Goal: Communication & Community: Answer question/provide support

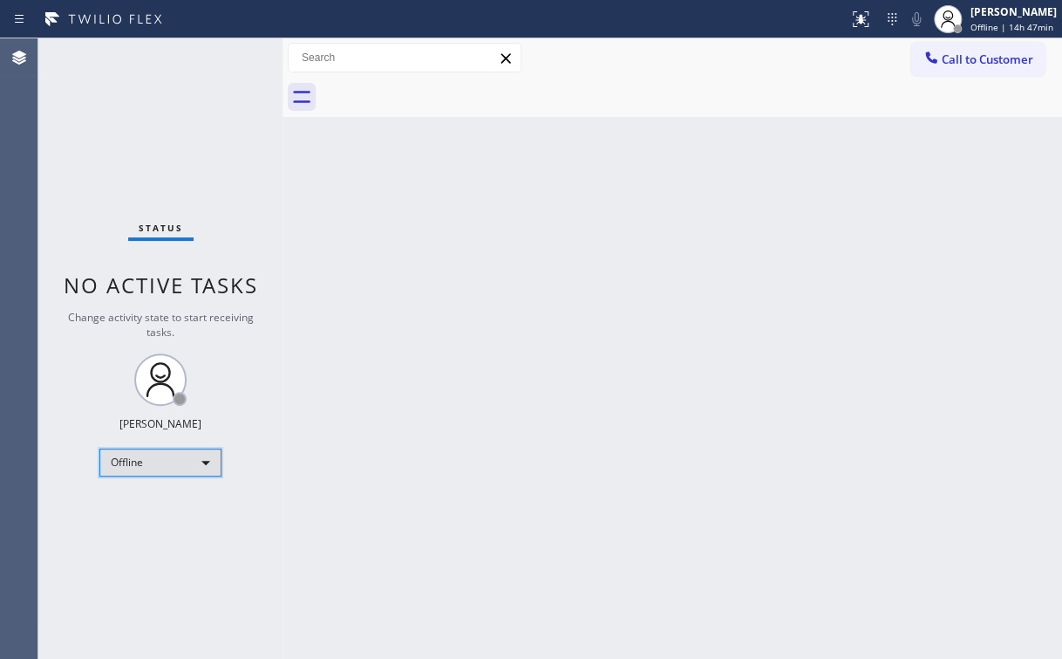
click at [154, 468] on div "Offline" at bounding box center [160, 462] width 122 height 28
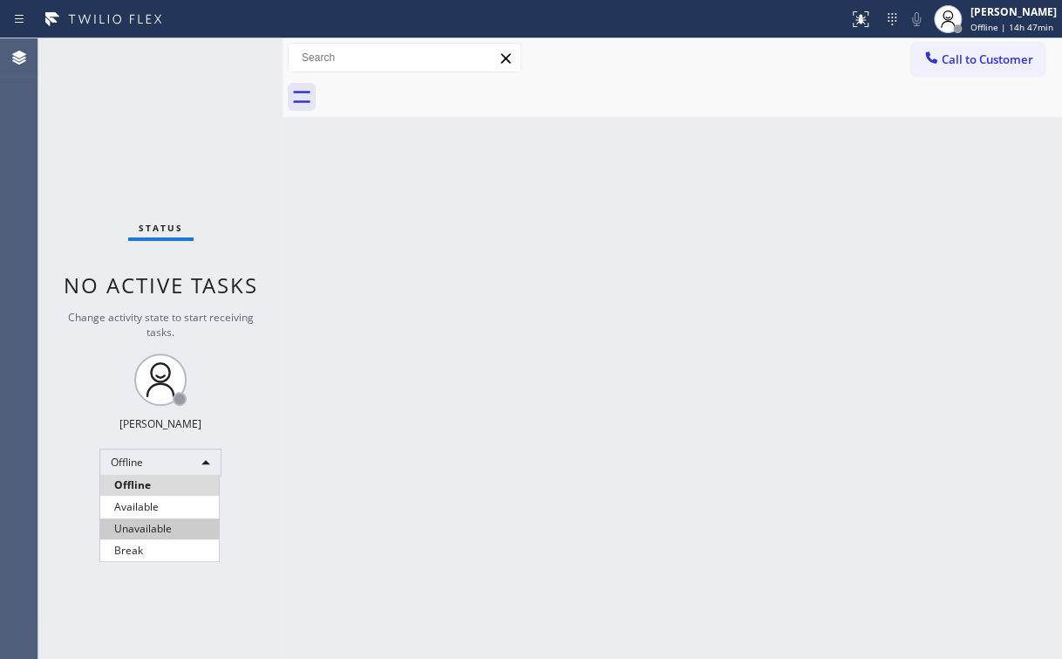
click at [146, 532] on li "Unavailable" at bounding box center [159, 528] width 119 height 21
click at [623, 31] on div at bounding box center [424, 19] width 835 height 28
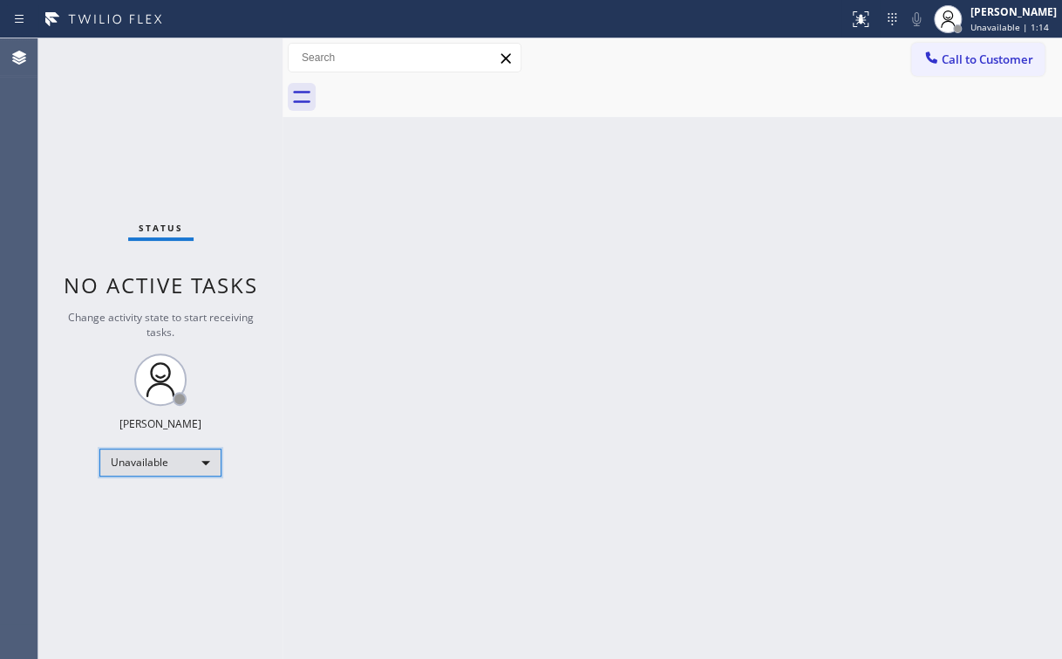
click at [178, 449] on div "Unavailable" at bounding box center [160, 462] width 122 height 28
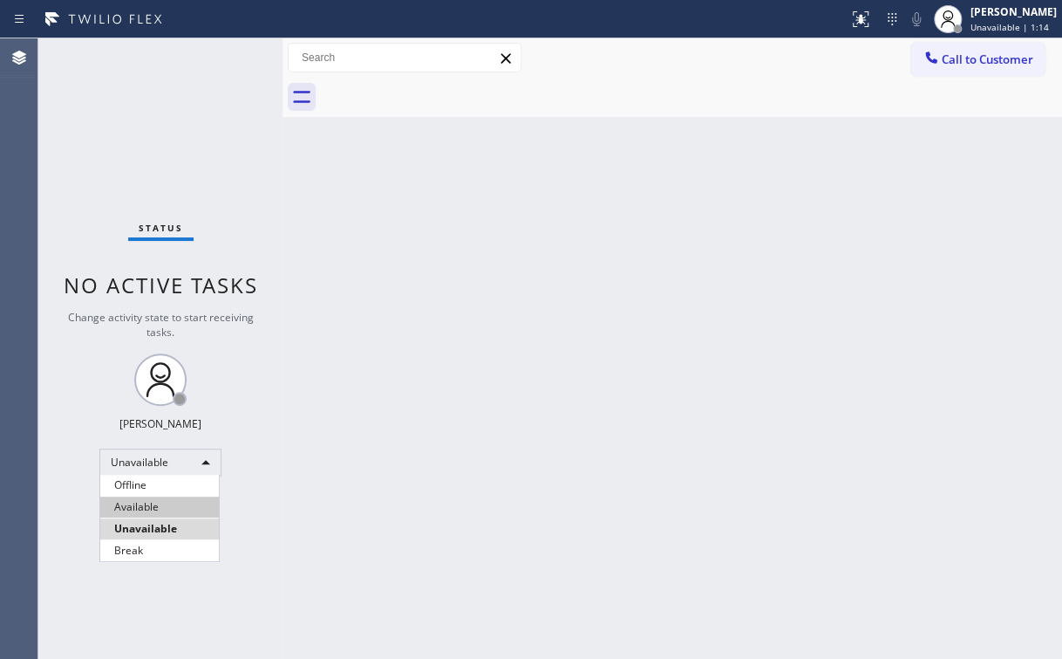
click at [127, 502] on li "Available" at bounding box center [159, 506] width 119 height 21
click at [631, 420] on div "Back to Dashboard Change Sender ID Customers Technicians Select a contact Outbo…" at bounding box center [673, 348] width 780 height 620
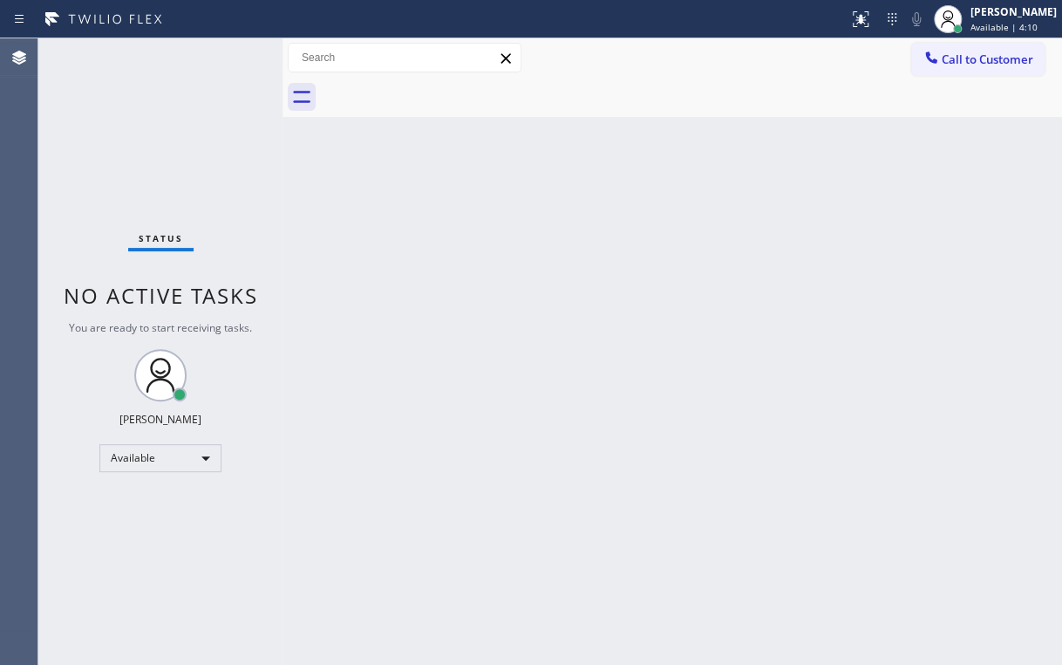
click at [129, 143] on div "Status No active tasks You are ready to start receiving tasks. [PERSON_NAME] Av…" at bounding box center [160, 351] width 244 height 626
click at [211, 77] on div "Status No active tasks You are ready to start receiving tasks. [PERSON_NAME] Av…" at bounding box center [160, 351] width 244 height 626
drag, startPoint x: 888, startPoint y: 195, endPoint x: 900, endPoint y: 169, distance: 28.9
click at [893, 185] on div "Back to Dashboard Change Sender ID Customers Technicians Select a contact Outbo…" at bounding box center [673, 351] width 780 height 626
click at [962, 56] on span "Call to Customer" at bounding box center [988, 59] width 92 height 16
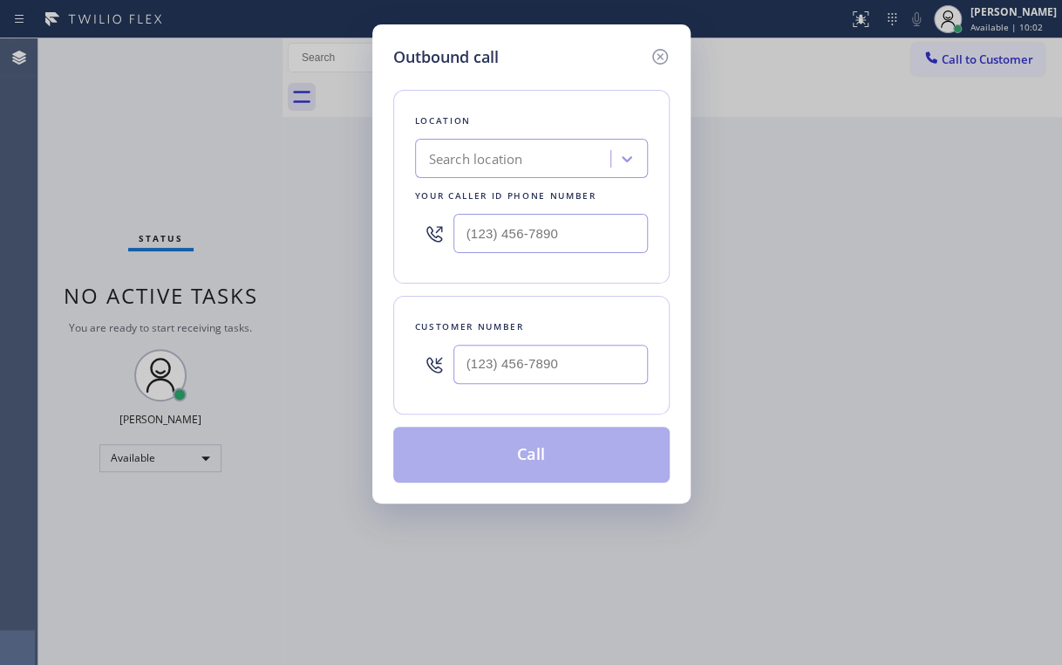
drag, startPoint x: 592, startPoint y: 215, endPoint x: 562, endPoint y: 217, distance: 30.6
click at [562, 217] on div at bounding box center [531, 233] width 233 height 57
click at [576, 225] on input "(___) ___-____" at bounding box center [551, 233] width 195 height 39
paste input "619) 413-0400"
type input "[PHONE_NUMBER]"
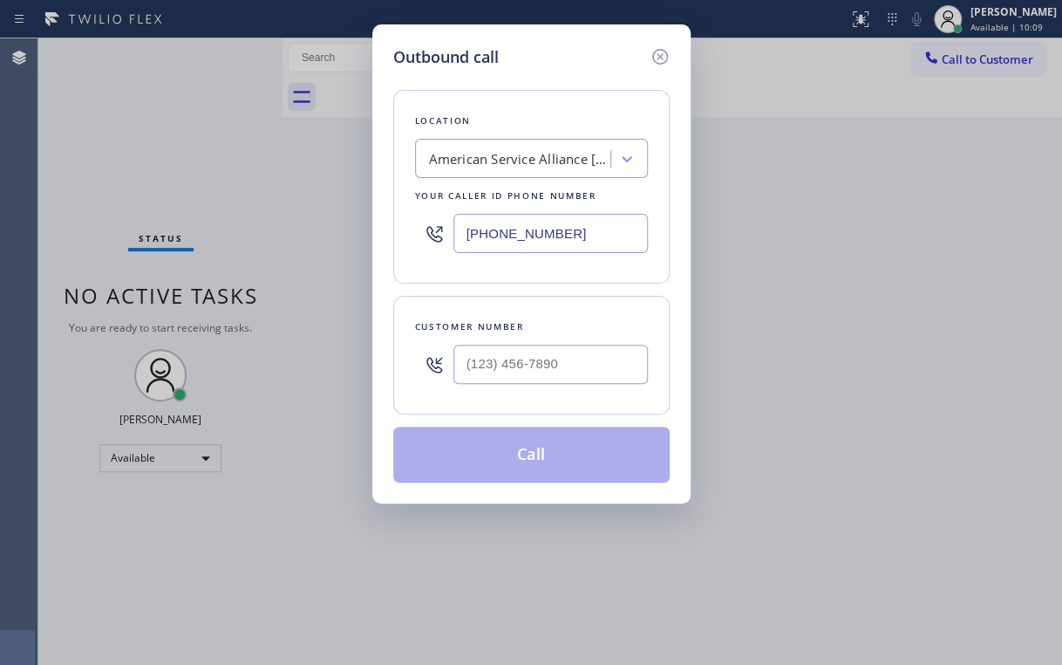
drag, startPoint x: 254, startPoint y: 149, endPoint x: 356, endPoint y: 213, distance: 120.3
click at [254, 150] on div "Outbound call Location American Service Alliance [GEOGRAPHIC_DATA] Your caller …" at bounding box center [531, 332] width 1062 height 665
click at [563, 347] on input "(___) ___-____" at bounding box center [551, 364] width 195 height 39
paste input "661) 857-5781"
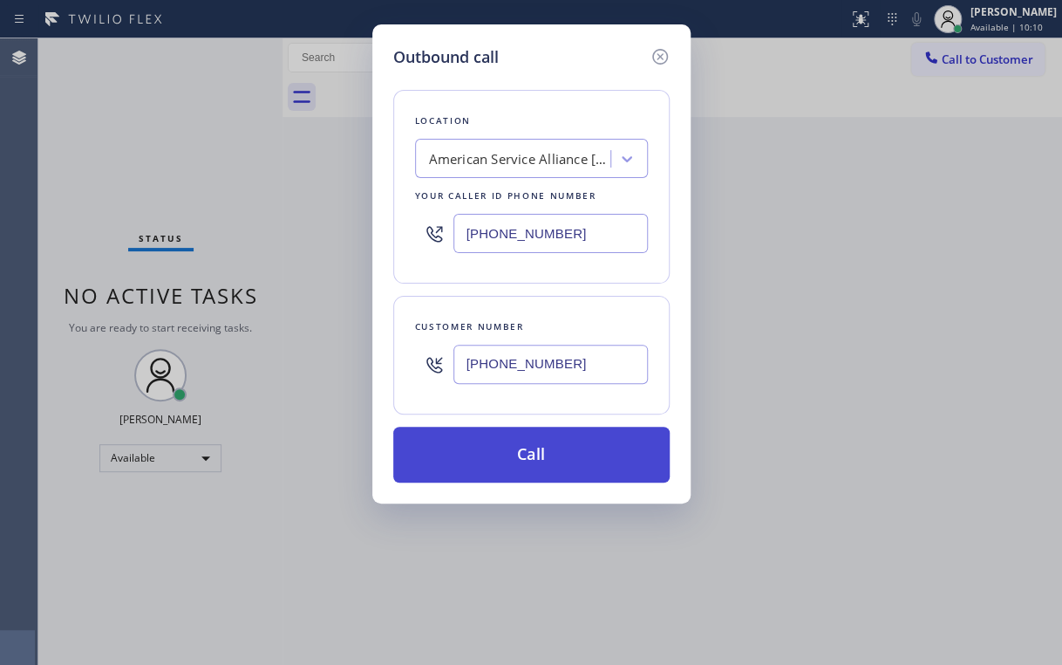
type input "[PHONE_NUMBER]"
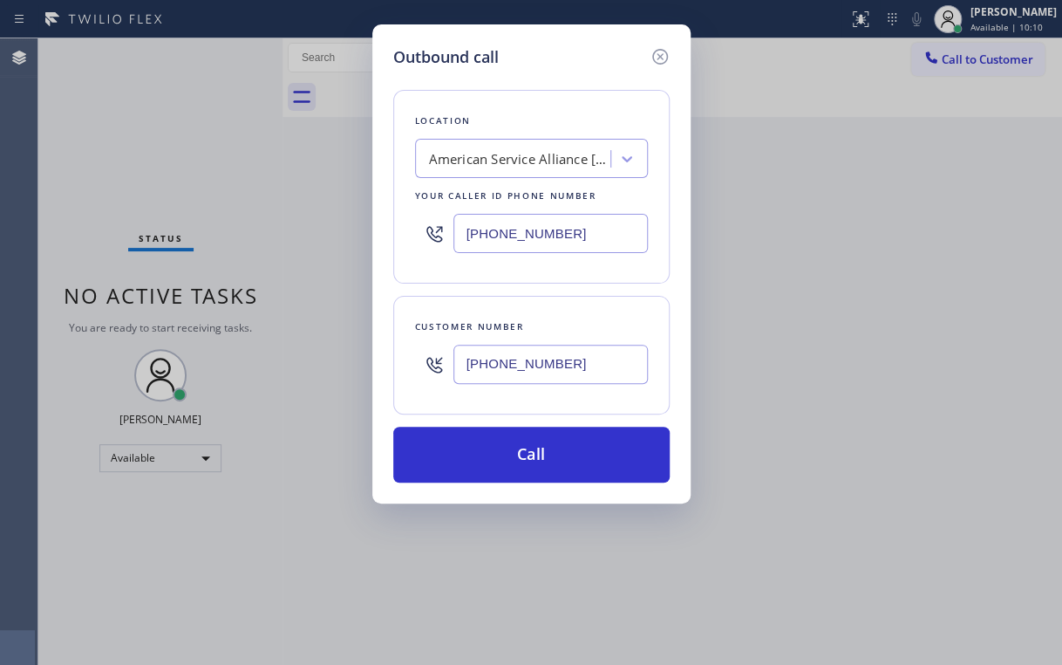
drag, startPoint x: 492, startPoint y: 449, endPoint x: 446, endPoint y: 572, distance: 131.4
click at [492, 454] on button "Call" at bounding box center [531, 455] width 276 height 56
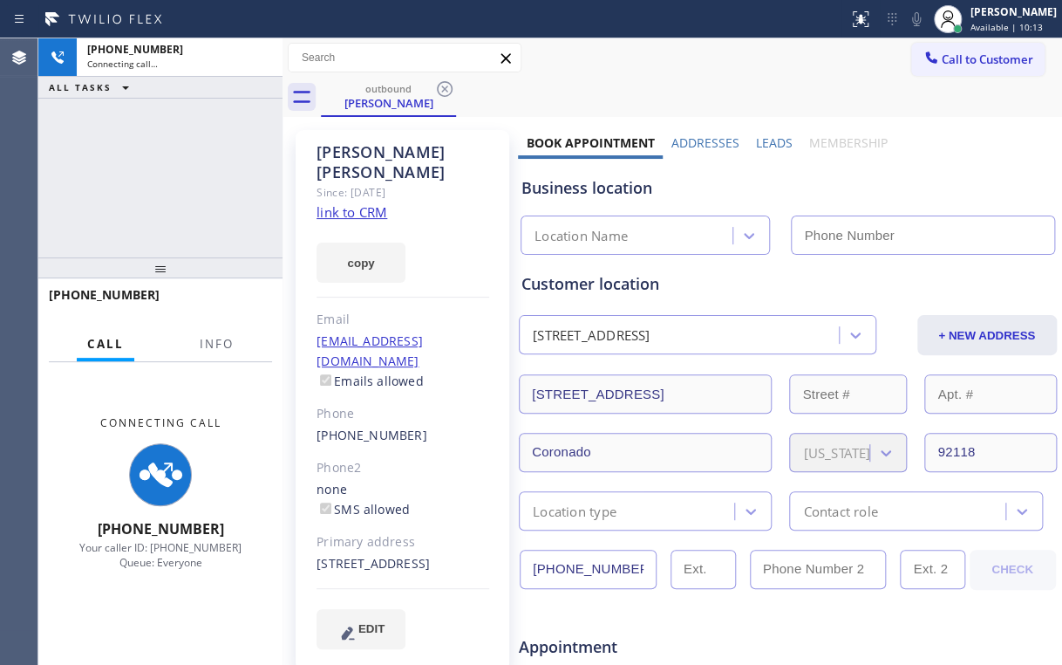
click at [212, 350] on span "Info" at bounding box center [217, 344] width 34 height 16
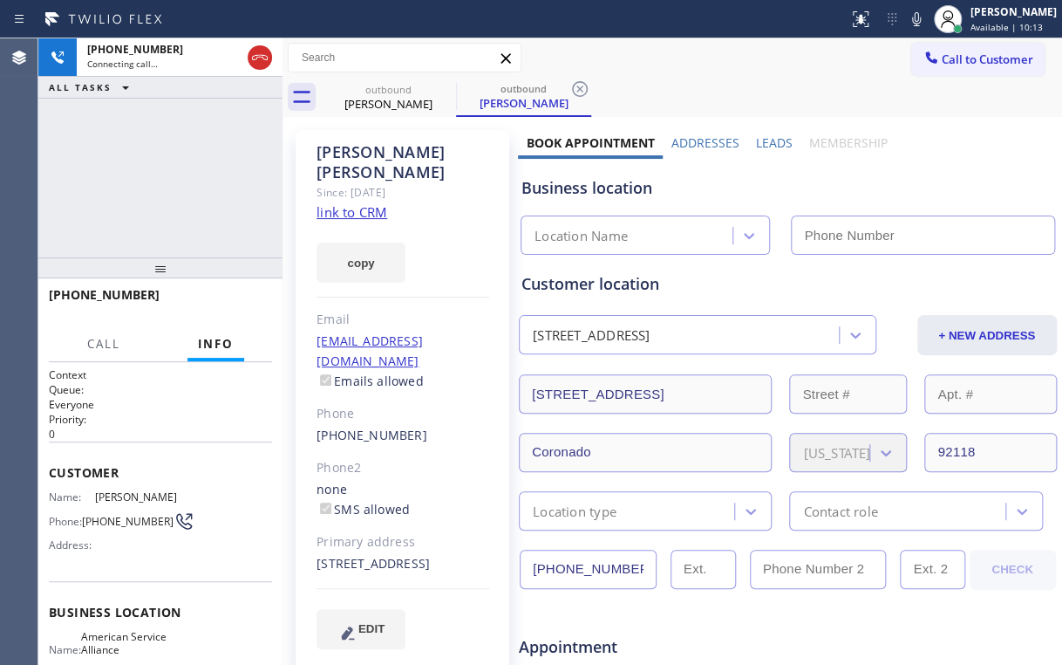
drag, startPoint x: 206, startPoint y: 216, endPoint x: 225, endPoint y: 181, distance: 39.8
click at [206, 215] on div "[PHONE_NUMBER] Connecting call… ALL TASKS ALL TASKS ACTIVE TASKS TASKS IN WRAP …" at bounding box center [160, 147] width 244 height 219
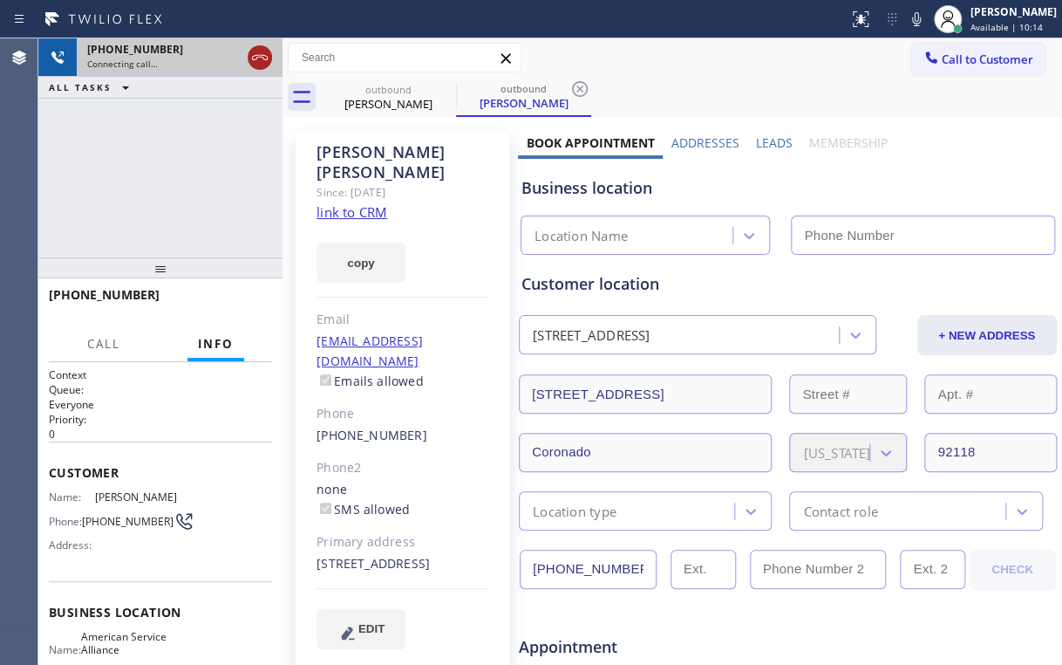
click at [262, 51] on icon at bounding box center [259, 57] width 21 height 21
click at [386, 203] on link "link to CRM" at bounding box center [352, 211] width 71 height 17
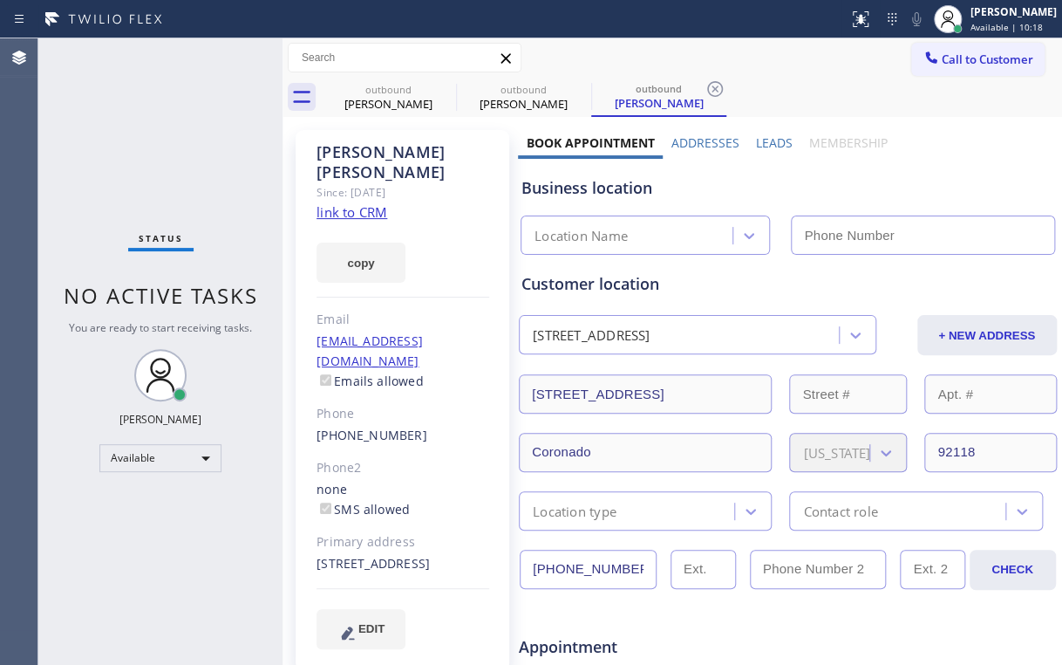
type input "[PHONE_NUMBER]"
click at [174, 140] on div "Status No active tasks You are ready to start receiving tasks. [PERSON_NAME] Av…" at bounding box center [160, 351] width 244 height 626
drag, startPoint x: 959, startPoint y: 63, endPoint x: 931, endPoint y: 70, distance: 28.8
click at [958, 63] on span "Call to Customer" at bounding box center [988, 59] width 92 height 16
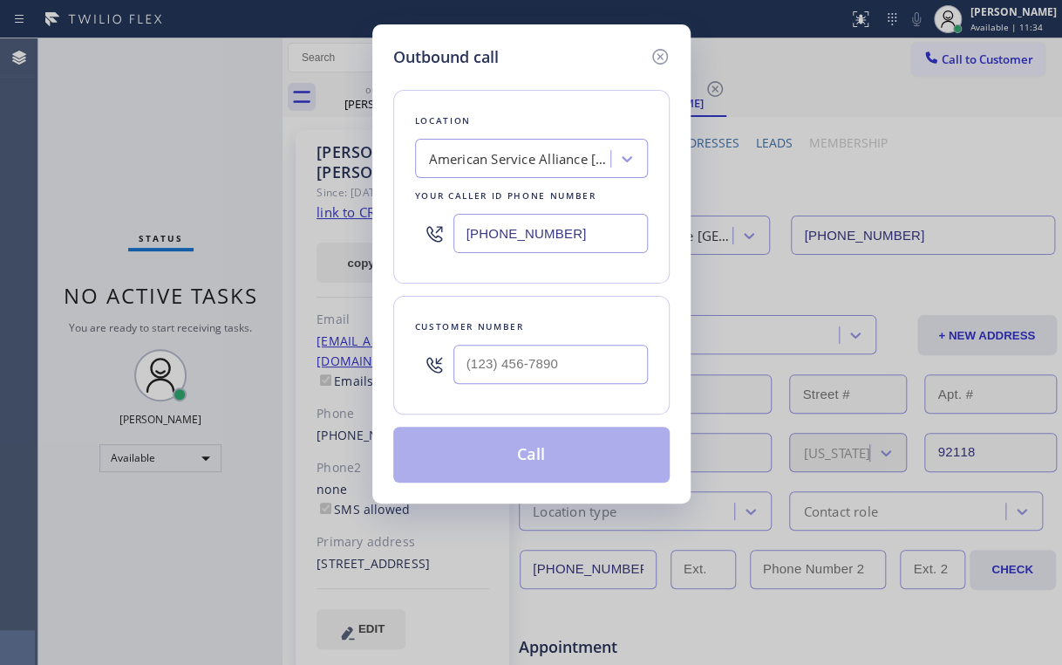
drag, startPoint x: 578, startPoint y: 234, endPoint x: 260, endPoint y: 229, distance: 318.4
click at [260, 228] on div "Outbound call Location American Service Alliance [GEOGRAPHIC_DATA] Your caller …" at bounding box center [531, 332] width 1062 height 665
paste input "31) 203-1974"
type input "[PHONE_NUMBER]"
click at [222, 154] on div "Outbound call Location Next Door Appliance Repair [GEOGRAPHIC_DATA] Your caller…" at bounding box center [531, 332] width 1062 height 665
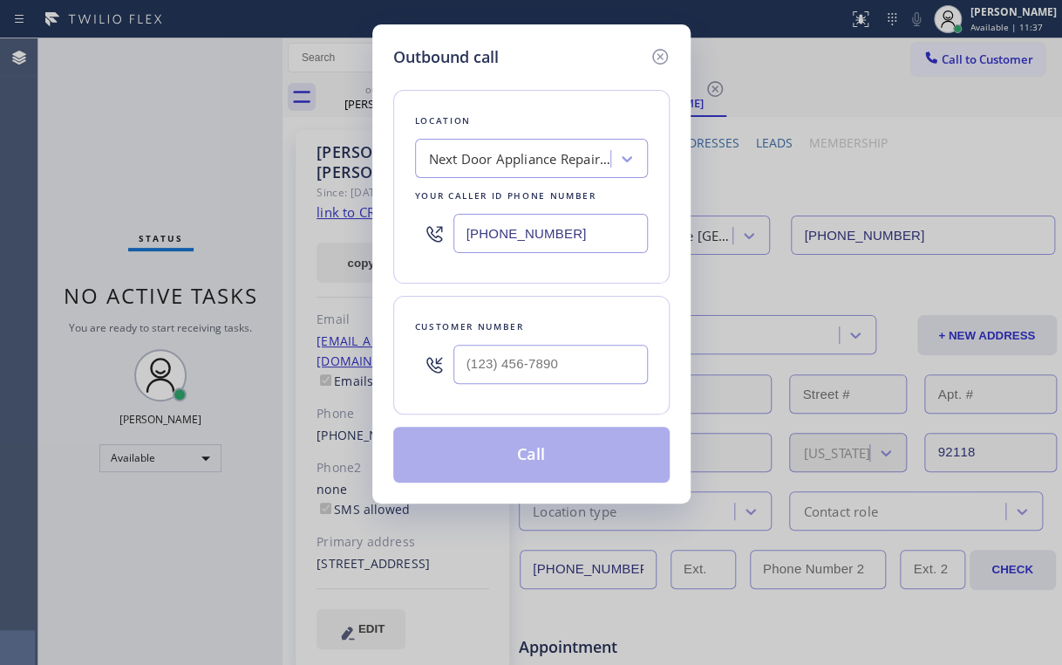
drag, startPoint x: 499, startPoint y: 331, endPoint x: 507, endPoint y: 338, distance: 9.9
click at [499, 331] on div "Customer number" at bounding box center [531, 326] width 233 height 18
drag, startPoint x: 520, startPoint y: 355, endPoint x: 534, endPoint y: 361, distance: 15.2
click at [521, 358] on input "(___) ___-____" at bounding box center [551, 364] width 195 height 39
paste input "631) 402-6142"
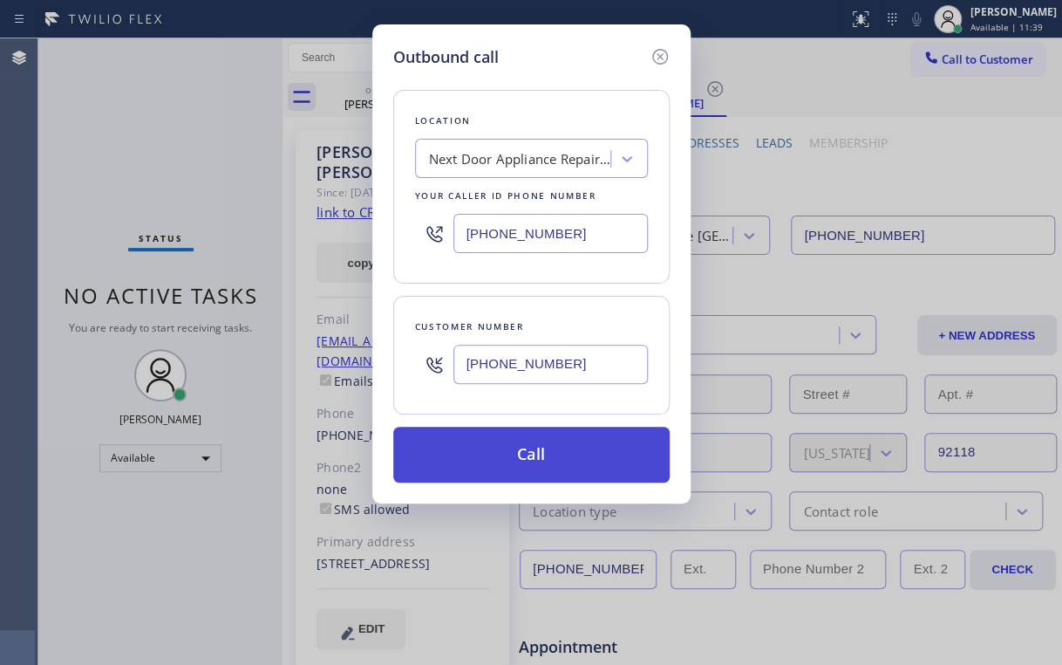
type input "[PHONE_NUMBER]"
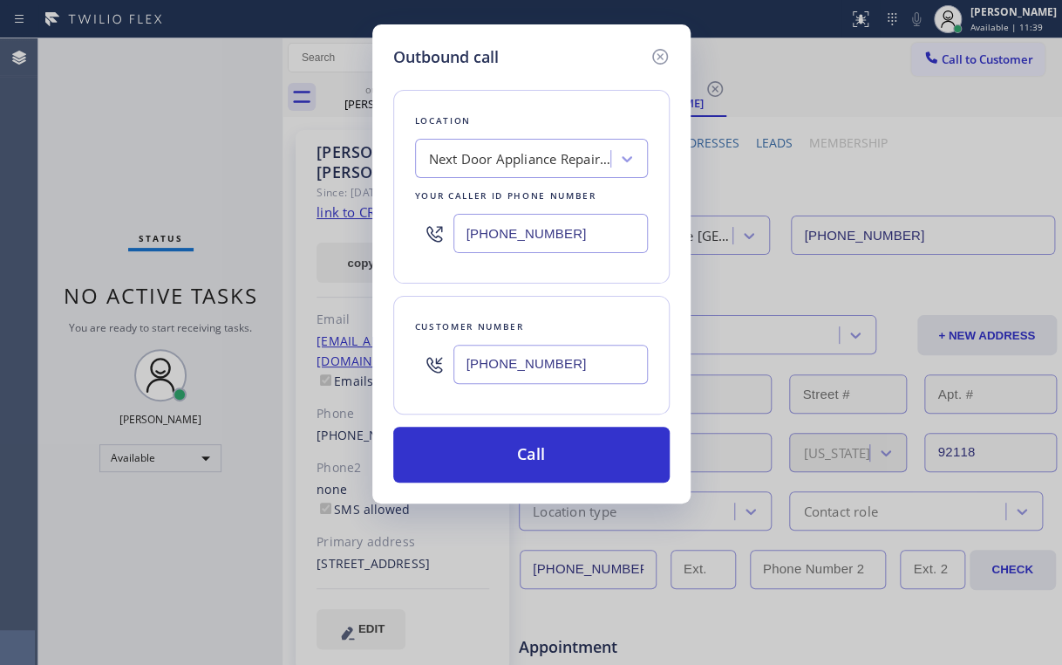
drag, startPoint x: 482, startPoint y: 454, endPoint x: 433, endPoint y: 590, distance: 144.9
click at [481, 461] on button "Call" at bounding box center [531, 455] width 276 height 56
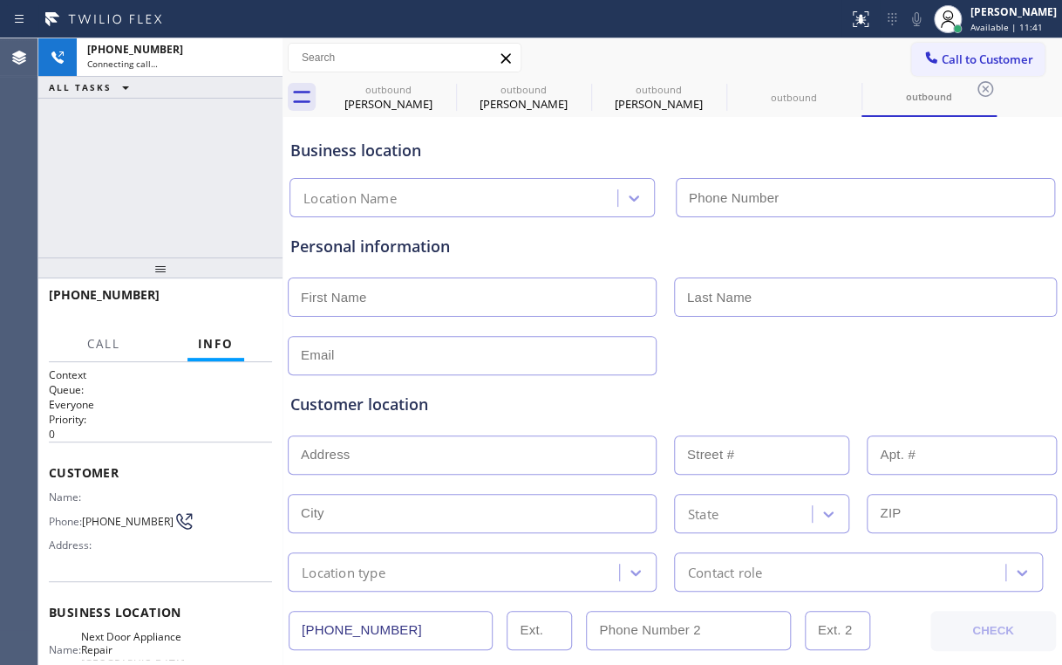
type input "[PHONE_NUMBER]"
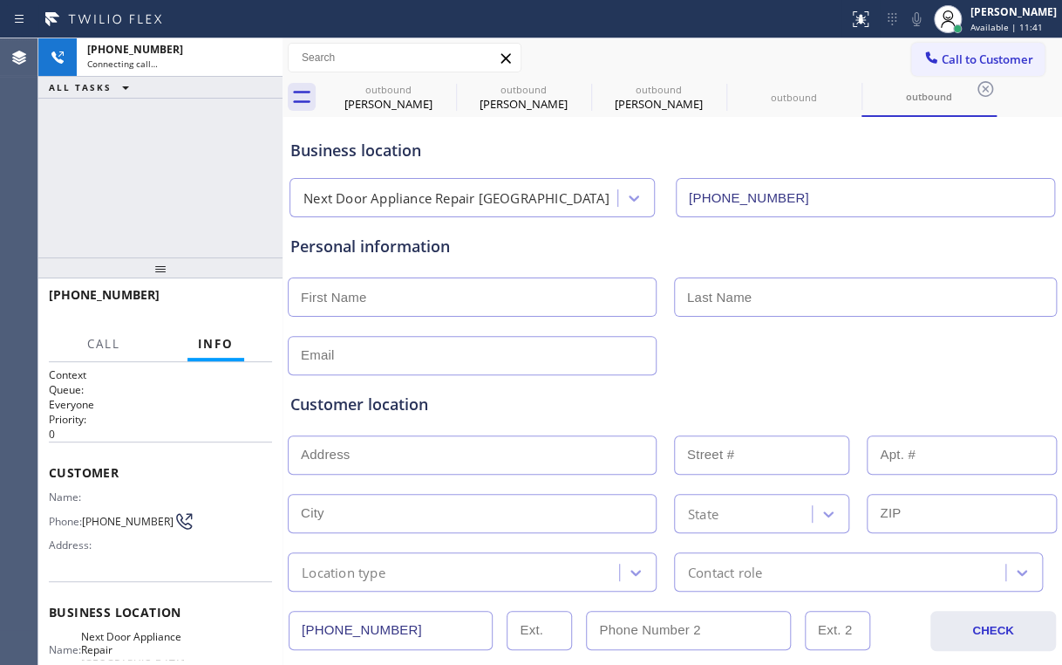
drag, startPoint x: 192, startPoint y: 157, endPoint x: 248, endPoint y: 130, distance: 62.0
click at [192, 156] on div "[PHONE_NUMBER] Connecting call… ALL TASKS ALL TASKS ACTIVE TASKS TASKS IN WRAP …" at bounding box center [160, 147] width 244 height 219
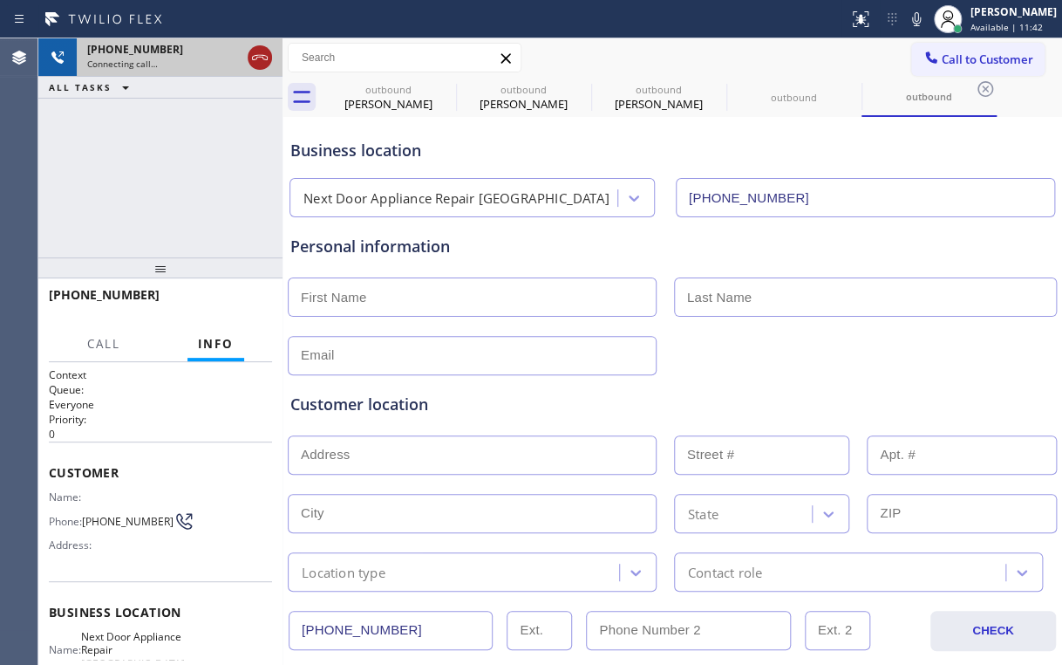
click at [261, 56] on icon at bounding box center [259, 57] width 21 height 21
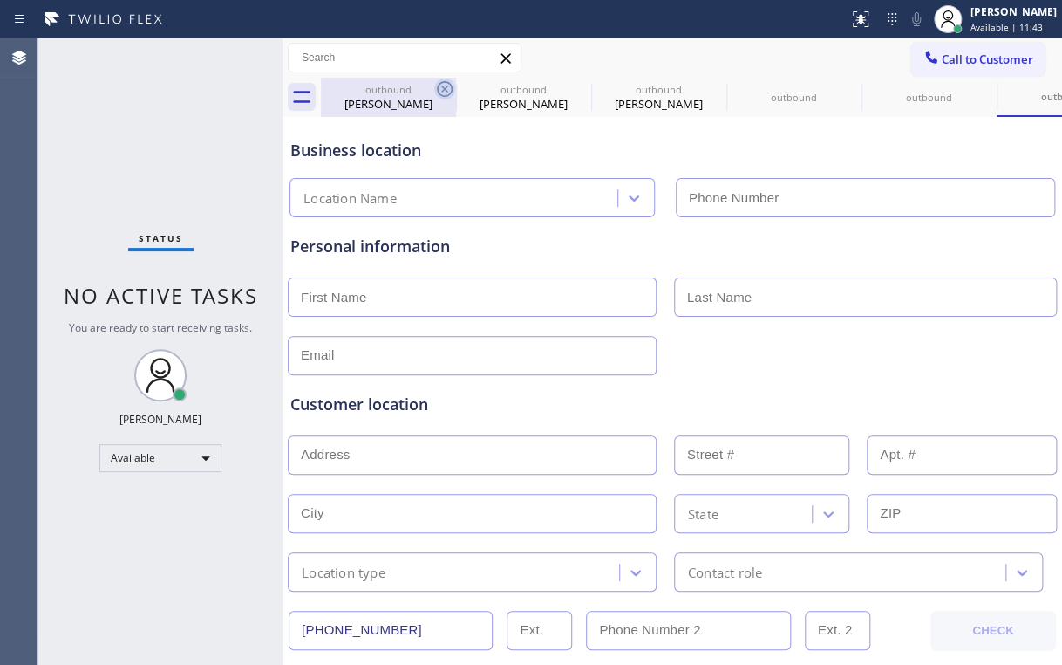
click at [405, 90] on div "outbound" at bounding box center [389, 89] width 132 height 13
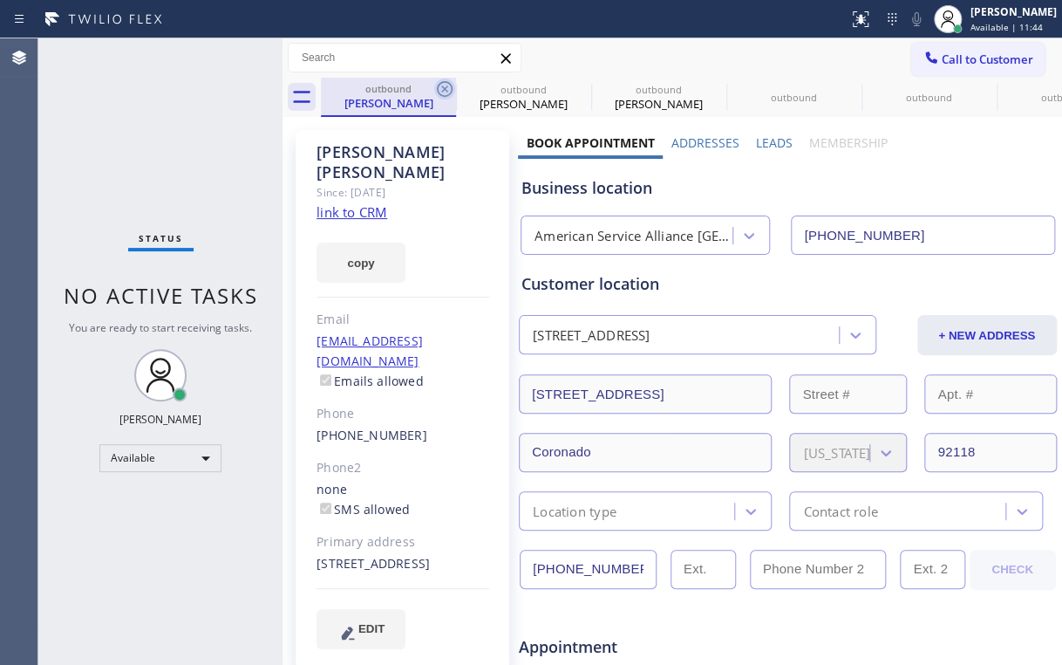
click at [450, 86] on icon at bounding box center [444, 88] width 21 height 21
click at [444, 85] on icon at bounding box center [444, 88] width 21 height 21
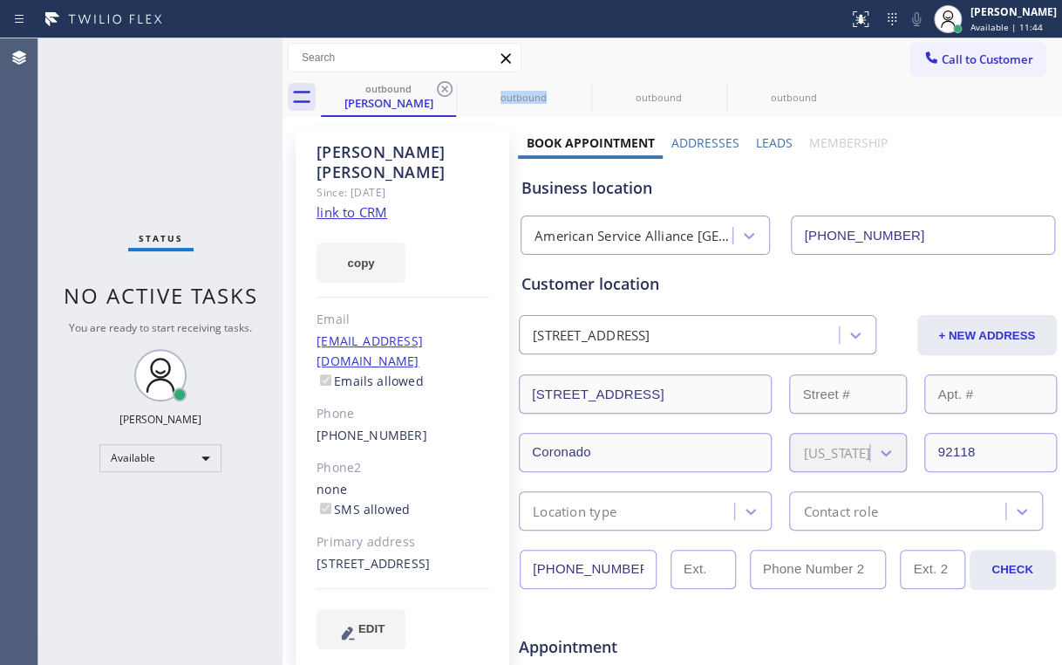
click at [444, 85] on icon at bounding box center [444, 88] width 21 height 21
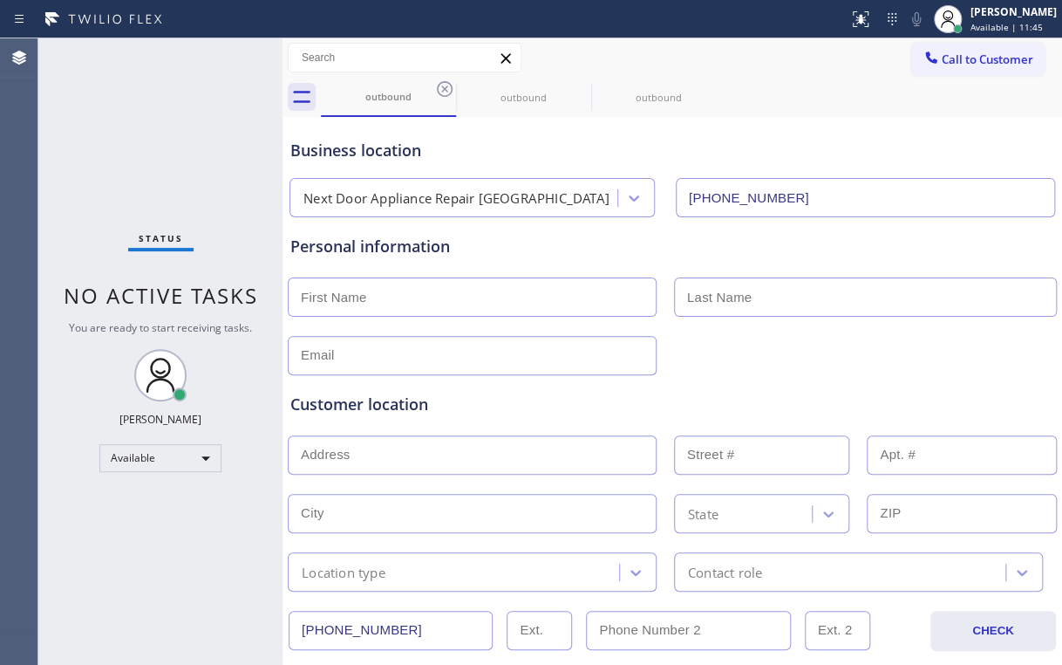
click at [444, 85] on icon at bounding box center [444, 88] width 21 height 21
click at [175, 143] on div "Status No active tasks You are ready to start receiving tasks. [PERSON_NAME] Av…" at bounding box center [160, 351] width 244 height 626
drag, startPoint x: 914, startPoint y: 140, endPoint x: 862, endPoint y: 121, distance: 55.4
click at [914, 140] on div "Business location" at bounding box center [672, 151] width 764 height 24
drag, startPoint x: 934, startPoint y: 48, endPoint x: 725, endPoint y: 150, distance: 232.9
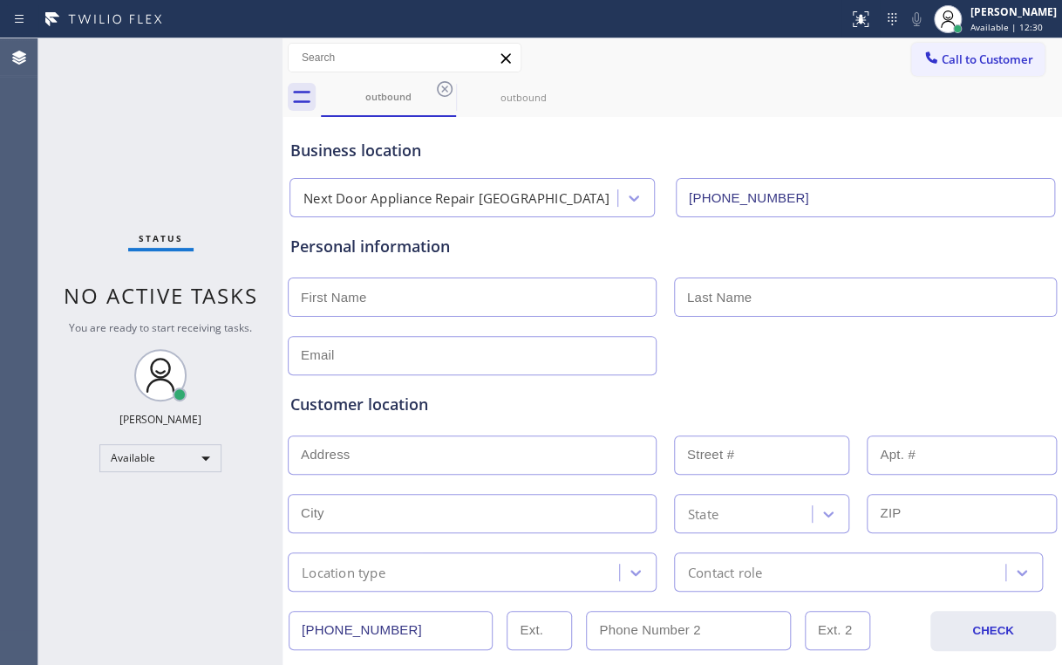
click at [933, 50] on button "Call to Customer" at bounding box center [977, 59] width 133 height 33
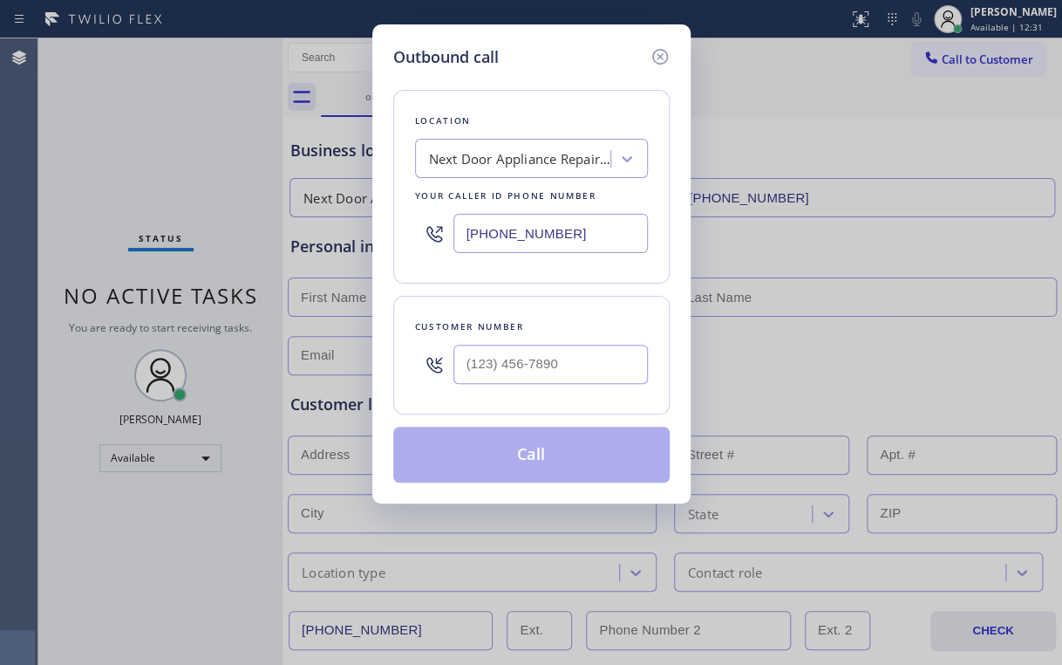
drag, startPoint x: 559, startPoint y: 237, endPoint x: 213, endPoint y: 256, distance: 346.8
click at [238, 255] on div "Outbound call Location Next Door Appliance Repair [GEOGRAPHIC_DATA] Your caller…" at bounding box center [531, 332] width 1062 height 665
type input "(___) ___-____"
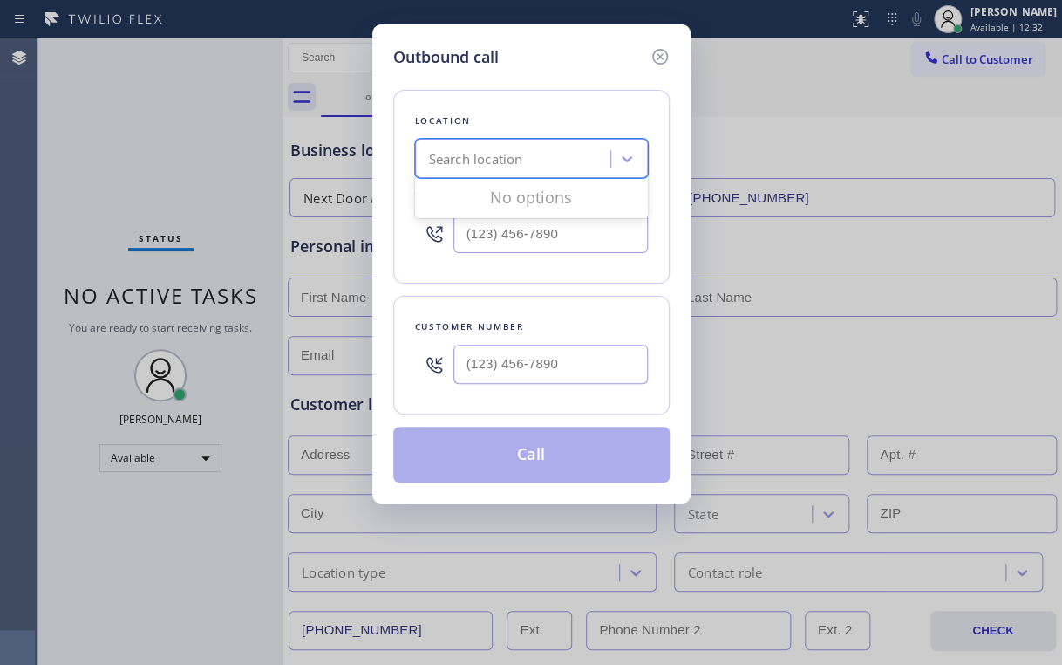
click at [526, 160] on div "Search location" at bounding box center [515, 159] width 190 height 31
paste input "Zoom Electricians Inglewood"
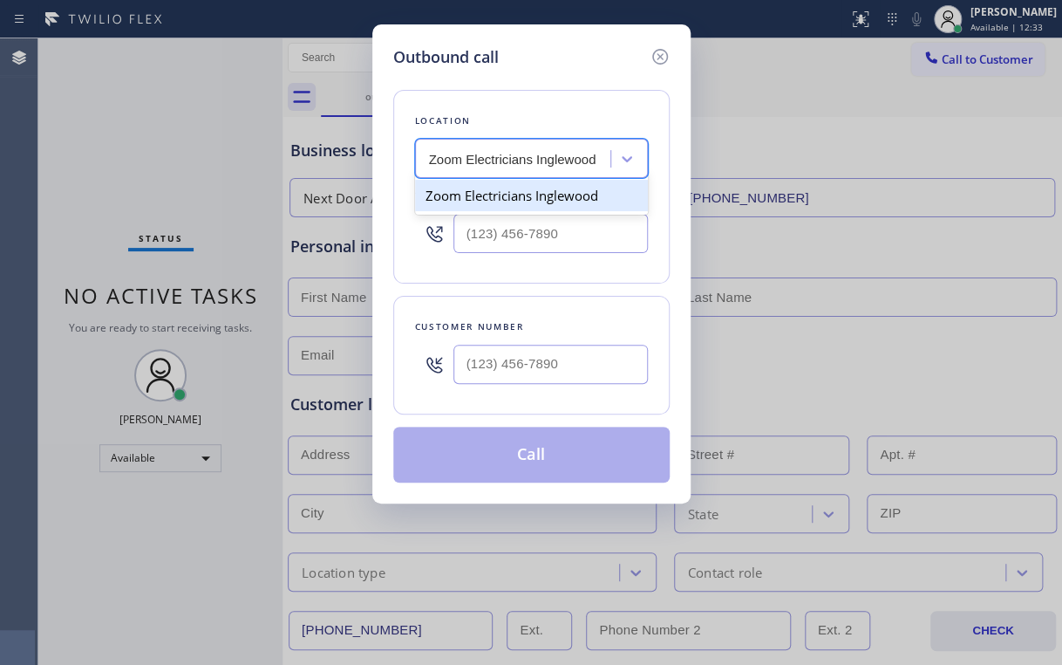
type input "Zoom Electricians Inglewood"
click at [553, 167] on div "Search location" at bounding box center [515, 159] width 190 height 31
click at [537, 187] on div "Zoom Electricians Inglewood" at bounding box center [531, 195] width 233 height 31
type input "[PHONE_NUMBER]"
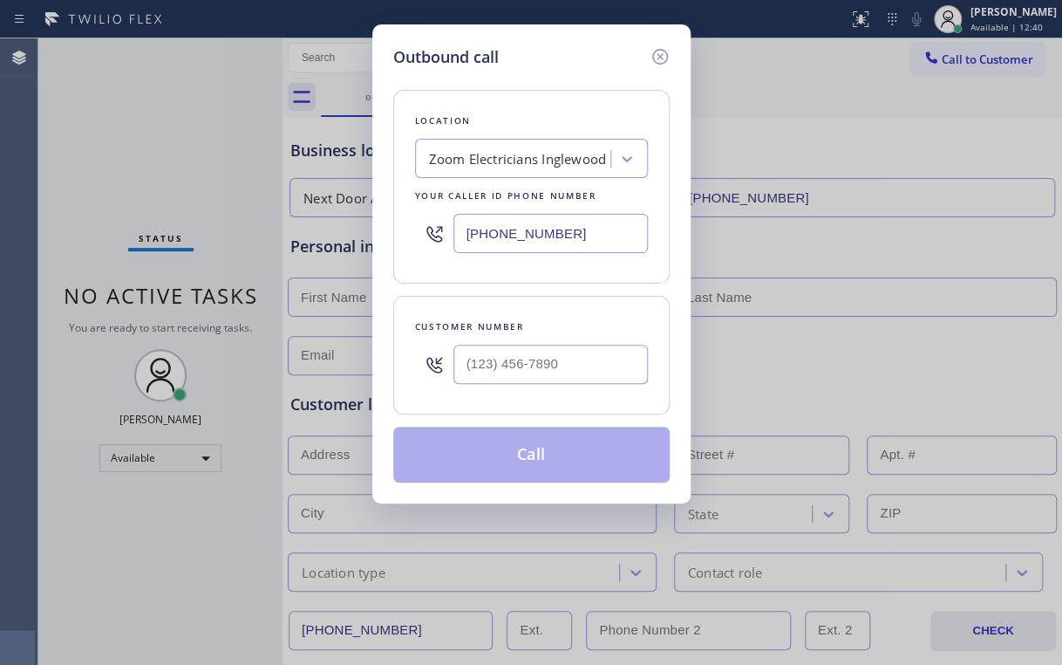
drag, startPoint x: 152, startPoint y: 132, endPoint x: 222, endPoint y: 184, distance: 87.2
click at [153, 133] on div "Outbound call Location Zoom Electricians Inglewood Your caller id phone number …" at bounding box center [531, 332] width 1062 height 665
drag, startPoint x: 514, startPoint y: 358, endPoint x: 556, endPoint y: 352, distance: 43.2
click at [515, 358] on input "(___) ___-____" at bounding box center [551, 364] width 195 height 39
paste input "213) 357-9056"
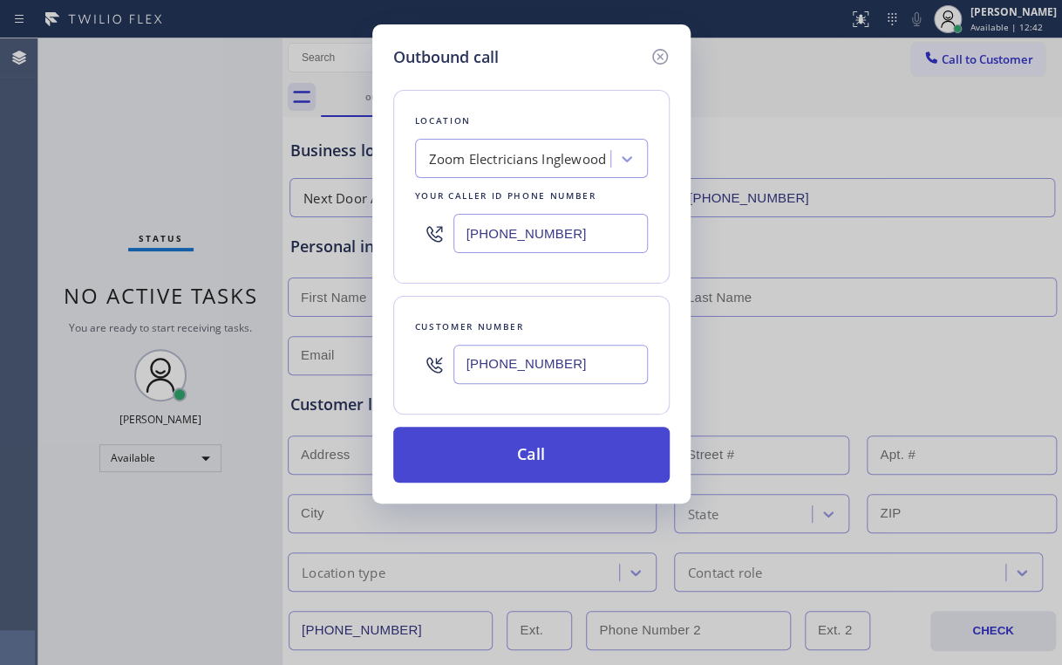
type input "[PHONE_NUMBER]"
click at [464, 466] on button "Call" at bounding box center [531, 455] width 276 height 56
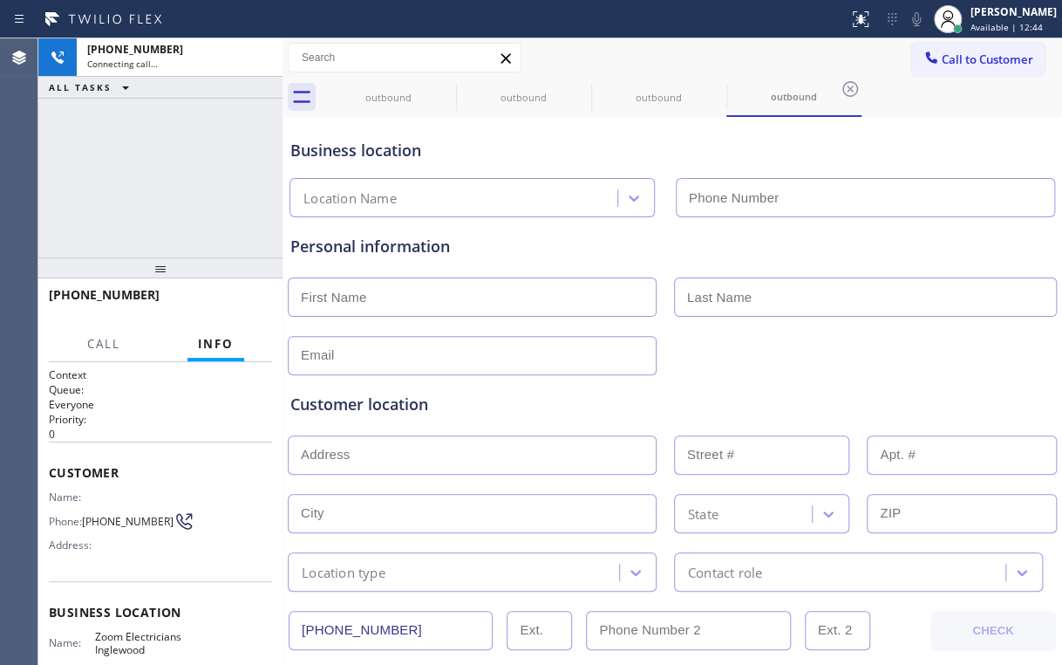
click at [154, 149] on div "[PHONE_NUMBER] Connecting call… ALL TASKS ALL TASKS ACTIVE TASKS TASKS IN WRAP …" at bounding box center [160, 147] width 244 height 219
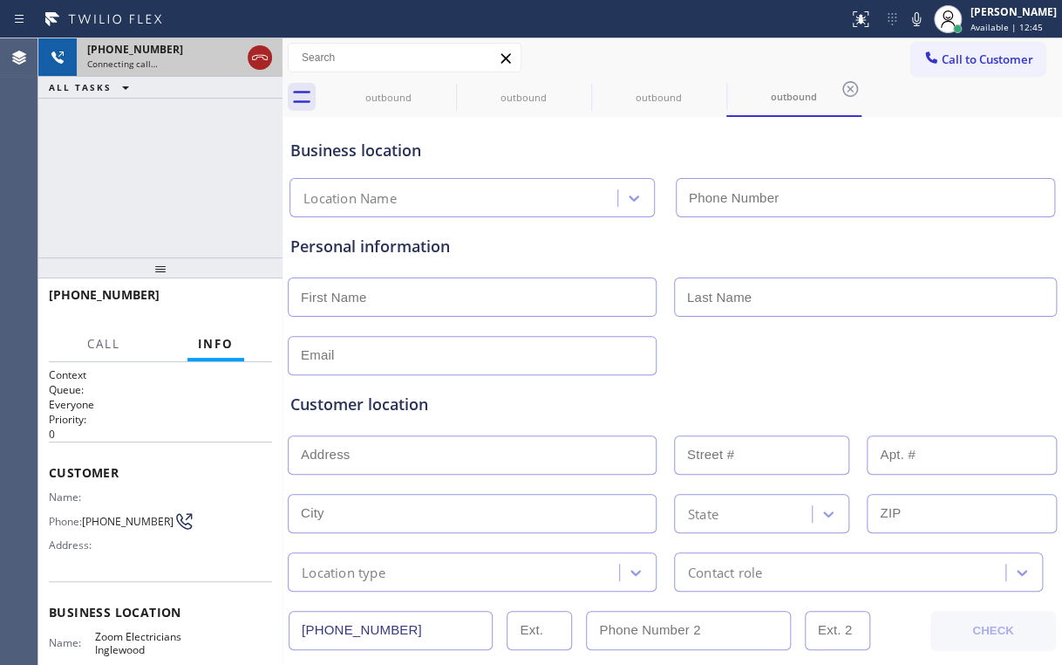
click at [254, 58] on icon at bounding box center [259, 57] width 21 height 21
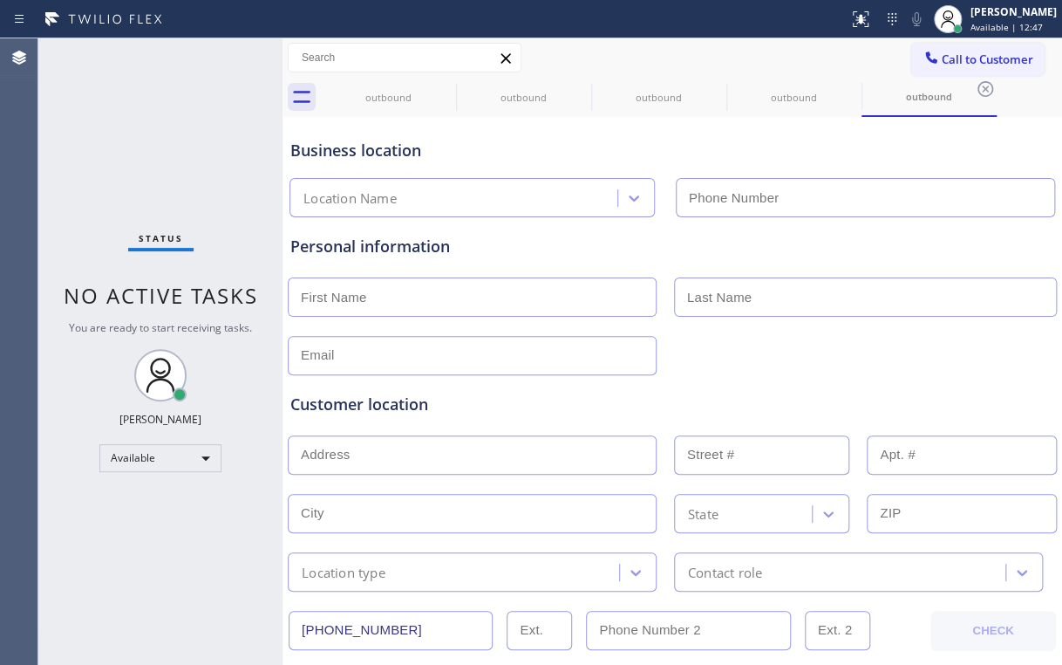
type input "[PHONE_NUMBER]"
click at [220, 157] on div "Status No active tasks You are ready to start receiving tasks. [PERSON_NAME] Av…" at bounding box center [160, 351] width 244 height 626
click at [946, 56] on span "Call to Customer" at bounding box center [988, 59] width 92 height 16
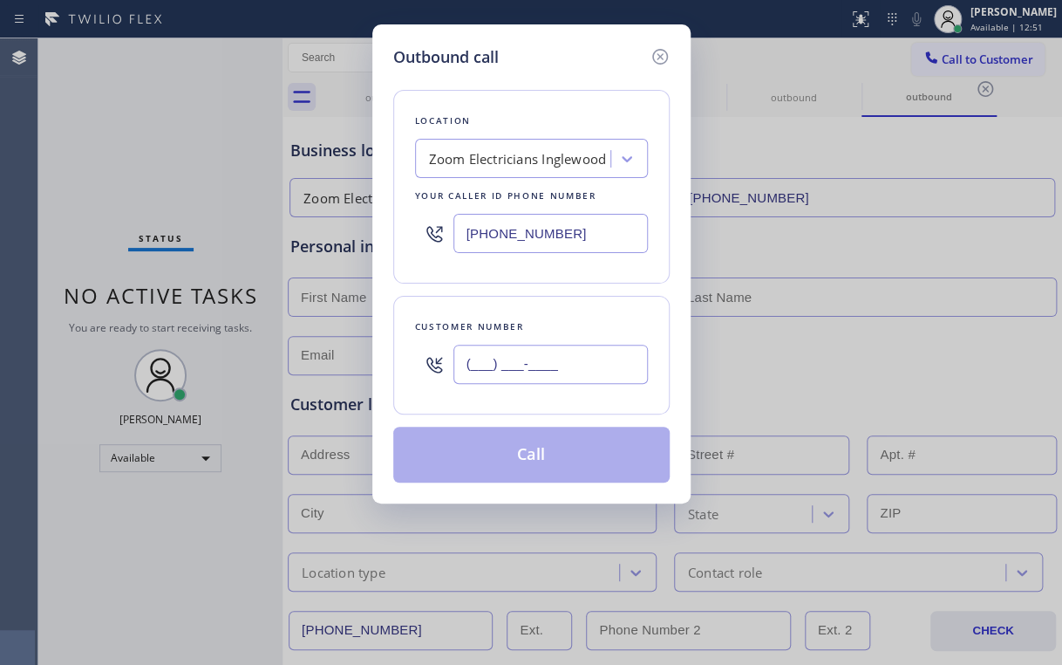
click at [577, 345] on input "(___) ___-____" at bounding box center [551, 364] width 195 height 39
paste input "562) 547-5370"
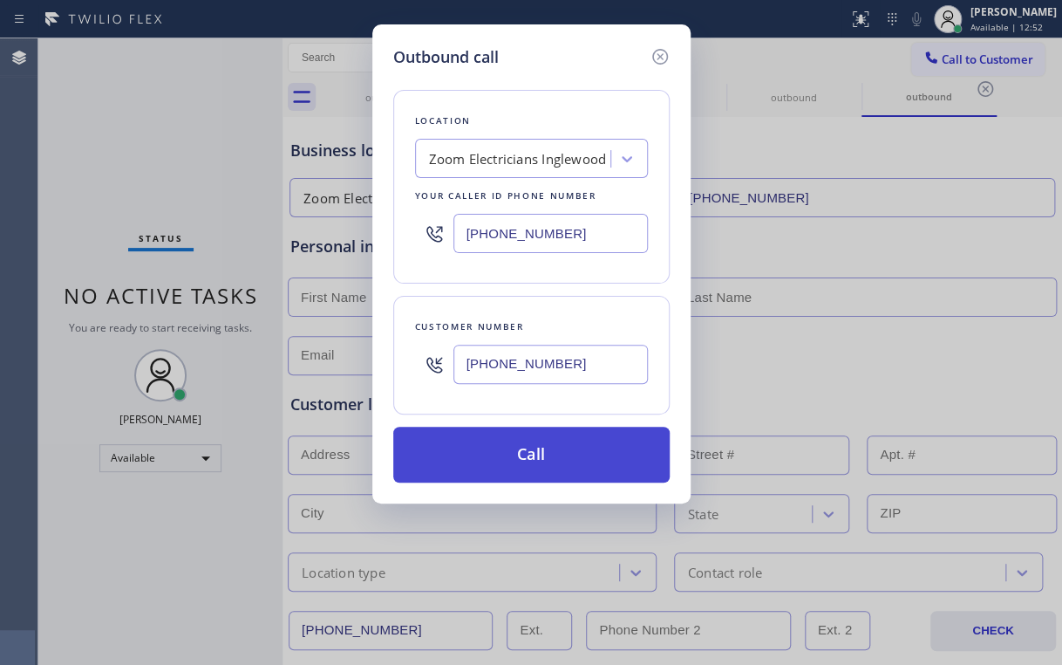
type input "[PHONE_NUMBER]"
drag, startPoint x: 509, startPoint y: 446, endPoint x: 371, endPoint y: 659, distance: 254.3
click at [508, 447] on button "Call" at bounding box center [531, 455] width 276 height 56
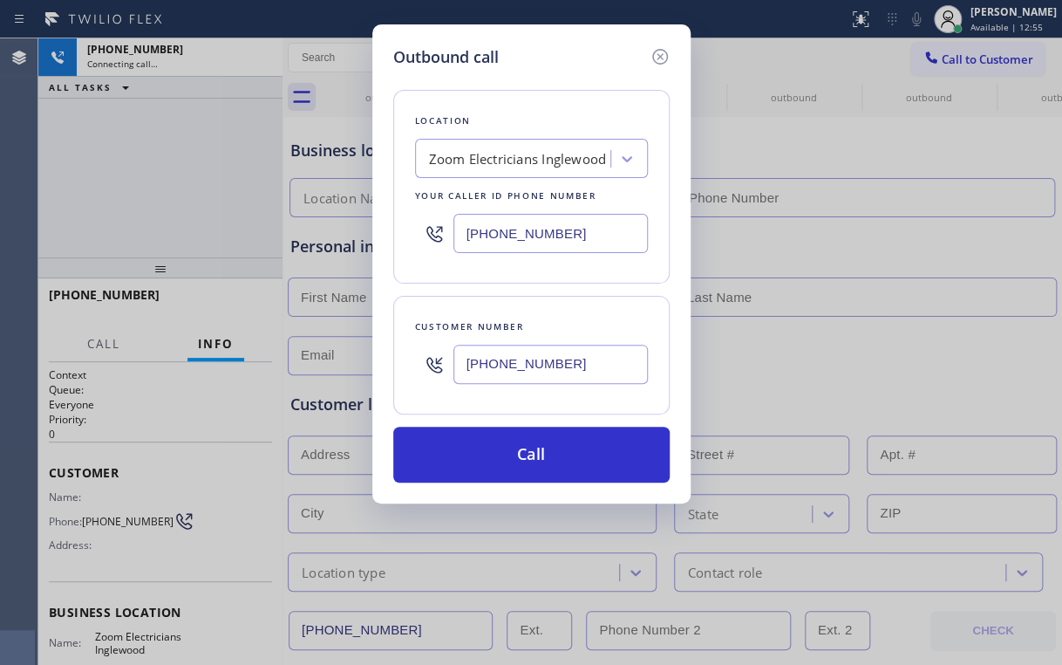
click at [208, 160] on div "Outbound call Location Zoom Electricians Inglewood Your caller id phone number …" at bounding box center [531, 332] width 1062 height 665
type input "[PHONE_NUMBER]"
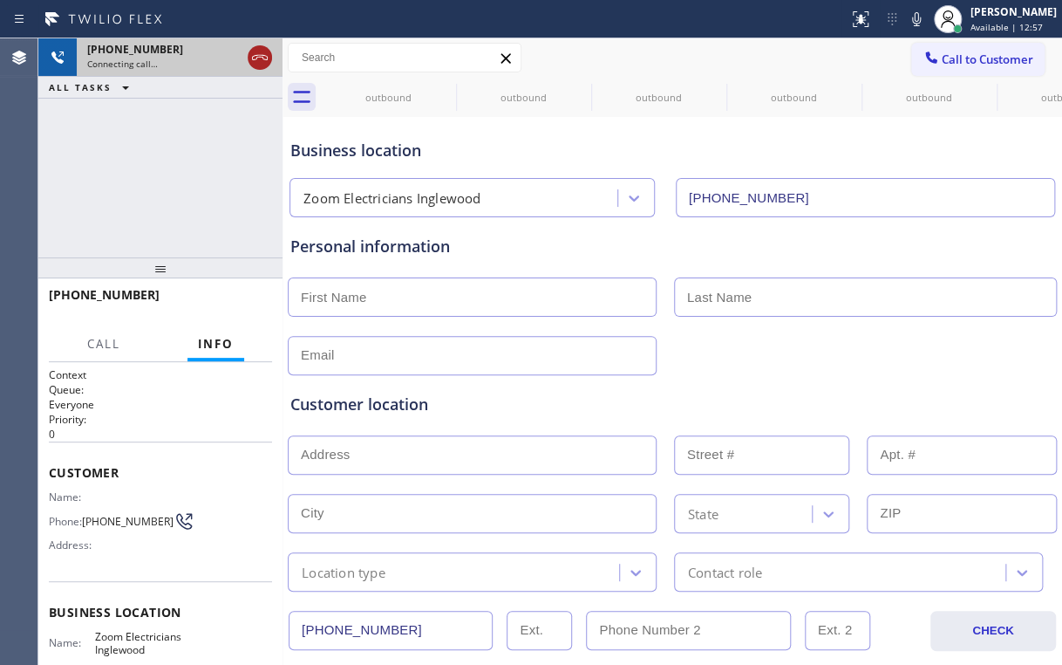
click at [263, 56] on icon at bounding box center [259, 57] width 21 height 21
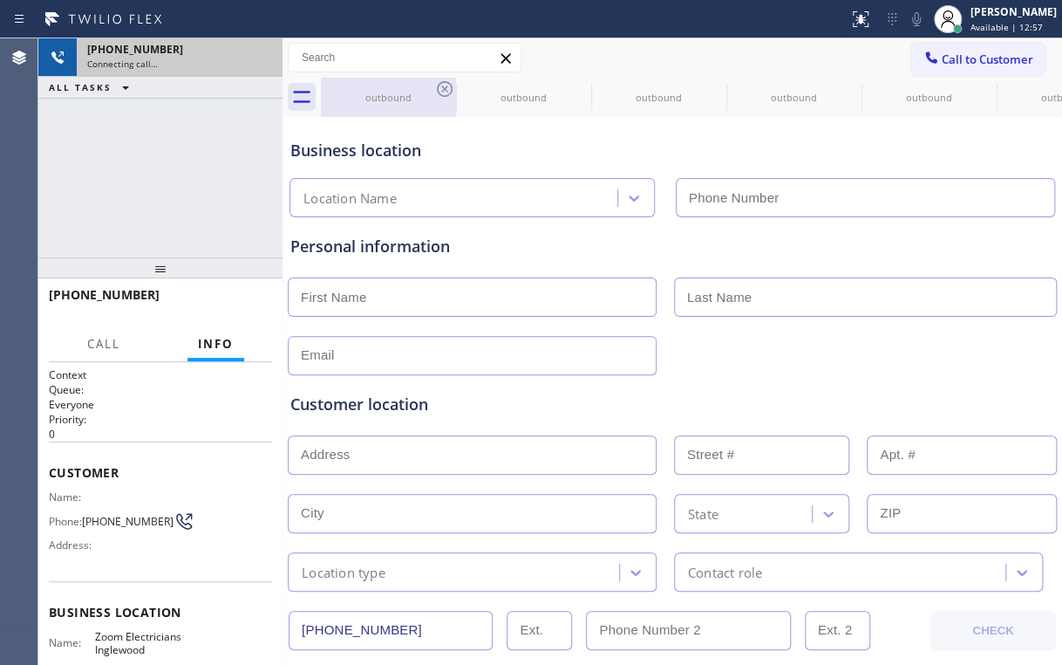
click at [399, 80] on div "outbound" at bounding box center [389, 97] width 132 height 39
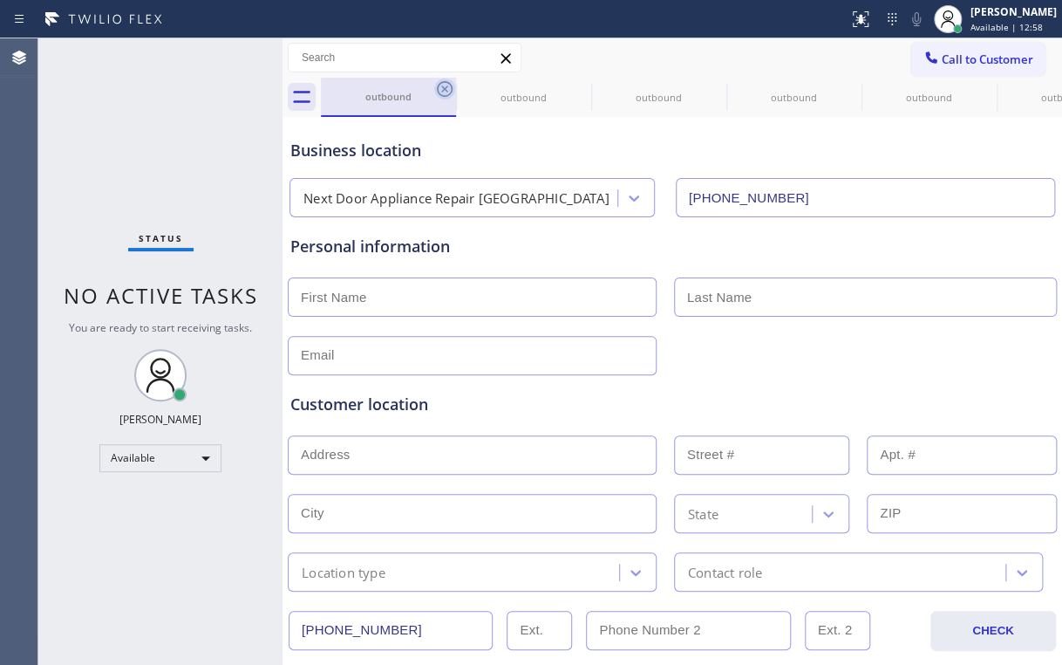
click at [445, 83] on icon at bounding box center [444, 88] width 21 height 21
click at [0, 0] on icon at bounding box center [0, 0] width 0 height 0
click at [705, 83] on icon at bounding box center [715, 88] width 21 height 21
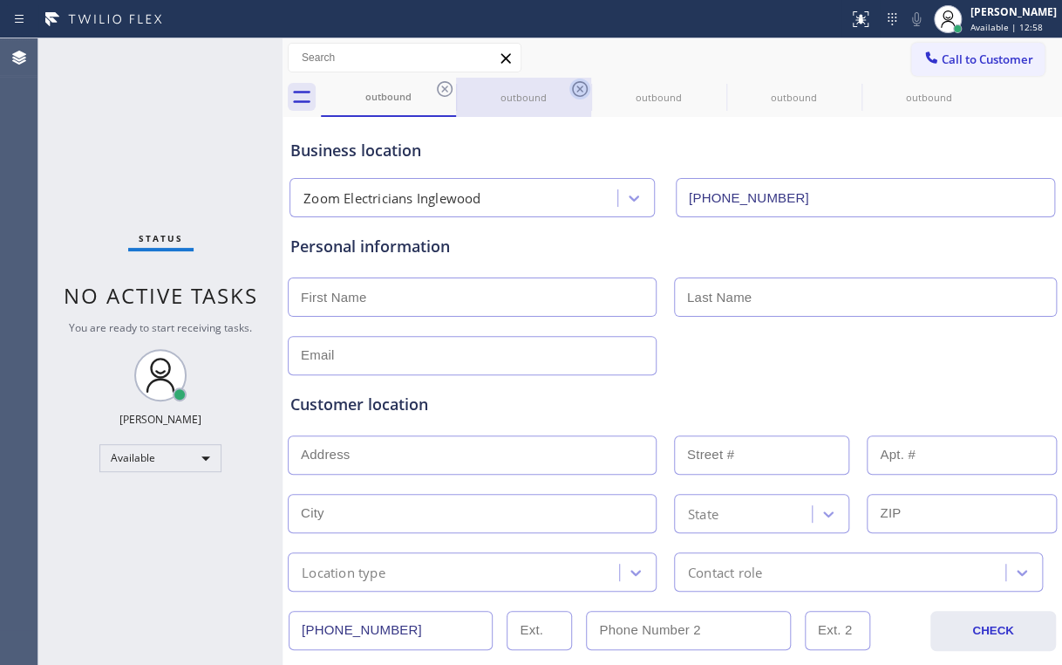
click at [444, 83] on icon at bounding box center [444, 88] width 21 height 21
click at [570, 83] on icon at bounding box center [580, 88] width 21 height 21
click at [0, 0] on icon at bounding box center [0, 0] width 0 height 0
click at [444, 83] on icon at bounding box center [444, 88] width 21 height 21
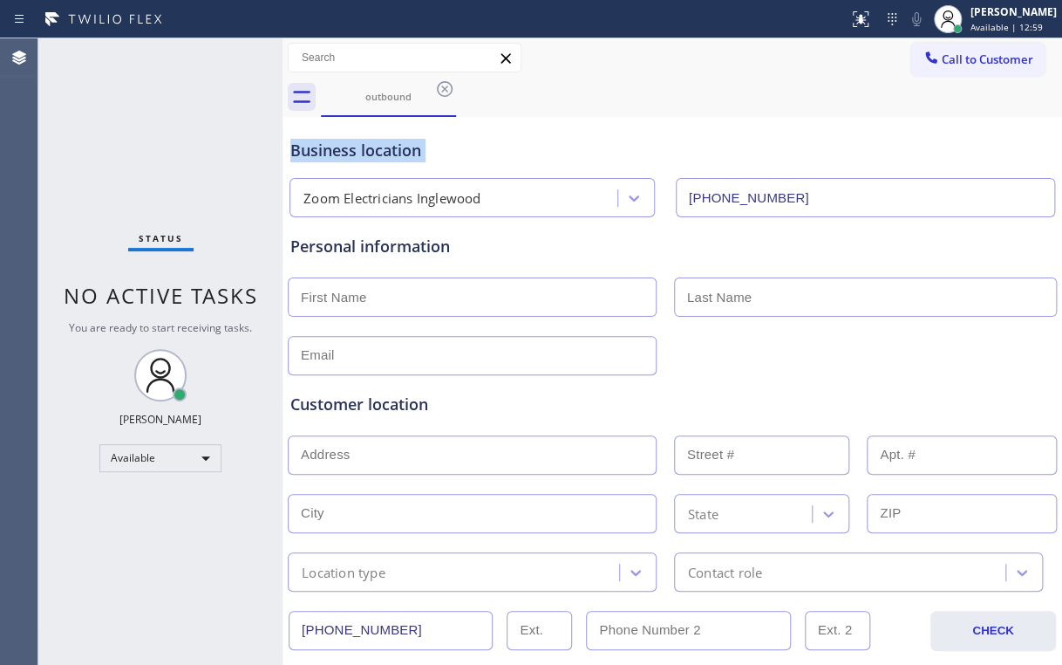
click at [444, 83] on icon at bounding box center [444, 88] width 21 height 21
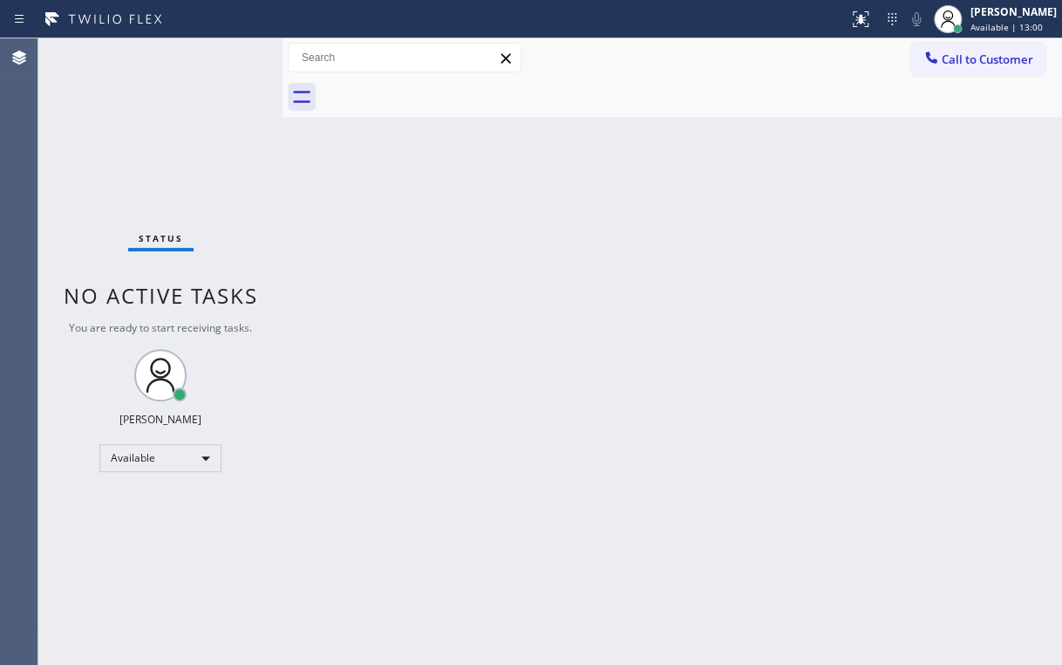
click at [444, 84] on div at bounding box center [691, 97] width 741 height 39
click at [395, 219] on div "Back to Dashboard Change Sender ID Customers Technicians Select a contact Outbo…" at bounding box center [673, 351] width 780 height 626
click at [199, 459] on div "Available" at bounding box center [160, 458] width 122 height 28
click at [412, 310] on div at bounding box center [531, 332] width 1062 height 665
click at [598, 81] on div at bounding box center [691, 97] width 741 height 39
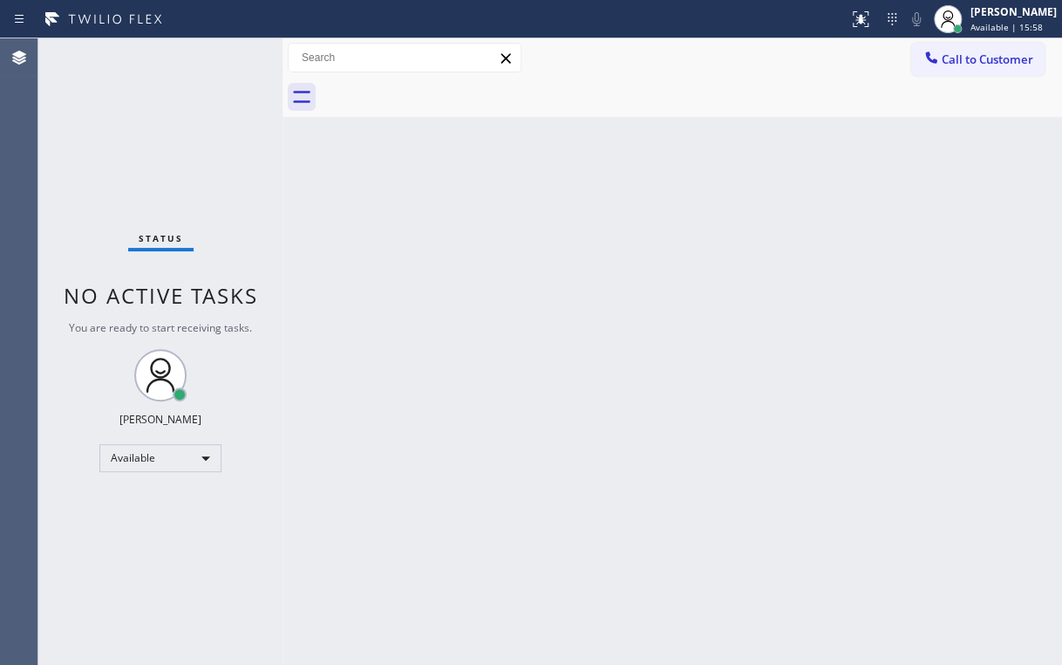
click at [755, 119] on div "Back to Dashboard Change Sender ID Customers Technicians Select a contact Outbo…" at bounding box center [673, 351] width 780 height 626
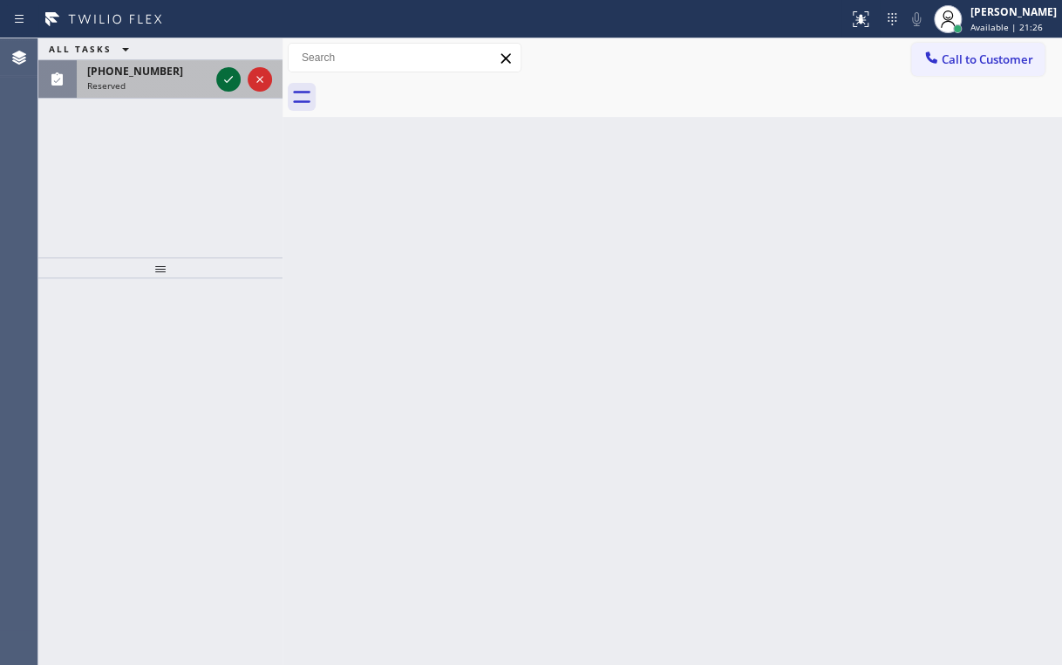
click at [229, 77] on icon at bounding box center [228, 79] width 21 height 21
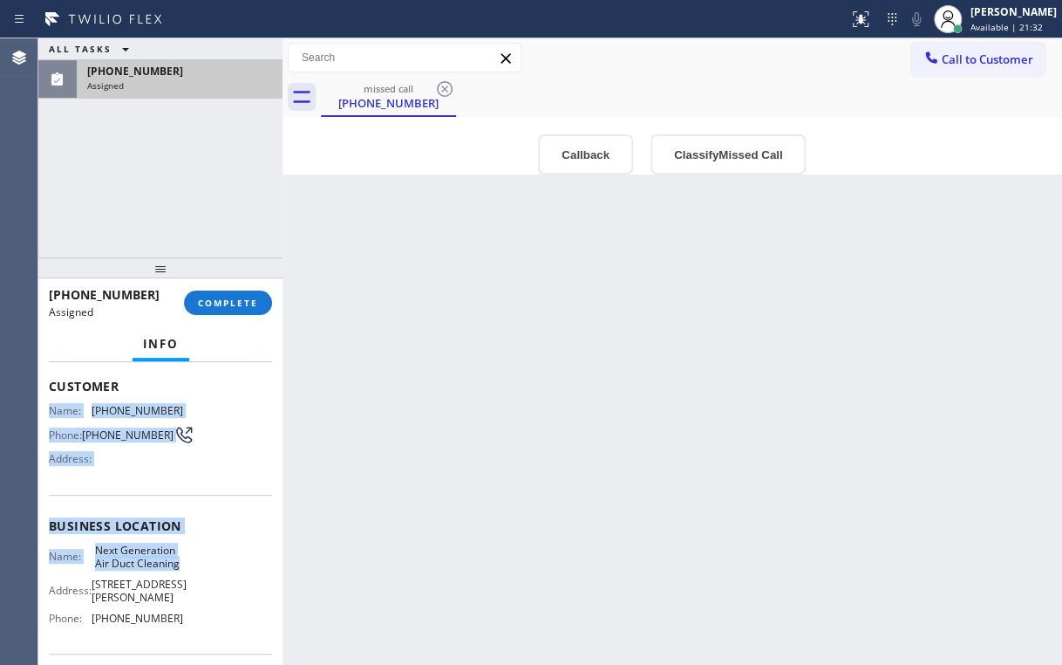
scroll to position [140, 0]
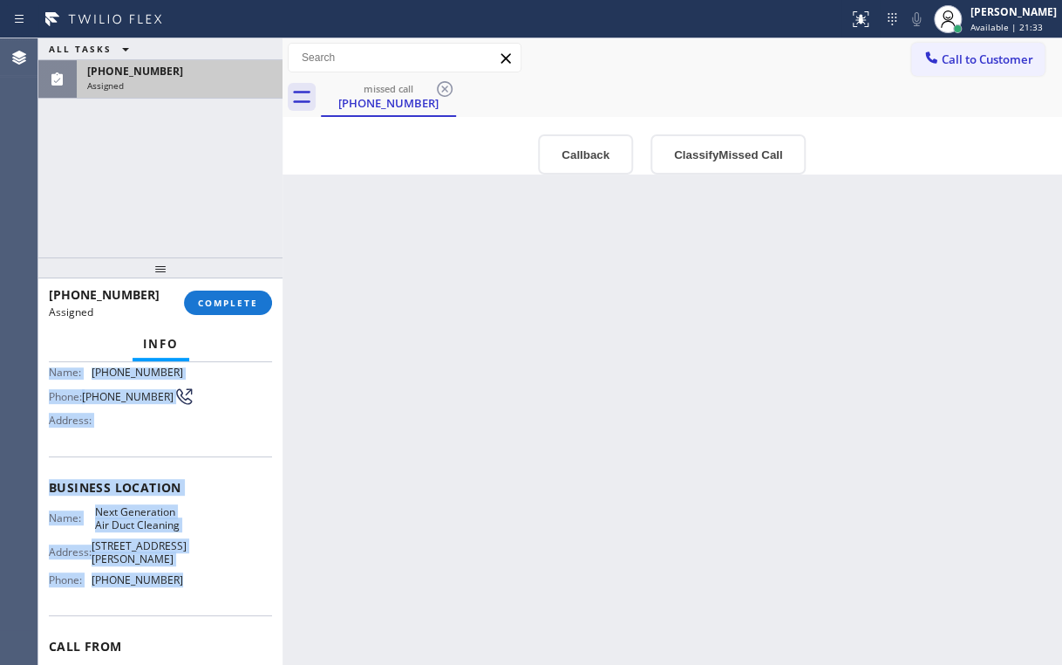
drag, startPoint x: 48, startPoint y: 437, endPoint x: 188, endPoint y: 572, distance: 194.3
click at [188, 572] on div "Context Queue: [Test] Voicemails Priority: 0 Task Age: Customer Name: [PHONE_NU…" at bounding box center [160, 513] width 244 height 303
copy div "Name: [PHONE_NUMBER] Phone: [PHONE_NUMBER] Address: Business location Name: Nex…"
click at [692, 156] on button "Classify Missed Call" at bounding box center [728, 154] width 155 height 40
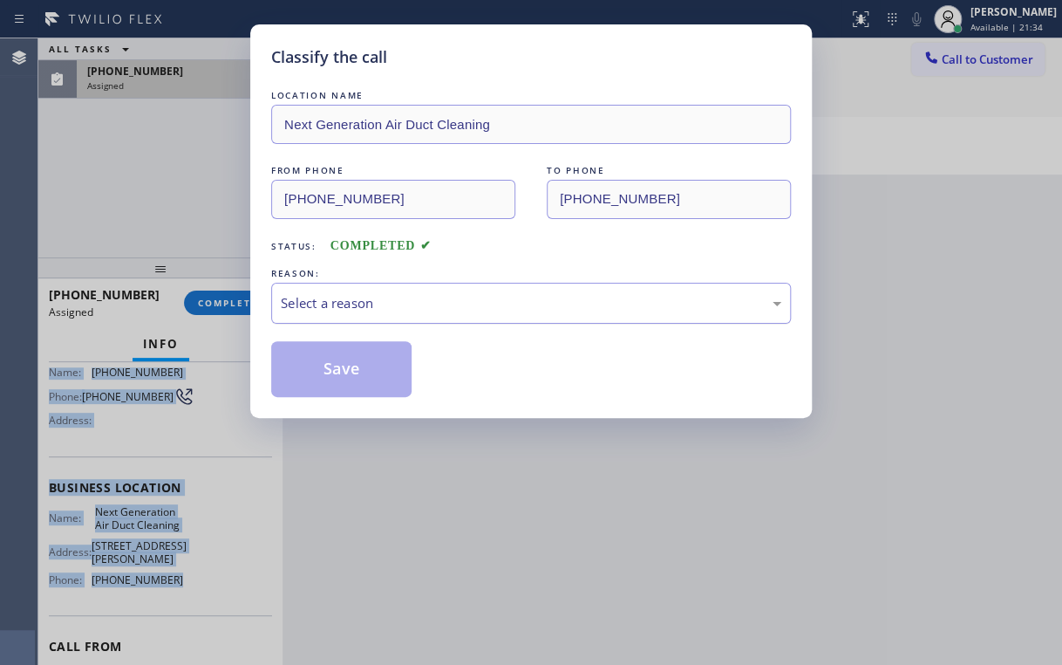
drag, startPoint x: 348, startPoint y: 308, endPoint x: 349, endPoint y: 321, distance: 13.1
click at [349, 311] on div "Select a reason" at bounding box center [531, 303] width 501 height 20
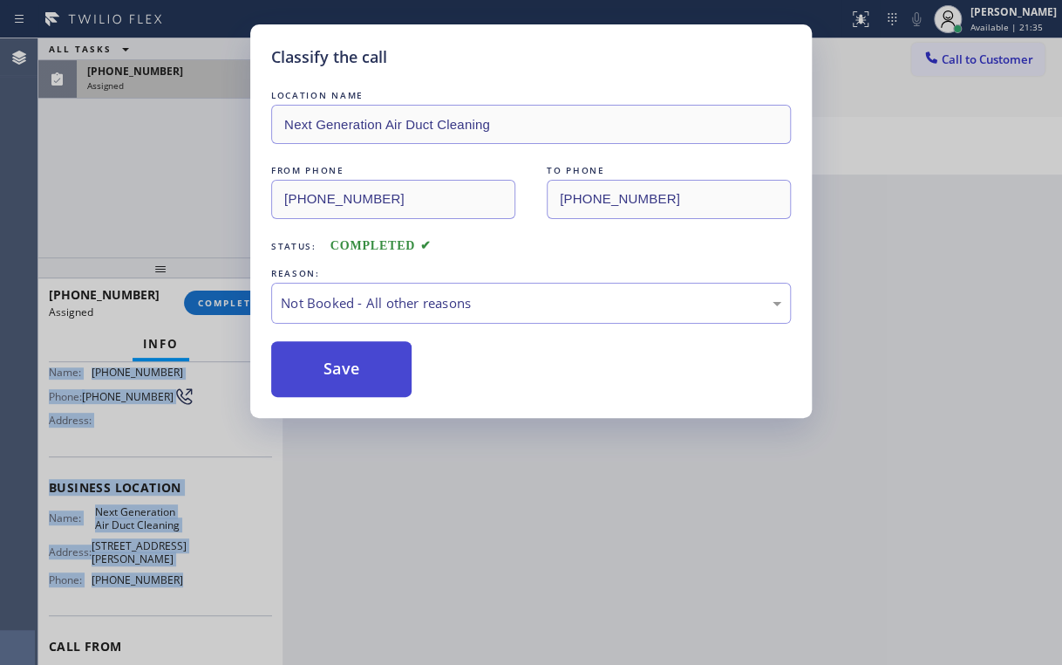
click at [336, 362] on button "Save" at bounding box center [341, 369] width 140 height 56
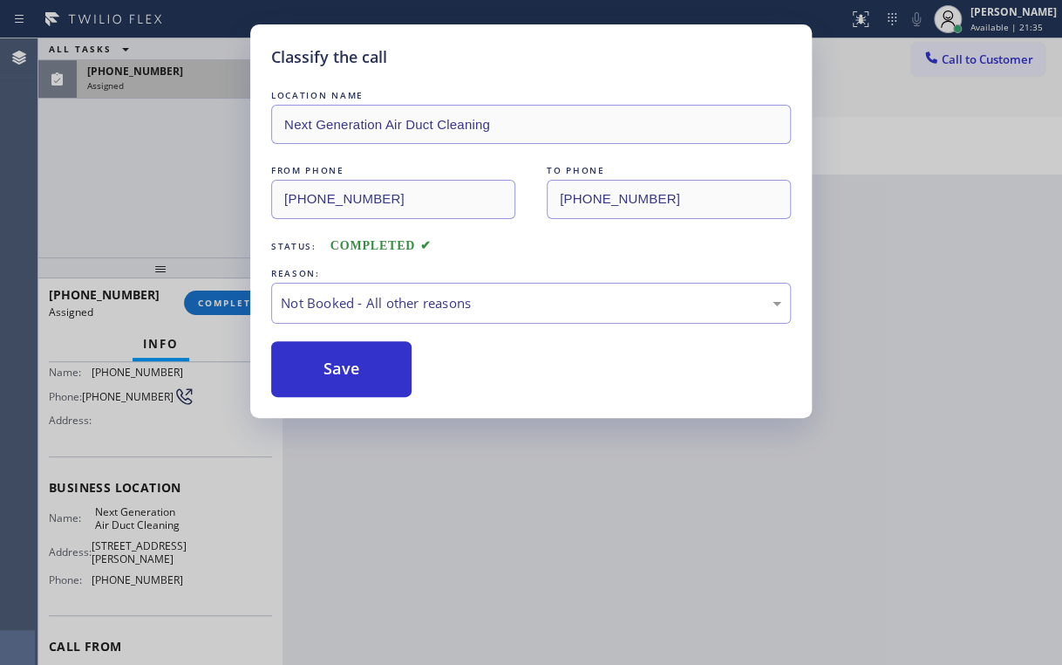
click at [164, 167] on div "Classify the call LOCATION NAME Next Generation Air Duct Cleaning FROM PHONE [P…" at bounding box center [531, 332] width 1062 height 665
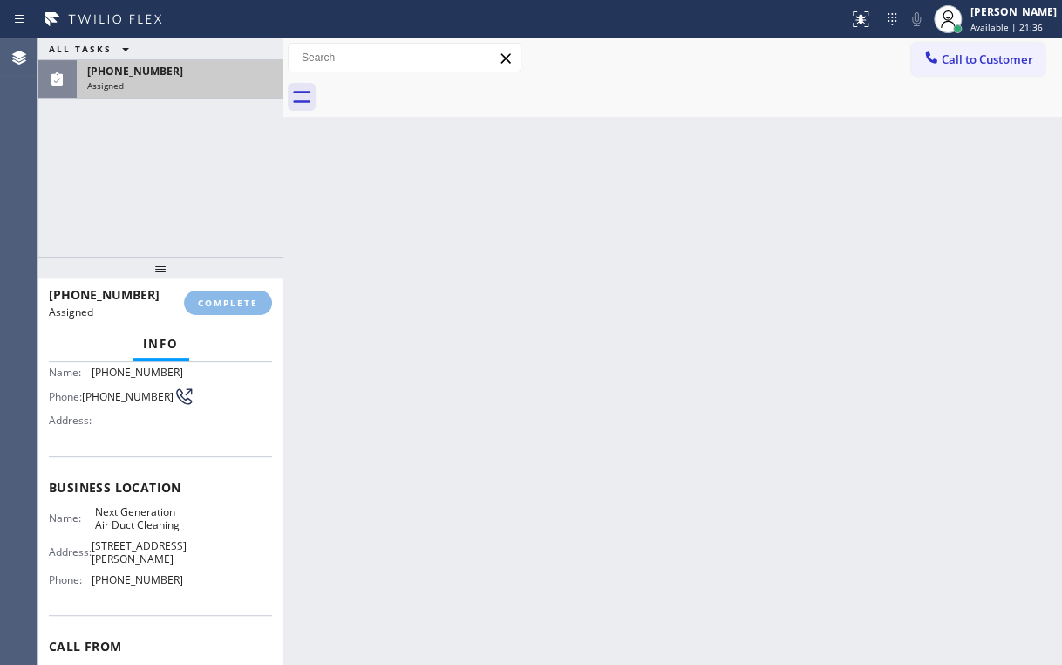
drag, startPoint x: 176, startPoint y: 197, endPoint x: 188, endPoint y: 215, distance: 20.8
click at [177, 200] on div "ALL TASKS ALL TASKS ACTIVE TASKS TASKS IN WRAP UP [PHONE_NUMBER] Assigned" at bounding box center [160, 147] width 244 height 219
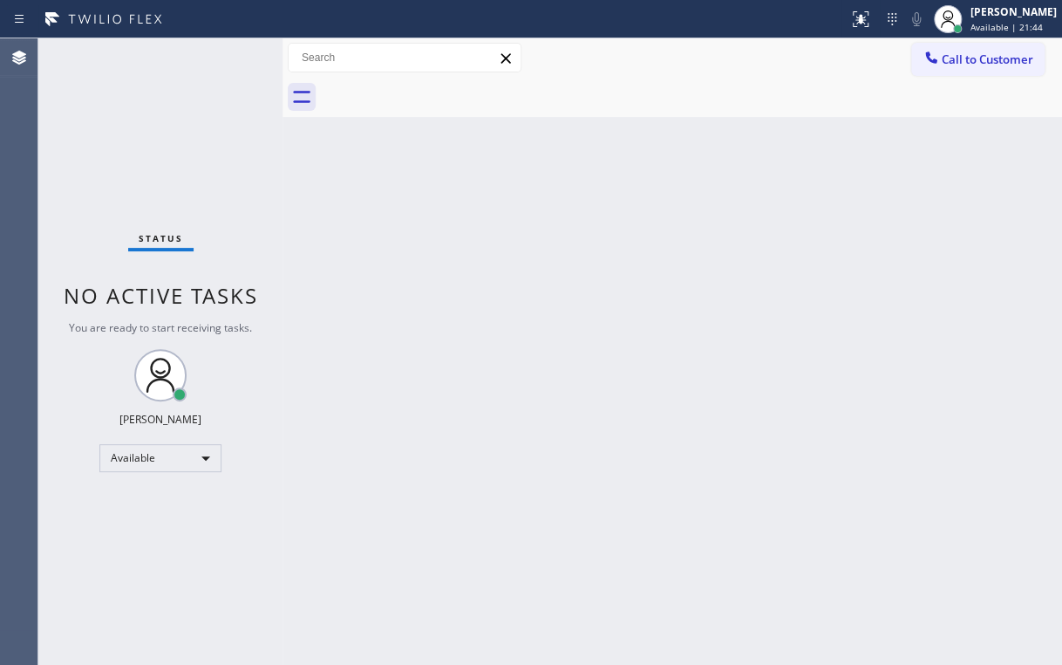
drag, startPoint x: 949, startPoint y: 64, endPoint x: 665, endPoint y: 181, distance: 307.0
click at [947, 64] on span "Call to Customer" at bounding box center [988, 59] width 92 height 16
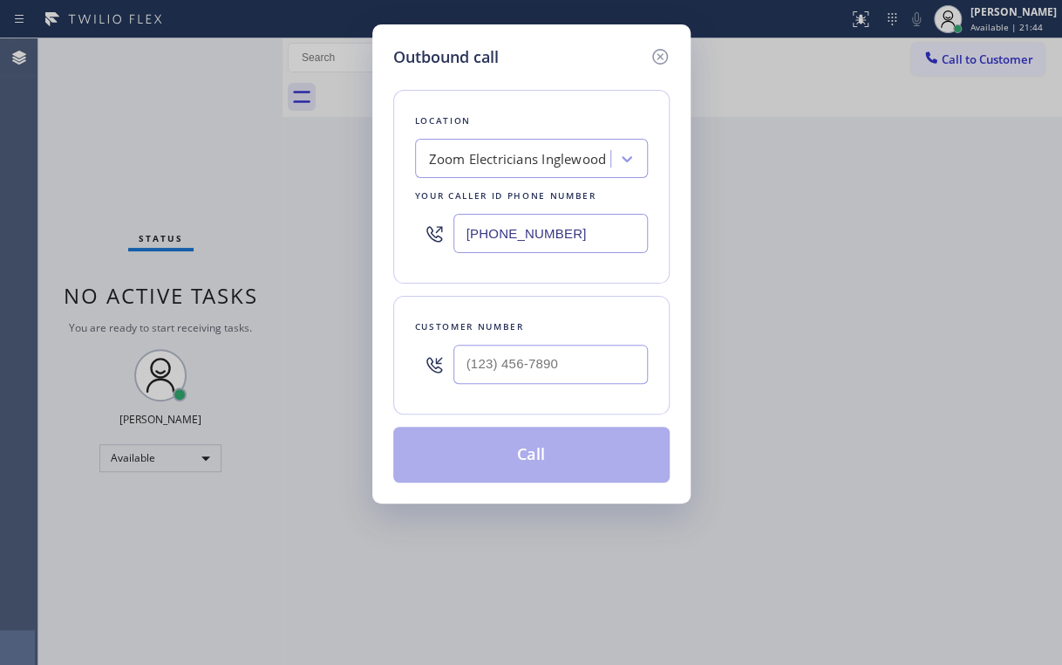
drag, startPoint x: 587, startPoint y: 224, endPoint x: 317, endPoint y: 256, distance: 271.4
click at [345, 251] on div "Outbound call Location Zoom Electricians Inglewood Your caller id phone number …" at bounding box center [531, 332] width 1062 height 665
paste input "626) 377-4127"
type input "[PHONE_NUMBER]"
drag, startPoint x: 224, startPoint y: 174, endPoint x: 290, endPoint y: 189, distance: 67.1
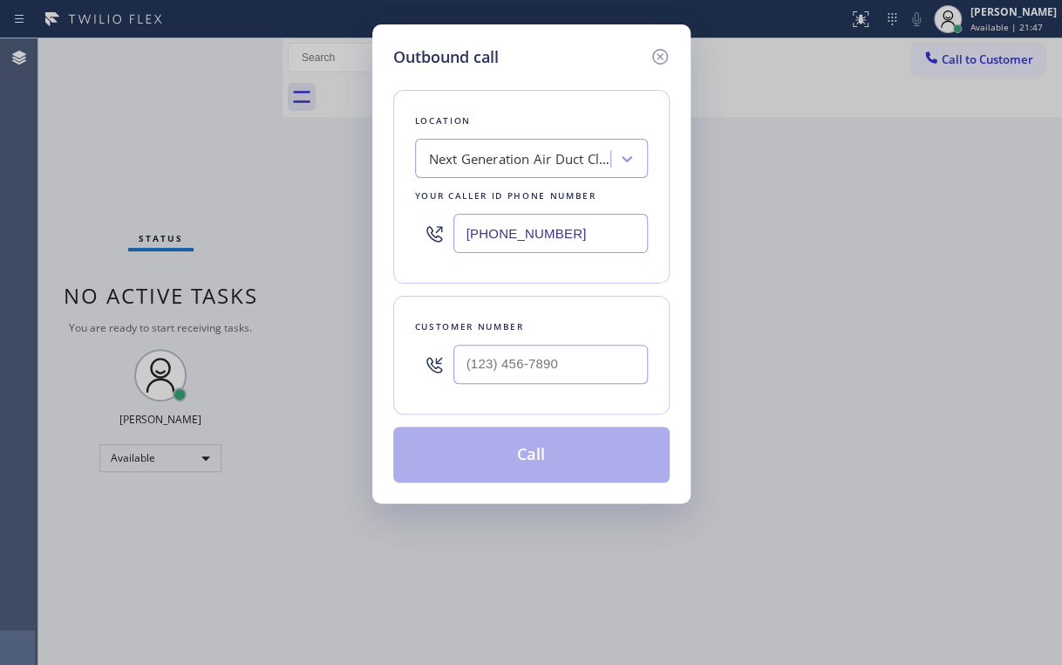
click at [262, 186] on div "Outbound call Location Next Generation Air Duct Cleaning Your caller id phone n…" at bounding box center [531, 332] width 1062 height 665
click at [551, 354] on input "(___) ___-____" at bounding box center [551, 364] width 195 height 39
paste input "626) 481-6023"
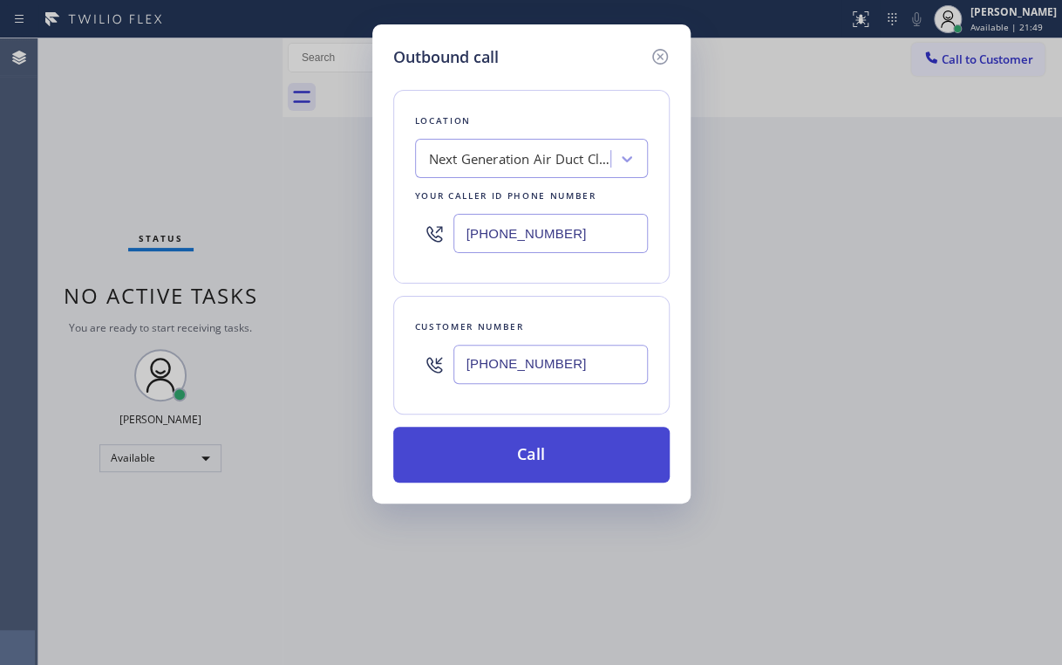
type input "[PHONE_NUMBER]"
click at [506, 449] on button "Call" at bounding box center [531, 455] width 276 height 56
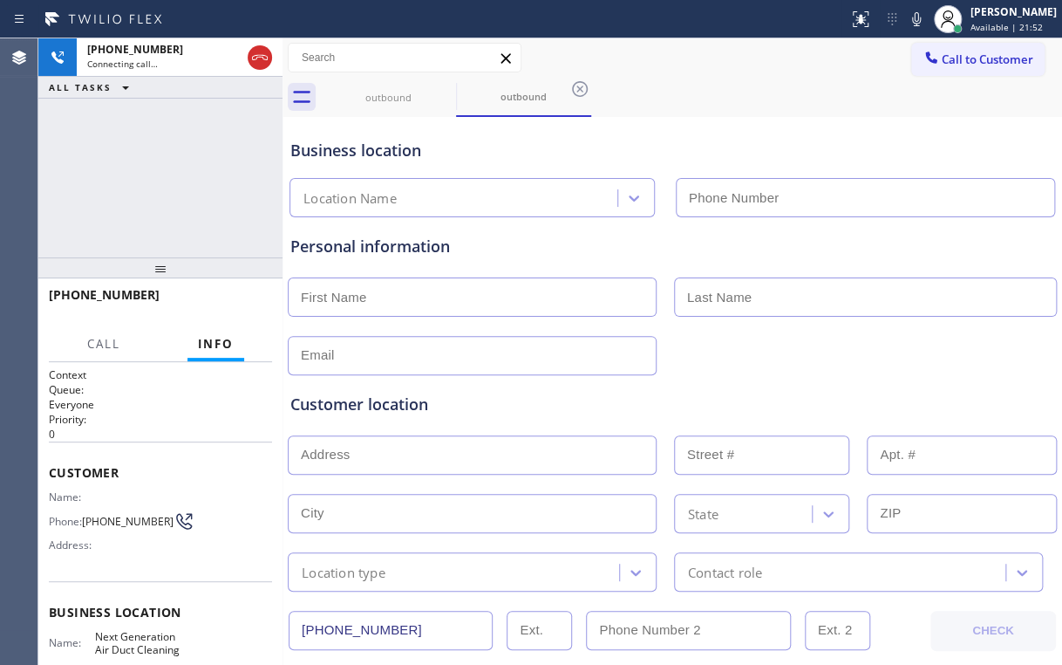
type input "[PHONE_NUMBER]"
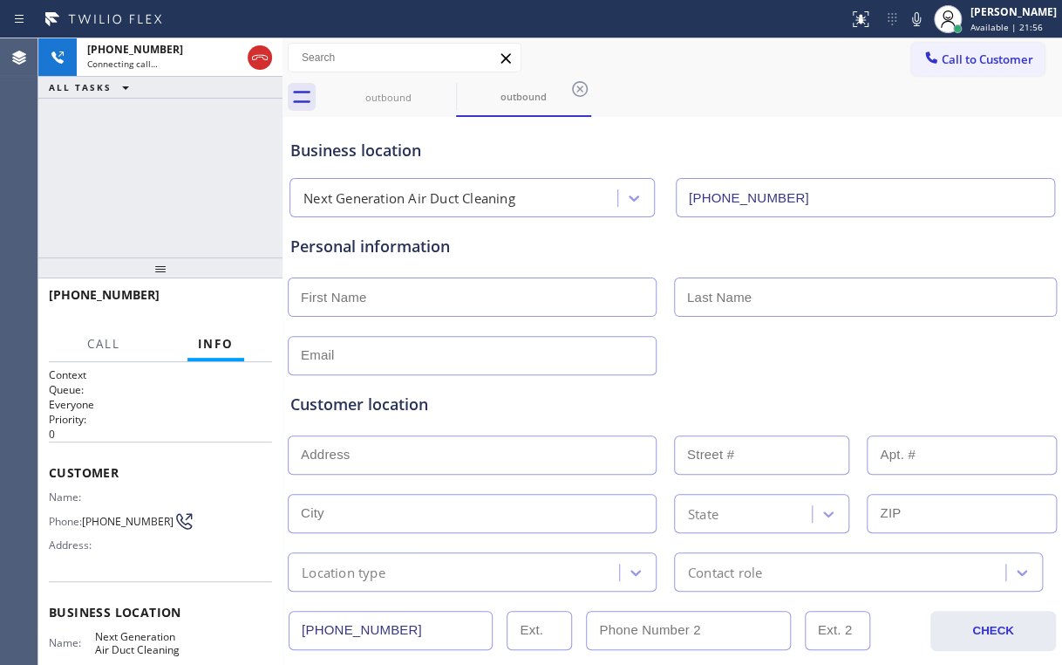
click at [186, 201] on div "[PHONE_NUMBER] Connecting call… ALL TASKS ALL TASKS ACTIVE TASKS TASKS IN WRAP …" at bounding box center [160, 147] width 244 height 219
click at [248, 307] on span "HANG UP" at bounding box center [231, 303] width 53 height 12
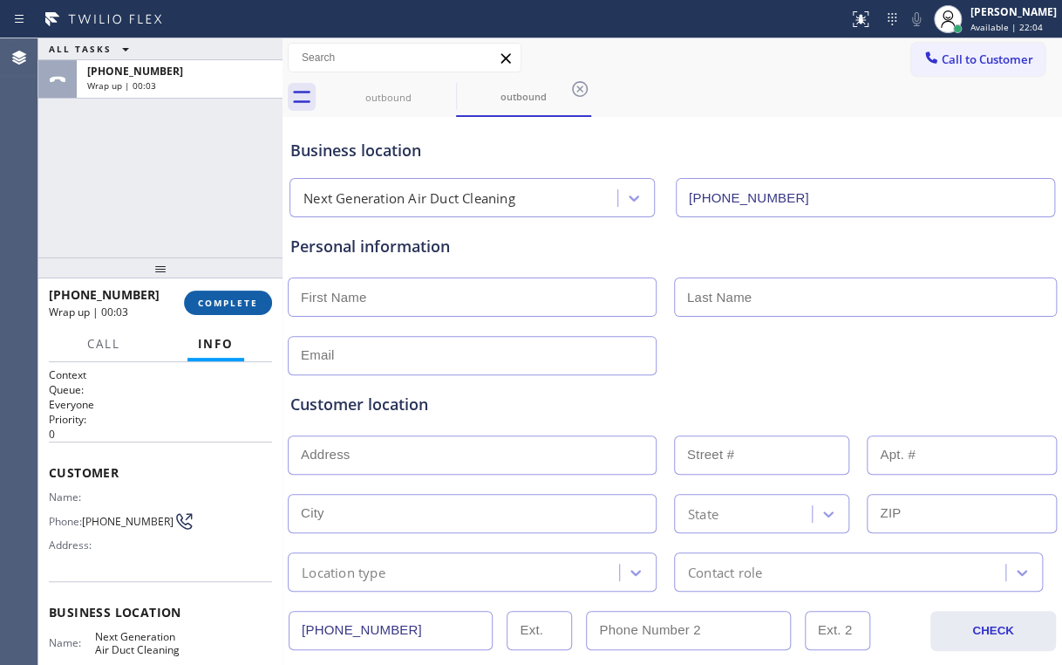
click at [248, 307] on span "COMPLETE" at bounding box center [228, 303] width 60 height 12
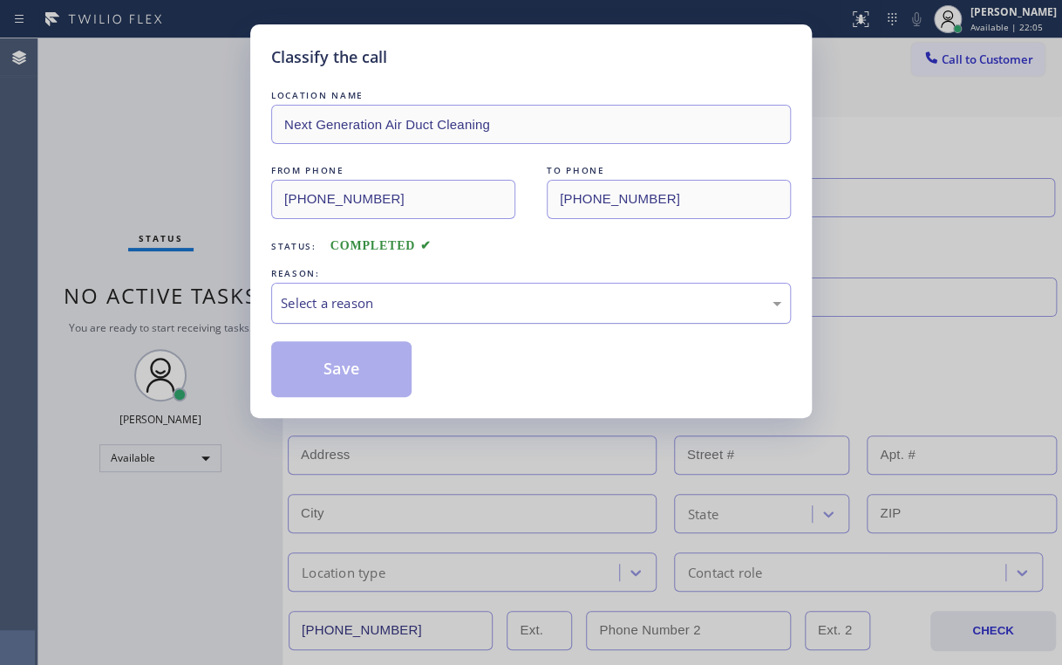
click at [324, 305] on div "Select a reason" at bounding box center [531, 303] width 501 height 20
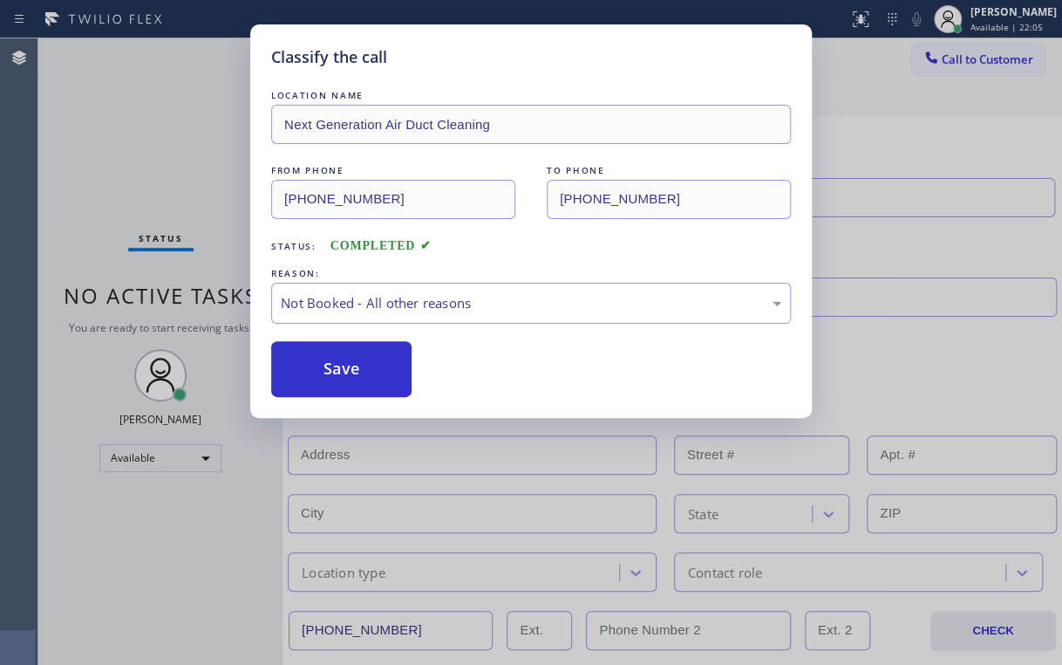
drag, startPoint x: 335, startPoint y: 370, endPoint x: 235, endPoint y: 236, distance: 166.9
click at [336, 370] on button "Save" at bounding box center [341, 369] width 140 height 56
click at [112, 118] on div "Classify the call LOCATION NAME Next Generation Air Duct Cleaning FROM PHONE [P…" at bounding box center [531, 332] width 1062 height 665
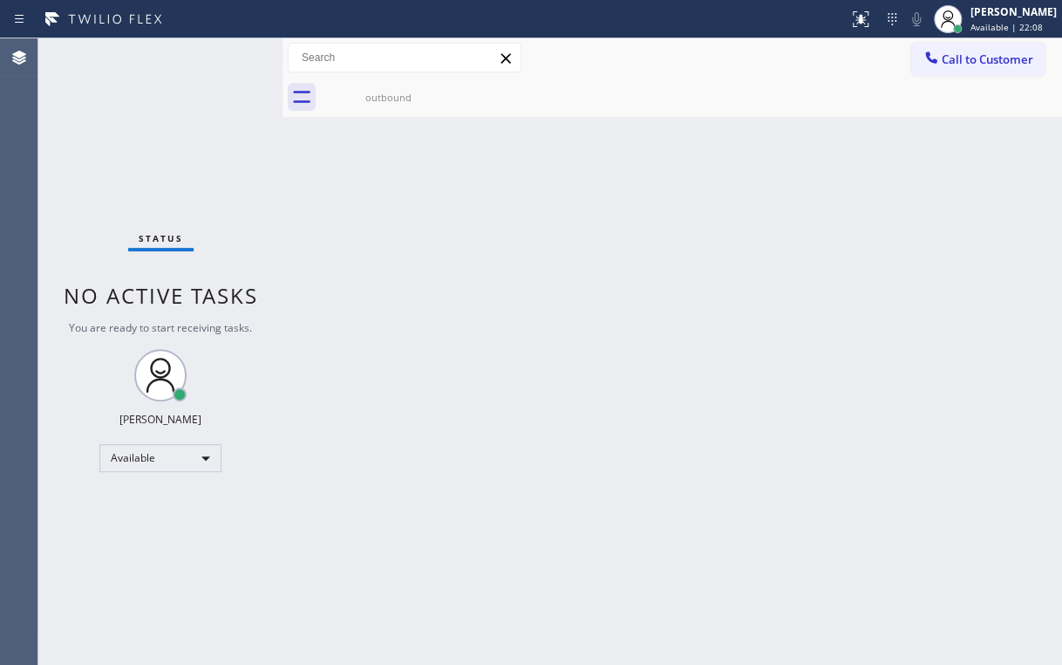
click at [291, 218] on div "Back to Dashboard Change Sender ID Customers Technicians Select a contact Outbo…" at bounding box center [673, 351] width 780 height 626
drag, startPoint x: 182, startPoint y: 154, endPoint x: 206, endPoint y: 147, distance: 24.6
click at [182, 154] on div "Status No active tasks You are ready to start receiving tasks. [PERSON_NAME] Av…" at bounding box center [160, 351] width 244 height 626
click at [429, 87] on div "outbound" at bounding box center [389, 97] width 132 height 39
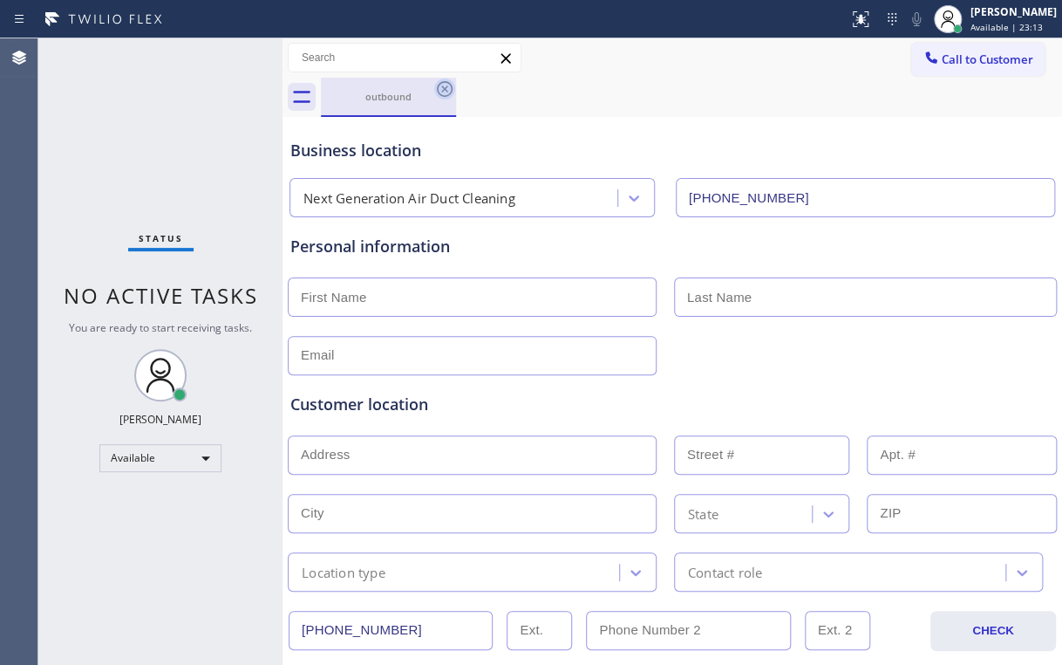
click at [446, 85] on icon at bounding box center [444, 88] width 21 height 21
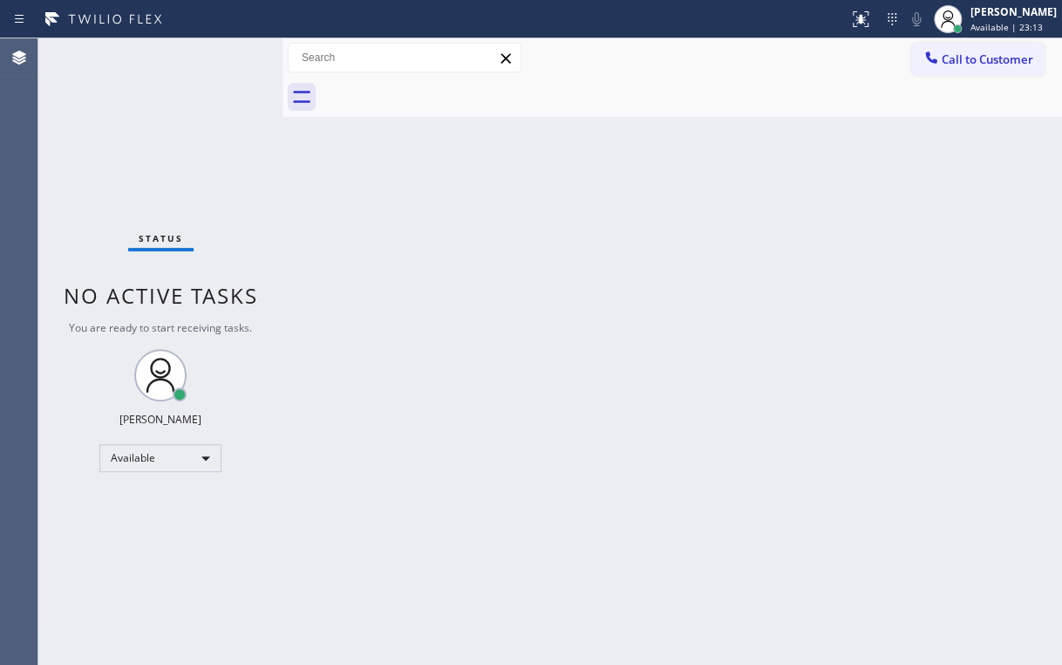
click at [99, 134] on div "Status No active tasks You are ready to start receiving tasks. [PERSON_NAME] Av…" at bounding box center [160, 351] width 244 height 626
click at [614, 70] on div "Call to Customer Outbound call Location Next Generation Air Duct Cleaning Your …" at bounding box center [673, 58] width 780 height 31
drag, startPoint x: 163, startPoint y: 178, endPoint x: 133, endPoint y: 0, distance: 180.5
click at [163, 175] on div "Status No active tasks You are ready to start receiving tasks. [PERSON_NAME] Av…" at bounding box center [160, 351] width 244 height 626
drag, startPoint x: 944, startPoint y: 195, endPoint x: 970, endPoint y: 111, distance: 88.6
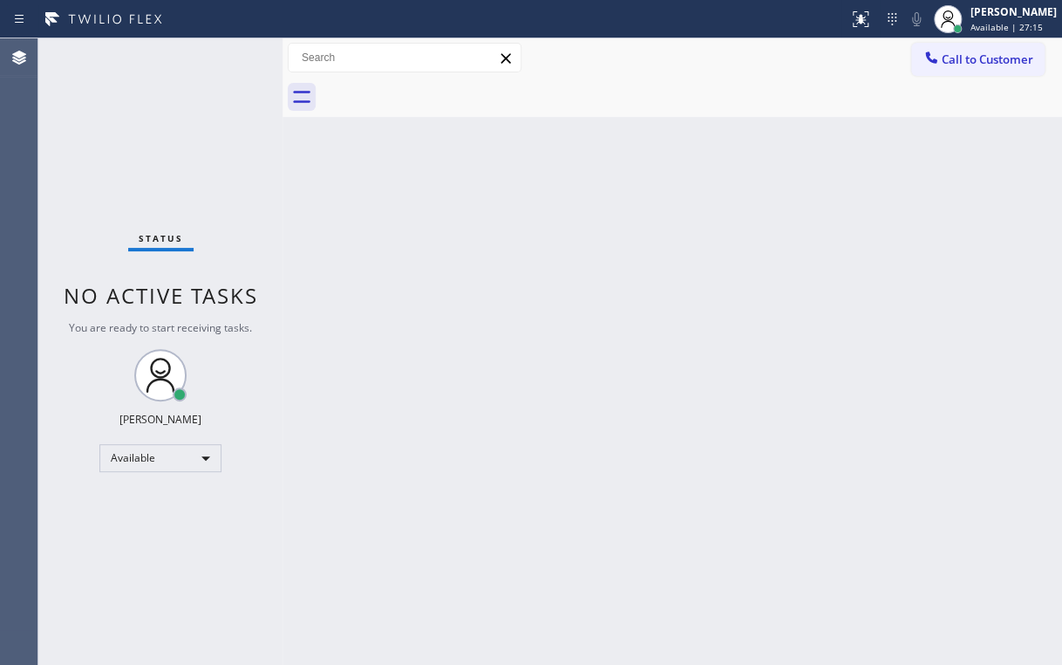
click at [945, 185] on div "Back to Dashboard Change Sender ID Customers Technicians Select a contact Outbo…" at bounding box center [673, 351] width 780 height 626
click at [993, 35] on div "[PERSON_NAME] Available | 27:15" at bounding box center [995, 19] width 133 height 38
drag, startPoint x: 641, startPoint y: 154, endPoint x: 670, endPoint y: 154, distance: 28.8
click at [645, 154] on div "Back to Dashboard Change Sender ID Customers Technicians Select a contact Outbo…" at bounding box center [673, 351] width 780 height 626
click at [973, 61] on span "Call to Customer" at bounding box center [988, 59] width 92 height 16
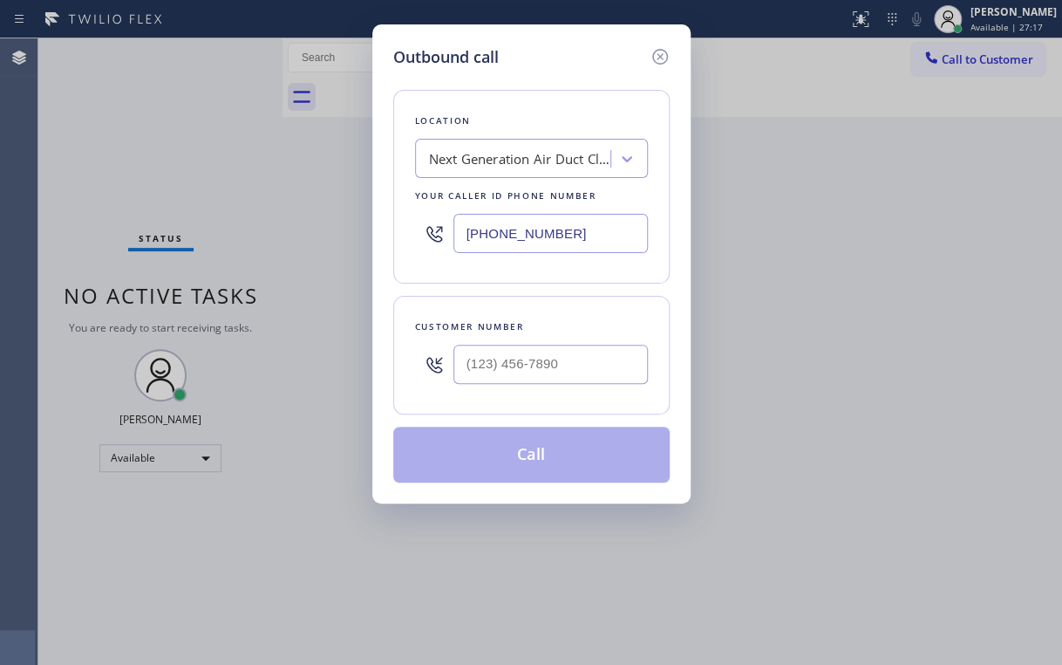
drag, startPoint x: 558, startPoint y: 234, endPoint x: 192, endPoint y: 287, distance: 370.2
click at [304, 256] on div "Outbound call Location Next Generation Air Duct Cleaning Your caller id phone n…" at bounding box center [531, 332] width 1062 height 665
paste input "877) 777-0796"
type input "[PHONE_NUMBER]"
click at [925, 273] on div "Outbound call Location Home Alliance Your caller id phone number [PHONE_NUMBER]…" at bounding box center [531, 332] width 1062 height 665
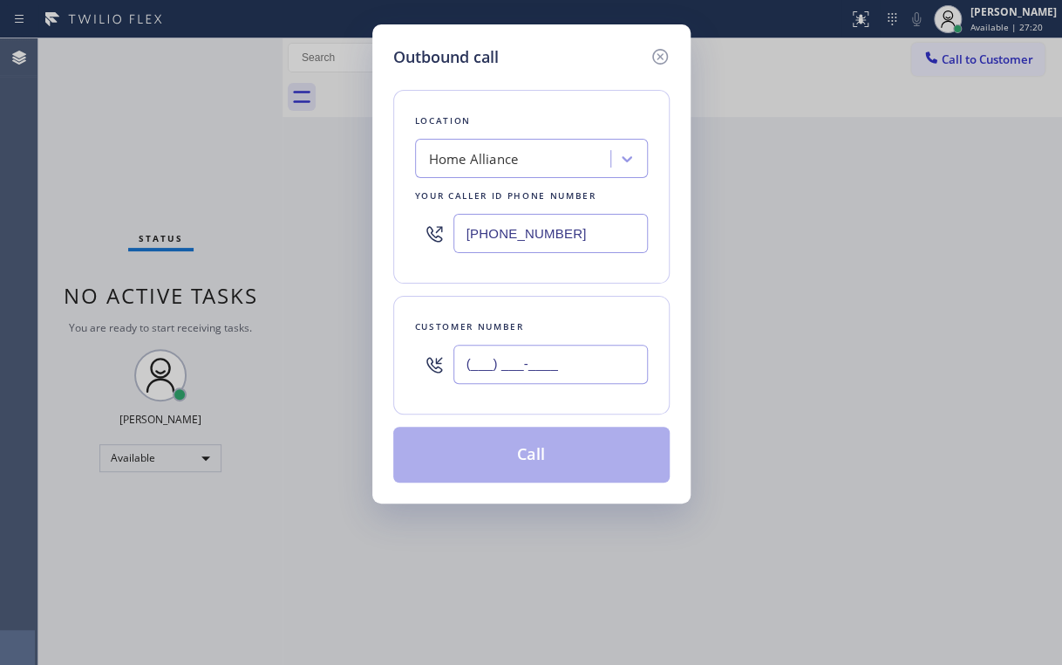
click at [586, 345] on input "(___) ___-____" at bounding box center [551, 364] width 195 height 39
paste input "917) 612-2741"
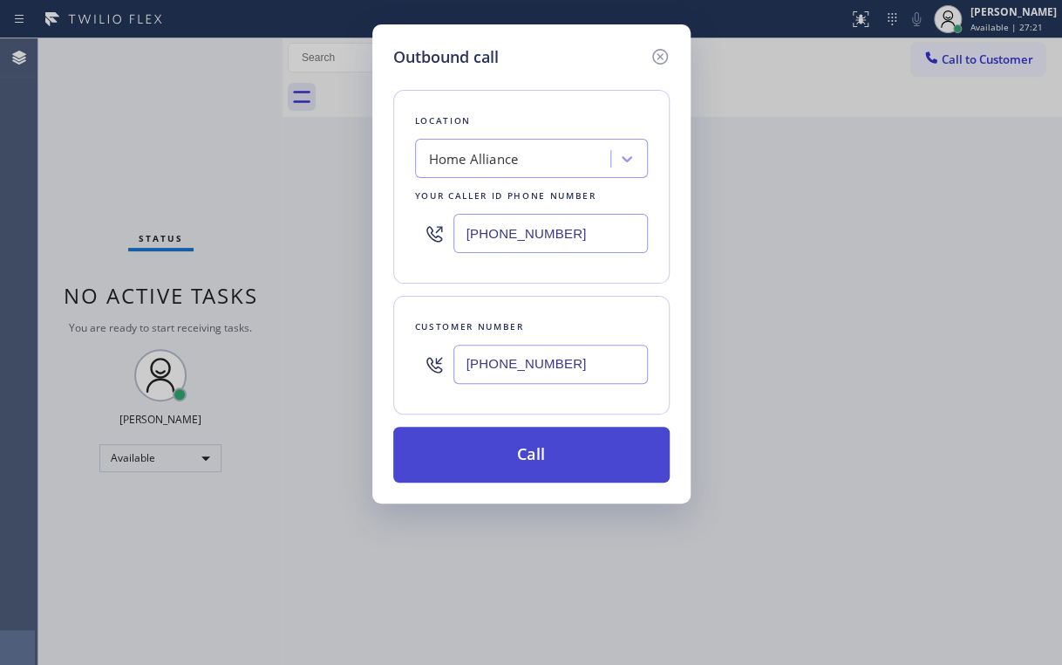
type input "[PHONE_NUMBER]"
click at [503, 461] on button "Call" at bounding box center [531, 455] width 276 height 56
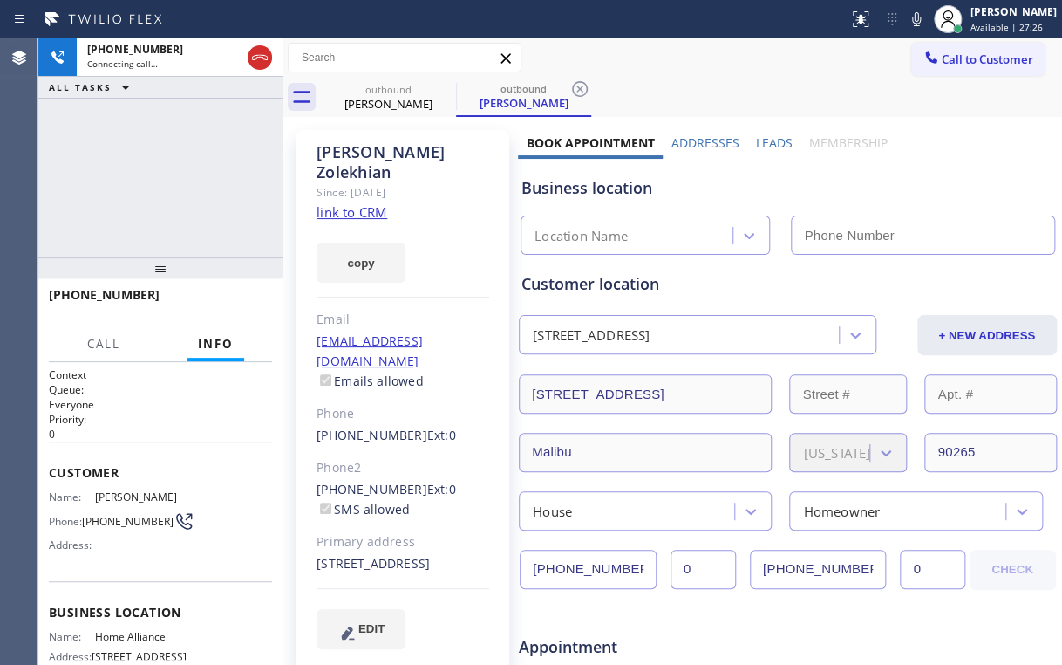
type input "[PHONE_NUMBER]"
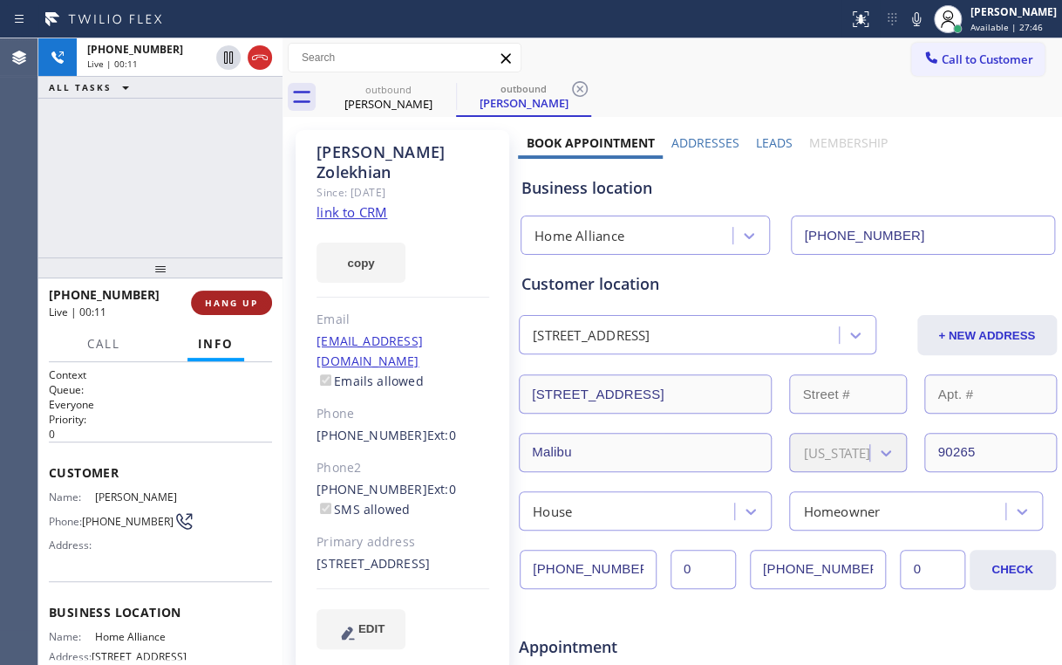
click at [227, 301] on span "HANG UP" at bounding box center [231, 303] width 53 height 12
click at [227, 301] on span "COMPLETE" at bounding box center [228, 303] width 60 height 12
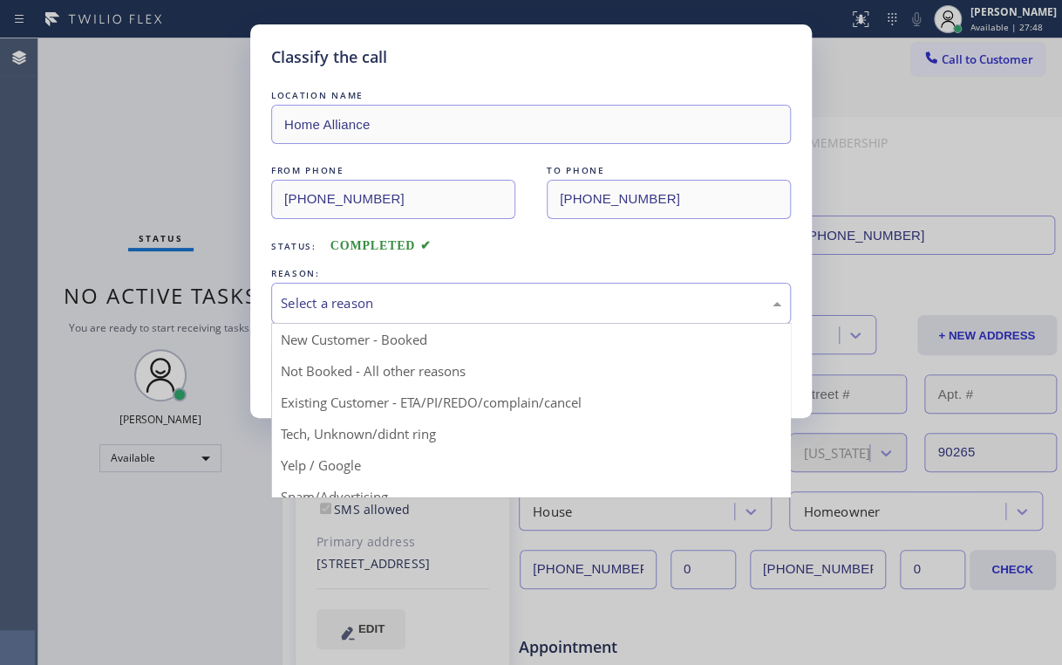
click at [338, 313] on div "Select a reason" at bounding box center [531, 303] width 520 height 41
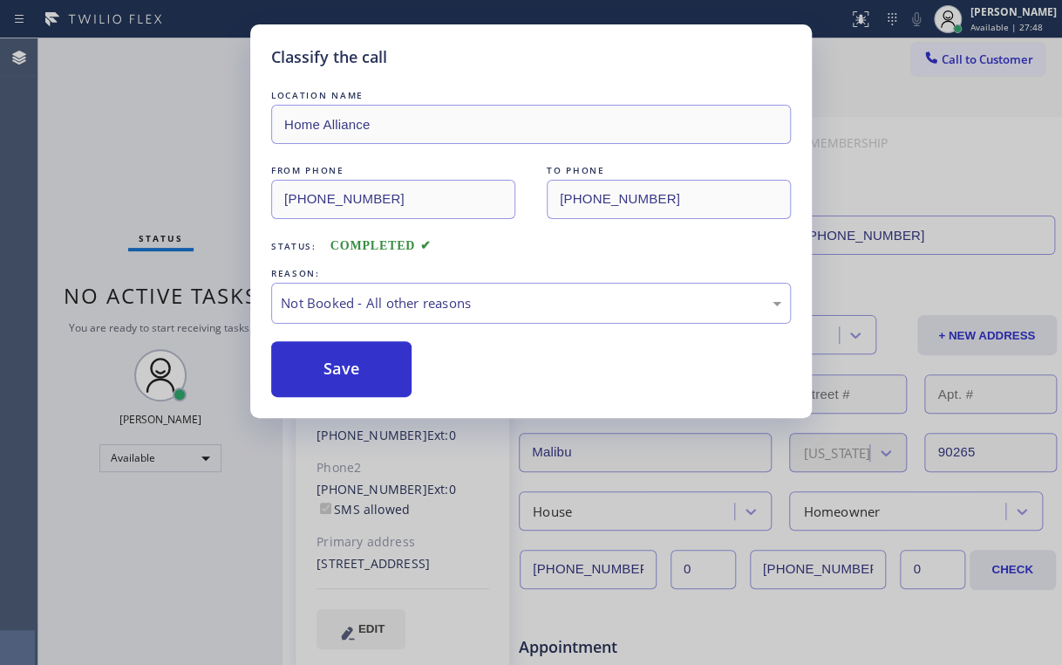
drag, startPoint x: 342, startPoint y: 363, endPoint x: 163, endPoint y: 146, distance: 281.3
click at [342, 362] on button "Save" at bounding box center [341, 369] width 140 height 56
click at [154, 133] on div "Classify the call LOCATION NAME Home Alliance FROM PHONE [PHONE_NUMBER] TO PHON…" at bounding box center [531, 332] width 1062 height 665
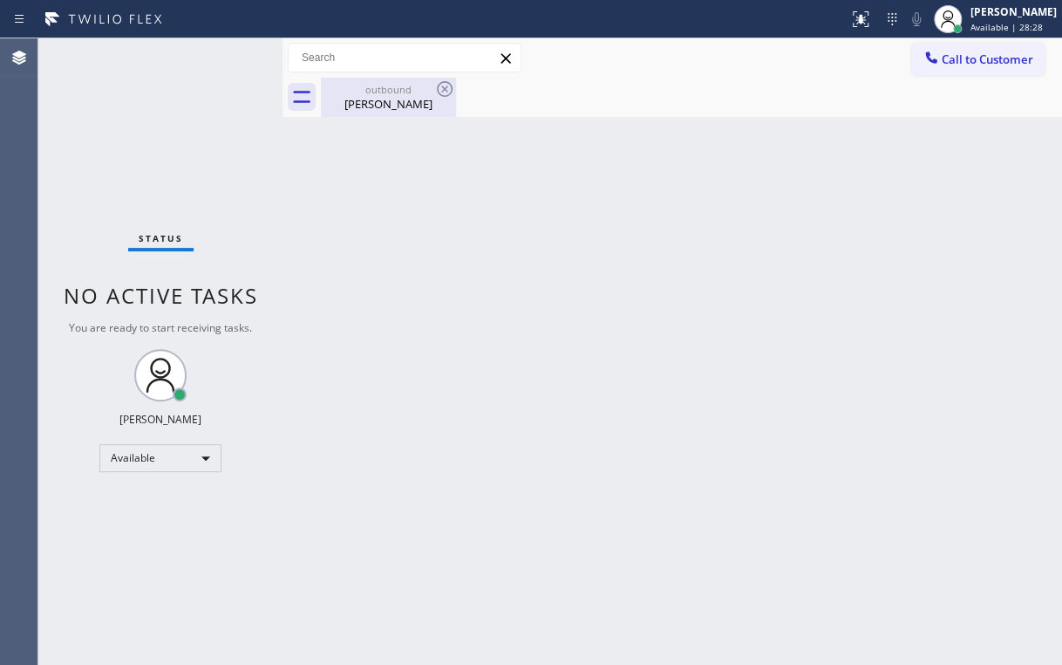
drag, startPoint x: 388, startPoint y: 115, endPoint x: 428, endPoint y: 99, distance: 43.1
click at [389, 115] on div "outbound [PERSON_NAME]" at bounding box center [389, 97] width 132 height 39
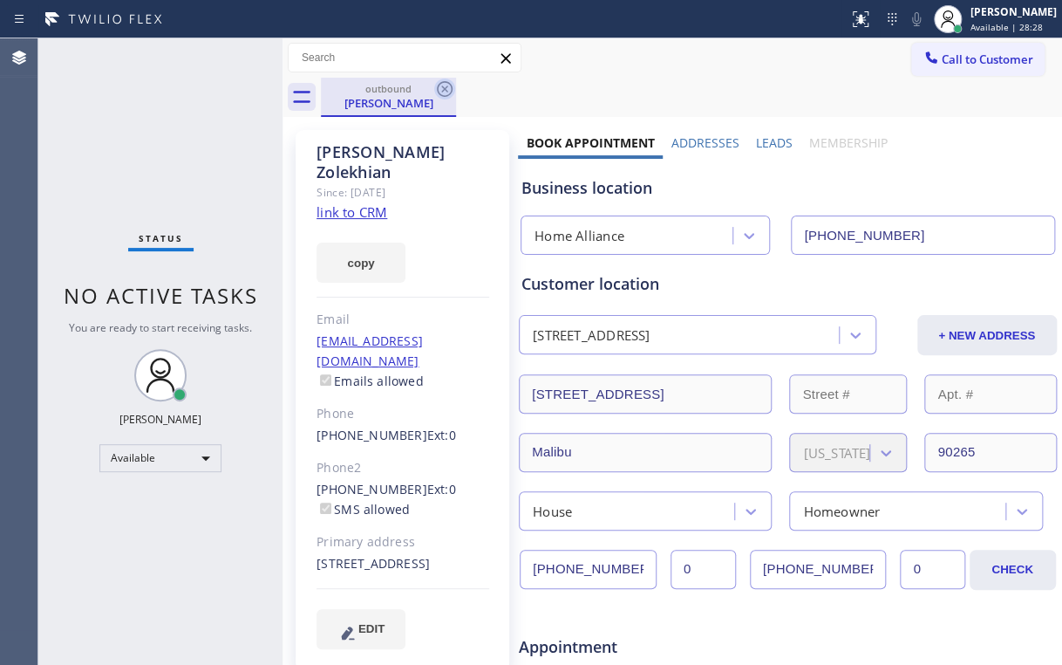
click at [447, 85] on icon at bounding box center [444, 88] width 21 height 21
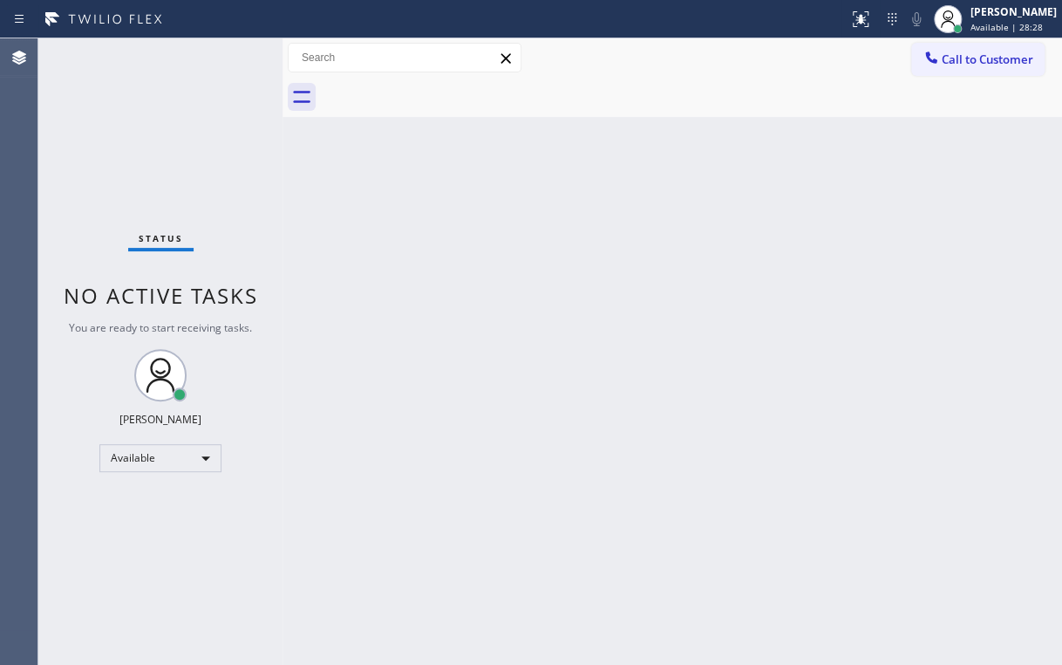
drag, startPoint x: 167, startPoint y: 105, endPoint x: 168, endPoint y: 92, distance: 13.1
click at [167, 99] on div "Status No active tasks You are ready to start receiving tasks. [PERSON_NAME] Av…" at bounding box center [160, 351] width 244 height 626
click at [107, 164] on div "Status No active tasks You are ready to start receiving tasks. [PERSON_NAME] Av…" at bounding box center [160, 351] width 244 height 626
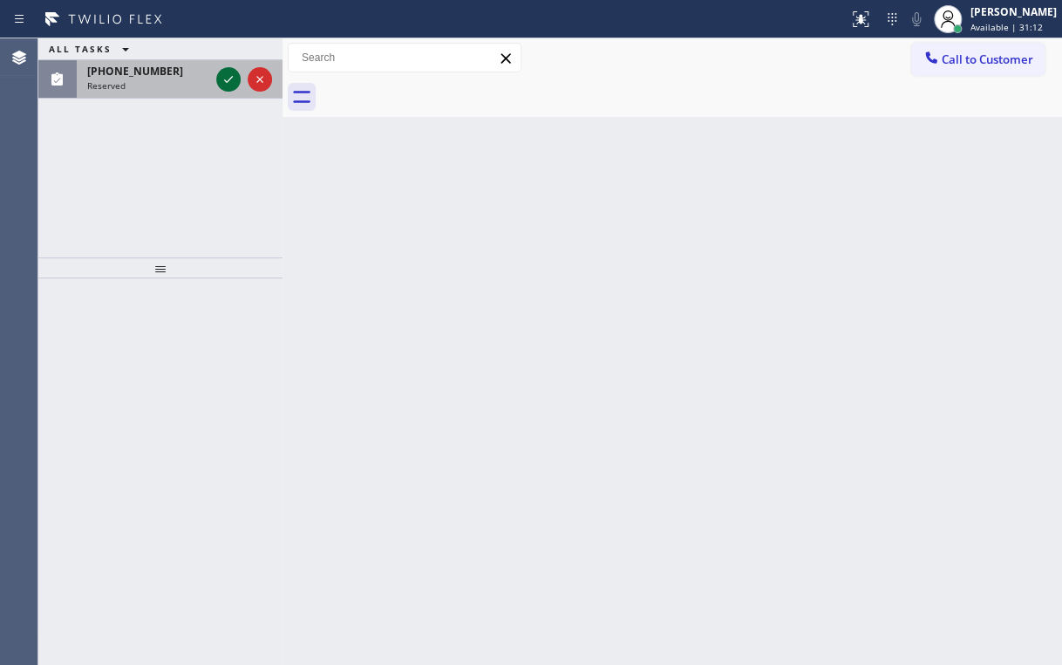
click at [223, 70] on div at bounding box center [244, 79] width 63 height 38
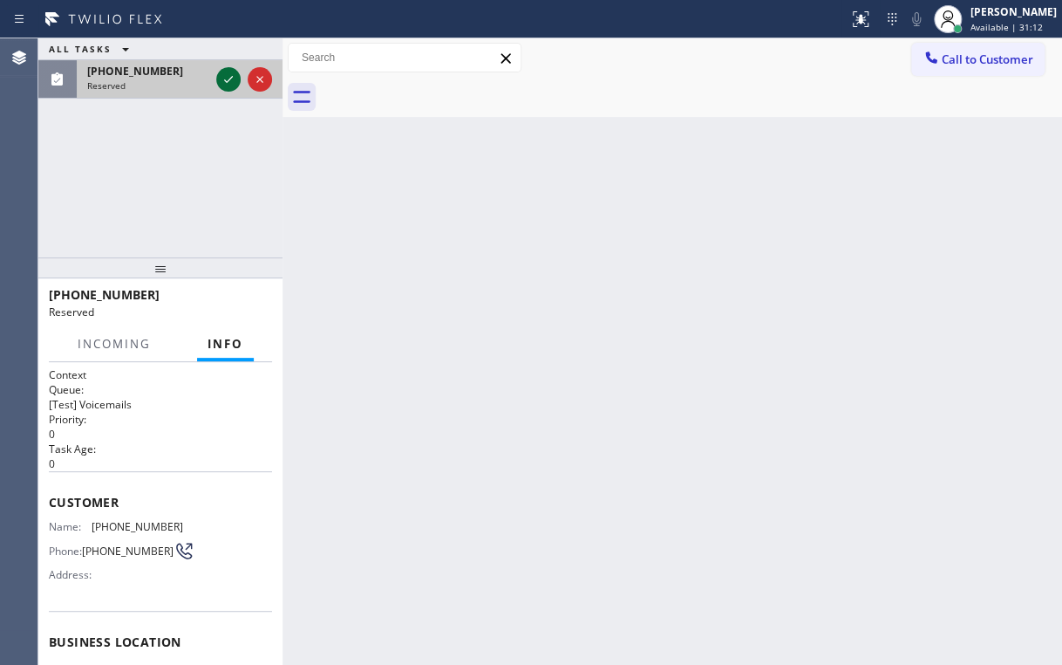
click at [223, 72] on icon at bounding box center [228, 79] width 21 height 21
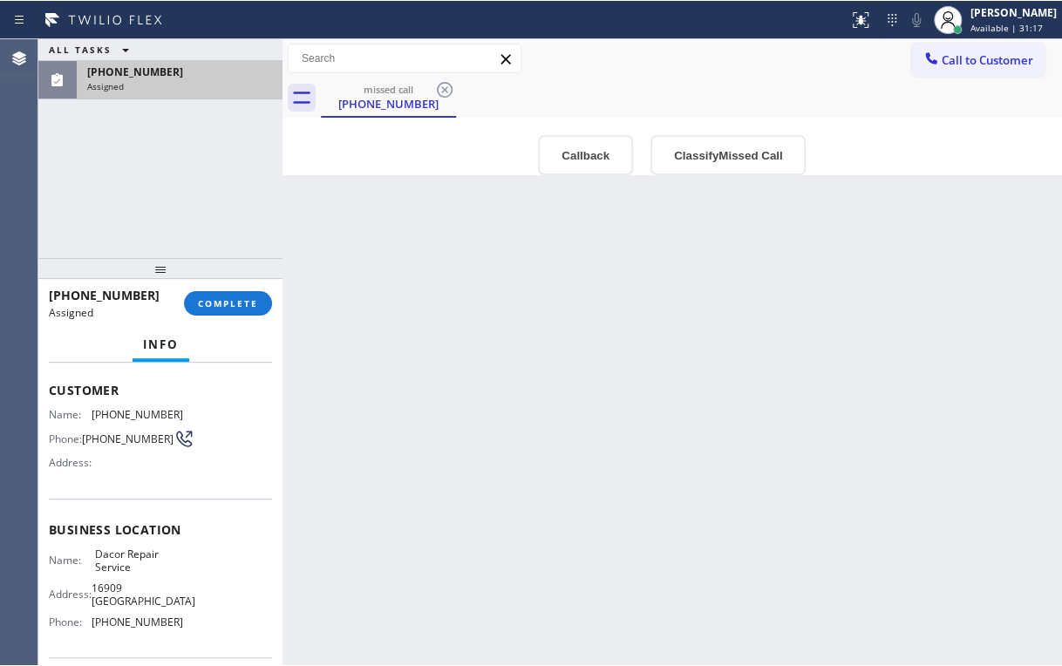
scroll to position [70, 0]
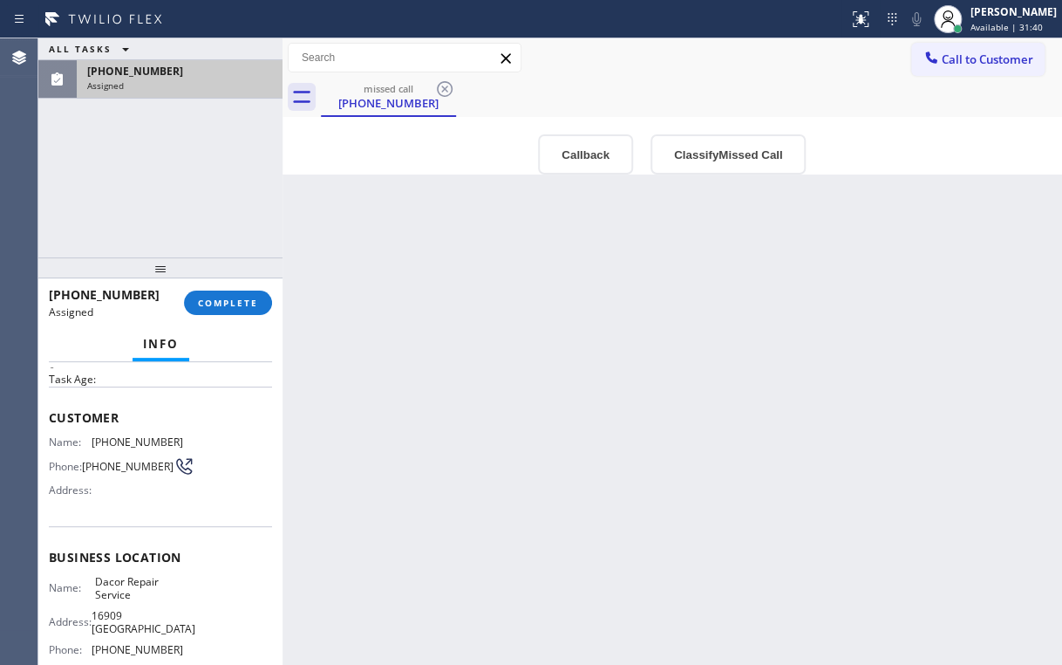
drag, startPoint x: 531, startPoint y: 342, endPoint x: 547, endPoint y: 328, distance: 21.0
click at [541, 333] on div "Back to Dashboard Change Sender ID Customers Technicians Select a contact Outbo…" at bounding box center [673, 351] width 780 height 626
click at [716, 152] on button "Classify Missed Call" at bounding box center [728, 154] width 155 height 40
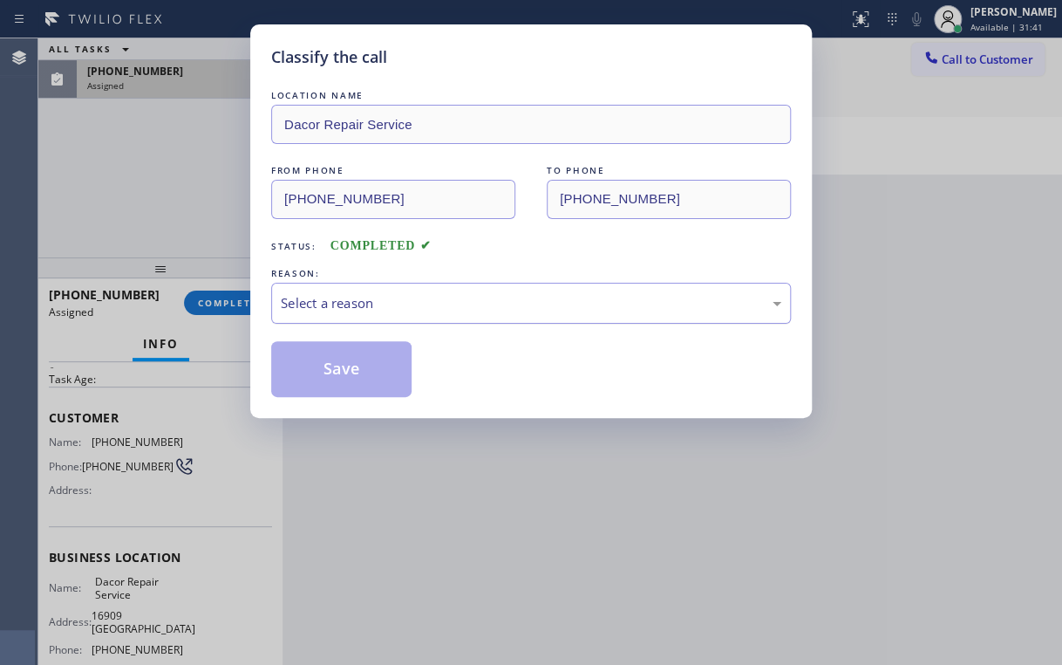
drag, startPoint x: 390, startPoint y: 291, endPoint x: 388, endPoint y: 311, distance: 19.3
click at [390, 293] on div "Select a reason" at bounding box center [531, 303] width 501 height 20
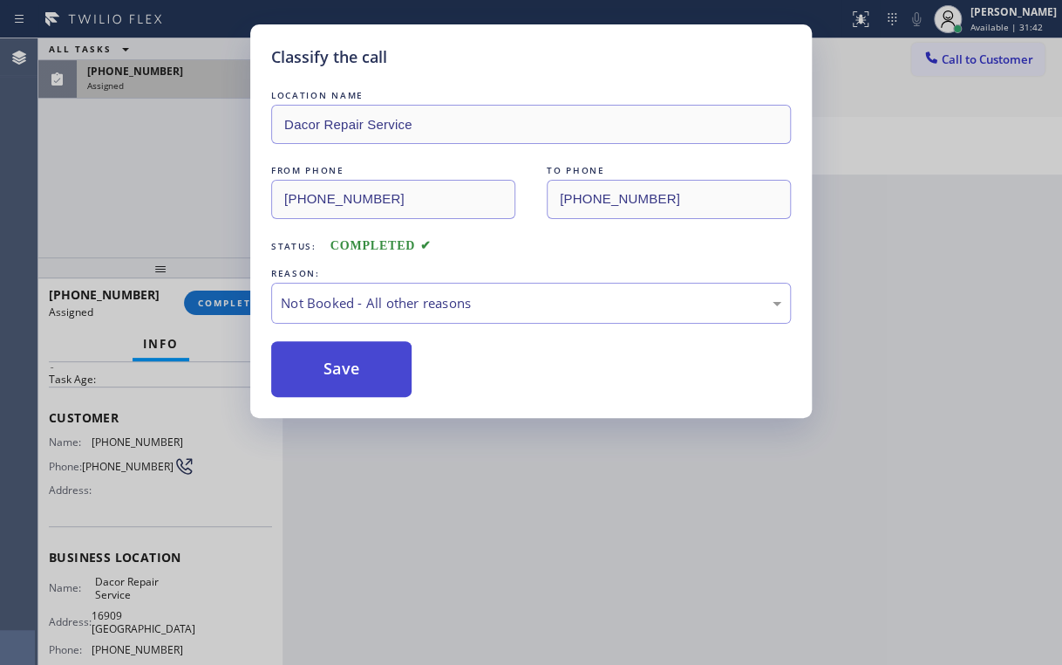
click at [352, 363] on button "Save" at bounding box center [341, 369] width 140 height 56
click at [227, 212] on div "Classify the call LOCATION NAME Dacor Repair Service FROM PHONE [PHONE_NUMBER] …" at bounding box center [531, 332] width 1062 height 665
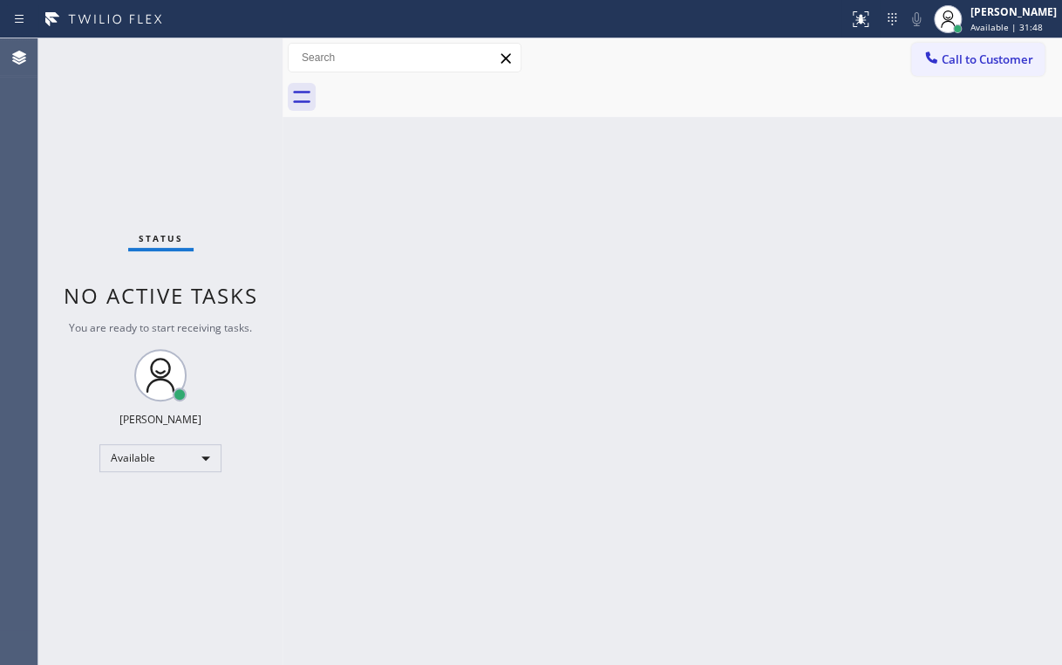
click at [174, 132] on div "Status No active tasks You are ready to start receiving tasks. [PERSON_NAME] Av…" at bounding box center [160, 351] width 244 height 626
click at [174, 130] on div "Status No active tasks You are ready to start receiving tasks. [PERSON_NAME] Av…" at bounding box center [160, 351] width 244 height 626
click at [93, 167] on div "Status No active tasks You are ready to start receiving tasks. [PERSON_NAME] Av…" at bounding box center [160, 351] width 244 height 626
click at [175, 131] on div "Status No active tasks You are ready to start receiving tasks. [PERSON_NAME] Av…" at bounding box center [160, 351] width 244 height 626
click at [164, 164] on div "Status No active tasks You are ready to start receiving tasks. [PERSON_NAME] Av…" at bounding box center [160, 351] width 244 height 626
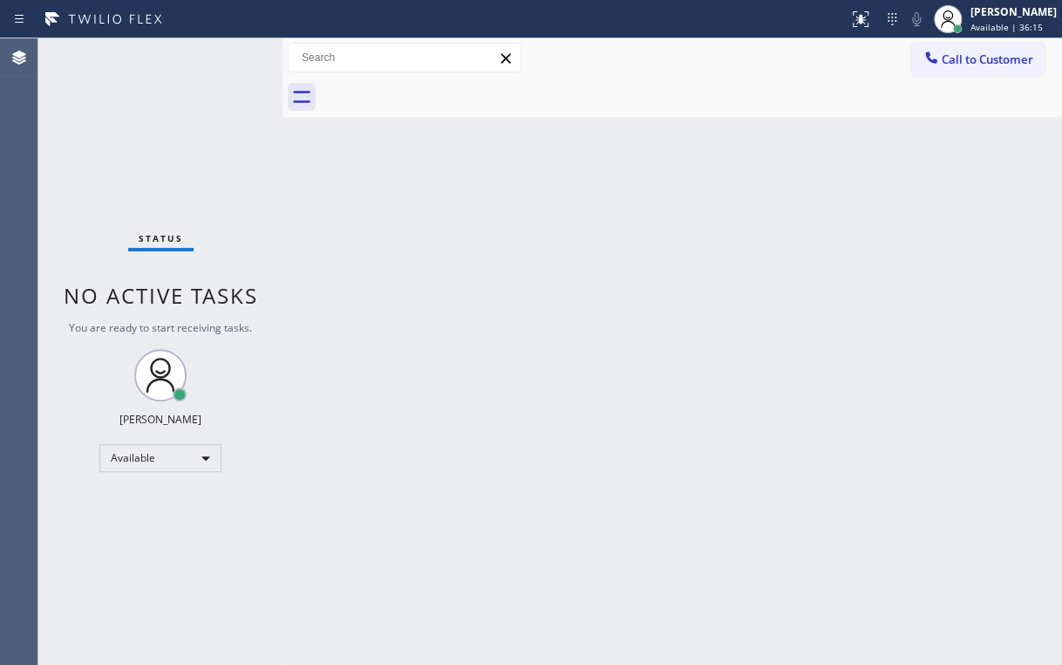
click at [106, 119] on div "Status No active tasks You are ready to start receiving tasks. [PERSON_NAME] Av…" at bounding box center [160, 351] width 244 height 626
click at [130, 145] on div "Status No active tasks You are ready to start receiving tasks. [PERSON_NAME] Av…" at bounding box center [160, 351] width 244 height 626
click at [761, 73] on div "Call to Customer Outbound call Location Home Alliance Your caller id phone numb…" at bounding box center [673, 57] width 780 height 39
drag, startPoint x: 191, startPoint y: 66, endPoint x: 414, endPoint y: 94, distance: 225.0
click at [192, 66] on div "Status No active tasks You are ready to start receiving tasks. [PERSON_NAME] Av…" at bounding box center [160, 351] width 244 height 626
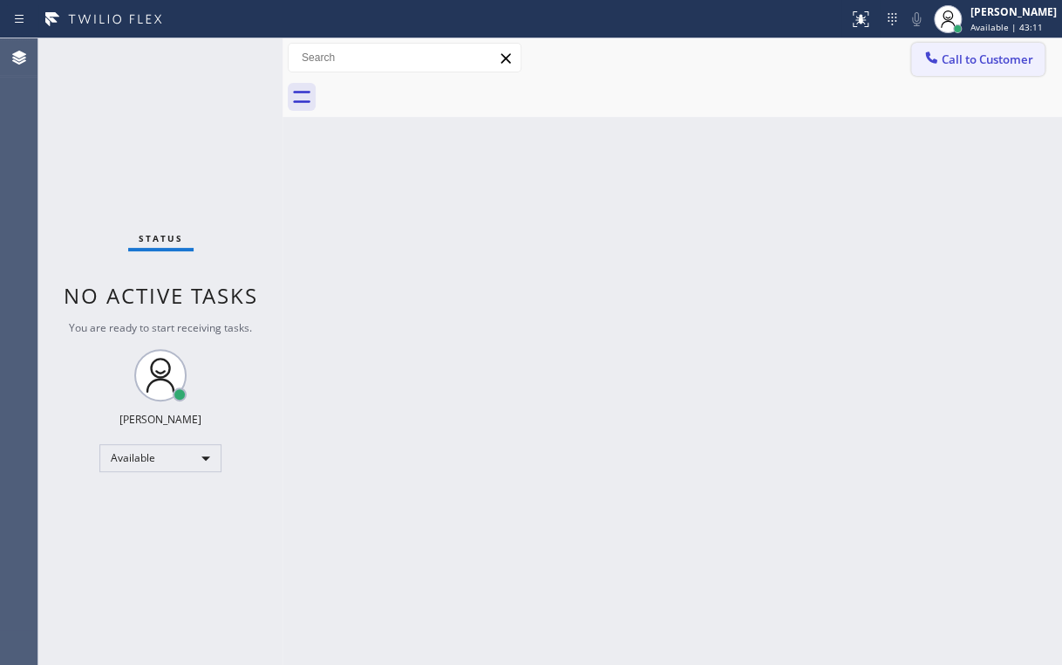
drag, startPoint x: 981, startPoint y: 49, endPoint x: 676, endPoint y: 167, distance: 327.5
click at [980, 49] on button "Call to Customer" at bounding box center [977, 59] width 133 height 33
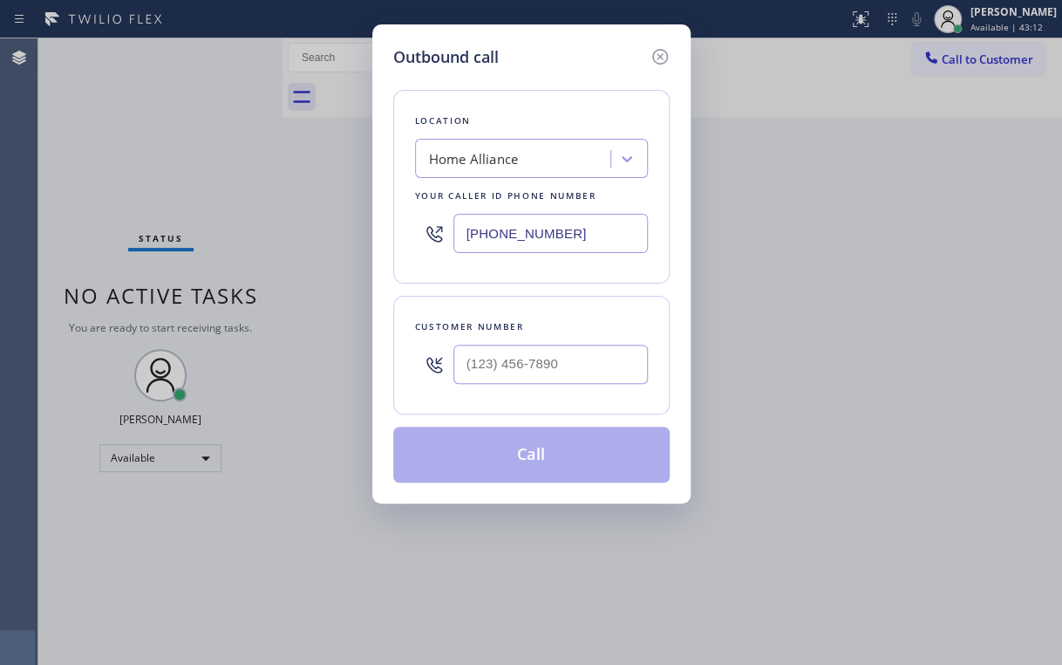
click at [307, 243] on div "Outbound call Location Home Alliance Your caller id phone number [PHONE_NUMBER]…" at bounding box center [531, 332] width 1062 height 665
paste input "619) 717-8630"
type input "[PHONE_NUMBER]"
drag, startPoint x: 544, startPoint y: 92, endPoint x: 550, endPoint y: 101, distance: 10.6
click at [544, 92] on div "Location [GEOGRAPHIC_DATA] All Year Appliance Your caller id phone number [PHON…" at bounding box center [531, 187] width 276 height 194
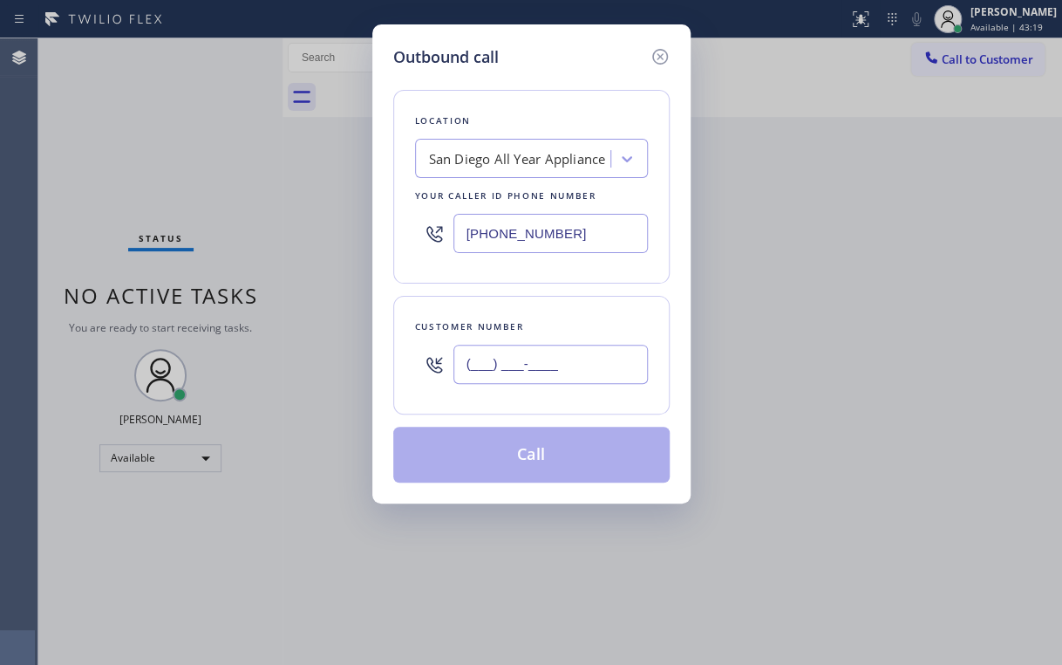
click at [555, 377] on input "(___) ___-____" at bounding box center [551, 364] width 195 height 39
paste input "858) 361-6940"
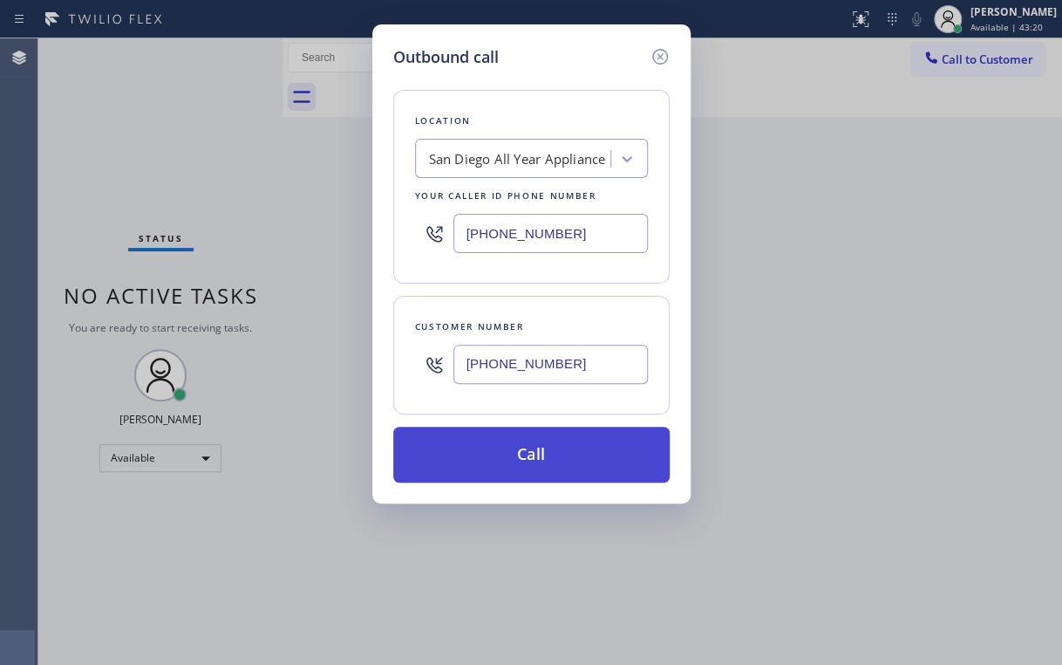
type input "[PHONE_NUMBER]"
click at [506, 464] on button "Call" at bounding box center [531, 455] width 276 height 56
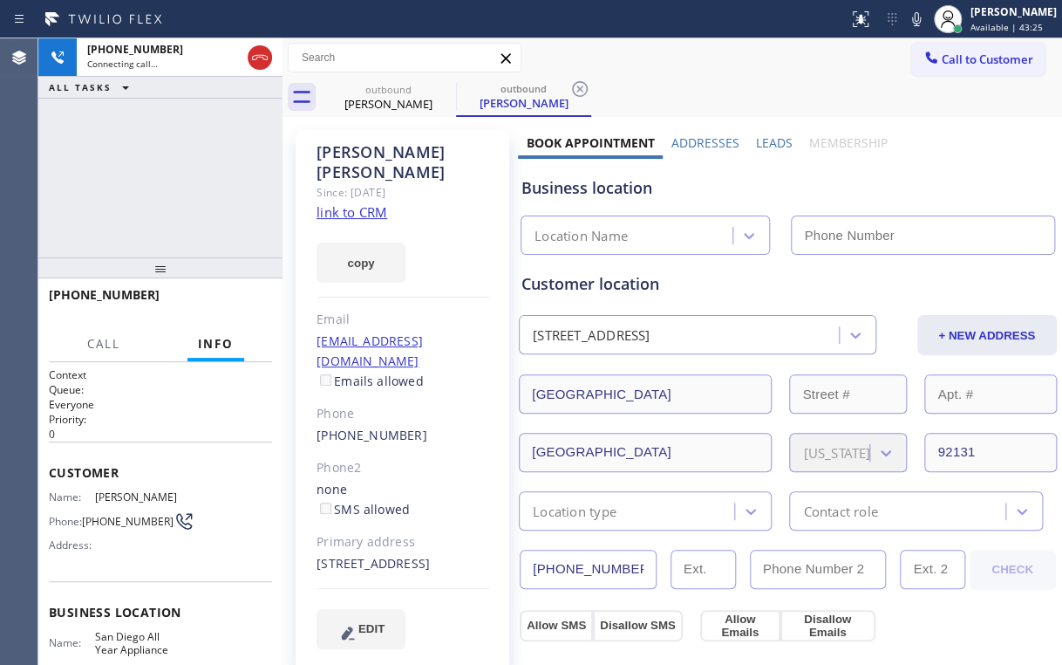
type input "[PHONE_NUMBER]"
click at [205, 113] on div "[PHONE_NUMBER] Connecting call… ALL TASKS ALL TASKS ACTIVE TASKS TASKS IN WRAP …" at bounding box center [160, 147] width 244 height 219
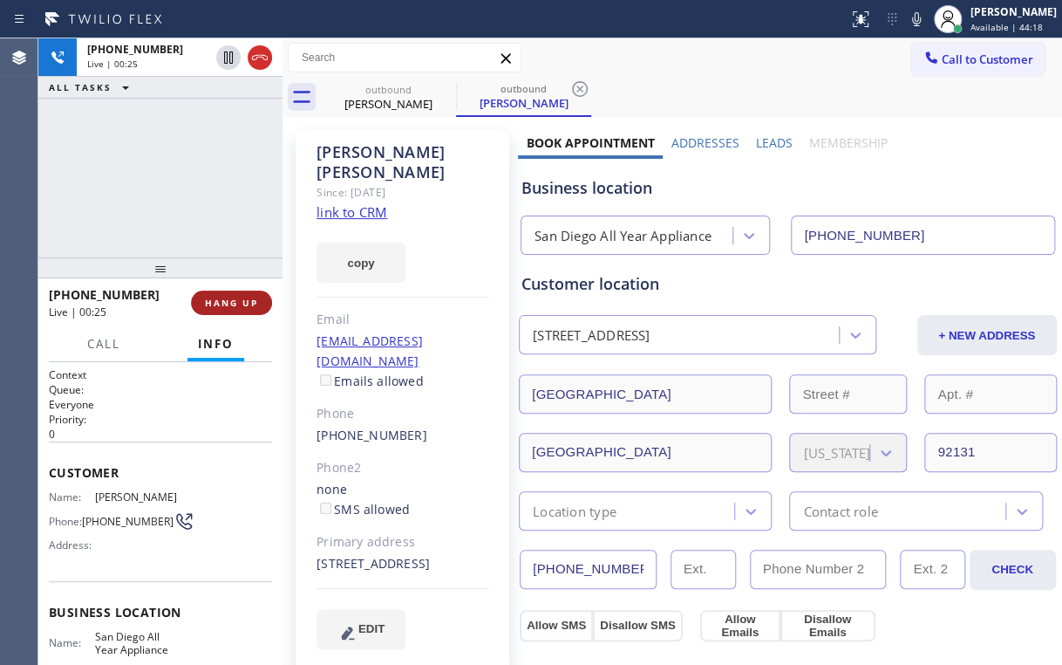
click at [253, 314] on button "HANG UP" at bounding box center [231, 302] width 81 height 24
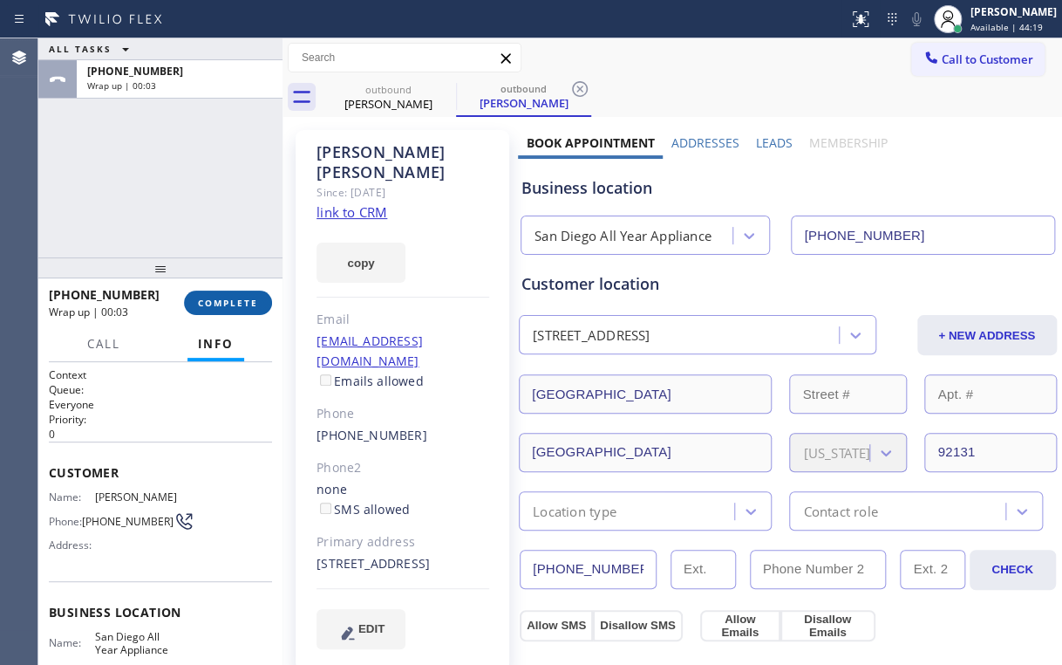
click at [251, 305] on span "COMPLETE" at bounding box center [228, 303] width 60 height 12
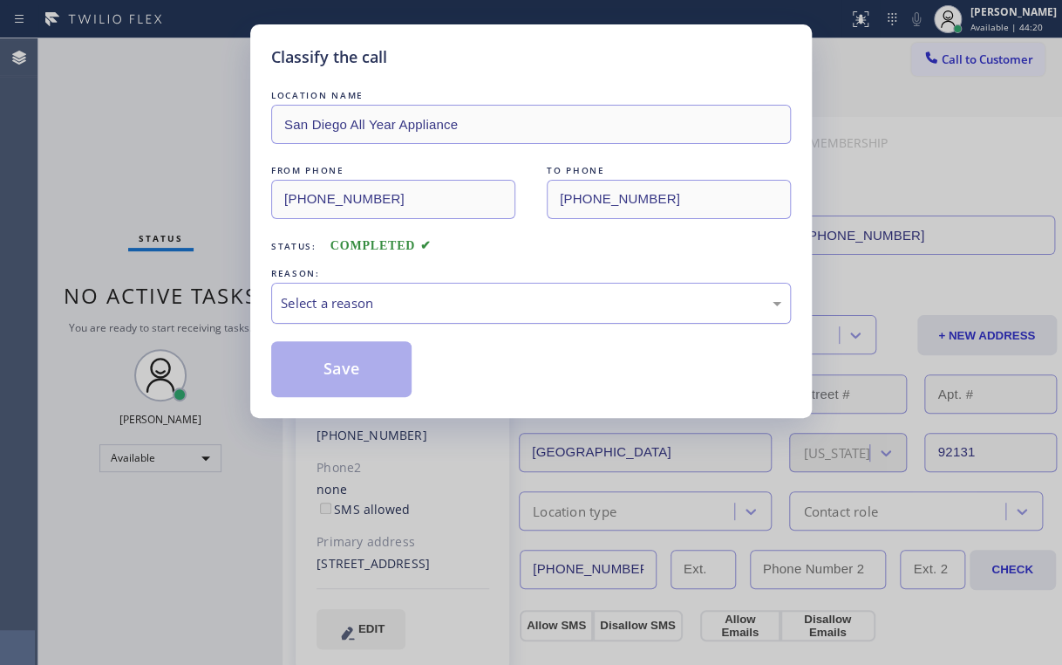
click at [345, 295] on div "Select a reason" at bounding box center [531, 303] width 501 height 20
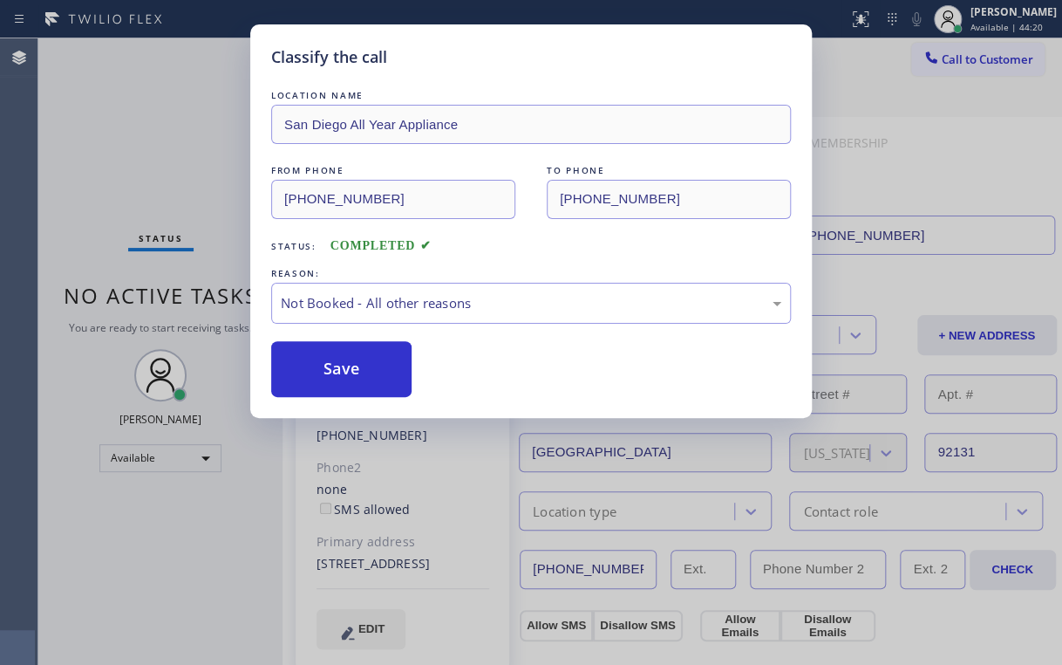
click at [347, 376] on button "Save" at bounding box center [341, 369] width 140 height 56
click at [152, 128] on div "Classify the call LOCATION NAME [GEOGRAPHIC_DATA] All Year Appliance FROM PHONE…" at bounding box center [531, 332] width 1062 height 665
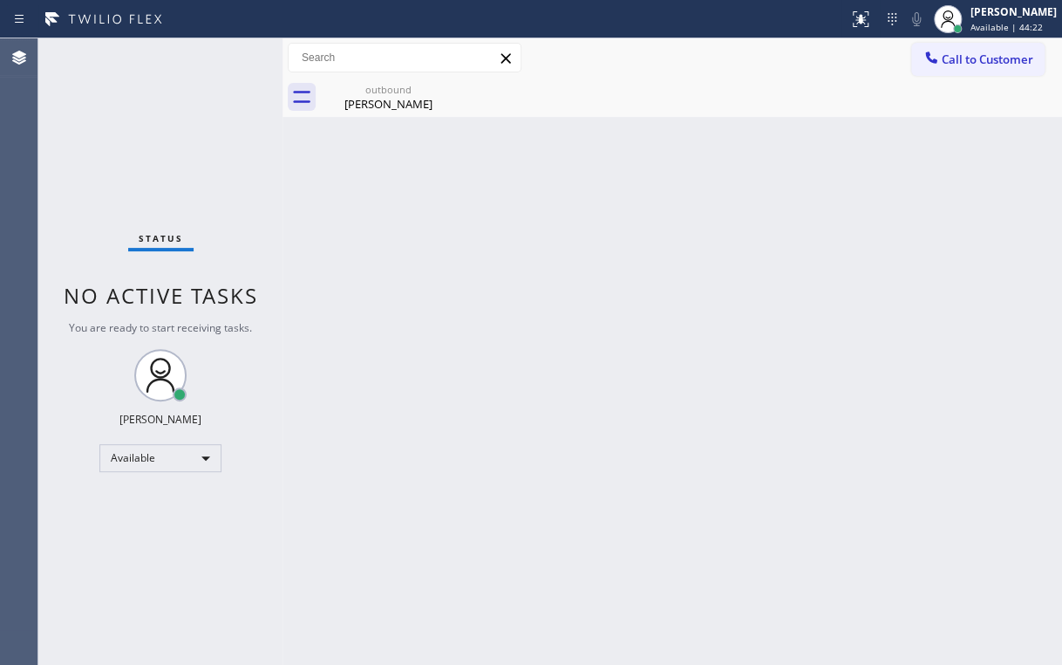
drag, startPoint x: 206, startPoint y: 146, endPoint x: 384, endPoint y: 134, distance: 178.3
click at [208, 146] on div "Status No active tasks You are ready to start receiving tasks. [PERSON_NAME] Av…" at bounding box center [160, 351] width 244 height 626
drag, startPoint x: 388, startPoint y: 100, endPoint x: 448, endPoint y: 92, distance: 60.8
click at [388, 99] on div "[PERSON_NAME]" at bounding box center [389, 104] width 132 height 16
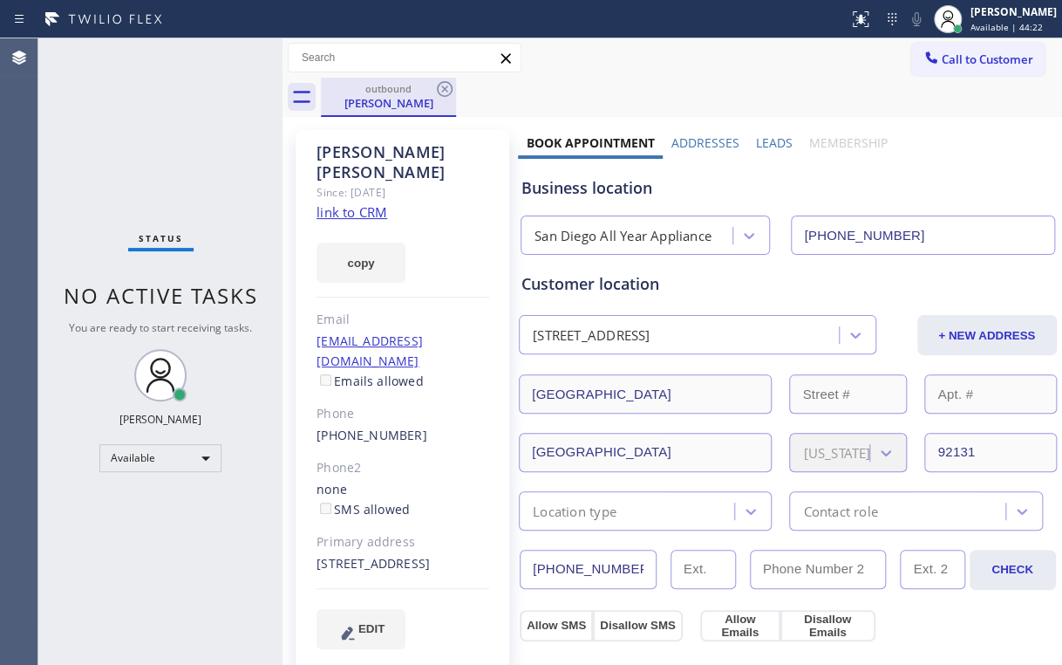
click at [455, 82] on div "outbound [PERSON_NAME]" at bounding box center [388, 97] width 135 height 39
click at [447, 89] on icon at bounding box center [444, 88] width 21 height 21
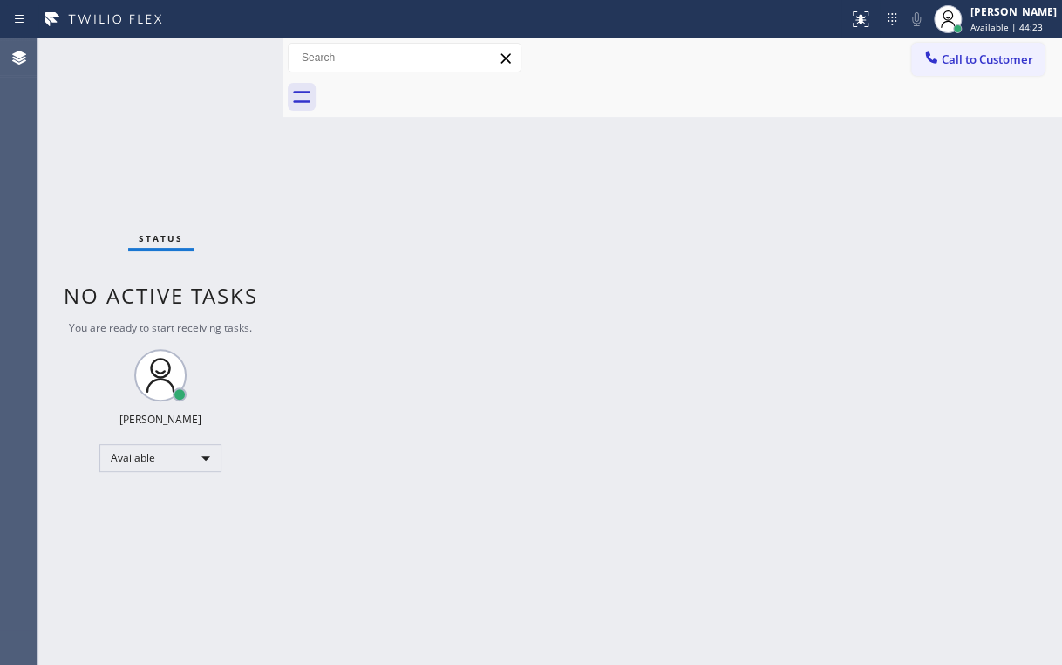
drag, startPoint x: 373, startPoint y: 343, endPoint x: 356, endPoint y: 593, distance: 250.9
click at [380, 383] on div "Back to Dashboard Change Sender ID Customers Technicians Select a contact Outbo…" at bounding box center [673, 351] width 780 height 626
click at [126, 129] on div "Status No active tasks You are ready to start receiving tasks. [PERSON_NAME] Av…" at bounding box center [160, 351] width 244 height 626
drag, startPoint x: 722, startPoint y: 73, endPoint x: 932, endPoint y: 57, distance: 210.0
click at [726, 73] on div "Call to Customer Outbound call Location [GEOGRAPHIC_DATA] All Year Appliance Yo…" at bounding box center [673, 57] width 780 height 39
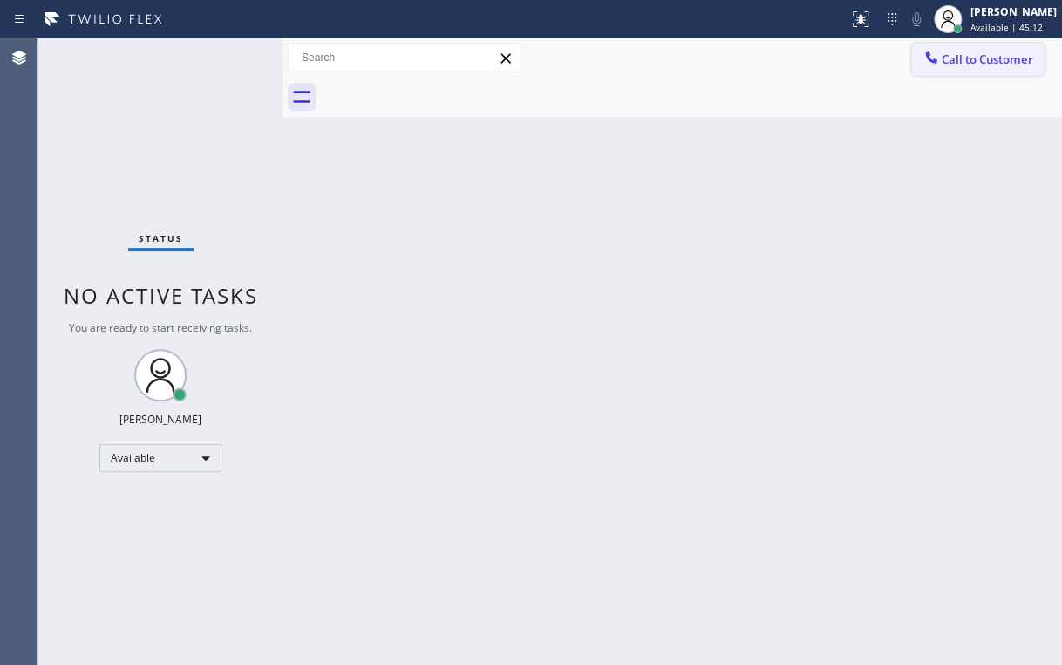
click at [1008, 49] on button "Call to Customer" at bounding box center [977, 59] width 133 height 33
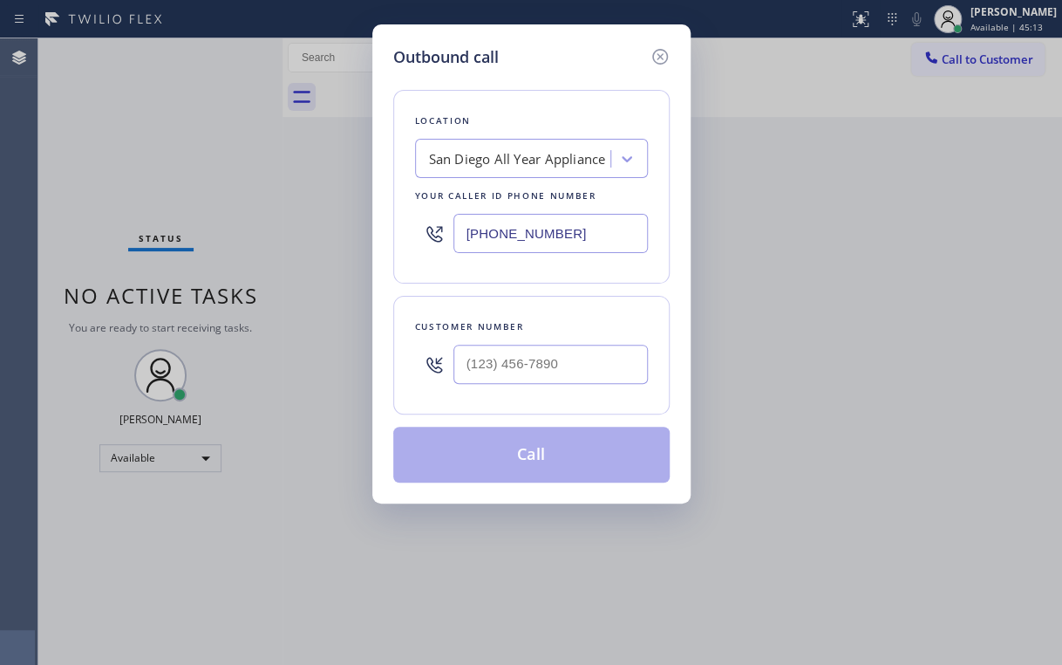
drag, startPoint x: 597, startPoint y: 241, endPoint x: 315, endPoint y: 283, distance: 284.9
click at [387, 262] on div "Outbound call Location [GEOGRAPHIC_DATA] All Year Appliance Your caller id phon…" at bounding box center [531, 263] width 318 height 479
paste input "415) 594-4485"
type input "[PHONE_NUMBER]"
drag, startPoint x: 530, startPoint y: 52, endPoint x: 562, endPoint y: 324, distance: 273.9
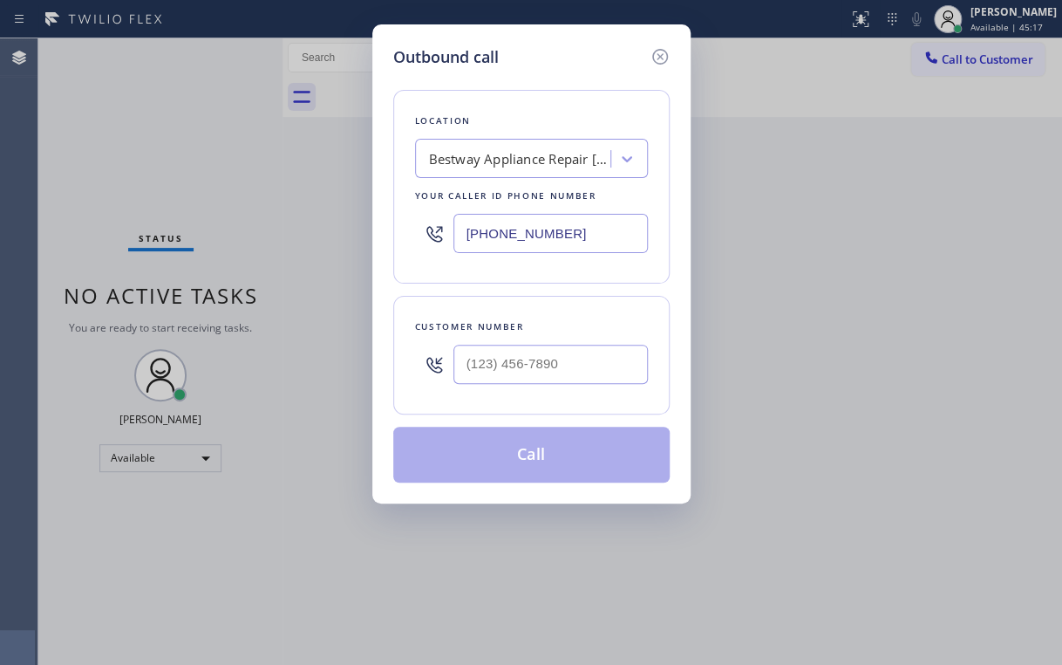
click at [532, 55] on div "Outbound call" at bounding box center [531, 57] width 276 height 24
click at [560, 349] on input "(___) ___-____" at bounding box center [551, 364] width 195 height 39
paste input "510) 381-6596"
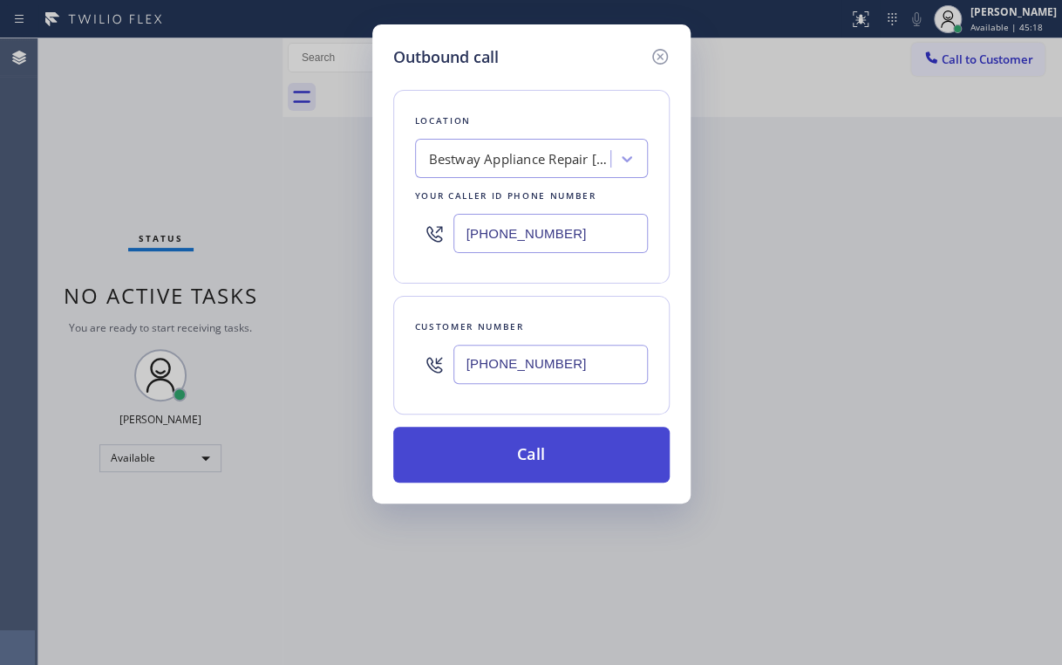
type input "[PHONE_NUMBER]"
click at [521, 458] on button "Call" at bounding box center [531, 455] width 276 height 56
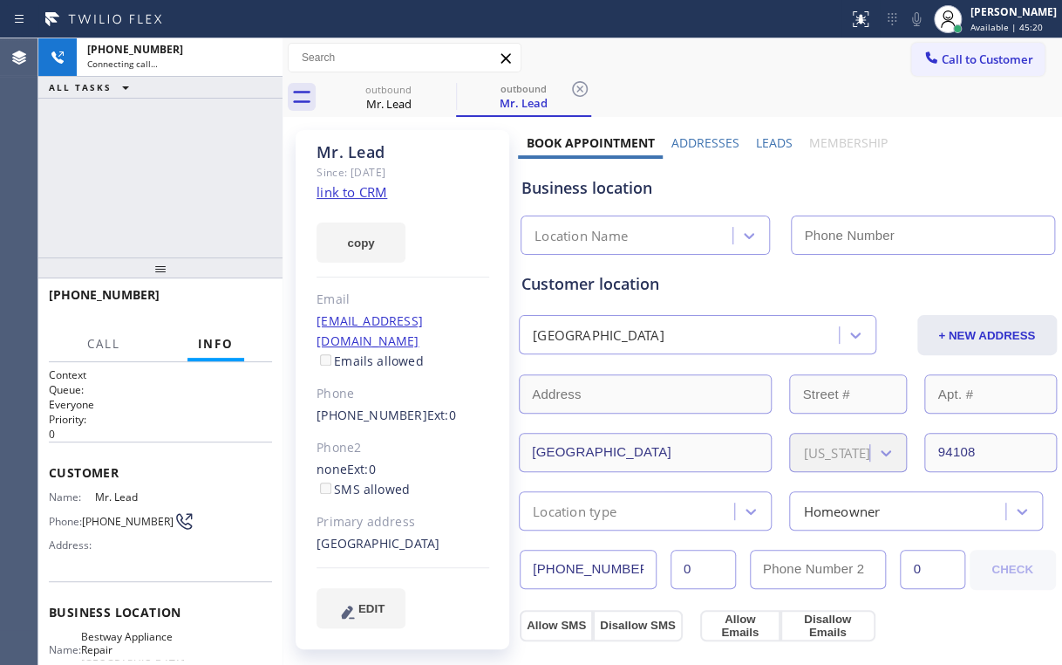
click at [199, 157] on div "[PHONE_NUMBER] Connecting call… ALL TASKS ALL TASKS ACTIVE TASKS TASKS IN WRAP …" at bounding box center [160, 147] width 244 height 219
drag, startPoint x: 262, startPoint y: 55, endPoint x: 345, endPoint y: 147, distance: 124.7
click at [262, 56] on icon at bounding box center [259, 57] width 21 height 21
click at [362, 192] on link "link to CRM" at bounding box center [352, 191] width 71 height 17
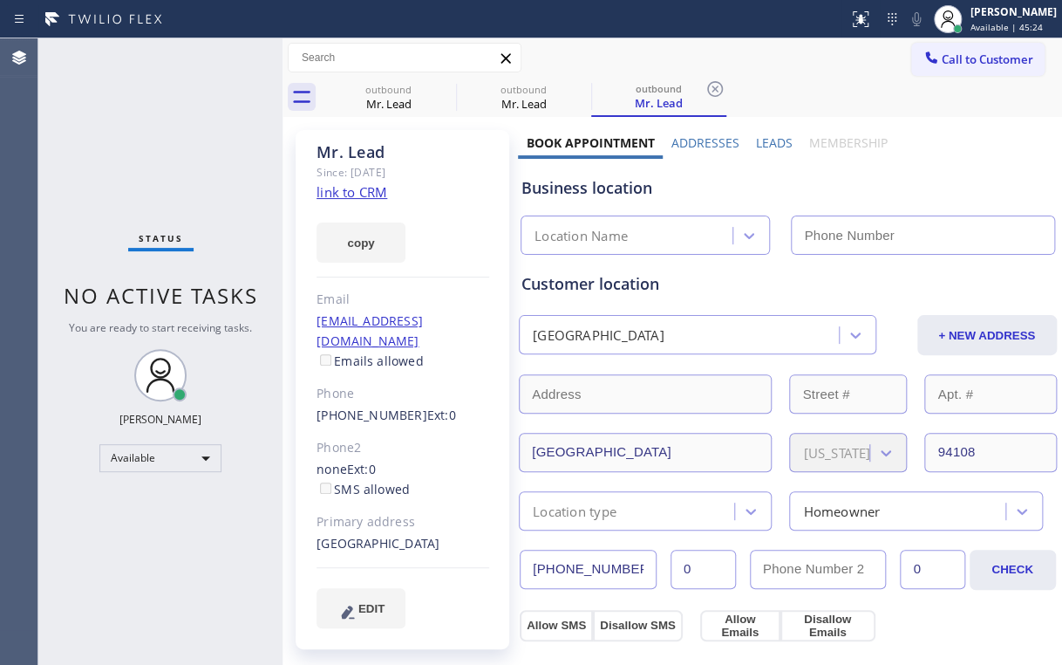
type input "[PHONE_NUMBER]"
click at [397, 105] on div "Mr. Lead" at bounding box center [389, 104] width 132 height 16
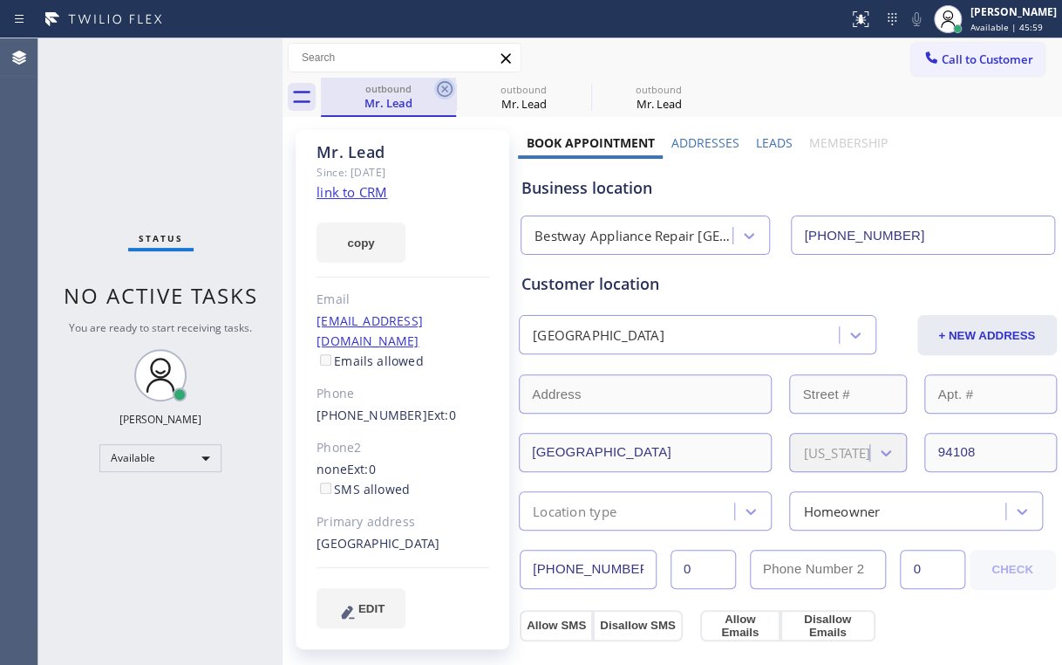
click at [443, 88] on icon at bounding box center [444, 88] width 21 height 21
click at [0, 0] on icon at bounding box center [0, 0] width 0 height 0
click at [443, 87] on icon at bounding box center [445, 89] width 16 height 16
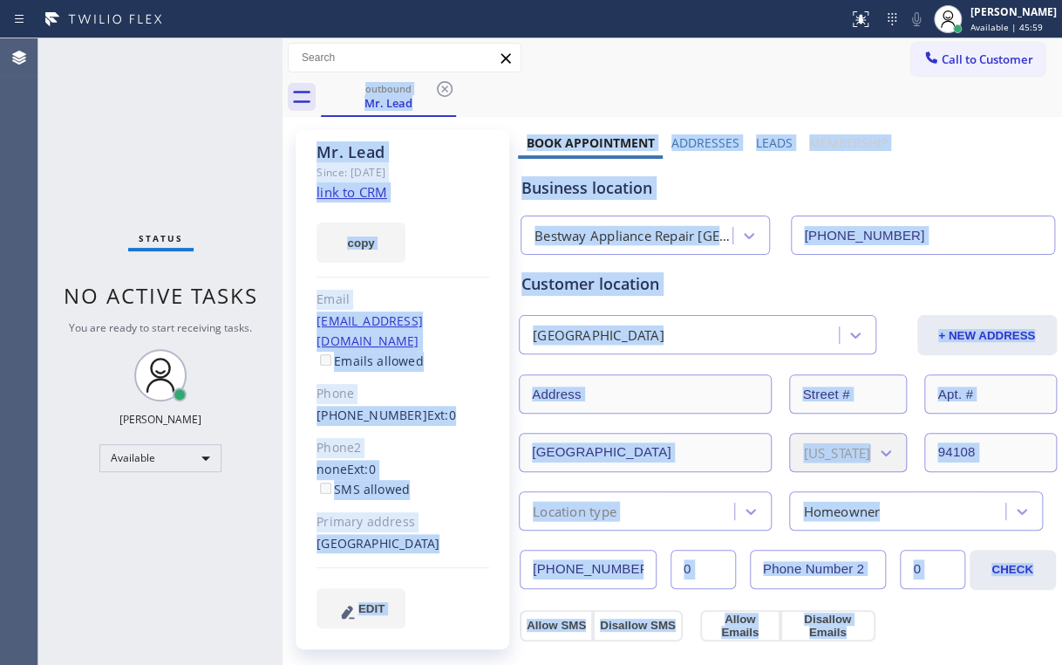
click at [443, 87] on div "outbound Mr. Lead" at bounding box center [691, 97] width 741 height 39
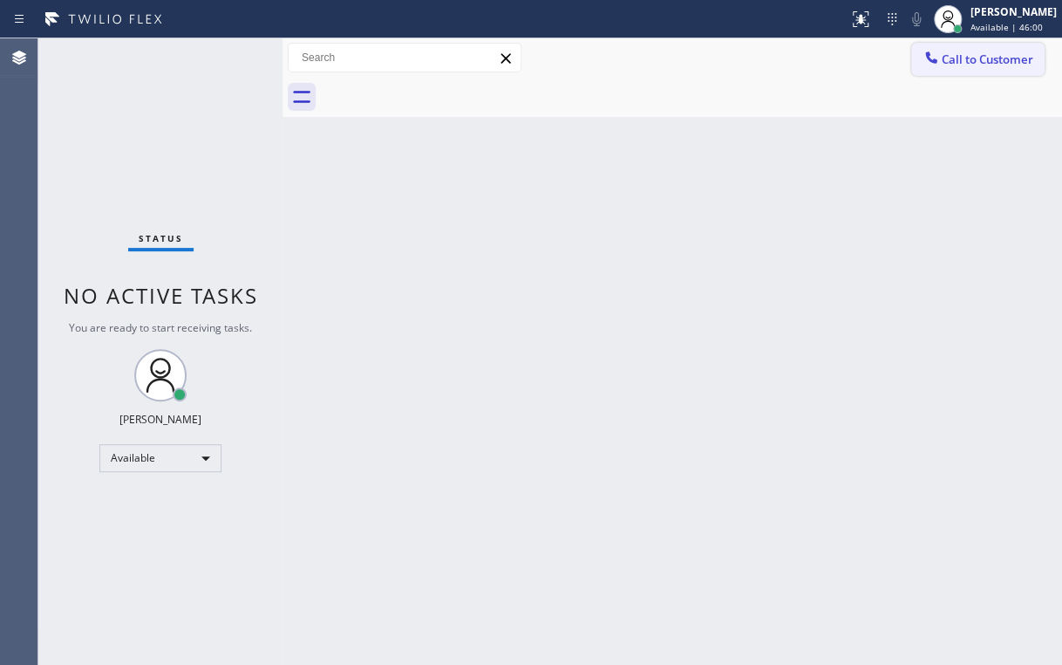
click at [960, 56] on span "Call to Customer" at bounding box center [988, 59] width 92 height 16
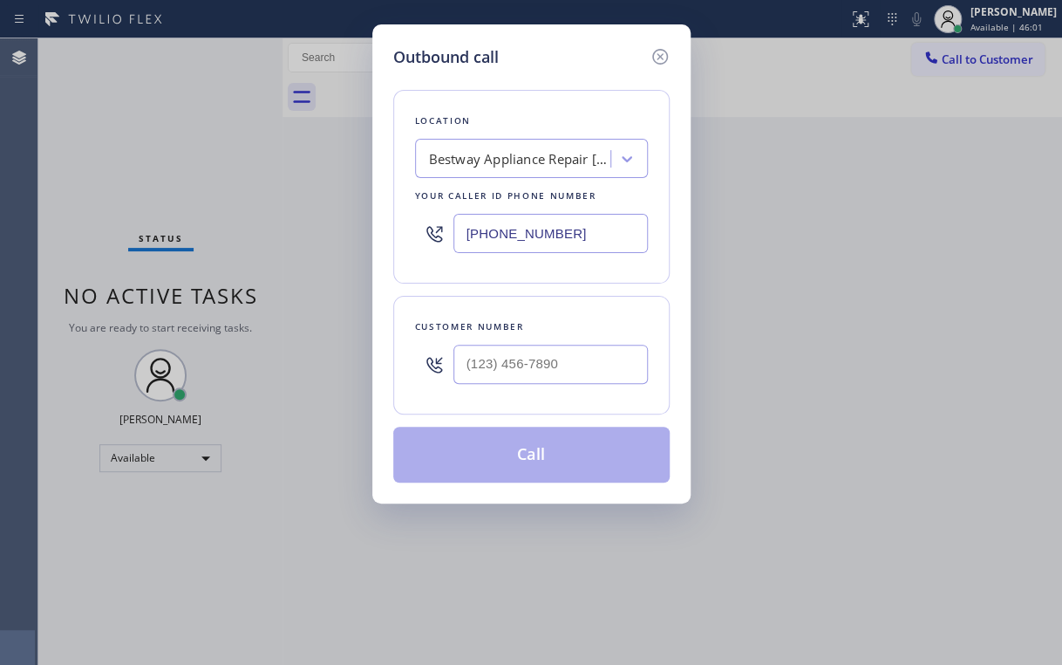
click at [382, 241] on div "Outbound call Location Bestway Appliance Repair [GEOGRAPHIC_DATA] Your caller i…" at bounding box center [531, 263] width 318 height 479
paste input "305) 697-5422"
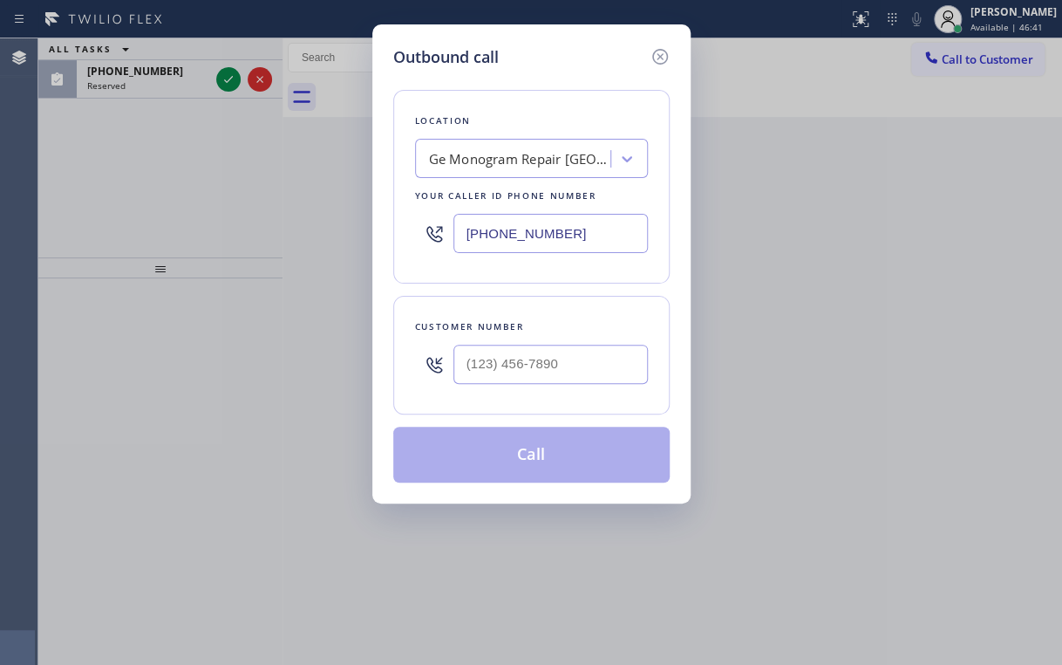
drag, startPoint x: 167, startPoint y: 196, endPoint x: 497, endPoint y: 105, distance: 342.2
click at [171, 195] on div "Outbound call Location Ge Monogram Repair [GEOGRAPHIC_DATA] Your caller id phon…" at bounding box center [531, 332] width 1062 height 665
drag, startPoint x: 662, startPoint y: 51, endPoint x: 394, endPoint y: 55, distance: 267.8
click at [654, 51] on icon at bounding box center [660, 56] width 21 height 21
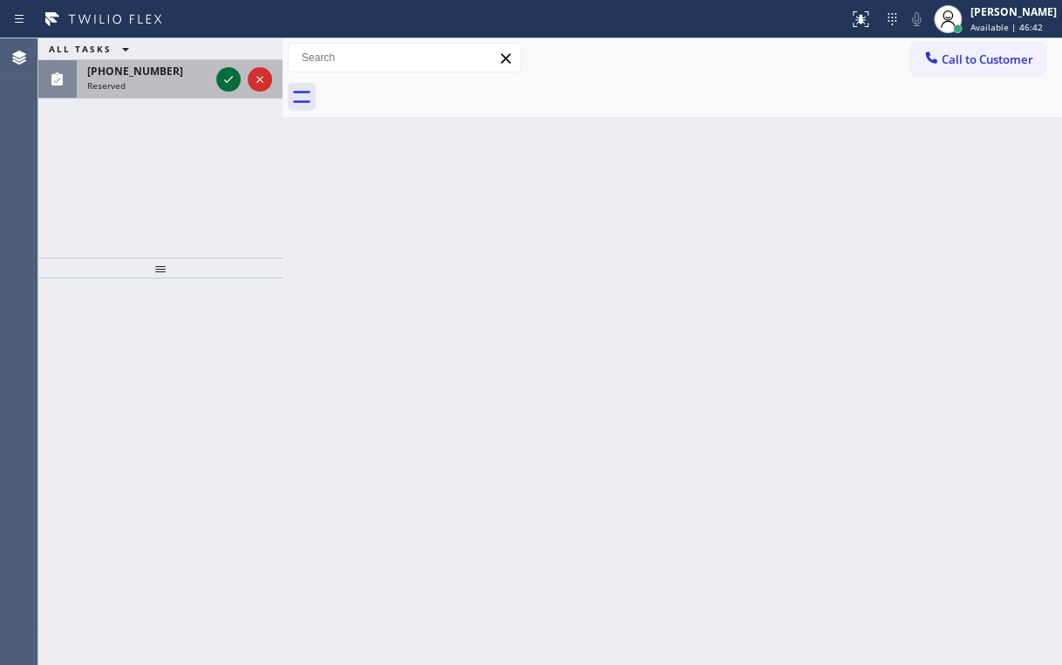
click at [215, 85] on div at bounding box center [244, 79] width 63 height 38
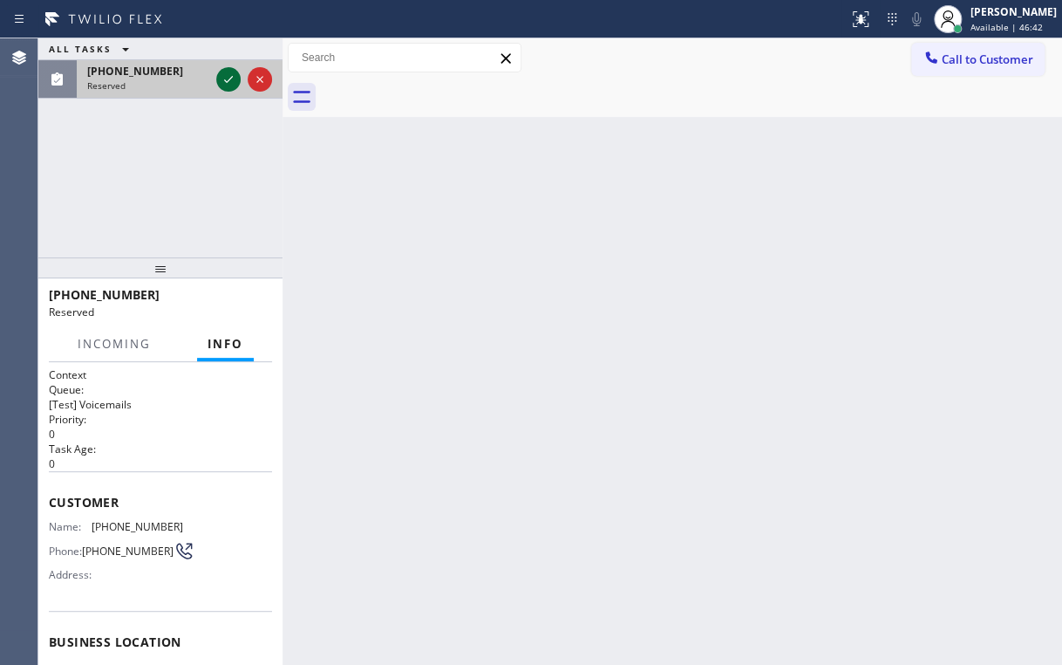
click at [223, 83] on icon at bounding box center [228, 79] width 21 height 21
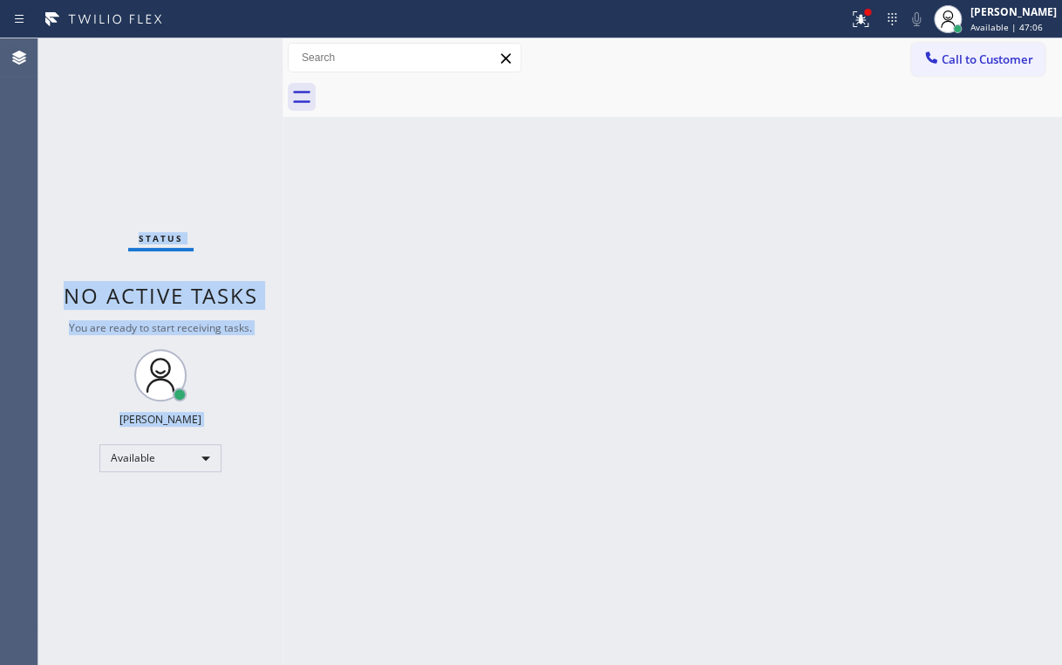
click at [157, 145] on div "Status No active tasks You are ready to start receiving tasks. [PERSON_NAME] Av…" at bounding box center [160, 351] width 244 height 626
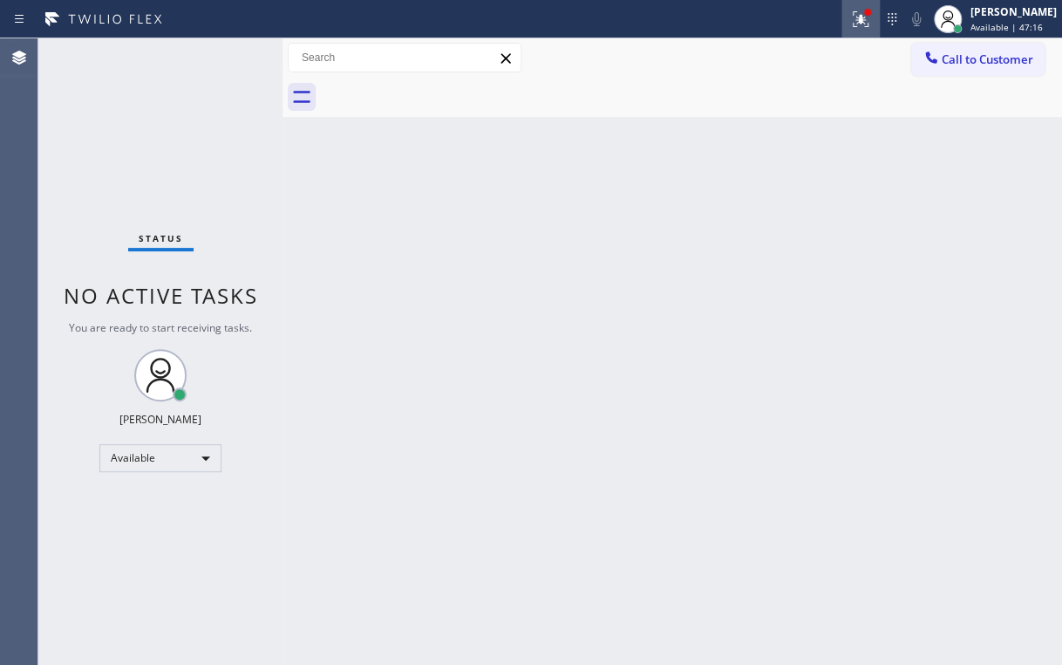
click at [867, 26] on icon at bounding box center [861, 19] width 16 height 16
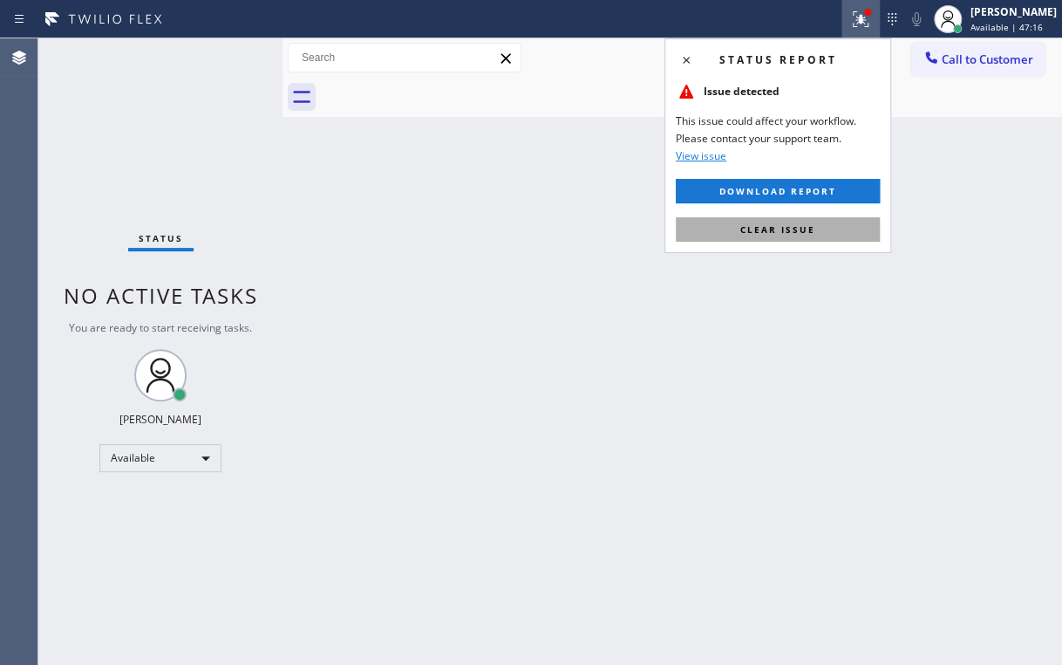
click at [820, 233] on button "Clear issue" at bounding box center [778, 229] width 204 height 24
click at [952, 174] on div "Back to Dashboard Change Sender ID Customers Technicians Select a contact Outbo…" at bounding box center [673, 351] width 780 height 626
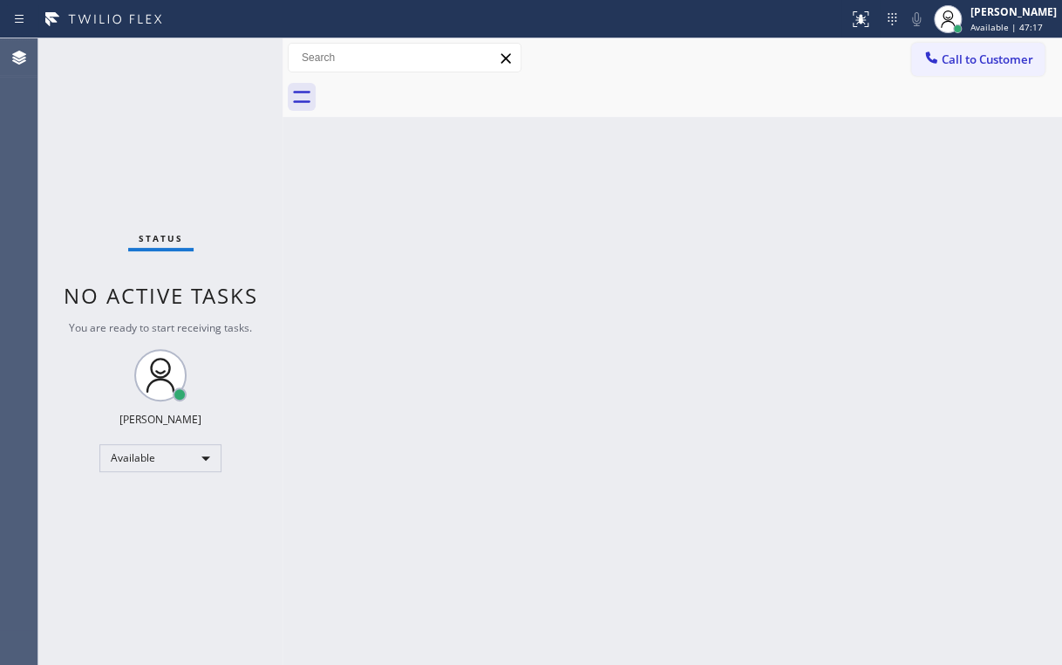
drag, startPoint x: 963, startPoint y: 55, endPoint x: 738, endPoint y: 156, distance: 246.7
click at [962, 56] on span "Call to Customer" at bounding box center [988, 59] width 92 height 16
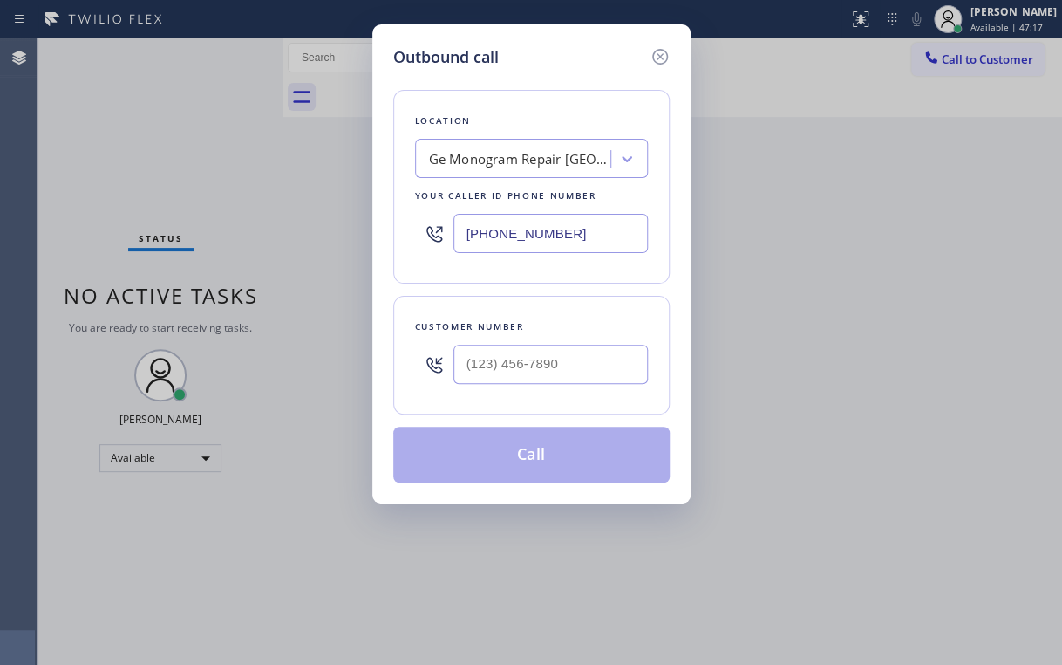
drag, startPoint x: 596, startPoint y: 241, endPoint x: 178, endPoint y: 269, distance: 418.7
click at [369, 251] on div "Outbound call Location Ge Monogram Repair [GEOGRAPHIC_DATA] Your caller id phon…" at bounding box center [531, 332] width 1062 height 665
paste input "714) 248-8165"
type input "[PHONE_NUMBER]"
click at [558, 59] on div "Outbound call" at bounding box center [531, 57] width 276 height 24
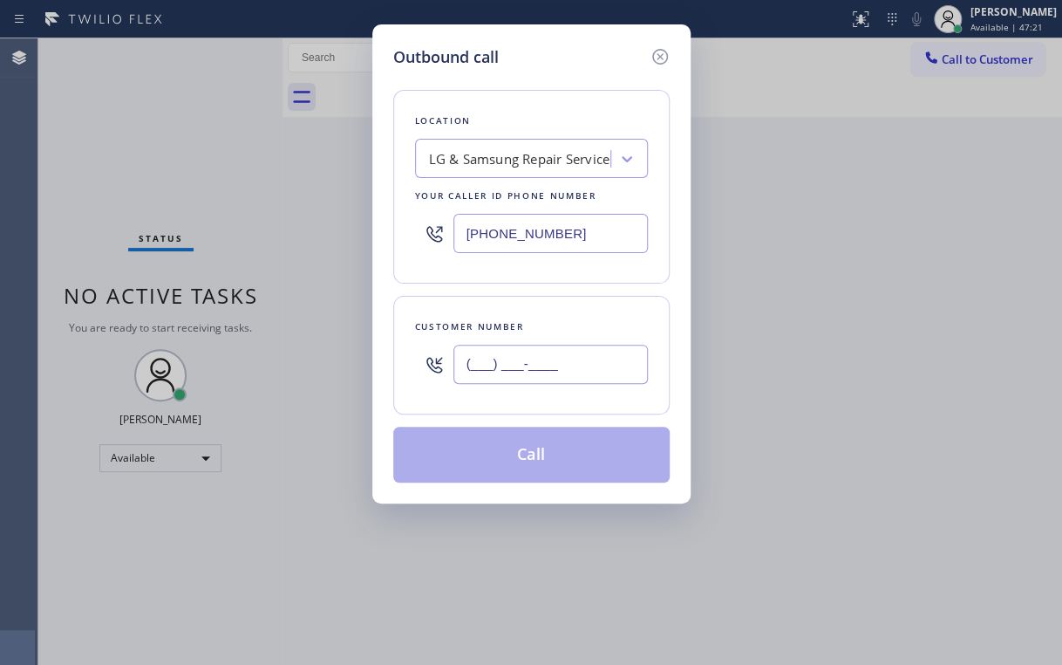
click at [557, 360] on input "(___) ___-____" at bounding box center [551, 364] width 195 height 39
paste input "714) 613-2251"
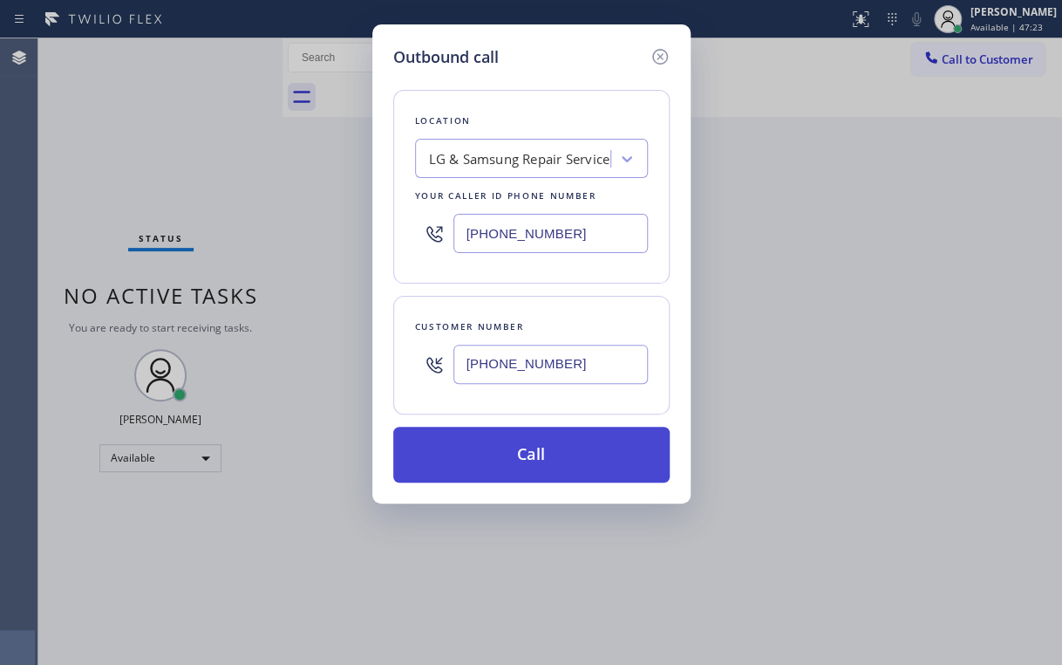
type input "[PHONE_NUMBER]"
click at [484, 441] on button "Call" at bounding box center [531, 455] width 276 height 56
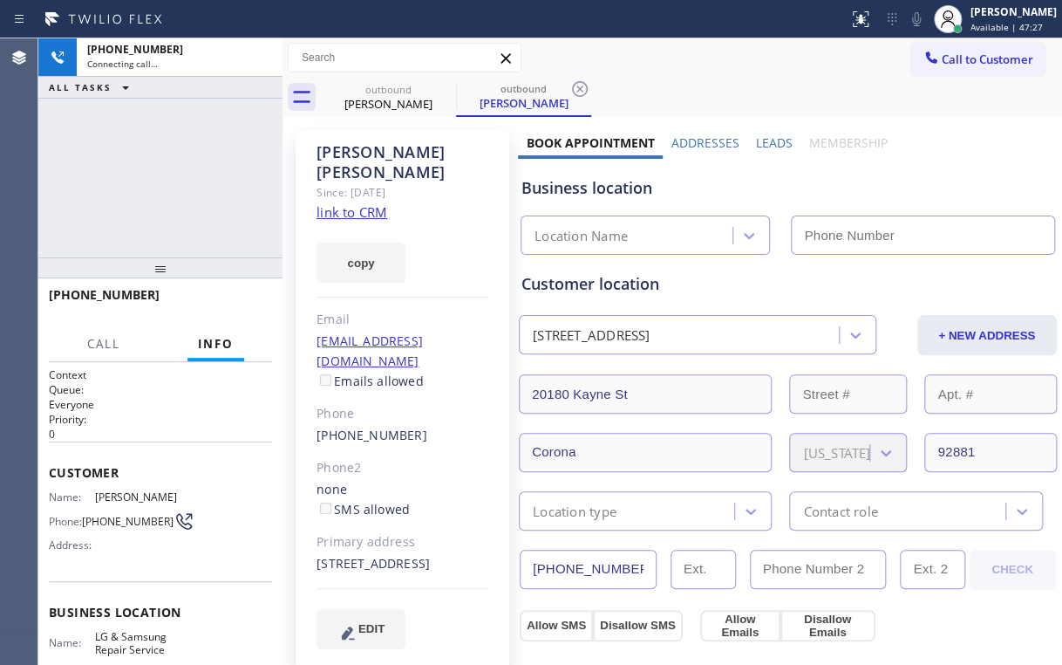
type input "[PHONE_NUMBER]"
click at [228, 108] on div "[PHONE_NUMBER] Connecting call… ALL TASKS ALL TASKS ACTIVE TASKS TASKS IN WRAP …" at bounding box center [160, 147] width 244 height 219
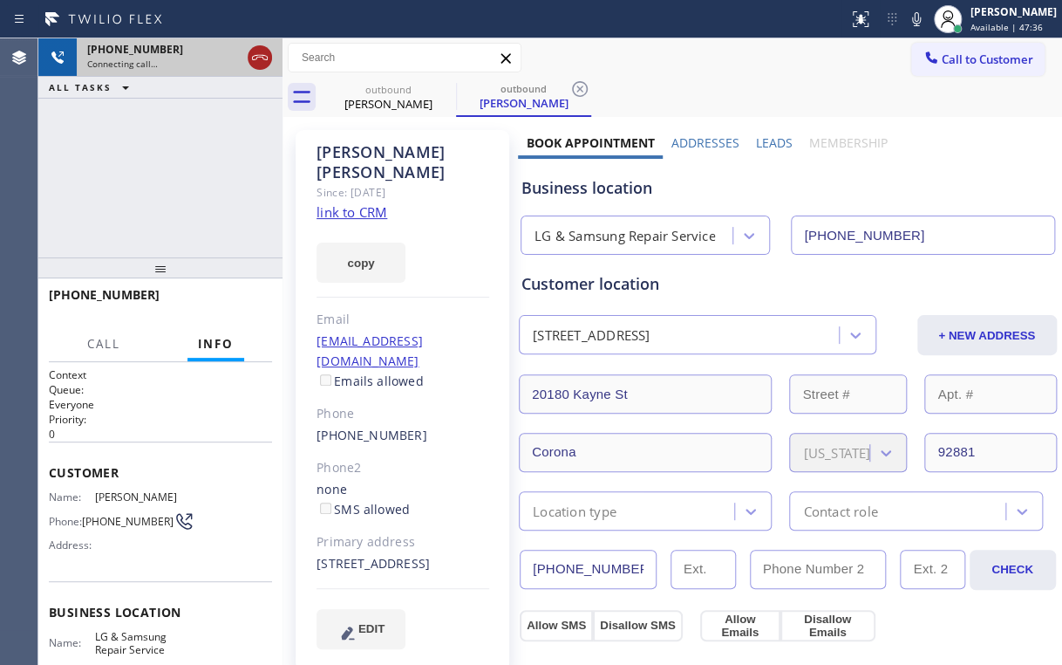
click at [252, 59] on icon at bounding box center [260, 57] width 16 height 5
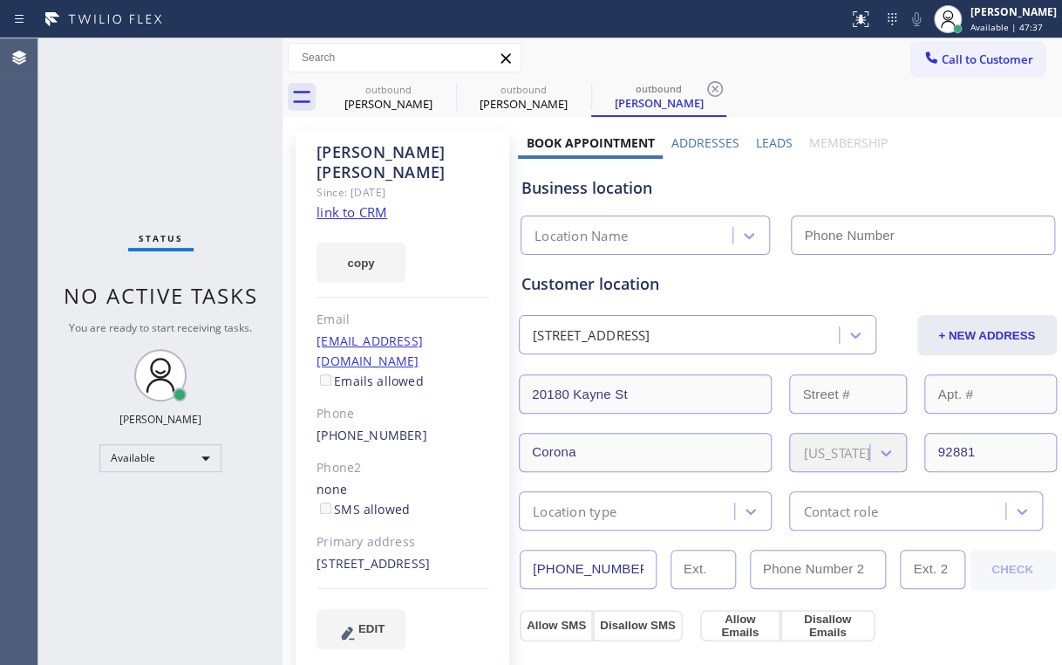
type input "[PHONE_NUMBER]"
drag, startPoint x: 214, startPoint y: 63, endPoint x: 276, endPoint y: 91, distance: 67.9
click at [214, 64] on div "Status No active tasks You are ready to start receiving tasks. [PERSON_NAME] Av…" at bounding box center [160, 351] width 244 height 626
click at [362, 203] on link "link to CRM" at bounding box center [352, 211] width 71 height 17
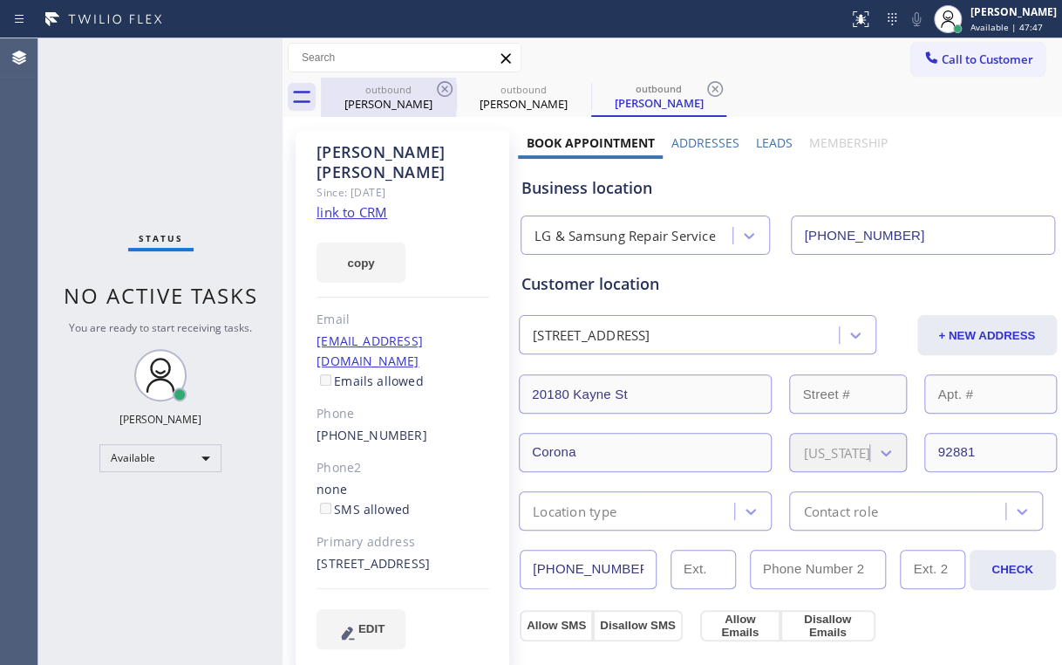
drag, startPoint x: 394, startPoint y: 88, endPoint x: 429, endPoint y: 89, distance: 34.9
click at [397, 90] on div "outbound" at bounding box center [389, 89] width 132 height 13
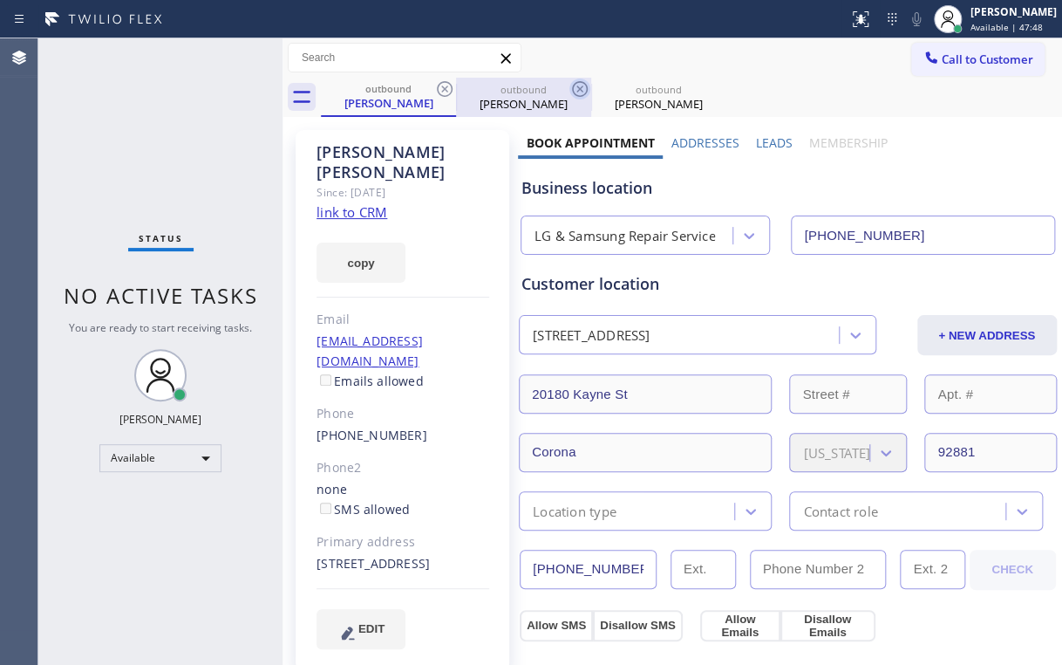
click at [448, 86] on icon at bounding box center [444, 88] width 21 height 21
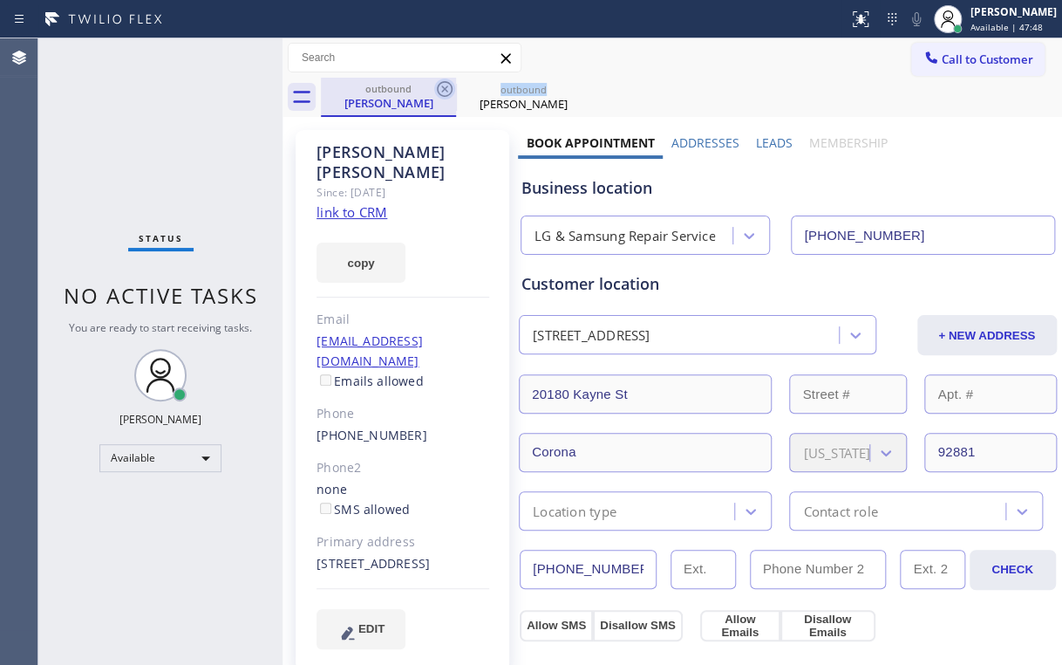
click at [448, 85] on icon at bounding box center [444, 88] width 21 height 21
click at [447, 85] on icon at bounding box center [444, 88] width 21 height 21
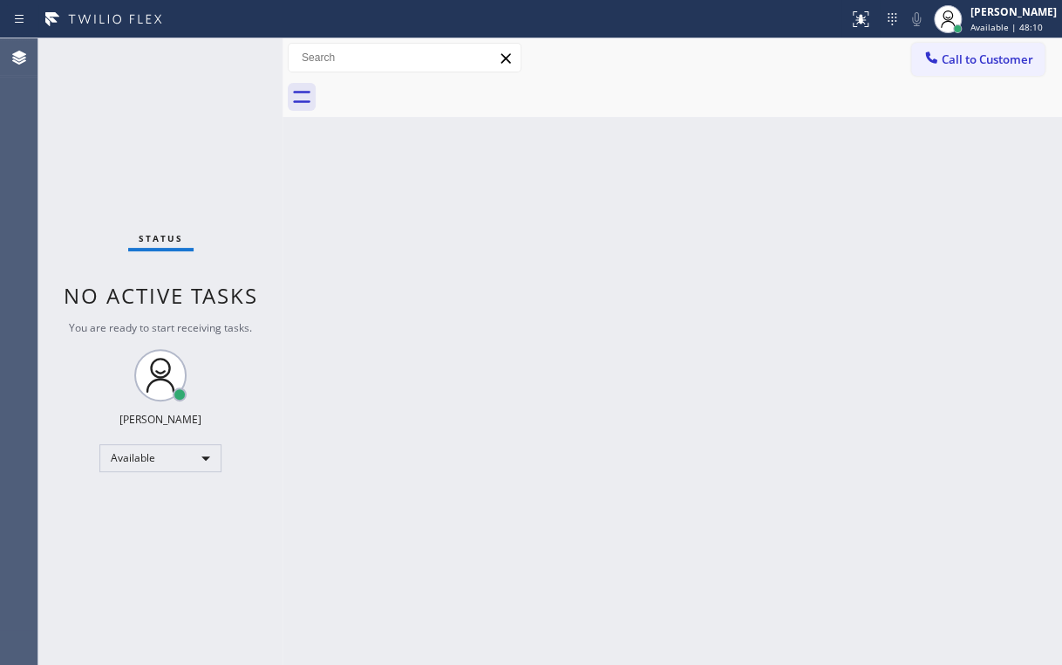
drag, startPoint x: 746, startPoint y: 89, endPoint x: 872, endPoint y: 82, distance: 126.7
click at [747, 89] on div at bounding box center [691, 97] width 741 height 39
click at [951, 72] on button "Call to Customer" at bounding box center [977, 59] width 133 height 33
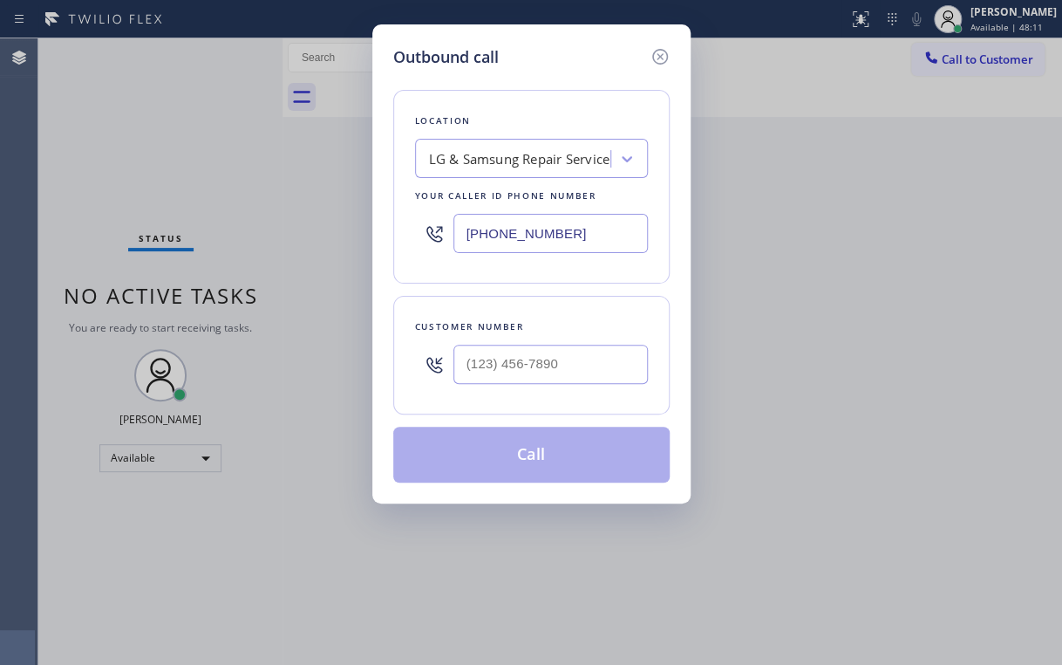
drag, startPoint x: 604, startPoint y: 232, endPoint x: 421, endPoint y: 261, distance: 184.6
click at [454, 251] on div "[PHONE_NUMBER]" at bounding box center [551, 233] width 195 height 39
paste input "623) 292-5313"
type input "[PHONE_NUMBER]"
click at [537, 95] on div "Location Wolf Top Choice Appliance Repair [GEOGRAPHIC_DATA] Your caller id phon…" at bounding box center [531, 187] width 276 height 194
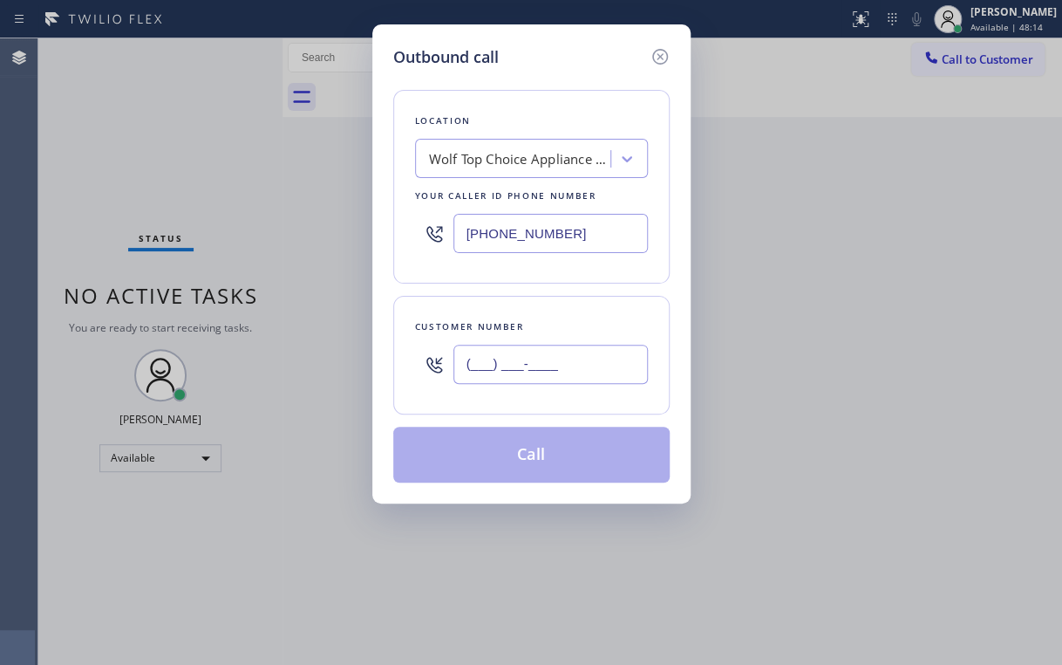
click at [569, 348] on input "(___) ___-____" at bounding box center [551, 364] width 195 height 39
paste input "970) 596-8117"
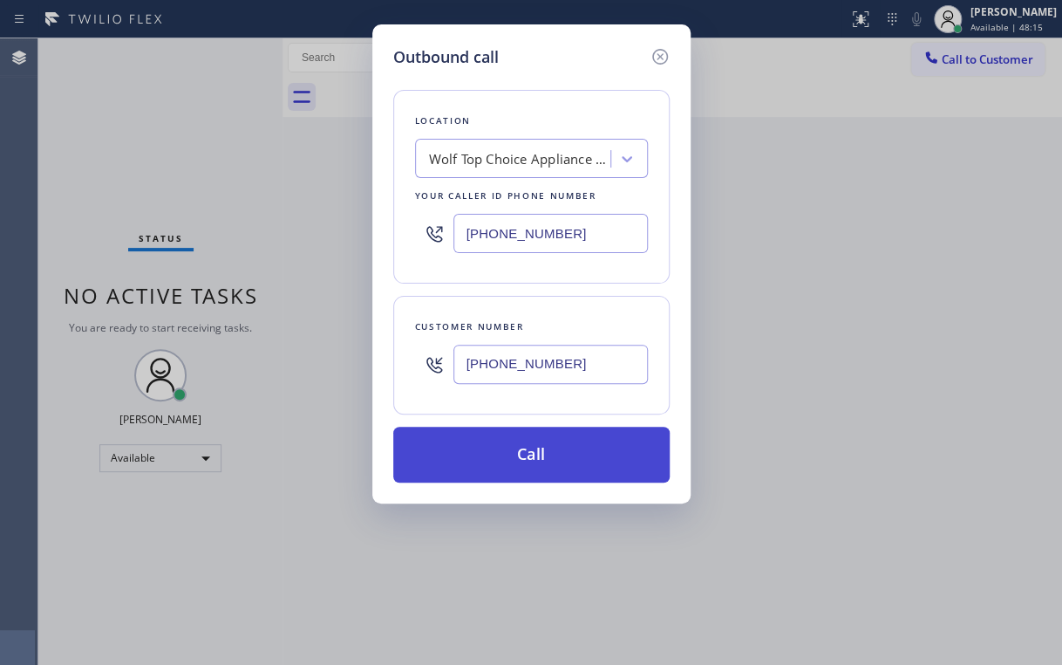
type input "[PHONE_NUMBER]"
drag, startPoint x: 475, startPoint y: 450, endPoint x: 469, endPoint y: 464, distance: 15.2
click at [475, 451] on button "Call" at bounding box center [531, 455] width 276 height 56
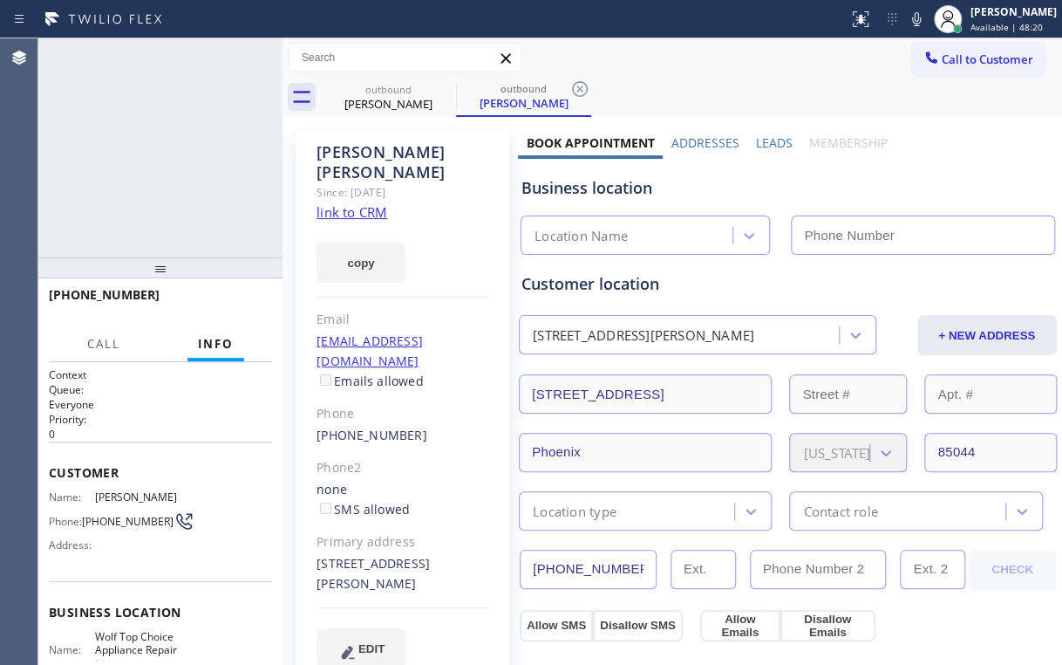
type input "[PHONE_NUMBER]"
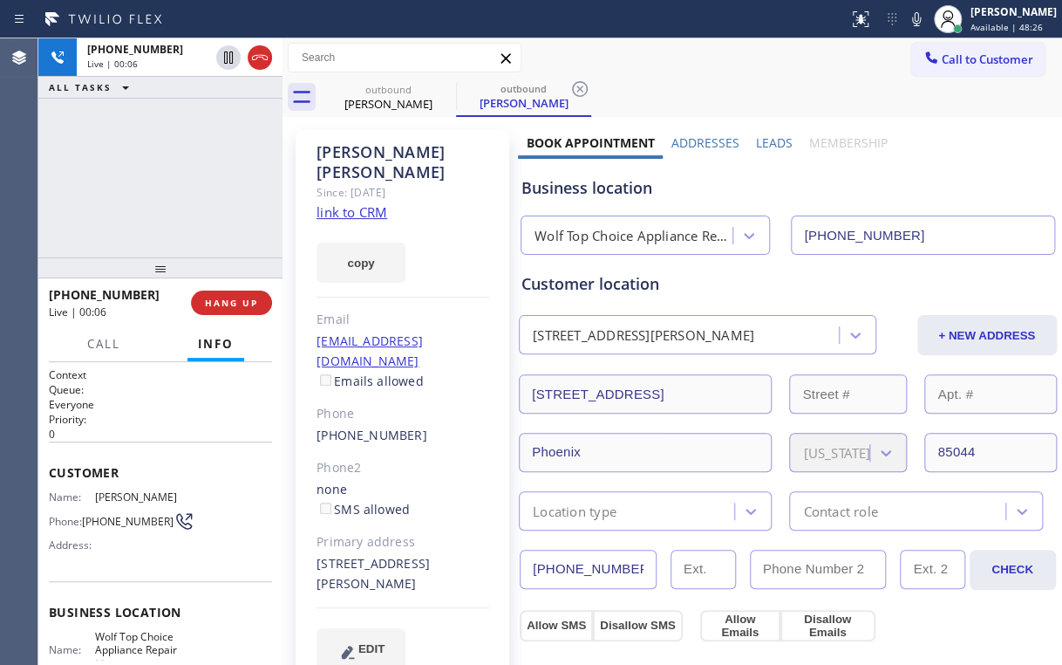
click at [184, 174] on div "[PHONE_NUMBER] Live | 00:06 ALL TASKS ALL TASKS ACTIVE TASKS TASKS IN WRAP UP" at bounding box center [160, 147] width 244 height 219
click at [245, 304] on span "HANG UP" at bounding box center [231, 303] width 53 height 12
click at [246, 305] on span "HANG UP" at bounding box center [231, 303] width 53 height 12
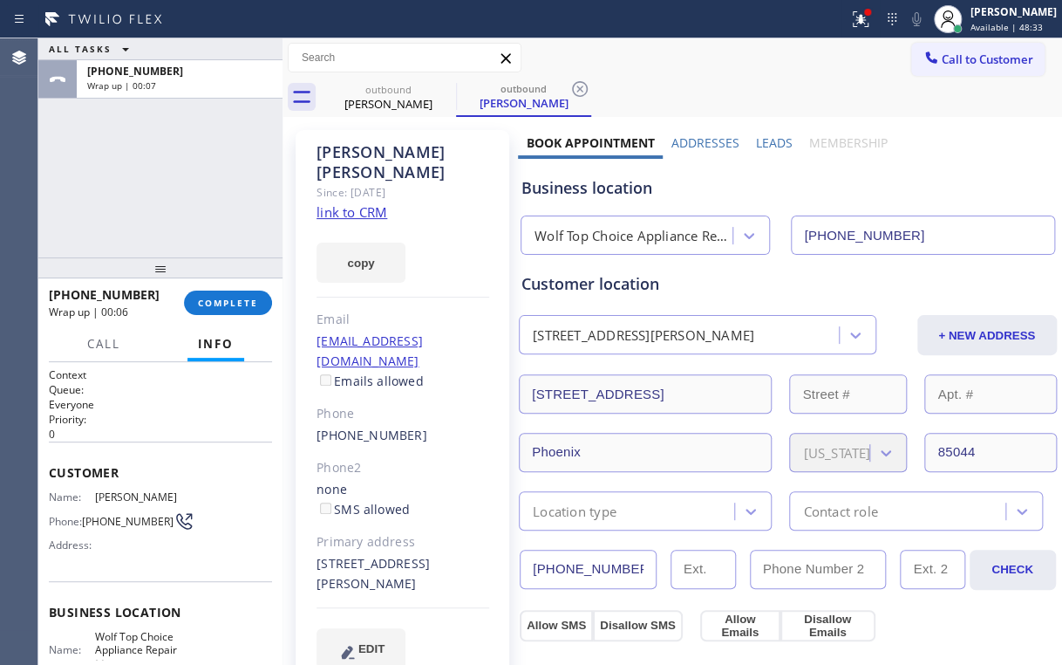
drag, startPoint x: 206, startPoint y: 196, endPoint x: 226, endPoint y: 223, distance: 33.7
click at [207, 199] on div "ALL TASKS ALL TASKS ACTIVE TASKS TASKS IN WRAP UP [PHONE_NUMBER] Wrap up | 00:07" at bounding box center [160, 147] width 244 height 219
click at [223, 297] on span "COMPLETE" at bounding box center [228, 303] width 60 height 12
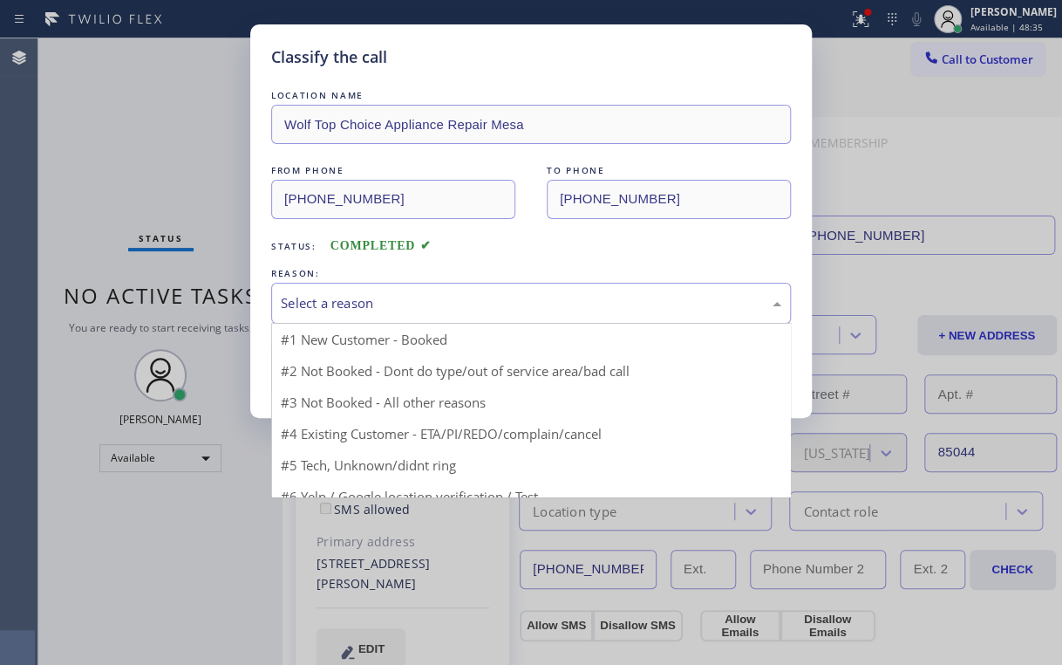
drag, startPoint x: 315, startPoint y: 304, endPoint x: 321, endPoint y: 361, distance: 57.9
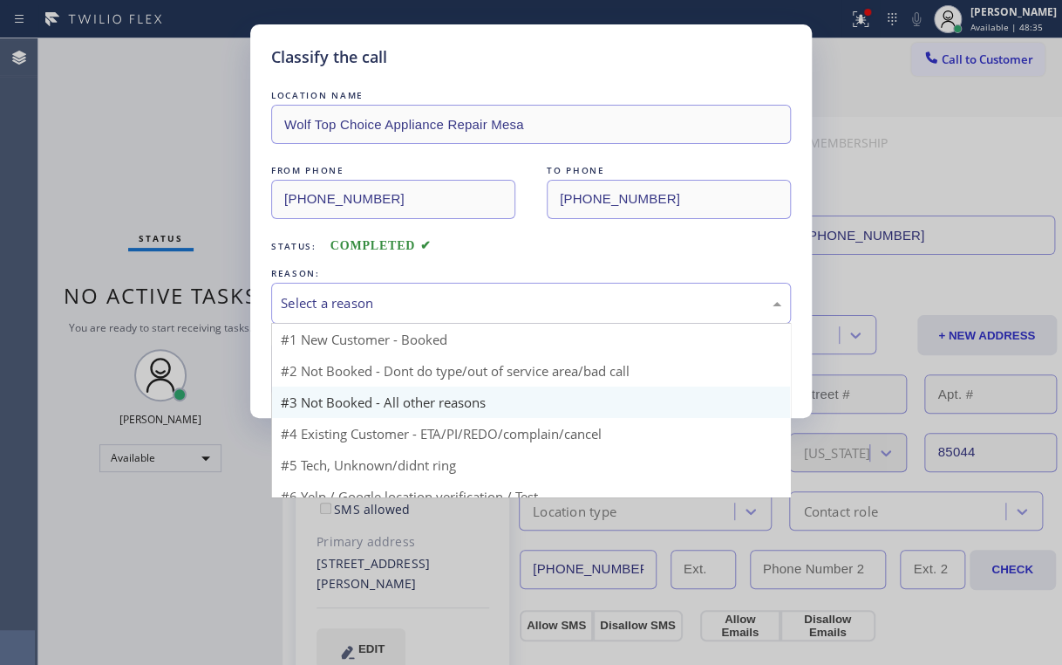
click at [316, 305] on div "Select a reason" at bounding box center [531, 303] width 501 height 20
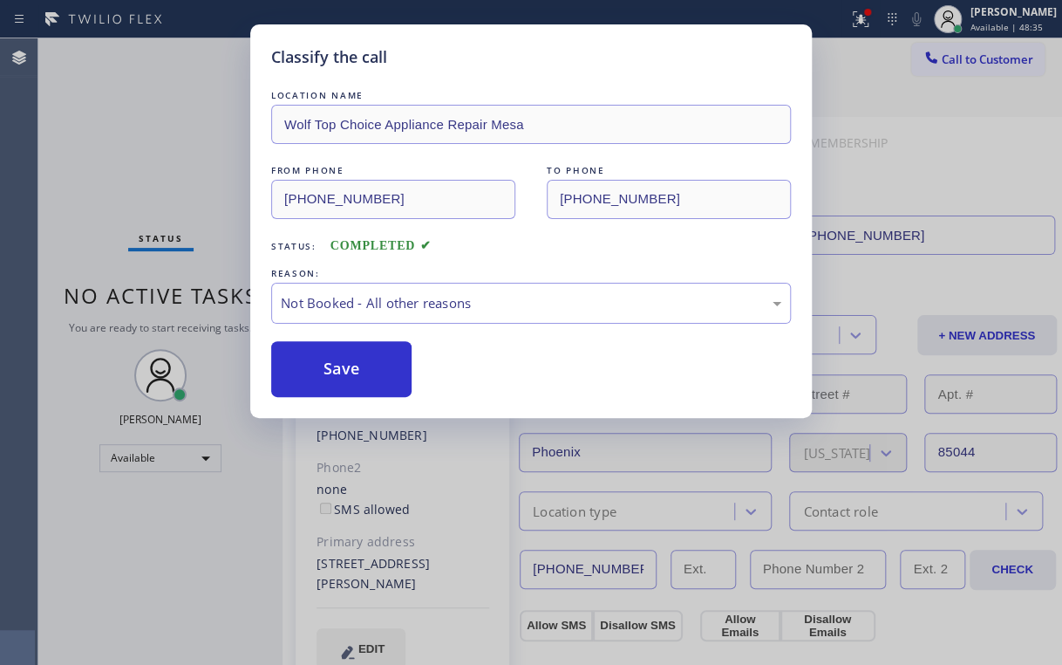
click at [321, 370] on button "Save" at bounding box center [341, 369] width 140 height 56
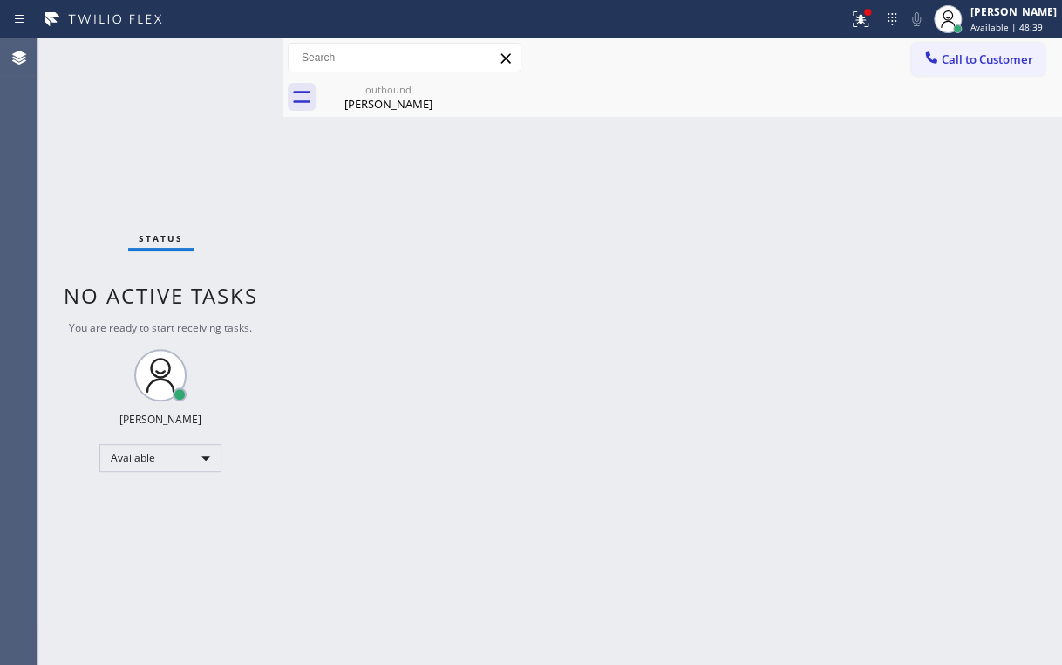
click at [426, 321] on div "Back to Dashboard Change Sender ID Customers Technicians Select a contact Outbo…" at bounding box center [673, 351] width 780 height 626
drag, startPoint x: 394, startPoint y: 112, endPoint x: 405, endPoint y: 103, distance: 13.6
click at [394, 111] on div "outbound [PERSON_NAME]" at bounding box center [389, 97] width 132 height 39
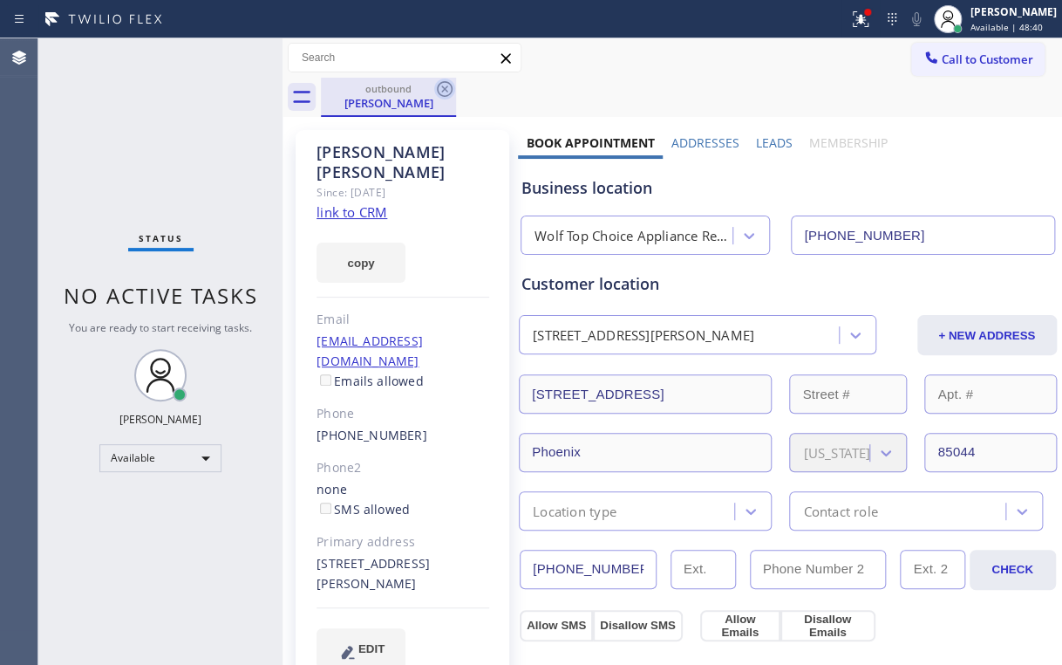
click at [440, 86] on icon at bounding box center [444, 88] width 21 height 21
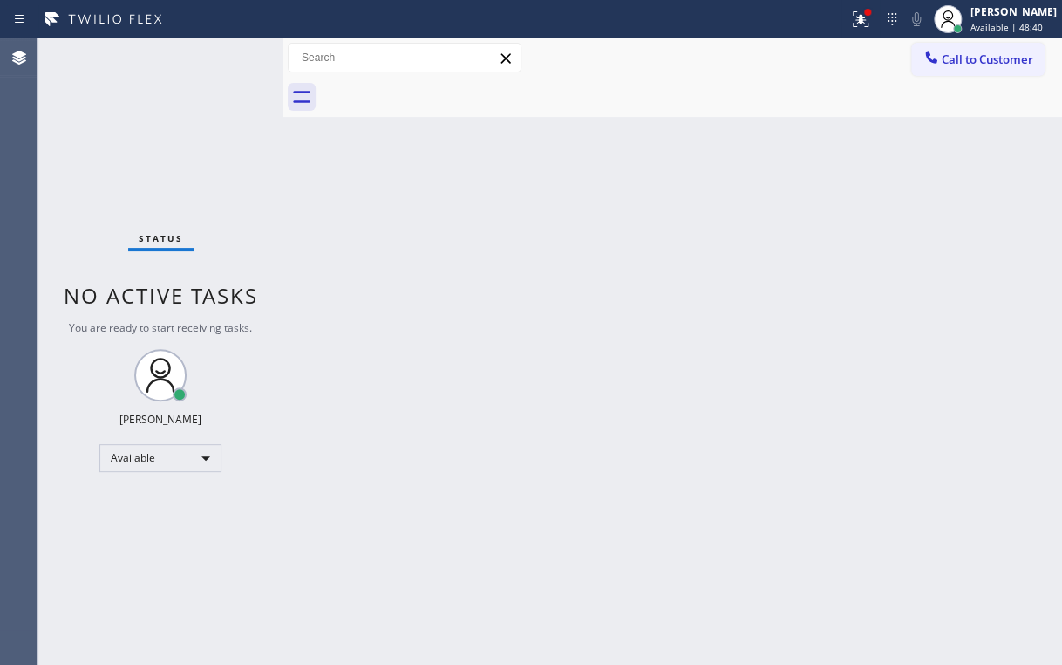
click at [104, 65] on div "Status No active tasks You are ready to start receiving tasks. [PERSON_NAME] Av…" at bounding box center [160, 351] width 244 height 626
click at [871, 26] on icon at bounding box center [860, 19] width 21 height 21
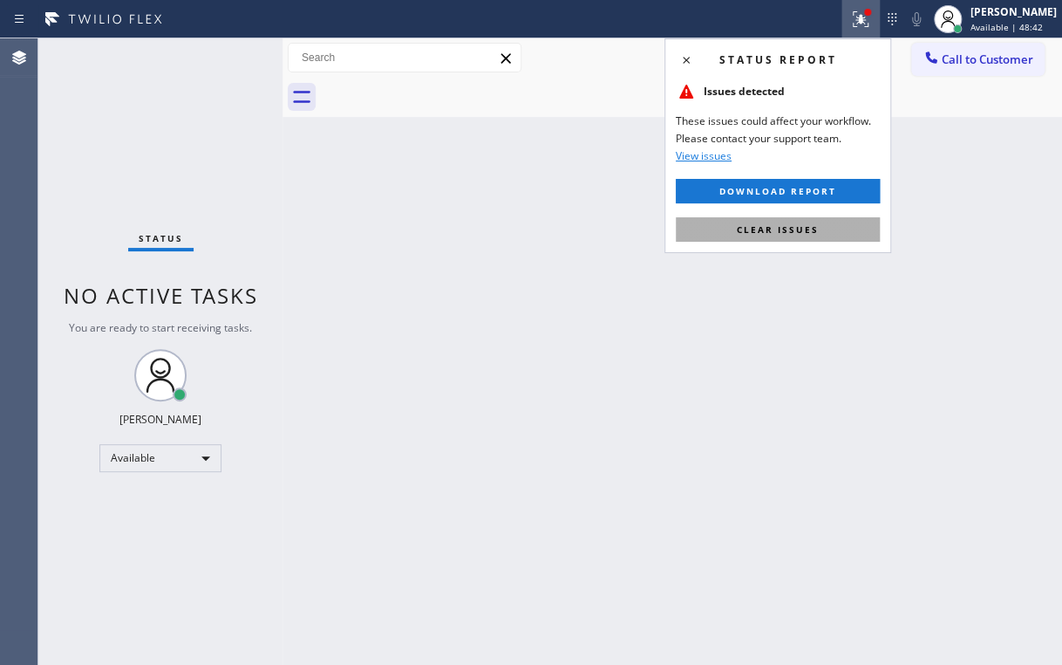
click at [792, 239] on button "Clear issues" at bounding box center [778, 229] width 204 height 24
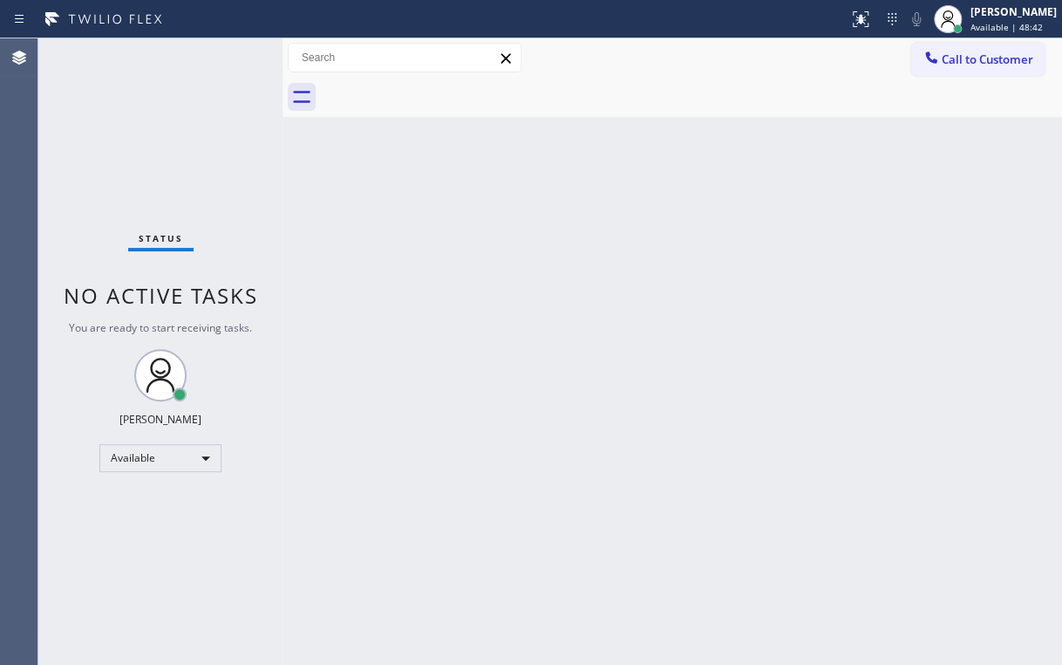
click at [869, 338] on div "Back to Dashboard Change Sender ID Customers Technicians Select a contact Outbo…" at bounding box center [673, 351] width 780 height 626
drag, startPoint x: 705, startPoint y: 66, endPoint x: 828, endPoint y: 81, distance: 123.9
click at [706, 68] on div "Call to Customer Outbound call Location Wolf Top Choice Appliance Repair [GEOGR…" at bounding box center [673, 58] width 780 height 31
click at [978, 71] on button "Call to Customer" at bounding box center [977, 59] width 133 height 33
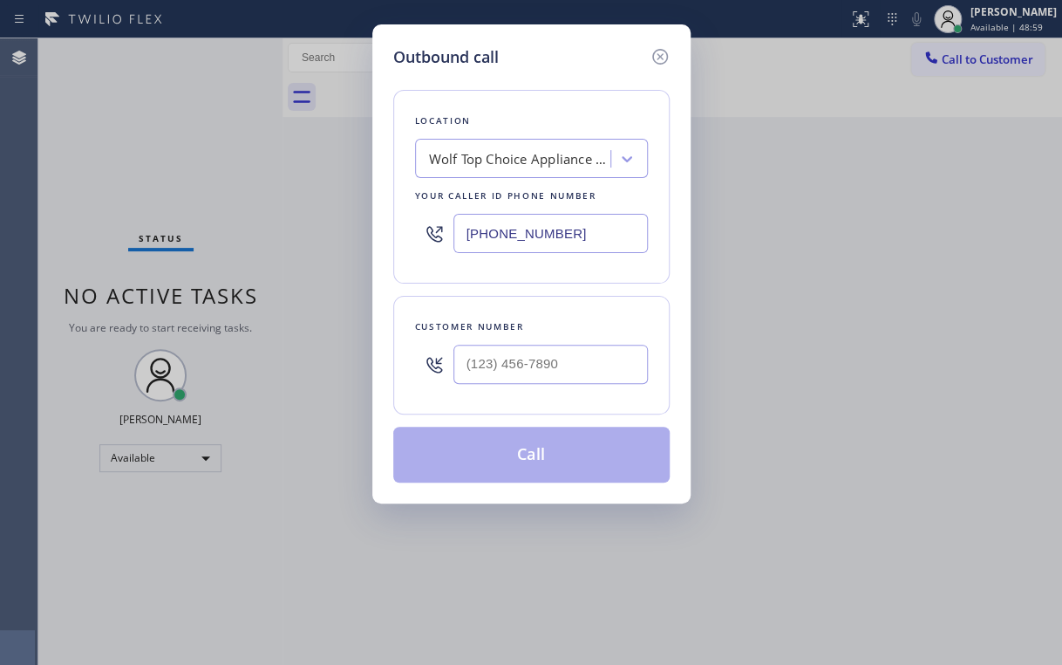
drag, startPoint x: 606, startPoint y: 234, endPoint x: 300, endPoint y: 258, distance: 307.1
click at [345, 255] on div "Outbound call Location Wolf Top Choice Appliance Repair [GEOGRAPHIC_DATA] Your …" at bounding box center [531, 332] width 1062 height 665
paste input "714) 912-8101"
type input "[PHONE_NUMBER]"
drag, startPoint x: 565, startPoint y: 47, endPoint x: 593, endPoint y: 238, distance: 193.0
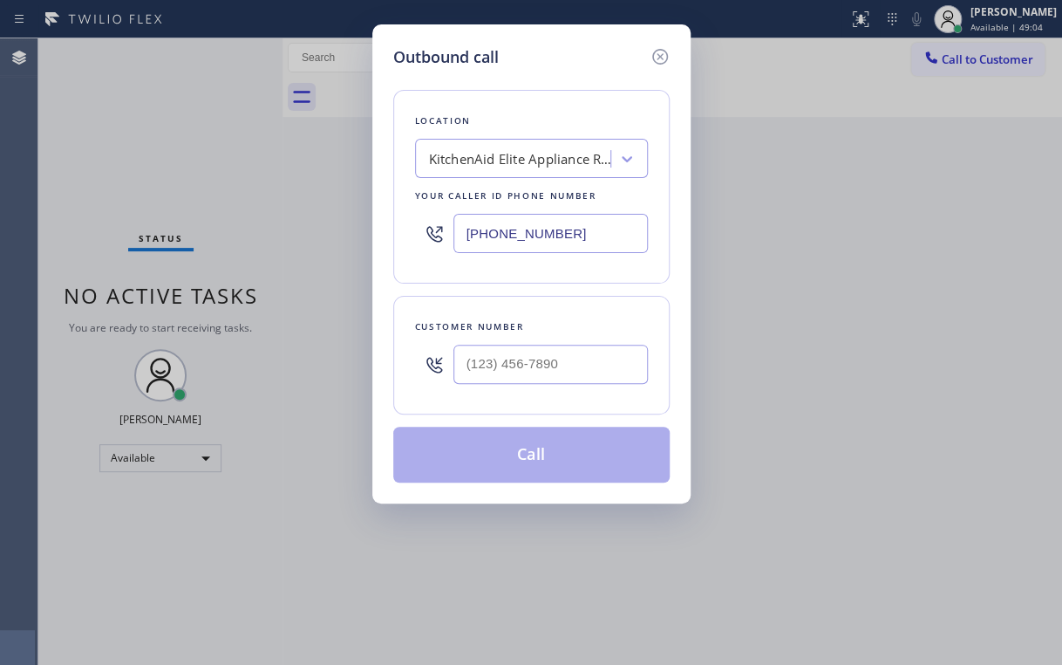
click at [565, 50] on div "Outbound call" at bounding box center [531, 57] width 276 height 24
click at [540, 358] on input "(___) ___-____" at bounding box center [551, 364] width 195 height 39
paste input "310) 801-3177"
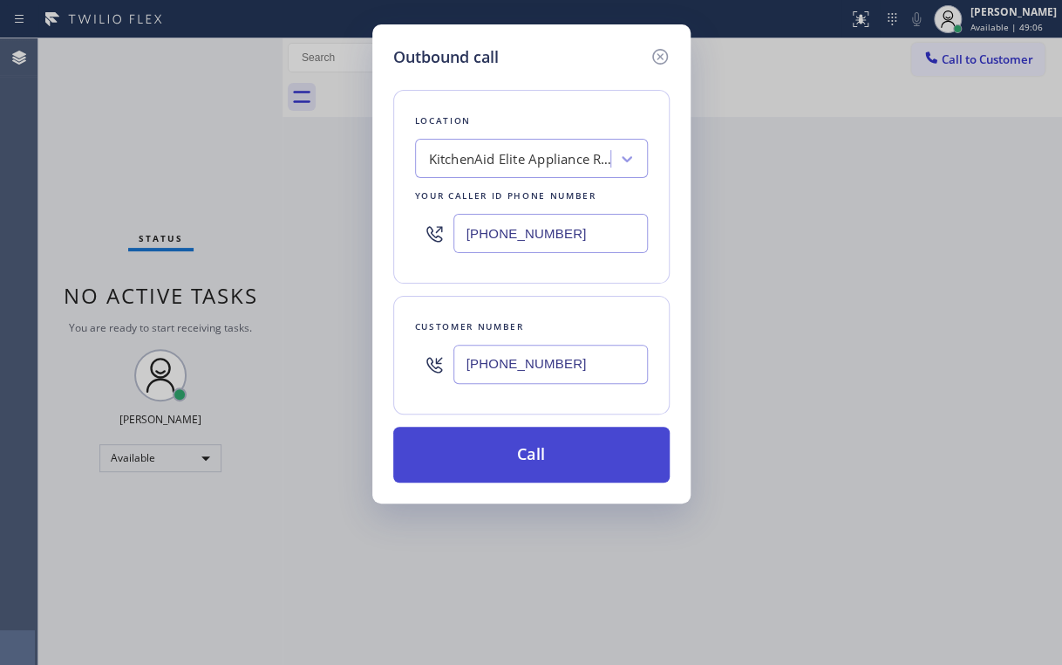
type input "[PHONE_NUMBER]"
click at [501, 455] on button "Call" at bounding box center [531, 455] width 276 height 56
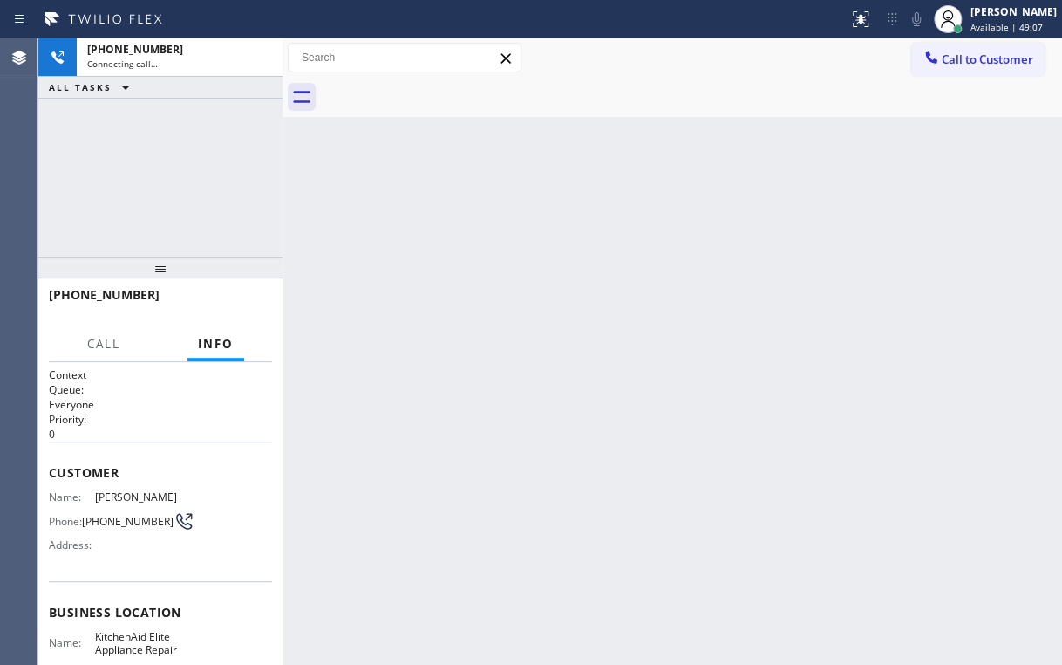
click at [138, 178] on div "[PHONE_NUMBER] Connecting call… ALL TASKS ALL TASKS ACTIVE TASKS TASKS IN WRAP …" at bounding box center [160, 147] width 244 height 219
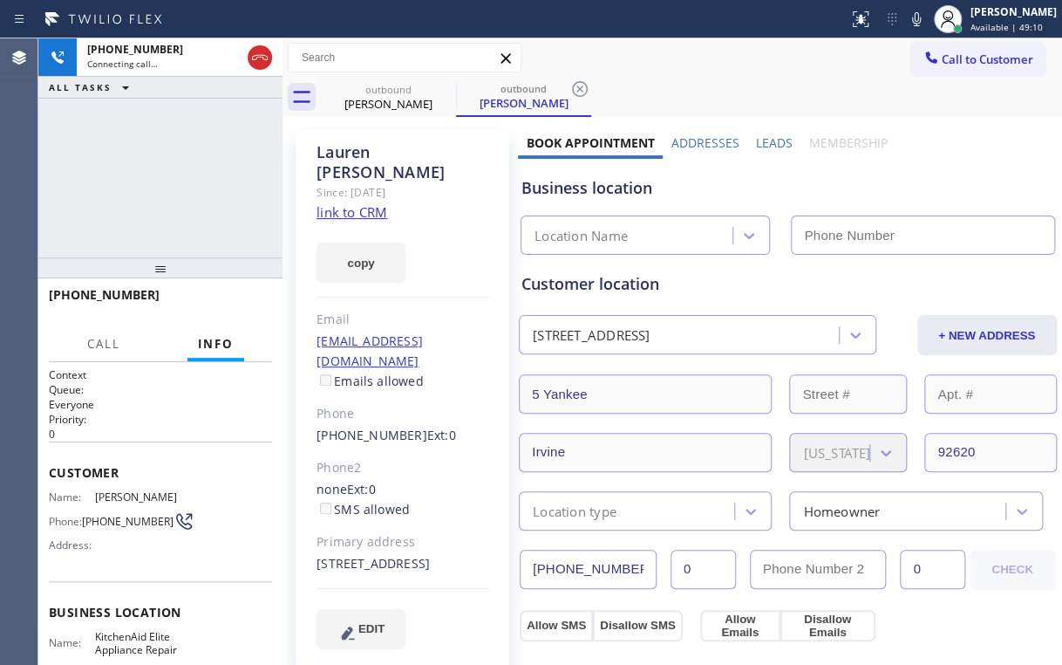
type input "[PHONE_NUMBER]"
click at [201, 171] on div "[PHONE_NUMBER] Connecting call… ALL TASKS ALL TASKS ACTIVE TASKS TASKS IN WRAP …" at bounding box center [160, 147] width 244 height 219
click at [188, 169] on div "[PHONE_NUMBER] Connecting call… ALL TASKS ALL TASKS ACTIVE TASKS TASKS IN WRAP …" at bounding box center [160, 148] width 244 height 220
click at [117, 175] on div "[PHONE_NUMBER] Connecting call… ALL TASKS ALL TASKS ACTIVE TASKS TASKS IN WRAP …" at bounding box center [160, 148] width 244 height 220
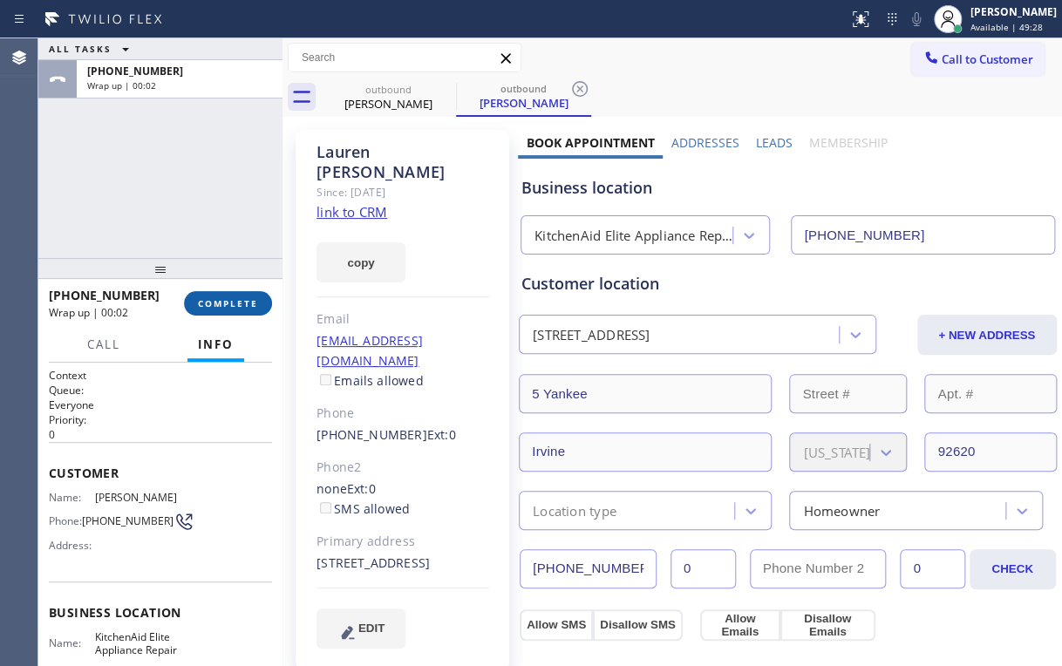
click at [232, 307] on span "COMPLETE" at bounding box center [228, 303] width 60 height 12
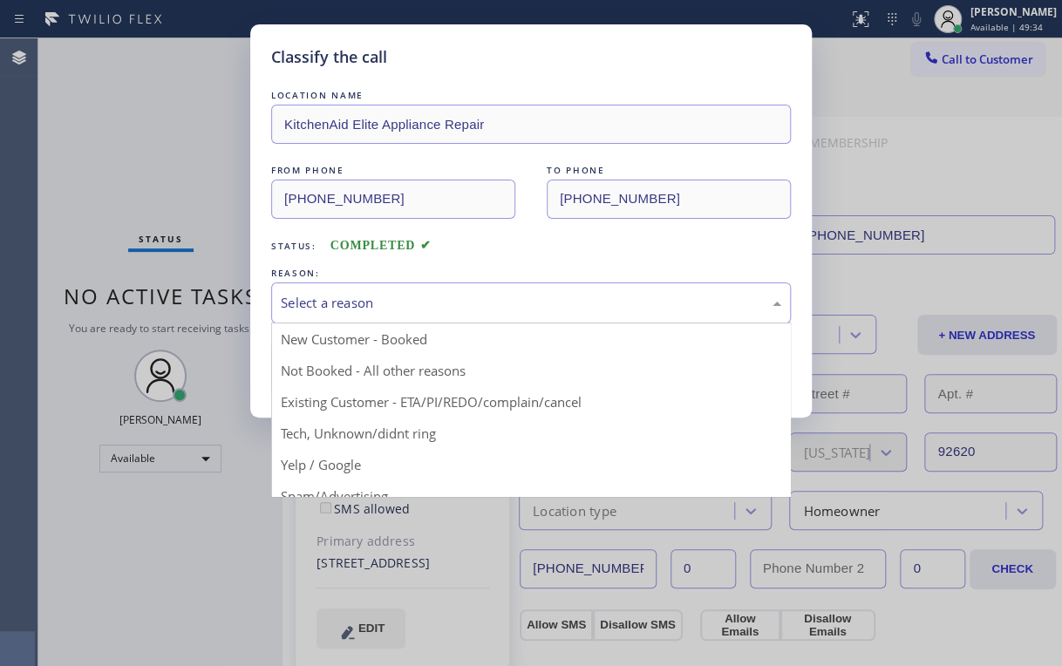
drag, startPoint x: 340, startPoint y: 293, endPoint x: 342, endPoint y: 310, distance: 16.7
click at [340, 294] on div "Select a reason" at bounding box center [531, 303] width 501 height 20
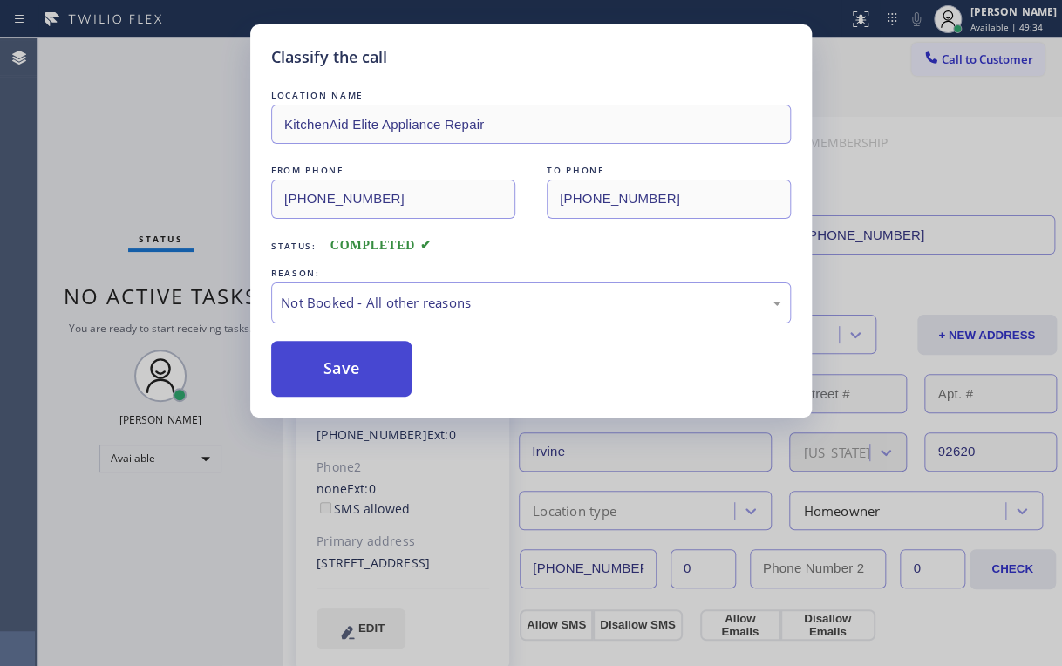
click at [332, 368] on button "Save" at bounding box center [341, 369] width 140 height 56
click at [122, 141] on div "Classify the call LOCATION NAME KitchenAid Elite Appliance Repair FROM PHONE [P…" at bounding box center [531, 333] width 1062 height 666
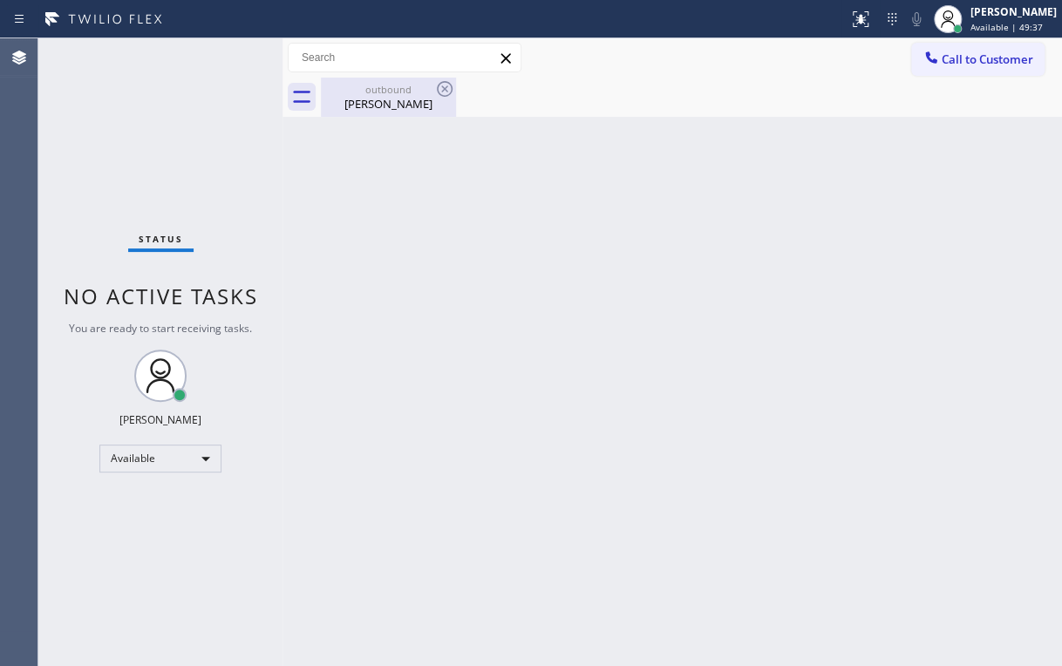
click at [355, 102] on div "[PERSON_NAME]" at bounding box center [389, 104] width 132 height 16
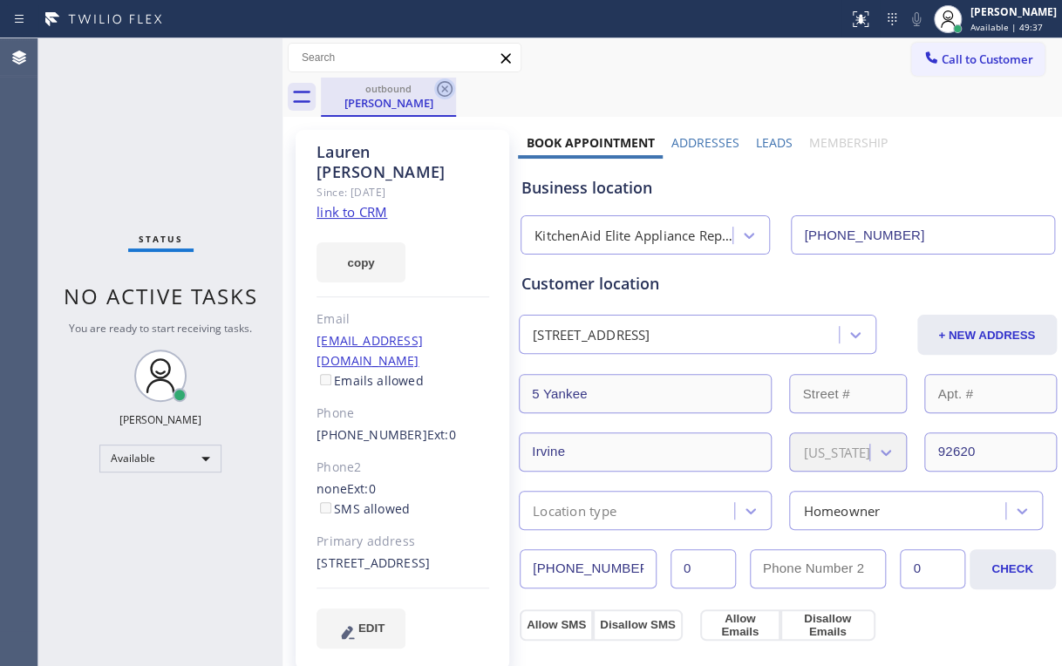
click at [445, 87] on icon at bounding box center [445, 89] width 16 height 16
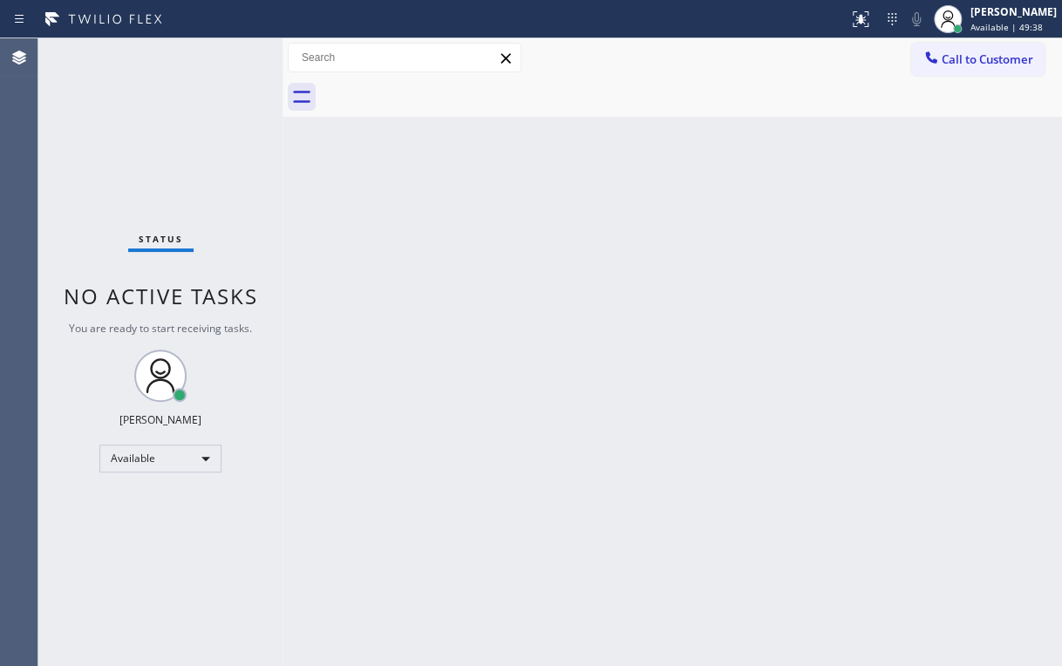
drag, startPoint x: 161, startPoint y: 92, endPoint x: 171, endPoint y: 0, distance: 92.1
click at [161, 86] on div "Status No active tasks You are ready to start receiving tasks. [PERSON_NAME] Av…" at bounding box center [160, 352] width 244 height 628
drag, startPoint x: 666, startPoint y: 58, endPoint x: 860, endPoint y: 83, distance: 195.2
click at [672, 62] on div "Call to Customer Outbound call Location KitchenAid Elite Appliance Repair Your …" at bounding box center [673, 58] width 780 height 31
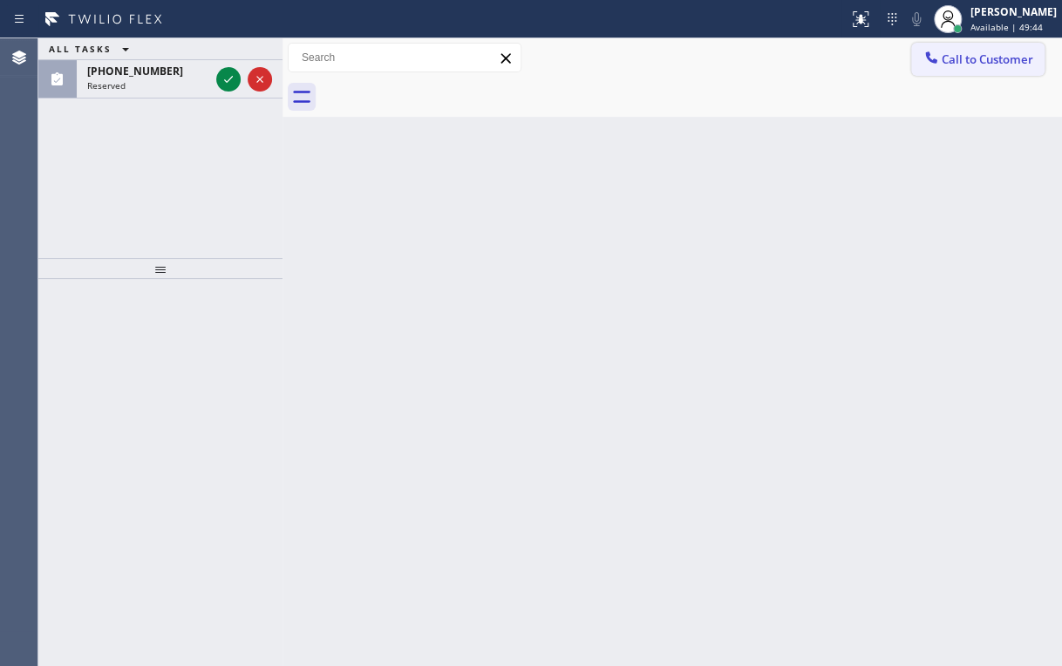
click at [938, 70] on button "Call to Customer" at bounding box center [977, 59] width 133 height 33
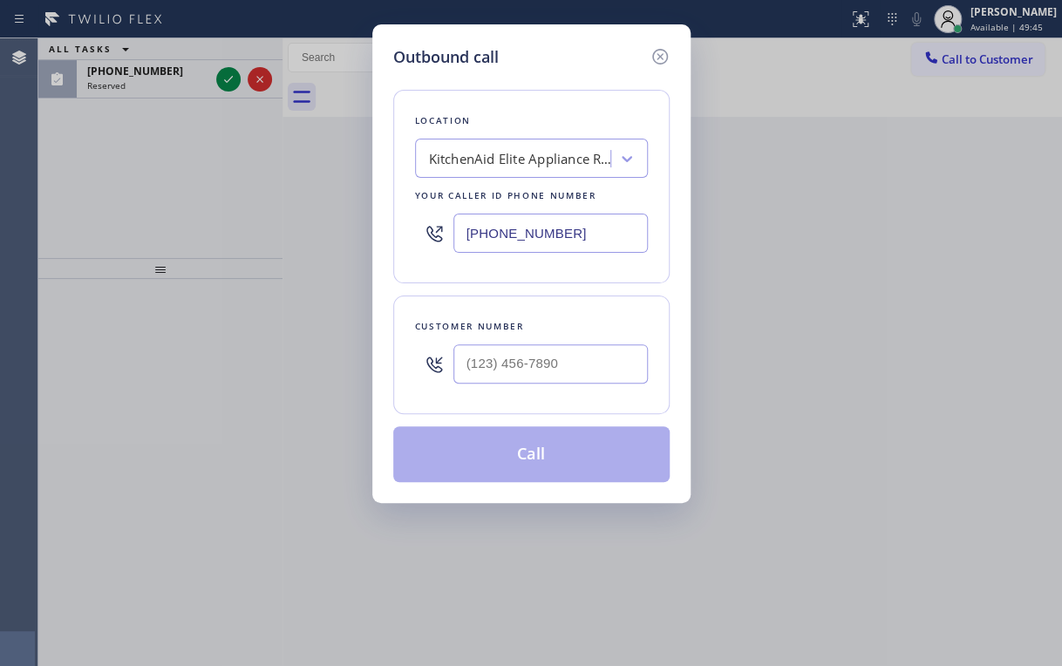
click at [406, 201] on div "Location KitchenAid Elite Appliance Repair Your caller id phone number [PHONE_N…" at bounding box center [531, 187] width 276 height 194
click at [665, 52] on icon at bounding box center [660, 56] width 21 height 21
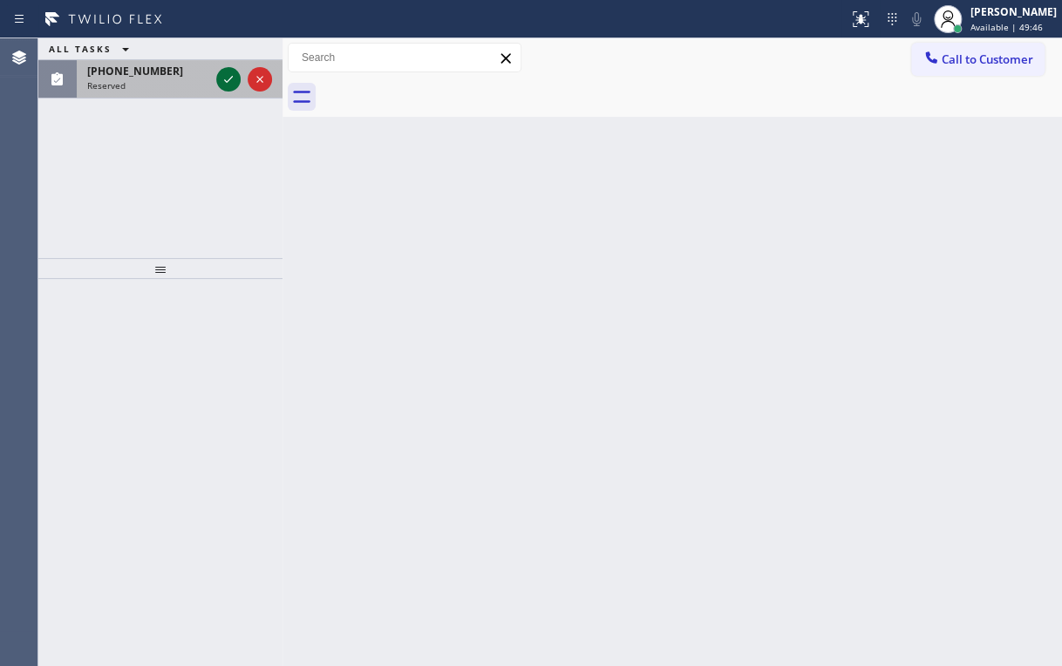
click at [235, 73] on icon at bounding box center [228, 79] width 21 height 21
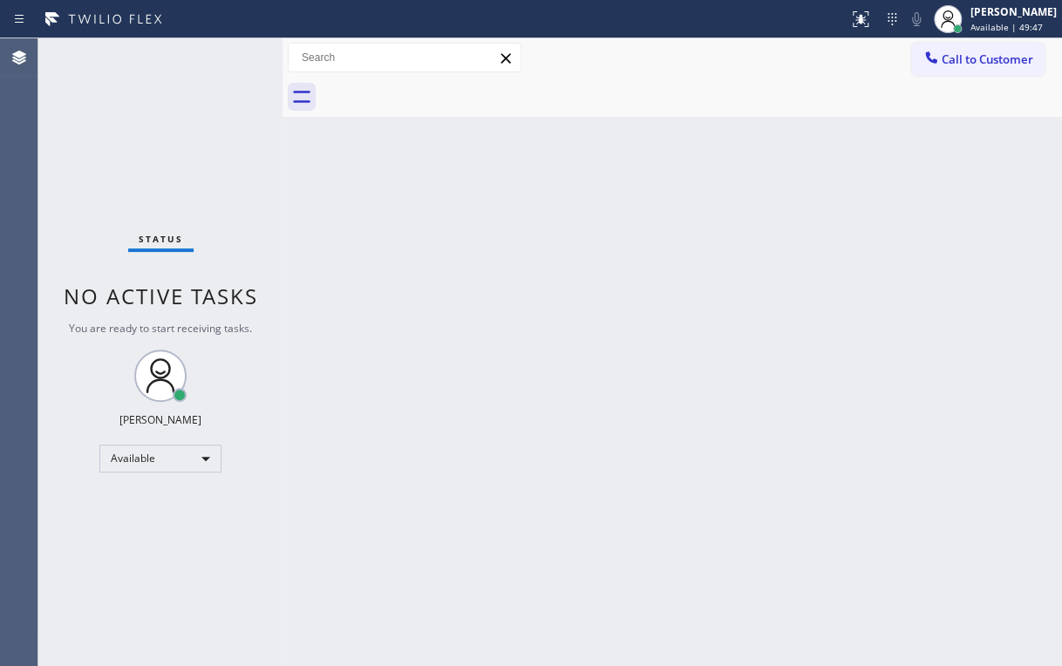
click at [231, 73] on div "Status No active tasks You are ready to start receiving tasks. [PERSON_NAME] Av…" at bounding box center [160, 352] width 244 height 628
click at [365, 548] on div "Back to Dashboard Change Sender ID Customers Technicians Select a contact Outbo…" at bounding box center [673, 352] width 780 height 628
click at [869, 21] on icon at bounding box center [861, 19] width 16 height 16
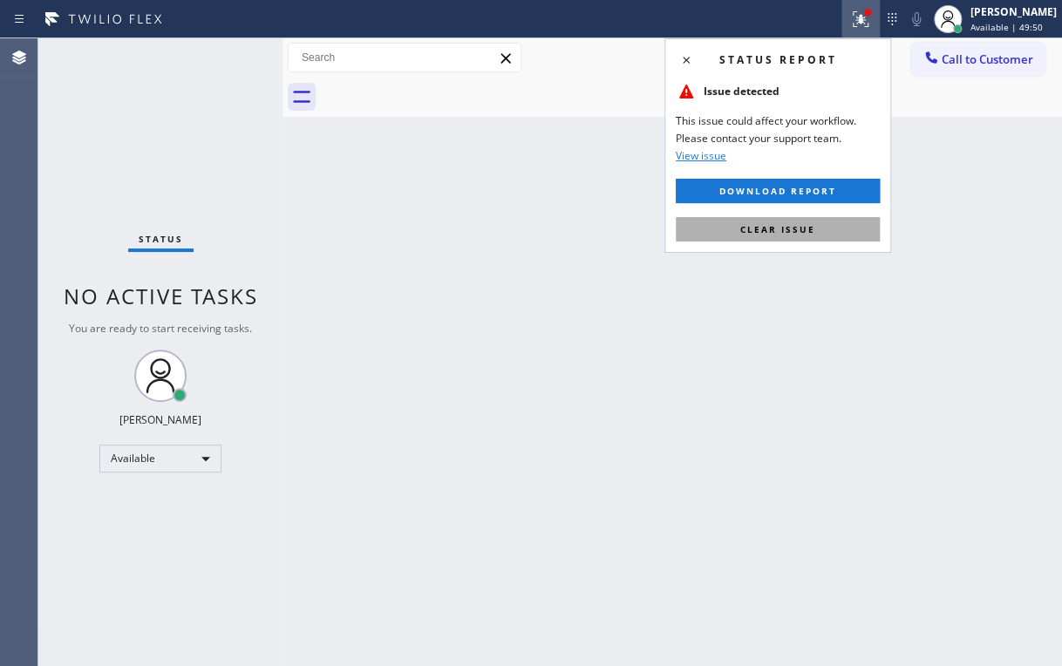
click at [775, 233] on span "Clear issue" at bounding box center [778, 229] width 75 height 12
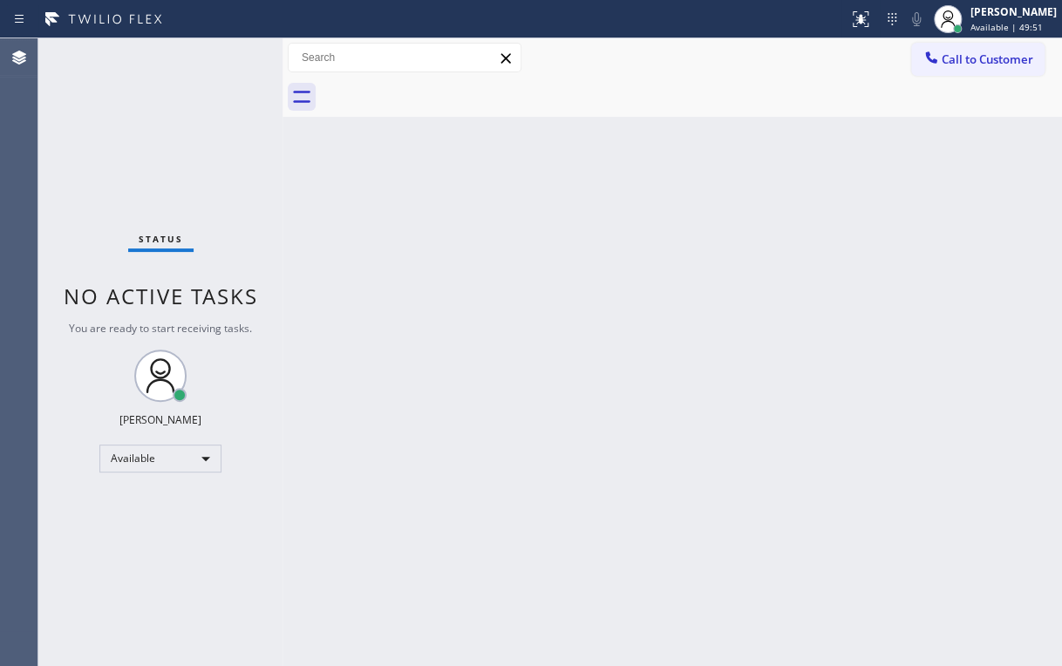
click at [416, 243] on div "Back to Dashboard Change Sender ID Customers Technicians Select a contact Outbo…" at bounding box center [673, 352] width 780 height 628
drag, startPoint x: 718, startPoint y: 49, endPoint x: 922, endPoint y: 75, distance: 205.8
click at [719, 49] on div "Call to Customer Outbound call Location KitchenAid Elite Appliance Repair Your …" at bounding box center [673, 58] width 780 height 31
click at [982, 69] on button "Call to Customer" at bounding box center [977, 59] width 133 height 33
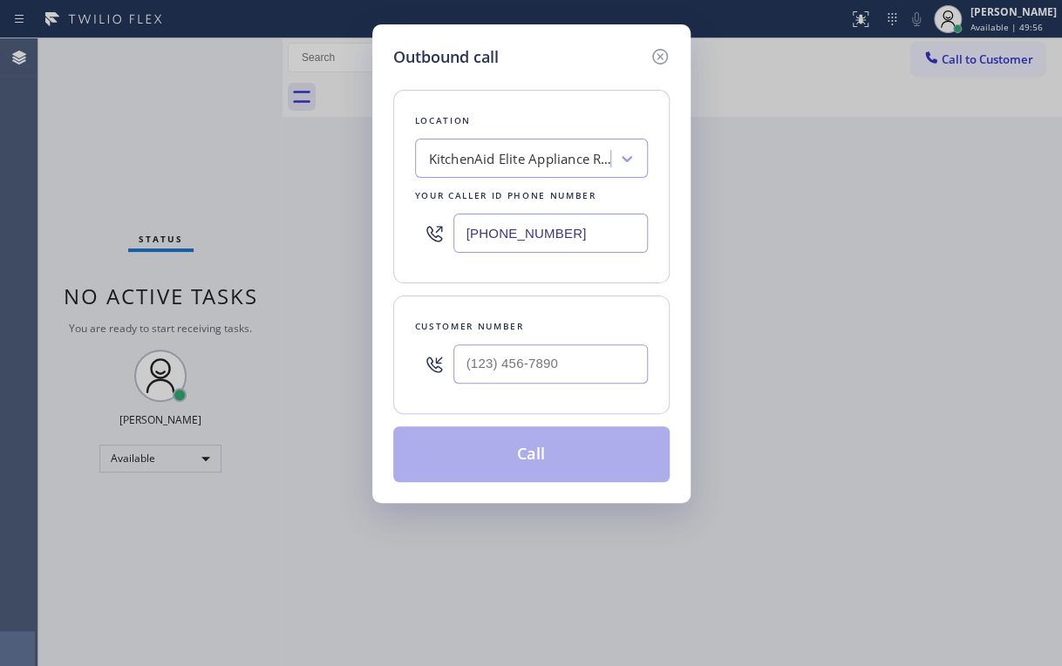
click at [440, 241] on div "[PHONE_NUMBER]" at bounding box center [531, 233] width 233 height 57
paste input "626) 469-7417"
type input "[PHONE_NUMBER]"
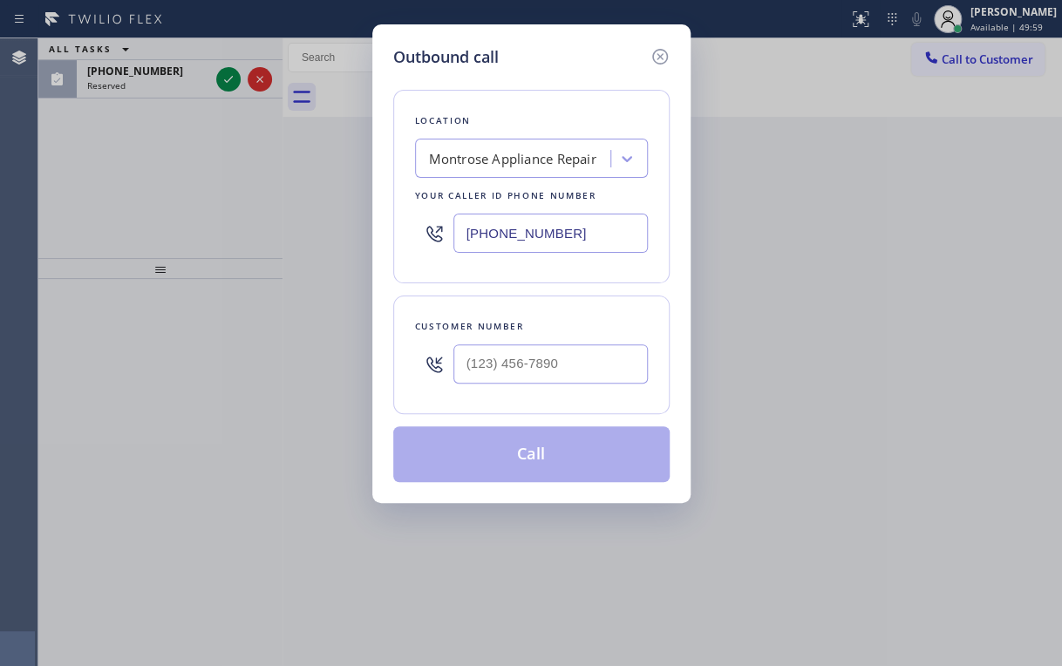
drag, startPoint x: 394, startPoint y: 269, endPoint x: 375, endPoint y: 255, distance: 23.7
click at [383, 263] on div "Outbound call Location [GEOGRAPHIC_DATA] Appliance Repair Your caller id phone …" at bounding box center [531, 263] width 318 height 479
drag, startPoint x: 662, startPoint y: 55, endPoint x: 395, endPoint y: 70, distance: 267.3
click at [660, 56] on icon at bounding box center [660, 56] width 21 height 21
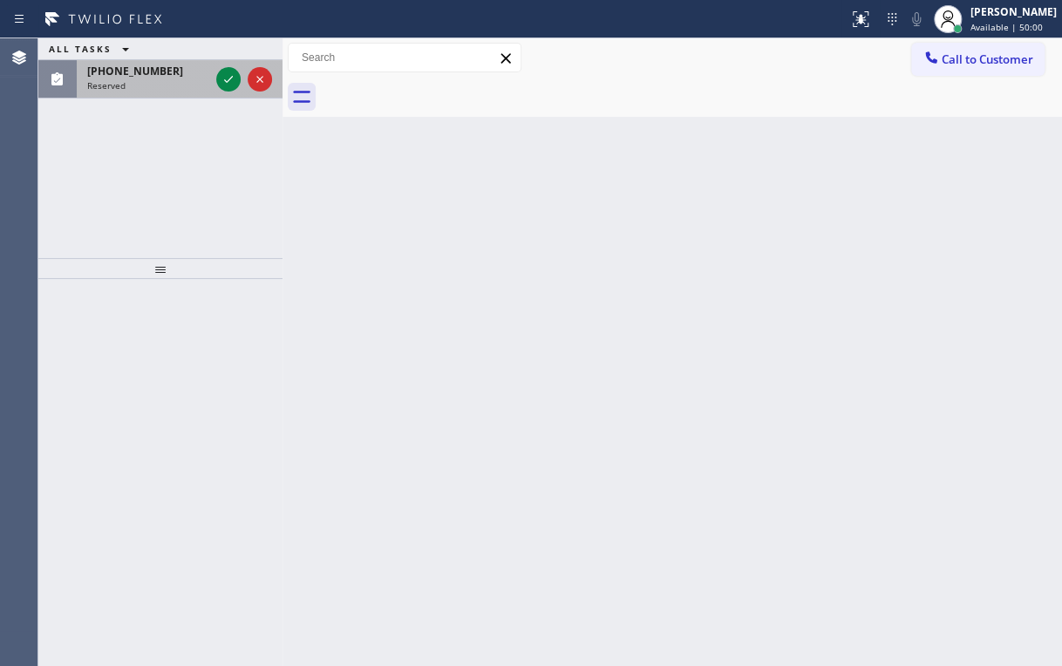
click at [209, 74] on div "[PHONE_NUMBER] Reserved" at bounding box center [145, 79] width 136 height 38
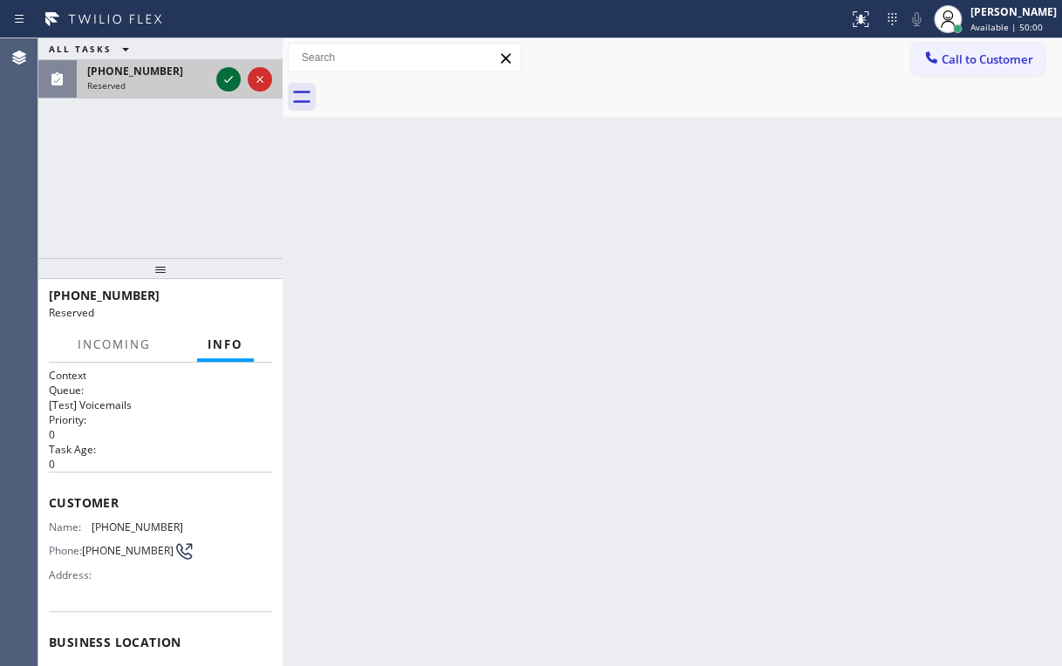
drag, startPoint x: 211, startPoint y: 75, endPoint x: 220, endPoint y: 77, distance: 8.9
click at [213, 77] on div "[PHONE_NUMBER] Reserved" at bounding box center [160, 79] width 244 height 38
click at [220, 77] on icon at bounding box center [228, 79] width 21 height 21
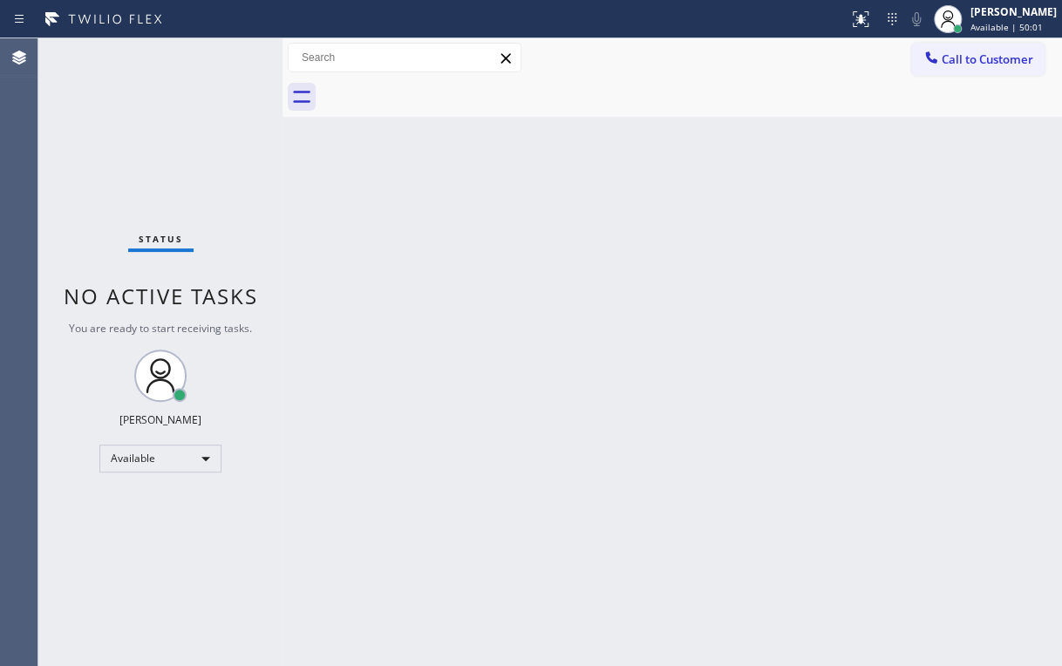
click at [223, 78] on div "Status No active tasks You are ready to start receiving tasks. [PERSON_NAME] Av…" at bounding box center [160, 352] width 244 height 628
click at [640, 65] on div "Call to Customer Outbound call Location [GEOGRAPHIC_DATA] Appliance Repair Your…" at bounding box center [673, 58] width 780 height 31
click at [866, 19] on icon at bounding box center [861, 17] width 10 height 6
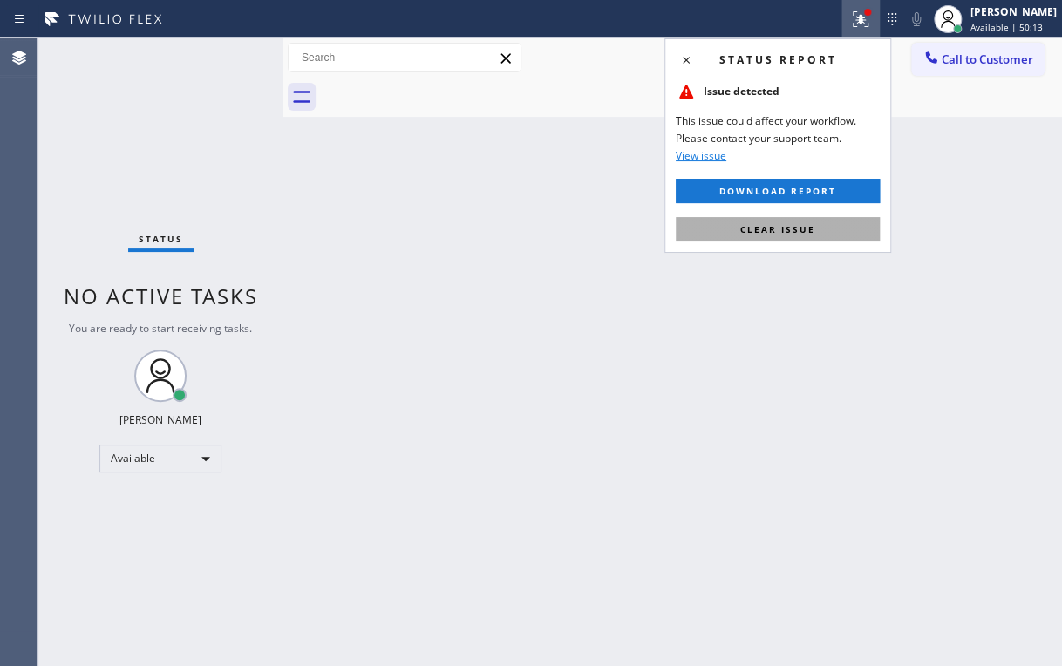
click at [796, 222] on button "Clear issue" at bounding box center [778, 229] width 204 height 24
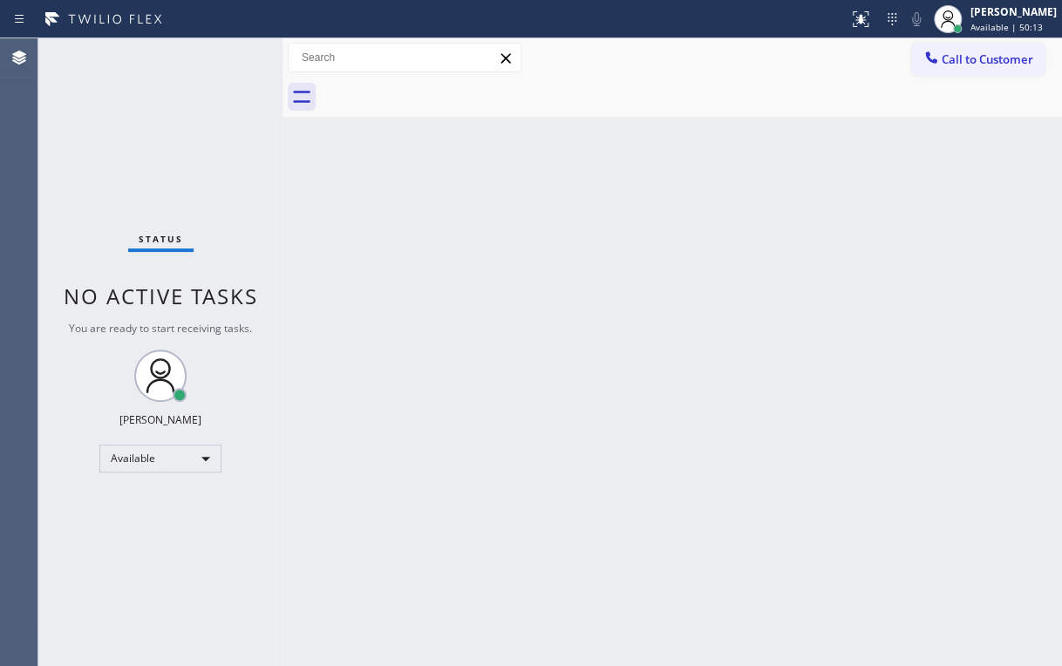
drag, startPoint x: 967, startPoint y: 136, endPoint x: 977, endPoint y: 110, distance: 27.9
click at [968, 133] on div "Back to Dashboard Change Sender ID Customers Technicians Select a contact Outbo…" at bounding box center [673, 352] width 780 height 628
click at [980, 51] on button "Call to Customer" at bounding box center [977, 59] width 133 height 33
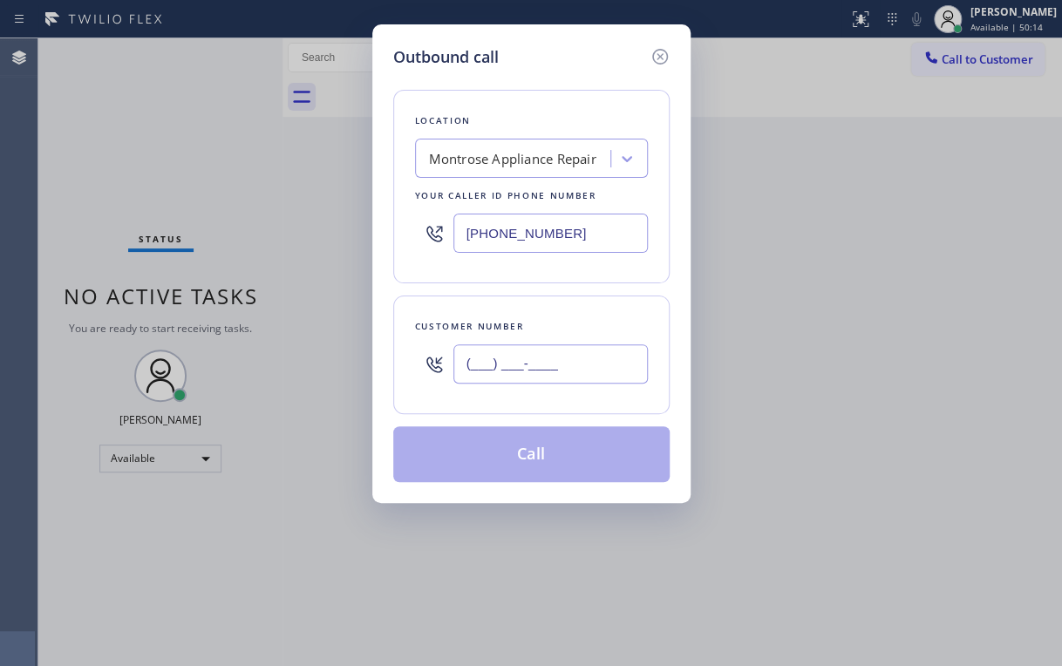
click at [554, 364] on input "(___) ___-____" at bounding box center [551, 364] width 195 height 39
paste input "917) 856-9637"
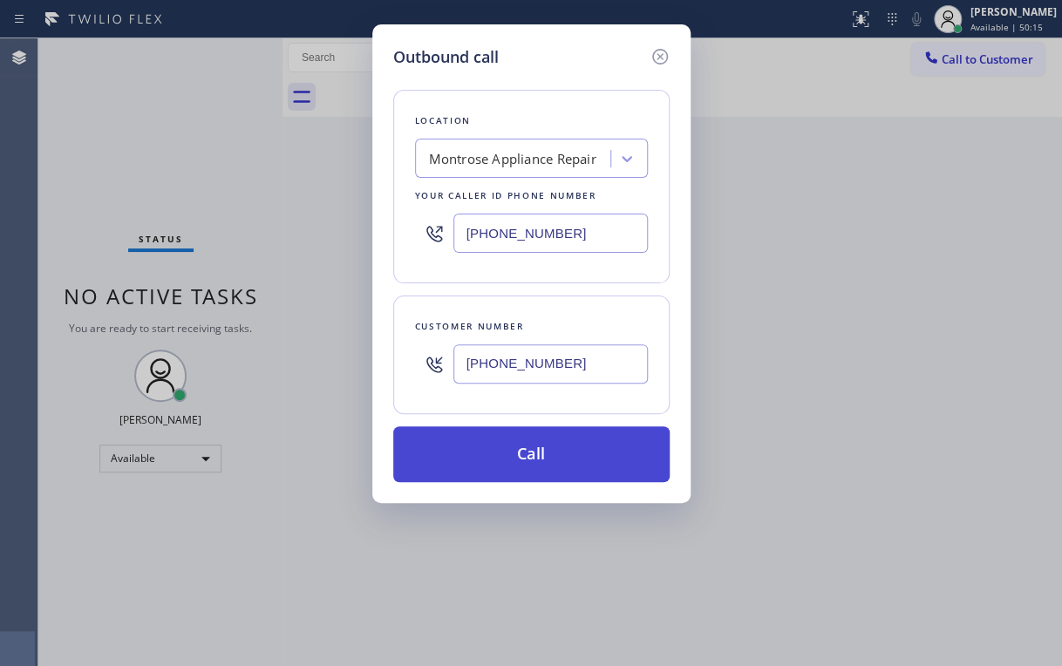
type input "[PHONE_NUMBER]"
click at [481, 464] on button "Call" at bounding box center [531, 455] width 276 height 56
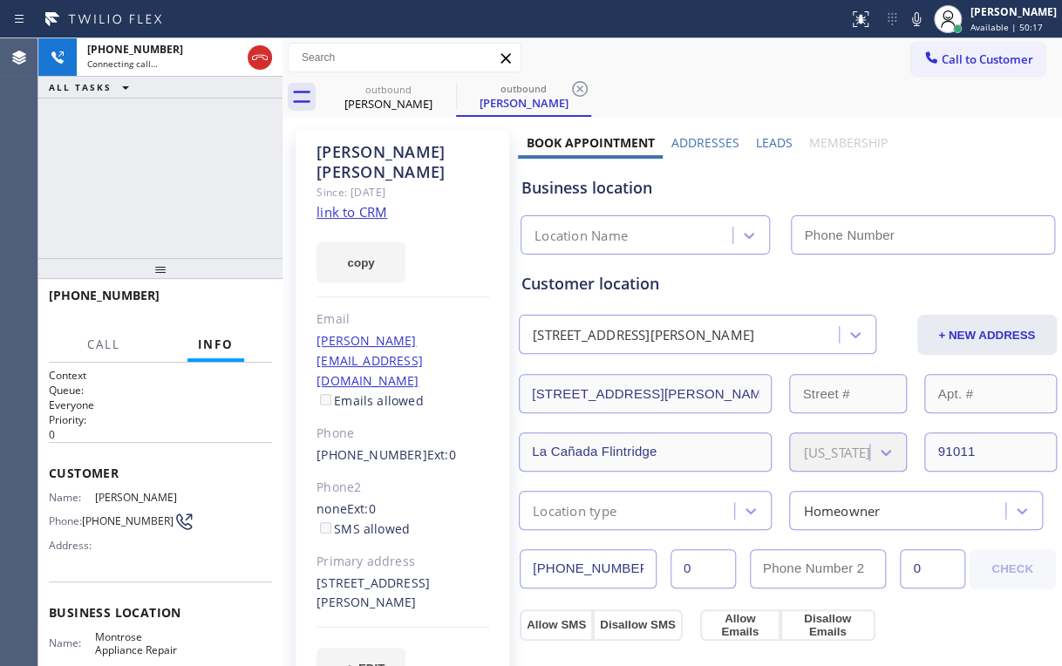
click at [201, 193] on div "[PHONE_NUMBER] Connecting call… ALL TASKS ALL TASKS ACTIVE TASKS TASKS IN WRAP …" at bounding box center [160, 148] width 244 height 220
type input "[PHONE_NUMBER]"
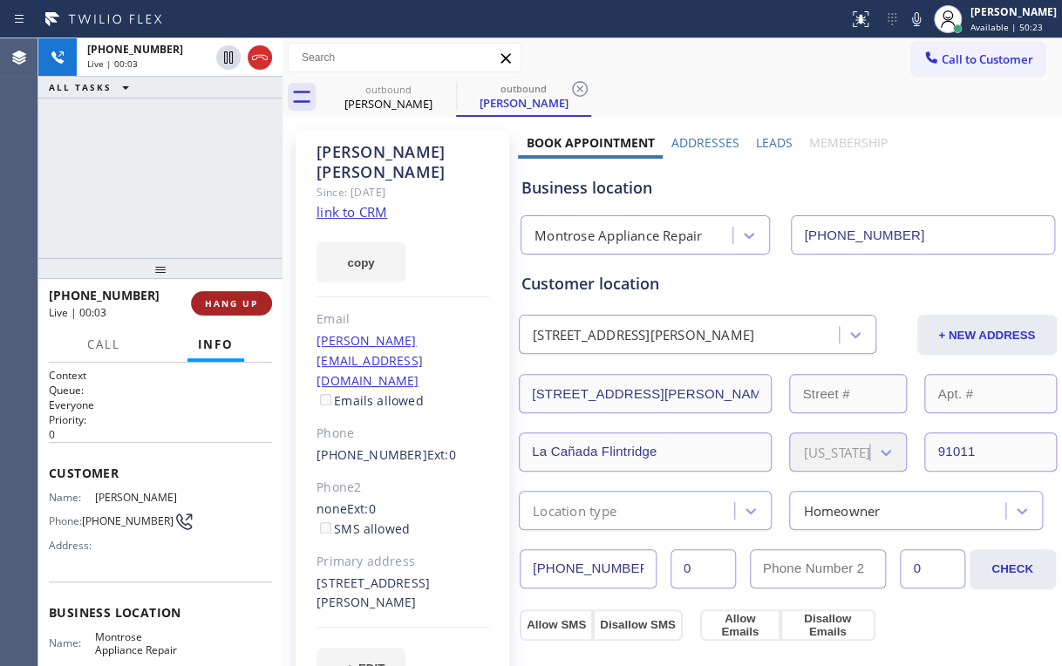
click at [243, 311] on button "HANG UP" at bounding box center [231, 303] width 81 height 24
click at [241, 308] on span "HANG UP" at bounding box center [231, 303] width 53 height 12
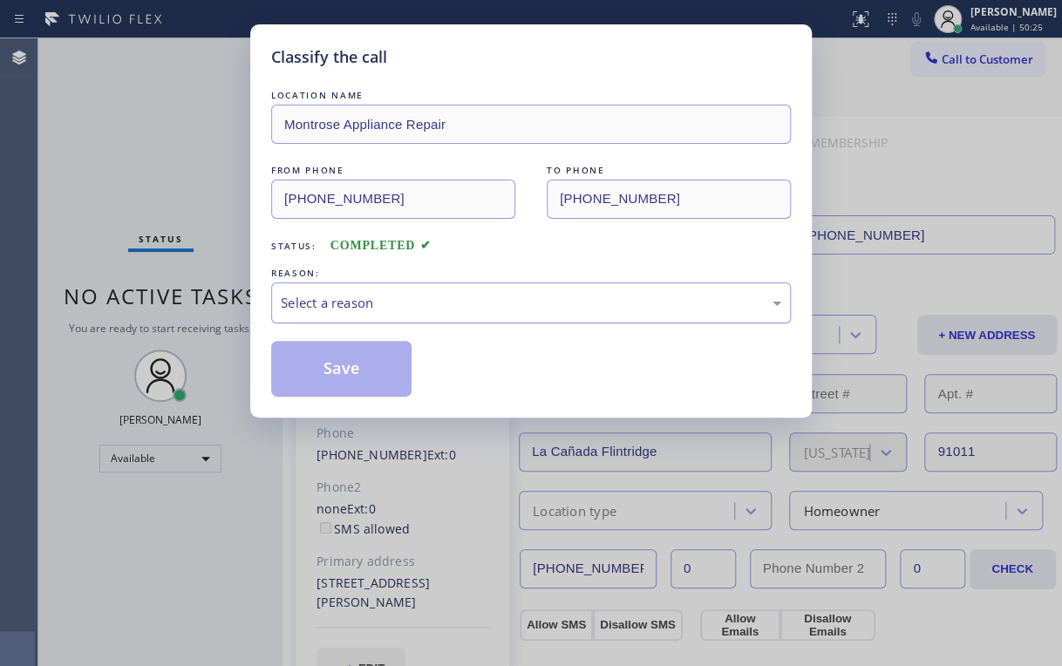
click at [378, 304] on div "Select a reason" at bounding box center [531, 303] width 501 height 20
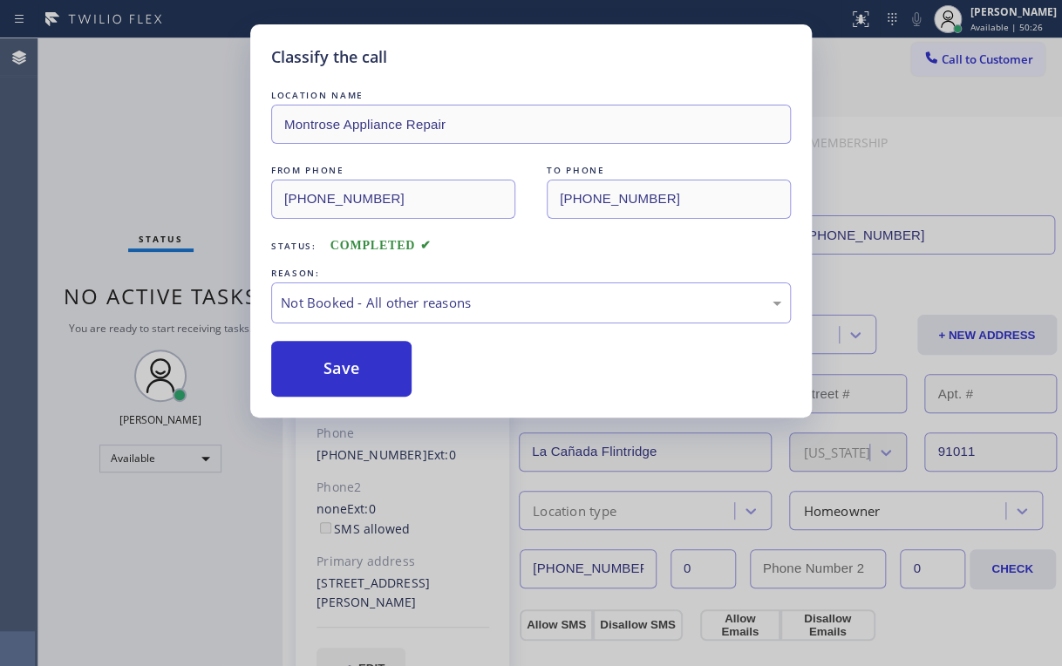
click at [352, 363] on button "Save" at bounding box center [341, 369] width 140 height 56
click at [198, 164] on div "Classify the call LOCATION NAME Montrose Appliance Repair FROM PHONE [PHONE_NUM…" at bounding box center [531, 333] width 1062 height 666
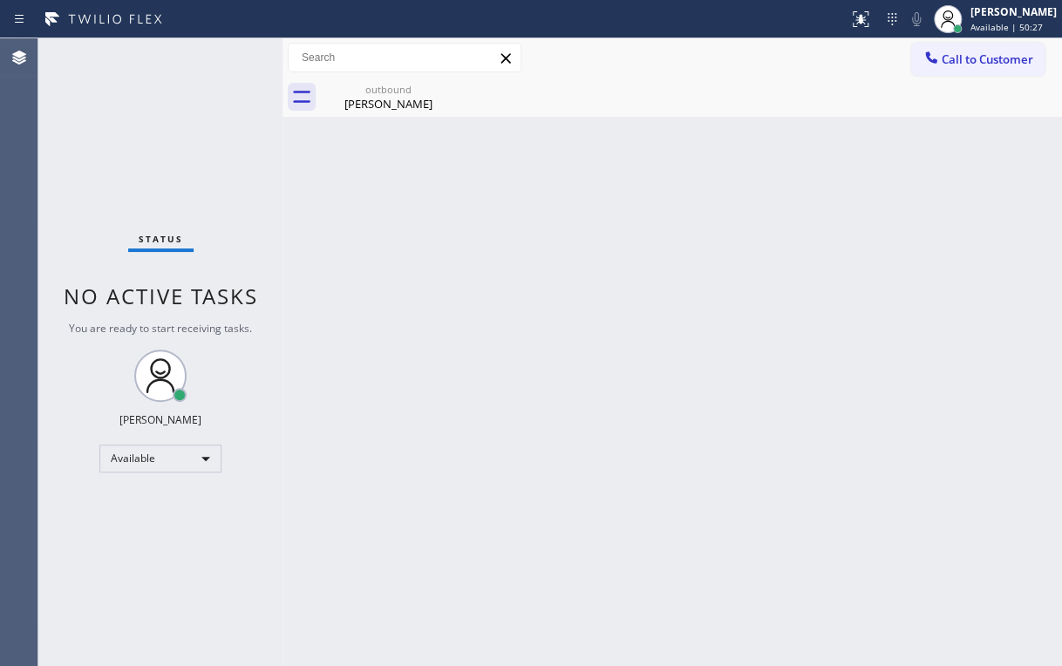
drag, startPoint x: 191, startPoint y: 164, endPoint x: 492, endPoint y: 96, distance: 308.5
click at [192, 165] on div "Status No active tasks You are ready to start receiving tasks. [PERSON_NAME] Av…" at bounding box center [160, 352] width 244 height 628
click at [398, 94] on div "outbound" at bounding box center [389, 89] width 132 height 13
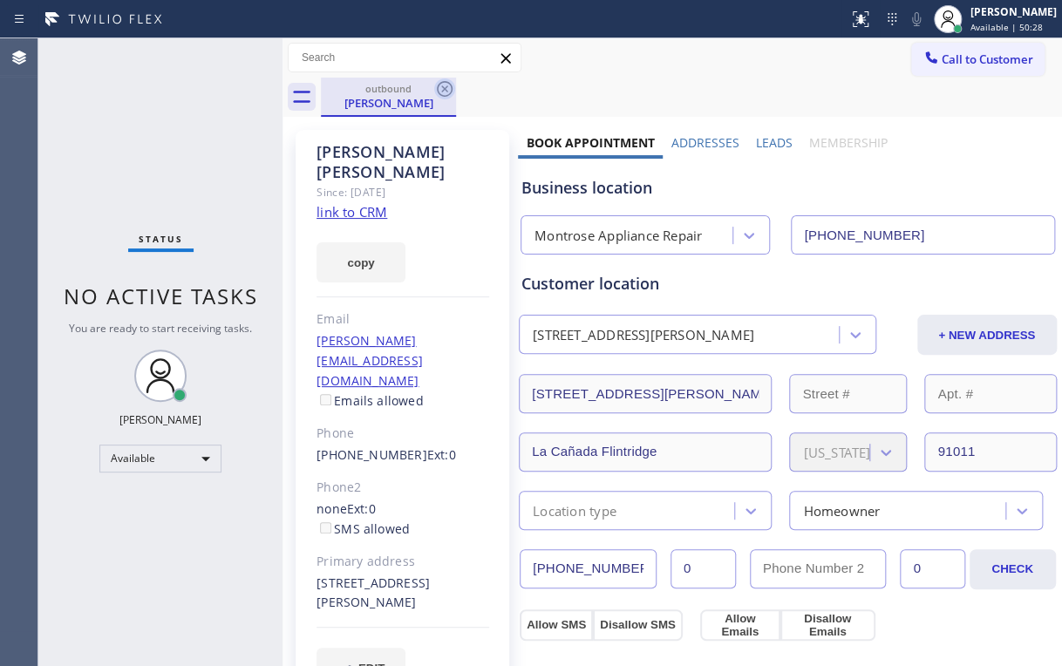
click at [448, 89] on icon at bounding box center [444, 88] width 21 height 21
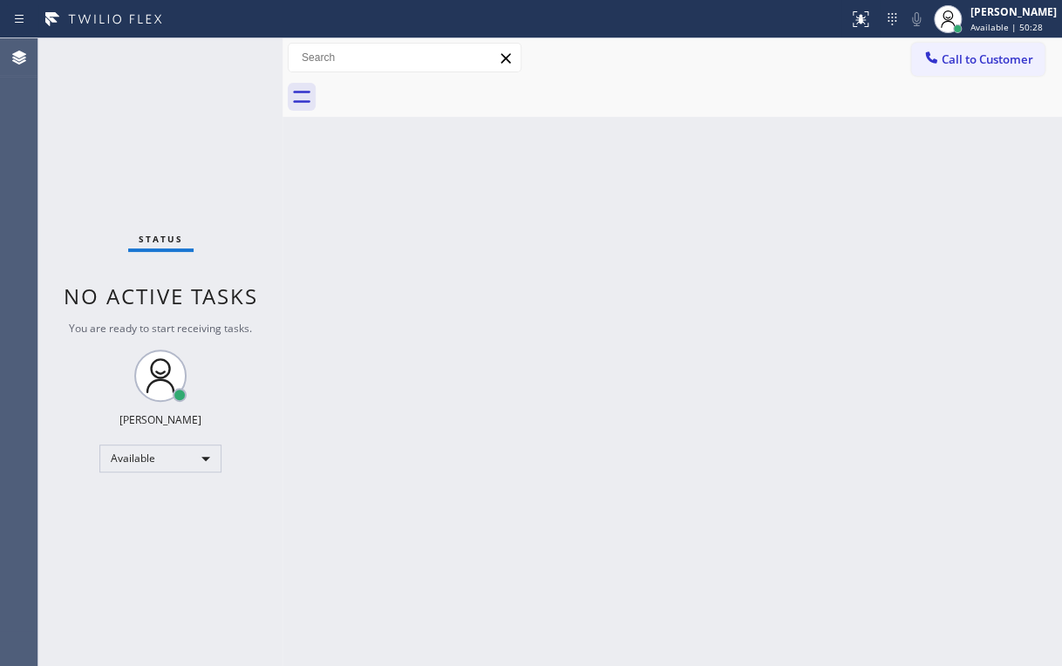
click at [200, 156] on div "Status No active tasks You are ready to start receiving tasks. [PERSON_NAME] Av…" at bounding box center [160, 352] width 244 height 628
drag, startPoint x: 970, startPoint y: 59, endPoint x: 860, endPoint y: 101, distance: 117.6
click at [970, 59] on span "Call to Customer" at bounding box center [988, 59] width 92 height 16
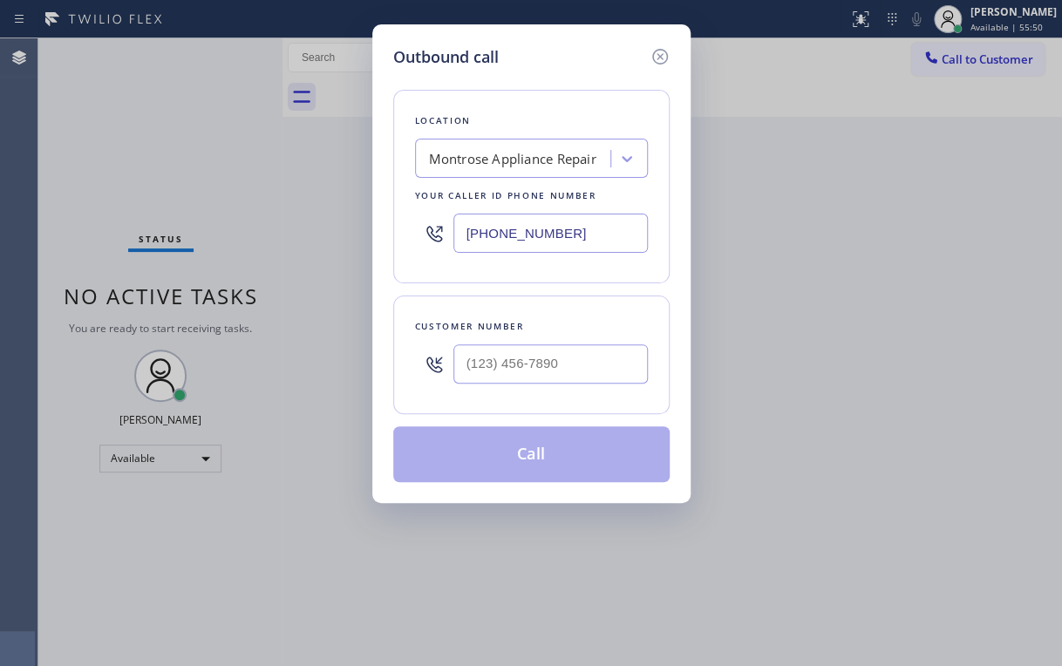
drag, startPoint x: 592, startPoint y: 230, endPoint x: 355, endPoint y: 243, distance: 237.6
click at [355, 243] on div "Outbound call Location [GEOGRAPHIC_DATA] Appliance Repair Your caller id phone …" at bounding box center [531, 333] width 1062 height 666
paste input "909) 895-0954"
type input "[PHONE_NUMBER]"
click at [543, 357] on input "(___) ___-____" at bounding box center [551, 364] width 195 height 39
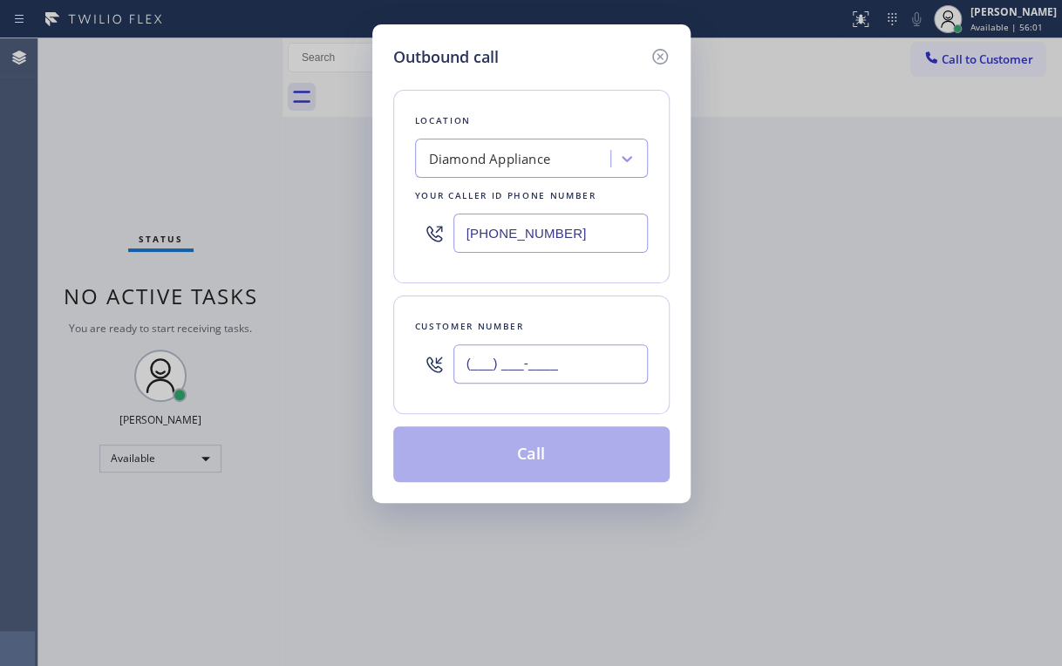
paste input "469) 499-6804"
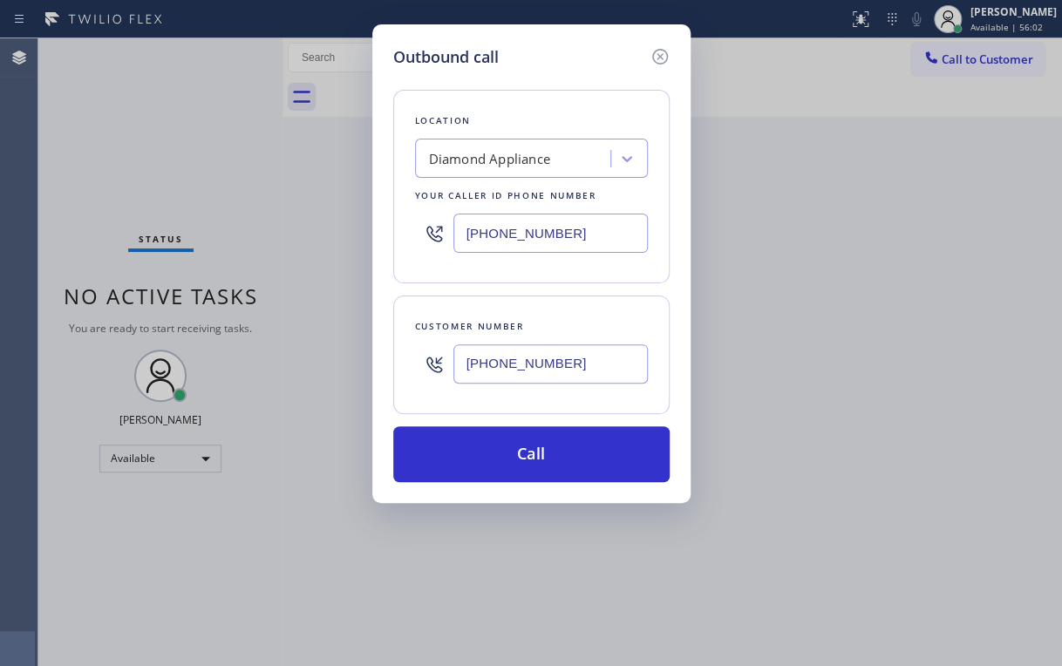
type input "[PHONE_NUMBER]"
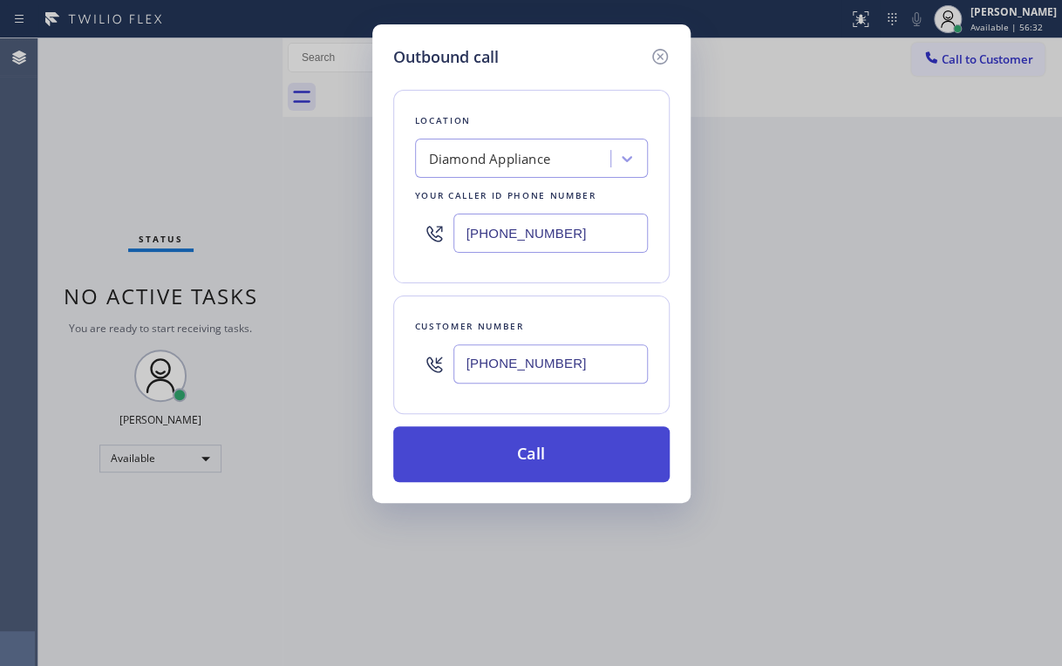
click at [525, 457] on button "Call" at bounding box center [531, 455] width 276 height 56
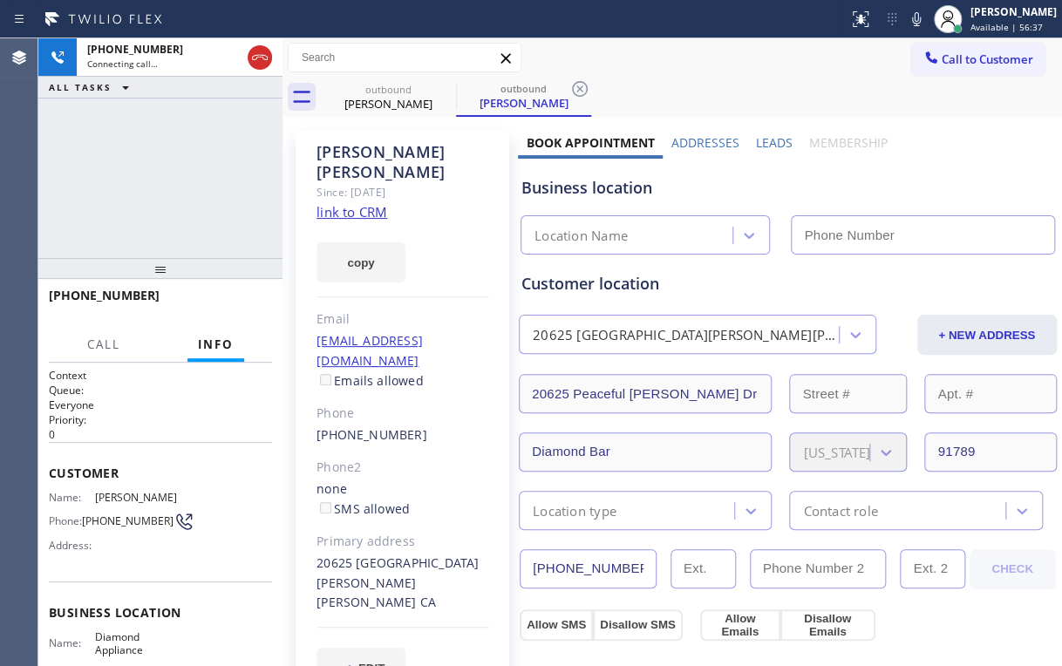
type input "[PHONE_NUMBER]"
click at [129, 188] on div "[PHONE_NUMBER] Connecting call… ALL TASKS ALL TASKS ACTIVE TASKS TASKS IN WRAP …" at bounding box center [160, 148] width 244 height 220
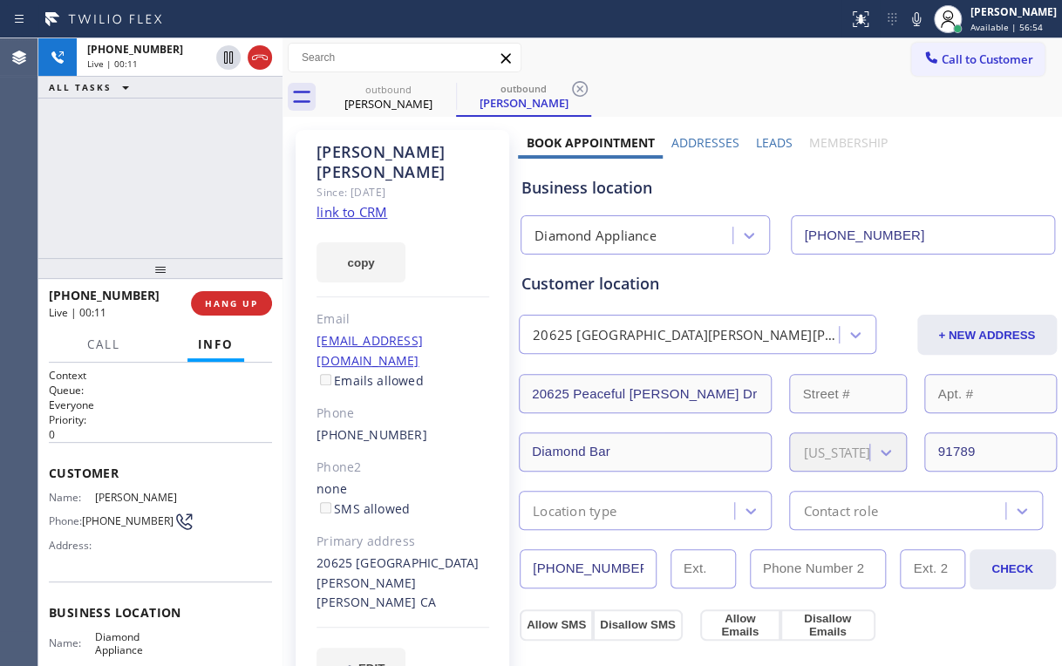
click at [171, 175] on div "[PHONE_NUMBER] Live | 00:11 ALL TASKS ALL TASKS ACTIVE TASKS TASKS IN WRAP UP" at bounding box center [160, 148] width 244 height 220
click at [171, 175] on div "[PHONE_NUMBER] Live | 00:12 ALL TASKS ALL TASKS ACTIVE TASKS TASKS IN WRAP UP" at bounding box center [160, 148] width 244 height 220
click at [171, 175] on div "[PHONE_NUMBER] Live | 00:13 ALL TASKS ALL TASKS ACTIVE TASKS TASKS IN WRAP UP" at bounding box center [160, 148] width 244 height 220
click at [171, 175] on div "[PHONE_NUMBER] Live | 00:14 ALL TASKS ALL TASKS ACTIVE TASKS TASKS IN WRAP UP" at bounding box center [160, 148] width 244 height 220
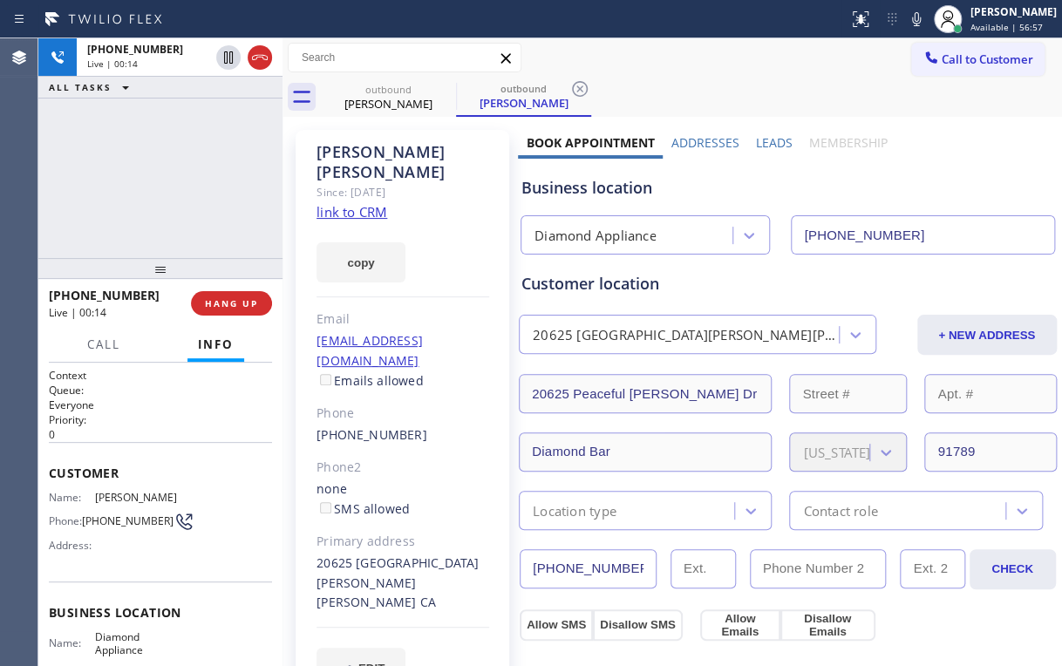
click at [171, 175] on div "[PHONE_NUMBER] Live | 00:14 ALL TASKS ALL TASKS ACTIVE TASKS TASKS IN WRAP UP" at bounding box center [160, 148] width 244 height 220
click at [171, 175] on div "[PHONE_NUMBER] Live | 00:15 ALL TASKS ALL TASKS ACTIVE TASKS TASKS IN WRAP UP" at bounding box center [160, 148] width 244 height 220
click at [168, 197] on div "[PHONE_NUMBER] Live | 00:20 ALL TASKS ALL TASKS ACTIVE TASKS TASKS IN WRAP UP" at bounding box center [160, 148] width 244 height 220
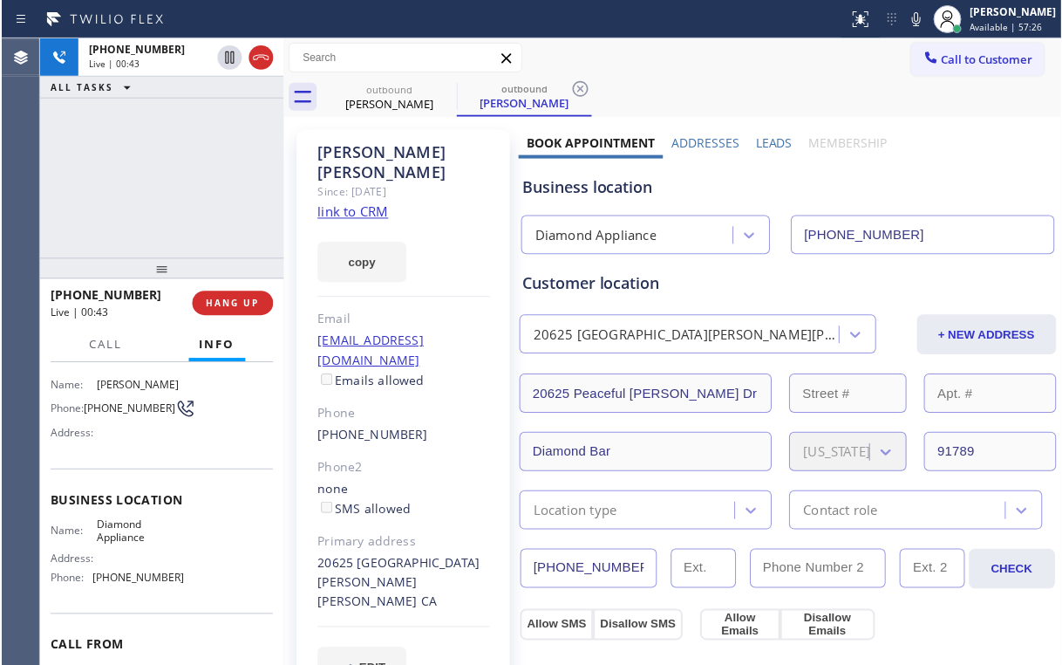
scroll to position [92, 0]
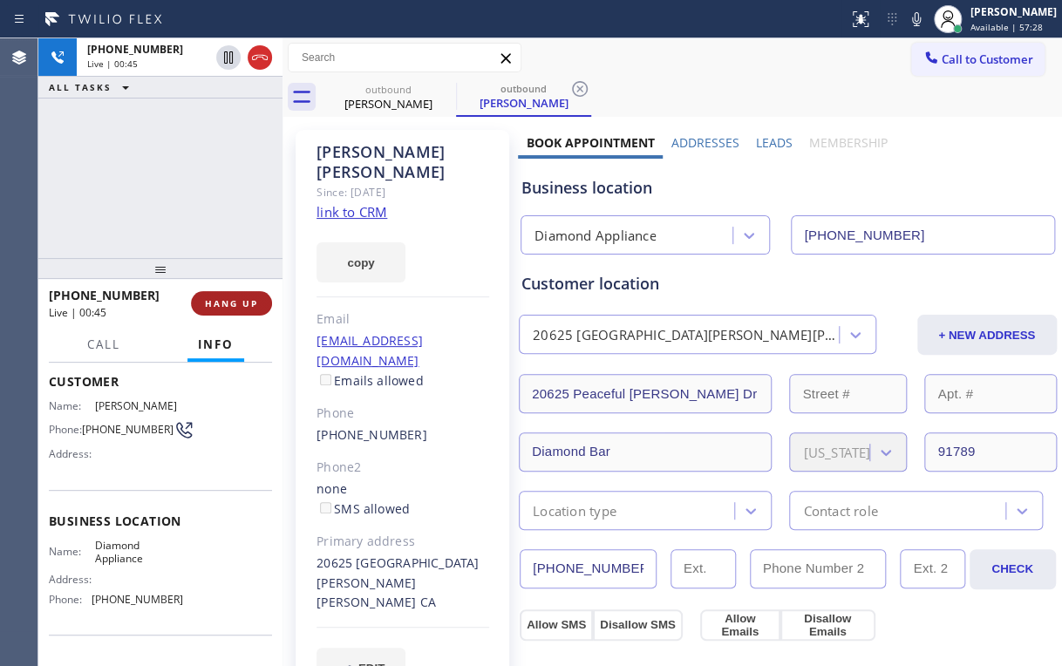
click at [237, 304] on span "HANG UP" at bounding box center [231, 303] width 53 height 12
click at [243, 304] on span "HANG UP" at bounding box center [231, 303] width 53 height 12
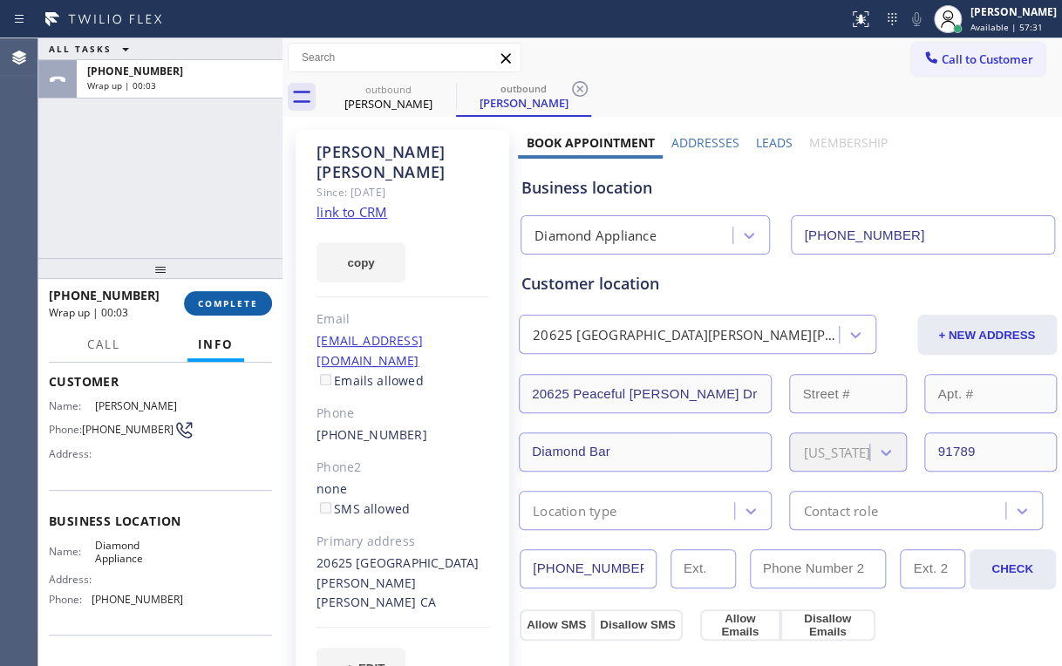
click at [250, 303] on span "COMPLETE" at bounding box center [228, 303] width 60 height 12
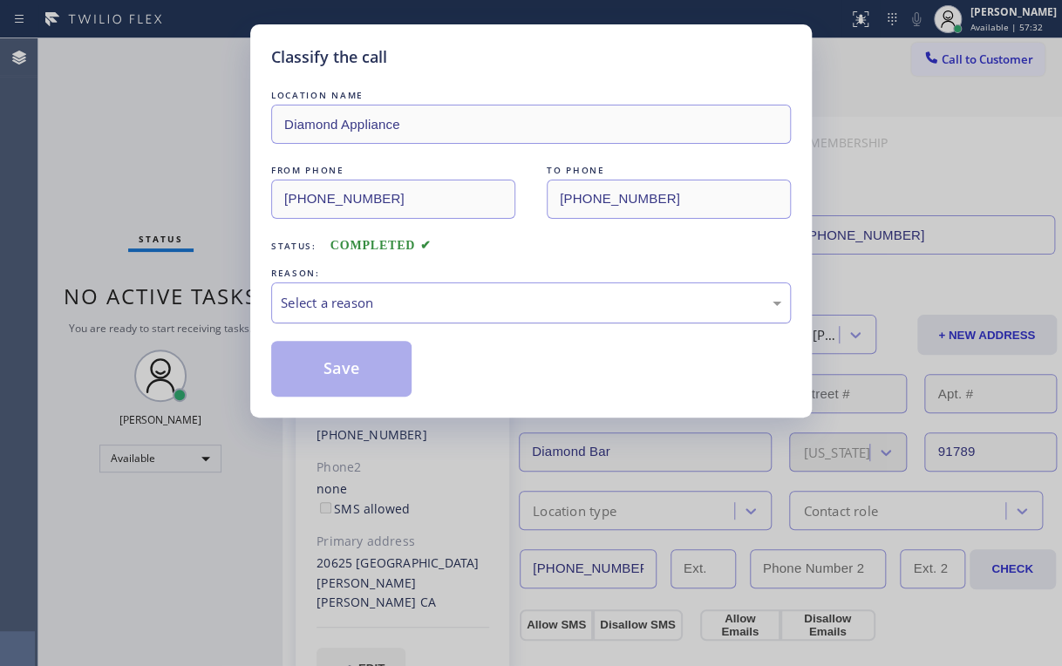
drag, startPoint x: 345, startPoint y: 297, endPoint x: 349, endPoint y: 318, distance: 22.1
click at [347, 299] on div "Select a reason" at bounding box center [531, 303] width 501 height 20
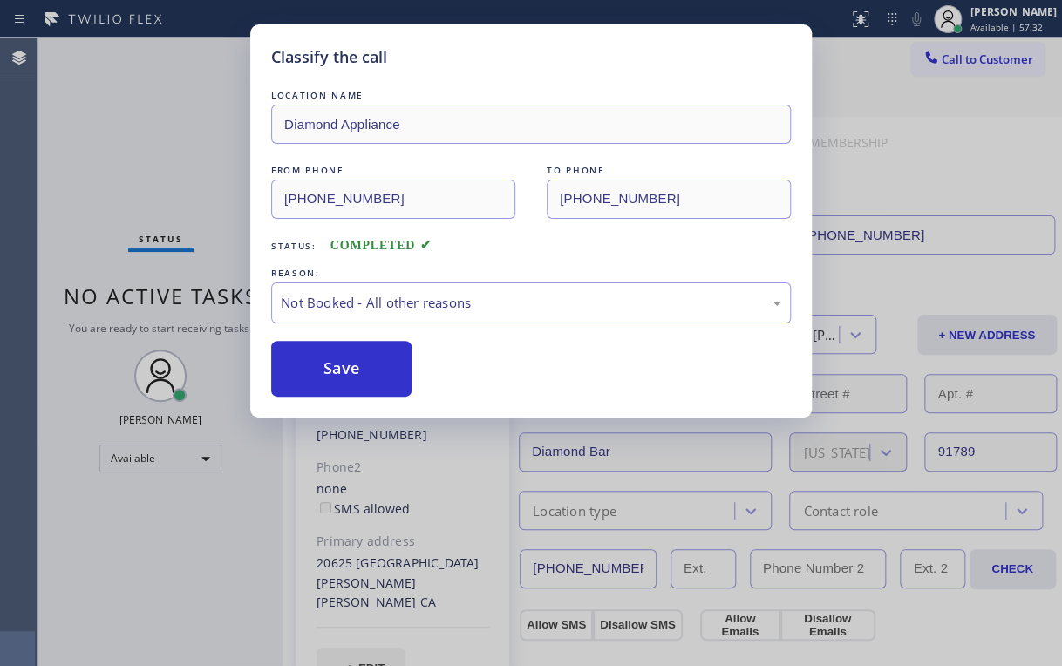
click at [352, 373] on button "Save" at bounding box center [341, 369] width 140 height 56
click at [138, 157] on div "Classify the call LOCATION NAME Diamond Appliance FROM PHONE [PHONE_NUMBER] TO …" at bounding box center [531, 333] width 1062 height 666
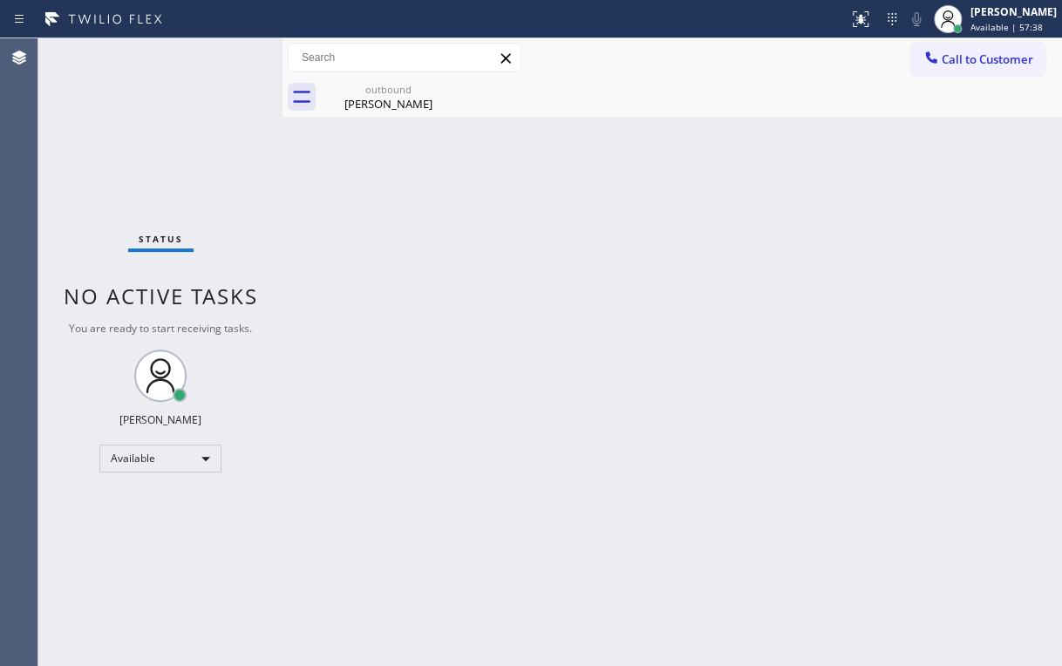
click at [727, 70] on div "Call to Customer Outbound call Location Diamond Appliance Your caller id phone …" at bounding box center [673, 58] width 780 height 31
click at [391, 103] on div "[PERSON_NAME]" at bounding box center [389, 104] width 132 height 16
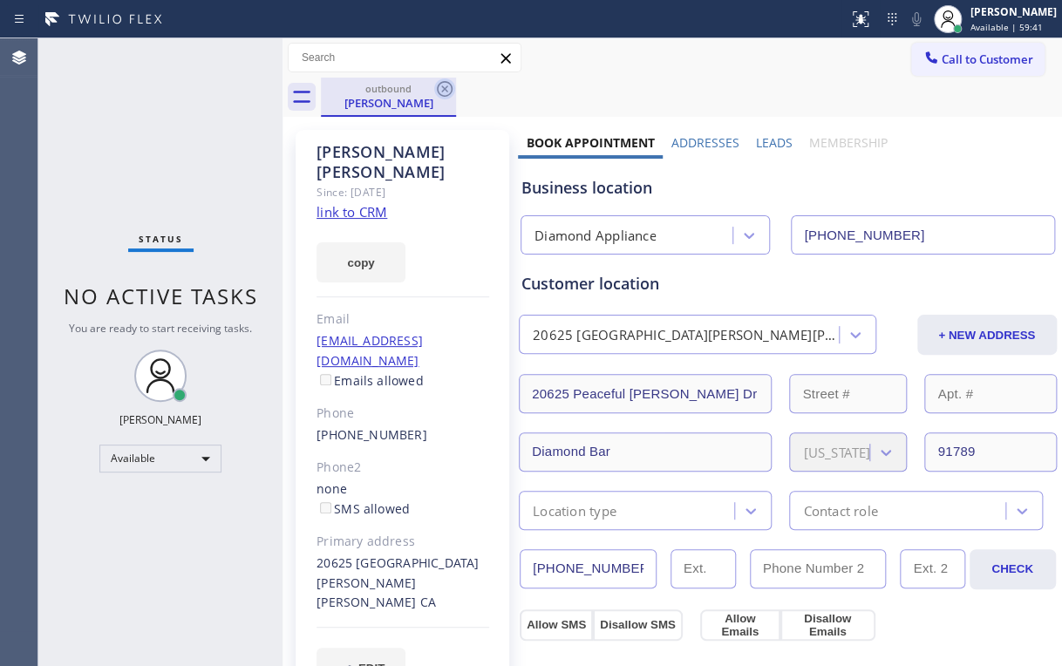
click at [447, 84] on icon at bounding box center [444, 88] width 21 height 21
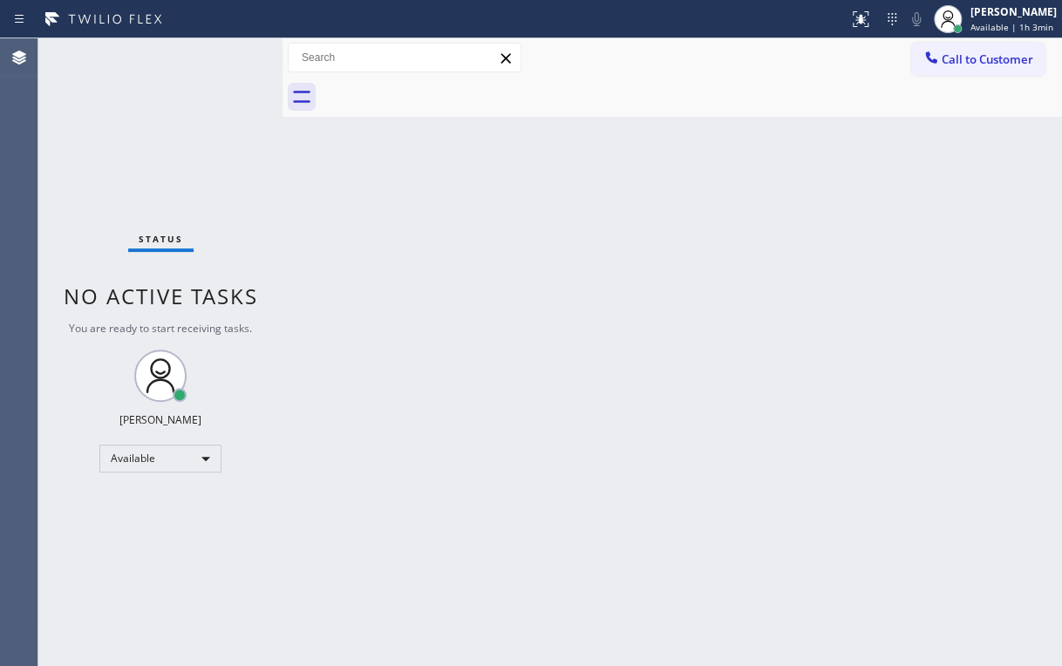
click at [433, 298] on div "Back to Dashboard Change Sender ID Customers Technicians Select a contact Outbo…" at bounding box center [673, 352] width 780 height 628
click at [955, 58] on span "Call to Customer" at bounding box center [988, 59] width 92 height 16
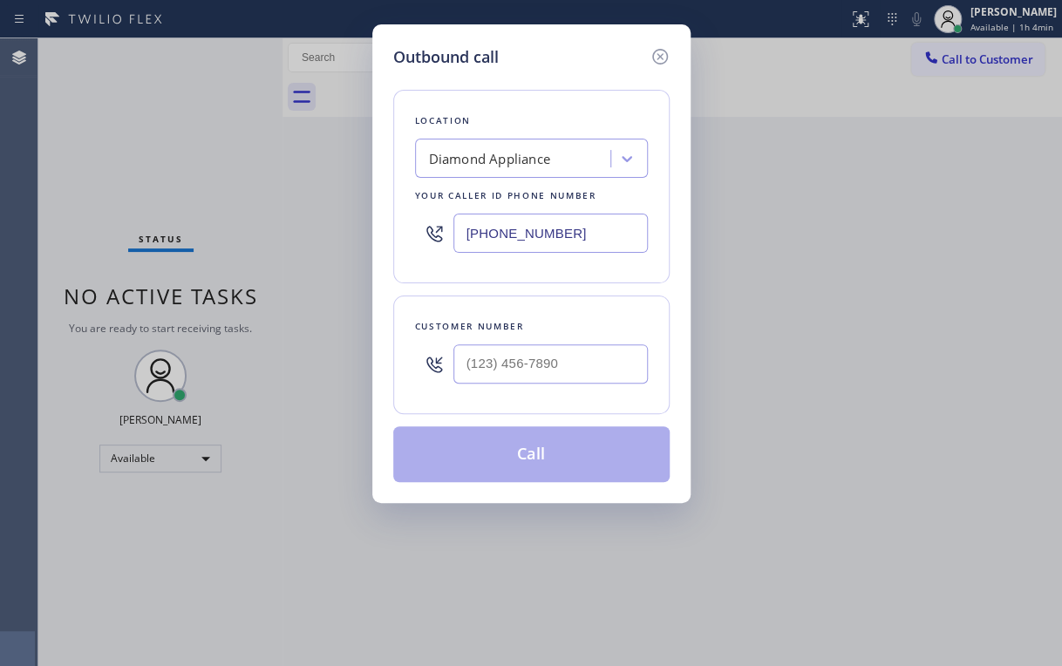
drag, startPoint x: 559, startPoint y: 230, endPoint x: 384, endPoint y: 243, distance: 175.8
click at [384, 243] on div "Outbound call Location Diamond Appliance Your caller id phone number [PHONE_NUM…" at bounding box center [531, 263] width 318 height 479
paste input "text"
type input "[PHONE_NUMBER]"
click at [554, 379] on input "(___) ___-____" at bounding box center [551, 364] width 195 height 39
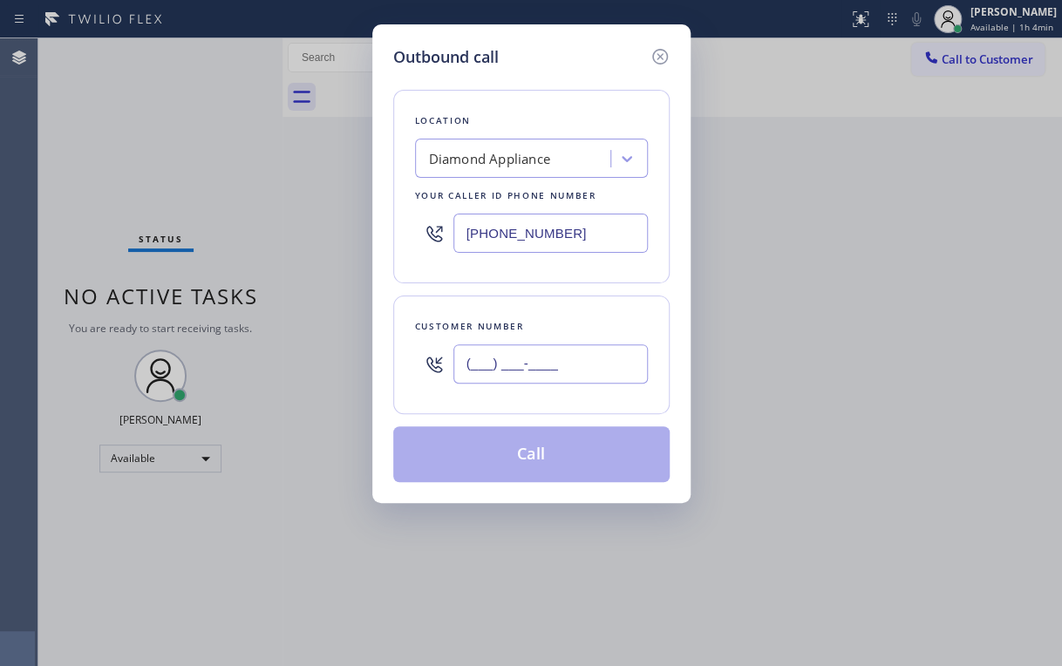
paste input "469) 499-6804"
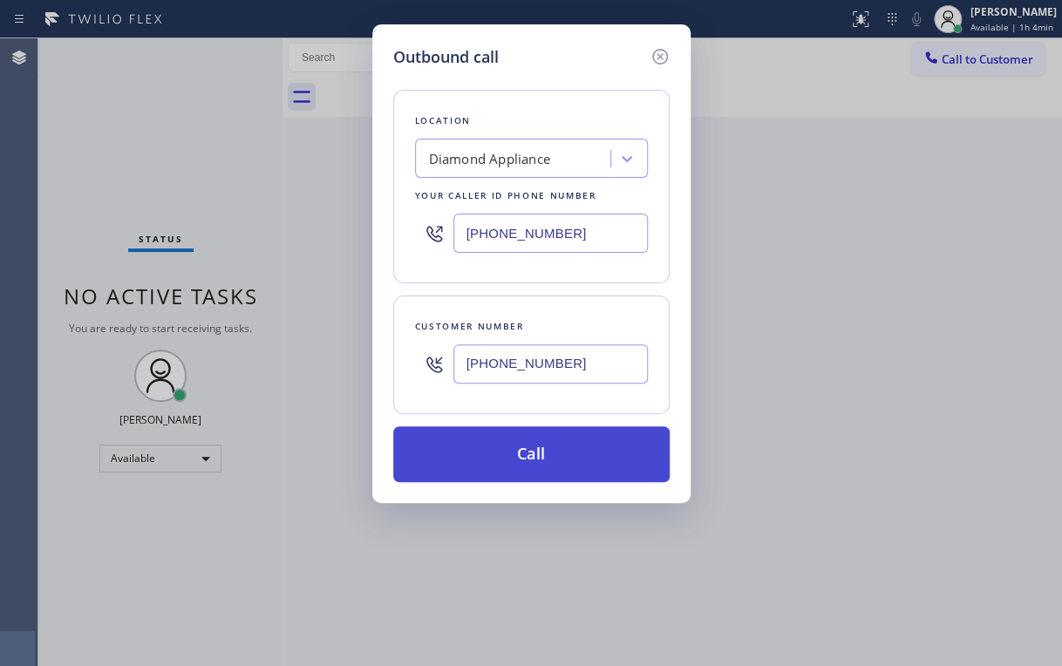
type input "[PHONE_NUMBER]"
click at [539, 454] on button "Call" at bounding box center [531, 455] width 276 height 56
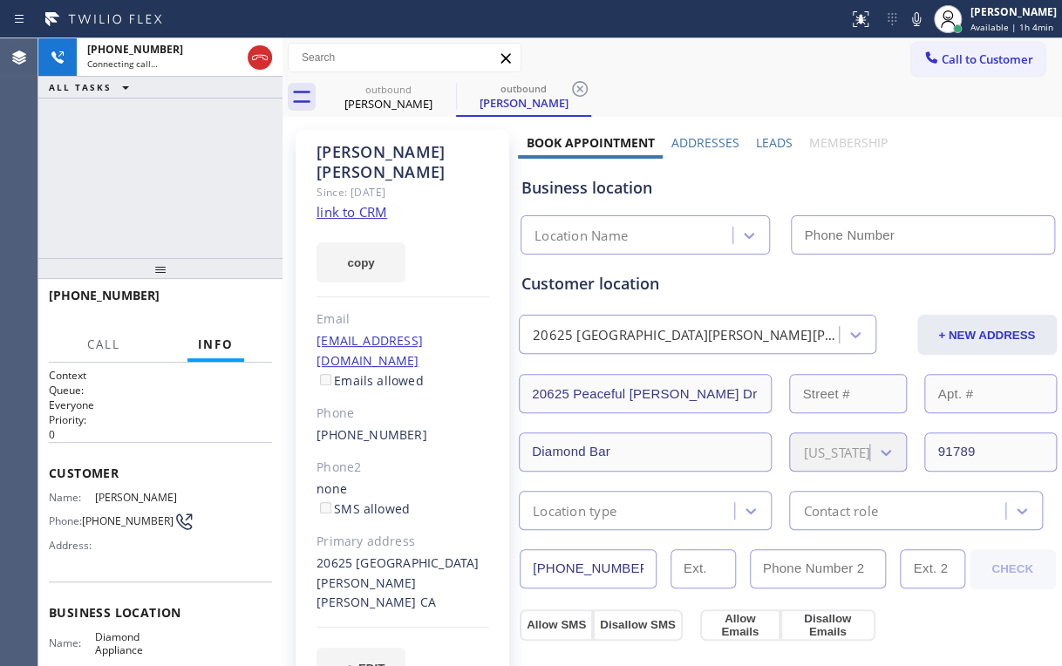
type input "[PHONE_NUMBER]"
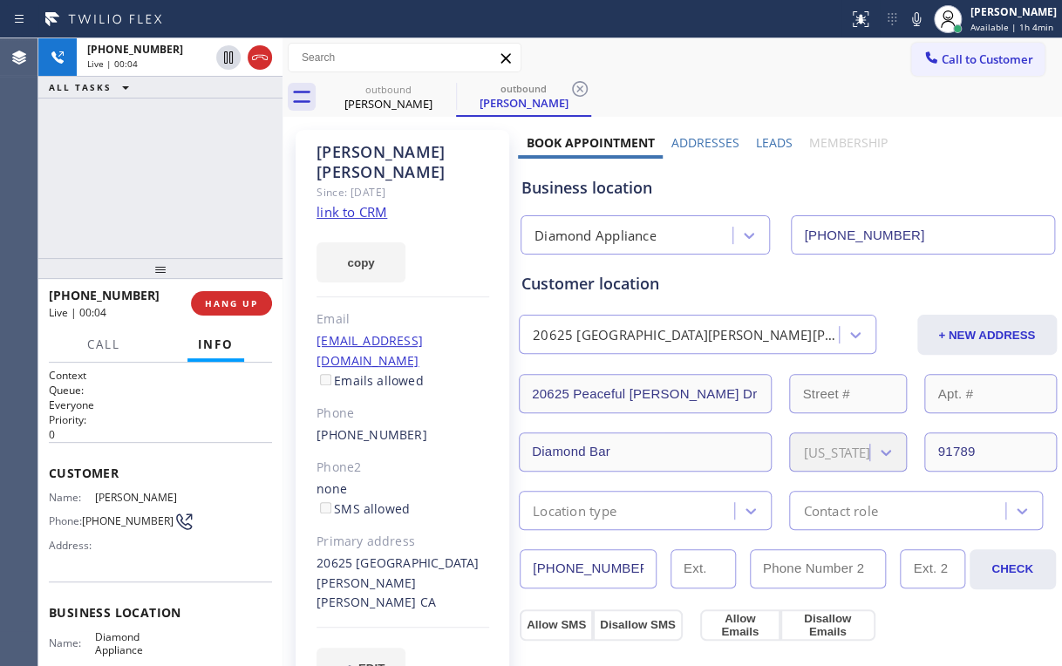
drag, startPoint x: 174, startPoint y: 178, endPoint x: 148, endPoint y: 206, distance: 38.3
click at [138, 188] on div "[PHONE_NUMBER] Live | 00:04 ALL TASKS ALL TASKS ACTIVE TASKS TASKS IN WRAP UP" at bounding box center [160, 148] width 244 height 220
click at [232, 297] on span "HANG UP" at bounding box center [231, 303] width 53 height 12
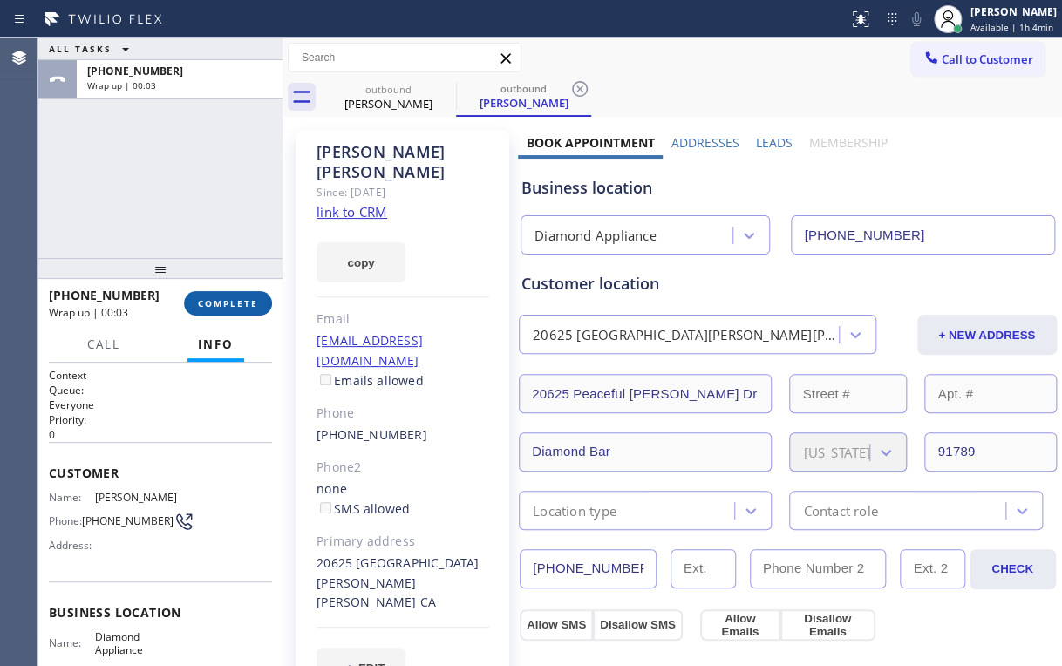
click at [230, 300] on span "COMPLETE" at bounding box center [228, 303] width 60 height 12
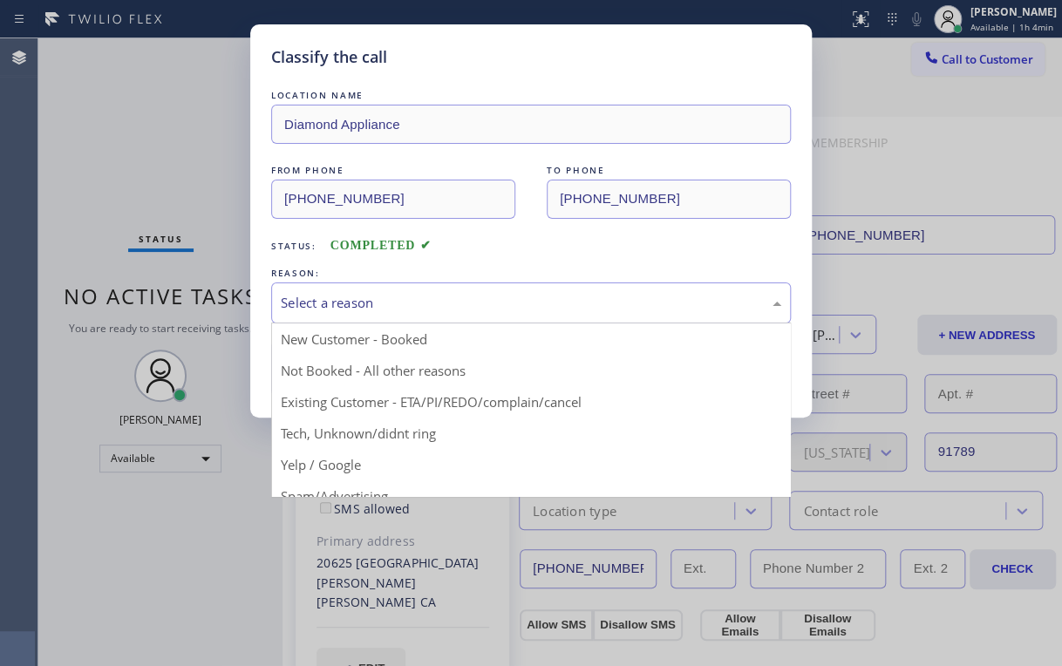
drag, startPoint x: 355, startPoint y: 307, endPoint x: 358, endPoint y: 339, distance: 32.5
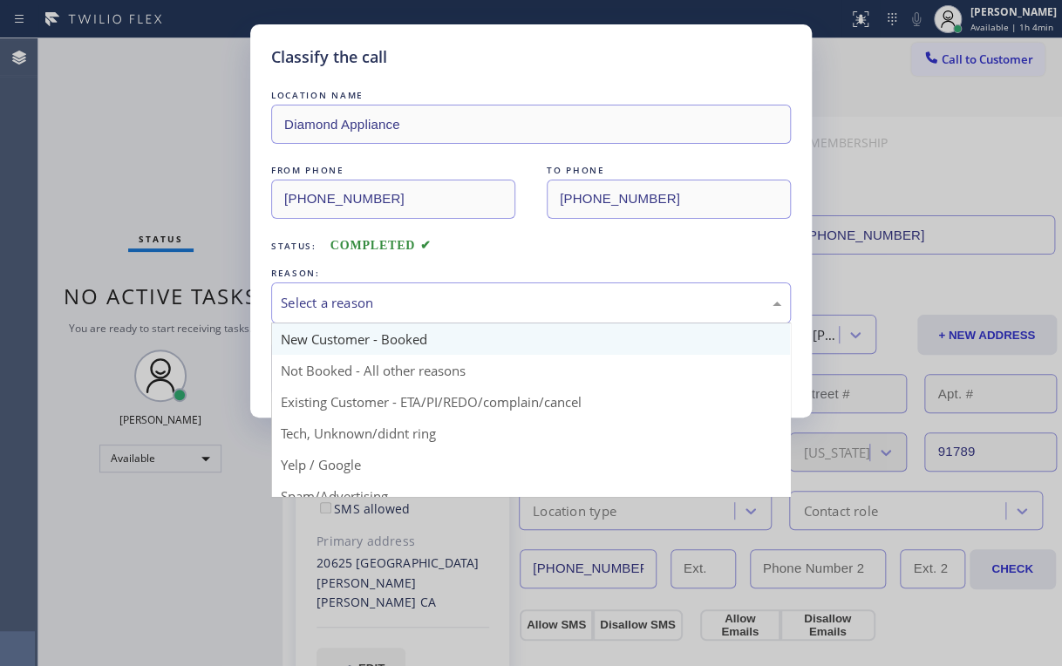
click at [354, 307] on div "Select a reason" at bounding box center [531, 303] width 501 height 20
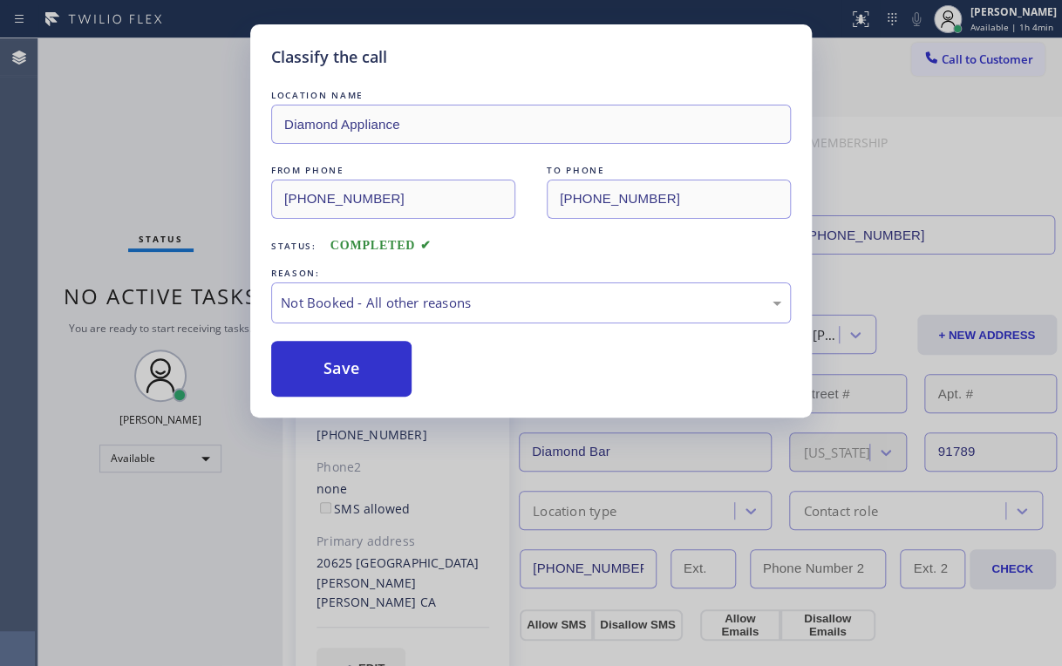
drag, startPoint x: 347, startPoint y: 373, endPoint x: 178, endPoint y: 206, distance: 238.1
click at [348, 372] on button "Save" at bounding box center [341, 369] width 140 height 56
drag, startPoint x: 150, startPoint y: 154, endPoint x: 162, endPoint y: 165, distance: 16.1
click at [151, 155] on div "Classify the call LOCATION NAME Diamond Appliance FROM PHONE [PHONE_NUMBER] TO …" at bounding box center [531, 333] width 1062 height 666
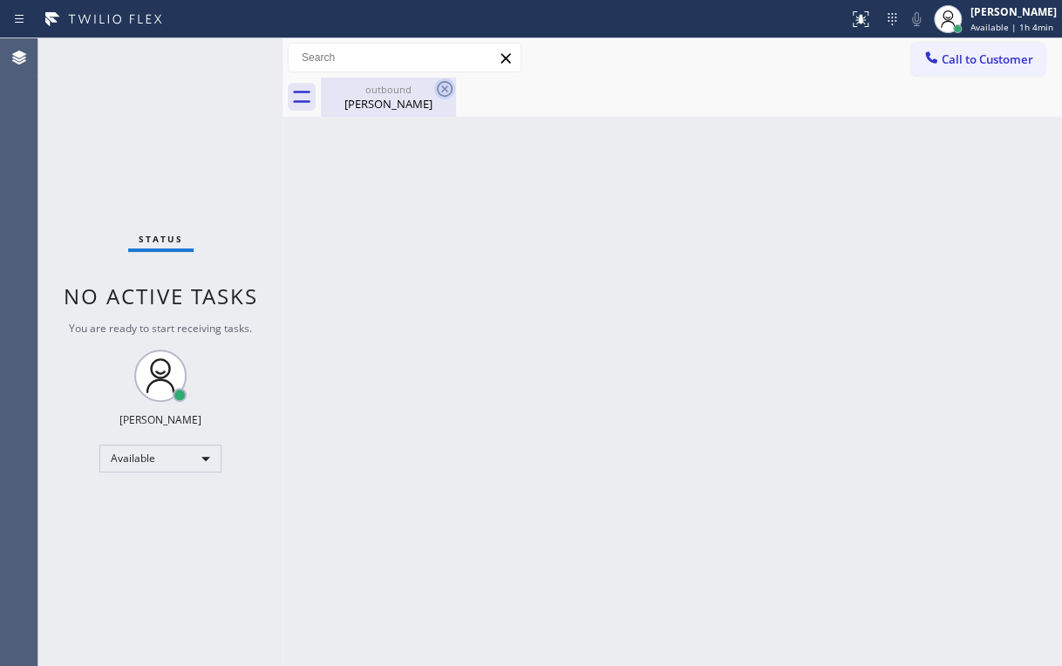
click at [399, 92] on div "outbound" at bounding box center [389, 89] width 132 height 13
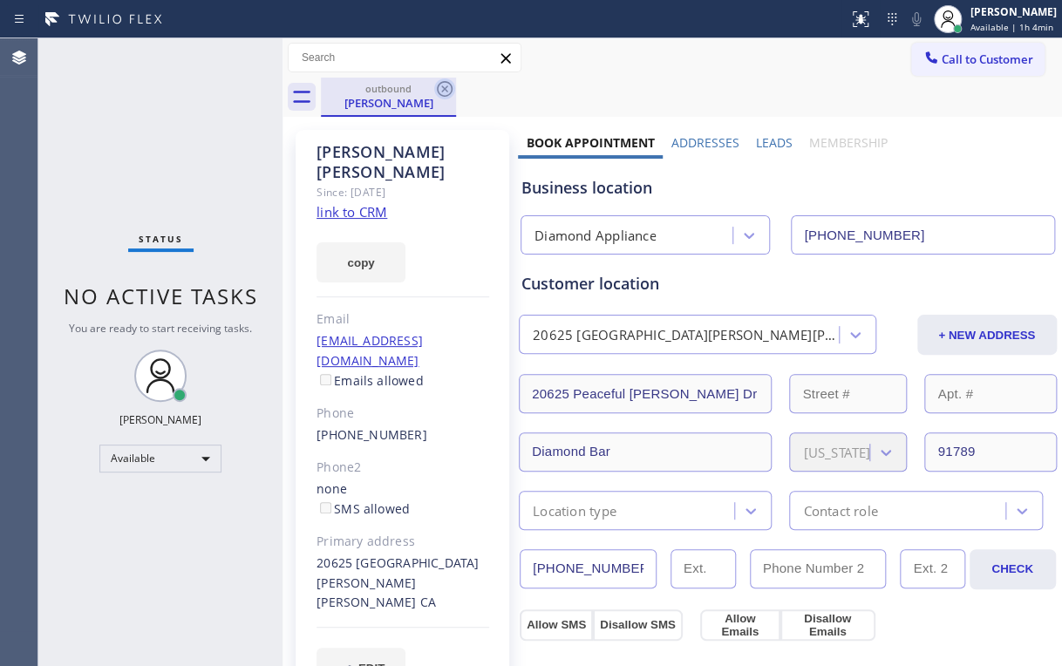
click at [445, 87] on icon at bounding box center [445, 89] width 16 height 16
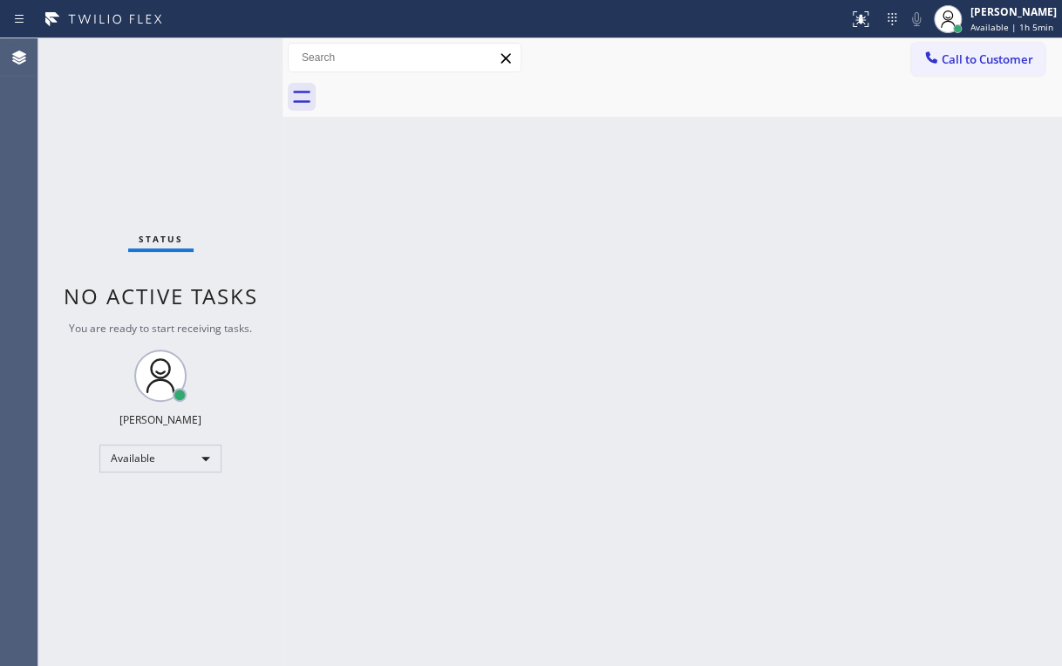
click at [680, 310] on div "Back to Dashboard Change Sender ID Customers Technicians Select a contact Outbo…" at bounding box center [673, 352] width 780 height 628
drag, startPoint x: 122, startPoint y: 134, endPoint x: 119, endPoint y: 123, distance: 11.9
click at [122, 133] on div "Status No active tasks You are ready to start receiving tasks. [PERSON_NAME] Av…" at bounding box center [160, 352] width 244 height 628
drag, startPoint x: 680, startPoint y: 59, endPoint x: 873, endPoint y: 65, distance: 192.8
click at [680, 60] on div "Call to Customer Outbound call Location Diamond Appliance Your caller id phone …" at bounding box center [673, 58] width 780 height 31
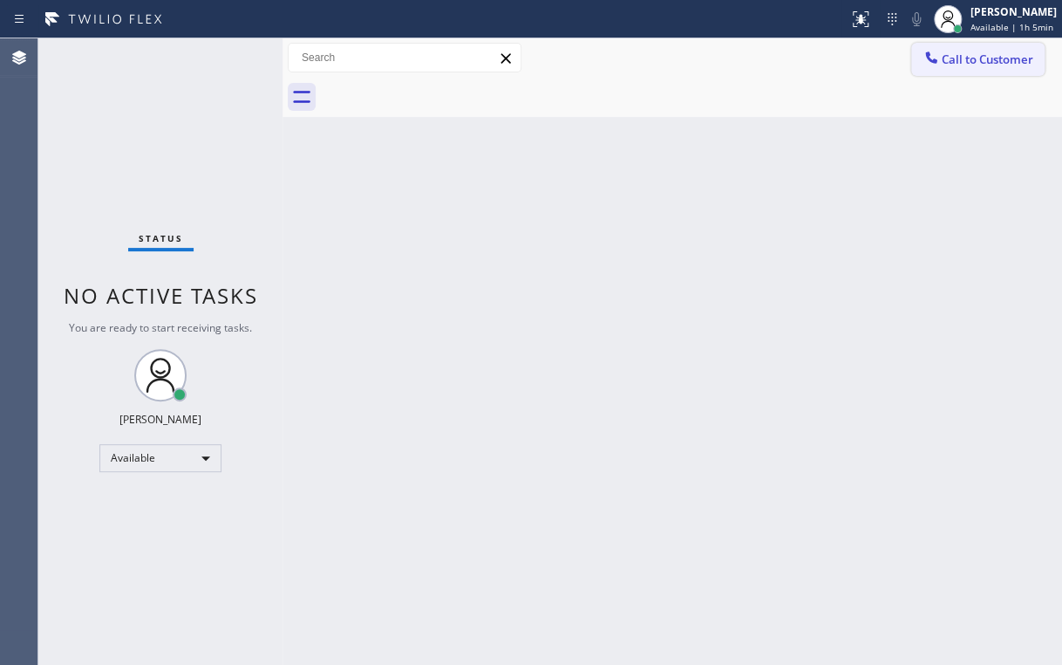
click at [958, 55] on span "Call to Customer" at bounding box center [988, 59] width 92 height 16
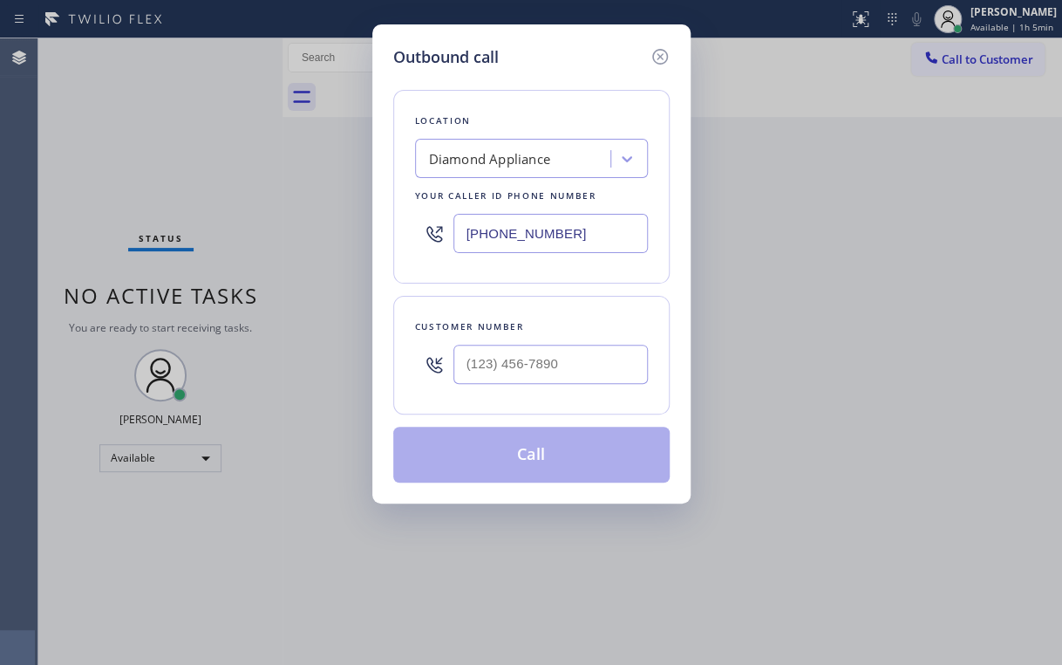
drag, startPoint x: 580, startPoint y: 237, endPoint x: 221, endPoint y: 289, distance: 363.0
click at [324, 259] on div "Outbound call Location Diamond Appliance Your caller id phone number [PHONE_NUM…" at bounding box center [531, 332] width 1062 height 665
paste input "602) 892-016"
type input "[PHONE_NUMBER]"
drag, startPoint x: 540, startPoint y: 70, endPoint x: 556, endPoint y: 129, distance: 61.6
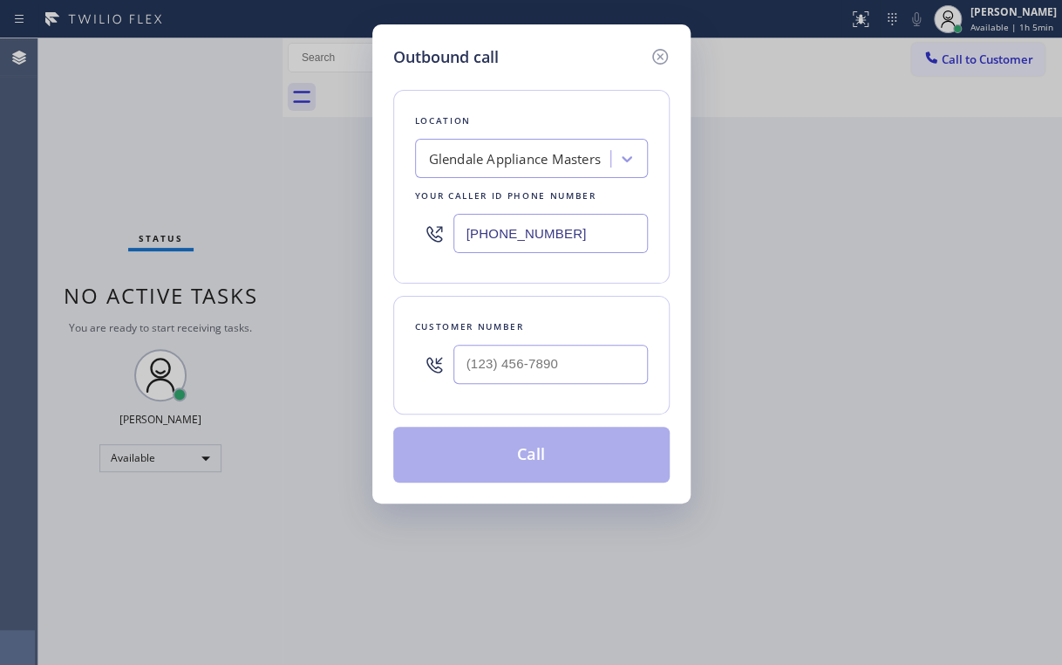
click at [541, 71] on div "Location [GEOGRAPHIC_DATA] Appliance Masters Your caller id phone number [PHONE…" at bounding box center [531, 275] width 276 height 413
click at [541, 359] on input "(___) ___-____" at bounding box center [551, 364] width 195 height 39
paste input "602) 820-1545"
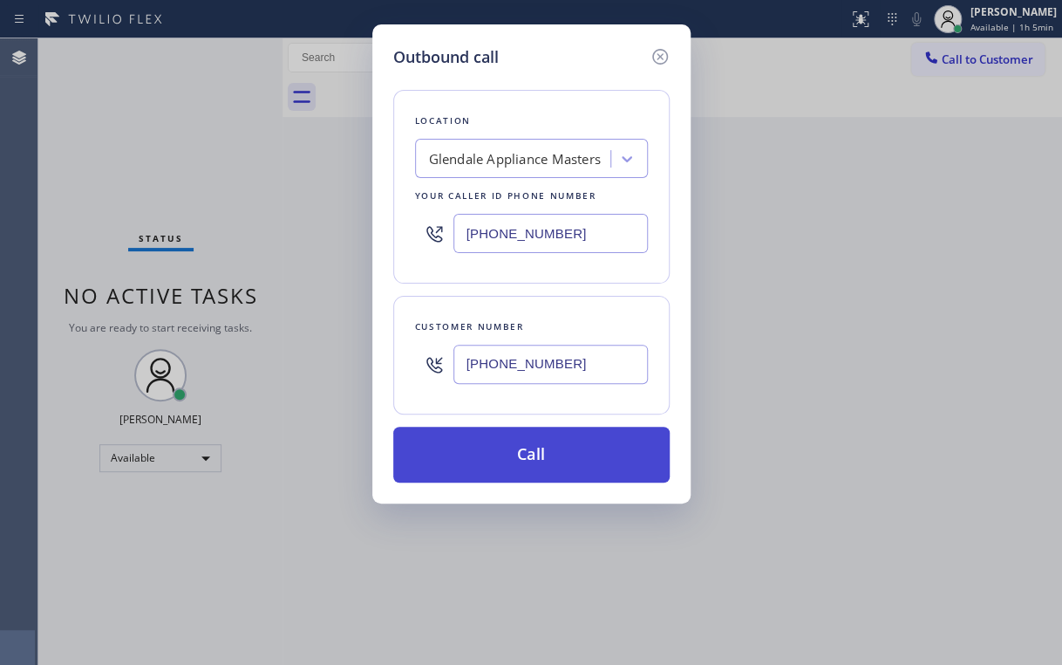
type input "[PHONE_NUMBER]"
drag, startPoint x: 498, startPoint y: 464, endPoint x: 420, endPoint y: 656, distance: 207.0
click at [498, 467] on button "Call" at bounding box center [531, 455] width 276 height 56
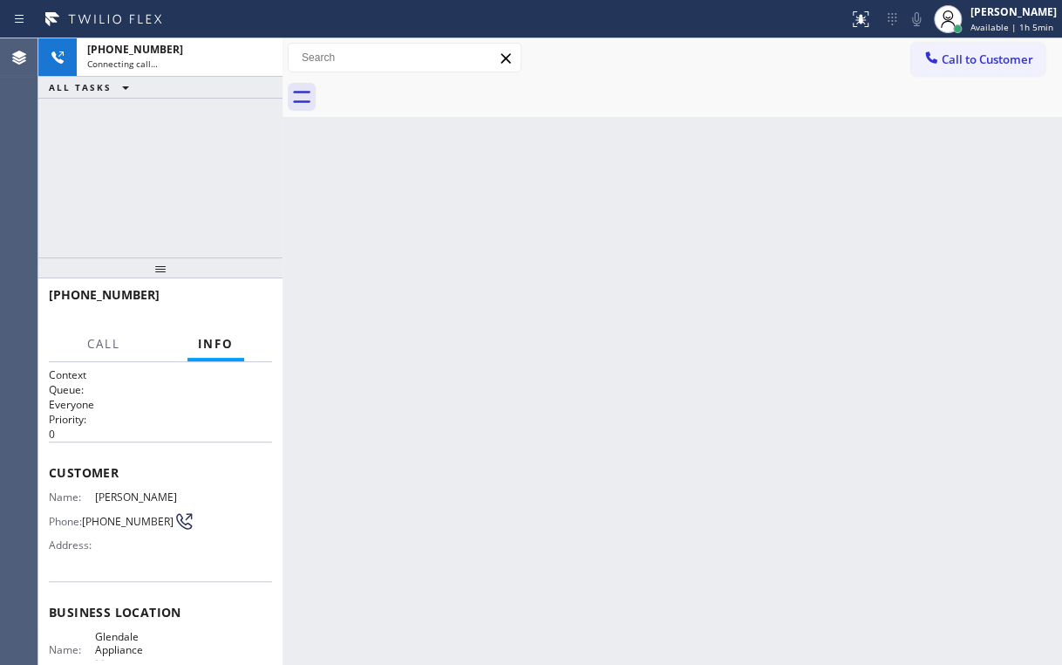
click at [190, 159] on div "[PHONE_NUMBER] Connecting call… ALL TASKS ALL TASKS ACTIVE TASKS TASKS IN WRAP …" at bounding box center [160, 147] width 244 height 219
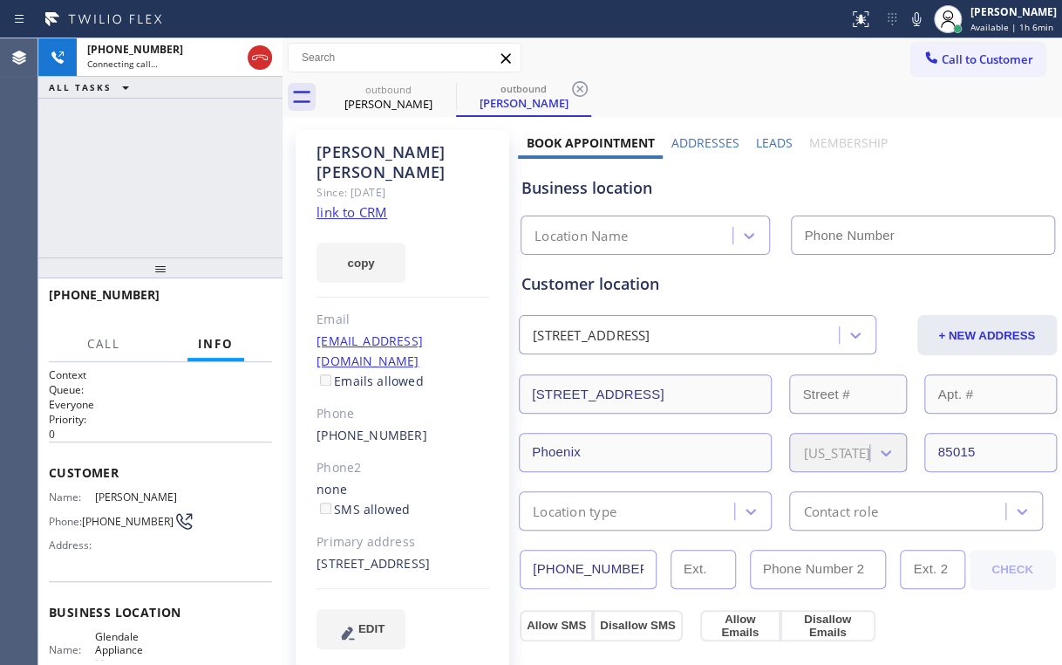
type input "[PHONE_NUMBER]"
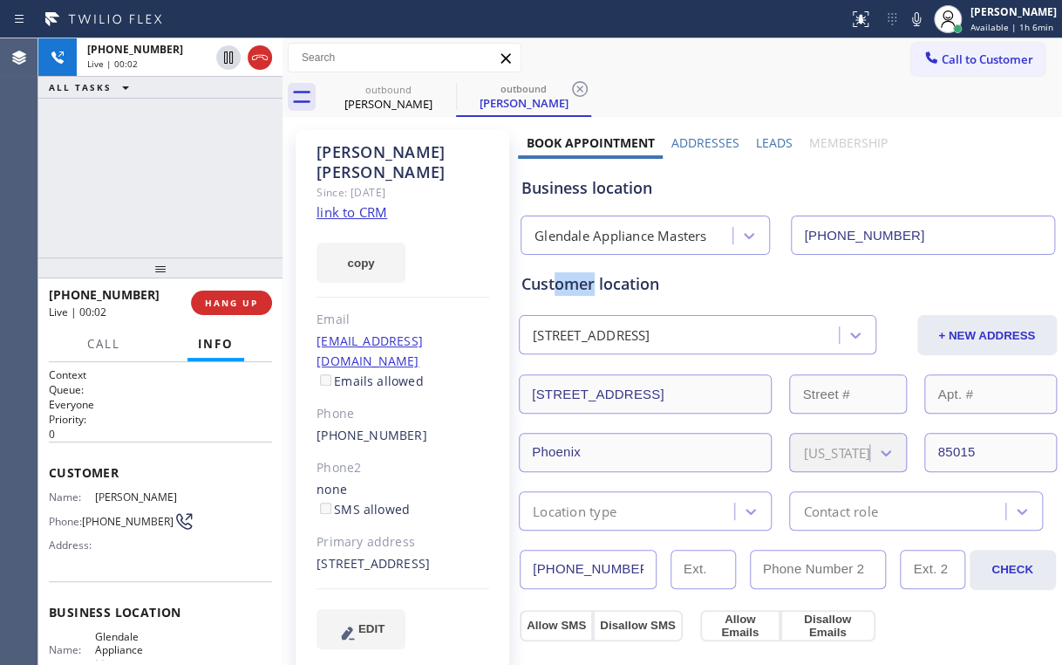
drag, startPoint x: 553, startPoint y: 283, endPoint x: 591, endPoint y: 284, distance: 38.4
click at [591, 284] on div "Customer location" at bounding box center [788, 284] width 533 height 24
click at [146, 192] on div "[PHONE_NUMBER] Live | 00:03 ALL TASKS ALL TASKS ACTIVE TASKS TASKS IN WRAP UP" at bounding box center [160, 147] width 244 height 219
click at [238, 300] on span "HANG UP" at bounding box center [231, 303] width 53 height 12
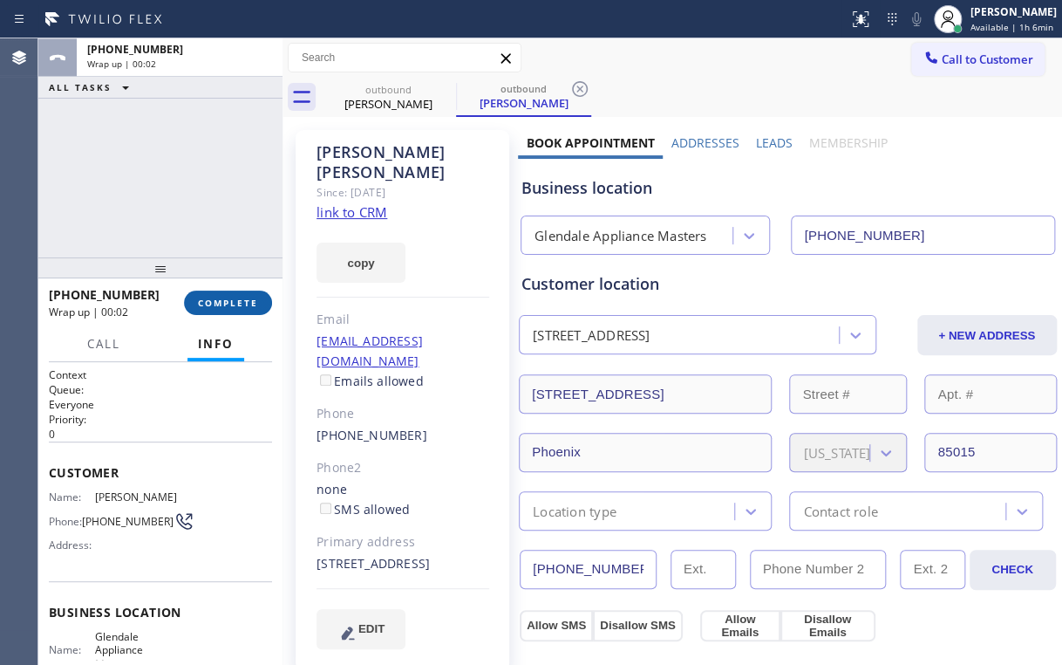
click at [237, 301] on span "COMPLETE" at bounding box center [228, 303] width 60 height 12
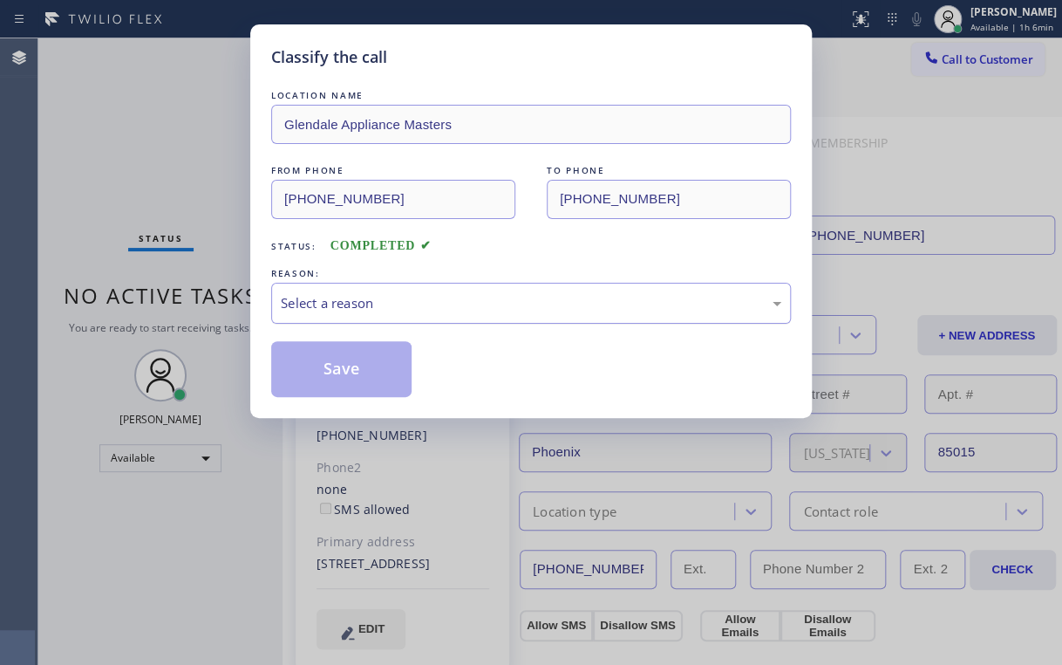
drag, startPoint x: 363, startPoint y: 300, endPoint x: 359, endPoint y: 316, distance: 16.1
click at [363, 304] on div "Select a reason" at bounding box center [531, 303] width 501 height 20
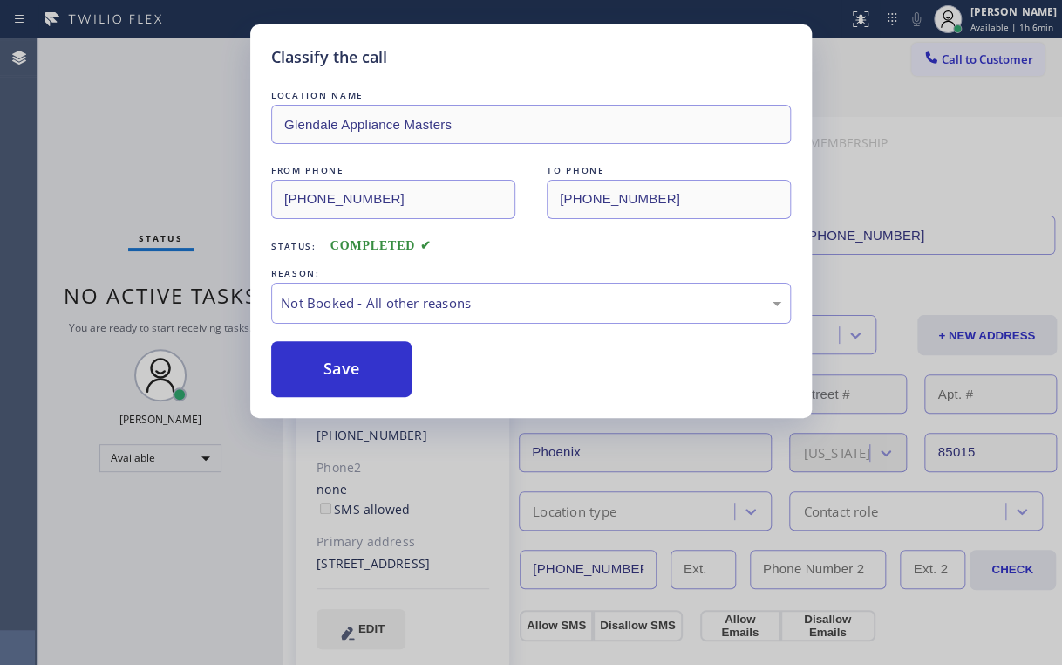
drag, startPoint x: 328, startPoint y: 365, endPoint x: 211, endPoint y: 234, distance: 175.4
click at [328, 361] on button "Save" at bounding box center [341, 369] width 140 height 56
click at [201, 199] on div "Classify the call LOCATION NAME Glendale Appliance Masters FROM PHONE [PHONE_NU…" at bounding box center [531, 332] width 1062 height 665
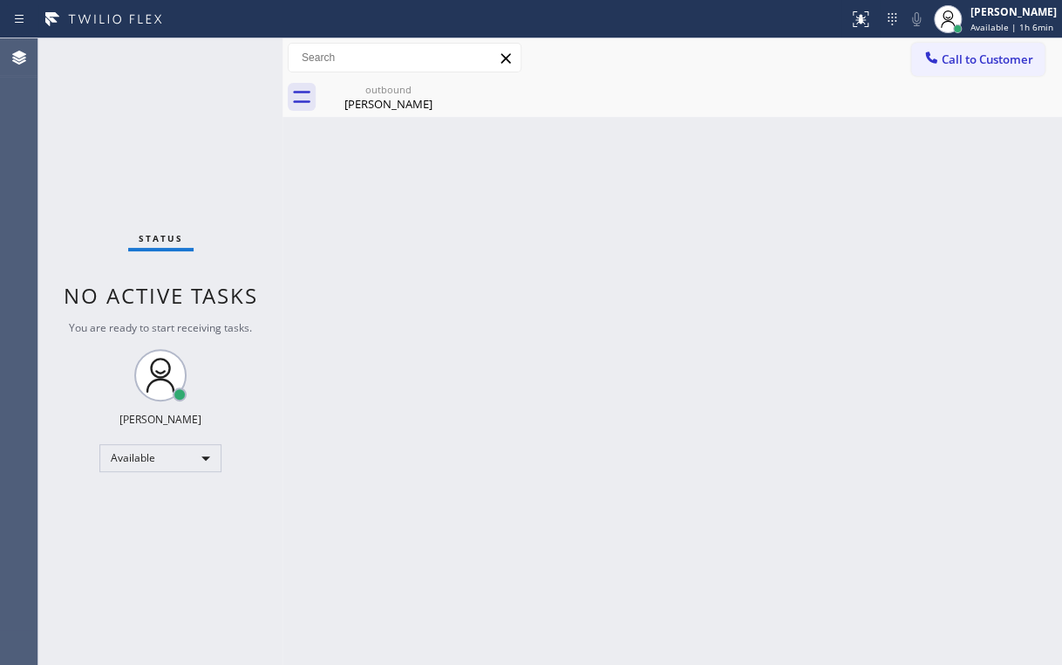
click at [308, 221] on div "Back to Dashboard Change Sender ID Customers Technicians Select a contact Outbo…" at bounding box center [673, 351] width 780 height 626
click at [380, 97] on div "[PERSON_NAME]" at bounding box center [389, 104] width 132 height 16
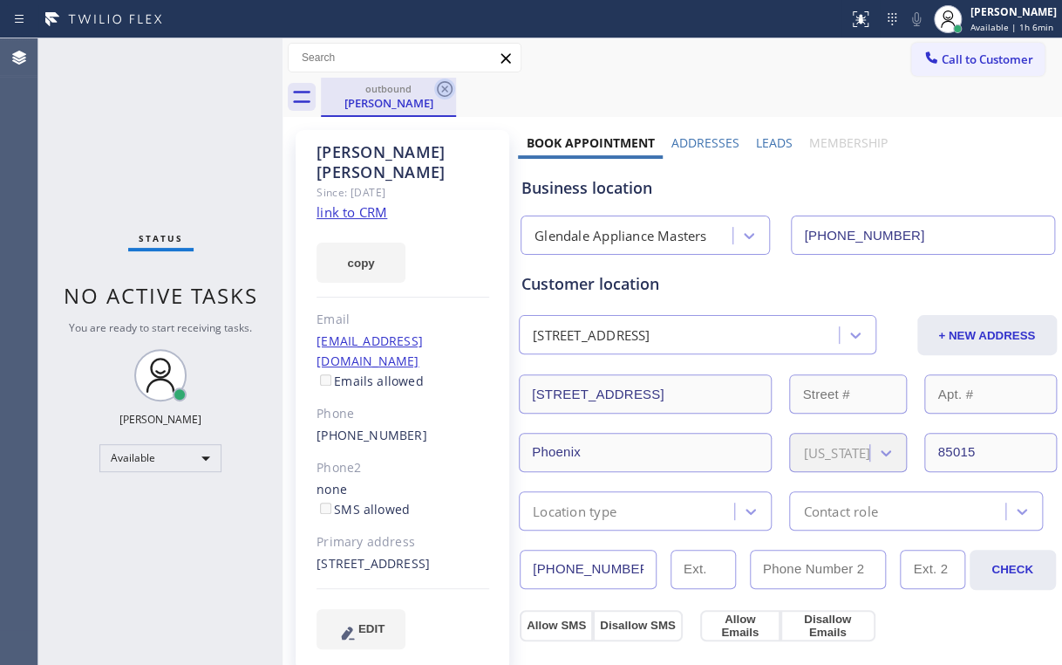
click at [450, 86] on icon at bounding box center [444, 88] width 21 height 21
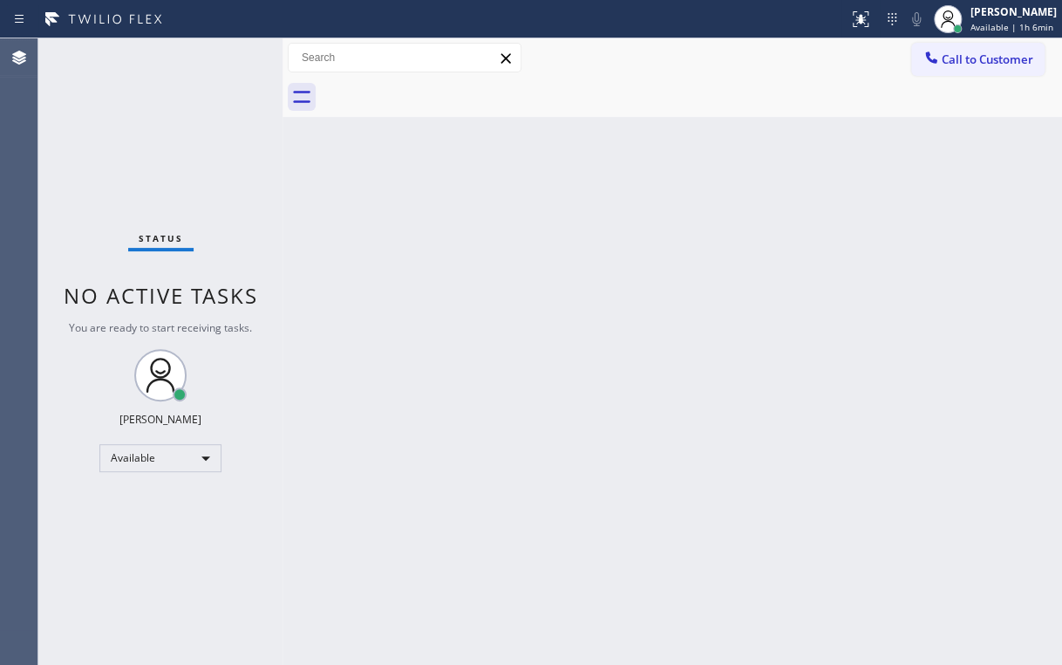
click at [216, 126] on div "Status No active tasks You are ready to start receiving tasks. [PERSON_NAME] Av…" at bounding box center [160, 351] width 244 height 626
click at [171, 195] on div "Status No active tasks You are ready to start receiving tasks. [PERSON_NAME] Av…" at bounding box center [160, 351] width 244 height 626
click at [469, 268] on div "Back to Dashboard Change Sender ID Customers Technicians Select a contact Outbo…" at bounding box center [673, 351] width 780 height 626
click at [712, 73] on div "Call to Customer Outbound call Location [GEOGRAPHIC_DATA] Appliance Masters You…" at bounding box center [673, 57] width 780 height 39
click at [974, 62] on span "Call to Customer" at bounding box center [988, 59] width 92 height 16
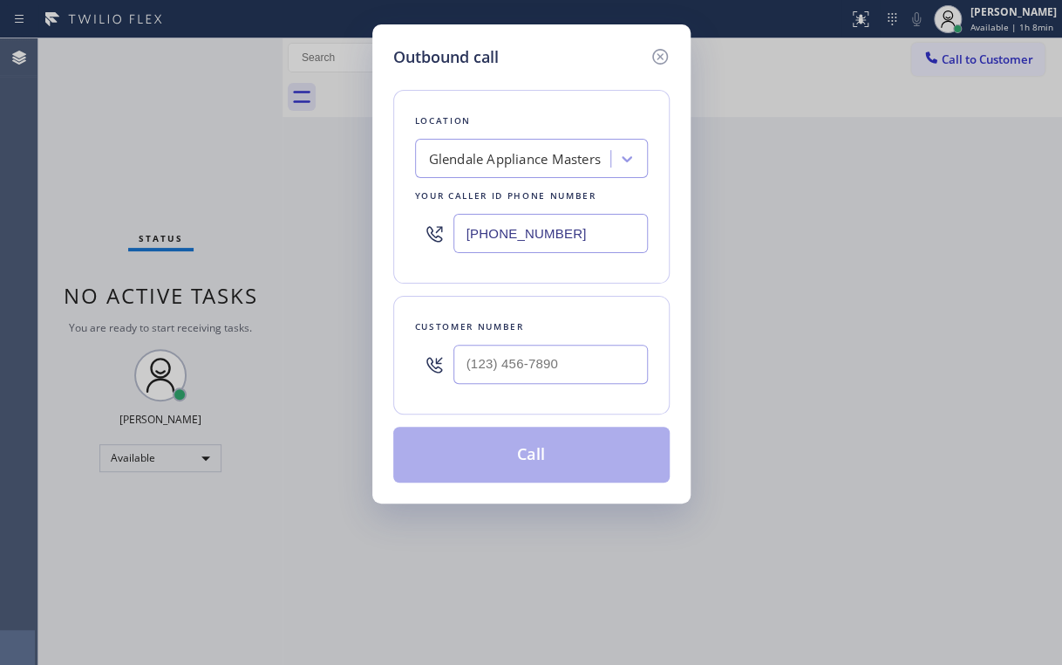
drag, startPoint x: 528, startPoint y: 230, endPoint x: 239, endPoint y: 245, distance: 289.1
click at [393, 232] on div "Location [GEOGRAPHIC_DATA] Appliance Masters Your caller id phone number [PHONE…" at bounding box center [531, 187] width 276 height 194
paste input "415) 968-5430"
type input "[PHONE_NUMBER]"
drag, startPoint x: 565, startPoint y: 68, endPoint x: 558, endPoint y: 275, distance: 206.8
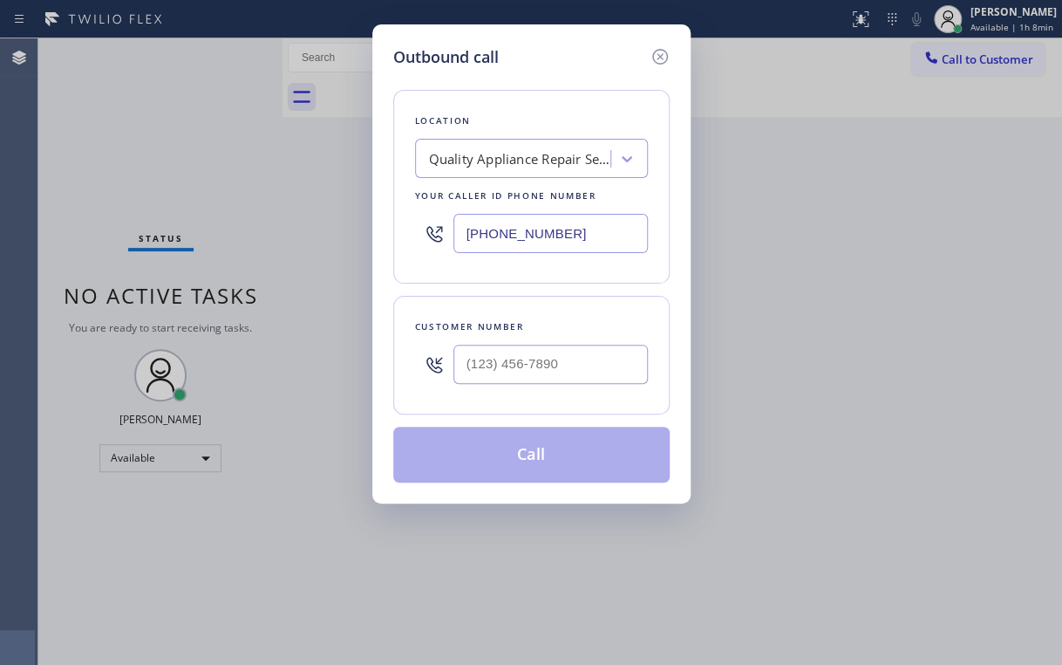
click at [565, 69] on div "Location Quality Appliance Repair Service Your caller id phone number [PHONE_NU…" at bounding box center [531, 275] width 276 height 413
click at [523, 383] on div at bounding box center [551, 364] width 195 height 57
click at [541, 374] on input "(___) ___-____" at bounding box center [551, 364] width 195 height 39
paste input "415) 740-8668"
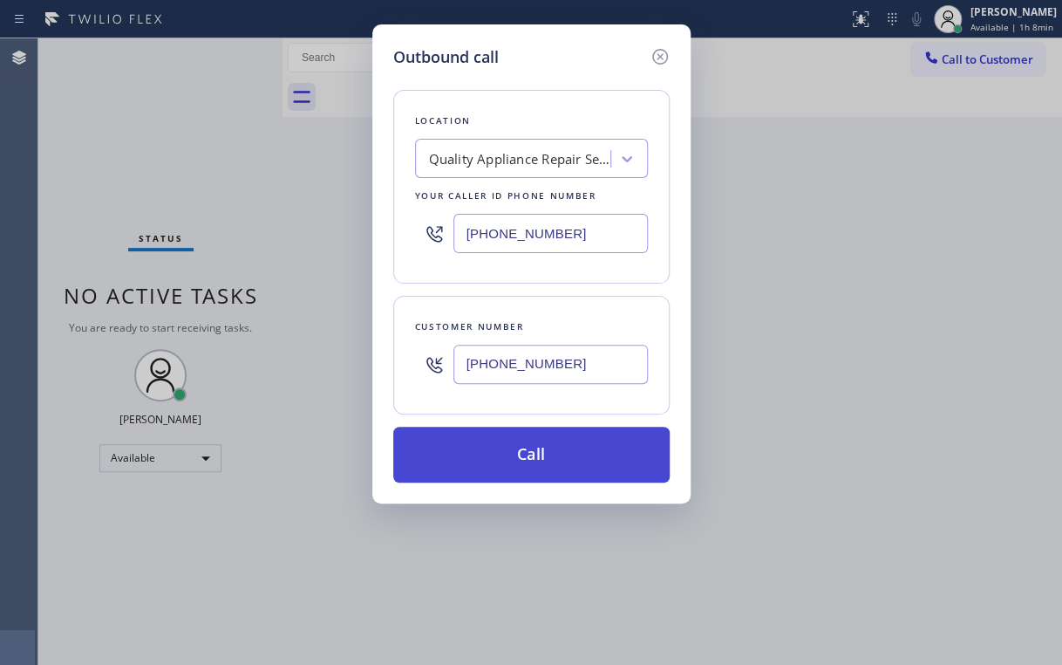
type input "[PHONE_NUMBER]"
click at [502, 462] on button "Call" at bounding box center [531, 455] width 276 height 56
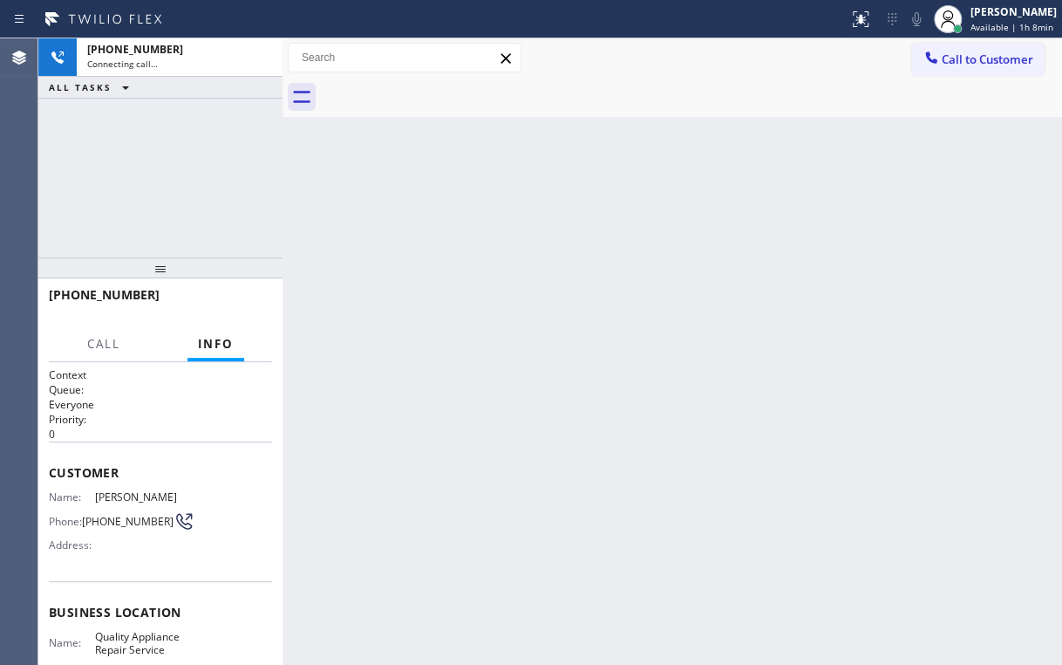
click at [170, 139] on div "[PHONE_NUMBER] Connecting call… ALL TASKS ALL TASKS ACTIVE TASKS TASKS IN WRAP …" at bounding box center [160, 147] width 244 height 219
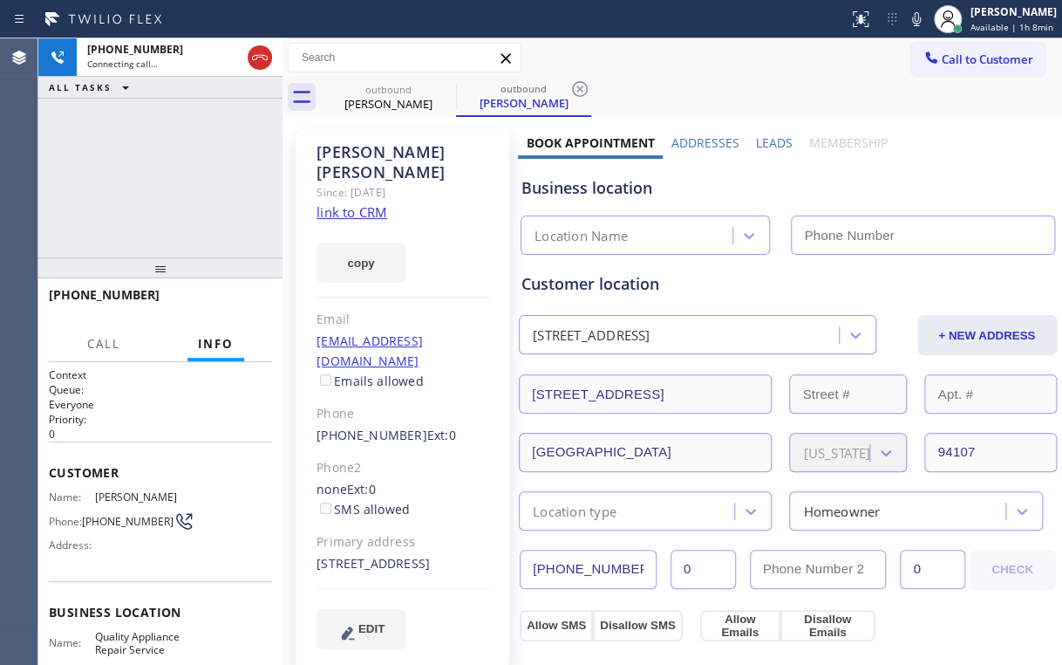
type input "[PHONE_NUMBER]"
click at [218, 187] on div "[PHONE_NUMBER] Connecting call… ALL TASKS ALL TASKS ACTIVE TASKS TASKS IN WRAP …" at bounding box center [160, 147] width 244 height 219
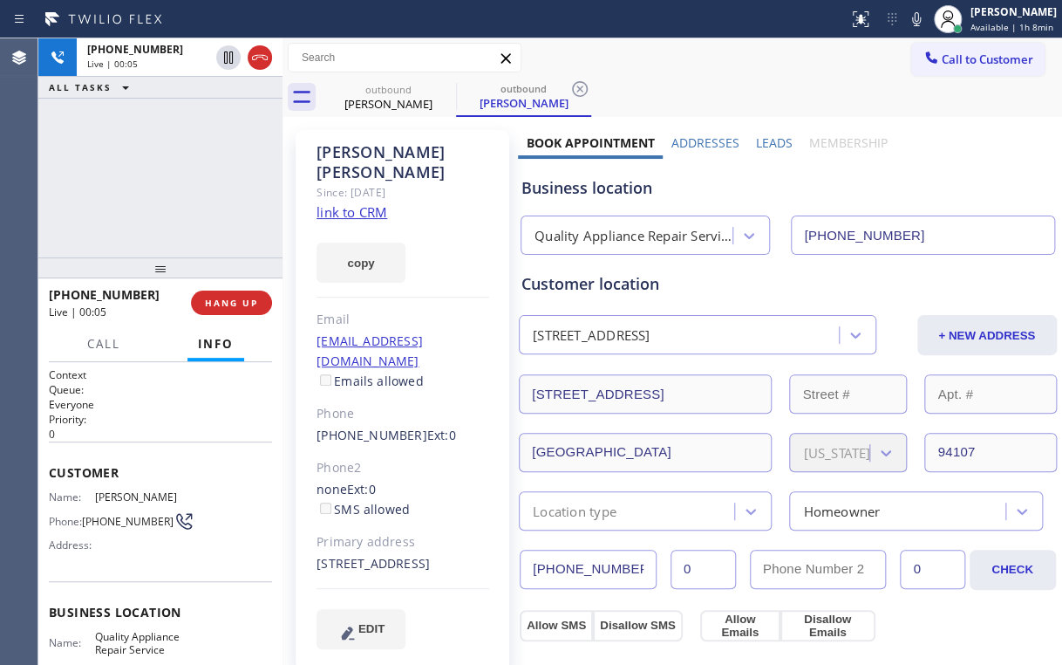
click at [171, 124] on div "[PHONE_NUMBER] Live | 00:05 ALL TASKS ALL TASKS ACTIVE TASKS TASKS IN WRAP UP" at bounding box center [160, 147] width 244 height 219
click at [242, 300] on span "HANG UP" at bounding box center [231, 303] width 53 height 12
click at [241, 300] on span "HANG UP" at bounding box center [231, 303] width 53 height 12
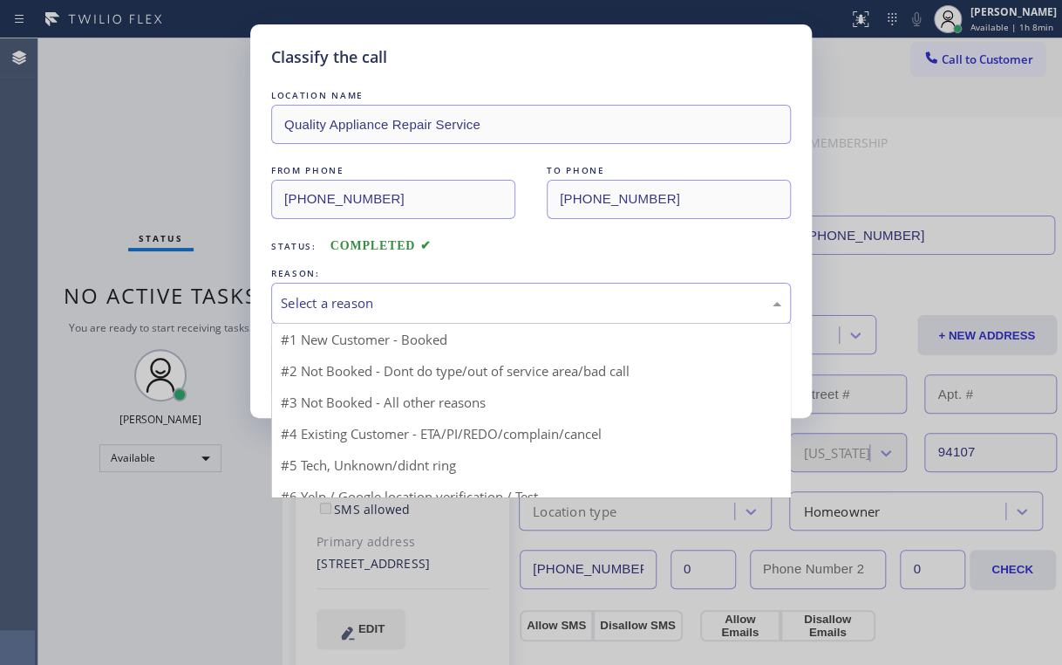
drag, startPoint x: 334, startPoint y: 294, endPoint x: 335, endPoint y: 311, distance: 16.6
click at [335, 300] on div "Select a reason" at bounding box center [531, 303] width 501 height 20
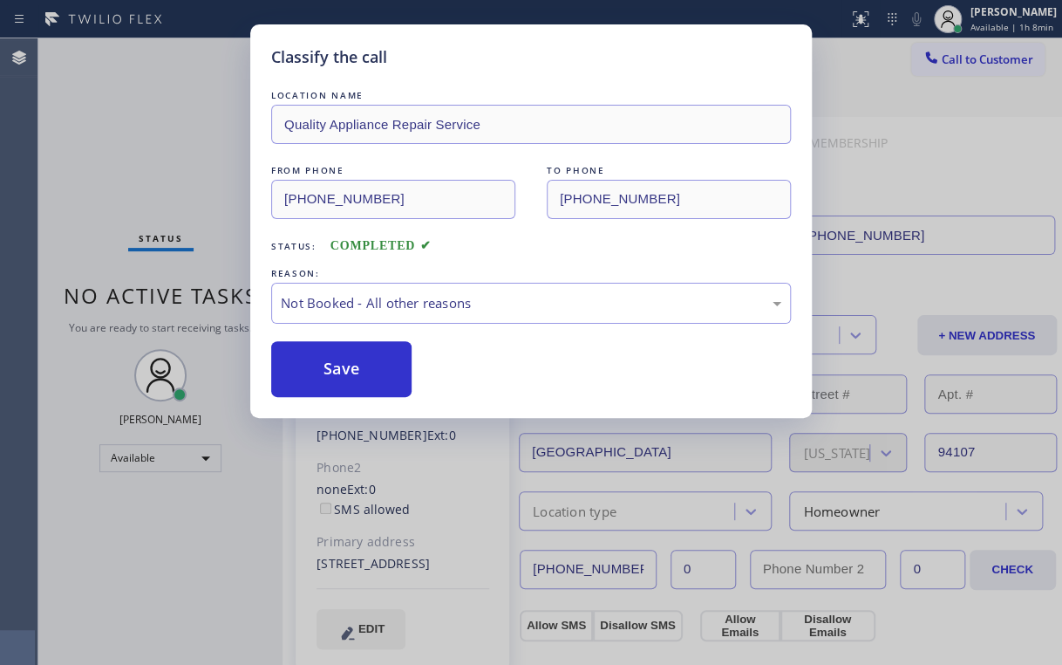
drag, startPoint x: 327, startPoint y: 368, endPoint x: 157, endPoint y: 159, distance: 269.7
click at [327, 366] on button "Save" at bounding box center [341, 369] width 140 height 56
click at [157, 159] on div "Classify the call LOCATION NAME Quality Appliance Repair Service FROM PHONE [PH…" at bounding box center [531, 332] width 1062 height 665
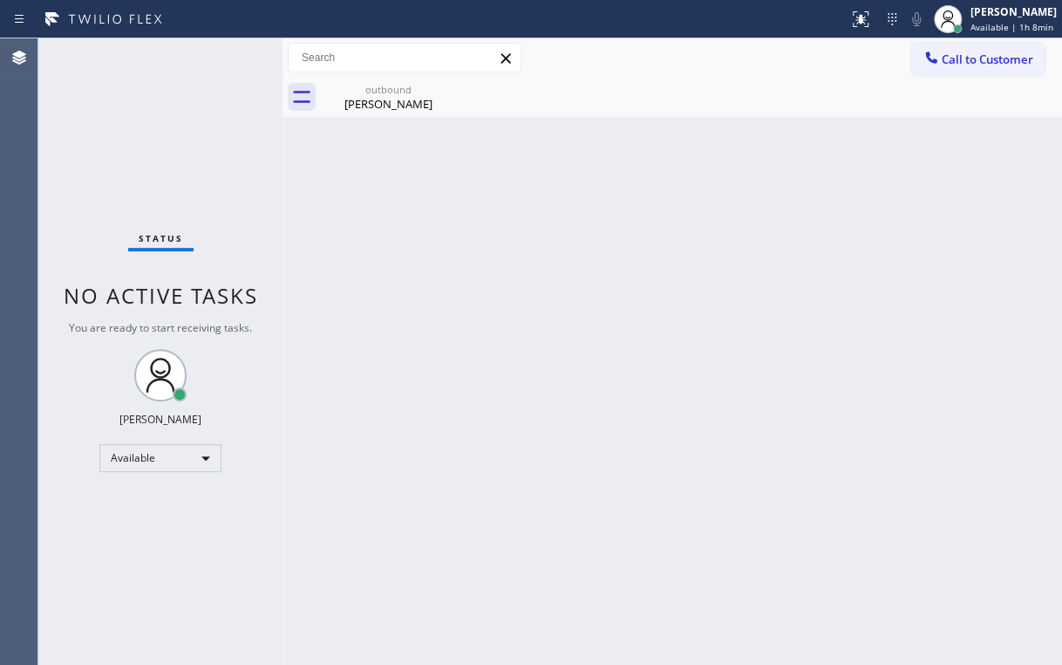
click at [160, 154] on div "Status No active tasks You are ready to start receiving tasks. [PERSON_NAME] Av…" at bounding box center [160, 351] width 244 height 626
click at [377, 109] on div "[PERSON_NAME]" at bounding box center [389, 104] width 132 height 16
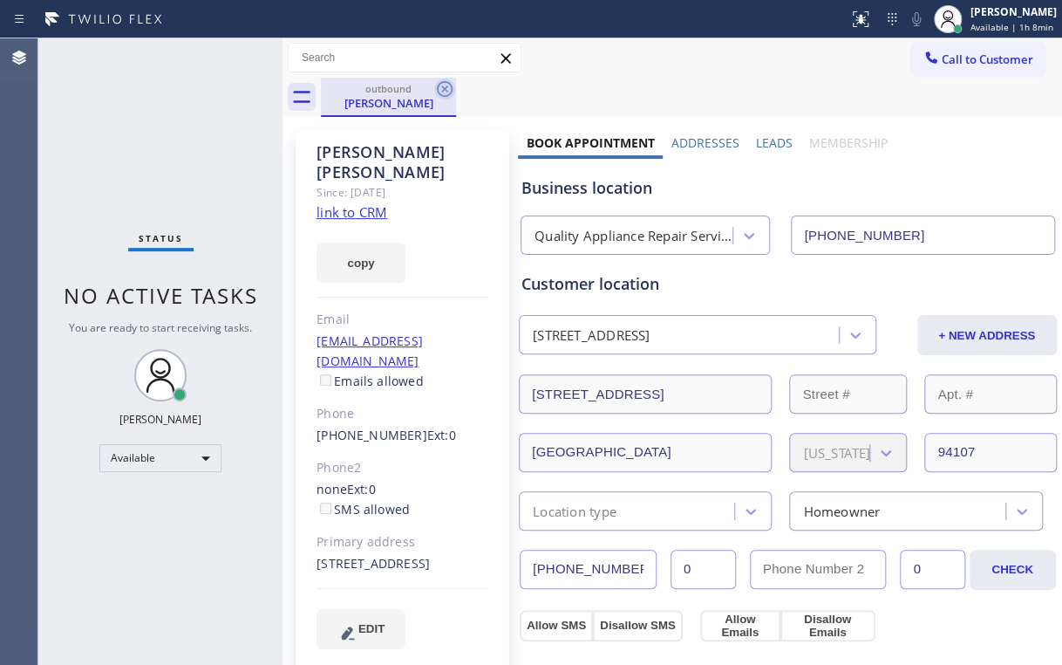
click at [453, 92] on icon at bounding box center [444, 88] width 21 height 21
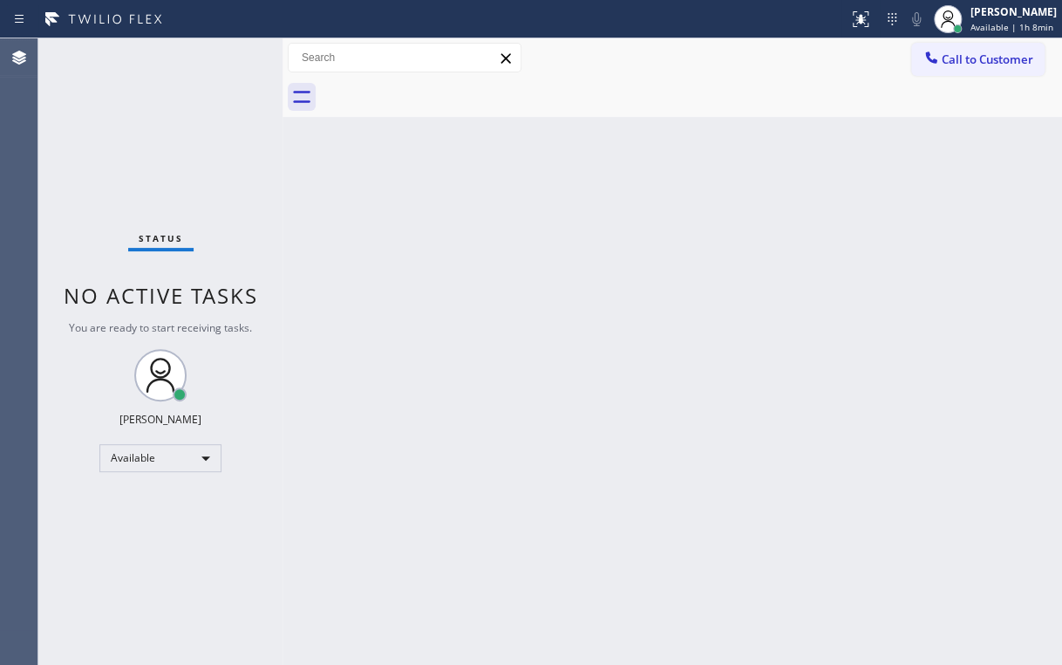
drag, startPoint x: 180, startPoint y: 155, endPoint x: 322, endPoint y: 380, distance: 266.2
click at [184, 164] on div "Status No active tasks You are ready to start receiving tasks. [PERSON_NAME] Av…" at bounding box center [160, 351] width 244 height 626
click at [152, 135] on div "Status No active tasks You are ready to start receiving tasks. [PERSON_NAME] Av…" at bounding box center [160, 351] width 244 height 626
click at [157, 143] on div "Status No active tasks You are ready to start receiving tasks. [PERSON_NAME] Av…" at bounding box center [160, 351] width 244 height 626
click at [174, 129] on div "Status No active tasks You are ready to start receiving tasks. [PERSON_NAME] Av…" at bounding box center [160, 351] width 244 height 626
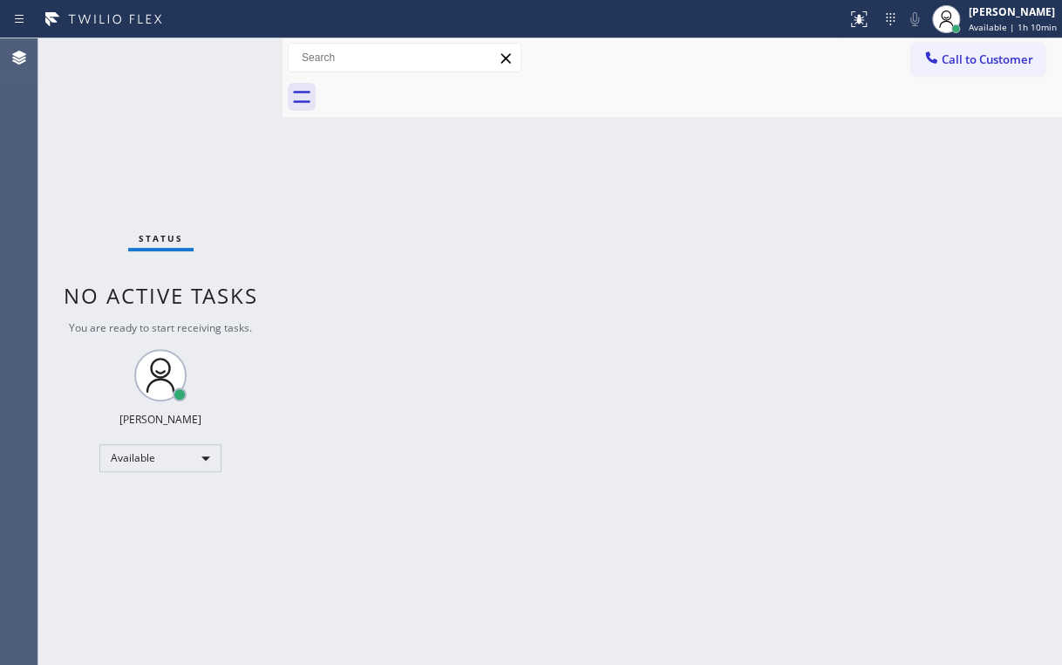
click at [160, 145] on div "Status No active tasks You are ready to start receiving tasks. [PERSON_NAME] Av…" at bounding box center [160, 351] width 244 height 626
click at [123, 144] on div "Status No active tasks You are ready to start receiving tasks. [PERSON_NAME] Av…" at bounding box center [160, 351] width 244 height 626
drag, startPoint x: 137, startPoint y: 154, endPoint x: 109, endPoint y: 1, distance: 156.0
click at [137, 150] on div "Status No active tasks You are ready to start receiving tasks. [PERSON_NAME] Av…" at bounding box center [160, 351] width 244 height 626
click at [172, 134] on div "Status No active tasks You are ready to start receiving tasks. [PERSON_NAME] Av…" at bounding box center [160, 351] width 244 height 626
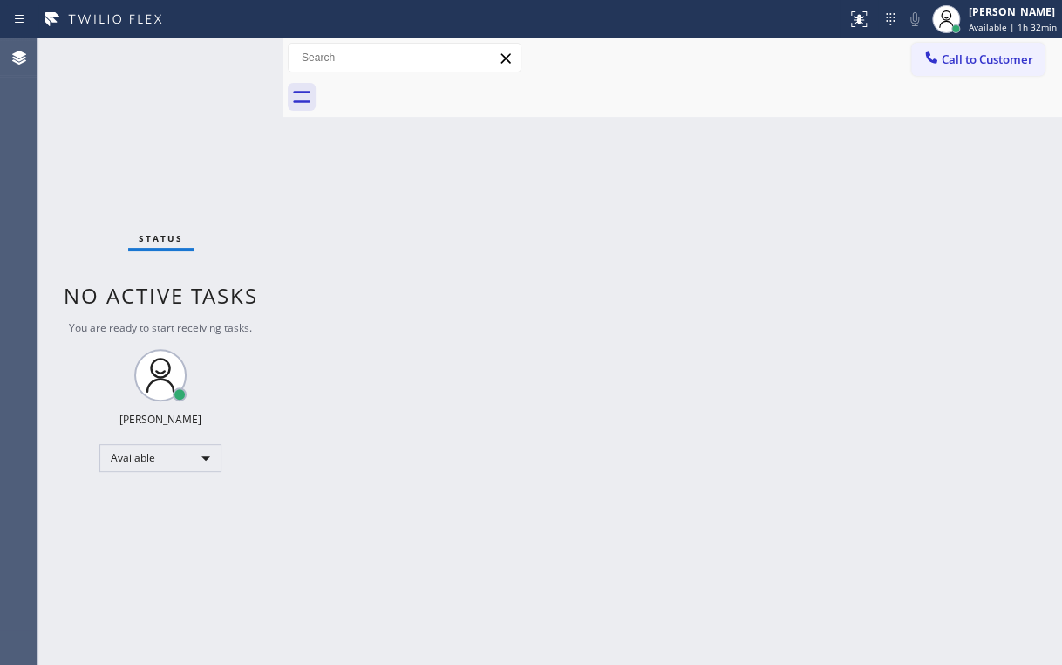
click at [180, 136] on div "Status No active tasks You are ready to start receiving tasks. [PERSON_NAME] Av…" at bounding box center [160, 351] width 244 height 626
click at [171, 157] on div "Status No active tasks You are ready to start receiving tasks. [PERSON_NAME] Av…" at bounding box center [160, 351] width 244 height 626
click at [171, 131] on div "Status No active tasks You are ready to start receiving tasks. [PERSON_NAME] Av…" at bounding box center [160, 351] width 244 height 626
click at [178, 132] on div "Status No active tasks You are ready to start receiving tasks. [PERSON_NAME] Av…" at bounding box center [160, 351] width 244 height 626
drag, startPoint x: 957, startPoint y: 60, endPoint x: 584, endPoint y: 201, distance: 399.2
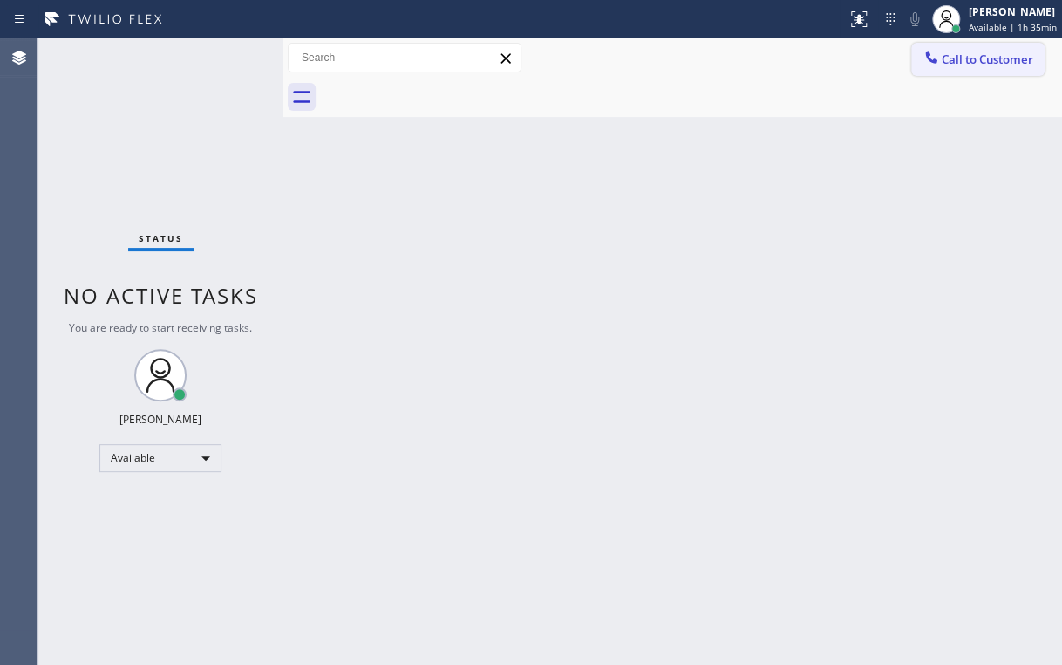
click at [955, 61] on span "Call to Customer" at bounding box center [988, 59] width 92 height 16
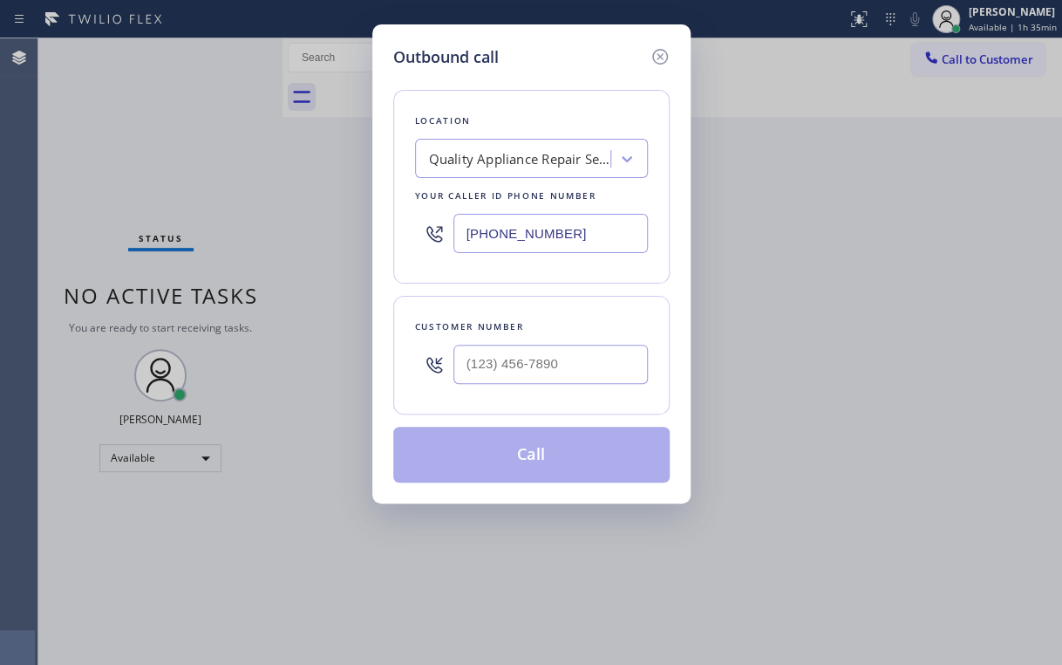
drag, startPoint x: 604, startPoint y: 230, endPoint x: 348, endPoint y: 269, distance: 258.4
click at [385, 238] on div "Outbound call Location Quality Appliance Repair Service Your caller id phone nu…" at bounding box center [531, 263] width 318 height 479
paste input "510) 694-1317"
type input "[PHONE_NUMBER]"
drag, startPoint x: 581, startPoint y: 77, endPoint x: 577, endPoint y: 91, distance: 14.6
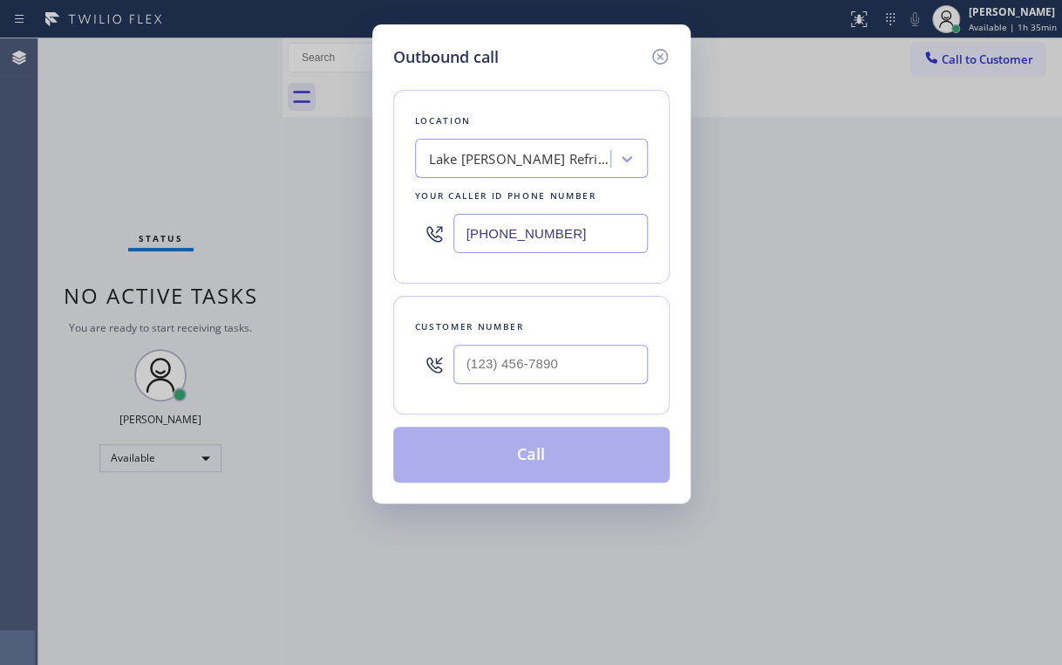
click at [580, 78] on div "Location [GEOGRAPHIC_DATA][PERSON_NAME] Refrigerator Repair Your caller id phon…" at bounding box center [531, 275] width 276 height 413
click at [497, 364] on input "(___) ___-____" at bounding box center [551, 364] width 195 height 39
paste input "310) 422-9407"
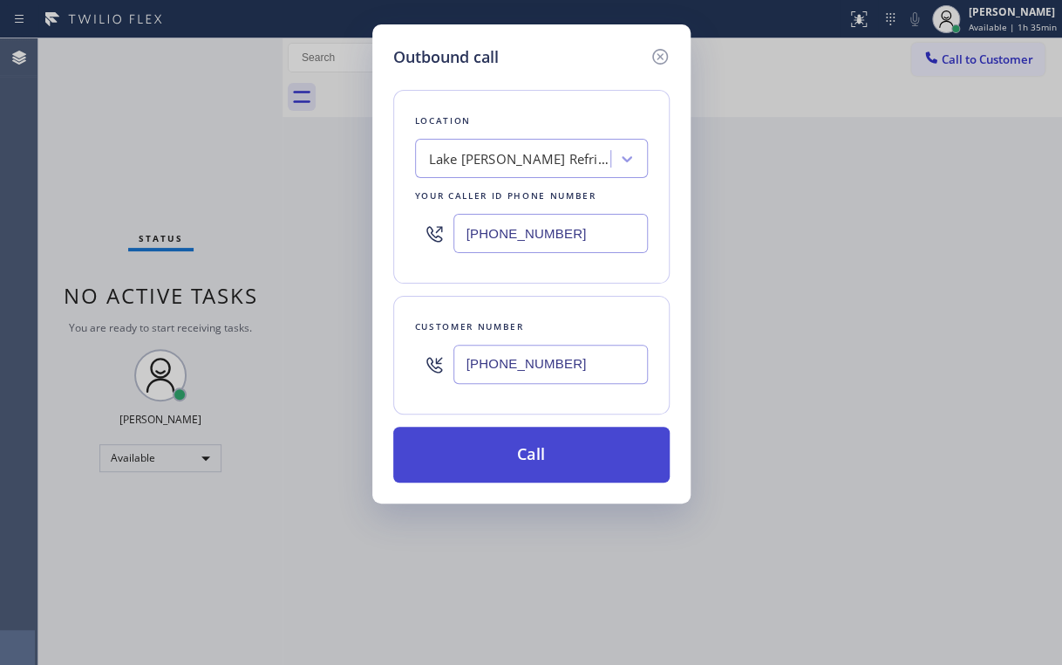
type input "[PHONE_NUMBER]"
click at [527, 440] on button "Call" at bounding box center [531, 455] width 276 height 56
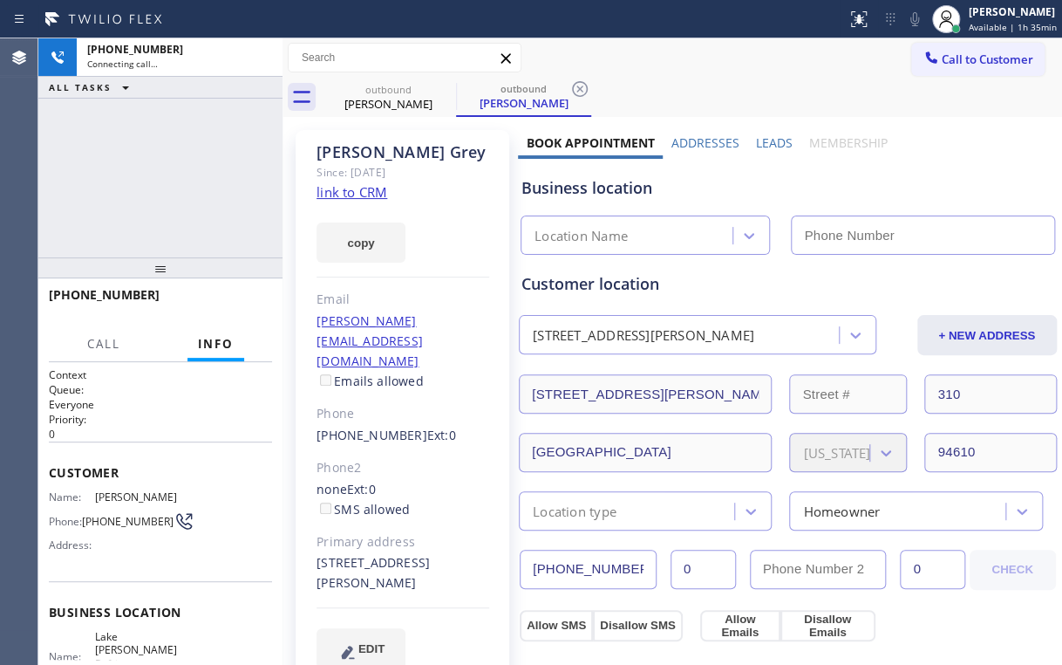
click at [151, 152] on div "[PHONE_NUMBER] Connecting call… ALL TASKS ALL TASKS ACTIVE TASKS TASKS IN WRAP …" at bounding box center [160, 147] width 244 height 219
type input "[PHONE_NUMBER]"
click at [195, 203] on div "[PHONE_NUMBER] Connecting call… ALL TASKS ALL TASKS ACTIVE TASKS TASKS IN WRAP …" at bounding box center [160, 147] width 244 height 219
click at [174, 178] on div "[PHONE_NUMBER] Connecting call… ALL TASKS ALL TASKS ACTIVE TASKS TASKS IN WRAP …" at bounding box center [160, 147] width 244 height 219
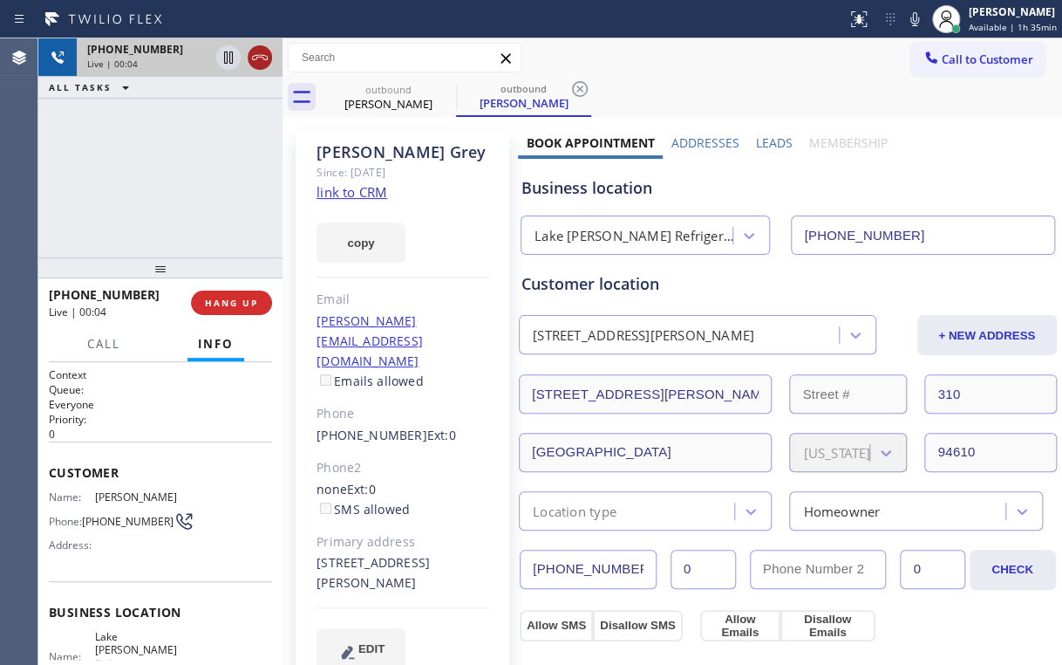
click at [260, 63] on icon at bounding box center [259, 57] width 21 height 21
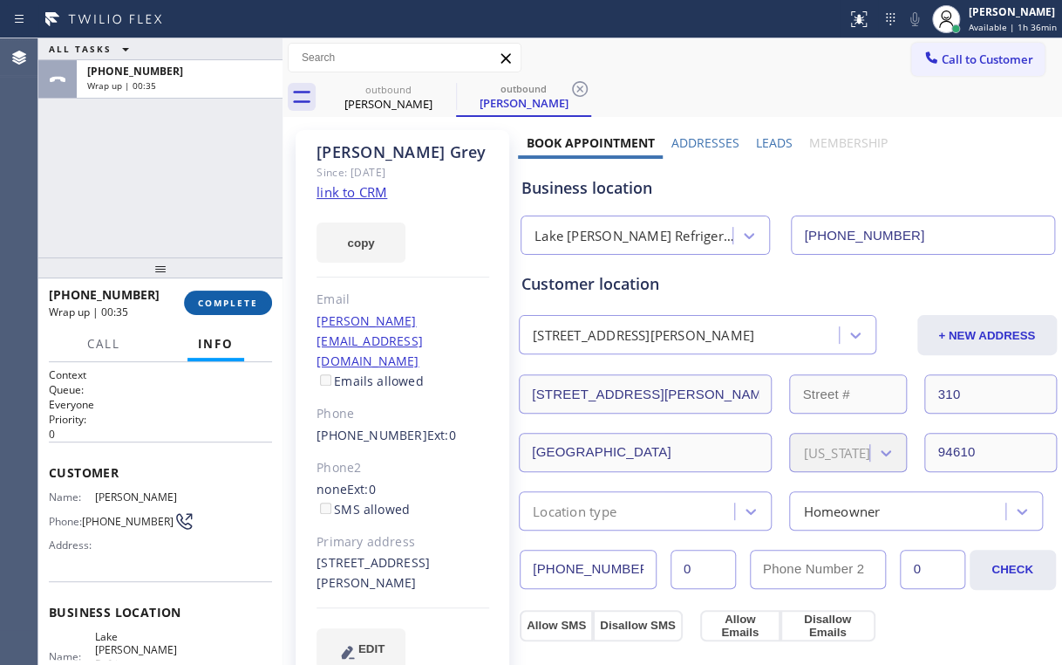
click at [235, 295] on button "COMPLETE" at bounding box center [228, 302] width 88 height 24
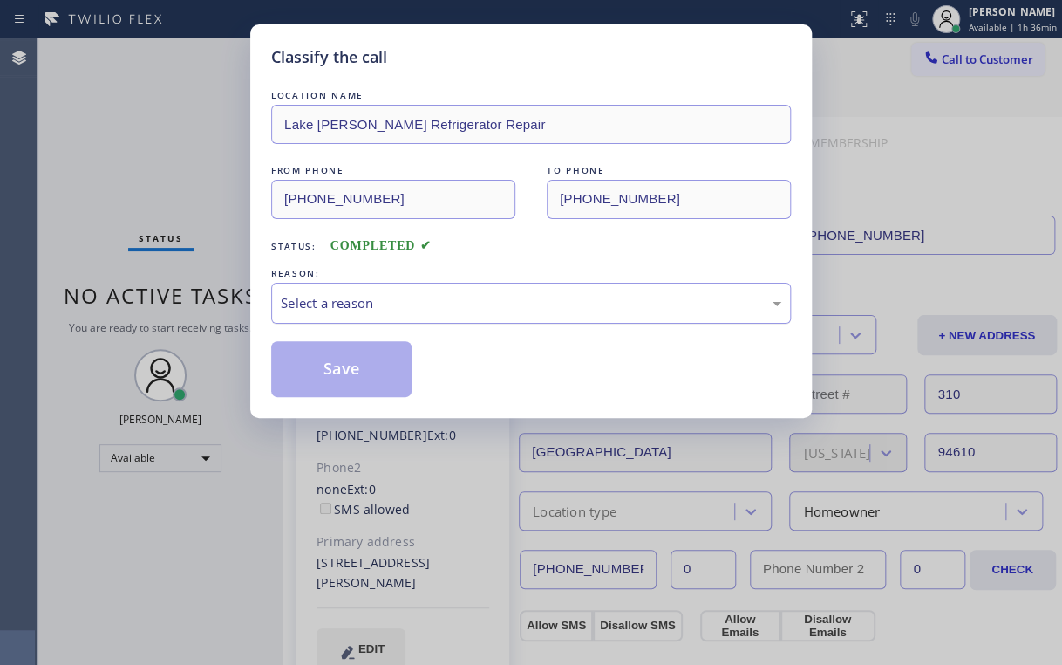
click at [328, 307] on div "Select a reason" at bounding box center [531, 303] width 501 height 20
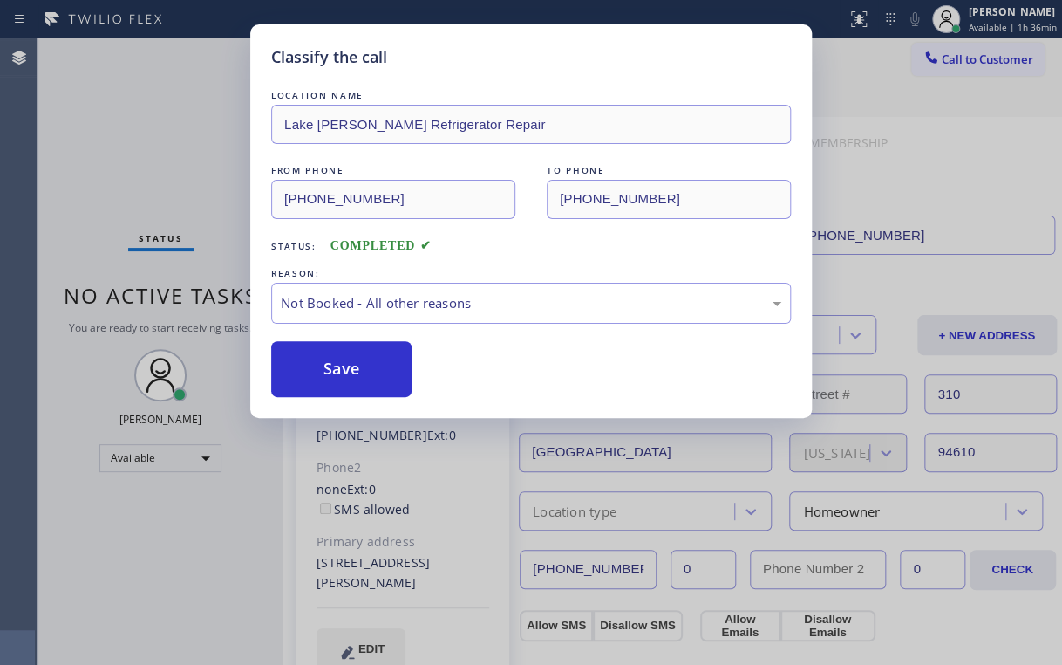
drag, startPoint x: 326, startPoint y: 373, endPoint x: 96, endPoint y: 120, distance: 342.1
click at [327, 373] on button "Save" at bounding box center [341, 369] width 140 height 56
drag, startPoint x: 94, startPoint y: 115, endPoint x: 119, endPoint y: 195, distance: 84.1
click at [94, 115] on div "Classify the call LOCATION NAME [GEOGRAPHIC_DATA][PERSON_NAME] Refrigerator Rep…" at bounding box center [531, 332] width 1062 height 665
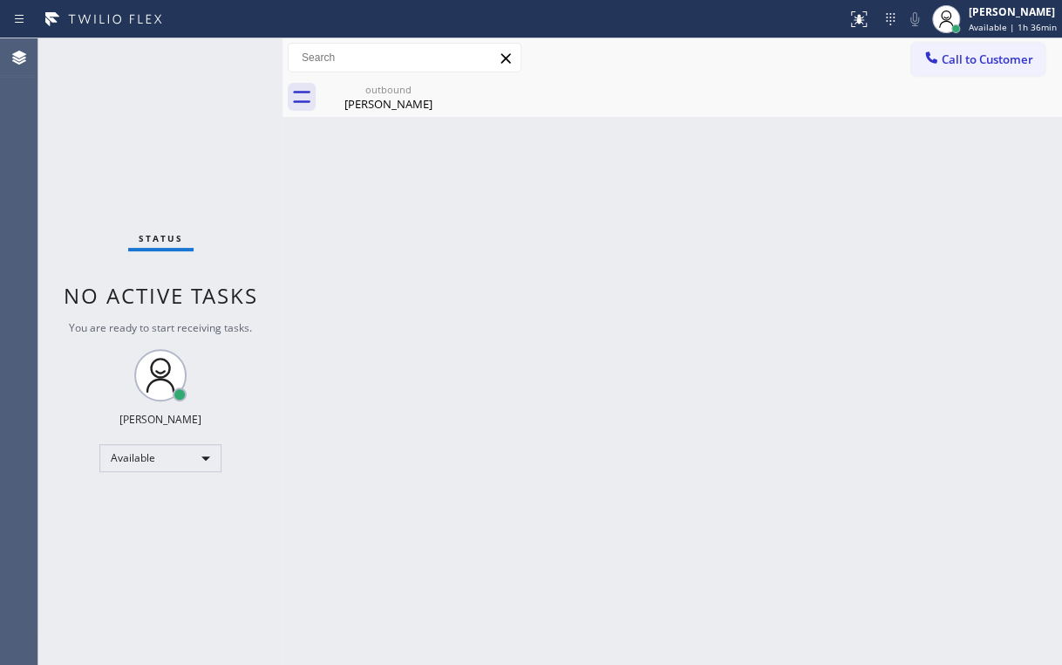
click at [104, 148] on div "Status No active tasks You are ready to start receiving tasks. [PERSON_NAME] Av…" at bounding box center [160, 351] width 244 height 626
click at [433, 87] on div "outbound" at bounding box center [389, 89] width 132 height 13
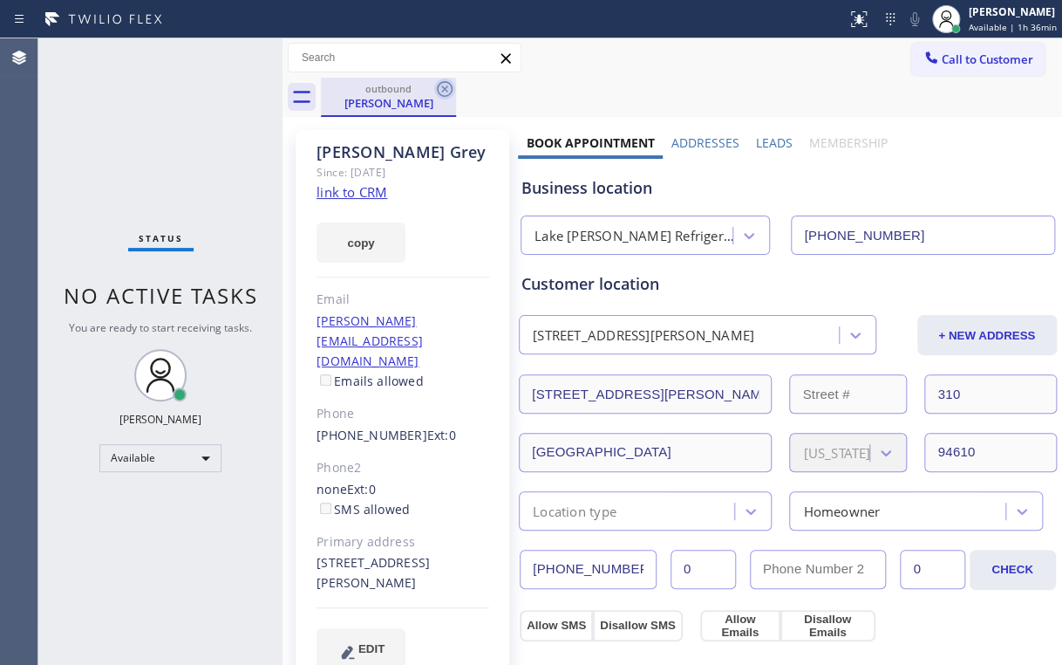
click at [440, 87] on icon at bounding box center [444, 88] width 21 height 21
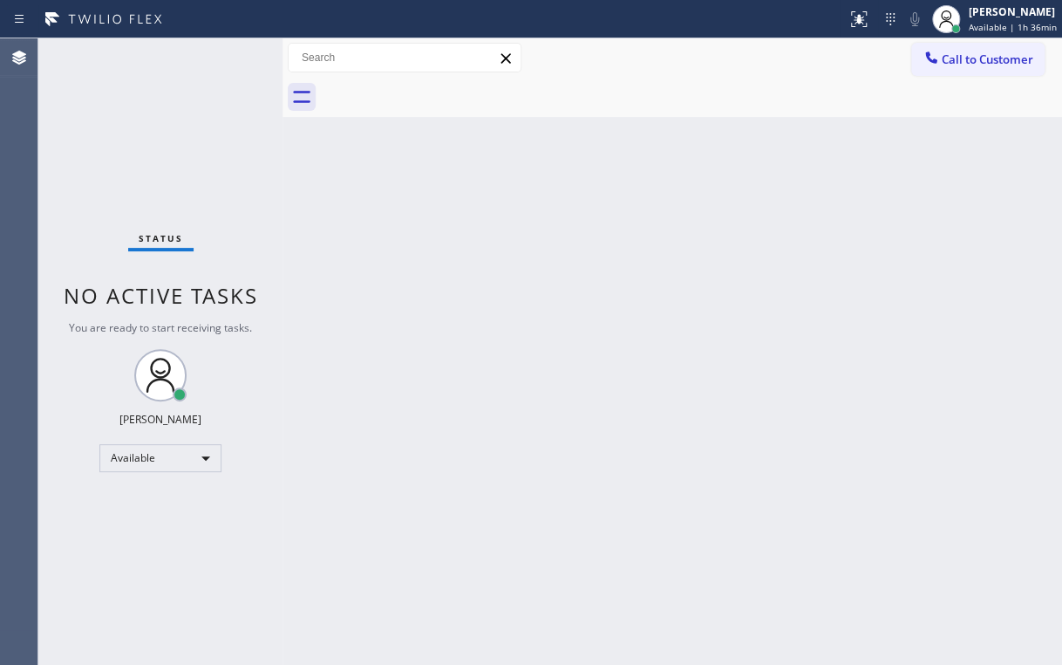
click at [180, 169] on div "Status No active tasks You are ready to start receiving tasks. [PERSON_NAME] Av…" at bounding box center [160, 351] width 244 height 626
drag, startPoint x: 134, startPoint y: 131, endPoint x: 150, endPoint y: 96, distance: 38.3
click at [134, 130] on div "Status No active tasks You are ready to start receiving tasks. [PERSON_NAME] Av…" at bounding box center [160, 351] width 244 height 626
click at [170, 169] on div "Status No active tasks You are ready to start receiving tasks. [PERSON_NAME] Av…" at bounding box center [160, 351] width 244 height 626
click at [128, 84] on div "Status No active tasks You are ready to start receiving tasks. [PERSON_NAME] Av…" at bounding box center [160, 351] width 244 height 626
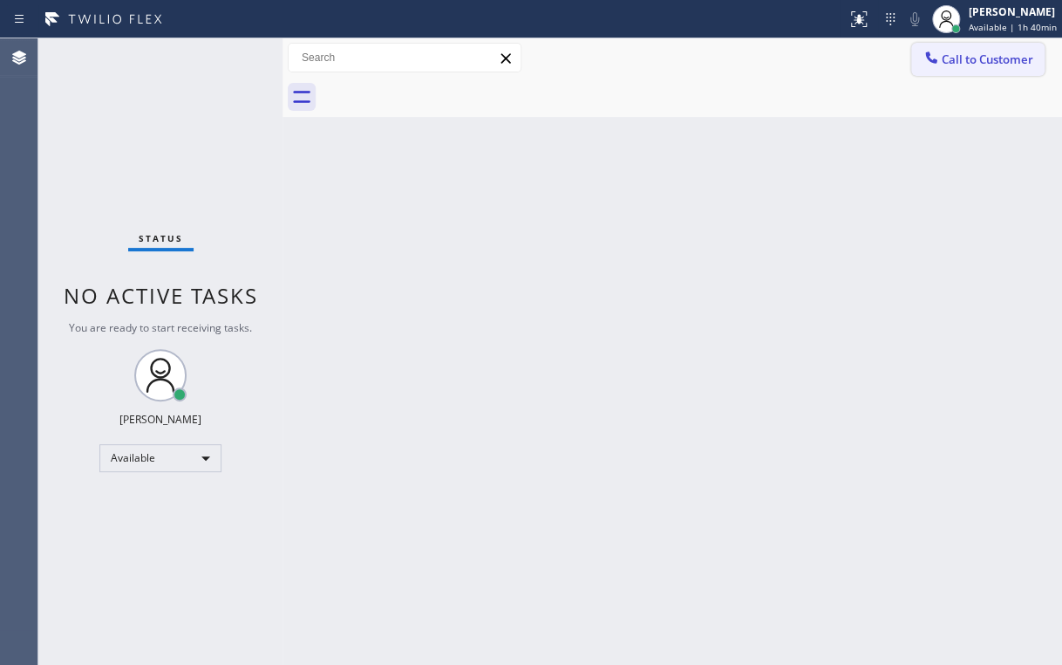
click at [929, 66] on div at bounding box center [931, 59] width 21 height 21
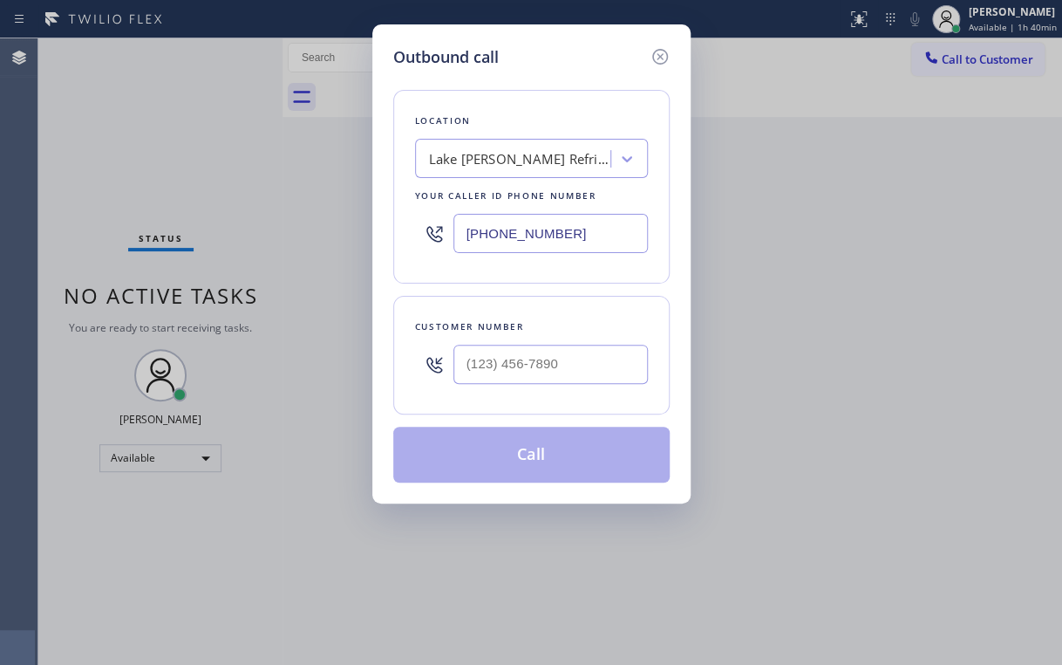
drag, startPoint x: 593, startPoint y: 243, endPoint x: 206, endPoint y: 235, distance: 387.3
click at [302, 232] on div "Outbound call Location [GEOGRAPHIC_DATA][PERSON_NAME] Refrigerator Repair Your …" at bounding box center [531, 332] width 1062 height 665
paste input "40-898"
type input "[PHONE_NUMBER]"
drag, startPoint x: 558, startPoint y: 76, endPoint x: 558, endPoint y: 92, distance: 16.6
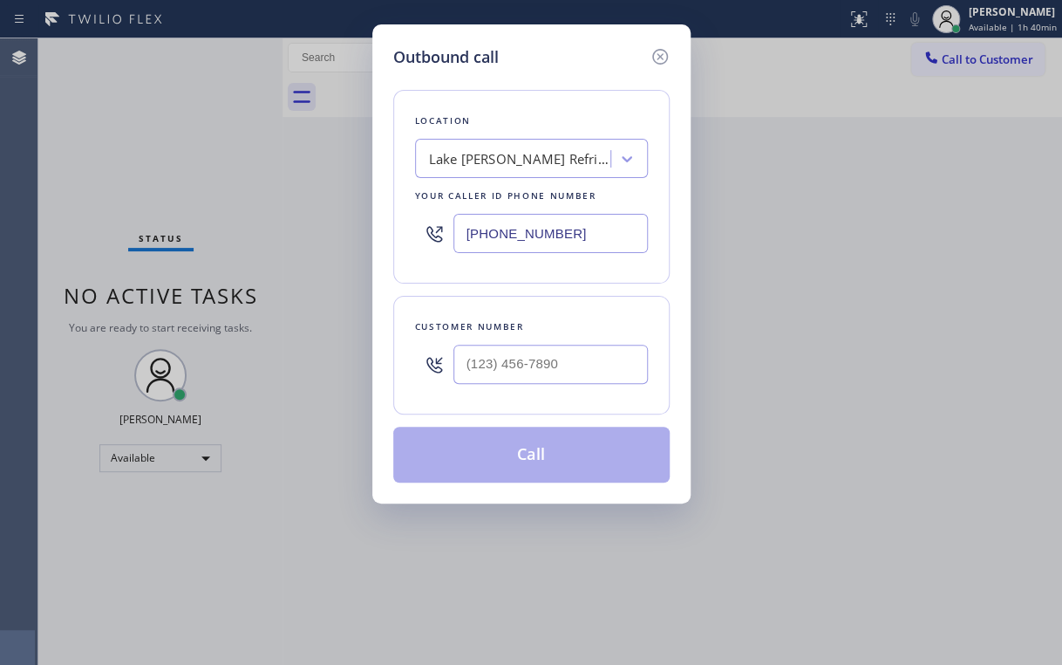
click at [558, 77] on div "Location [GEOGRAPHIC_DATA][PERSON_NAME] Refrigerator Repair Your caller id phon…" at bounding box center [531, 275] width 276 height 413
click at [542, 349] on input "(___) ___-____" at bounding box center [551, 364] width 195 height 39
paste input "510) 830-6353"
type input "[PHONE_NUMBER]"
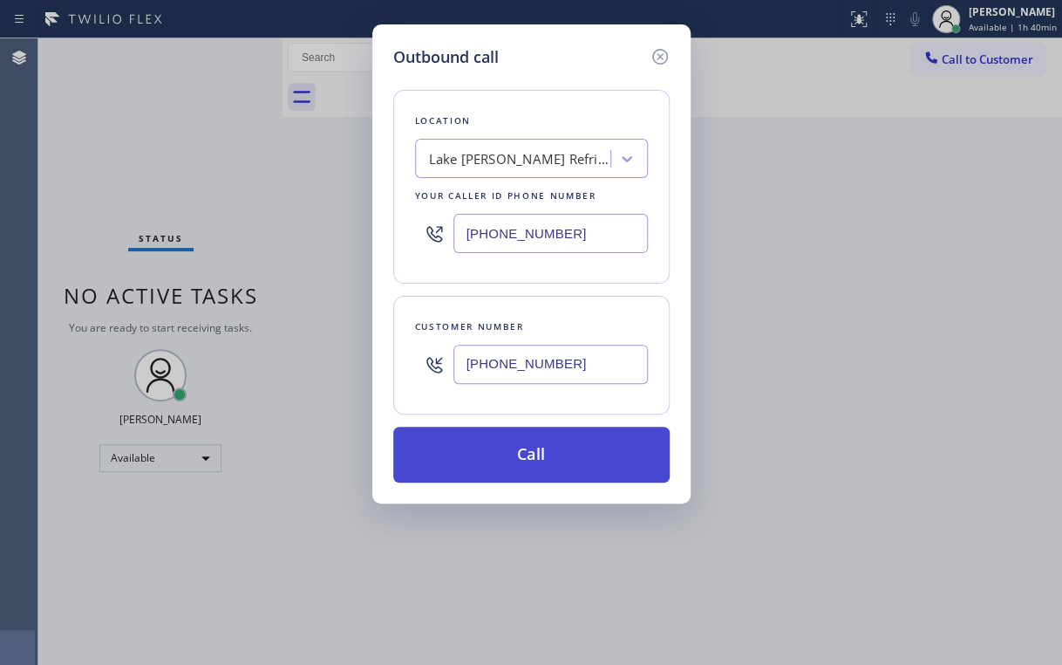
click at [480, 456] on button "Call" at bounding box center [531, 455] width 276 height 56
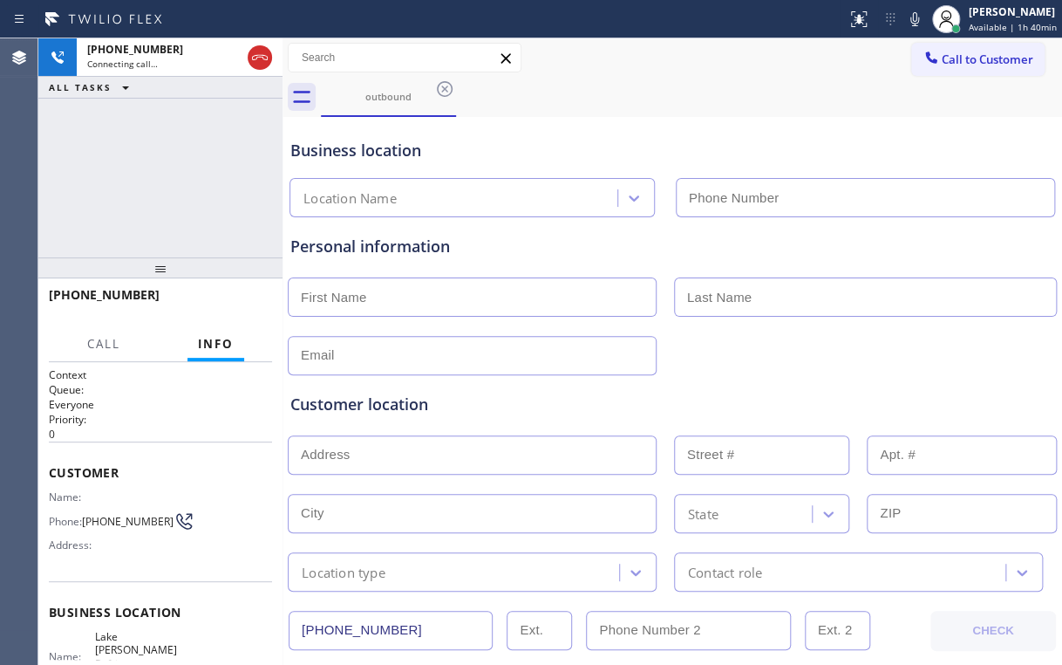
type input "[PHONE_NUMBER]"
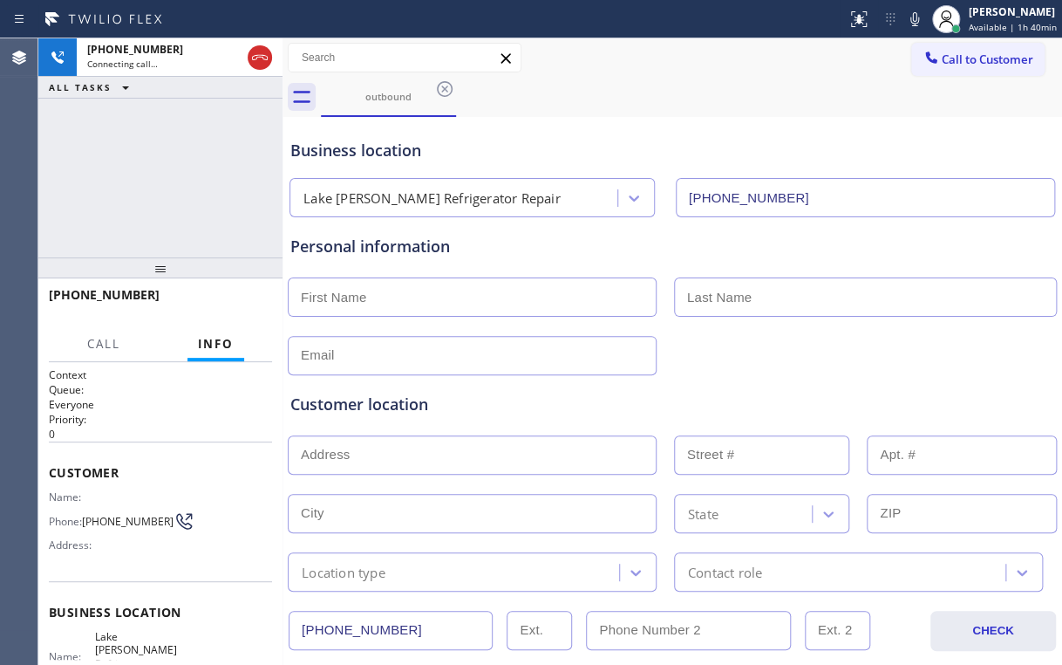
click at [202, 131] on div "[PHONE_NUMBER] Connecting call… ALL TASKS ALL TASKS ACTIVE TASKS TASKS IN WRAP …" at bounding box center [160, 147] width 244 height 219
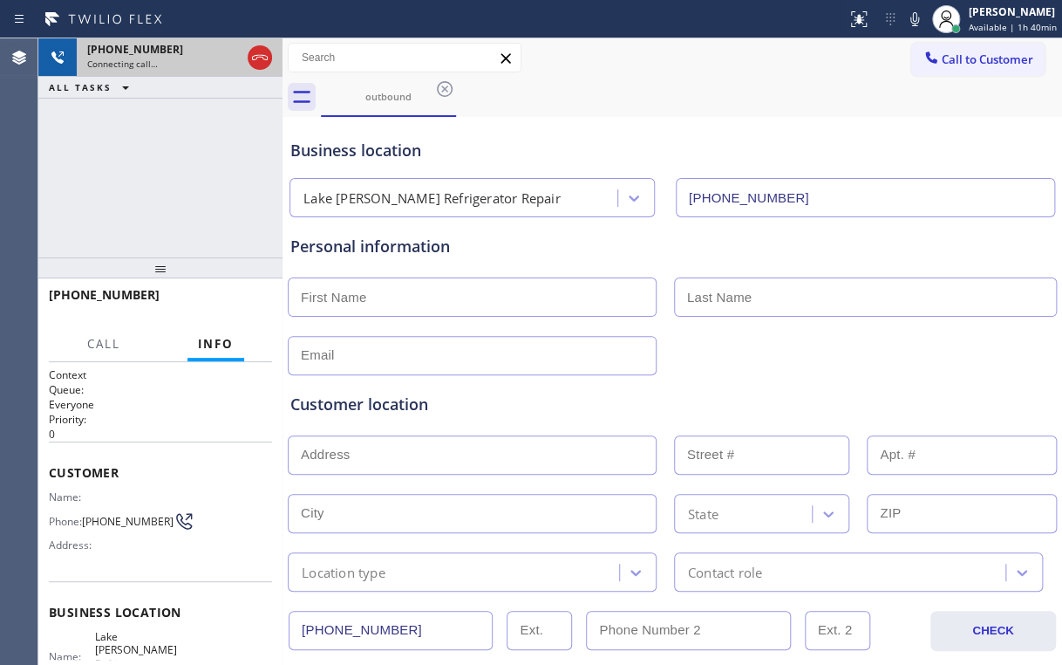
click at [271, 56] on div at bounding box center [260, 57] width 24 height 21
click at [263, 55] on div "[PHONE_NUMBER]" at bounding box center [179, 49] width 185 height 15
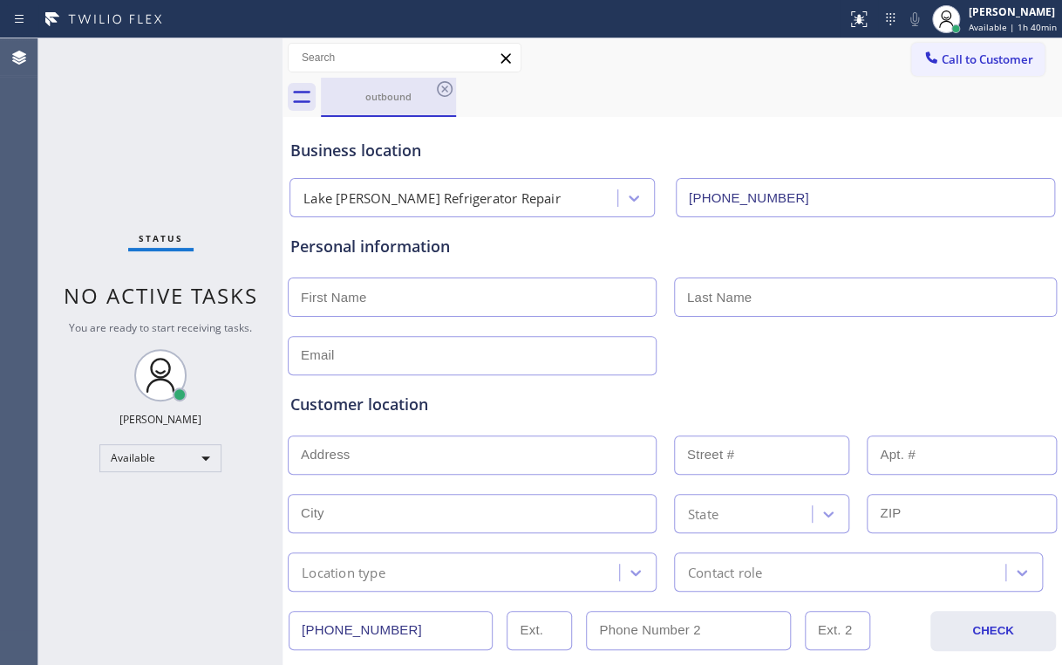
click at [380, 102] on div "outbound" at bounding box center [389, 97] width 132 height 38
click at [450, 87] on icon at bounding box center [444, 88] width 21 height 21
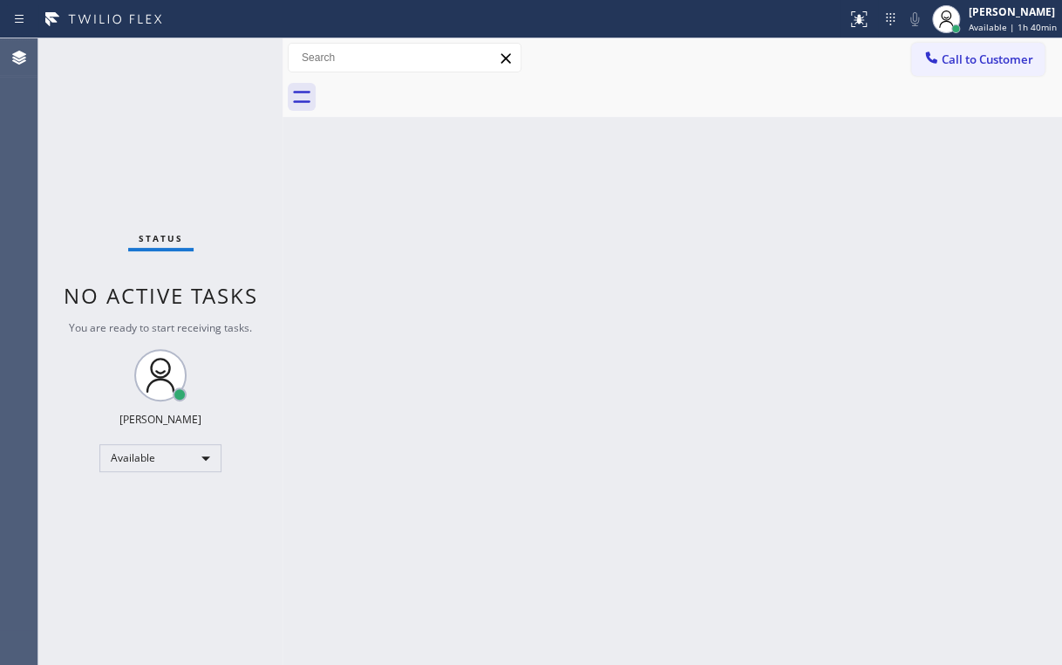
drag, startPoint x: 672, startPoint y: 70, endPoint x: 747, endPoint y: 85, distance: 75.6
click at [680, 74] on div "Call to Customer Outbound call Location [GEOGRAPHIC_DATA][PERSON_NAME] Refriger…" at bounding box center [673, 57] width 780 height 39
click at [1003, 61] on span "Call to Customer" at bounding box center [988, 59] width 92 height 16
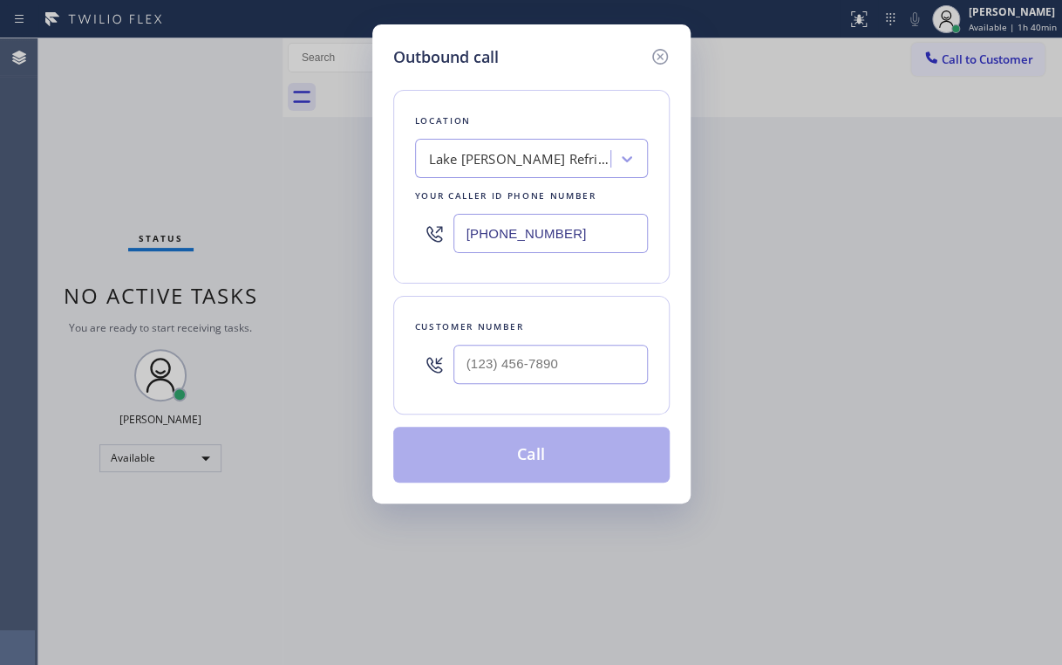
drag, startPoint x: 600, startPoint y: 236, endPoint x: 288, endPoint y: 311, distance: 320.9
click at [408, 251] on div "Location [GEOGRAPHIC_DATA][PERSON_NAME] Refrigerator Repair Your caller id phon…" at bounding box center [531, 187] width 276 height 194
paste input "954) 807-4959"
type input "[PHONE_NUMBER]"
click at [580, 77] on div "Location GE Monogram Repair Expert [GEOGRAPHIC_DATA] Your caller id phone numbe…" at bounding box center [531, 275] width 276 height 413
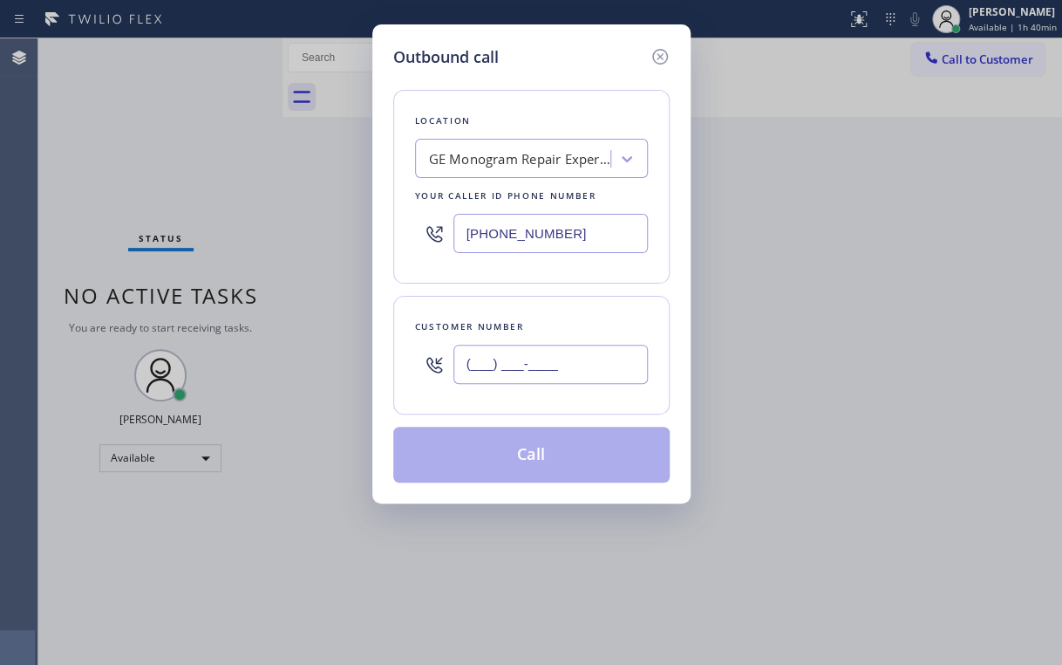
click at [517, 374] on input "(___) ___-____" at bounding box center [551, 364] width 195 height 39
paste input "305) 609-1311"
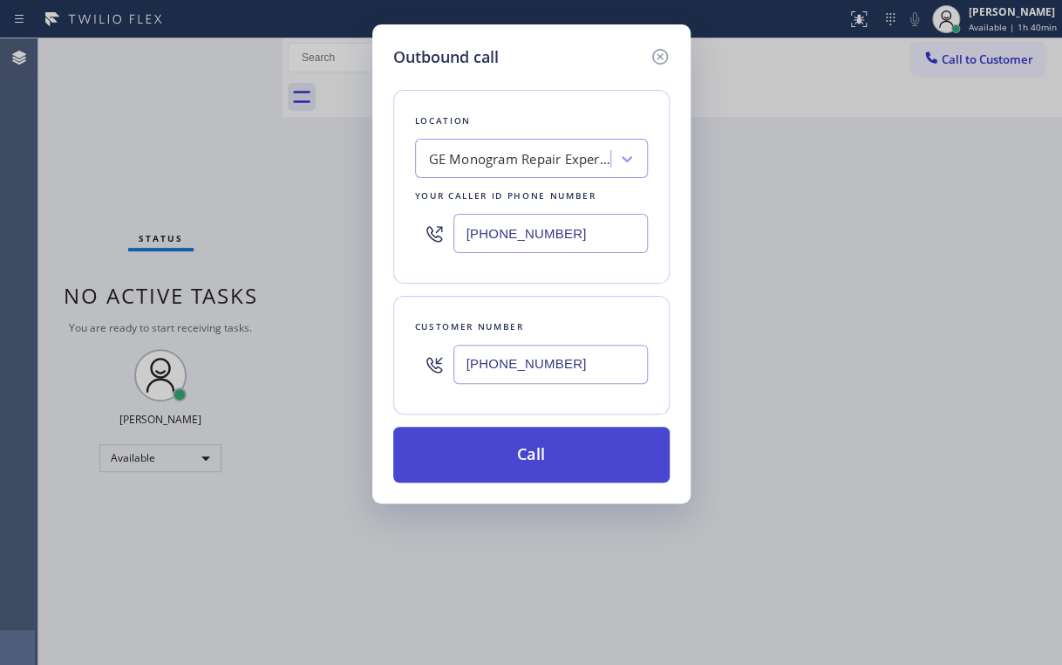
type input "[PHONE_NUMBER]"
click at [495, 453] on button "Call" at bounding box center [531, 455] width 276 height 56
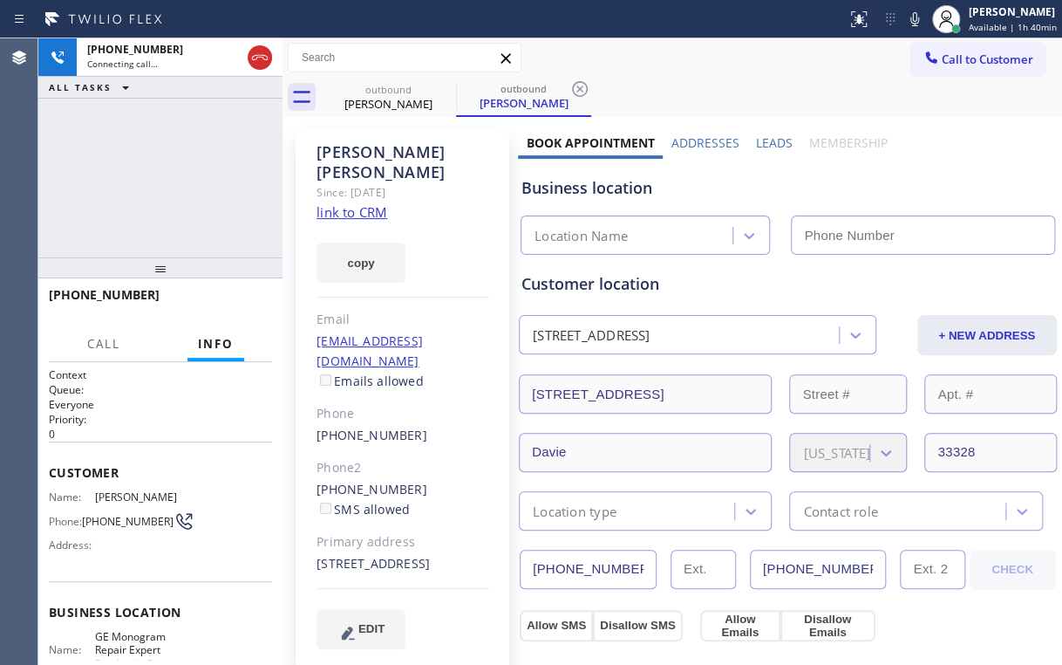
type input "[PHONE_NUMBER]"
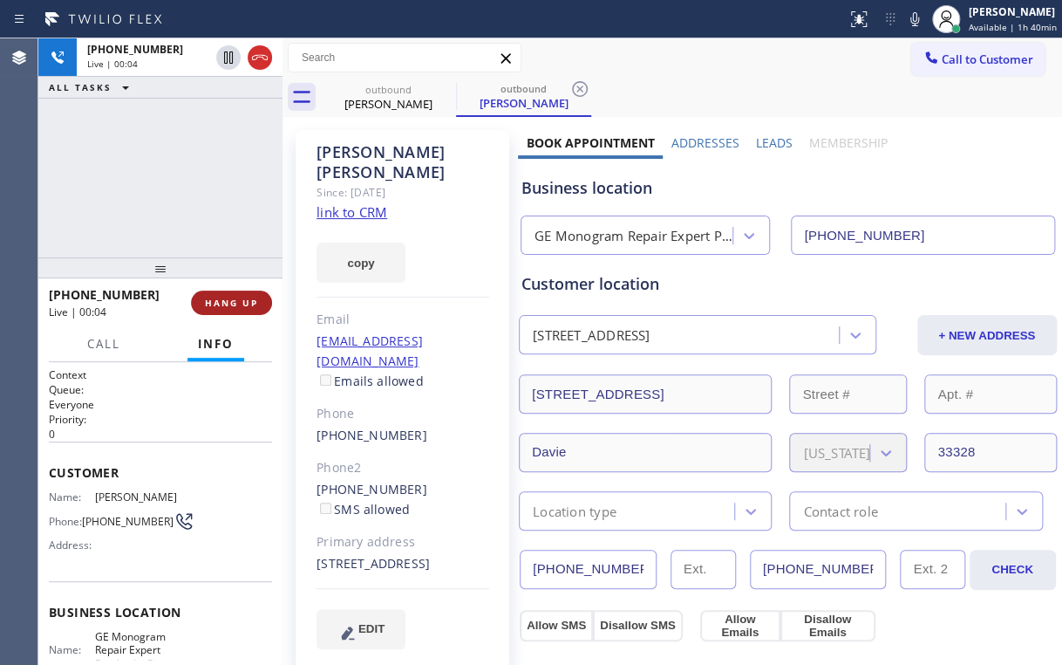
click at [237, 303] on span "HANG UP" at bounding box center [231, 303] width 53 height 12
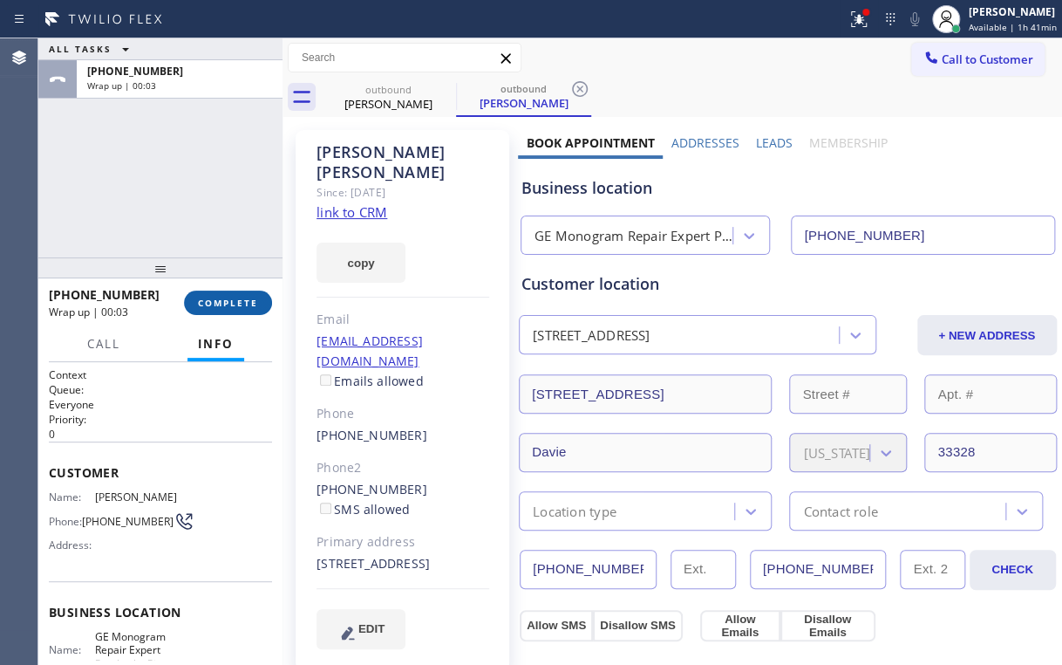
click at [242, 300] on span "COMPLETE" at bounding box center [228, 303] width 60 height 12
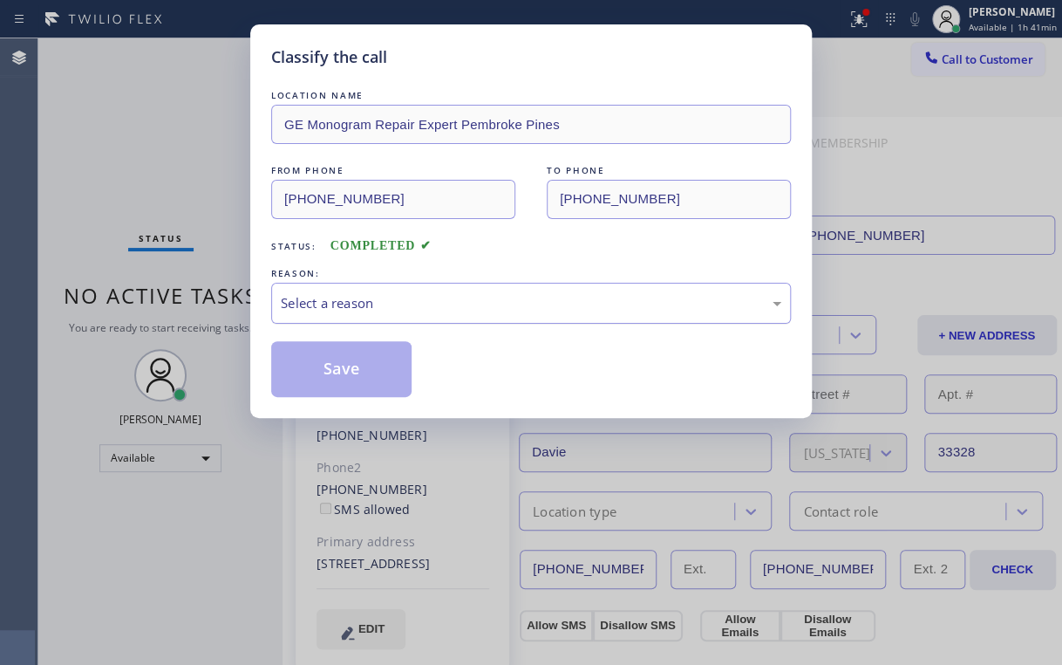
click at [353, 303] on div "Select a reason" at bounding box center [531, 303] width 501 height 20
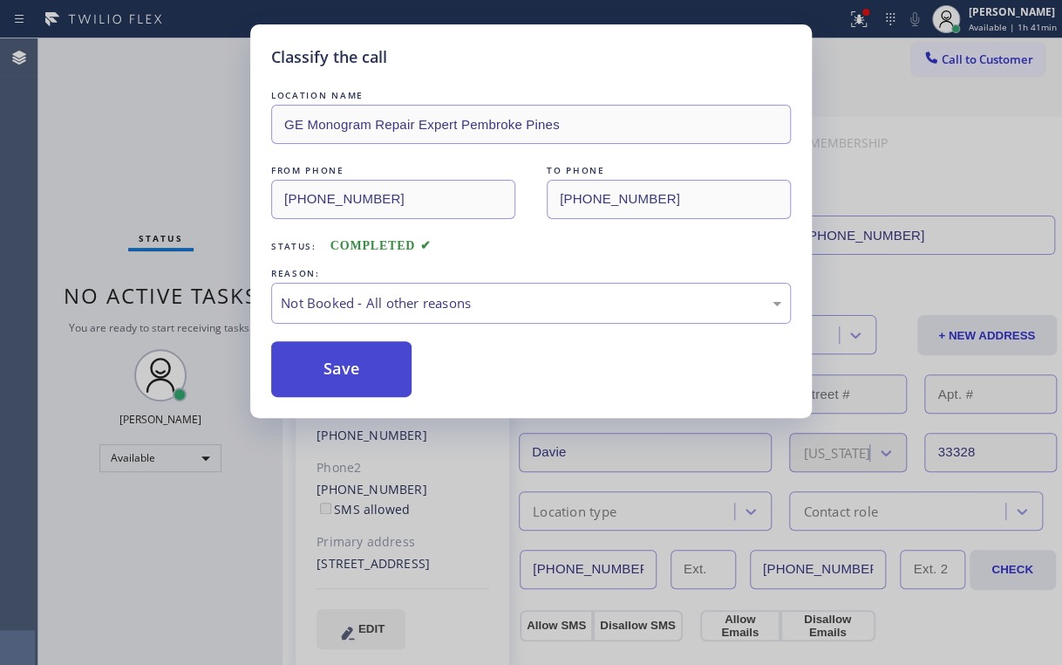
click at [324, 343] on button "Save" at bounding box center [341, 369] width 140 height 56
click at [154, 145] on div "Classify the call LOCATION NAME GE Monogram Repair Expert Pembroke Pines FROM P…" at bounding box center [531, 332] width 1062 height 665
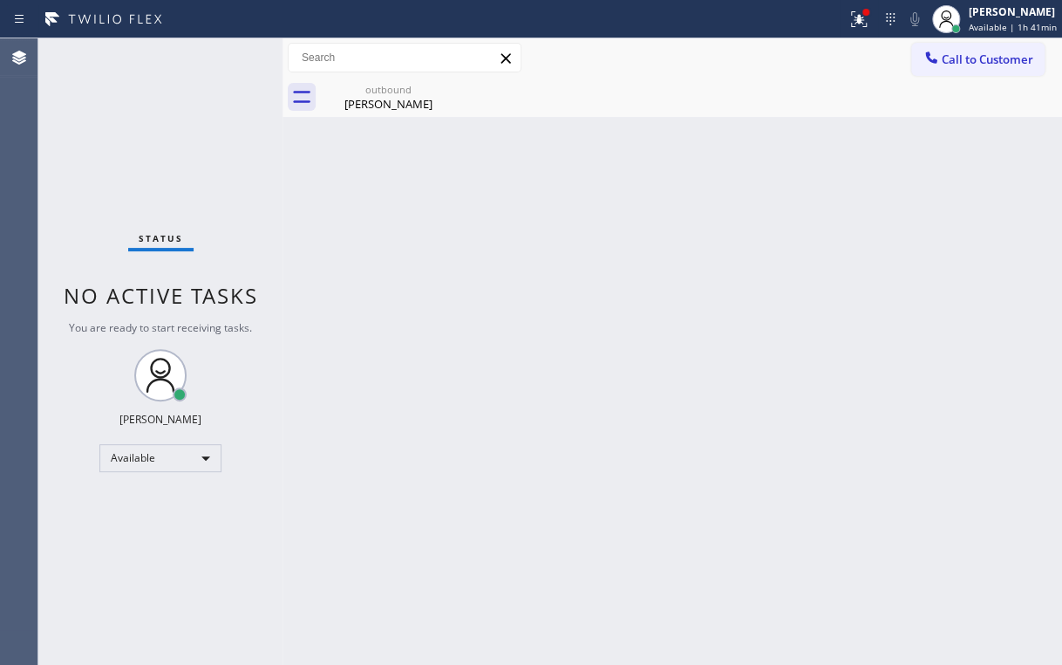
drag, startPoint x: 633, startPoint y: 66, endPoint x: 819, endPoint y: 69, distance: 185.8
click at [640, 69] on div "Call to Customer Outbound call Location GE Monogram Repair Expert [GEOGRAPHIC_D…" at bounding box center [673, 58] width 780 height 31
click at [857, 17] on icon at bounding box center [859, 19] width 21 height 21
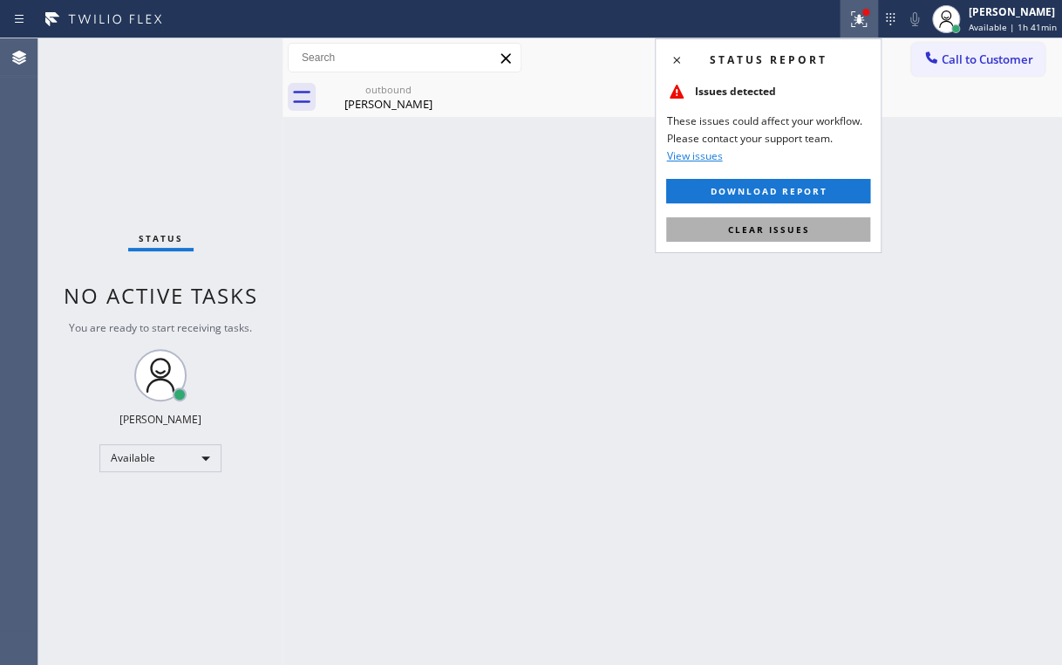
click at [784, 234] on span "Clear issues" at bounding box center [768, 229] width 82 height 12
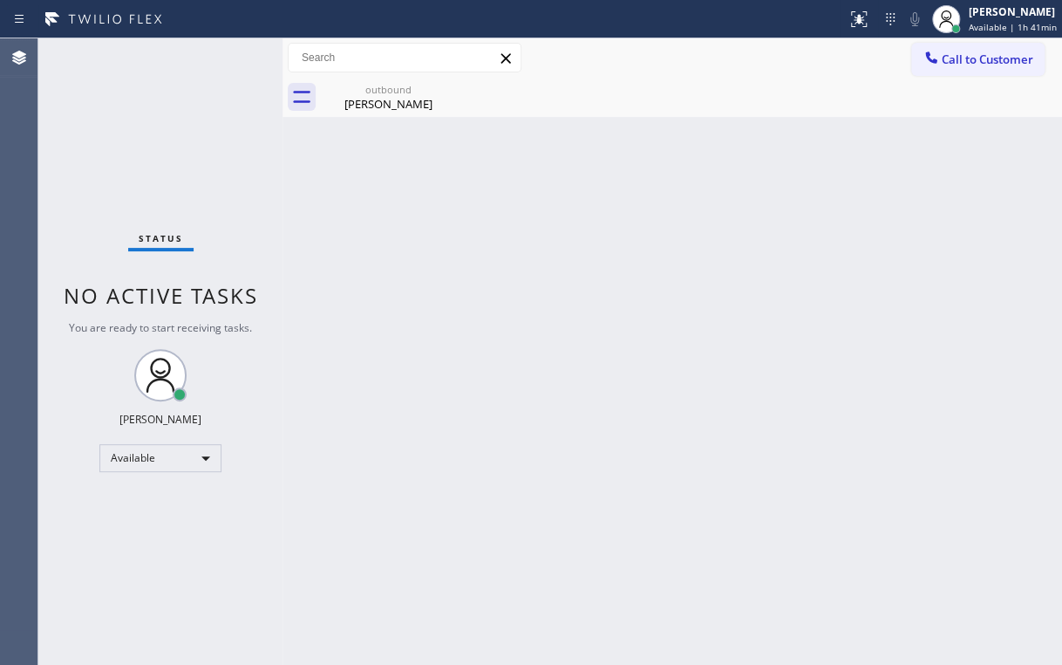
drag, startPoint x: 932, startPoint y: 217, endPoint x: 973, endPoint y: 76, distance: 147.1
click at [936, 201] on div "Back to Dashboard Change Sender ID Customers Technicians Select a contact Outbo…" at bounding box center [673, 351] width 780 height 626
drag, startPoint x: 971, startPoint y: 51, endPoint x: 597, endPoint y: 251, distance: 424.2
click at [969, 56] on span "Call to Customer" at bounding box center [988, 59] width 92 height 16
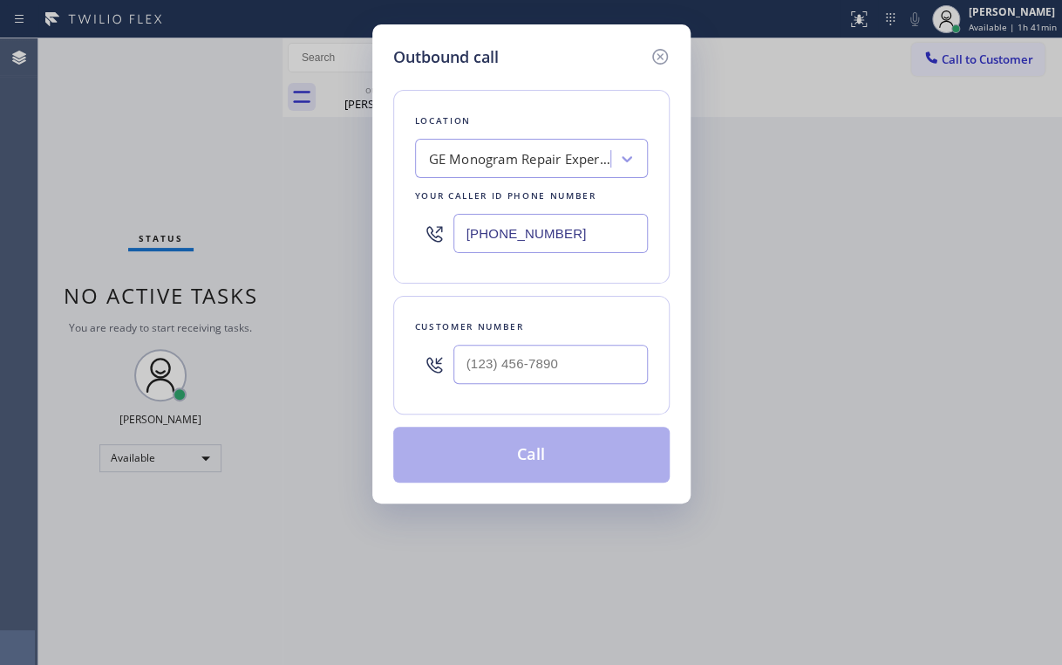
drag, startPoint x: 440, startPoint y: 244, endPoint x: 400, endPoint y: 248, distance: 40.3
click at [421, 246] on div "[PHONE_NUMBER]" at bounding box center [531, 233] width 233 height 57
paste input "415) 625-6496"
type input "[PHONE_NUMBER]"
drag, startPoint x: 539, startPoint y: 94, endPoint x: 574, endPoint y: 215, distance: 125.3
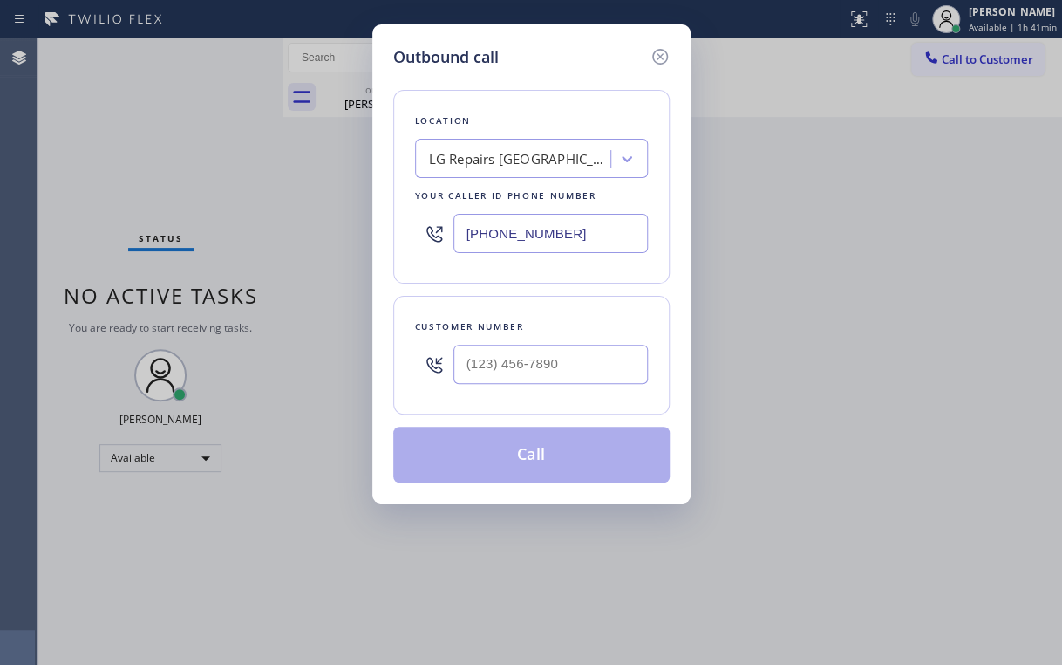
click at [539, 94] on div "Location LG Repairs [GEOGRAPHIC_DATA] Your caller id phone number [PHONE_NUMBER]" at bounding box center [531, 187] width 276 height 194
click at [561, 345] on input "(___) ___-____" at bounding box center [551, 364] width 195 height 39
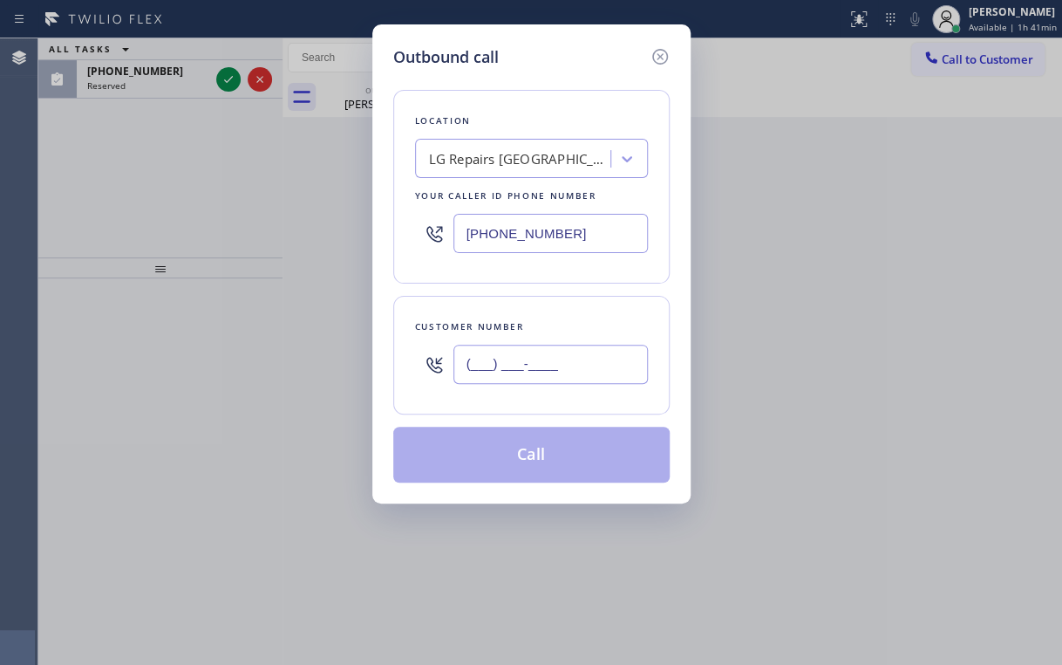
paste input "415) 568-5743"
type input "[PHONE_NUMBER]"
drag, startPoint x: 264, startPoint y: 177, endPoint x: 704, endPoint y: 52, distance: 456.9
click at [263, 177] on div "Outbound call Location LG Repairs [GEOGRAPHIC_DATA] Your caller id phone number…" at bounding box center [531, 332] width 1062 height 665
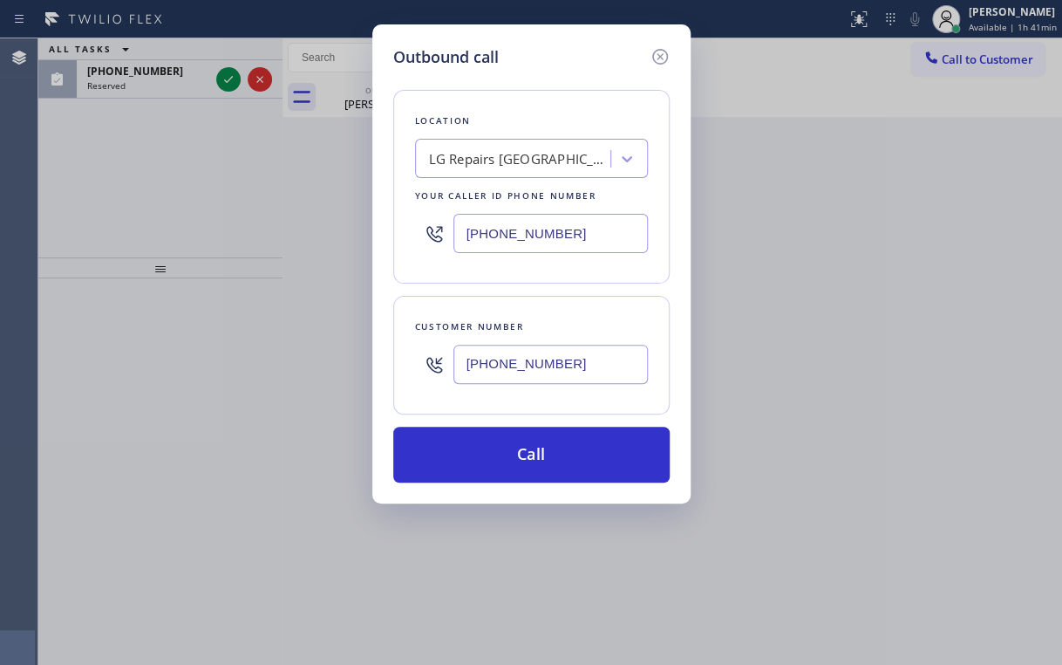
drag, startPoint x: 665, startPoint y: 54, endPoint x: 424, endPoint y: 66, distance: 241.0
click at [652, 53] on icon at bounding box center [660, 56] width 21 height 21
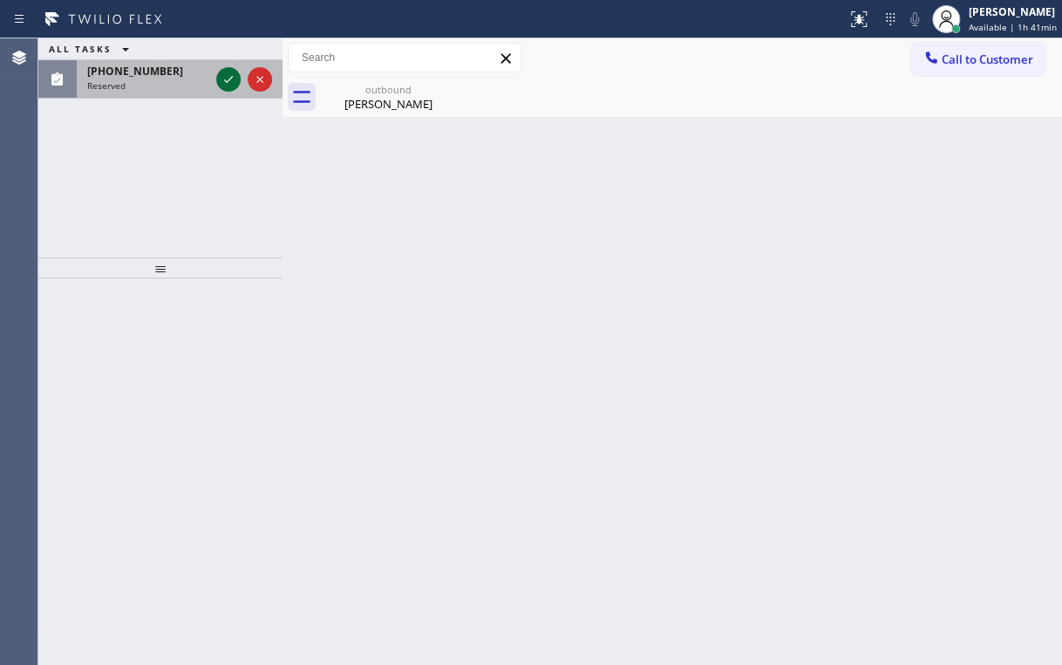
click at [237, 73] on icon at bounding box center [228, 79] width 21 height 21
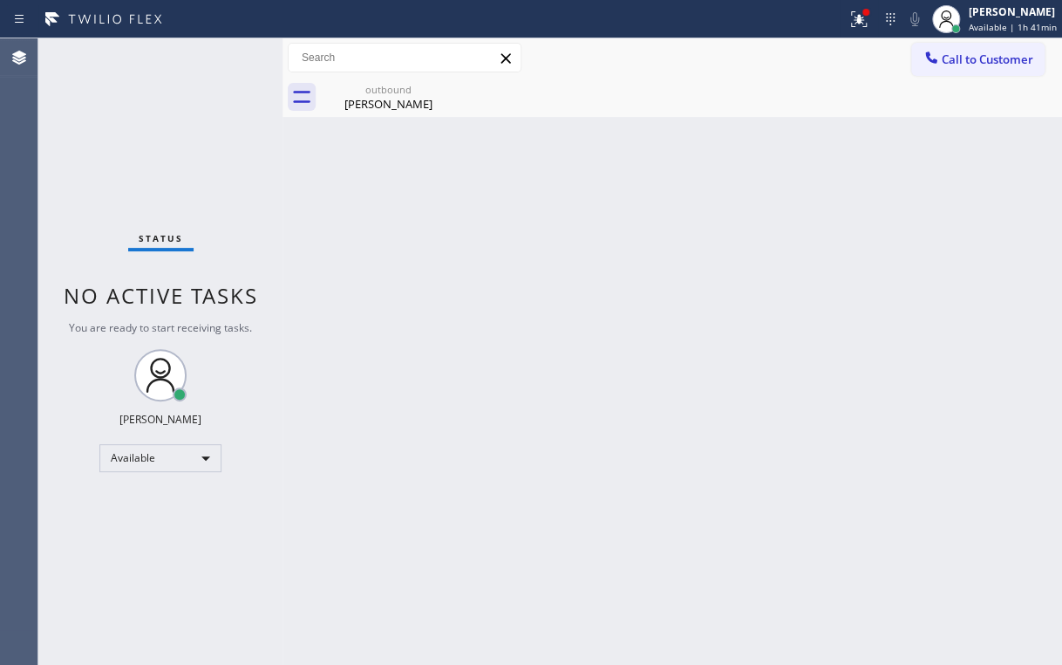
click at [234, 75] on div "Status No active tasks You are ready to start receiving tasks. [PERSON_NAME] Av…" at bounding box center [160, 351] width 244 height 626
drag, startPoint x: 393, startPoint y: 104, endPoint x: 422, endPoint y: 99, distance: 29.3
click at [393, 103] on div "[PERSON_NAME]" at bounding box center [389, 104] width 132 height 16
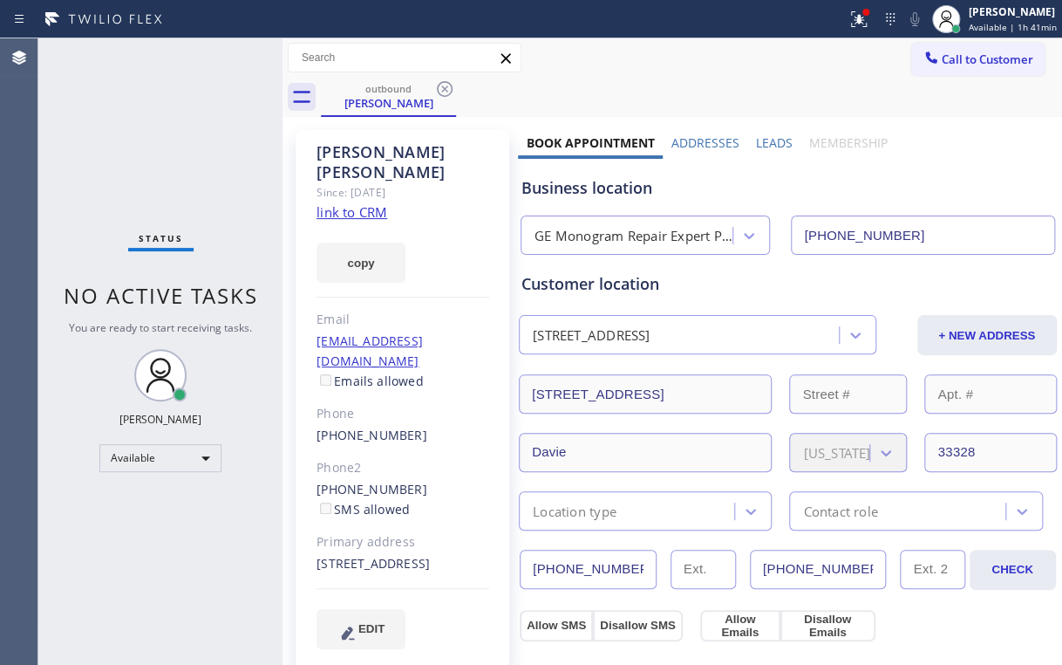
click at [456, 85] on div "outbound [PERSON_NAME]" at bounding box center [691, 97] width 741 height 39
click at [447, 86] on icon at bounding box center [445, 89] width 16 height 16
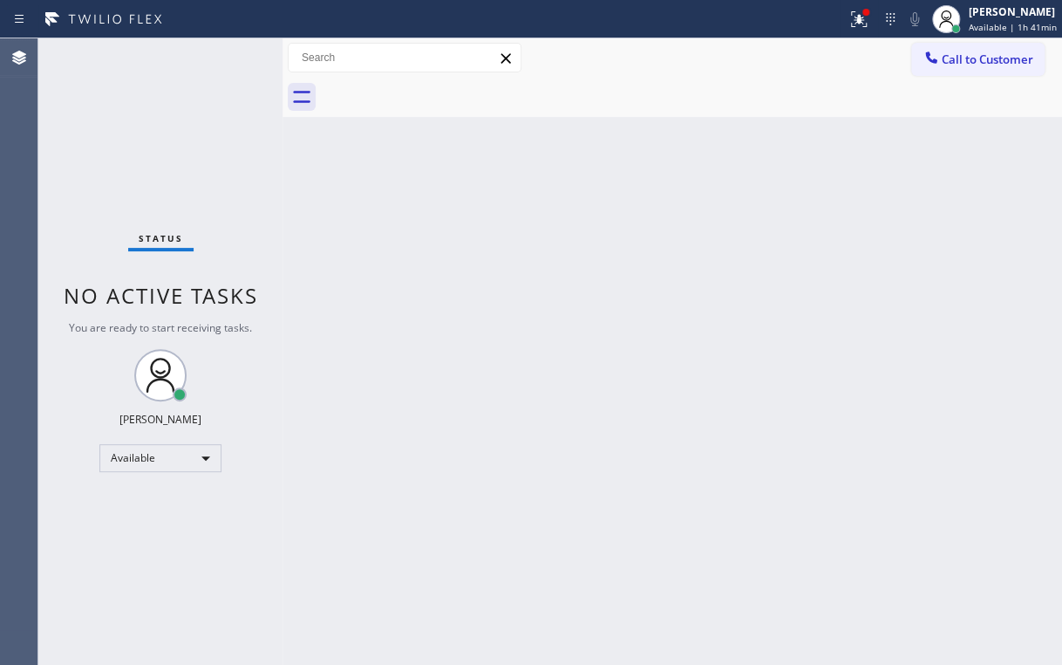
click at [461, 256] on div "Back to Dashboard Change Sender ID Customers Technicians Select a contact Outbo…" at bounding box center [673, 351] width 780 height 626
click at [866, 12] on div at bounding box center [866, 12] width 7 height 7
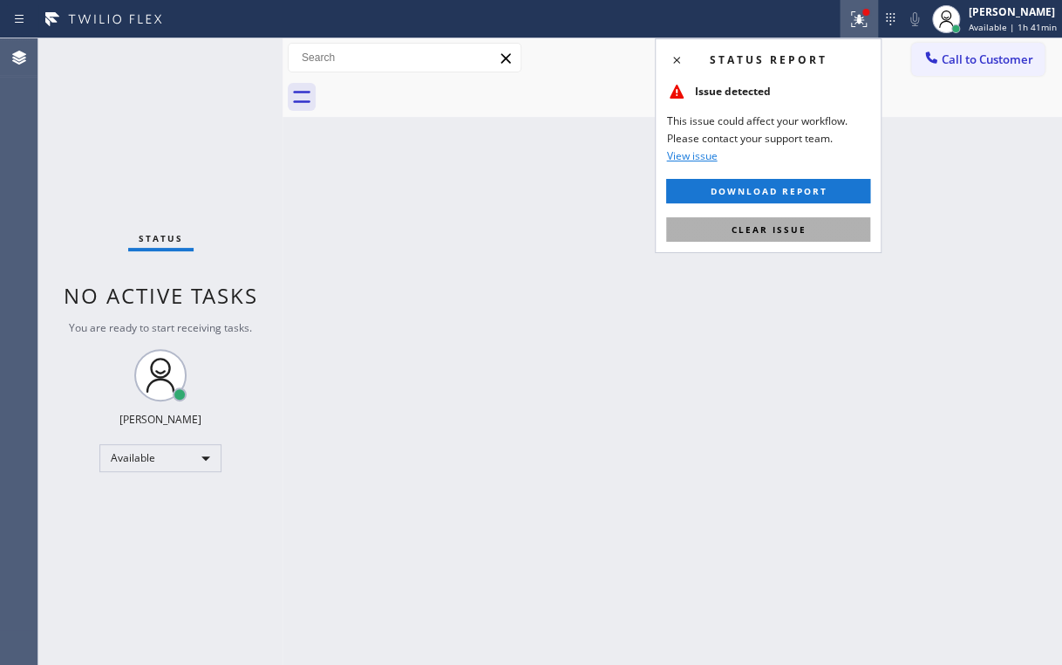
click at [756, 231] on span "Clear issue" at bounding box center [768, 229] width 75 height 12
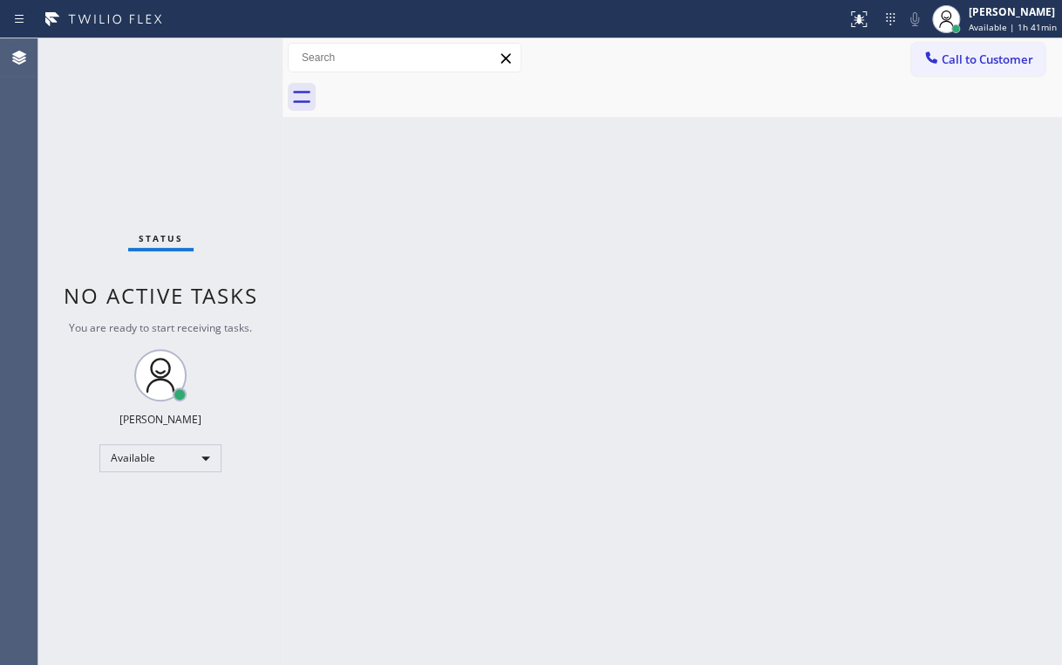
drag, startPoint x: 521, startPoint y: 263, endPoint x: 420, endPoint y: 589, distance: 340.7
click at [517, 283] on div "Back to Dashboard Change Sender ID Customers Technicians Select a contact Outbo…" at bounding box center [673, 351] width 780 height 626
click at [154, 140] on div "Status No active tasks You are ready to start receiving tasks. [PERSON_NAME] Av…" at bounding box center [160, 351] width 244 height 626
drag, startPoint x: 959, startPoint y: 51, endPoint x: 582, endPoint y: 208, distance: 407.9
click at [952, 56] on span "Call to Customer" at bounding box center [988, 59] width 92 height 16
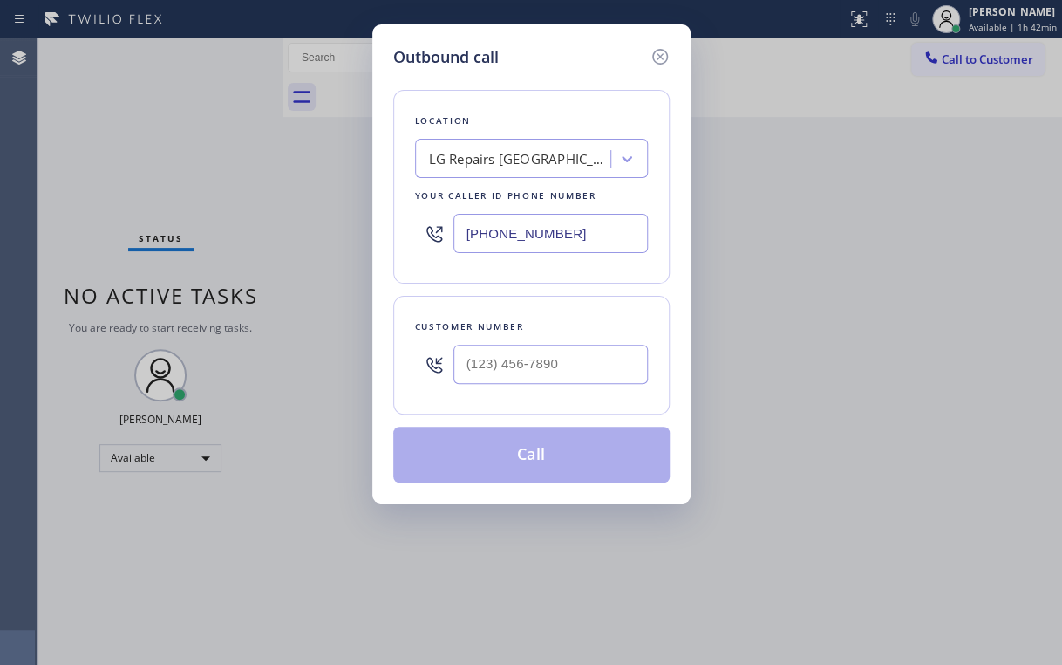
drag, startPoint x: 547, startPoint y: 231, endPoint x: 272, endPoint y: 302, distance: 283.7
click at [249, 265] on div "Outbound call Location LG Repairs [GEOGRAPHIC_DATA] Your caller id phone number…" at bounding box center [531, 332] width 1062 height 665
paste input "855) 731-4952"
type input "[PHONE_NUMBER]"
drag, startPoint x: 538, startPoint y: 94, endPoint x: 550, endPoint y: 188, distance: 95.0
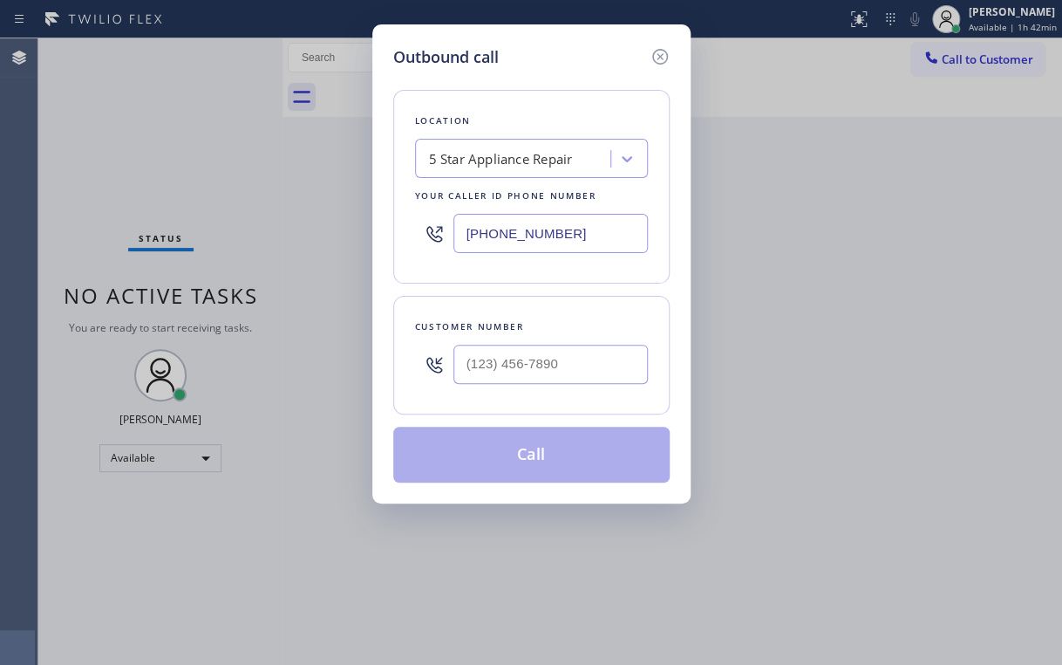
click at [538, 95] on div "Location 5 Star Appliance Repair Your caller id phone number [PHONE_NUMBER]" at bounding box center [531, 187] width 276 height 194
click at [548, 378] on input "(___) ___-____" at bounding box center [551, 364] width 195 height 39
click at [549, 365] on input "(___) ___-____" at bounding box center [551, 364] width 195 height 39
drag, startPoint x: 603, startPoint y: 366, endPoint x: 414, endPoint y: 371, distance: 188.4
click at [429, 371] on div "(___) ___-____" at bounding box center [531, 364] width 233 height 57
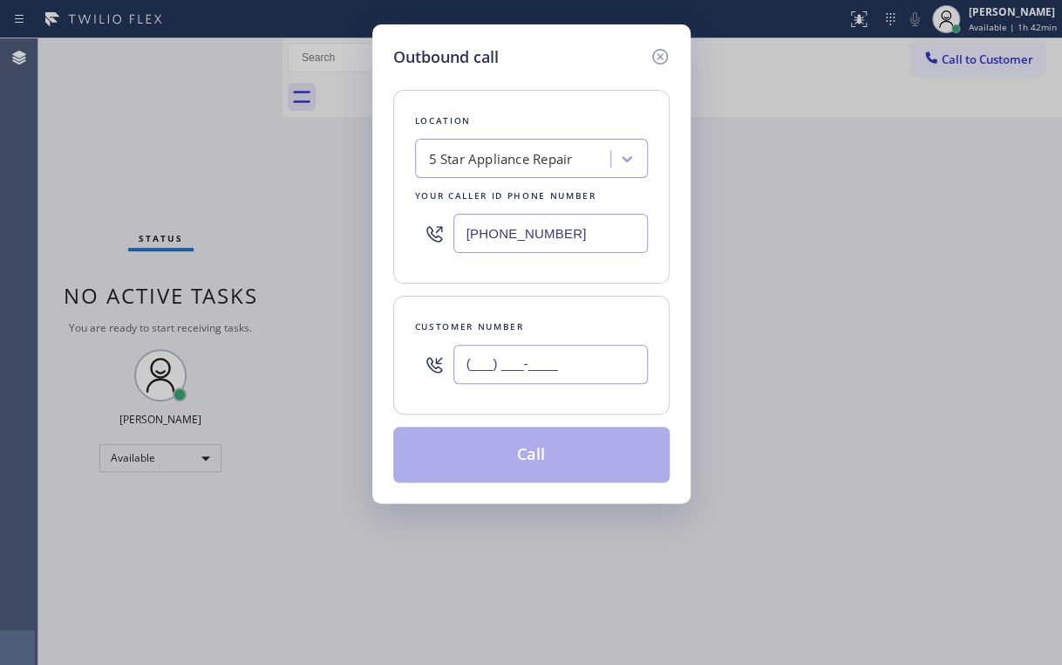
paste input "213) 760-0611"
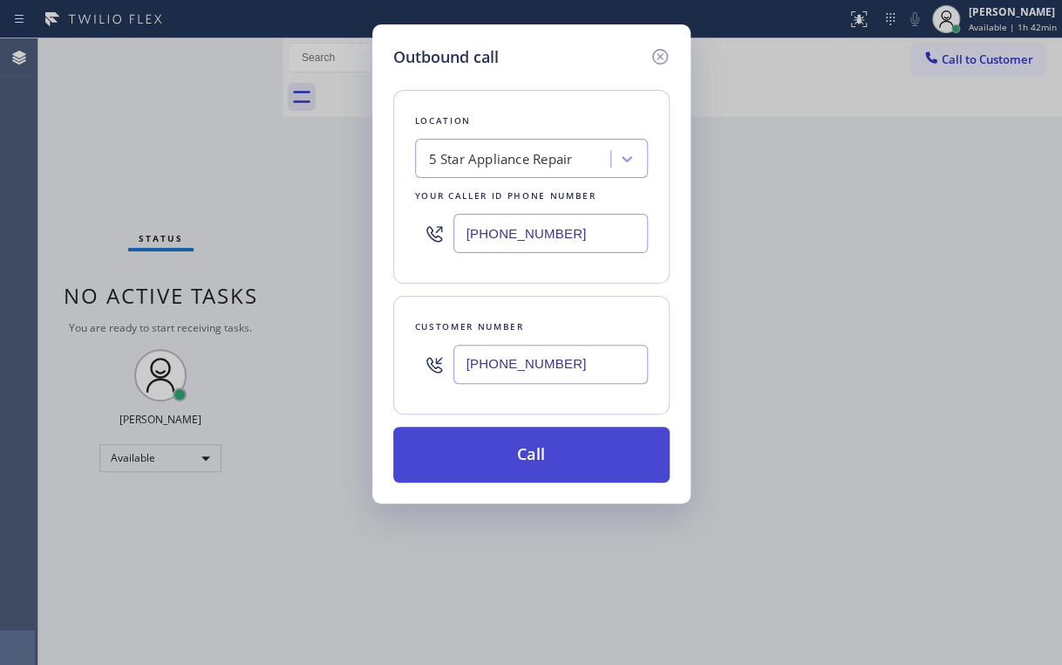
type input "[PHONE_NUMBER]"
click at [507, 458] on button "Call" at bounding box center [531, 455] width 276 height 56
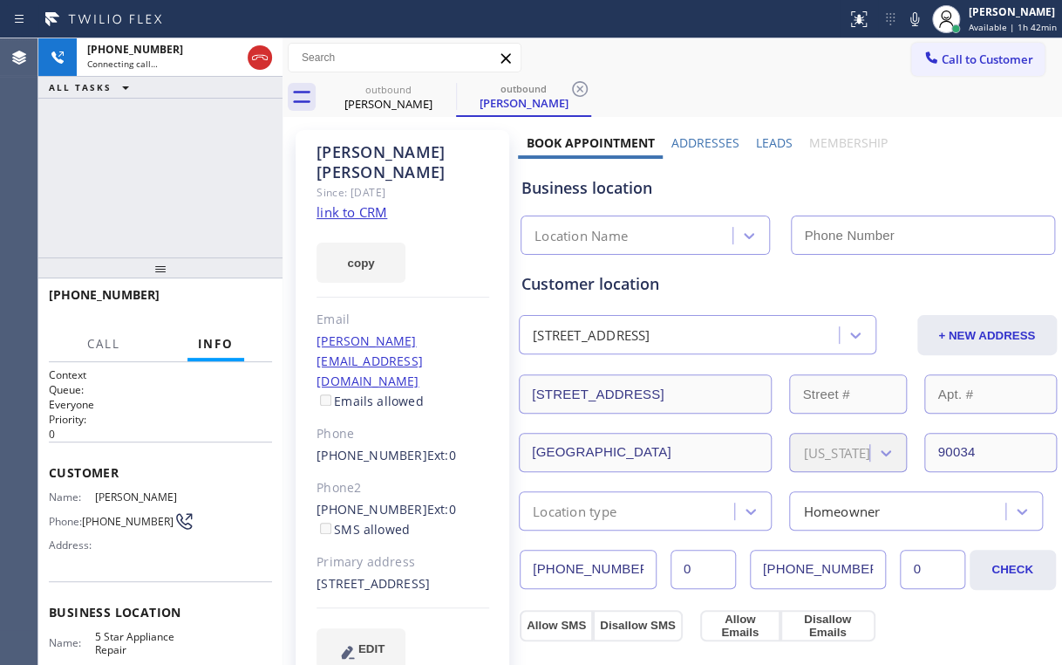
type input "[PHONE_NUMBER]"
click at [229, 311] on button "HANG UP" at bounding box center [231, 302] width 81 height 24
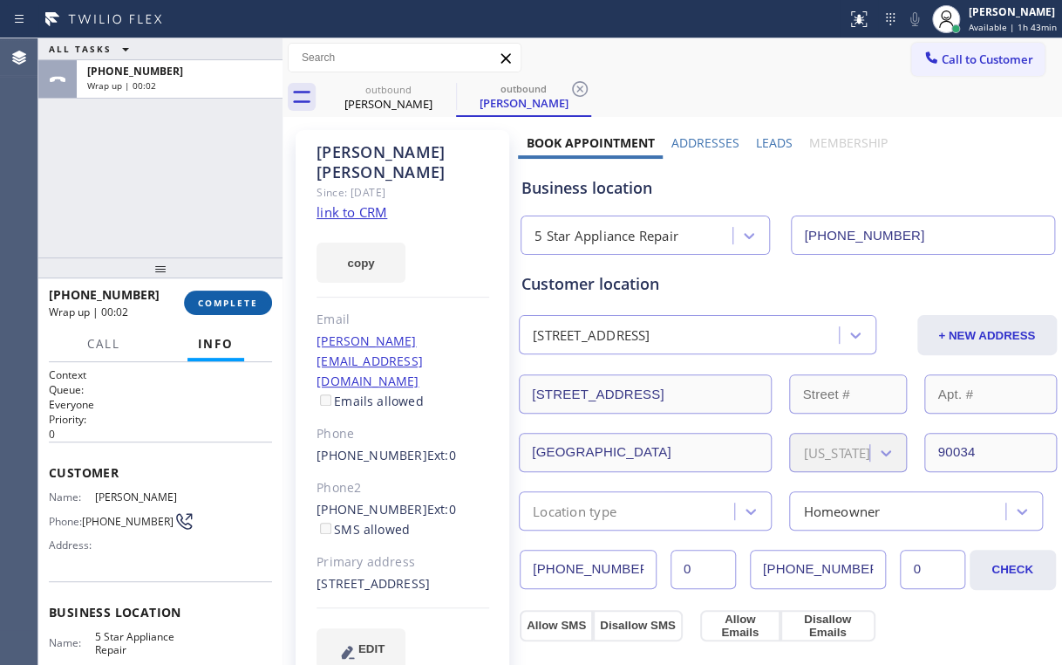
click at [229, 311] on button "COMPLETE" at bounding box center [228, 302] width 88 height 24
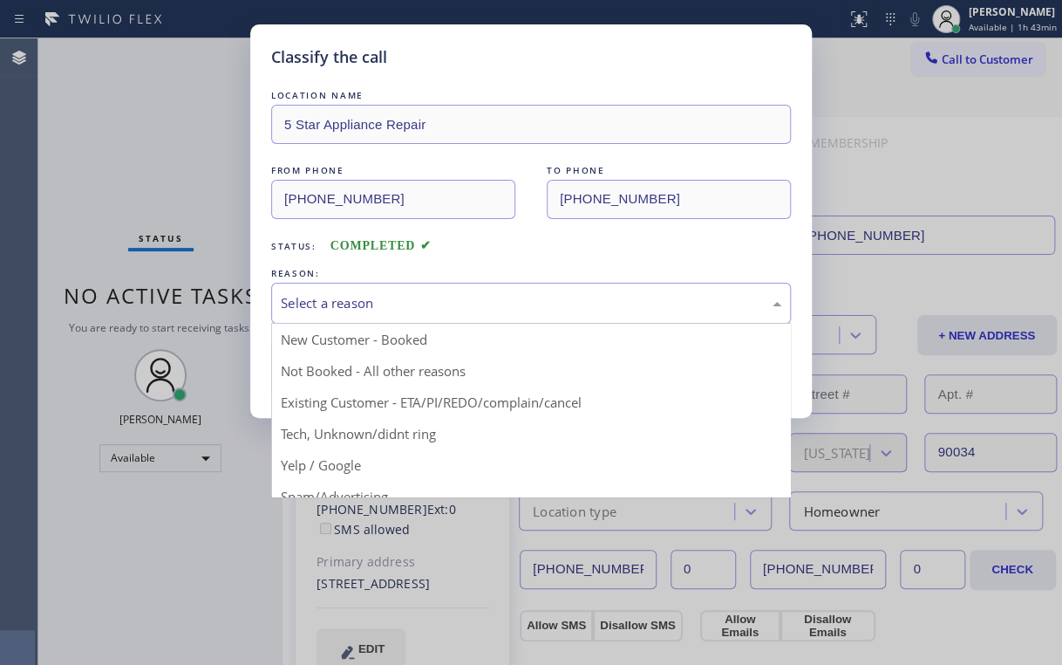
click at [330, 304] on div "Select a reason" at bounding box center [531, 303] width 501 height 20
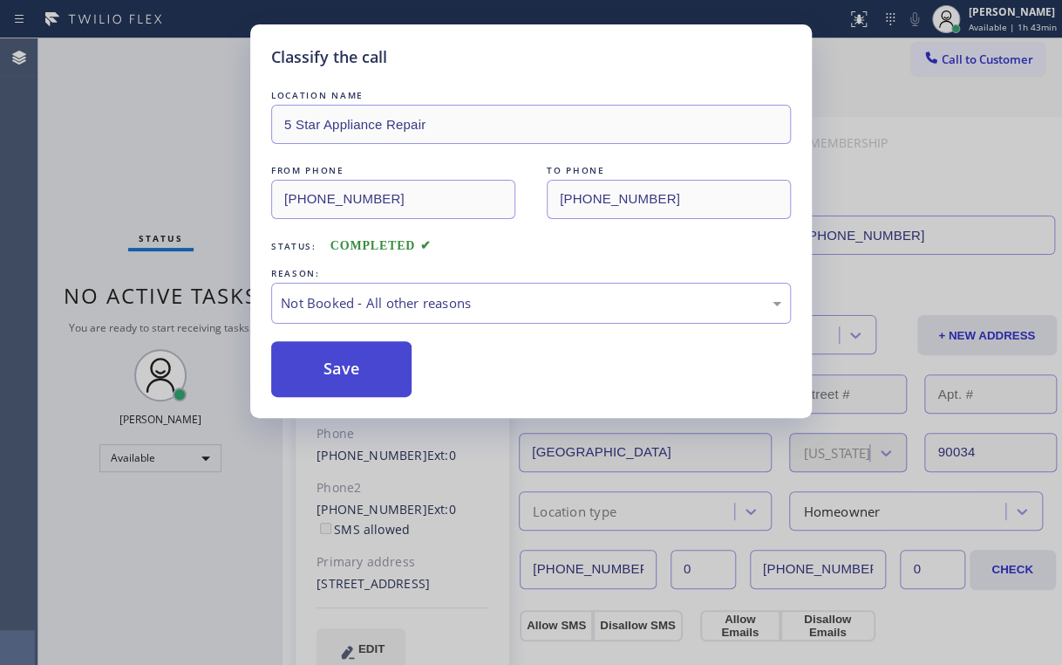
click at [352, 363] on button "Save" at bounding box center [341, 369] width 140 height 56
click at [140, 161] on div "Classify the call LOCATION NAME 5 Star Appliance Repair FROM PHONE [PHONE_NUMBE…" at bounding box center [531, 332] width 1062 height 665
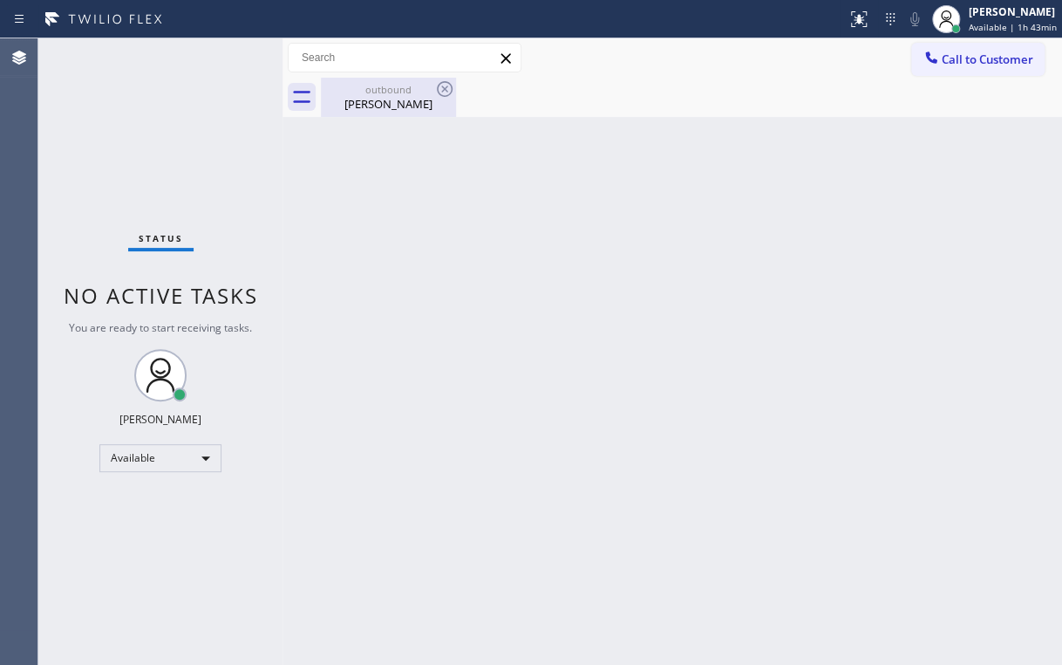
drag, startPoint x: 373, startPoint y: 89, endPoint x: 415, endPoint y: 90, distance: 41.9
click at [374, 89] on div "outbound" at bounding box center [389, 89] width 132 height 13
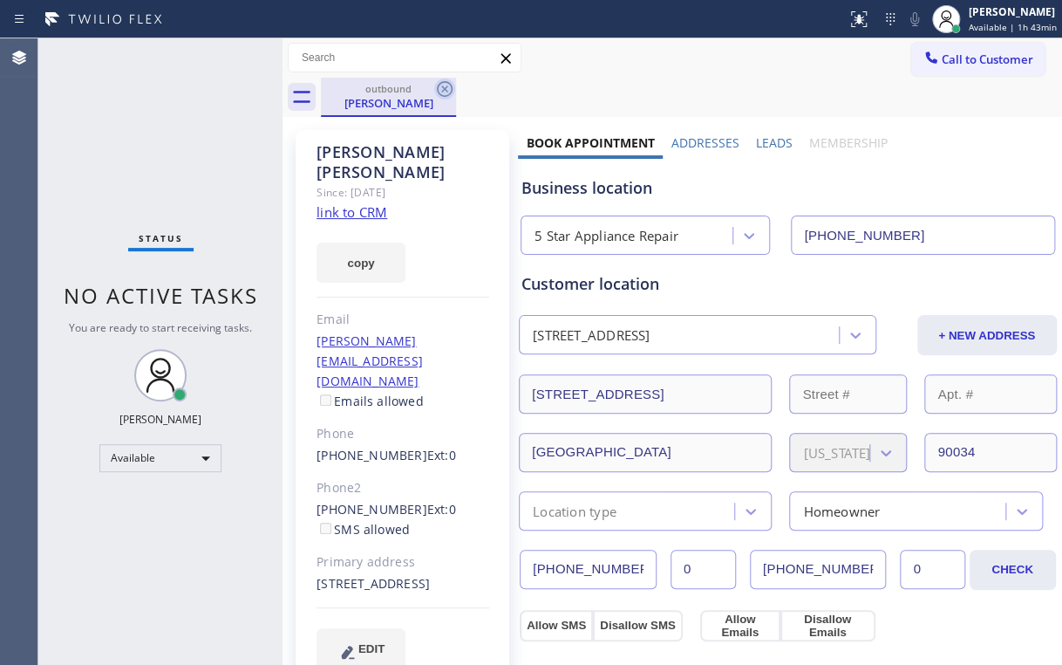
click at [447, 87] on icon at bounding box center [444, 88] width 21 height 21
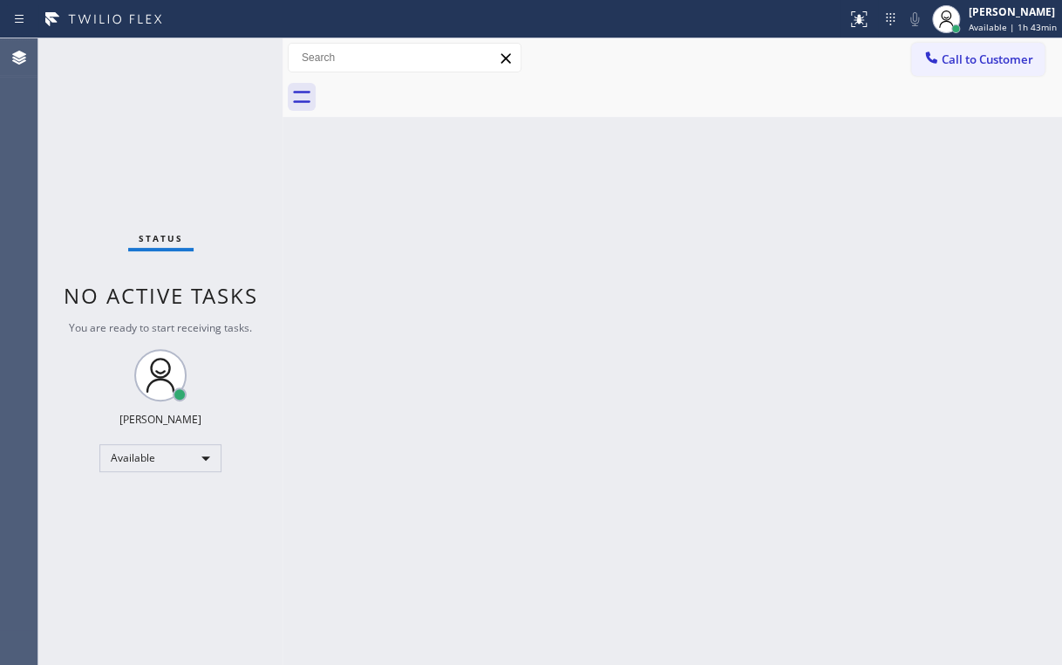
click at [564, 280] on div "Back to Dashboard Change Sender ID Customers Technicians Select a contact Outbo…" at bounding box center [673, 351] width 780 height 626
drag, startPoint x: 213, startPoint y: 124, endPoint x: 133, endPoint y: 1, distance: 146.8
click at [210, 120] on div "Status No active tasks You are ready to start receiving tasks. [PERSON_NAME] Av…" at bounding box center [160, 351] width 244 height 626
drag, startPoint x: 130, startPoint y: 166, endPoint x: 311, endPoint y: 625, distance: 493.8
click at [135, 172] on div "Status No active tasks You are ready to start receiving tasks. [PERSON_NAME] Av…" at bounding box center [160, 351] width 244 height 626
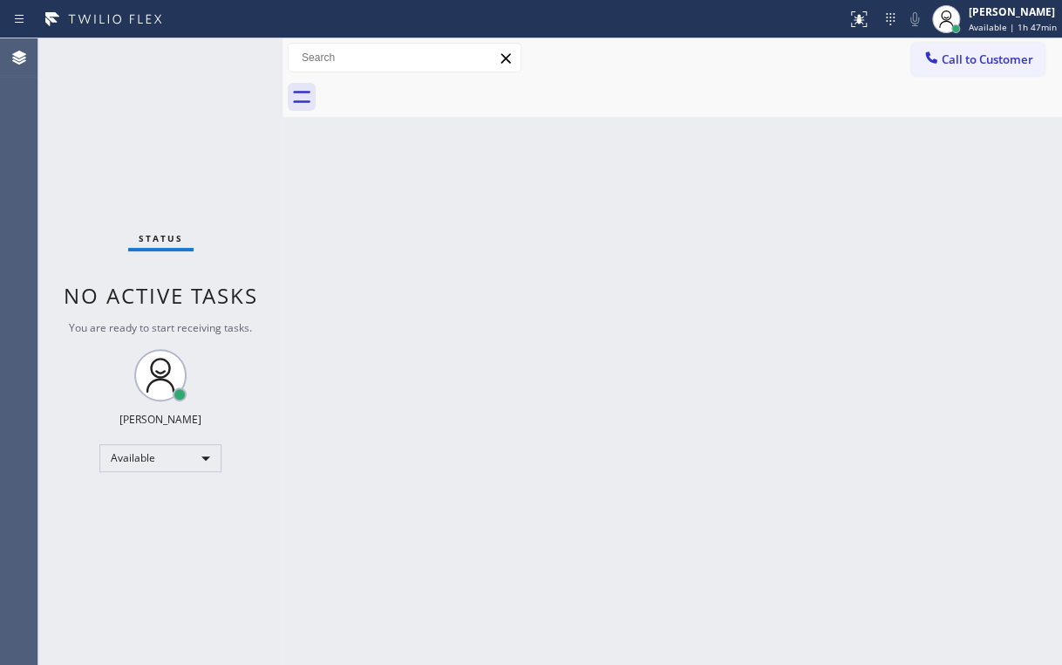
drag, startPoint x: 759, startPoint y: 77, endPoint x: 850, endPoint y: 70, distance: 91.0
click at [764, 77] on div "Call to Customer Outbound call Location 5 Star Appliance Repair Your caller id …" at bounding box center [673, 77] width 780 height 78
click at [941, 63] on div at bounding box center [931, 59] width 21 height 21
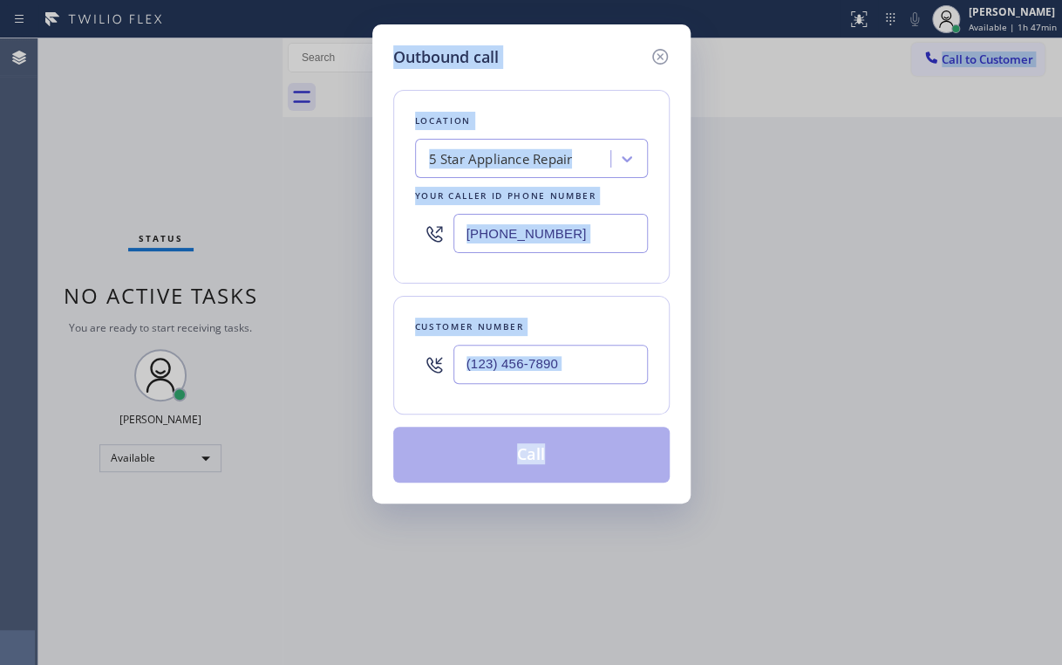
drag, startPoint x: 773, startPoint y: 193, endPoint x: 789, endPoint y: 164, distance: 33.2
click at [773, 192] on div "Outbound call Location 5 Star Appliance Repair Your caller id phone number [PHO…" at bounding box center [531, 332] width 1062 height 665
click at [666, 62] on icon at bounding box center [660, 56] width 21 height 21
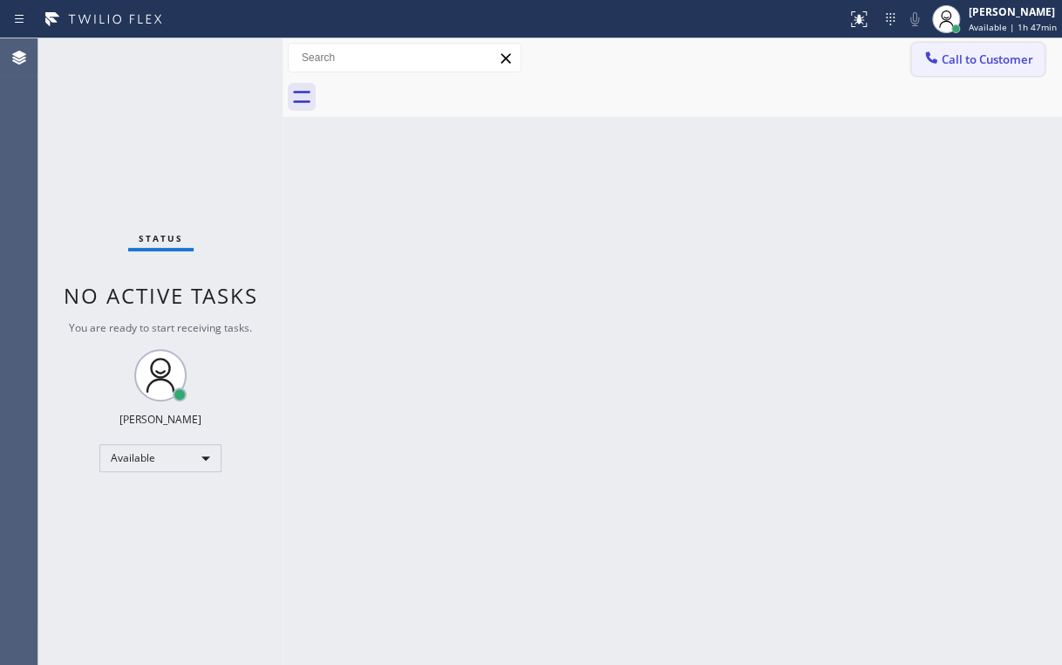
drag, startPoint x: 819, startPoint y: 115, endPoint x: 932, endPoint y: 65, distance: 123.0
click at [829, 115] on div at bounding box center [691, 97] width 741 height 39
click at [939, 64] on icon at bounding box center [931, 57] width 17 height 17
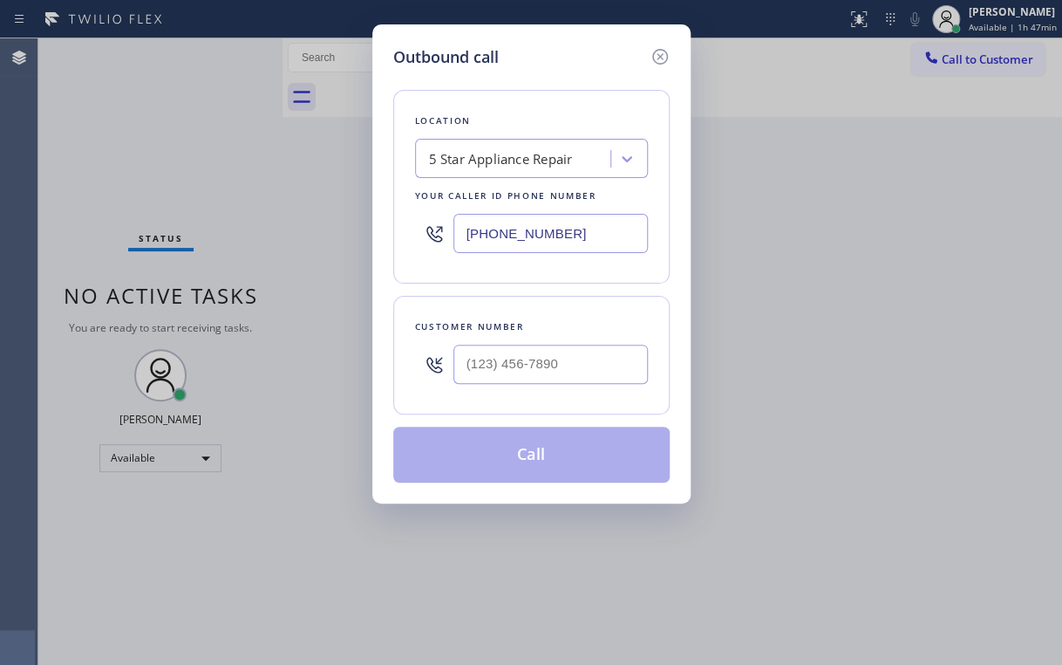
drag, startPoint x: 358, startPoint y: 248, endPoint x: 314, endPoint y: 259, distance: 45.9
click at [338, 253] on div "Outbound call Location 5 Star Appliance Repair Your caller id phone number [PHO…" at bounding box center [531, 332] width 1062 height 665
paste input "714) 248-8176"
type input "[PHONE_NUMBER]"
drag, startPoint x: 555, startPoint y: 54, endPoint x: 584, endPoint y: 279, distance: 227.0
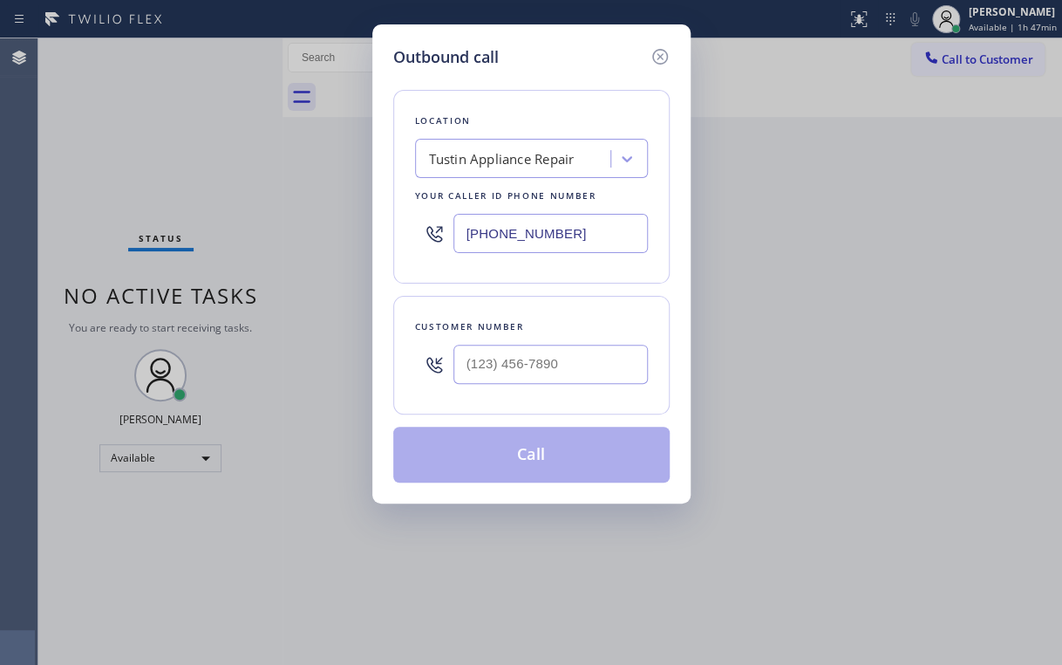
click at [555, 56] on div "Outbound call" at bounding box center [531, 57] width 276 height 24
click at [529, 375] on input "(___) ___-____" at bounding box center [551, 364] width 195 height 39
paste input "714) 343-5723"
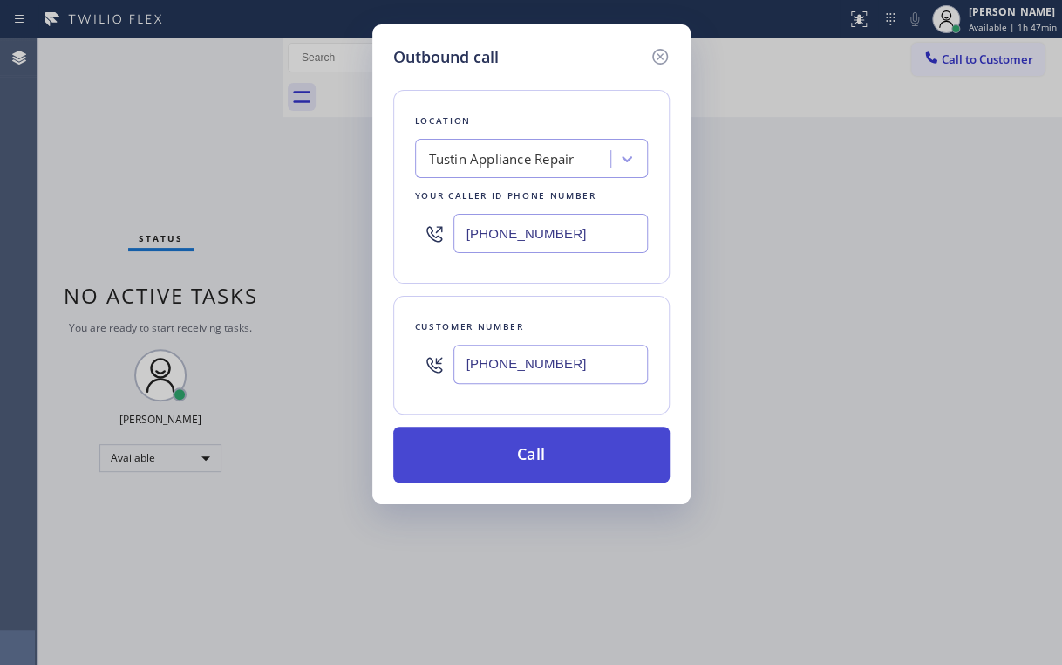
type input "[PHONE_NUMBER]"
click at [464, 460] on button "Call" at bounding box center [531, 455] width 276 height 56
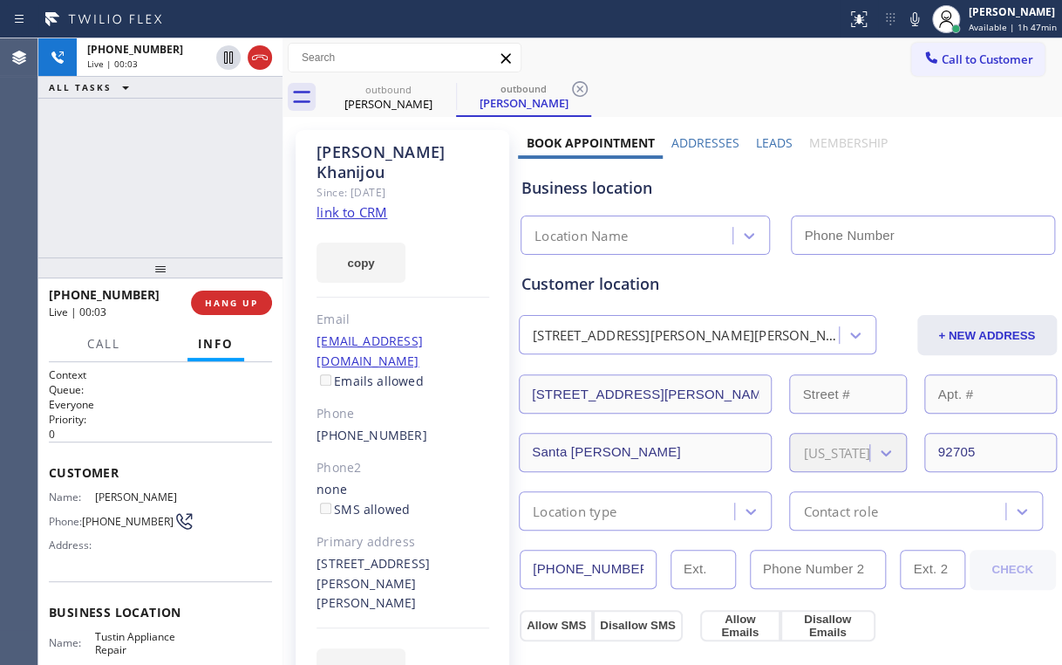
type input "[PHONE_NUMBER]"
click at [235, 298] on span "HANG UP" at bounding box center [231, 303] width 53 height 12
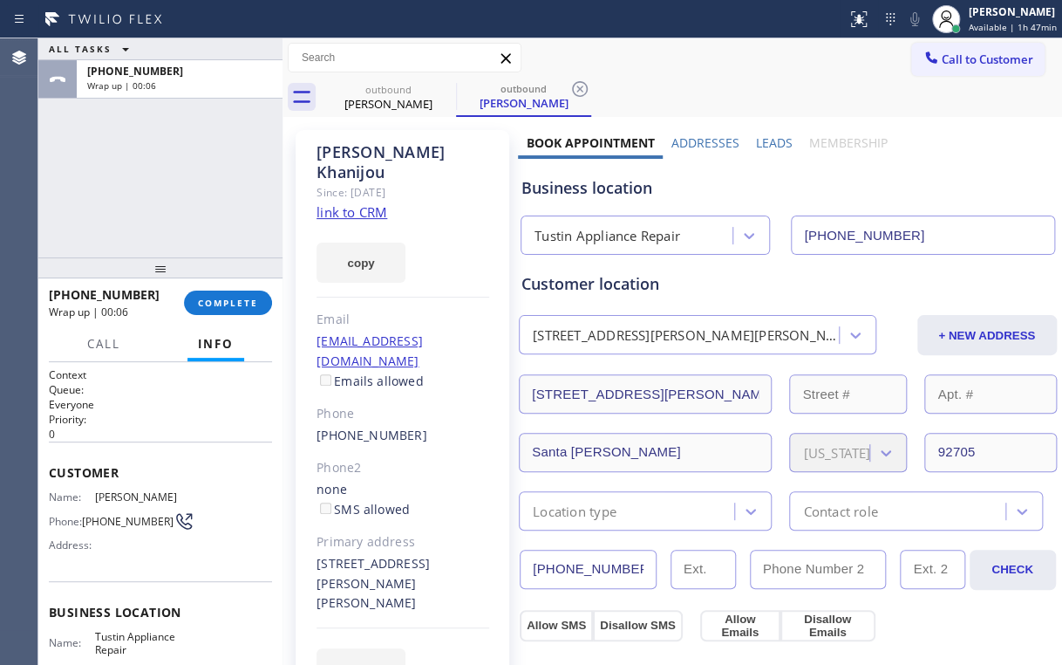
click at [207, 114] on div "ALL TASKS ALL TASKS ACTIVE TASKS TASKS IN WRAP UP [PHONE_NUMBER] Wrap up | 00:06" at bounding box center [160, 147] width 244 height 219
click at [234, 294] on button "COMPLETE" at bounding box center [228, 302] width 88 height 24
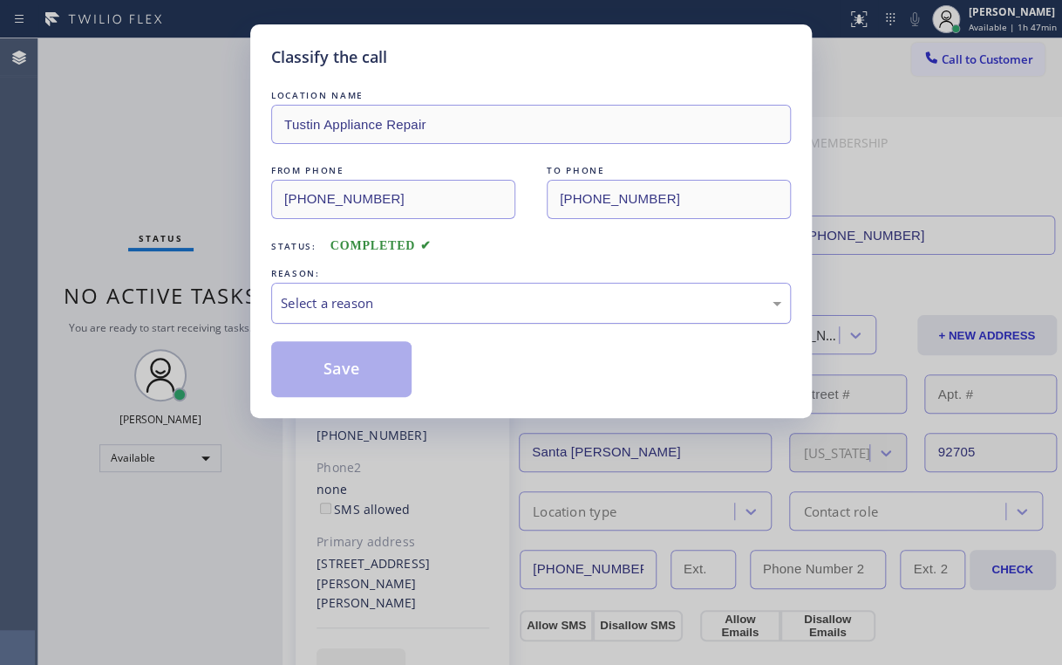
click at [370, 306] on div "Select a reason" at bounding box center [531, 303] width 501 height 20
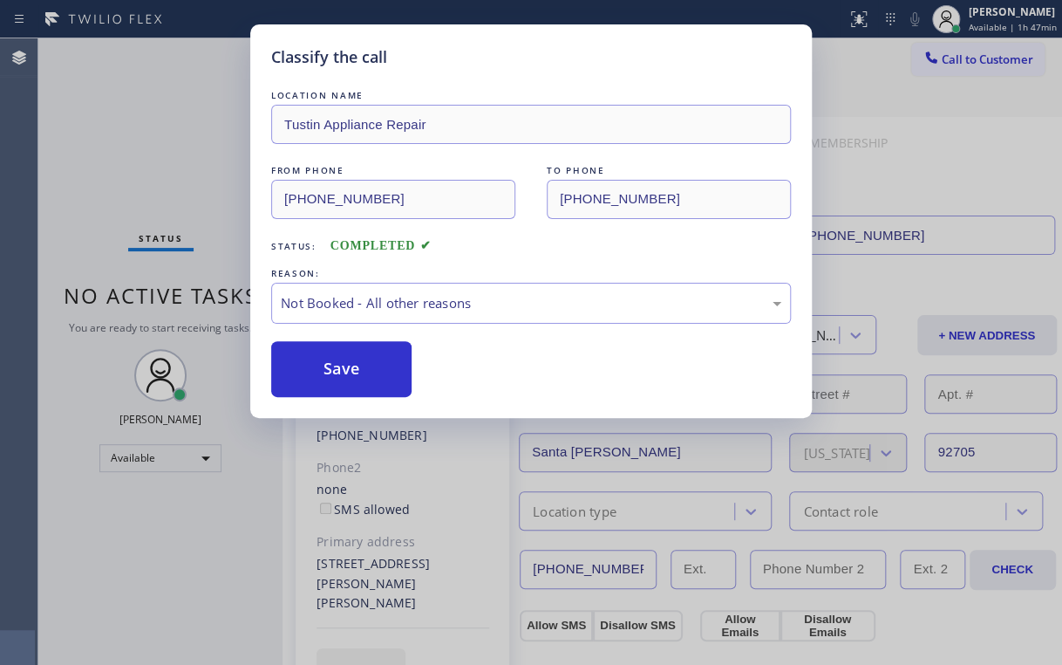
click at [342, 370] on button "Save" at bounding box center [341, 369] width 140 height 56
drag, startPoint x: 200, startPoint y: 112, endPoint x: 275, endPoint y: 562, distance: 456.3
click at [201, 119] on div "Classify the call LOCATION NAME Tustin Appliance Repair FROM PHONE [PHONE_NUMBE…" at bounding box center [531, 332] width 1062 height 665
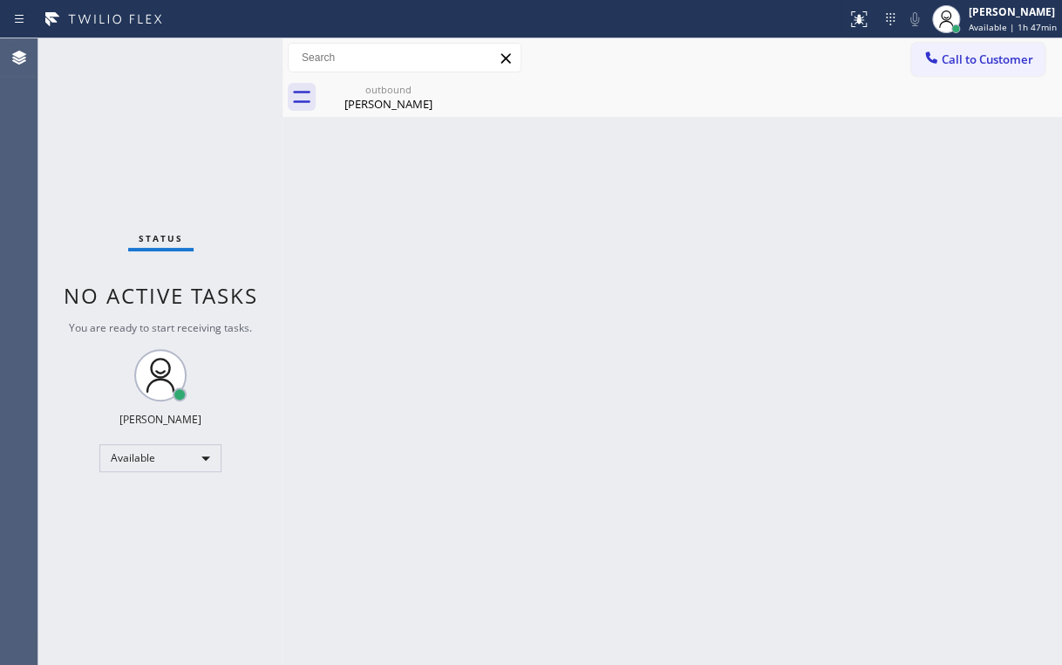
click at [687, 82] on div "outbound [PERSON_NAME]" at bounding box center [691, 97] width 741 height 39
drag, startPoint x: 377, startPoint y: 105, endPoint x: 392, endPoint y: 99, distance: 15.7
click at [379, 104] on div "[PERSON_NAME]" at bounding box center [389, 104] width 132 height 16
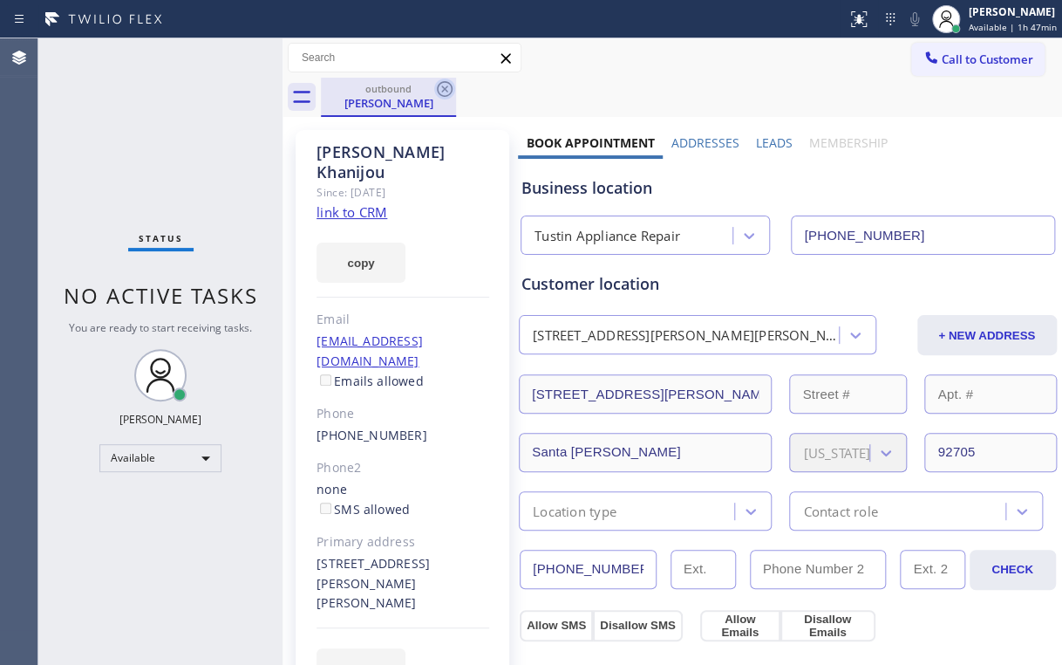
drag, startPoint x: 442, startPoint y: 91, endPoint x: 671, endPoint y: 98, distance: 228.6
click at [442, 91] on icon at bounding box center [445, 89] width 16 height 16
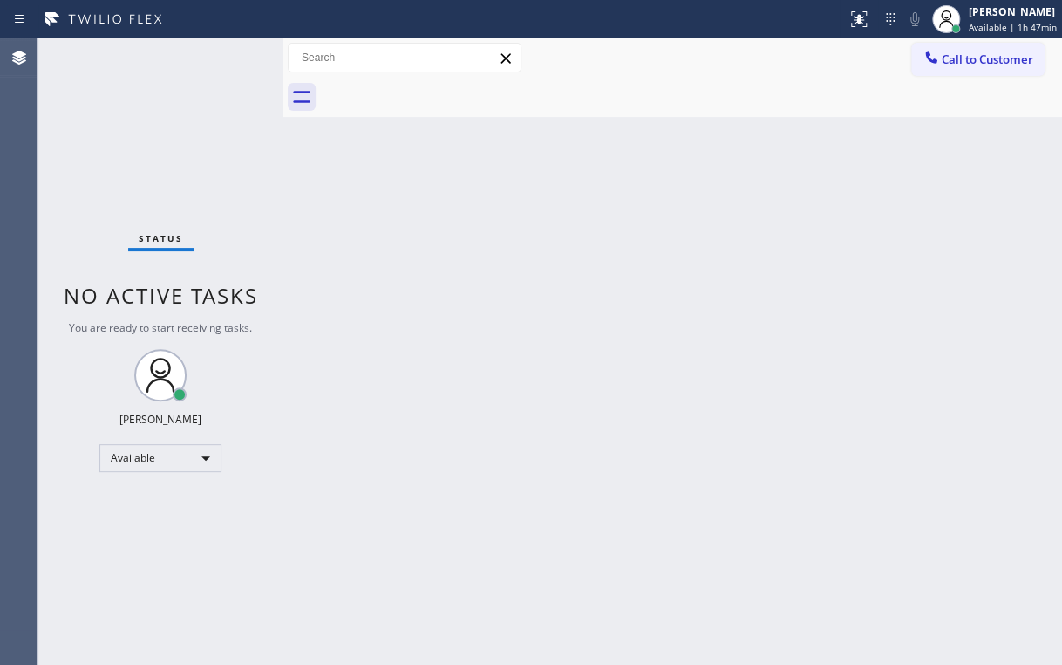
drag, startPoint x: 718, startPoint y: 100, endPoint x: 733, endPoint y: 105, distance: 15.5
click at [726, 104] on div at bounding box center [691, 97] width 741 height 39
click at [952, 51] on span "Call to Customer" at bounding box center [988, 59] width 92 height 16
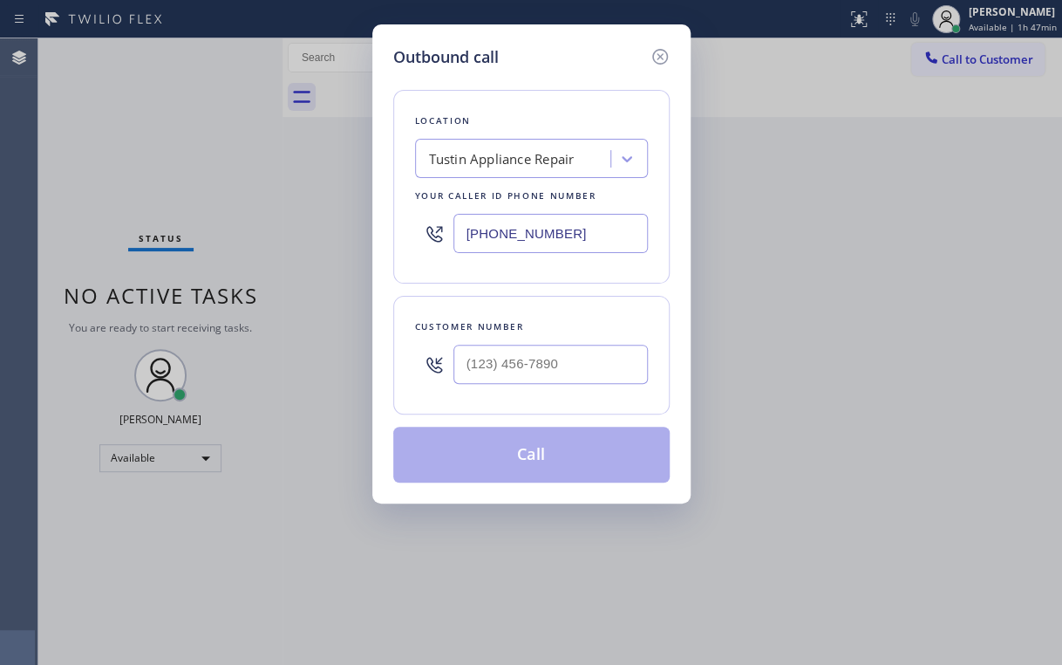
drag, startPoint x: 585, startPoint y: 231, endPoint x: 117, endPoint y: 286, distance: 471.6
click at [338, 259] on div "Outbound call Location Tustin Appliance Repair Your caller id phone number [PHO…" at bounding box center [531, 332] width 1062 height 665
paste input "929) 226-6718"
type input "[PHONE_NUMBER]"
click at [571, 69] on div "Location [GEOGRAPHIC_DATA] Appliance Expert Your caller id phone number [PHONE_…" at bounding box center [531, 275] width 276 height 413
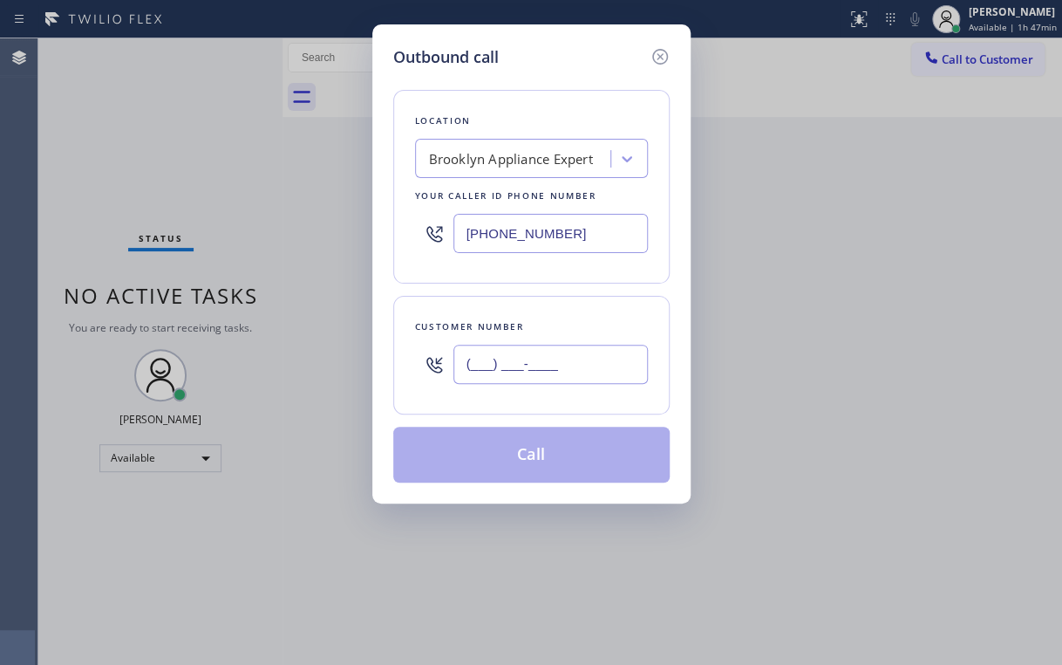
click at [572, 365] on input "(___) ___-____" at bounding box center [551, 364] width 195 height 39
paste input "815) 540-5882"
type input "[PHONE_NUMBER]"
click at [493, 457] on button "Call" at bounding box center [531, 455] width 276 height 56
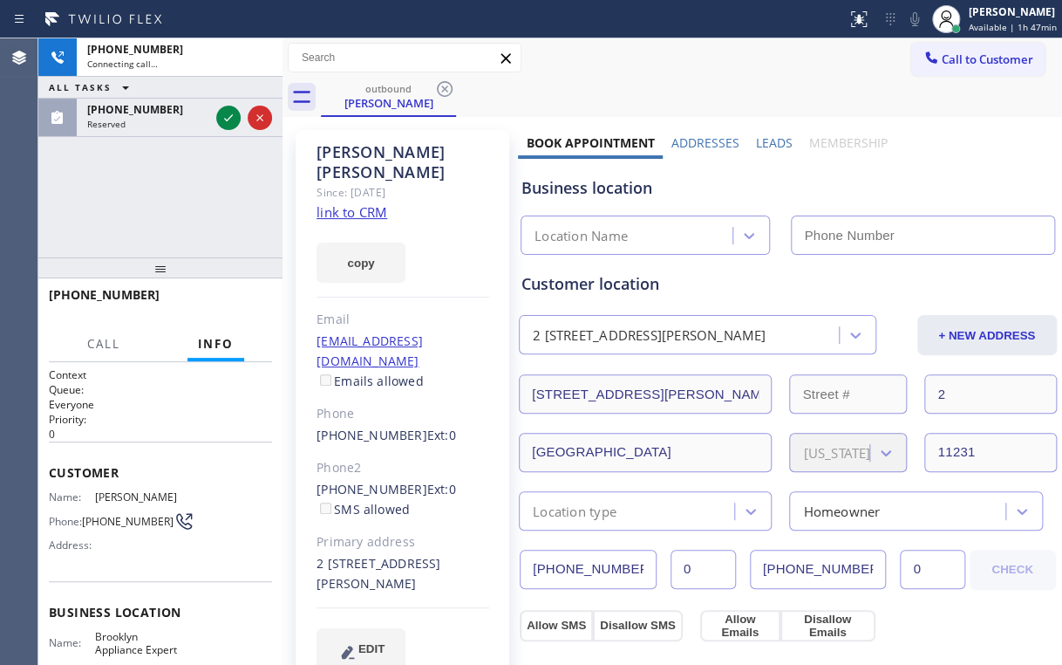
click at [237, 211] on div "[PHONE_NUMBER] Connecting call… ALL TASKS ALL TASKS ACTIVE TASKS TASKS IN WRAP …" at bounding box center [160, 147] width 244 height 219
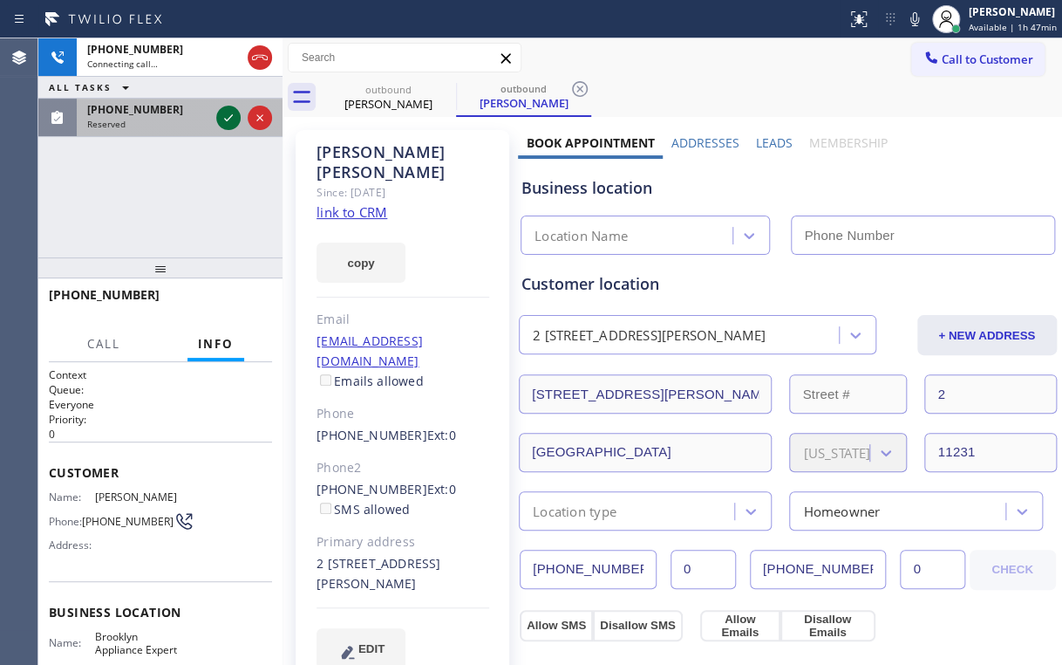
click at [231, 122] on icon at bounding box center [228, 117] width 21 height 21
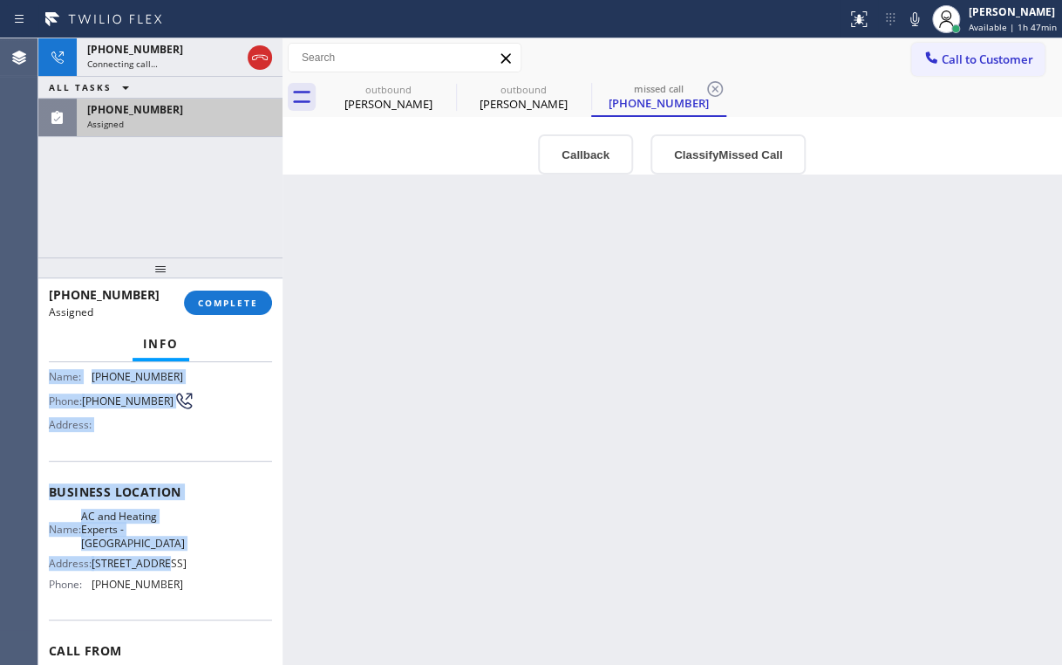
scroll to position [140, 0]
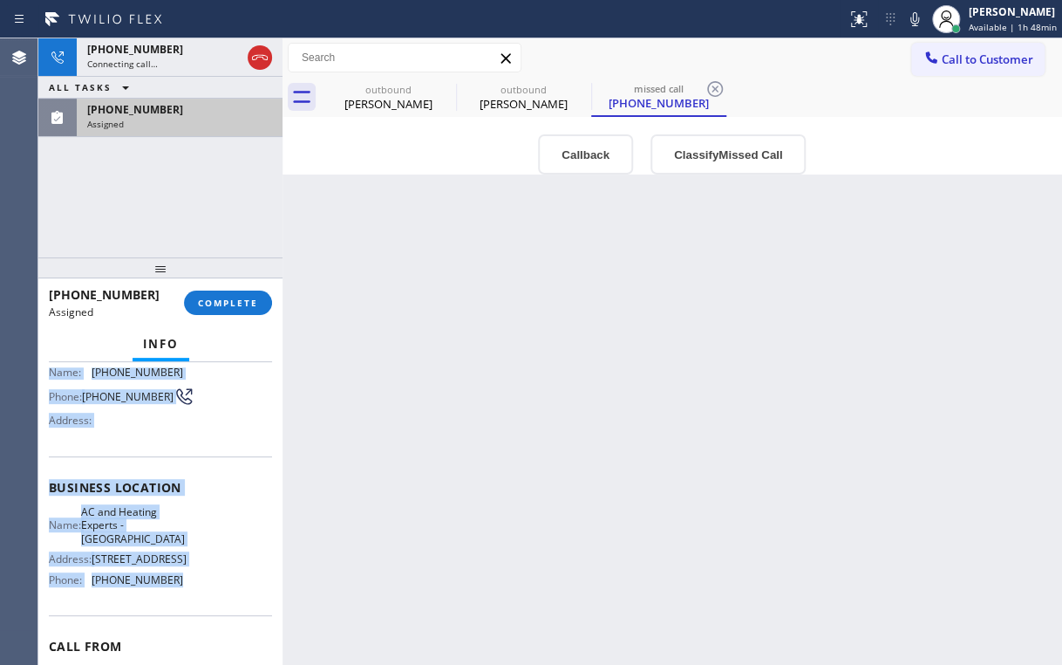
drag, startPoint x: 48, startPoint y: 435, endPoint x: 180, endPoint y: 598, distance: 209.6
click at [180, 600] on div "Context Queue: [Test] Voicemails Priority: 0 Task Age: Customer Name: [PHONE_NU…" at bounding box center [160, 513] width 244 height 303
copy div "Name: [PHONE_NUMBER] Phone: [PHONE_NUMBER] Address: Business location Name: AC …"
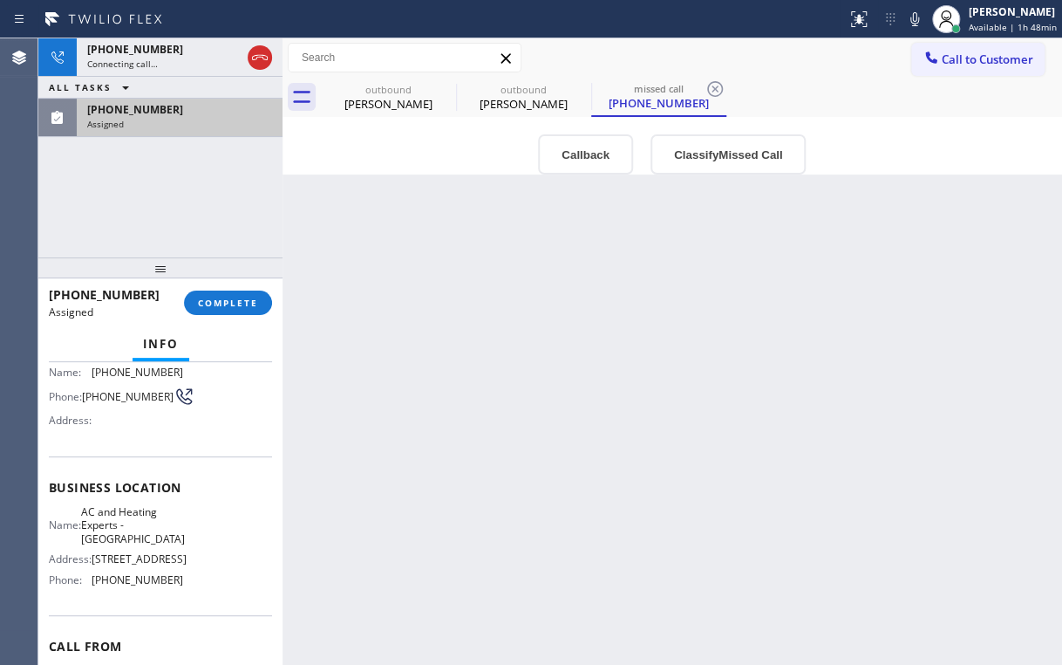
click at [338, 170] on div "Callback Classify Missed Call" at bounding box center [673, 154] width 780 height 40
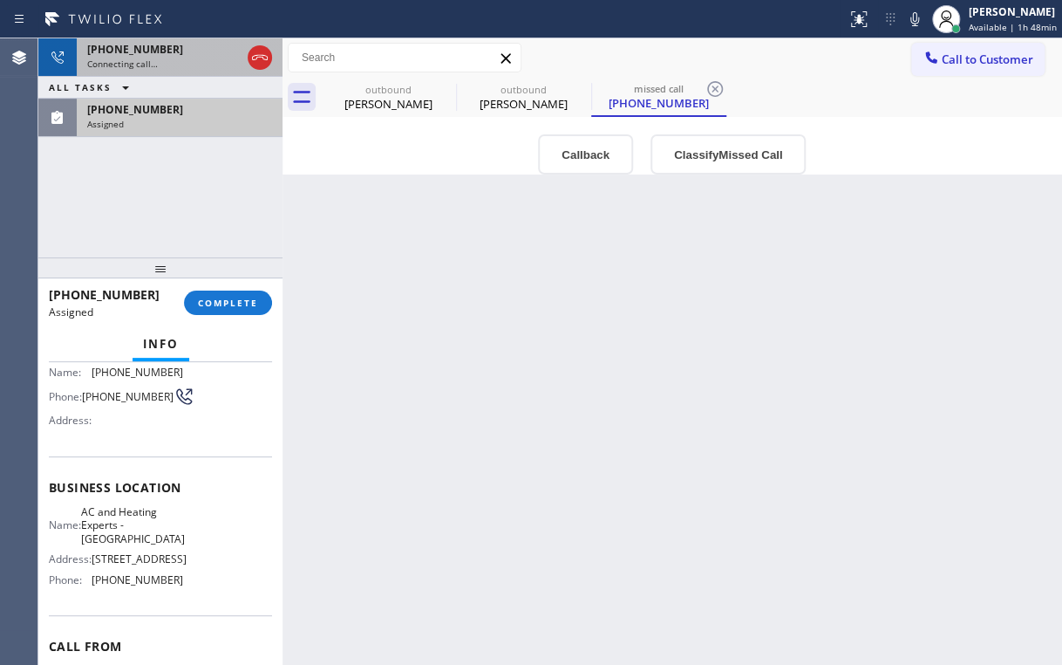
click at [174, 60] on div "Connecting call…" at bounding box center [164, 64] width 154 height 12
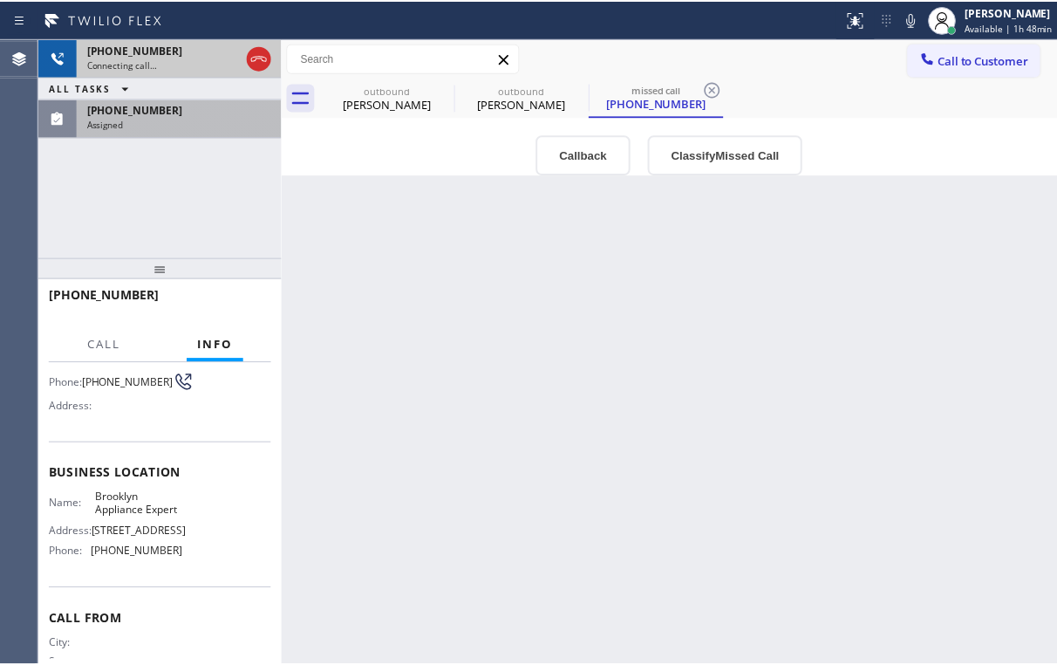
scroll to position [126, 0]
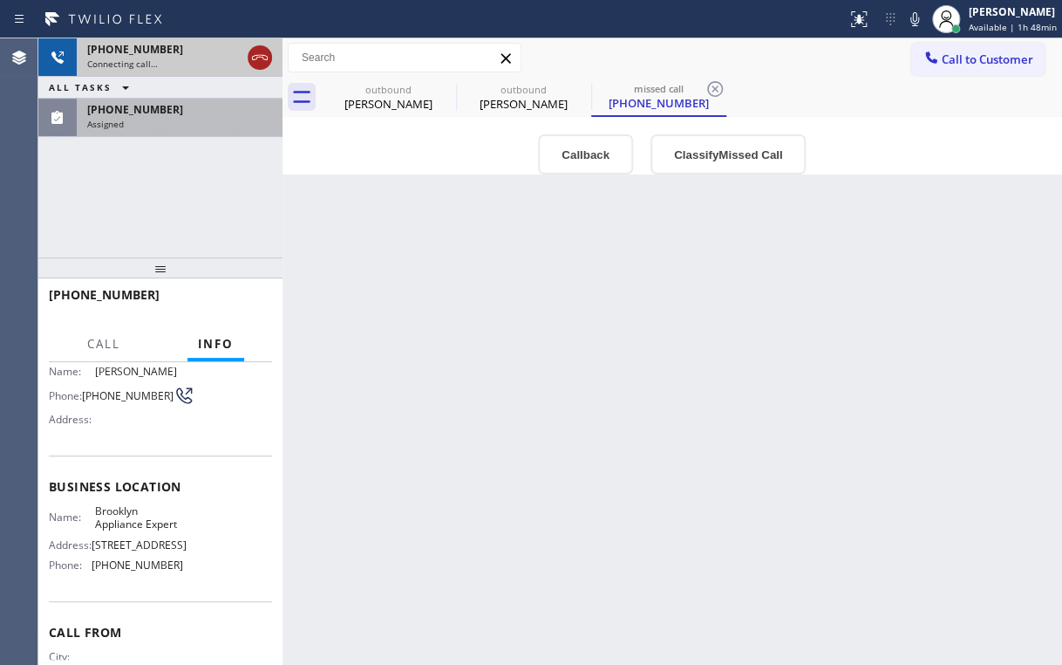
click at [257, 58] on icon at bounding box center [259, 57] width 21 height 21
drag, startPoint x: 394, startPoint y: 98, endPoint x: 460, endPoint y: 87, distance: 66.2
click at [398, 99] on div "[PERSON_NAME]" at bounding box center [389, 104] width 132 height 16
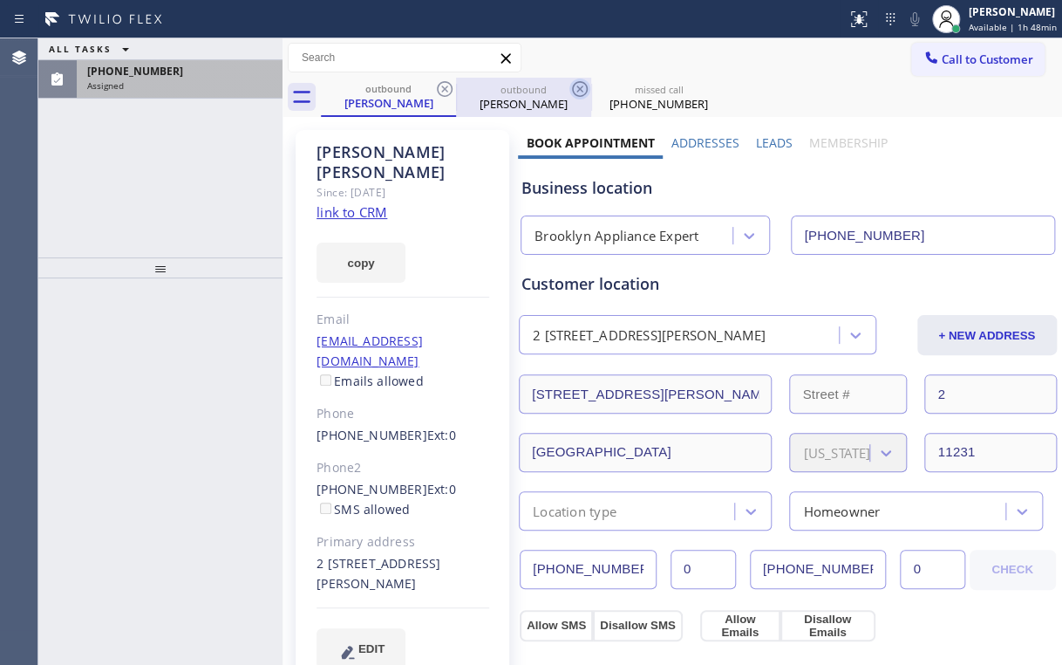
click at [434, 91] on icon at bounding box center [444, 88] width 21 height 21
click at [443, 89] on icon at bounding box center [445, 89] width 16 height 16
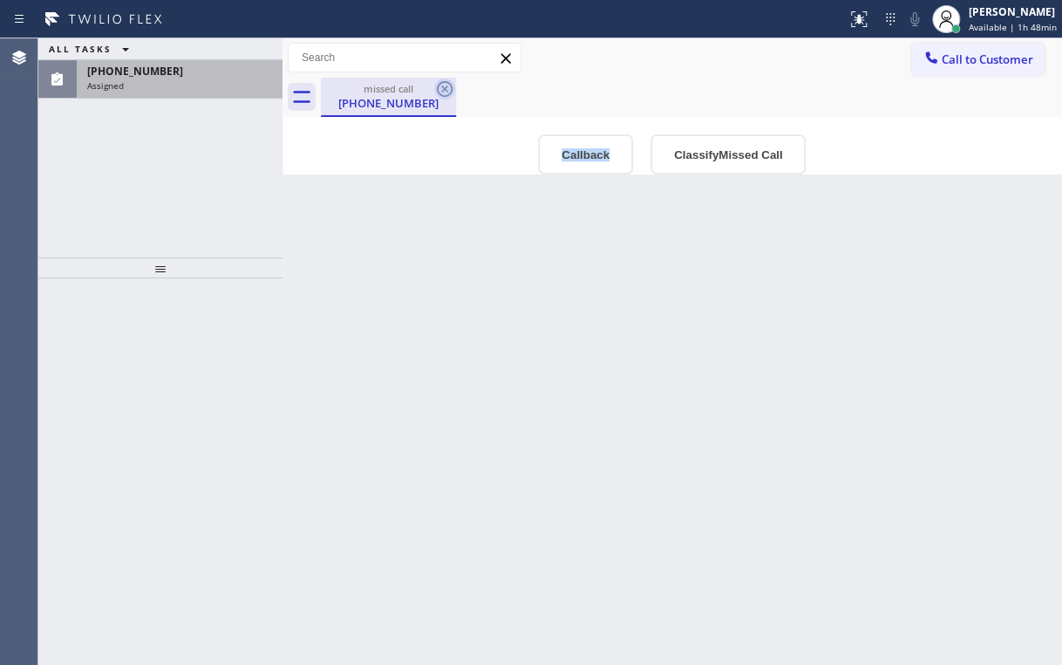
click at [443, 89] on icon at bounding box center [445, 89] width 16 height 16
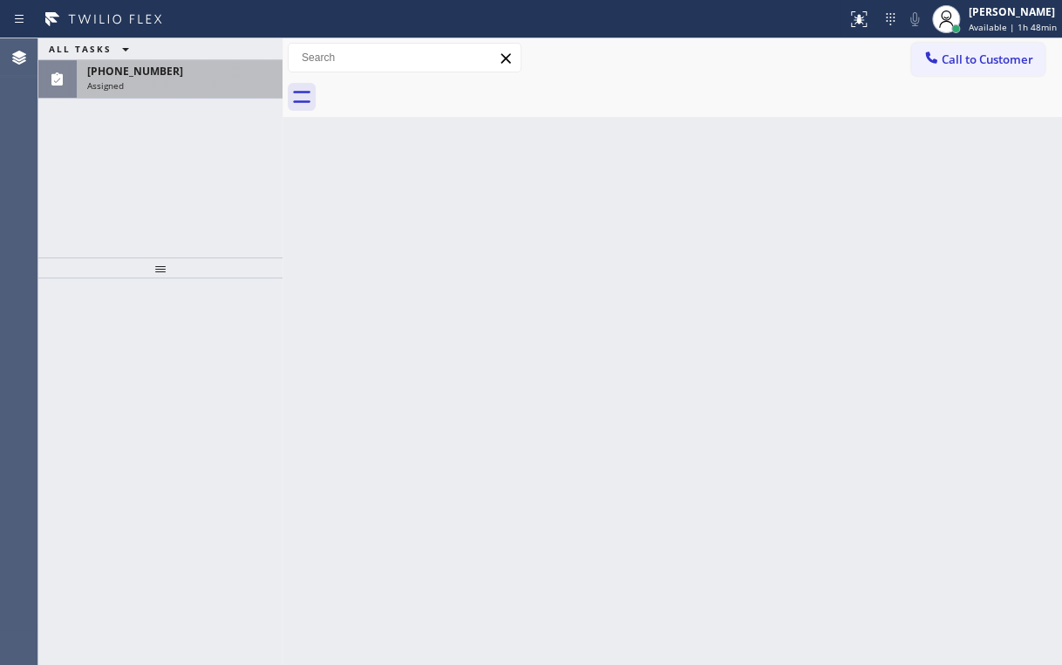
click at [168, 86] on div "Assigned" at bounding box center [179, 85] width 185 height 12
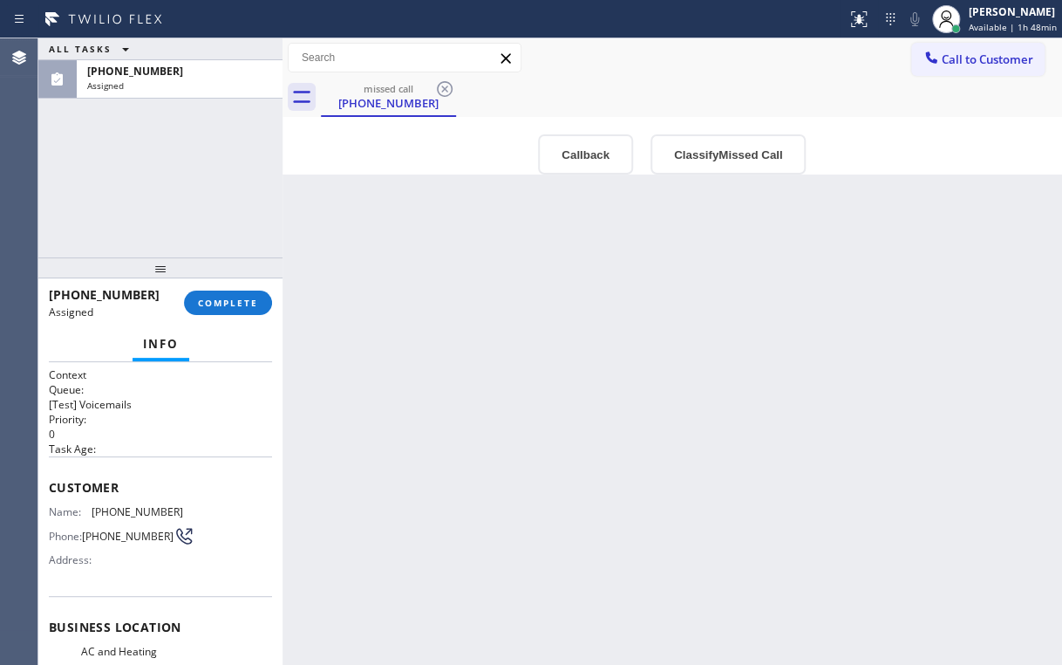
click at [591, 142] on button "Callback" at bounding box center [585, 154] width 95 height 40
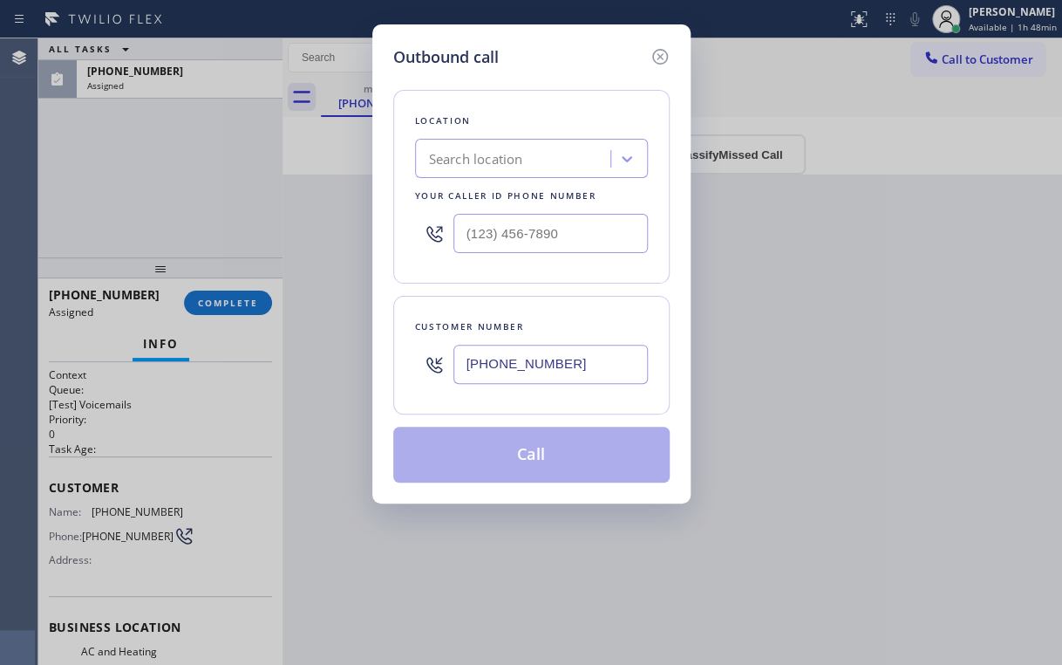
type input "[PHONE_NUMBER]"
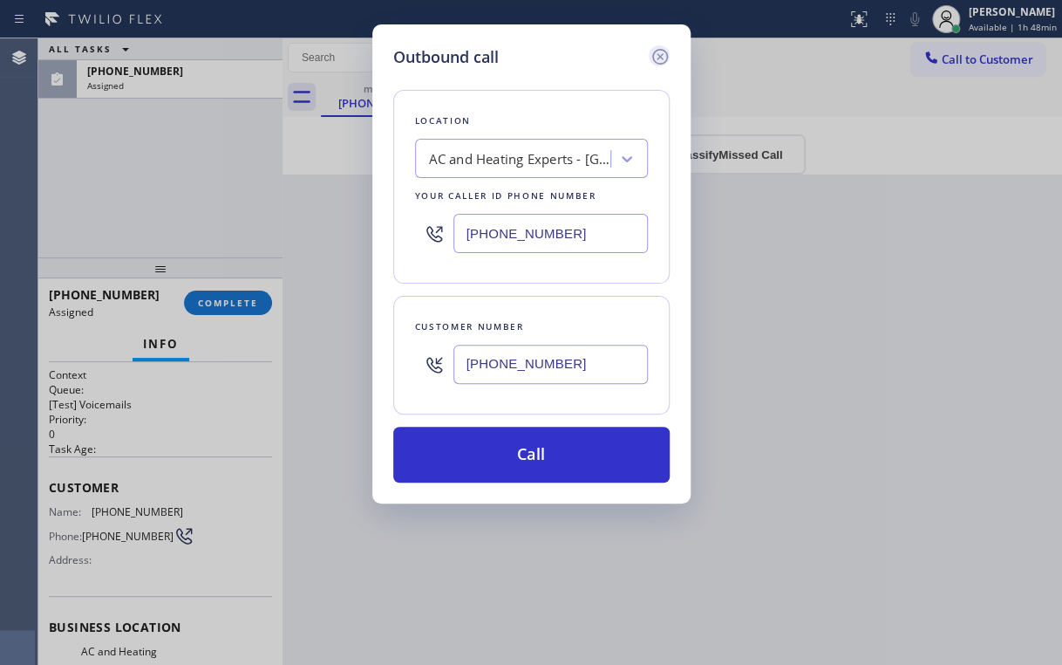
click at [663, 59] on icon at bounding box center [660, 56] width 21 height 21
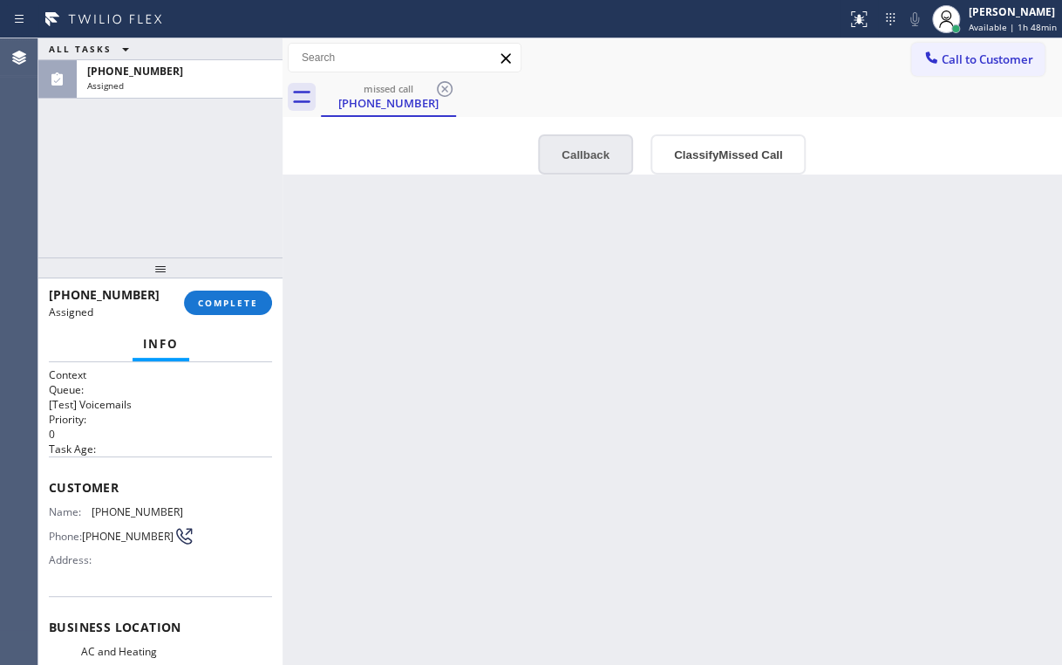
click at [575, 147] on button "Callback" at bounding box center [585, 154] width 95 height 40
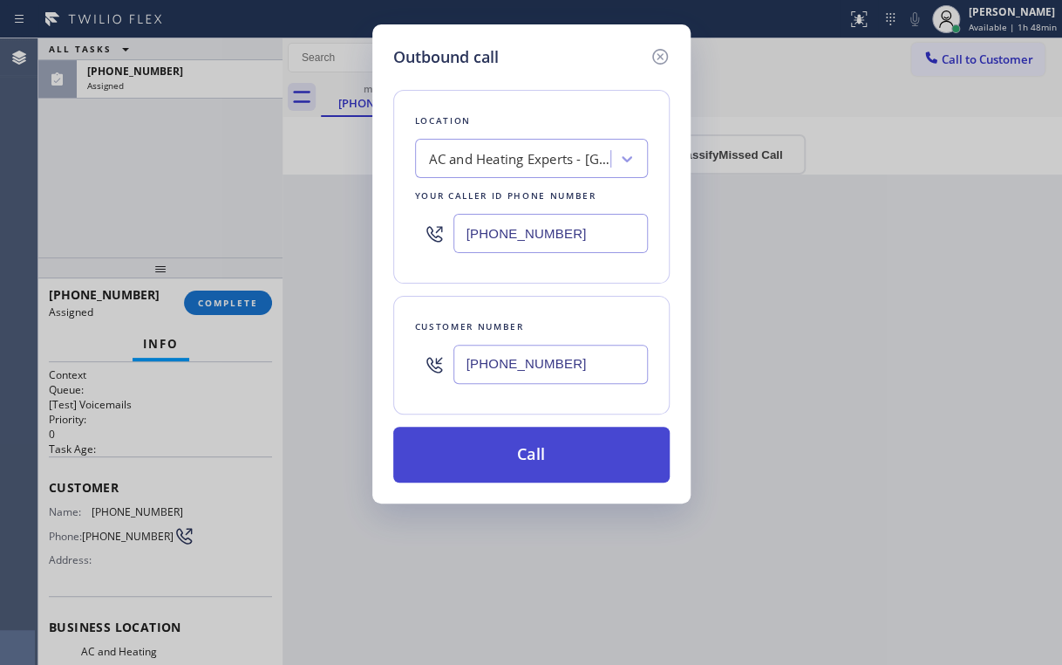
click at [510, 464] on button "Call" at bounding box center [531, 455] width 276 height 56
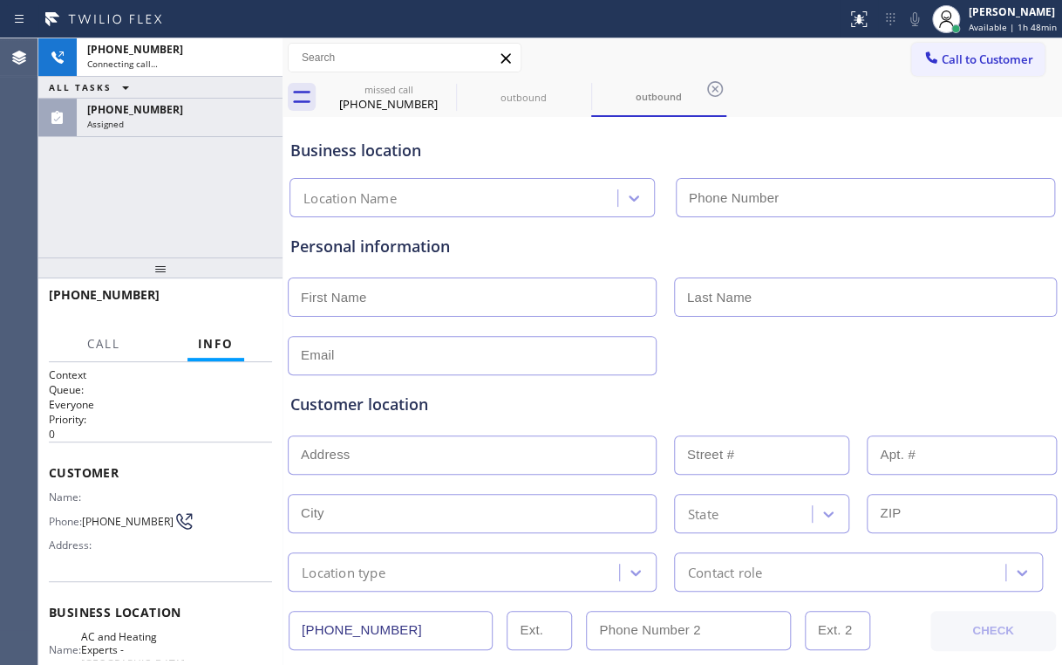
type input "[PHONE_NUMBER]"
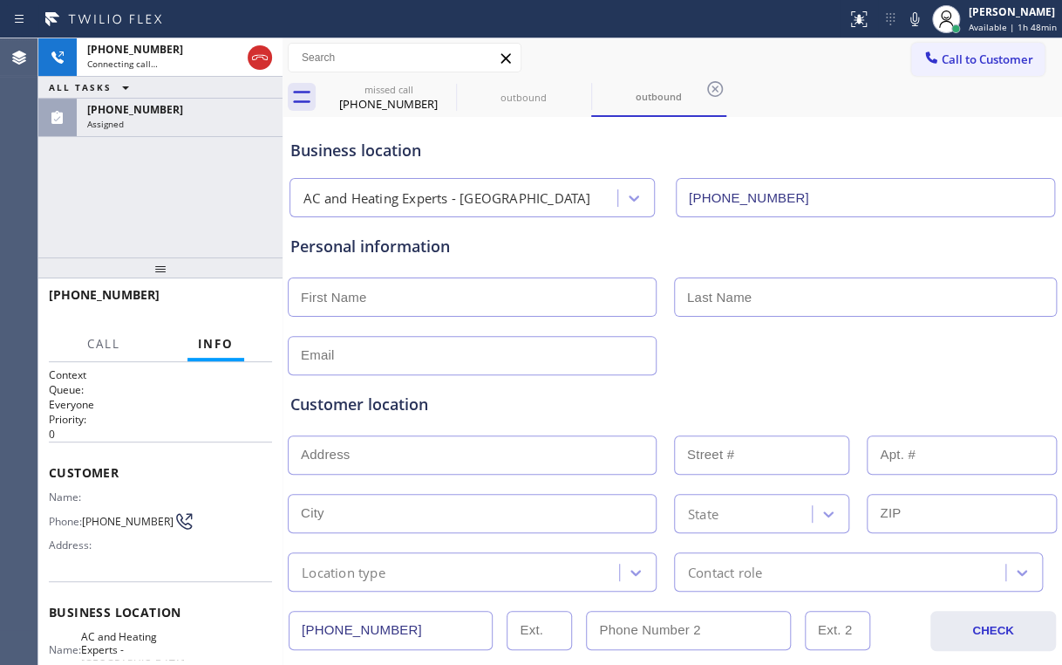
click at [129, 213] on div "[PHONE_NUMBER] Connecting call… ALL TASKS ALL TASKS ACTIVE TASKS TASKS IN WRAP …" at bounding box center [160, 147] width 244 height 219
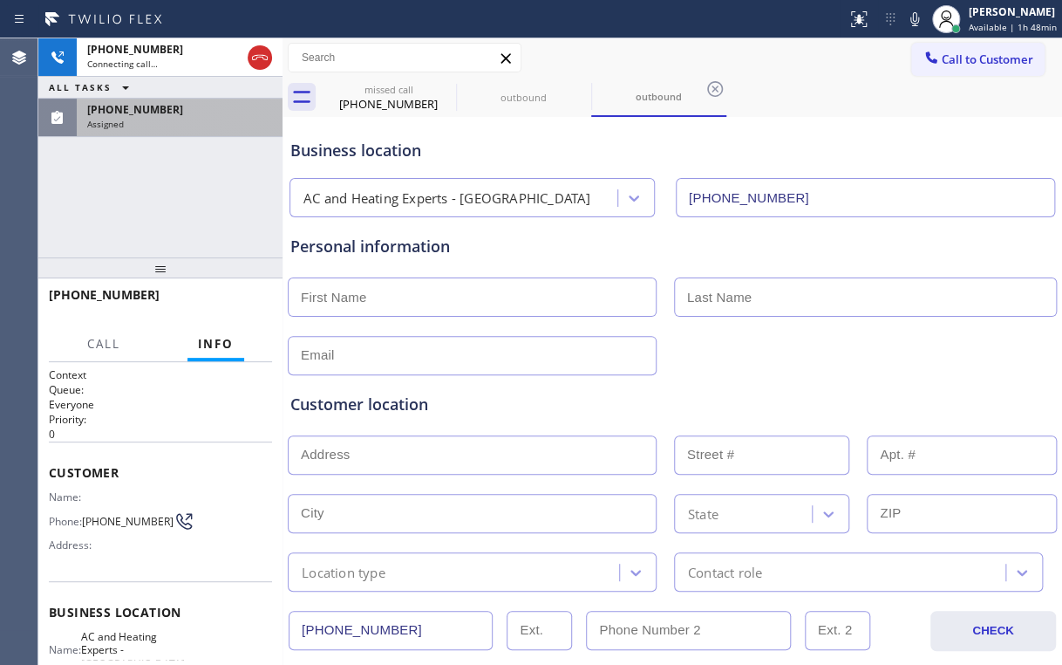
click at [178, 118] on div "Assigned" at bounding box center [179, 124] width 185 height 12
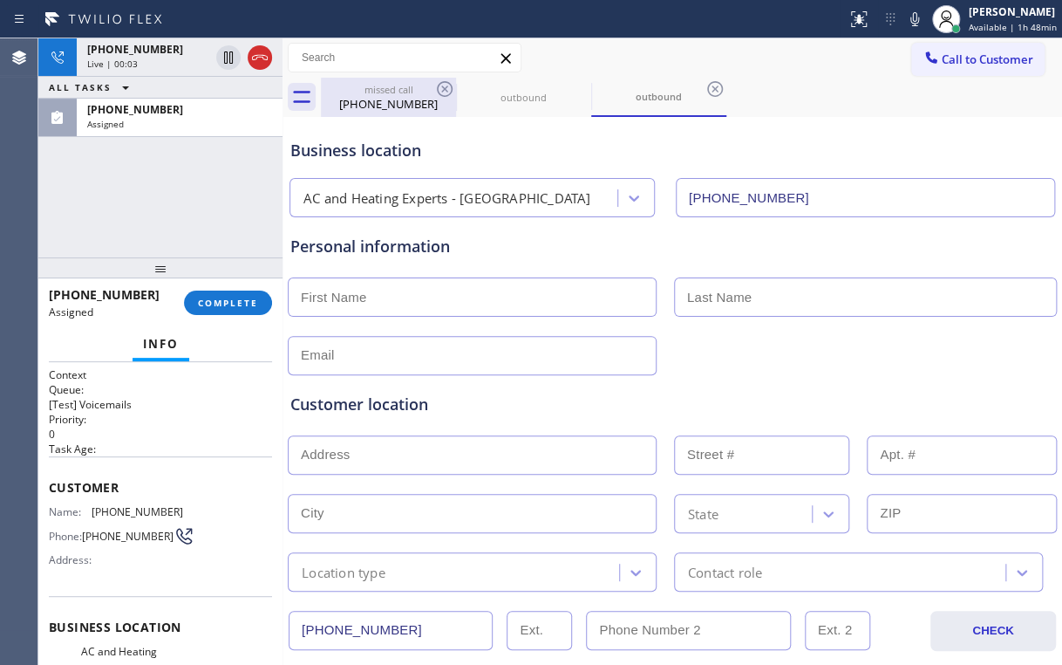
click at [372, 98] on div "[PHONE_NUMBER]" at bounding box center [389, 104] width 132 height 16
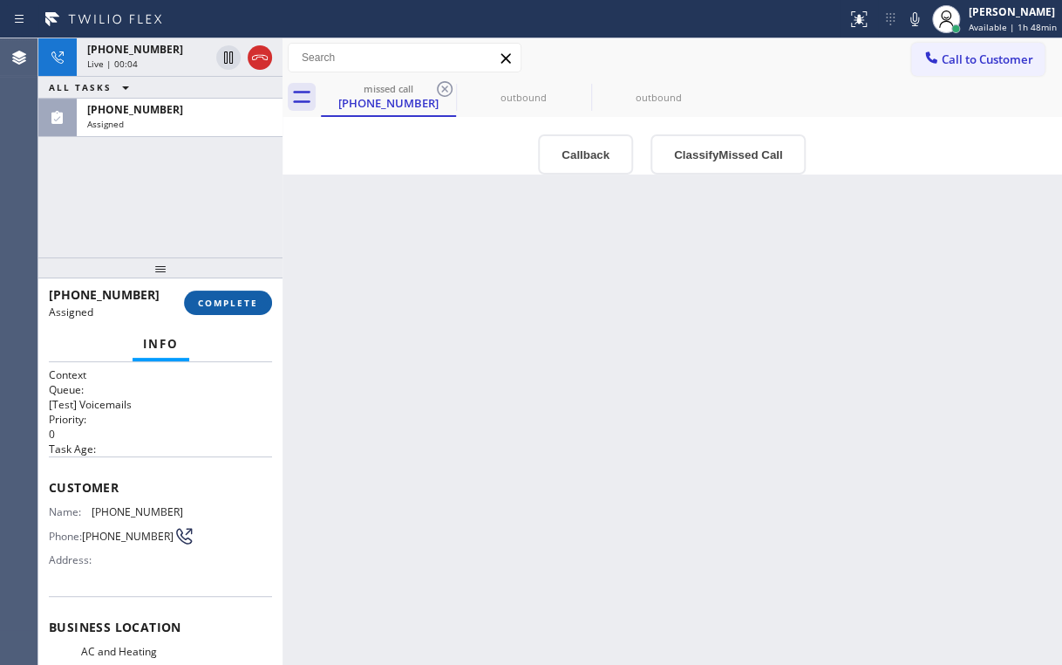
click at [232, 307] on span "COMPLETE" at bounding box center [228, 303] width 60 height 12
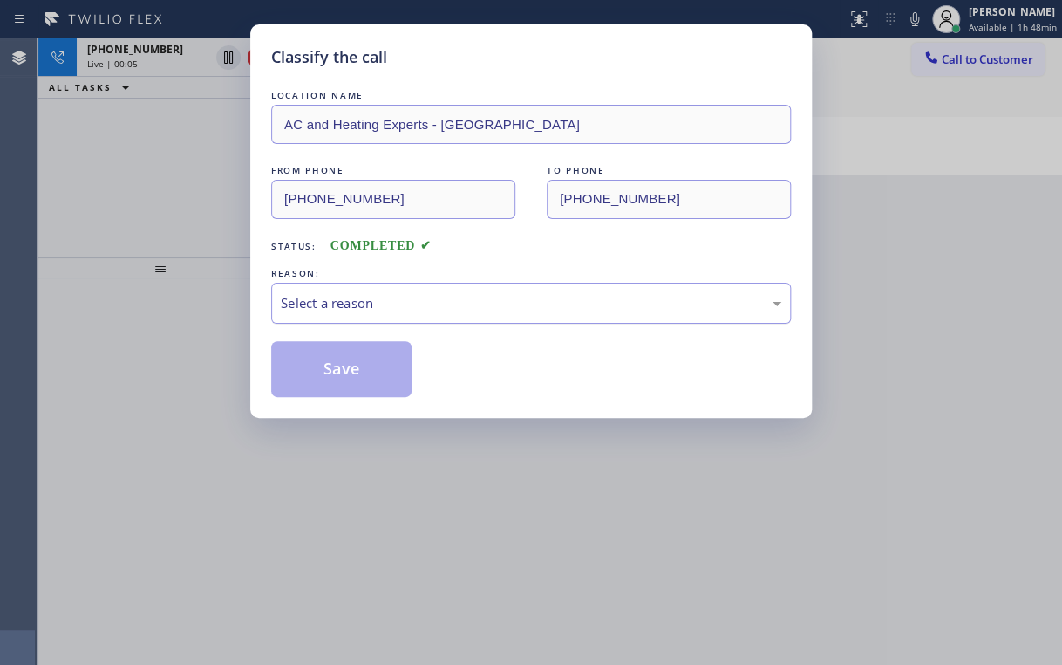
click at [345, 317] on div "Select a reason" at bounding box center [531, 303] width 520 height 41
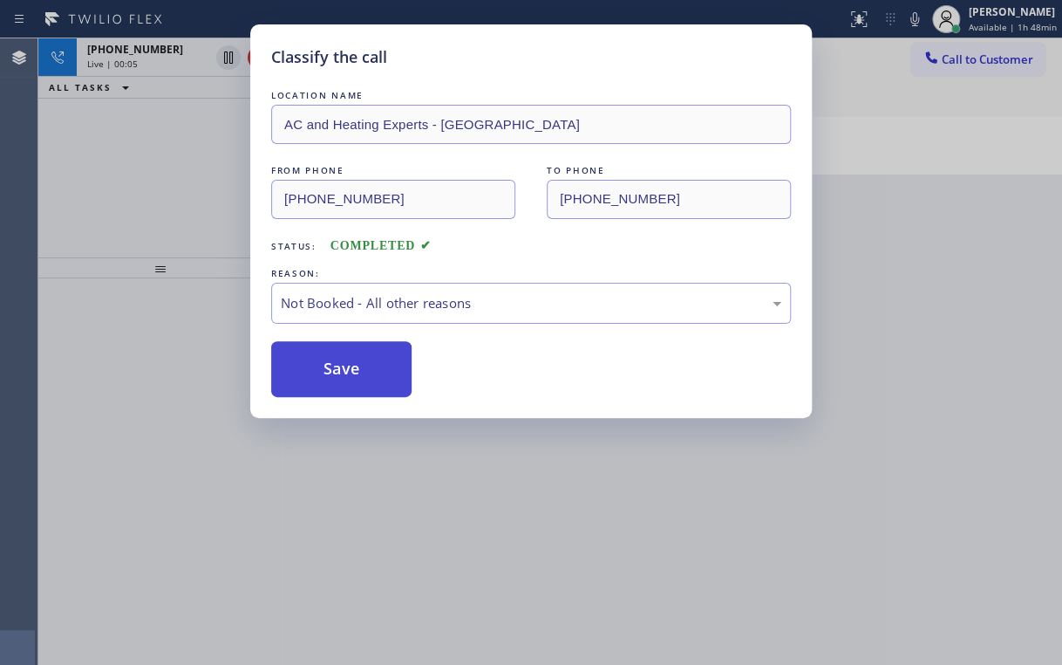
click at [344, 372] on button "Save" at bounding box center [341, 369] width 140 height 56
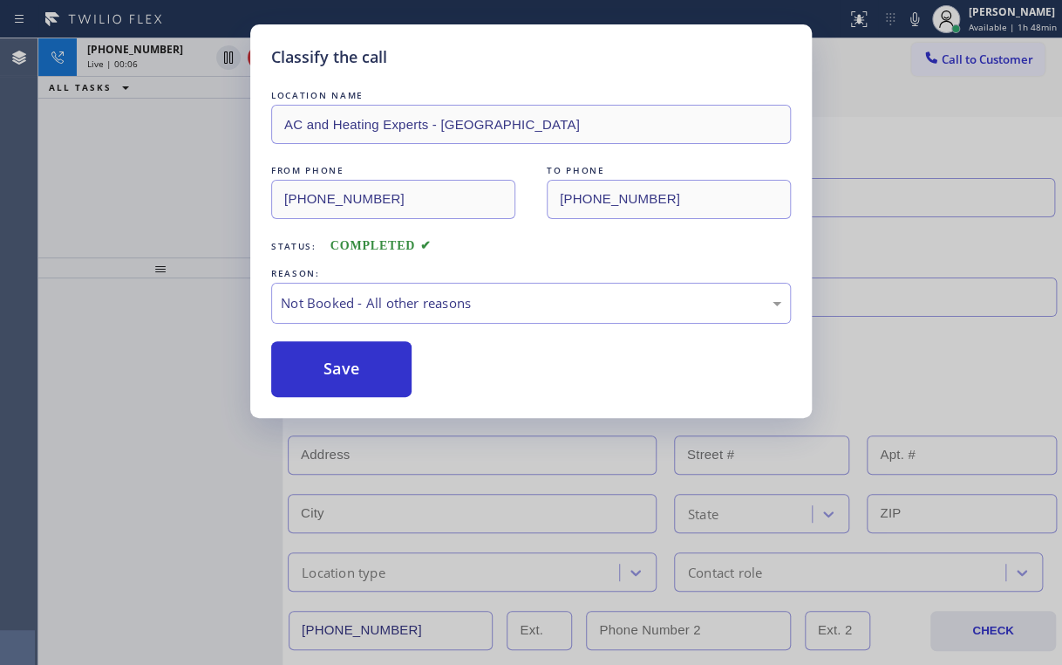
click at [107, 152] on div "Classify the call LOCATION NAME AC and Heating Experts - [GEOGRAPHIC_DATA] FROM…" at bounding box center [531, 332] width 1062 height 665
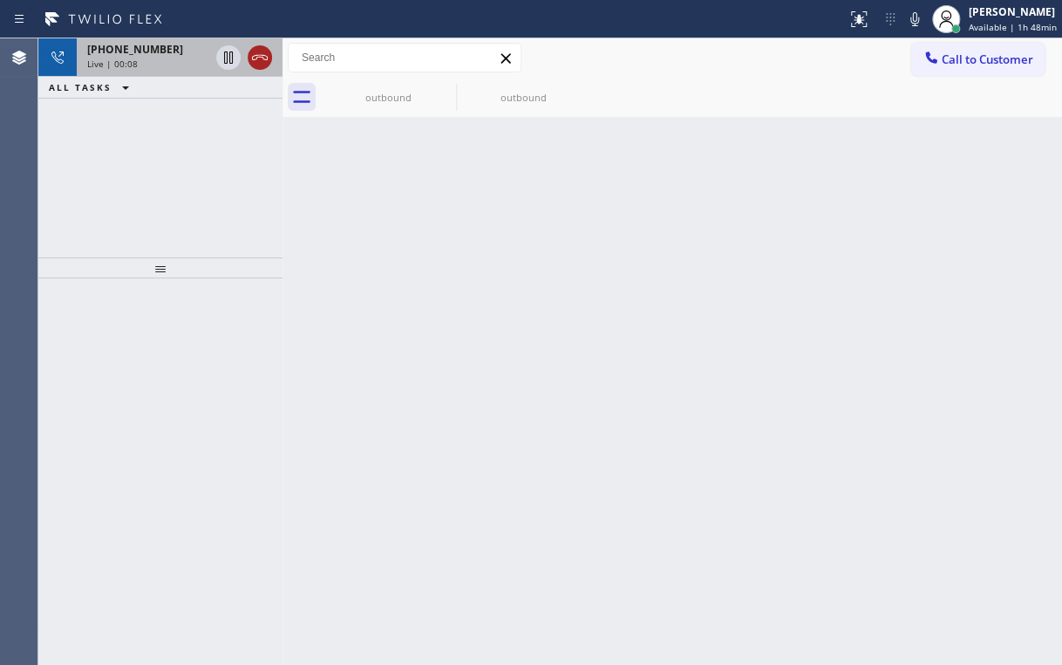
click at [256, 56] on icon at bounding box center [259, 57] width 21 height 21
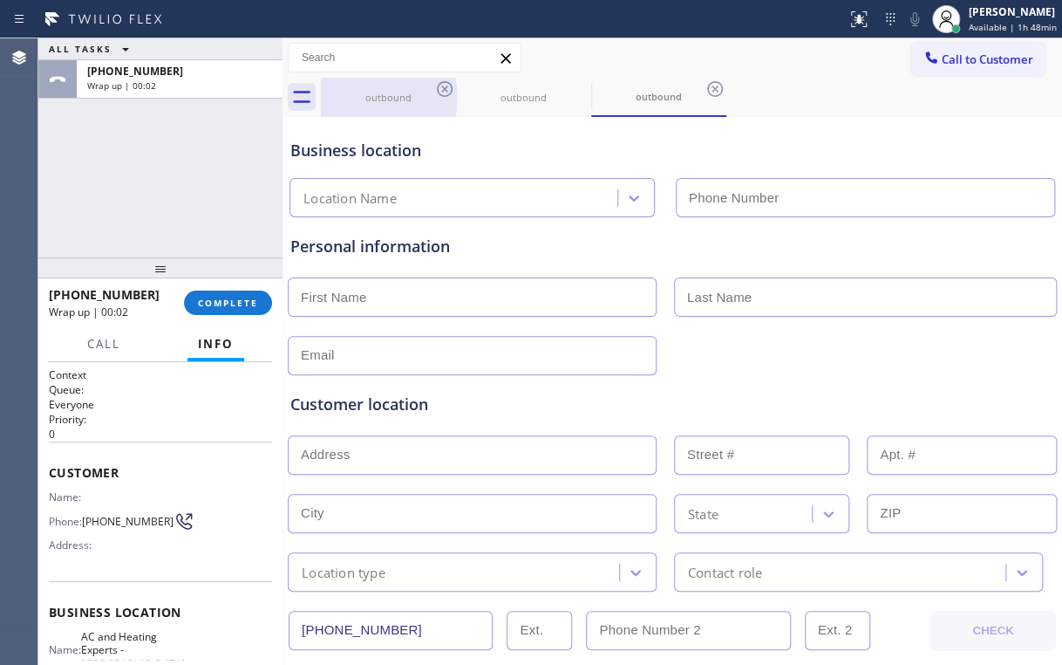
drag, startPoint x: 391, startPoint y: 91, endPoint x: 411, endPoint y: 92, distance: 20.1
click at [392, 91] on div "outbound" at bounding box center [389, 97] width 132 height 13
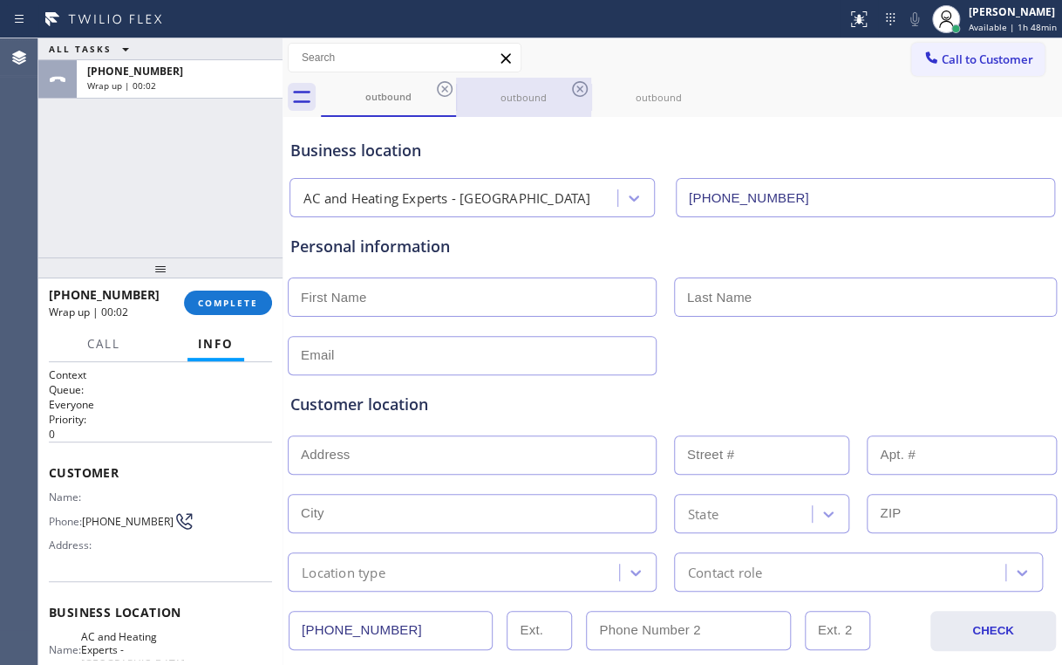
type input "[PHONE_NUMBER]"
click at [458, 89] on div "outbound" at bounding box center [524, 97] width 132 height 39
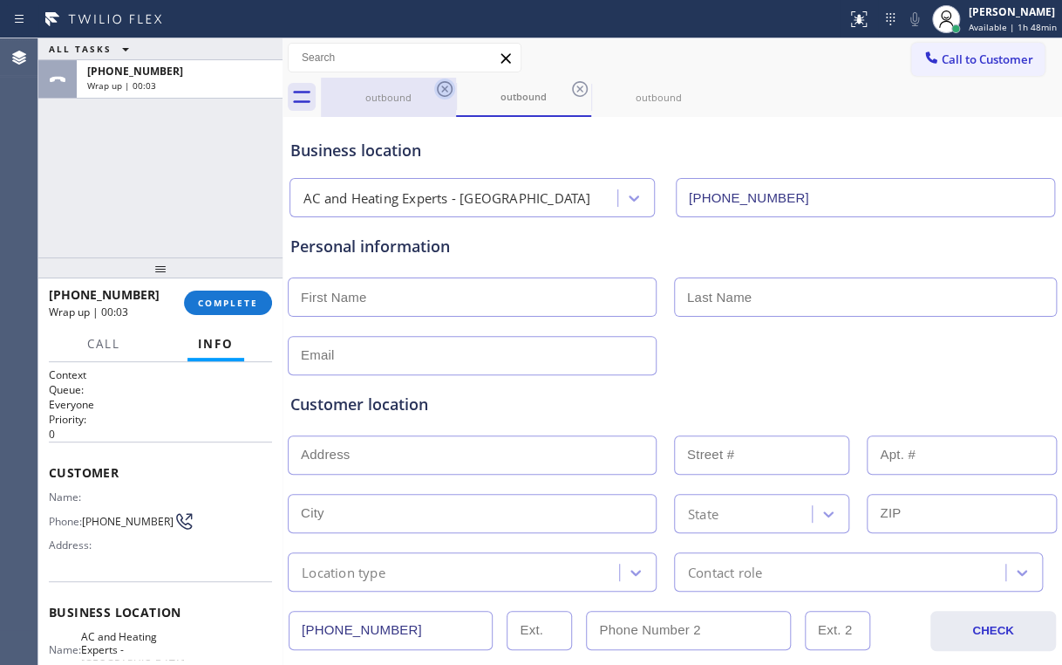
click at [448, 88] on icon at bounding box center [444, 88] width 21 height 21
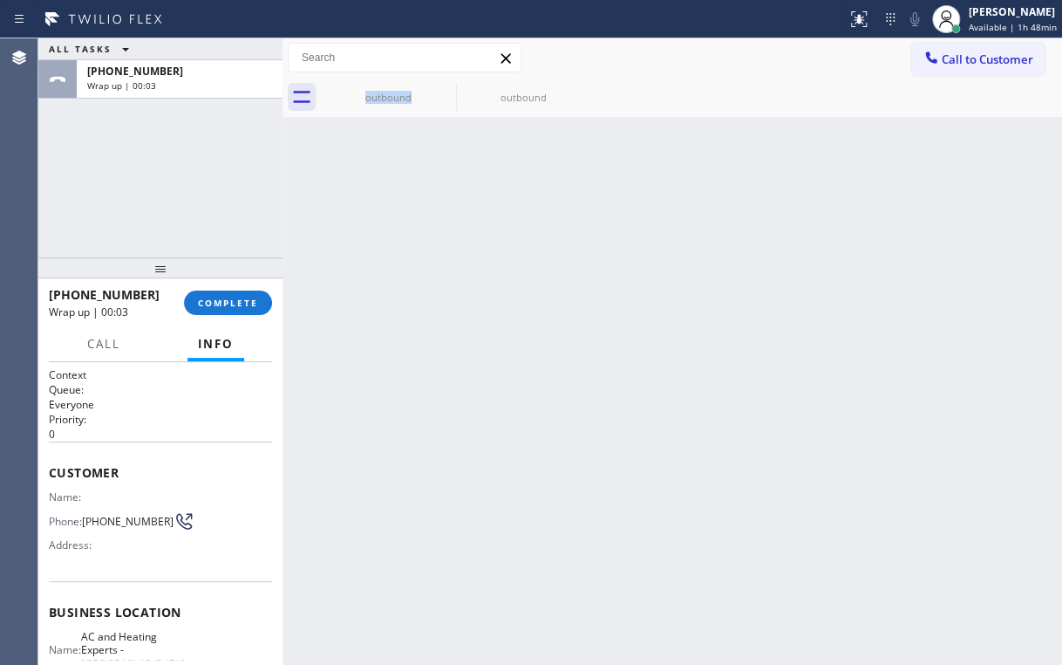
click at [448, 88] on div "outbound" at bounding box center [388, 97] width 135 height 39
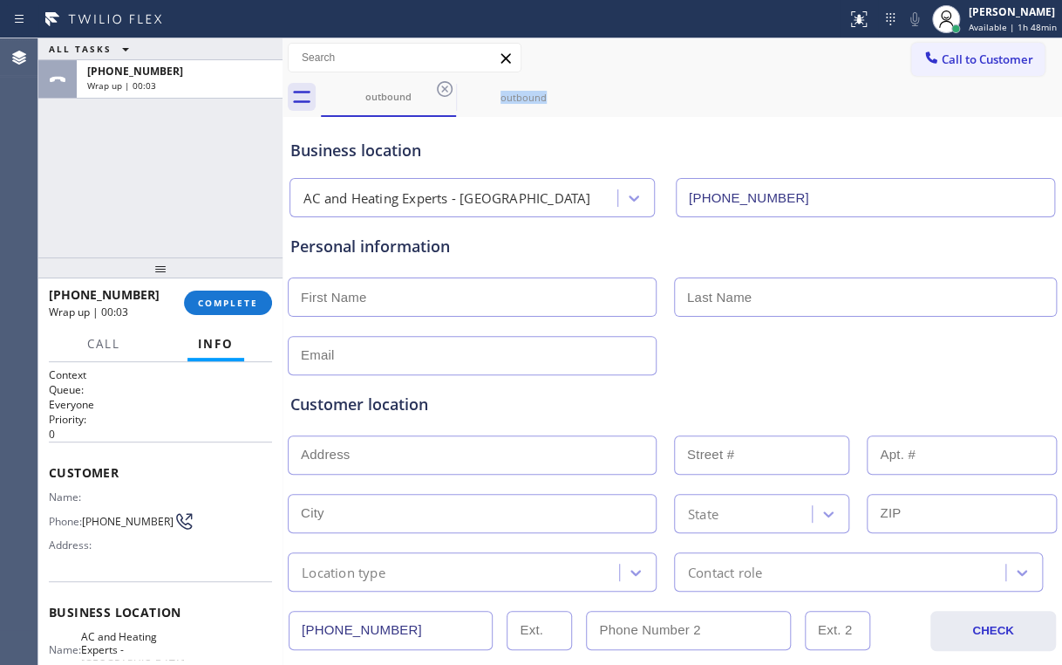
drag, startPoint x: 448, startPoint y: 88, endPoint x: 364, endPoint y: 201, distance: 140.8
click at [449, 88] on icon at bounding box center [444, 88] width 21 height 21
click at [234, 293] on div "[PHONE_NUMBER] Wrap up | 00:03 COMPLETE" at bounding box center [160, 302] width 223 height 45
click at [233, 303] on span "COMPLETE" at bounding box center [228, 303] width 60 height 12
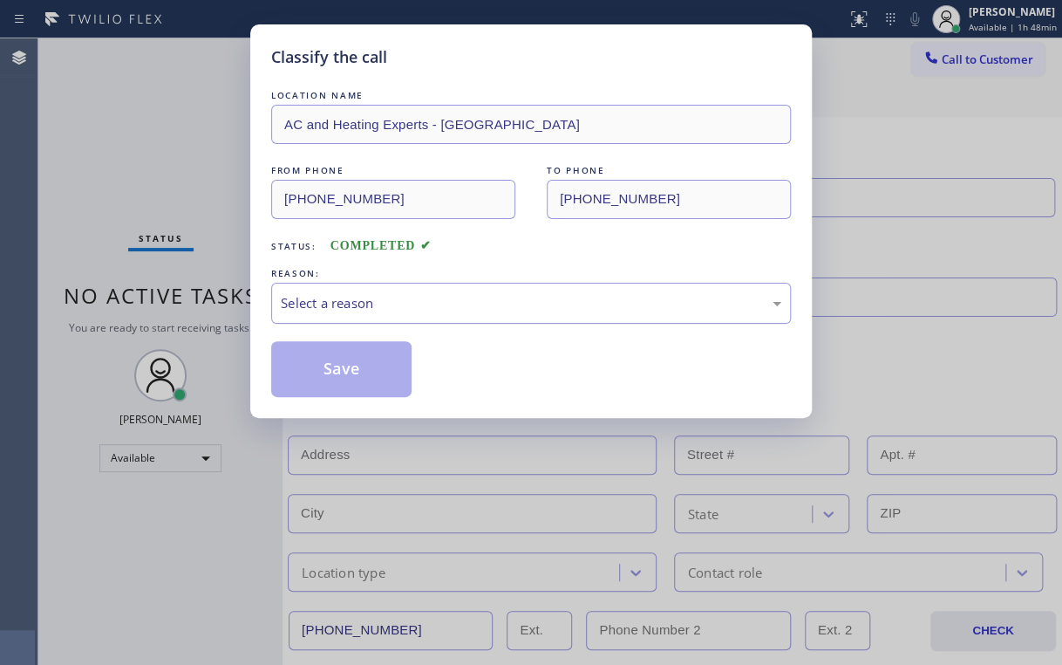
click at [322, 297] on div "Select a reason" at bounding box center [531, 303] width 501 height 20
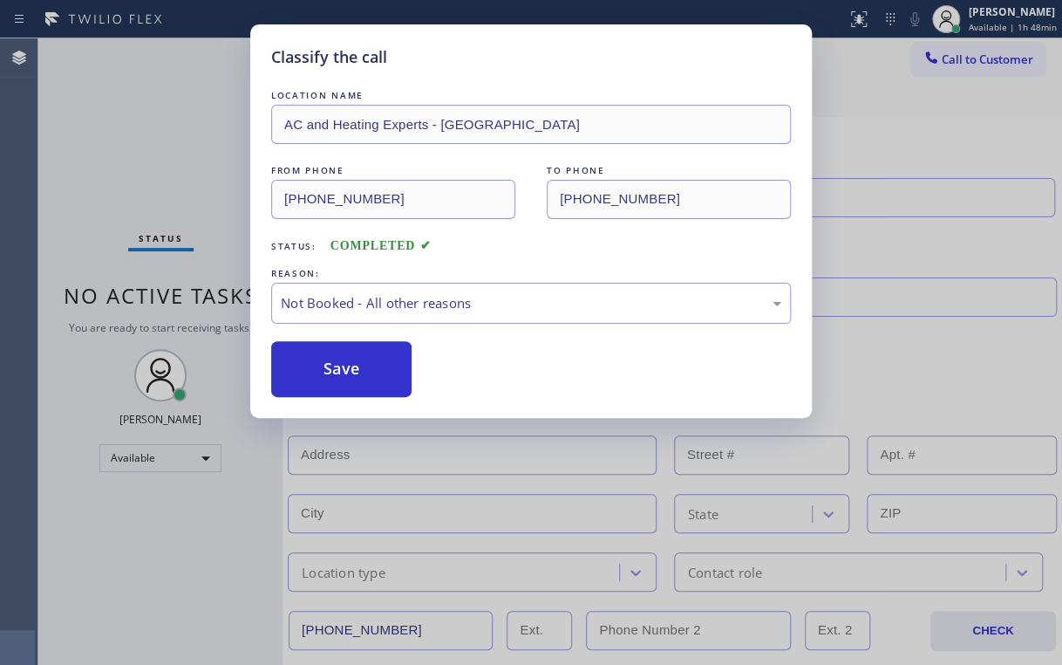
click at [324, 370] on button "Save" at bounding box center [341, 369] width 140 height 56
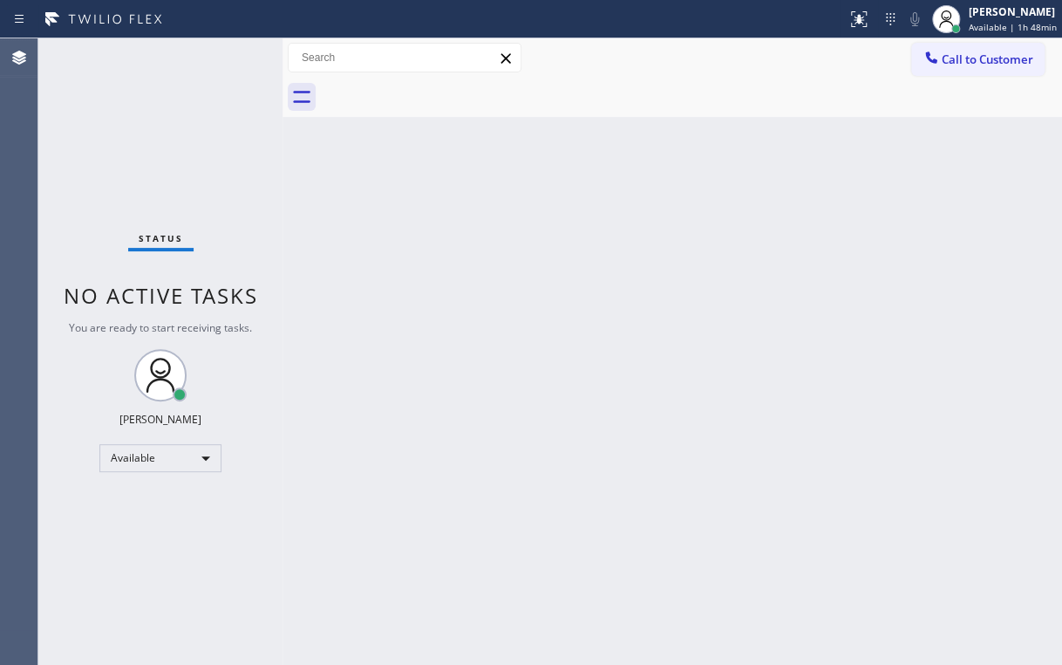
click at [209, 192] on div "Status No active tasks You are ready to start receiving tasks. [PERSON_NAME] Av…" at bounding box center [160, 351] width 244 height 626
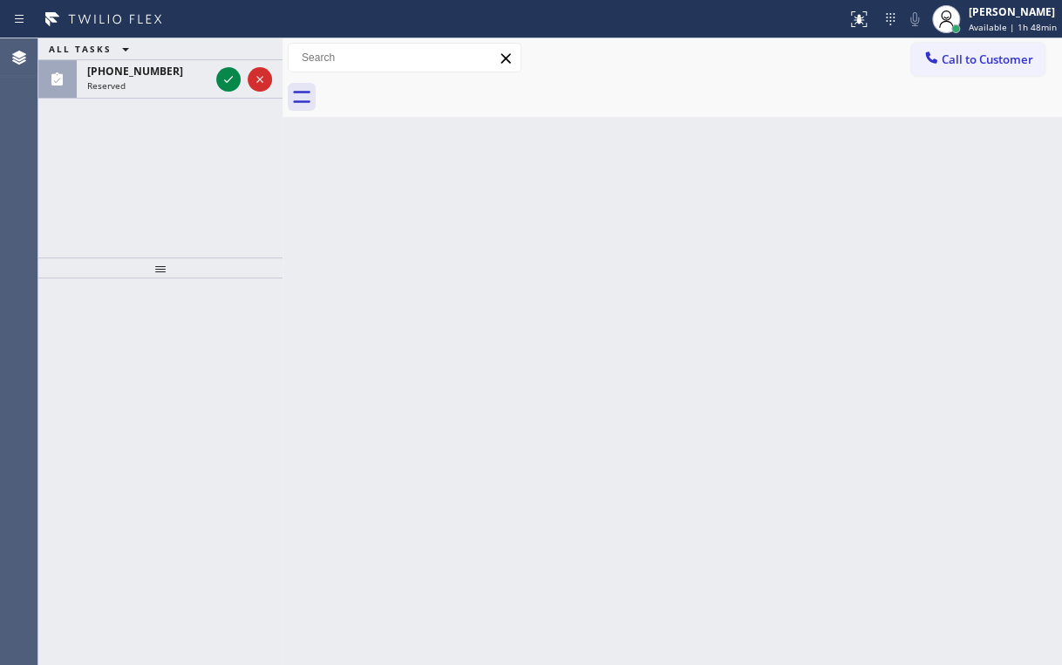
click at [715, 85] on div at bounding box center [691, 97] width 741 height 39
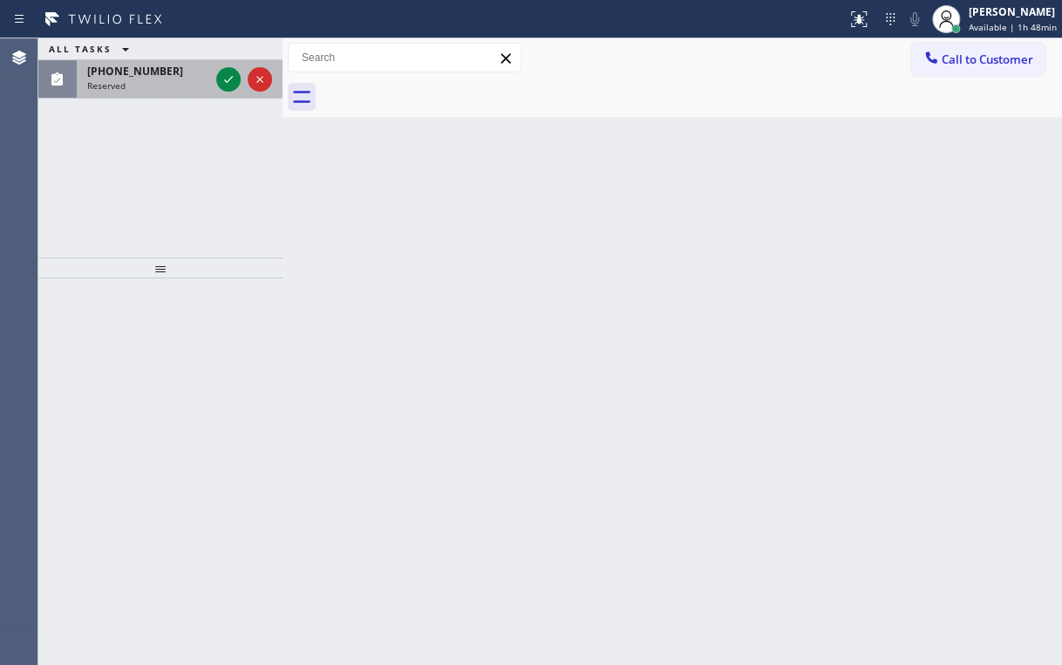
click at [211, 77] on div "[PHONE_NUMBER] Reserved" at bounding box center [145, 79] width 136 height 38
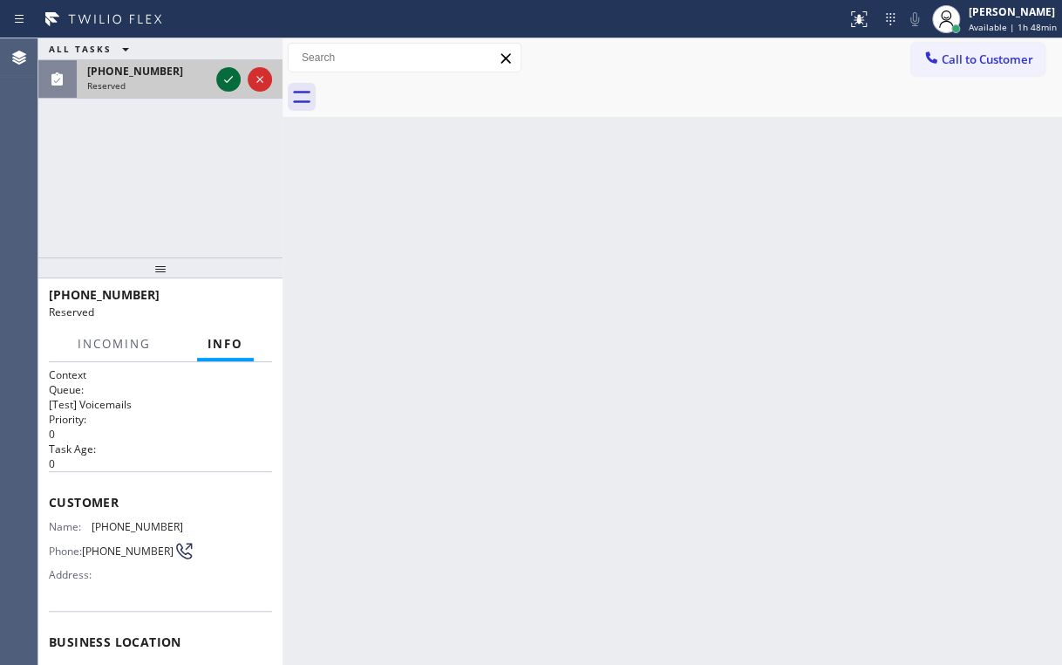
click at [215, 75] on div "[PHONE_NUMBER] Reserved" at bounding box center [160, 79] width 244 height 38
click at [222, 77] on icon at bounding box center [228, 79] width 21 height 21
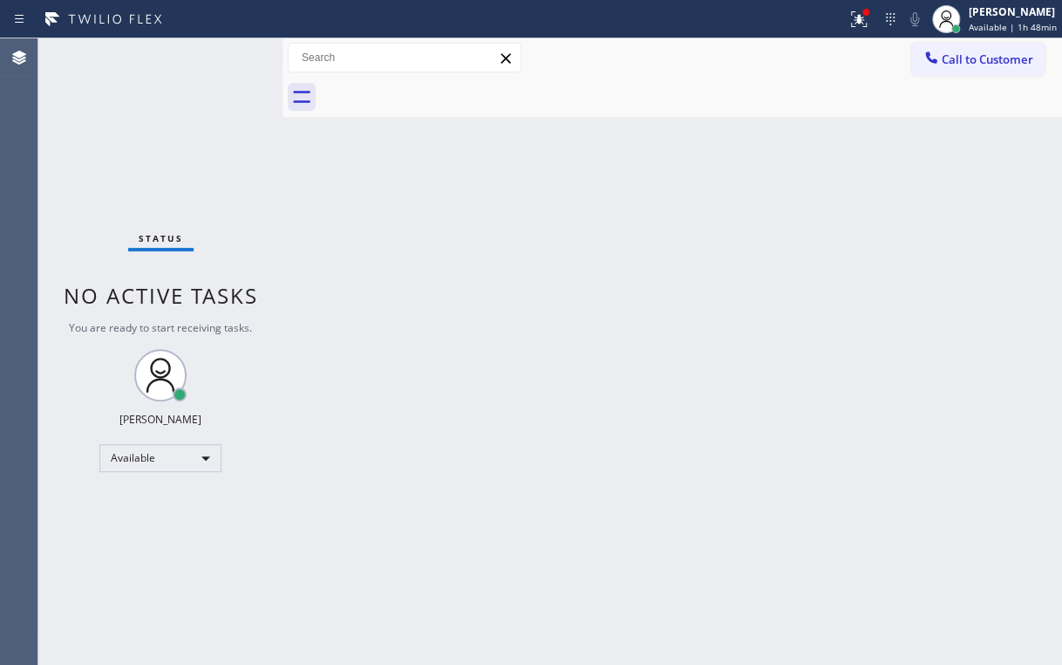
click at [751, 80] on div at bounding box center [691, 97] width 741 height 39
click at [852, 21] on icon at bounding box center [859, 19] width 21 height 21
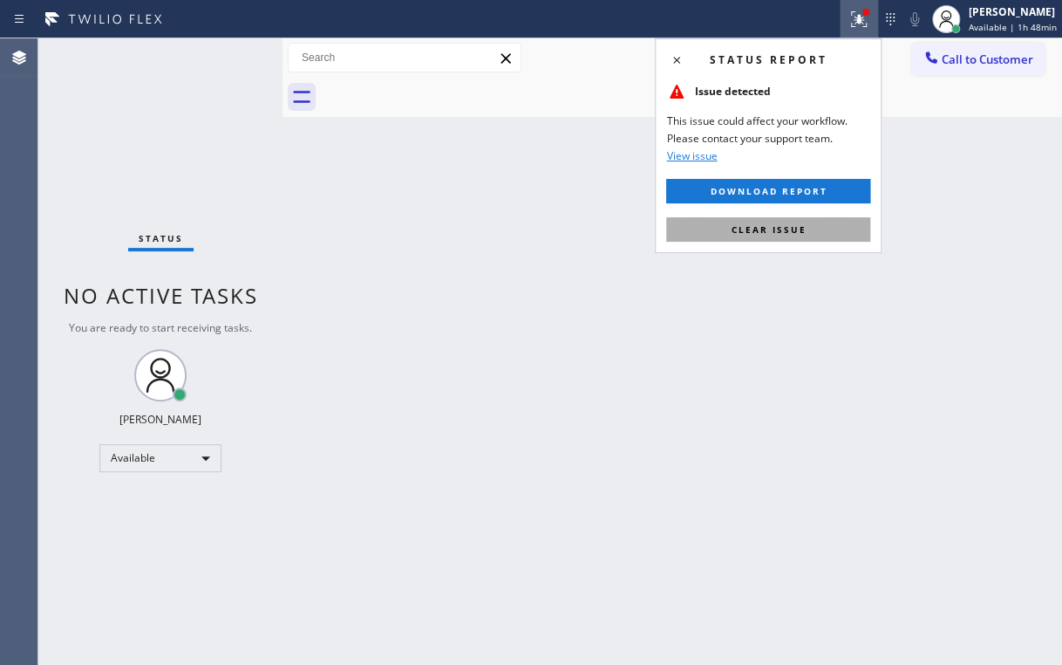
click at [752, 234] on span "Clear issue" at bounding box center [768, 229] width 75 height 12
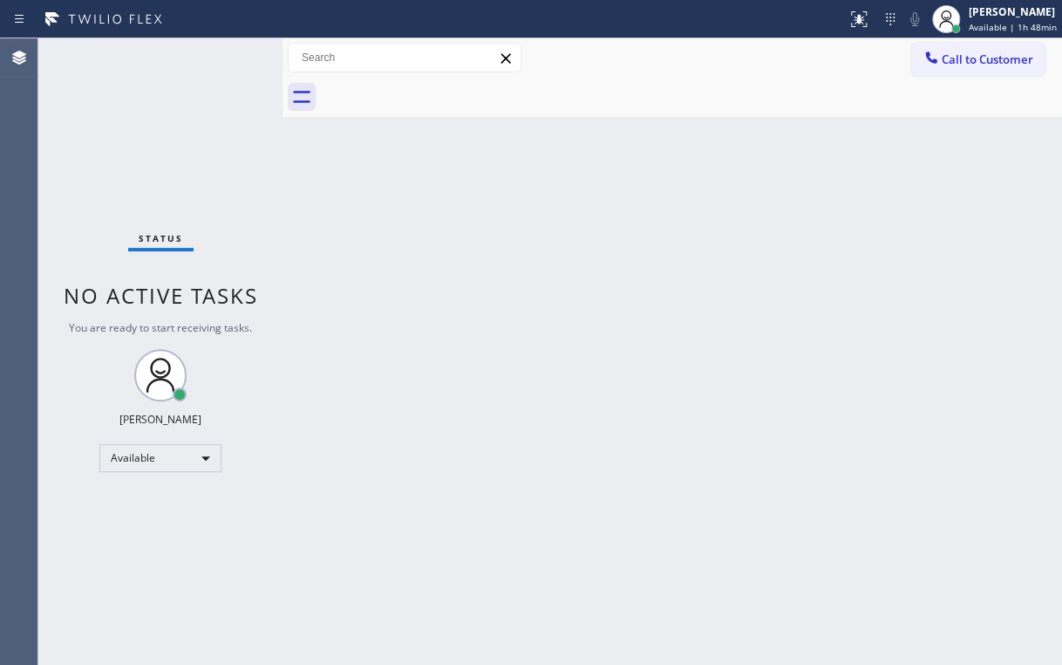
drag, startPoint x: 869, startPoint y: 220, endPoint x: 940, endPoint y: 112, distance: 129.7
click at [876, 214] on div "Back to Dashboard Change Sender ID Customers Technicians Select a contact Outbo…" at bounding box center [673, 351] width 780 height 626
drag, startPoint x: 956, startPoint y: 63, endPoint x: 895, endPoint y: 83, distance: 64.3
click at [952, 63] on span "Call to Customer" at bounding box center [988, 59] width 92 height 16
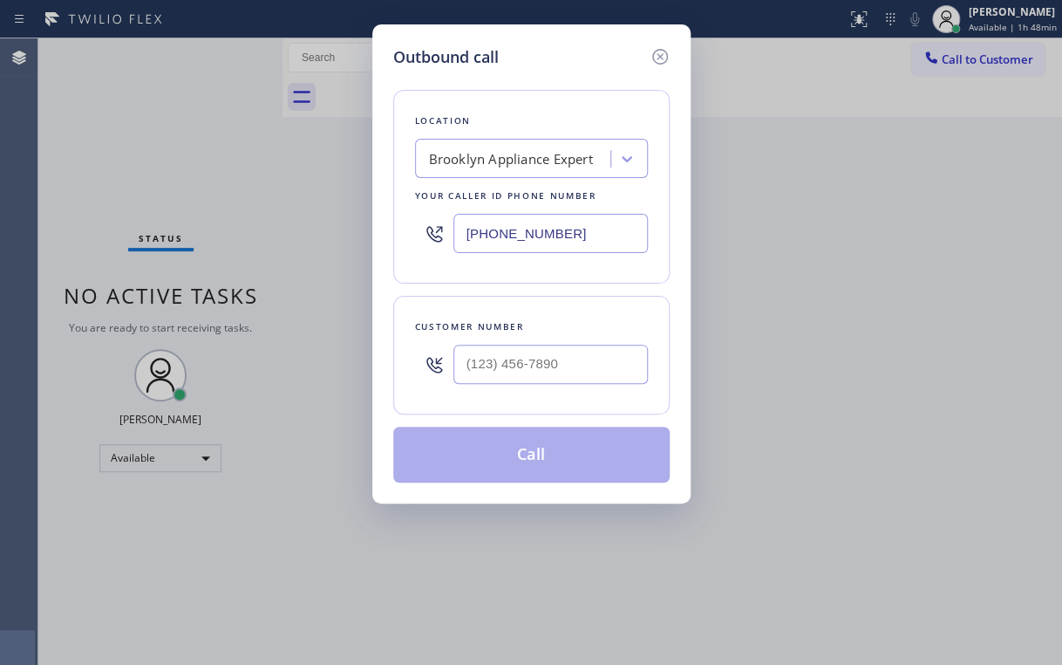
drag, startPoint x: 590, startPoint y: 230, endPoint x: 216, endPoint y: 299, distance: 379.6
click at [311, 263] on div "Outbound call Location [GEOGRAPHIC_DATA] Appliance Expert Your caller id phone …" at bounding box center [531, 332] width 1062 height 665
paste input "602) 610-3990"
type input "[PHONE_NUMBER]"
click at [558, 84] on div "Location Viking Appliance Repairs [GEOGRAPHIC_DATA] Your caller id phone number…" at bounding box center [531, 275] width 276 height 413
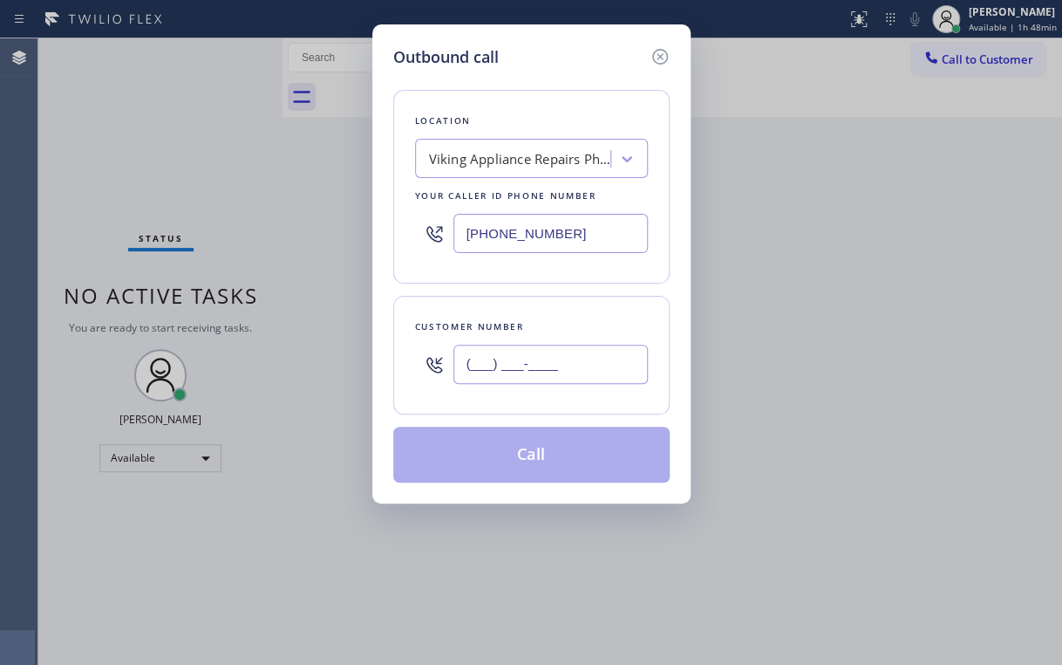
click at [563, 379] on input "(___) ___-____" at bounding box center [551, 364] width 195 height 39
paste input "480) 495-2659"
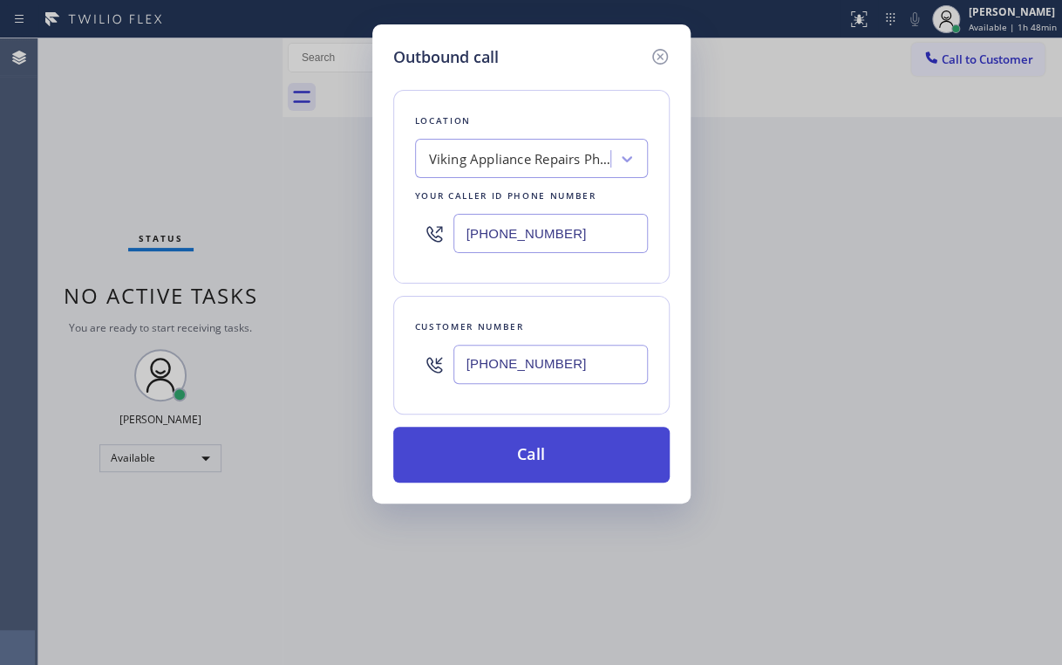
type input "[PHONE_NUMBER]"
drag, startPoint x: 522, startPoint y: 450, endPoint x: 505, endPoint y: 479, distance: 33.2
click at [521, 451] on button "Call" at bounding box center [531, 455] width 276 height 56
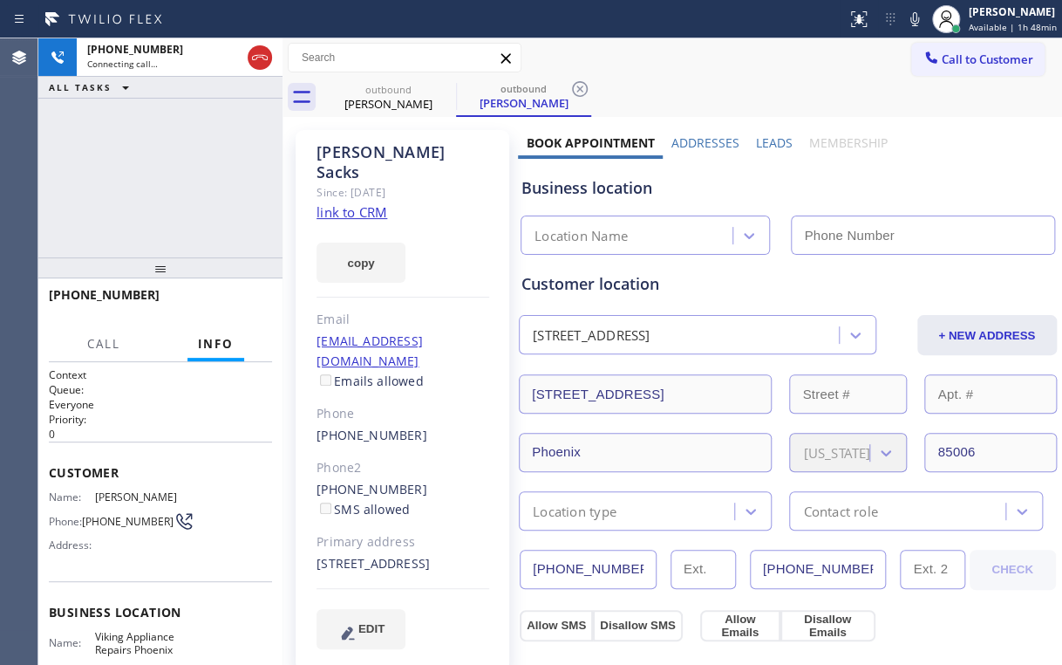
click at [215, 191] on div "[PHONE_NUMBER] Connecting call… ALL TASKS ALL TASKS ACTIVE TASKS TASKS IN WRAP …" at bounding box center [160, 147] width 244 height 219
type input "[PHONE_NUMBER]"
click at [182, 181] on div "[PHONE_NUMBER] Connecting call… ALL TASKS ALL TASKS ACTIVE TASKS TASKS IN WRAP …" at bounding box center [160, 147] width 244 height 219
click at [174, 177] on div "[PHONE_NUMBER] Connecting call… ALL TASKS ALL TASKS ACTIVE TASKS TASKS IN WRAP …" at bounding box center [160, 147] width 244 height 219
click at [170, 174] on div "[PHONE_NUMBER] Connecting call… ALL TASKS ALL TASKS ACTIVE TASKS TASKS IN WRAP …" at bounding box center [160, 147] width 244 height 219
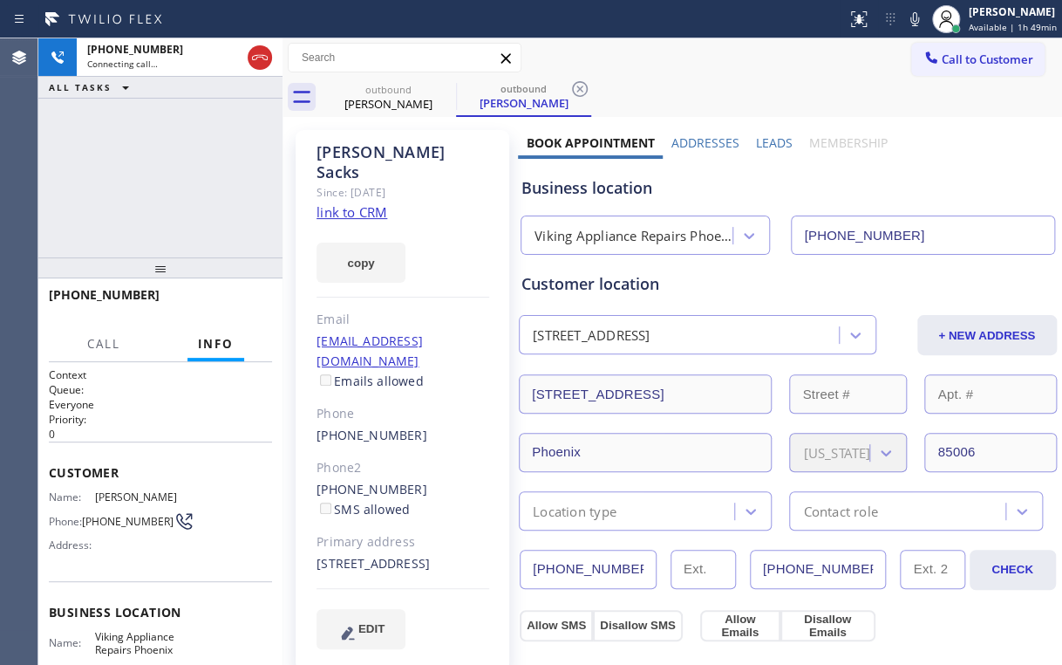
click at [170, 174] on div "[PHONE_NUMBER] Connecting call… ALL TASKS ALL TASKS ACTIVE TASKS TASKS IN WRAP …" at bounding box center [160, 147] width 244 height 219
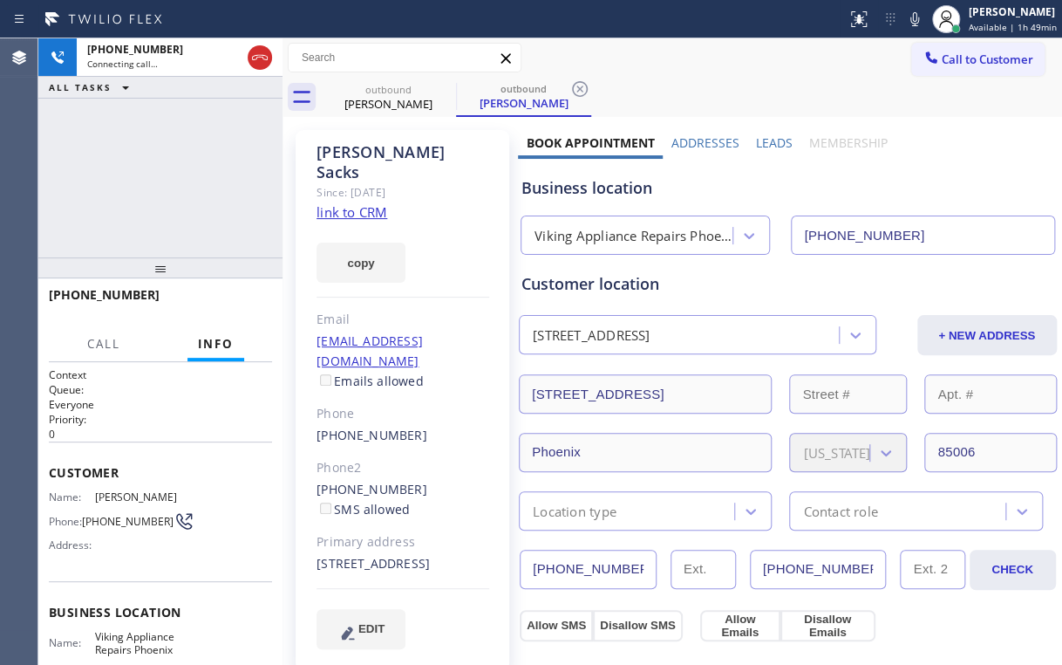
click at [170, 174] on div "[PHONE_NUMBER] Connecting call… ALL TASKS ALL TASKS ACTIVE TASKS TASKS IN WRAP …" at bounding box center [160, 147] width 244 height 219
click at [170, 174] on div "[PHONE_NUMBER] Live | 00:02 ALL TASKS ALL TASKS ACTIVE TASKS TASKS IN WRAP UP" at bounding box center [160, 147] width 244 height 219
click at [241, 306] on span "HANG UP" at bounding box center [231, 303] width 53 height 12
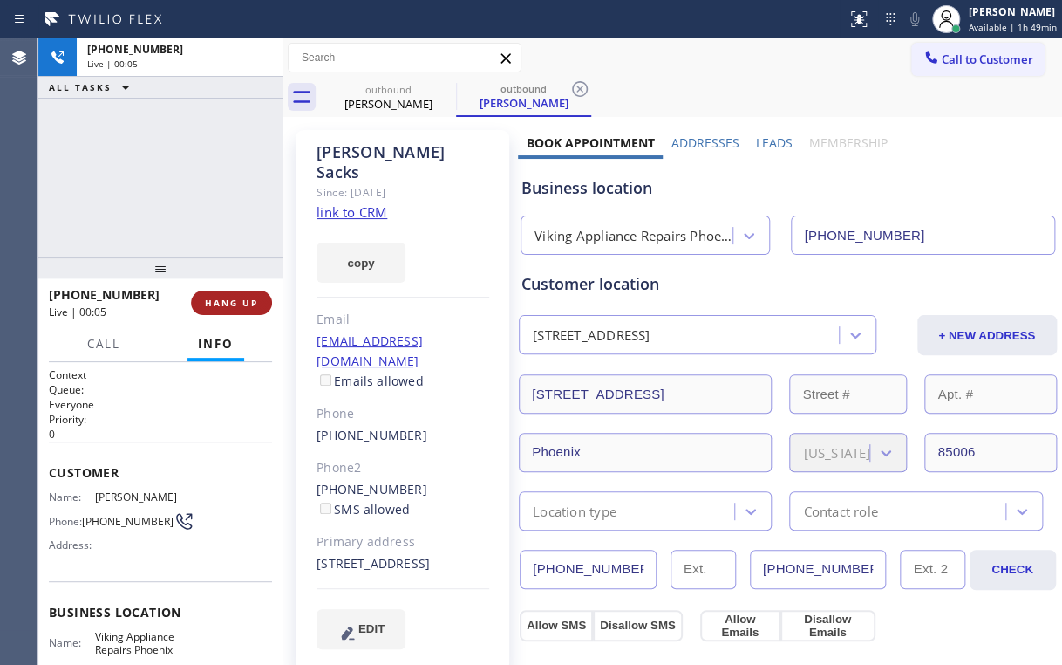
click at [237, 303] on span "HANG UP" at bounding box center [231, 303] width 53 height 12
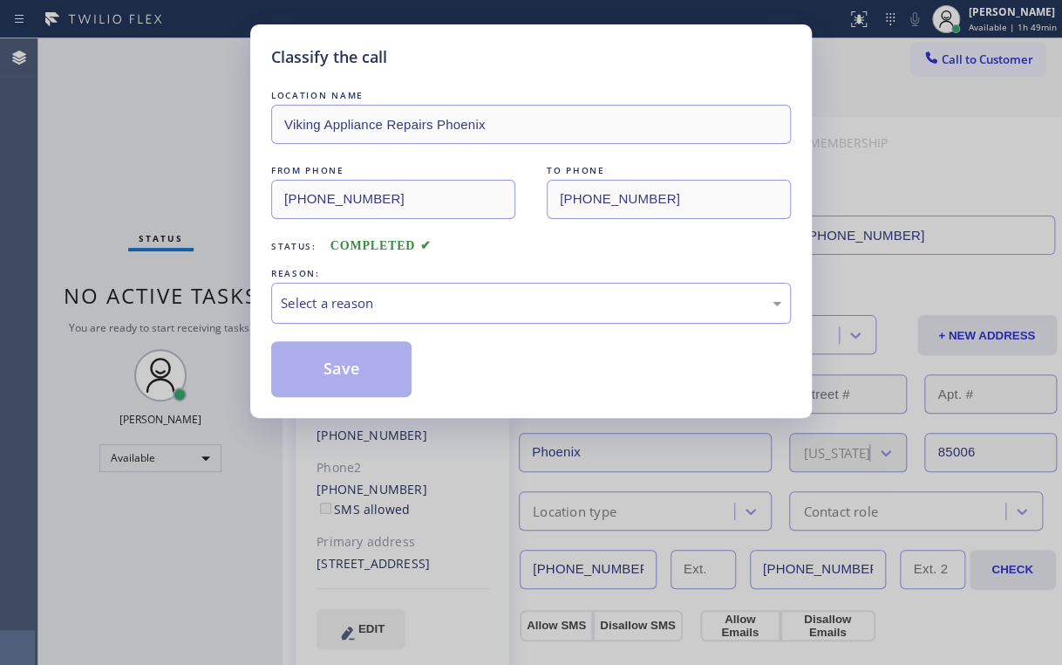
click at [324, 298] on div "Select a reason" at bounding box center [531, 303] width 501 height 20
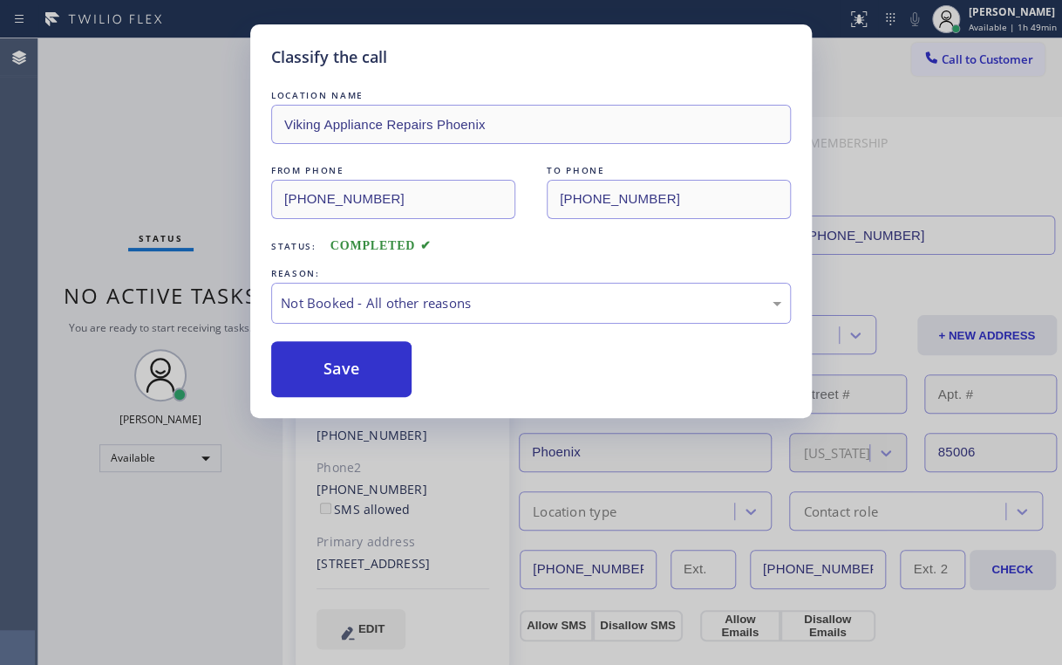
drag, startPoint x: 327, startPoint y: 363, endPoint x: 236, endPoint y: 251, distance: 143.8
click at [328, 363] on button "Save" at bounding box center [341, 369] width 140 height 56
click at [176, 161] on div "Classify the call LOCATION NAME Viking Appliance Repairs Phoenix FROM PHONE [PH…" at bounding box center [531, 332] width 1062 height 665
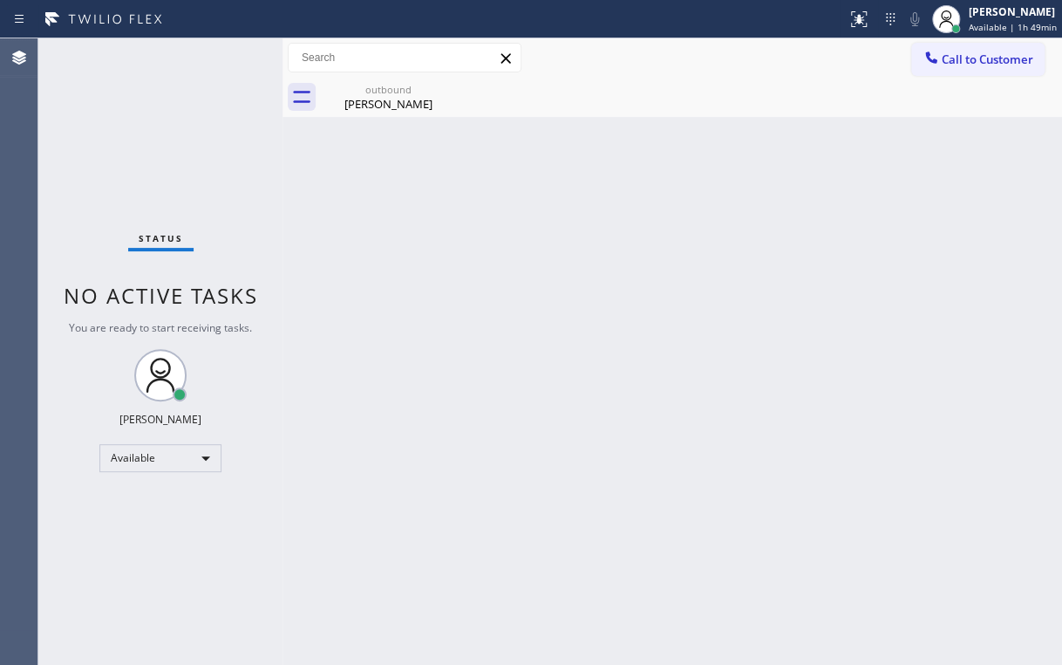
click at [200, 154] on div "Status No active tasks You are ready to start receiving tasks. [PERSON_NAME] Av…" at bounding box center [160, 351] width 244 height 626
click at [392, 98] on div "[PERSON_NAME]" at bounding box center [389, 104] width 132 height 16
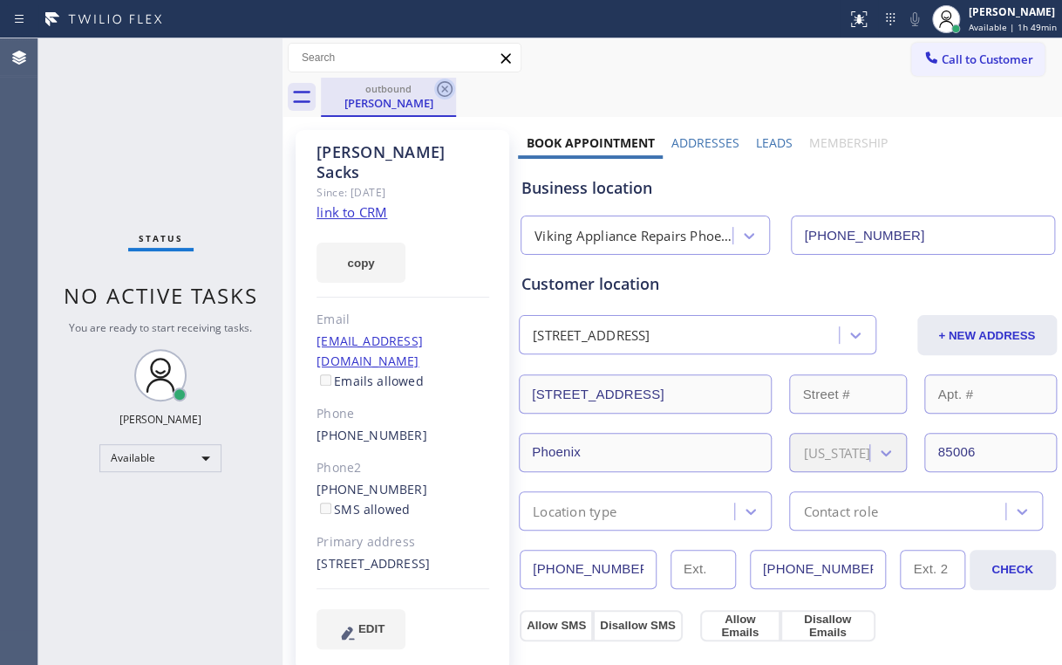
click at [450, 86] on icon at bounding box center [444, 88] width 21 height 21
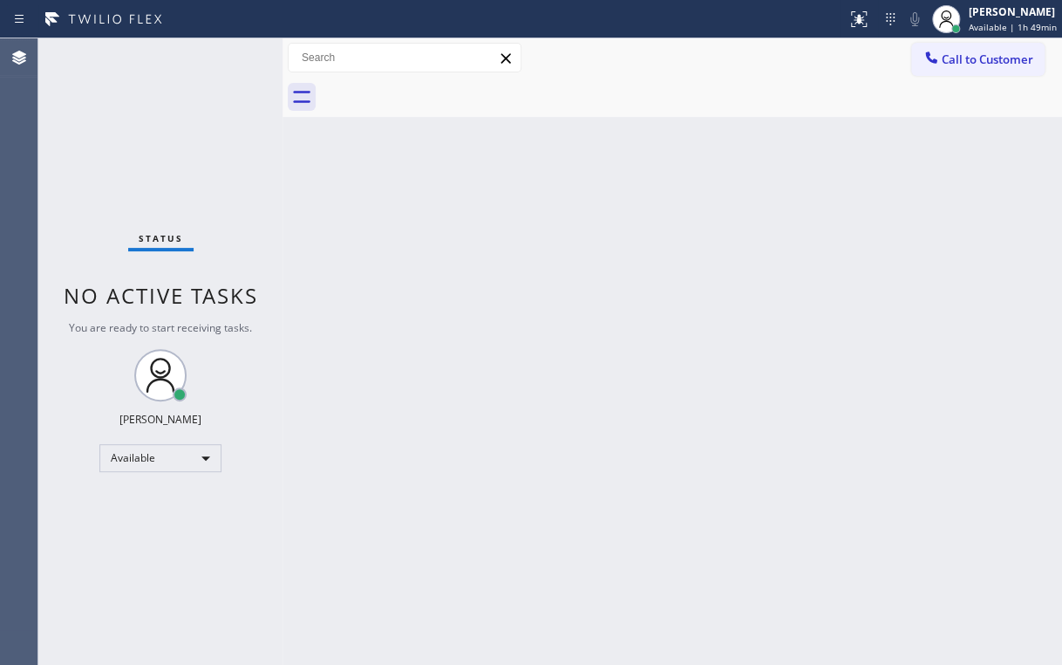
drag, startPoint x: 202, startPoint y: 104, endPoint x: 202, endPoint y: 3, distance: 101.2
click at [202, 100] on div "Status No active tasks You are ready to start receiving tasks. [PERSON_NAME] Av…" at bounding box center [160, 351] width 244 height 626
click at [952, 59] on span "Call to Customer" at bounding box center [988, 59] width 92 height 16
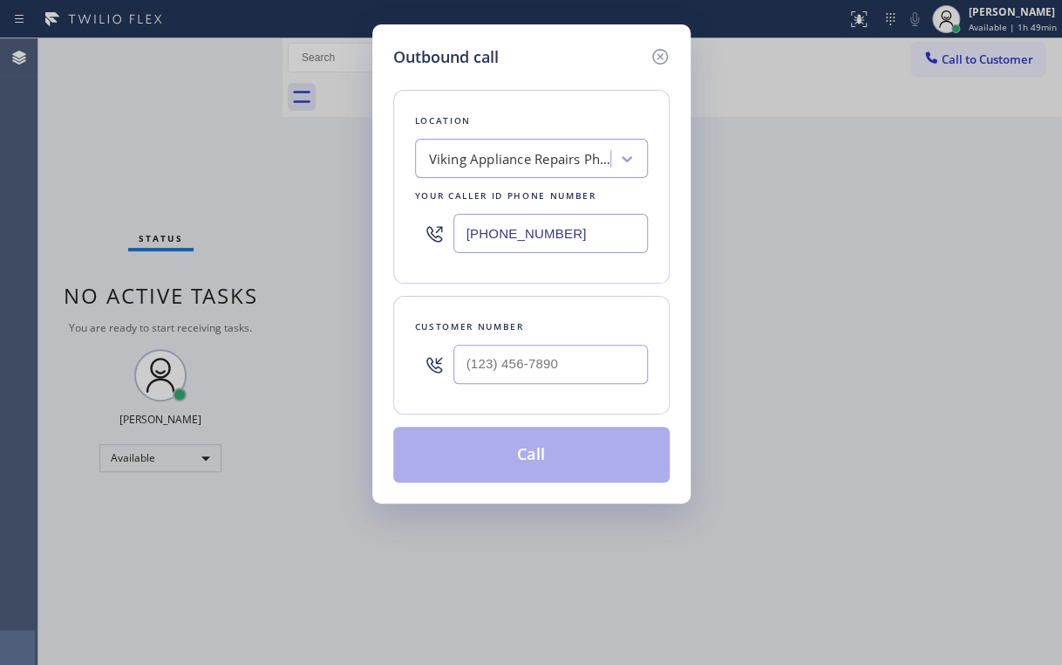
drag, startPoint x: 496, startPoint y: 235, endPoint x: 321, endPoint y: 316, distance: 193.2
click at [240, 259] on div "Outbound call Location Viking Appliance Repairs [GEOGRAPHIC_DATA] Your caller i…" at bounding box center [531, 332] width 1062 height 665
paste input "510) 640-8987"
type input "[PHONE_NUMBER]"
drag, startPoint x: 597, startPoint y: 70, endPoint x: 555, endPoint y: 192, distance: 129.4
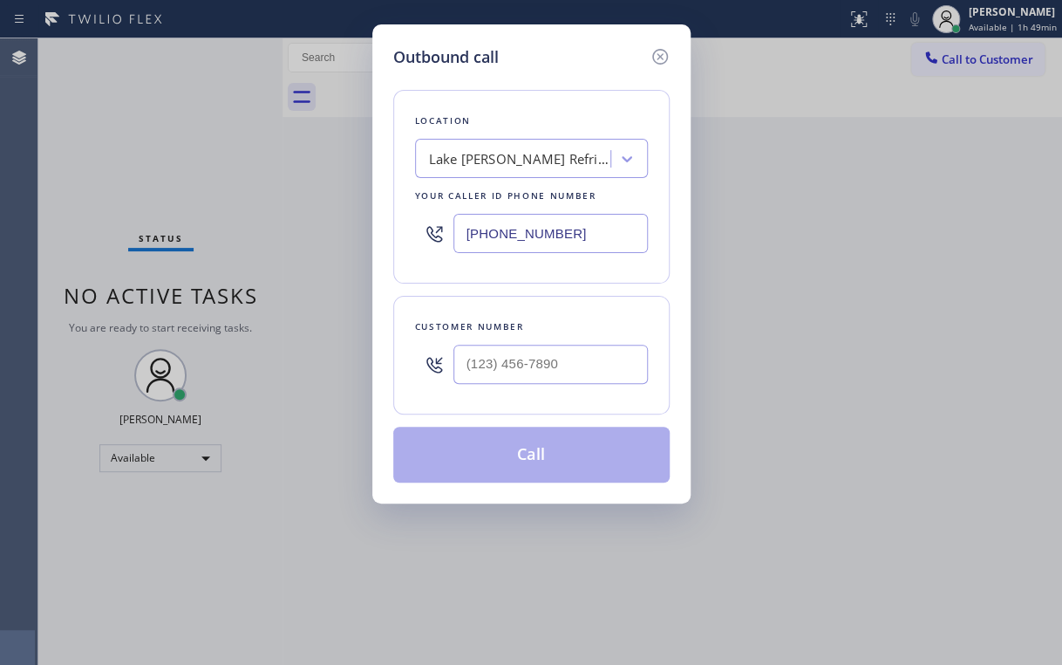
click at [597, 70] on div "Location [GEOGRAPHIC_DATA][PERSON_NAME] Refrigerator Repair Your caller id phon…" at bounding box center [531, 275] width 276 height 413
click at [537, 361] on input "(___) ___-____" at bounding box center [551, 364] width 195 height 39
paste input "510) 395-5840"
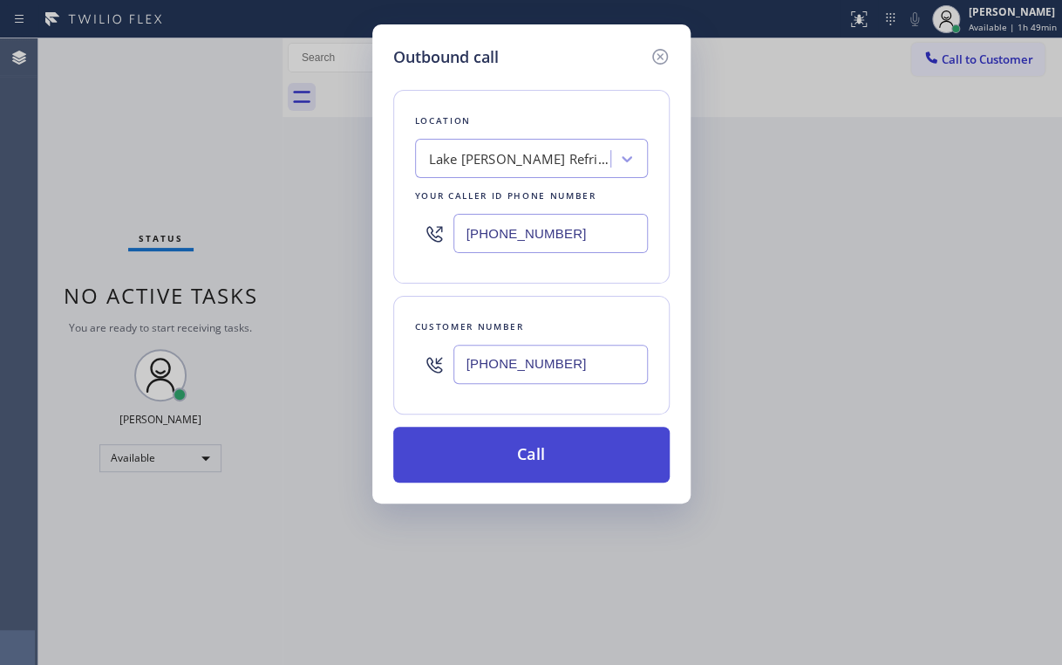
type input "[PHONE_NUMBER]"
click at [482, 454] on button "Call" at bounding box center [531, 455] width 276 height 56
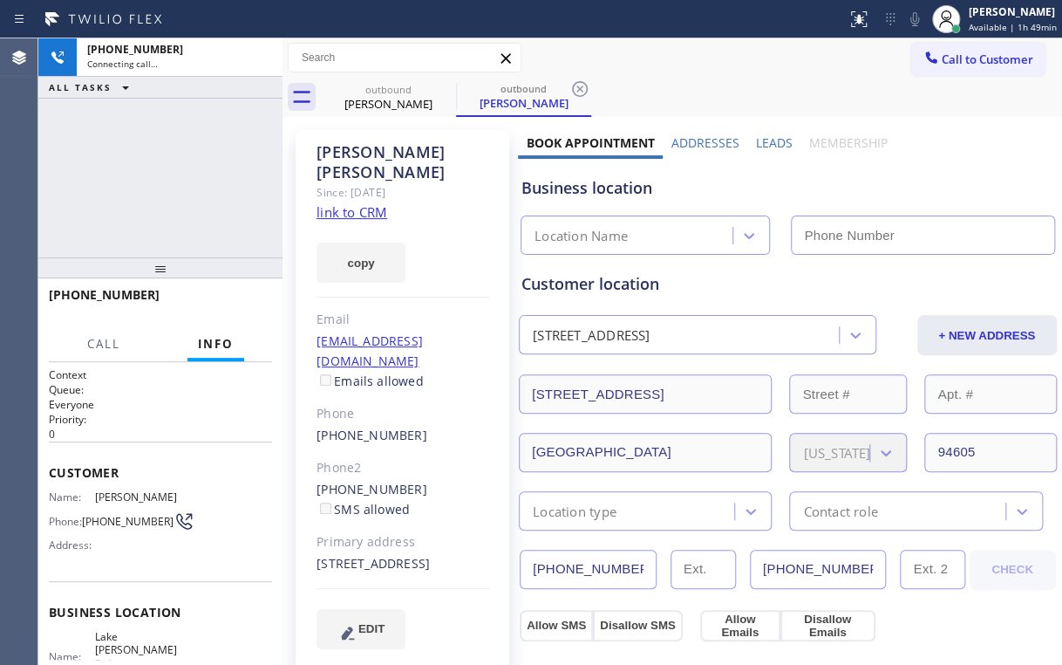
click at [186, 210] on div "[PHONE_NUMBER] Connecting call… ALL TASKS ALL TASKS ACTIVE TASKS TASKS IN WRAP …" at bounding box center [160, 147] width 244 height 219
type input "[PHONE_NUMBER]"
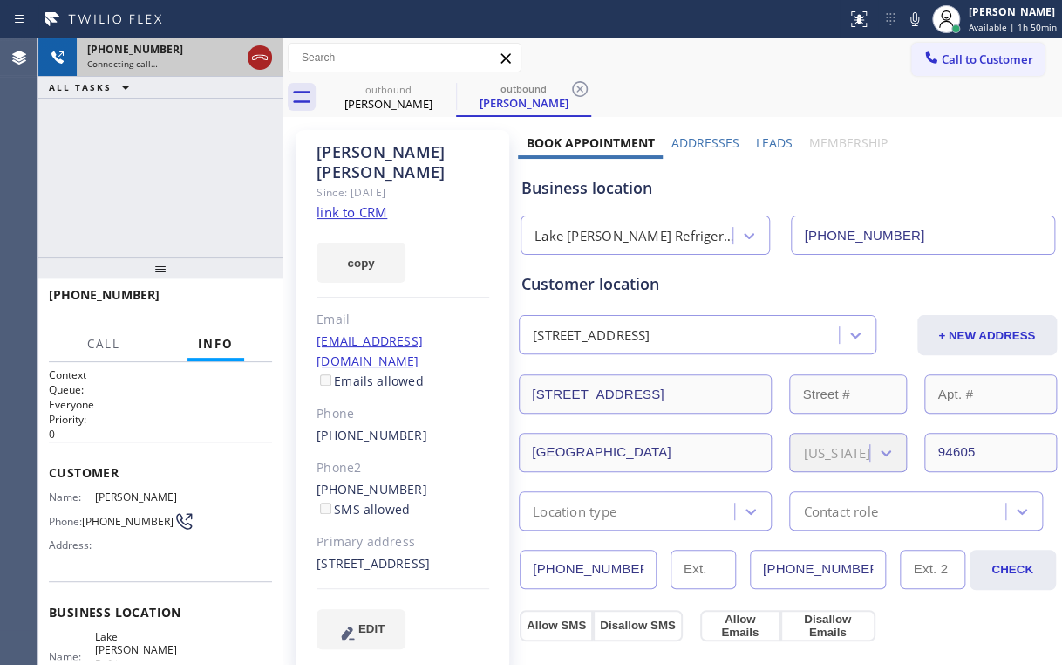
click at [256, 60] on icon at bounding box center [259, 57] width 21 height 21
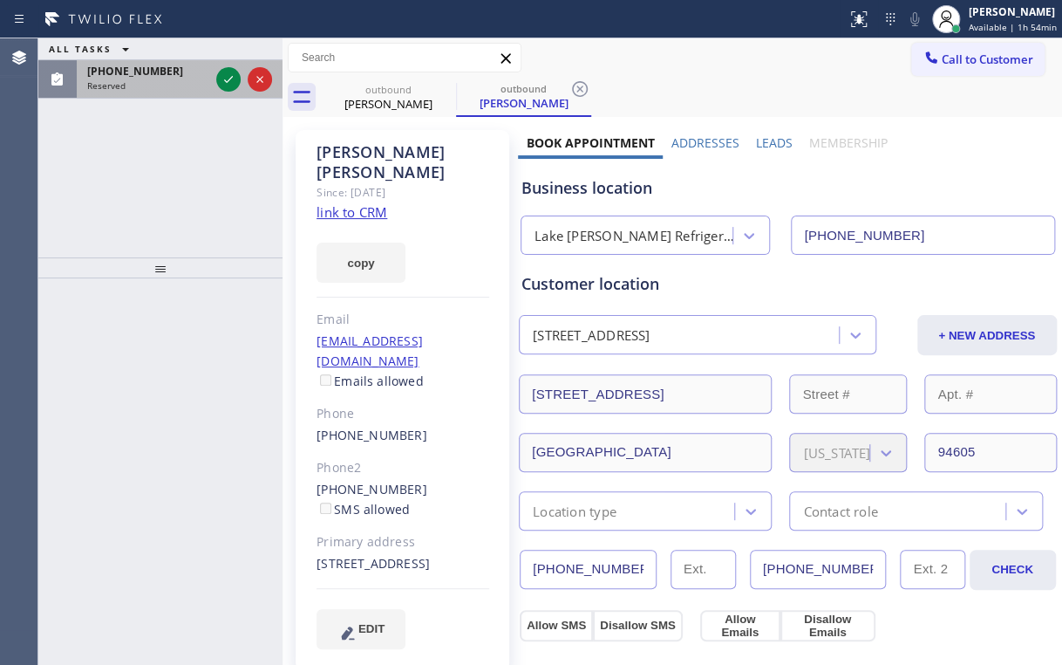
click at [237, 60] on div at bounding box center [244, 79] width 63 height 38
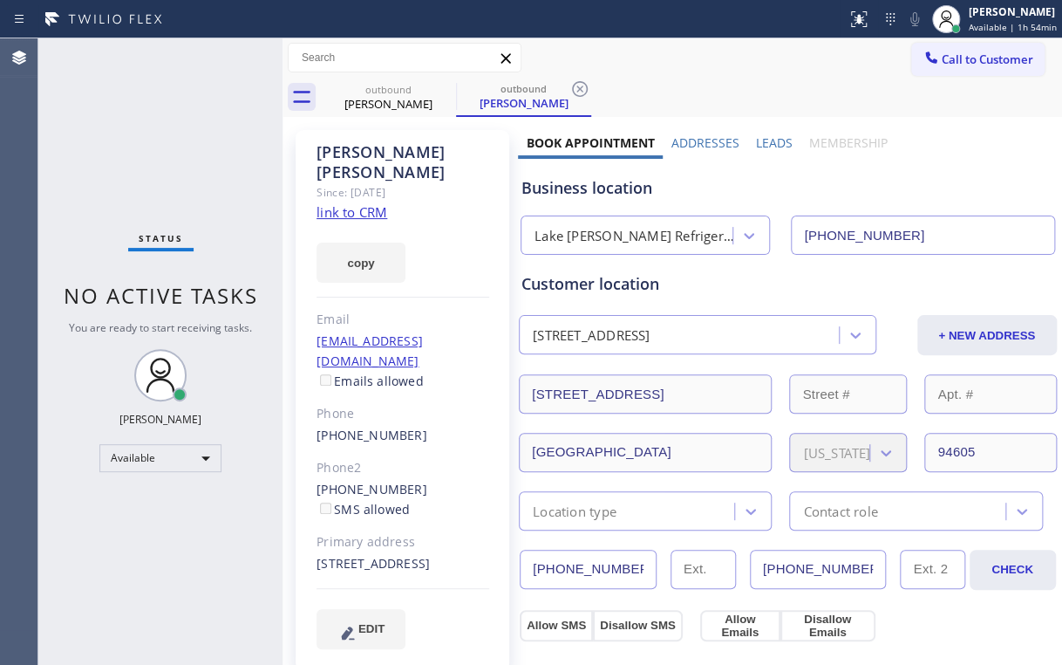
click at [230, 73] on div "Status No active tasks You are ready to start receiving tasks. [PERSON_NAME] Av…" at bounding box center [160, 351] width 244 height 626
click at [394, 101] on div "[PERSON_NAME]" at bounding box center [389, 104] width 132 height 16
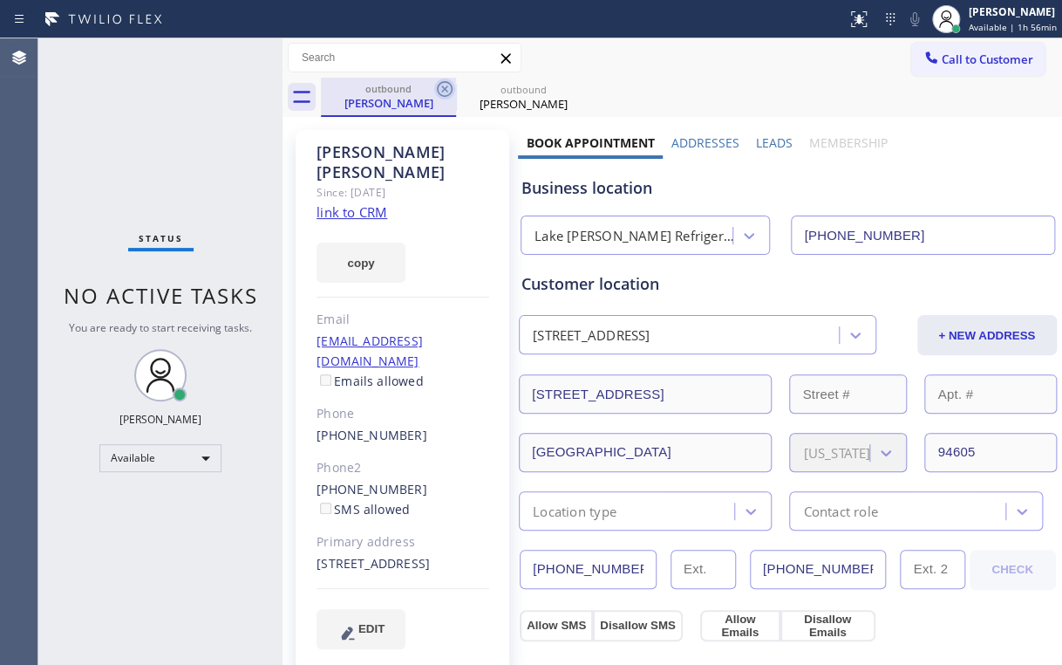
click at [446, 86] on icon at bounding box center [444, 88] width 21 height 21
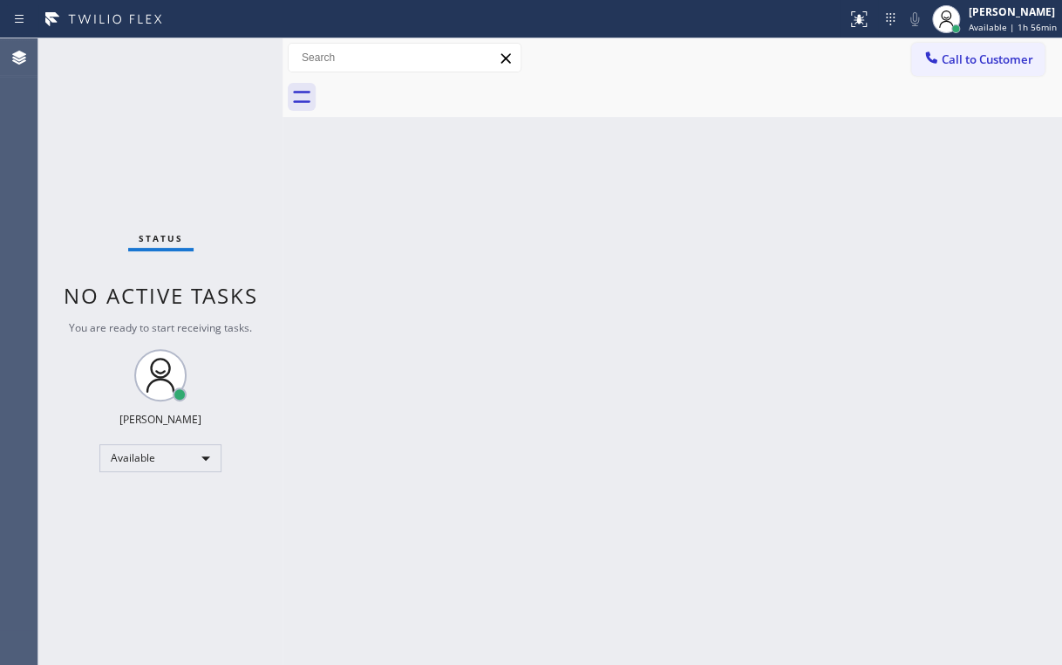
click at [206, 123] on div "Status No active tasks You are ready to start receiving tasks. [PERSON_NAME] Av…" at bounding box center [160, 351] width 244 height 626
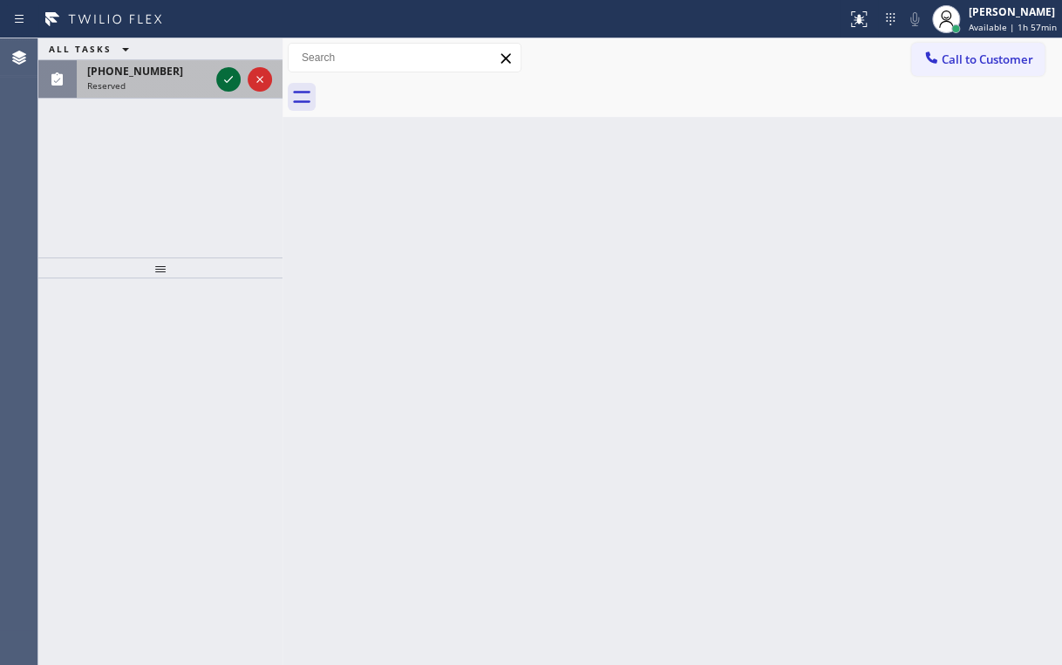
click at [231, 73] on icon at bounding box center [228, 79] width 21 height 21
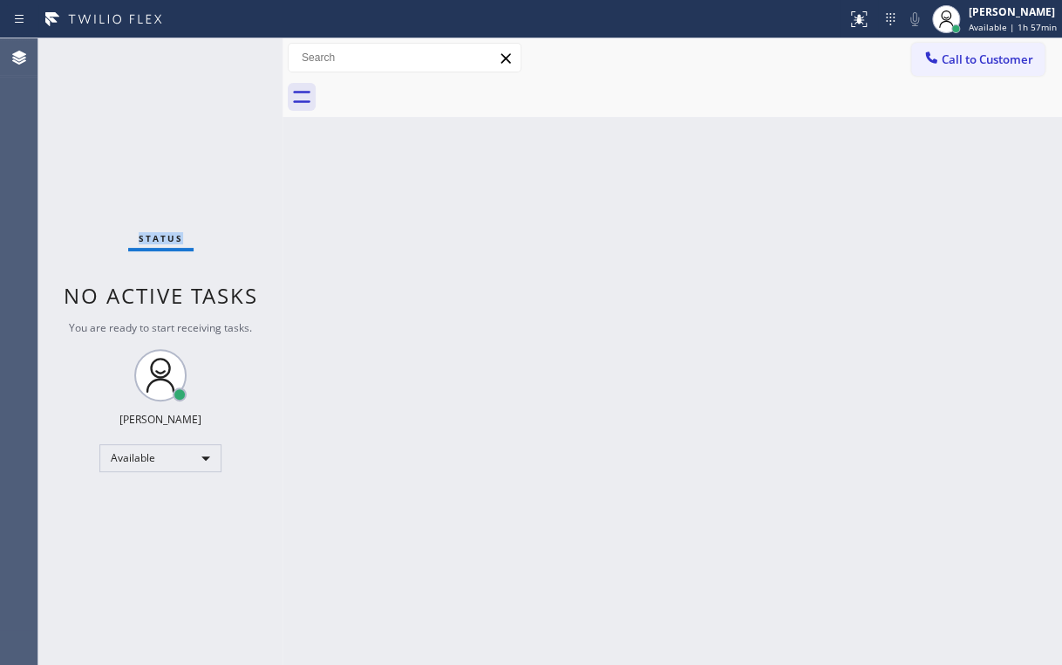
click at [228, 73] on div "Status No active tasks You are ready to start receiving tasks. [PERSON_NAME] Av…" at bounding box center [160, 351] width 244 height 626
click at [219, 185] on div "Status No active tasks You are ready to start receiving tasks. [PERSON_NAME] Av…" at bounding box center [160, 351] width 244 height 626
click at [197, 238] on div "Status No active tasks You are ready to start receiving tasks. [PERSON_NAME] Av…" at bounding box center [160, 351] width 244 height 626
drag, startPoint x: 394, startPoint y: 295, endPoint x: 373, endPoint y: 454, distance: 160.1
click at [393, 297] on div "Back to Dashboard Change Sender ID Customers Technicians Select a contact Outbo…" at bounding box center [673, 351] width 780 height 626
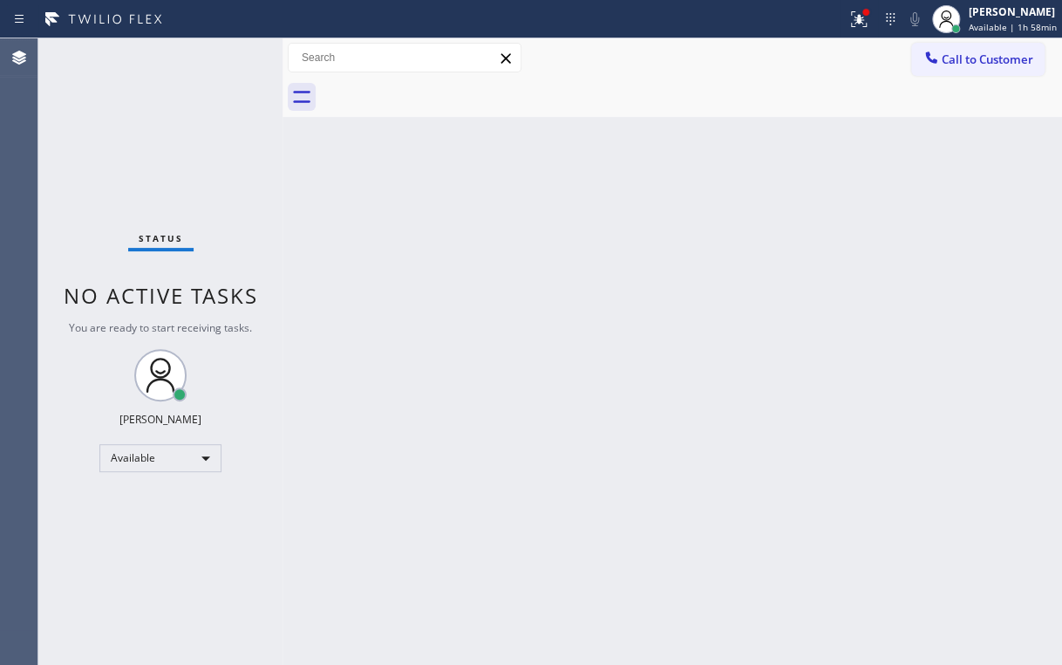
click at [726, 72] on div "Call to Customer Outbound call Location [GEOGRAPHIC_DATA][PERSON_NAME] Refriger…" at bounding box center [673, 58] width 780 height 31
click at [868, 27] on icon at bounding box center [860, 19] width 21 height 21
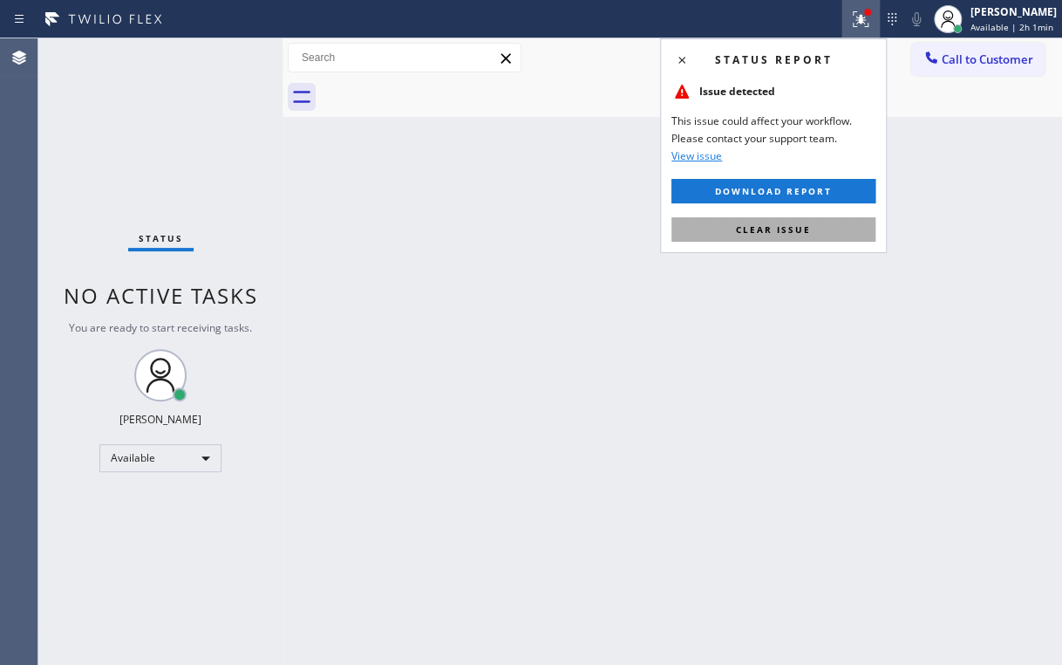
click at [789, 228] on span "Clear issue" at bounding box center [773, 229] width 75 height 12
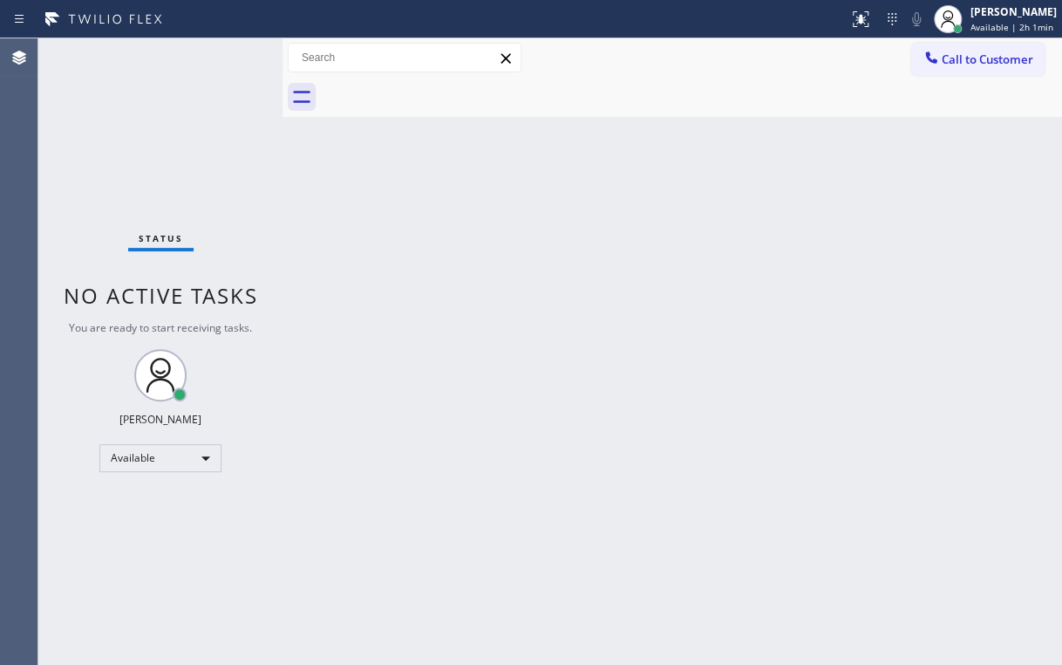
click at [609, 338] on div "Back to Dashboard Change Sender ID Customers Technicians Select a contact Outbo…" at bounding box center [673, 351] width 780 height 626
click at [142, 158] on div "Status No active tasks You are ready to start receiving tasks. [PERSON_NAME] Av…" at bounding box center [160, 351] width 244 height 626
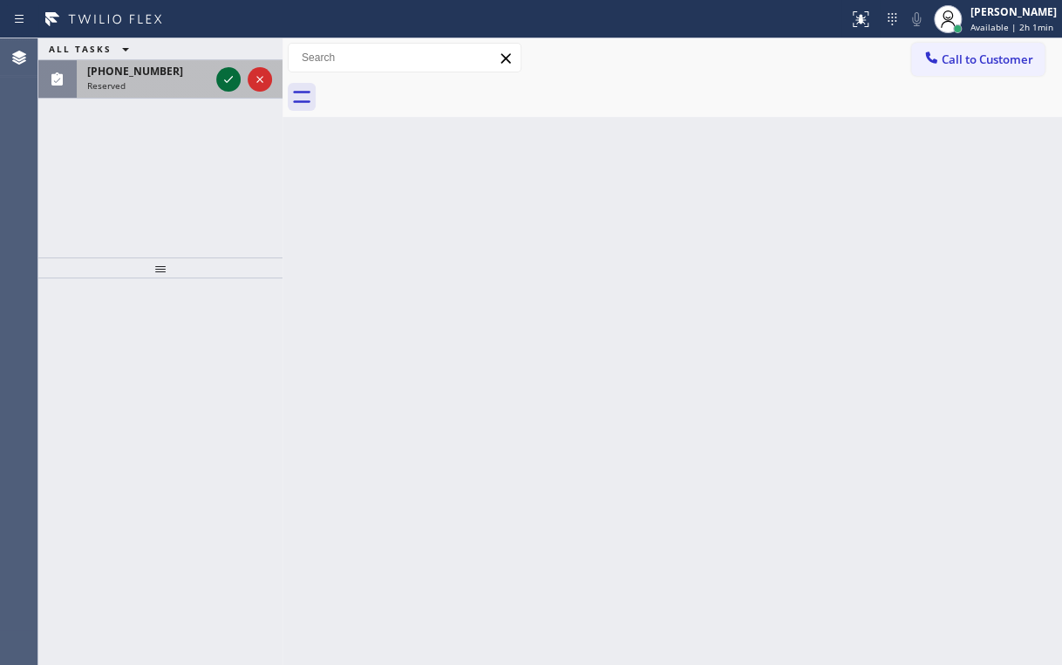
click at [222, 83] on icon at bounding box center [228, 79] width 21 height 21
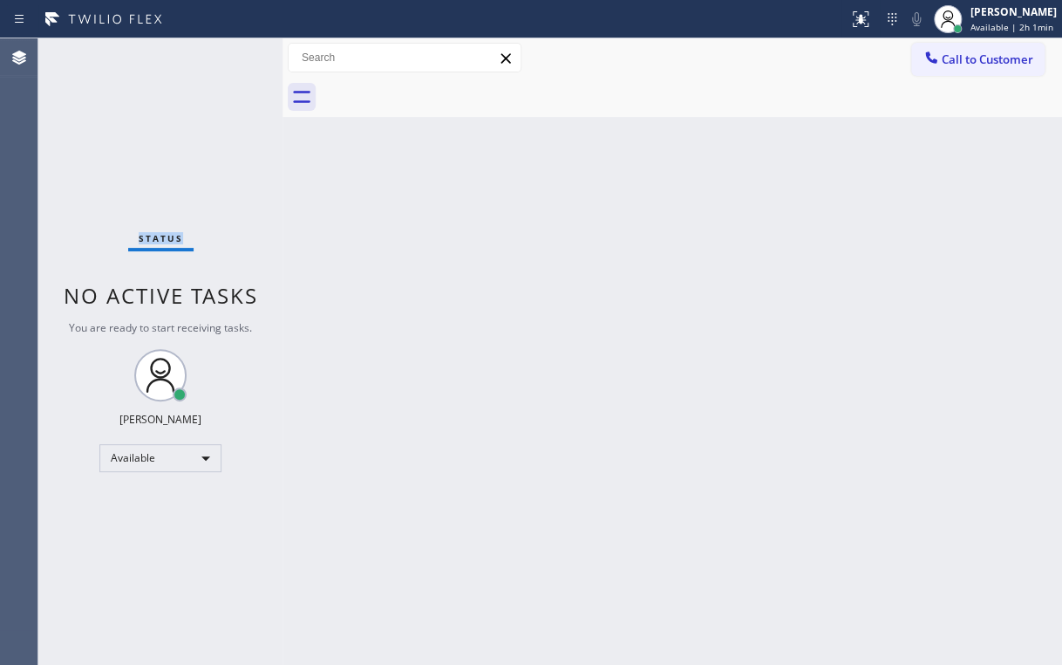
click at [222, 83] on div "Status No active tasks You are ready to start receiving tasks. [PERSON_NAME] Av…" at bounding box center [160, 351] width 244 height 626
drag, startPoint x: 314, startPoint y: 287, endPoint x: 299, endPoint y: 452, distance: 165.5
click at [314, 288] on div "Back to Dashboard Change Sender ID Customers Technicians Select a contact Outbo…" at bounding box center [673, 351] width 780 height 626
click at [115, 147] on div "Status No active tasks You are ready to start receiving tasks. [PERSON_NAME] Av…" at bounding box center [160, 351] width 244 height 626
click at [194, 454] on div "Available" at bounding box center [160, 458] width 122 height 28
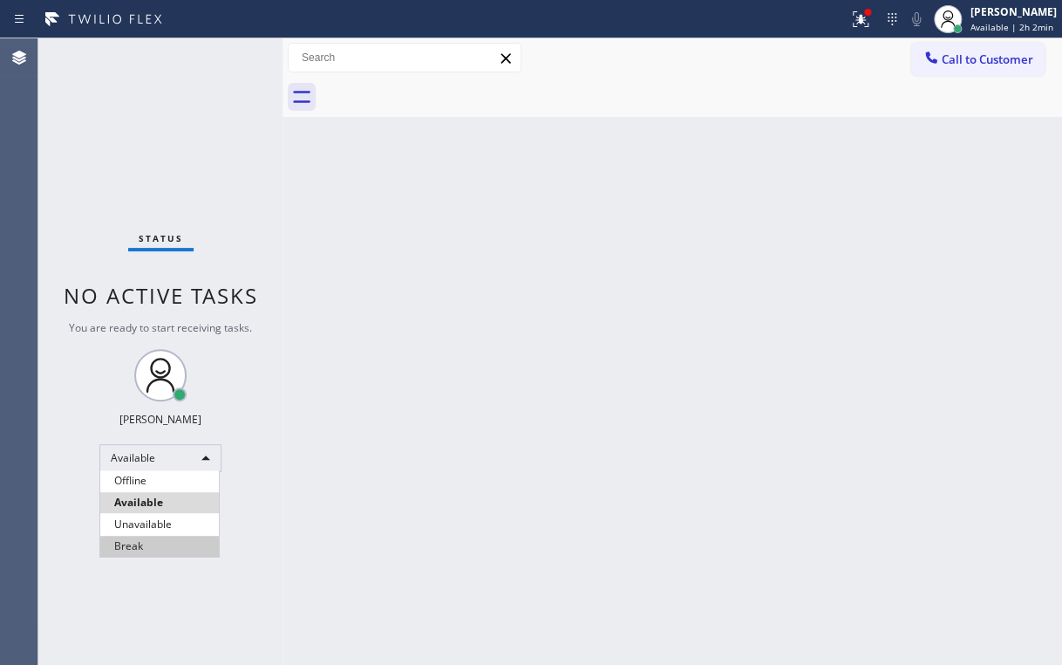
click at [156, 543] on li "Break" at bounding box center [159, 546] width 119 height 21
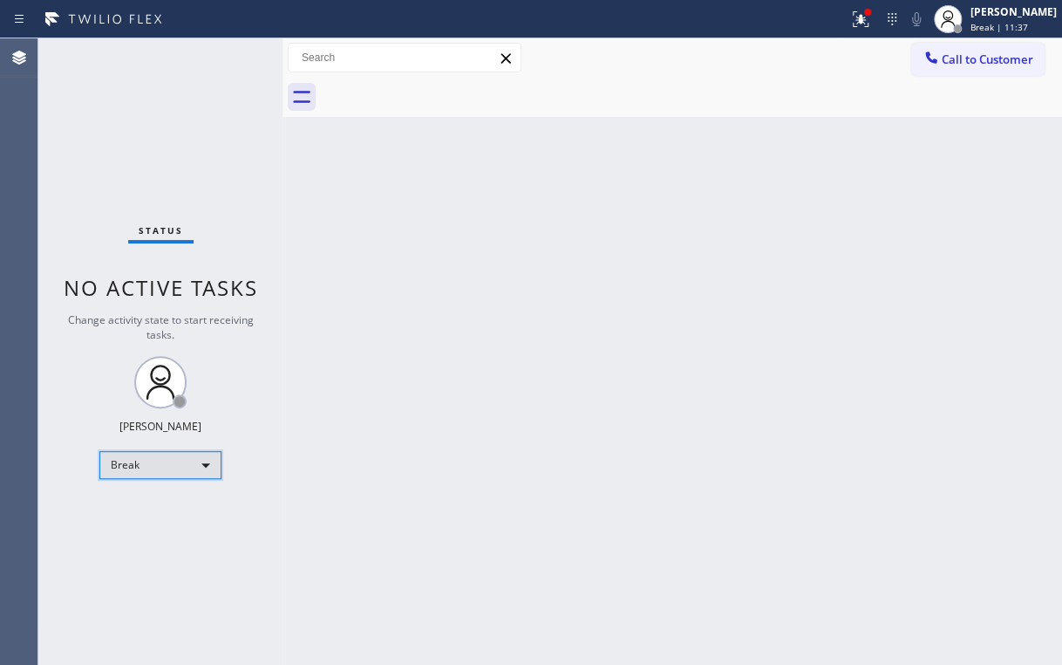
click at [147, 461] on div "Break" at bounding box center [160, 465] width 122 height 28
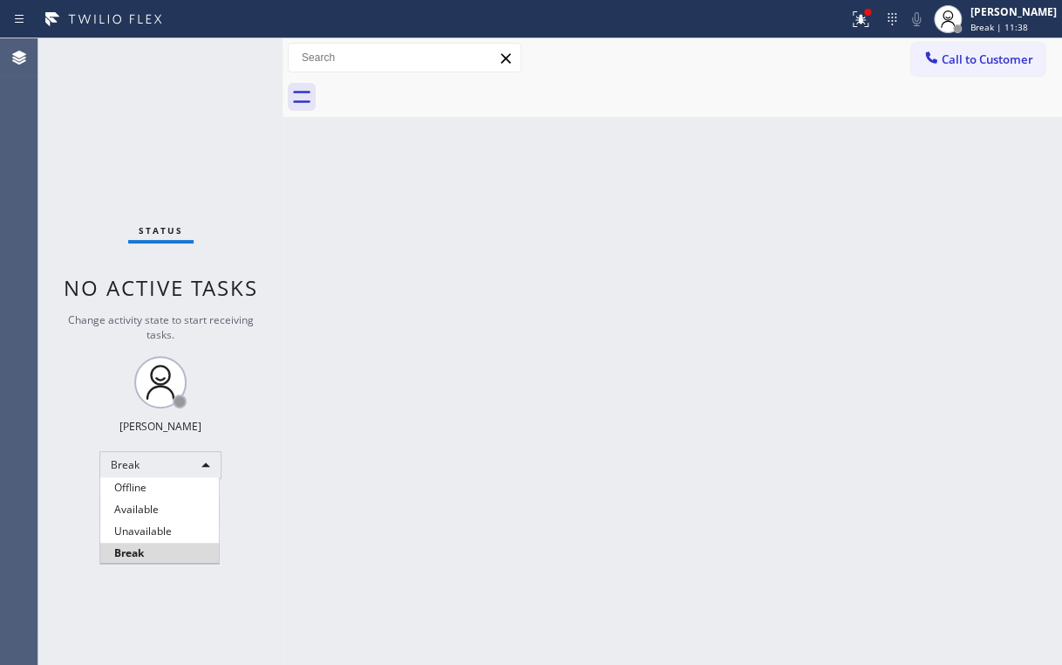
drag, startPoint x: 144, startPoint y: 507, endPoint x: 199, endPoint y: 526, distance: 58.2
click at [145, 506] on li "Available" at bounding box center [159, 509] width 119 height 21
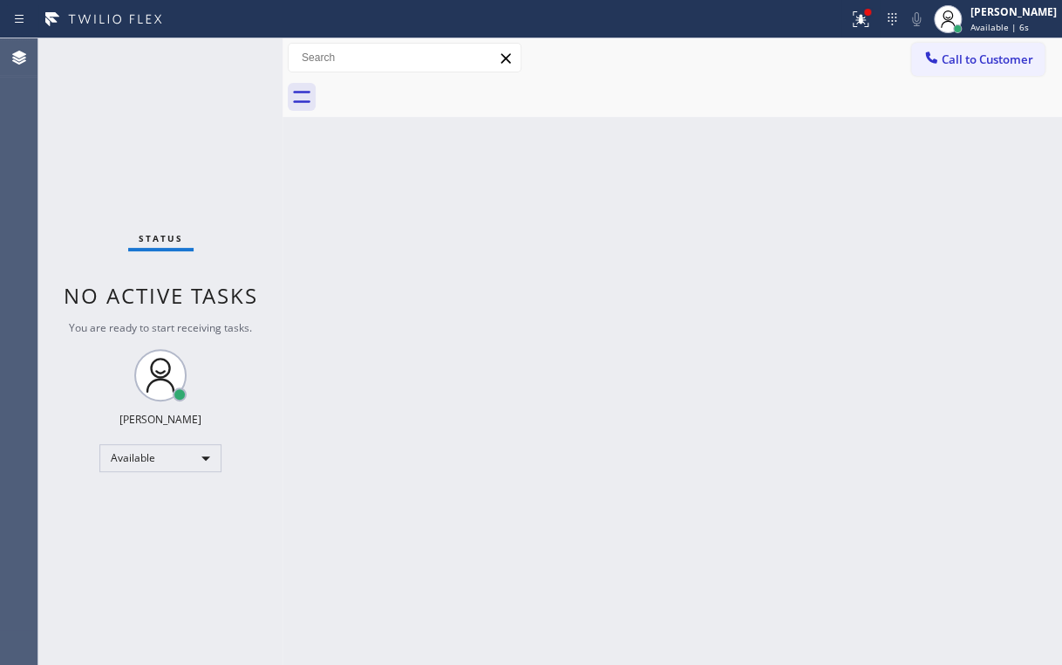
click at [193, 156] on div "Status No active tasks You are ready to start receiving tasks. [PERSON_NAME] Av…" at bounding box center [160, 351] width 244 height 626
click at [858, 21] on icon at bounding box center [853, 17] width 10 height 12
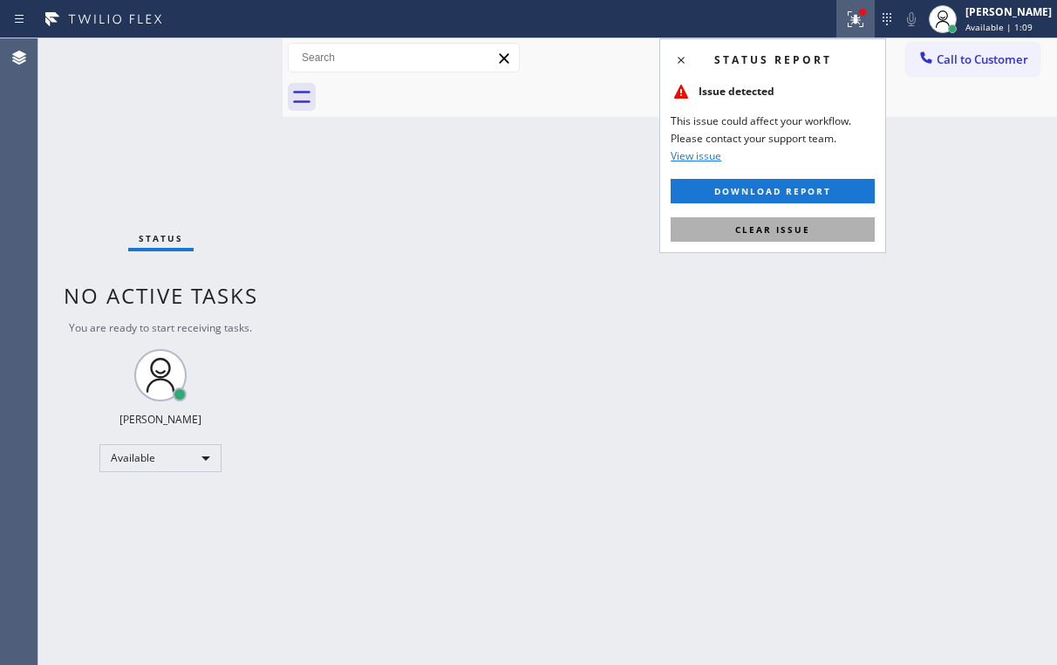
click at [765, 229] on span "Clear issue" at bounding box center [772, 229] width 75 height 12
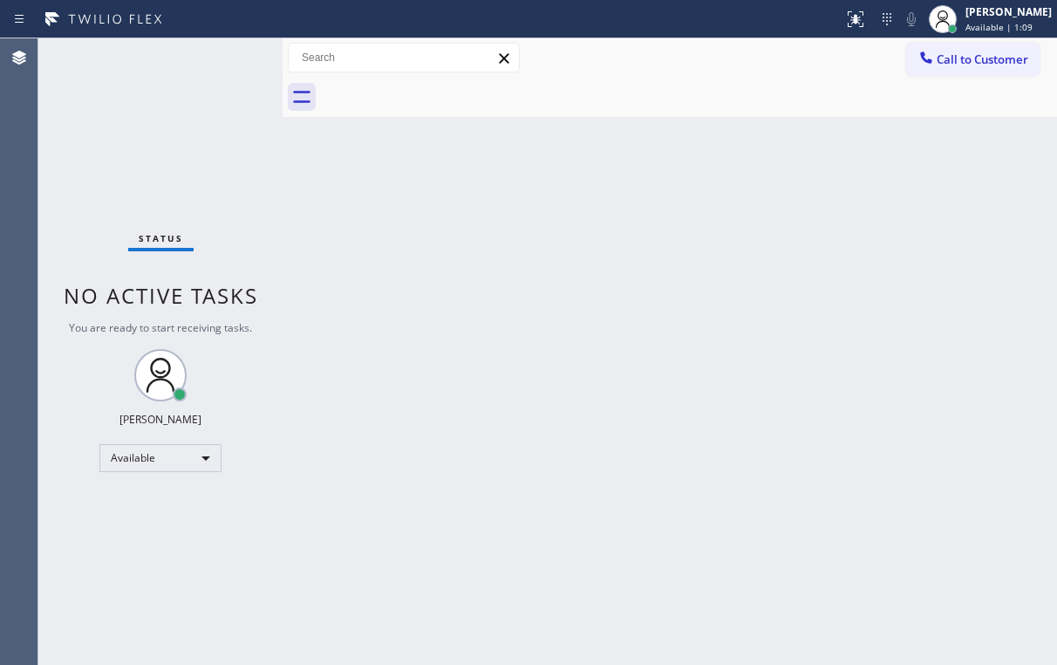
click at [532, 247] on div "Back to Dashboard Change Sender ID Customers Technicians Select a contact Outbo…" at bounding box center [670, 351] width 775 height 626
click at [140, 59] on div "Status No active tasks You are ready to start receiving tasks. [PERSON_NAME] Av…" at bounding box center [160, 351] width 244 height 626
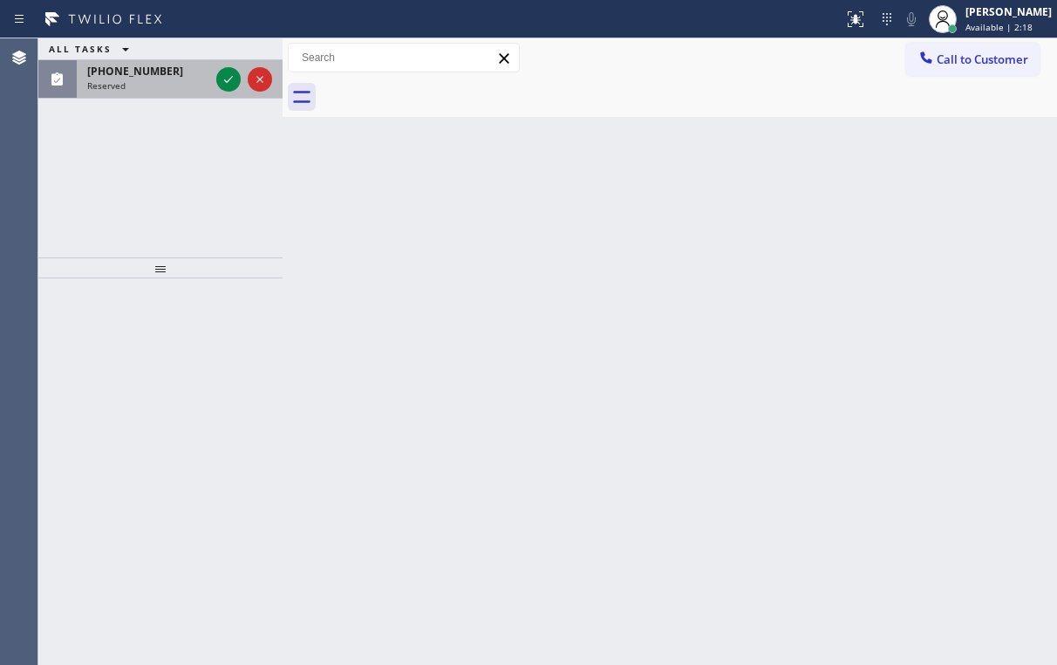
click at [213, 72] on div at bounding box center [244, 79] width 63 height 38
click at [222, 74] on icon at bounding box center [228, 79] width 21 height 21
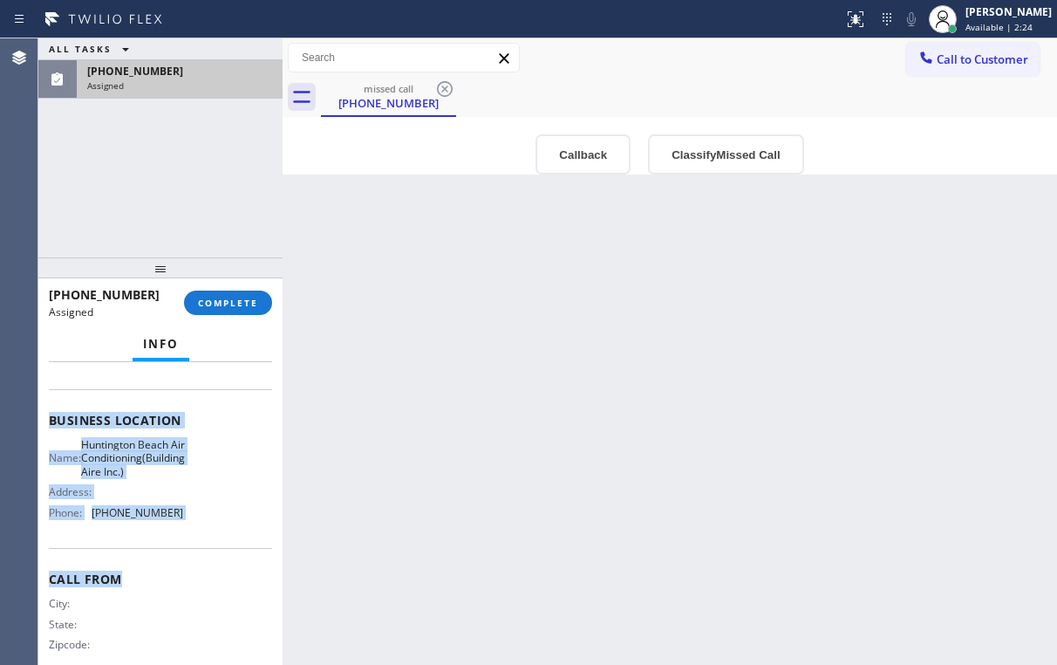
scroll to position [209, 0]
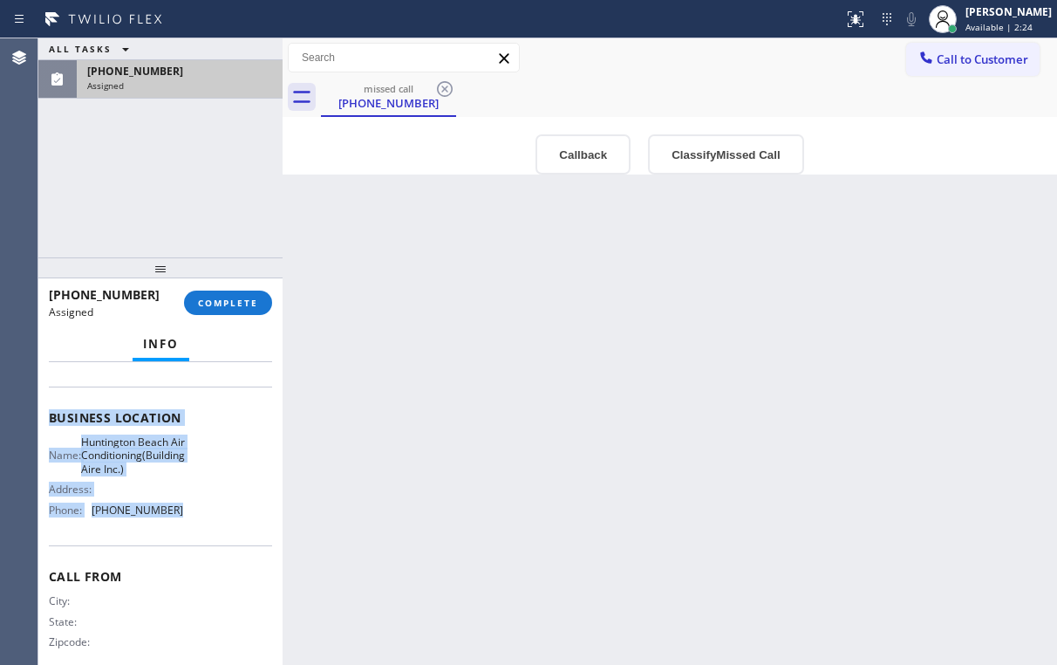
drag, startPoint x: 52, startPoint y: 436, endPoint x: 170, endPoint y: 506, distance: 136.9
click at [170, 506] on div "Context Queue: [Test] Voicemails Priority: 0 Task Age: Customer Name: [PHONE_NU…" at bounding box center [160, 418] width 223 height 520
copy div "Name: [PHONE_NUMBER] Phone: [PHONE_NUMBER] Address: Business location Name: [GE…"
click at [582, 162] on button "Callback" at bounding box center [583, 154] width 95 height 40
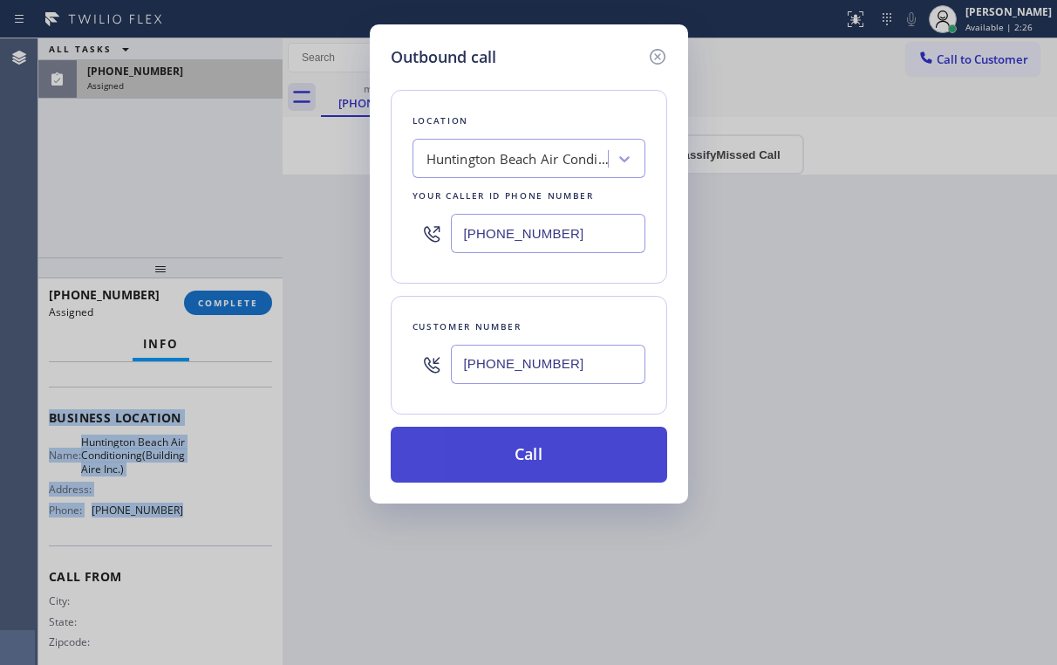
click at [501, 440] on button "Call" at bounding box center [529, 455] width 276 height 56
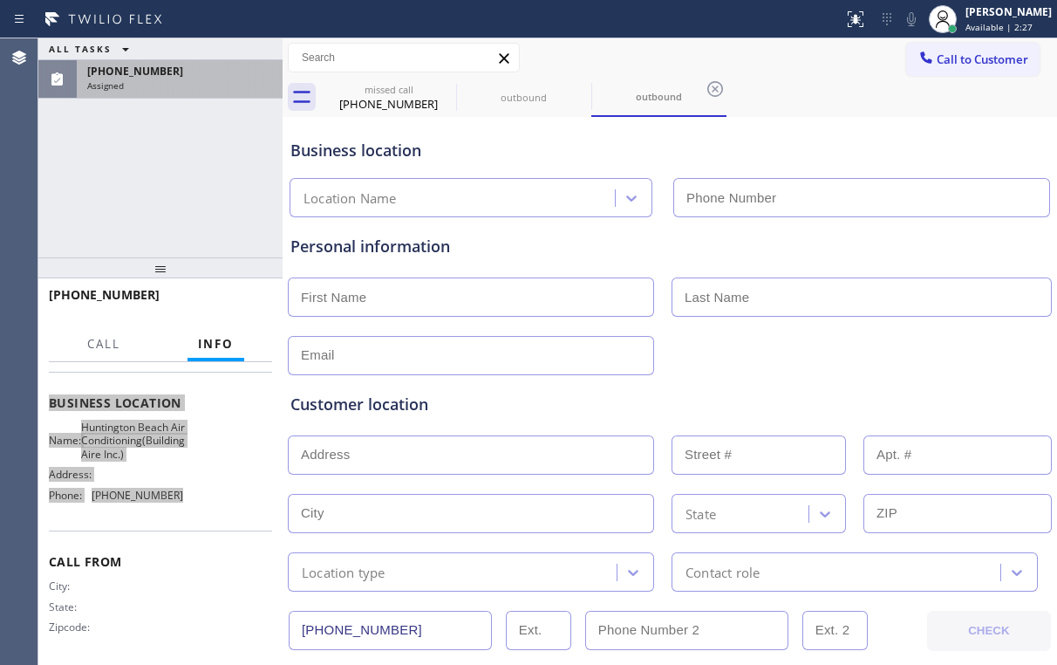
scroll to position [195, 0]
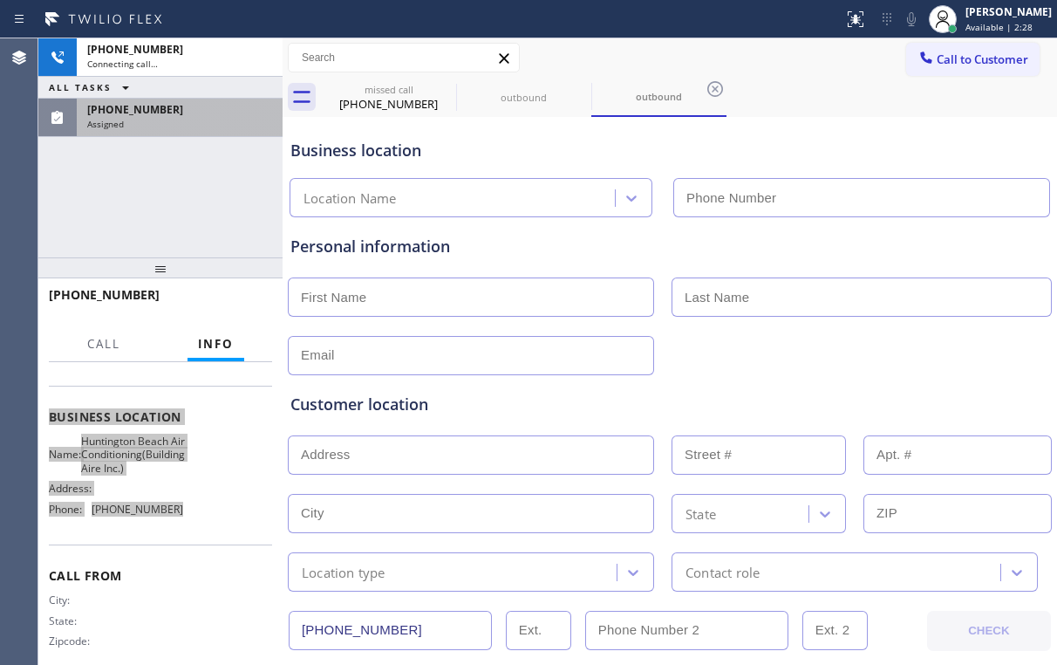
type input "[PHONE_NUMBER]"
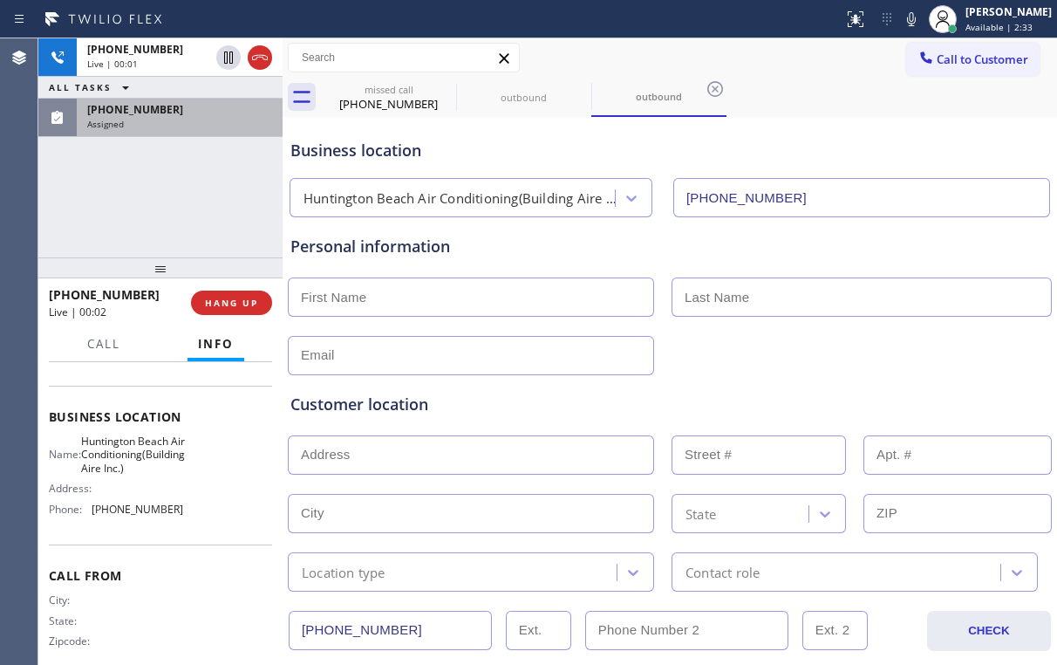
click at [182, 229] on div "[PHONE_NUMBER] Live | 00:01 ALL TASKS ALL TASKS ACTIVE TASKS TASKS IN WRAP UP […" at bounding box center [160, 147] width 244 height 219
click at [236, 305] on span "HANG UP" at bounding box center [231, 303] width 53 height 12
click at [235, 304] on span "HANG UP" at bounding box center [231, 303] width 53 height 12
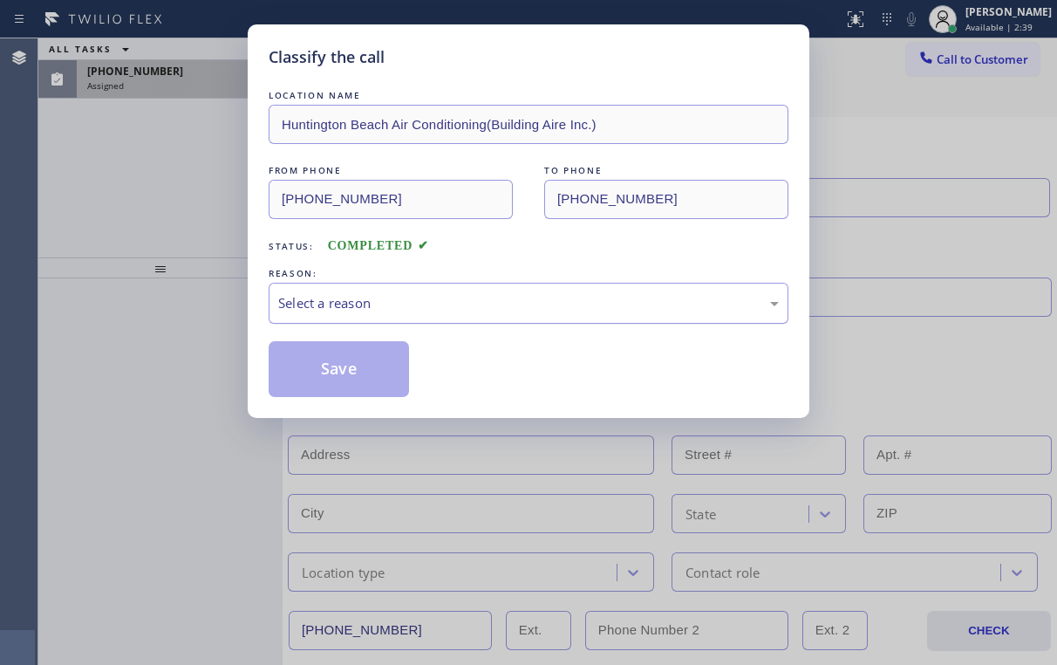
click at [321, 303] on div "Select a reason" at bounding box center [528, 303] width 501 height 20
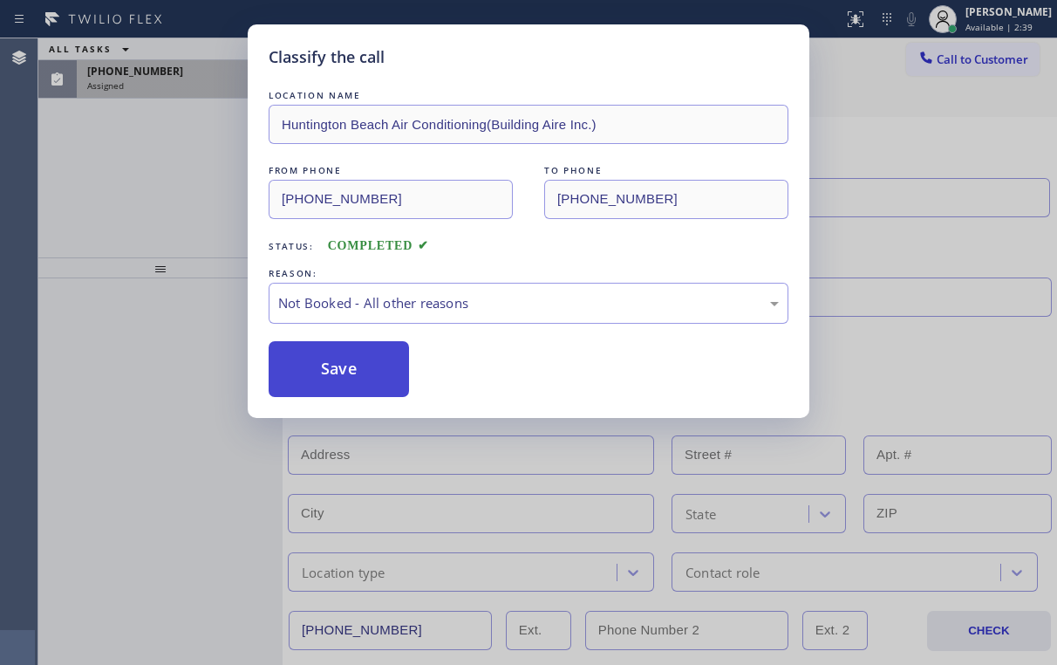
click at [331, 365] on button "Save" at bounding box center [339, 369] width 140 height 56
click at [175, 198] on div "Classify the call LOCATION NAME [GEOGRAPHIC_DATA] Air Conditioning(Building Air…" at bounding box center [528, 332] width 1057 height 665
click at [162, 72] on div "[PHONE_NUMBER]" at bounding box center [179, 71] width 185 height 15
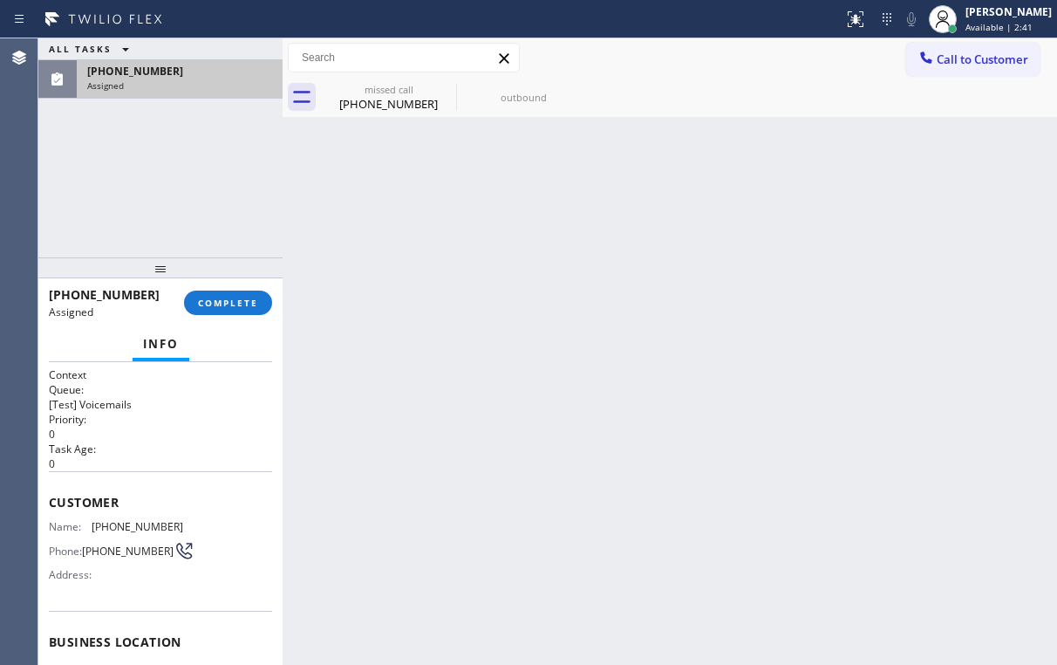
click at [166, 73] on div "[PHONE_NUMBER]" at bounding box center [179, 71] width 185 height 15
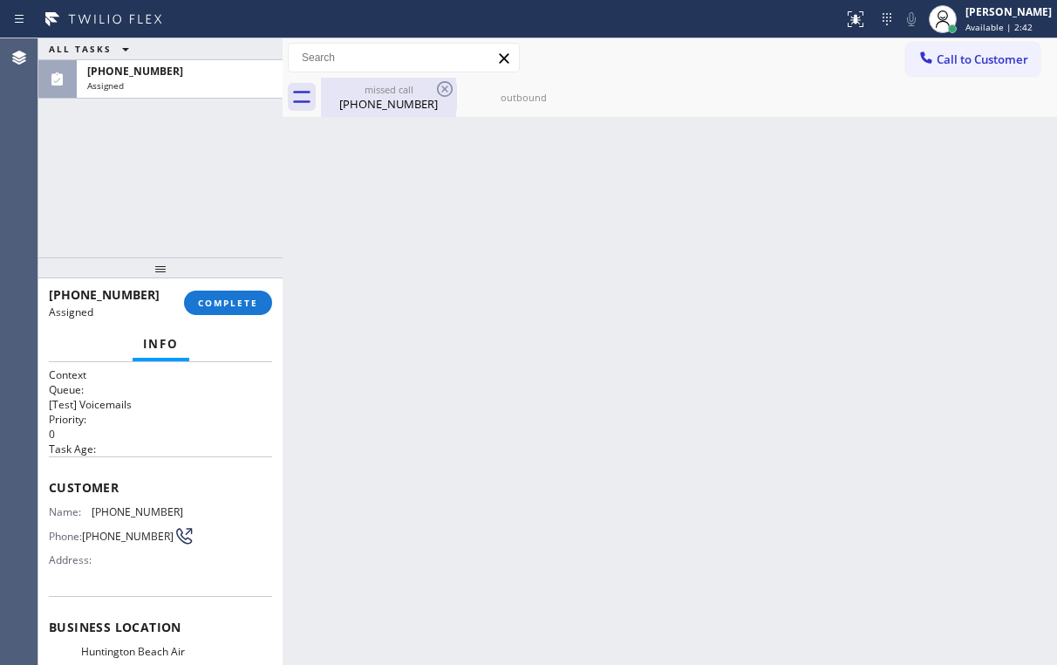
click at [379, 98] on div "[PHONE_NUMBER]" at bounding box center [389, 104] width 132 height 16
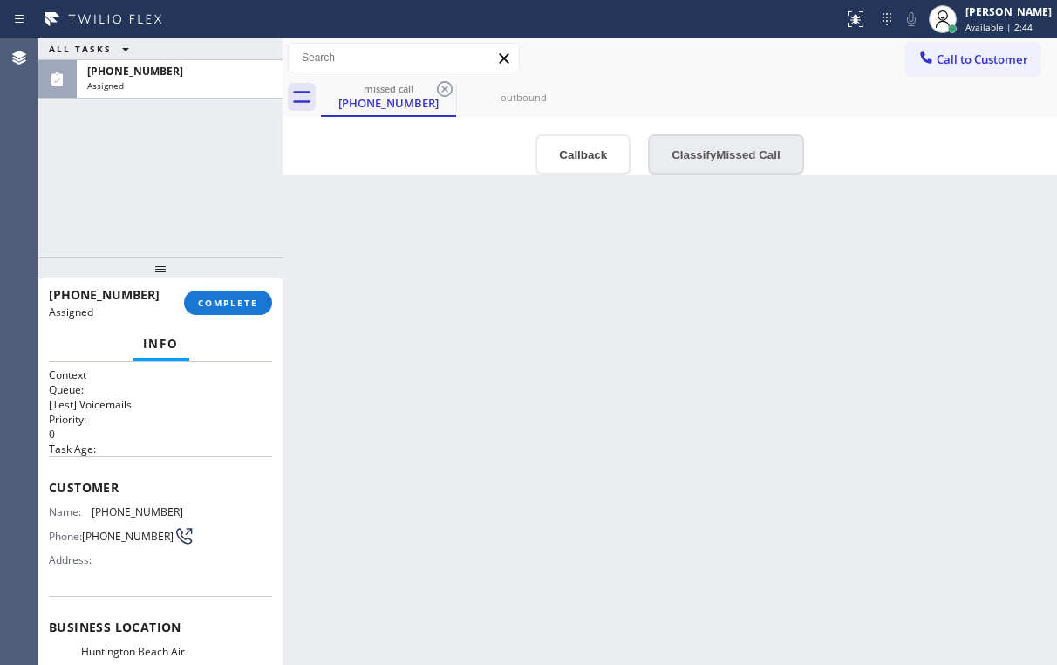
click at [700, 159] on button "Classify Missed Call" at bounding box center [725, 154] width 155 height 40
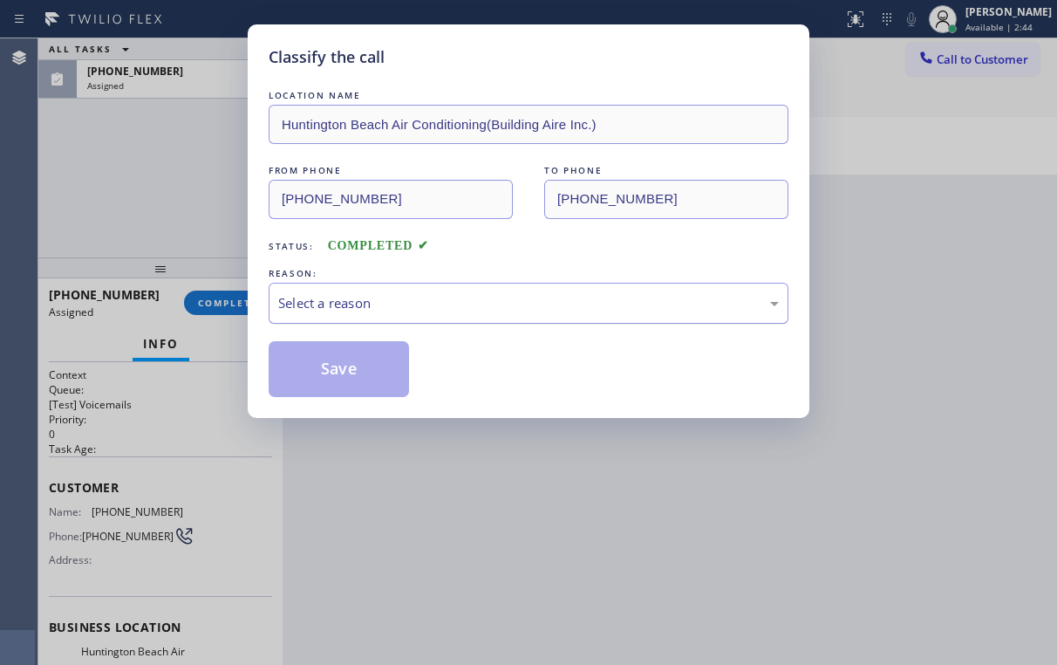
click at [411, 304] on div "Select a reason" at bounding box center [528, 303] width 501 height 20
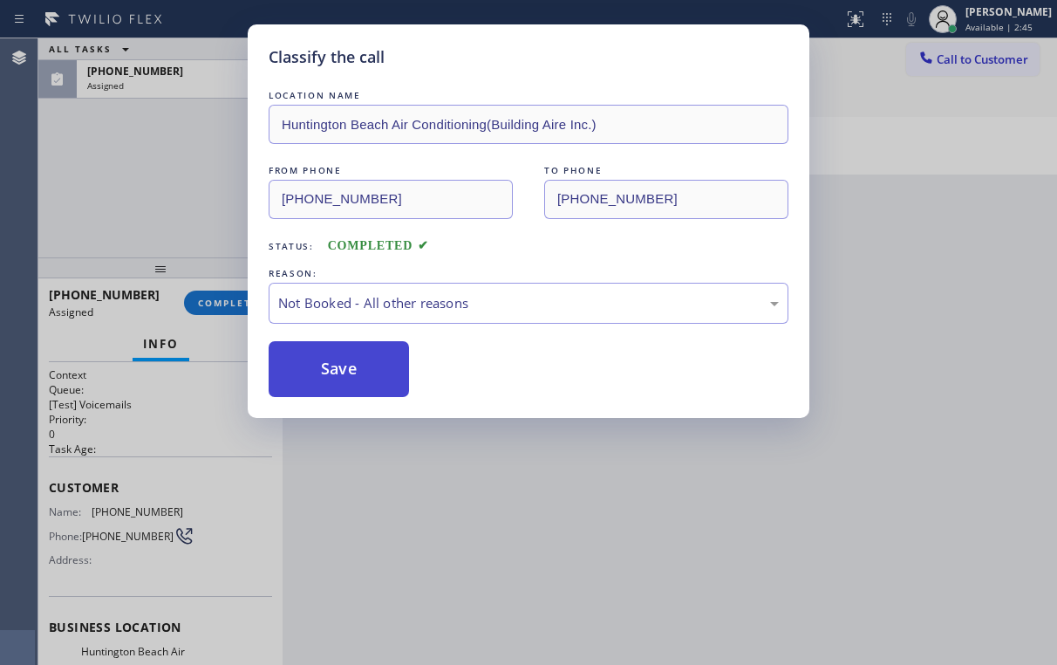
click at [356, 363] on button "Save" at bounding box center [339, 369] width 140 height 56
click at [195, 218] on div "Classify the call LOCATION NAME [GEOGRAPHIC_DATA] Air Conditioning(Building Air…" at bounding box center [528, 332] width 1057 height 665
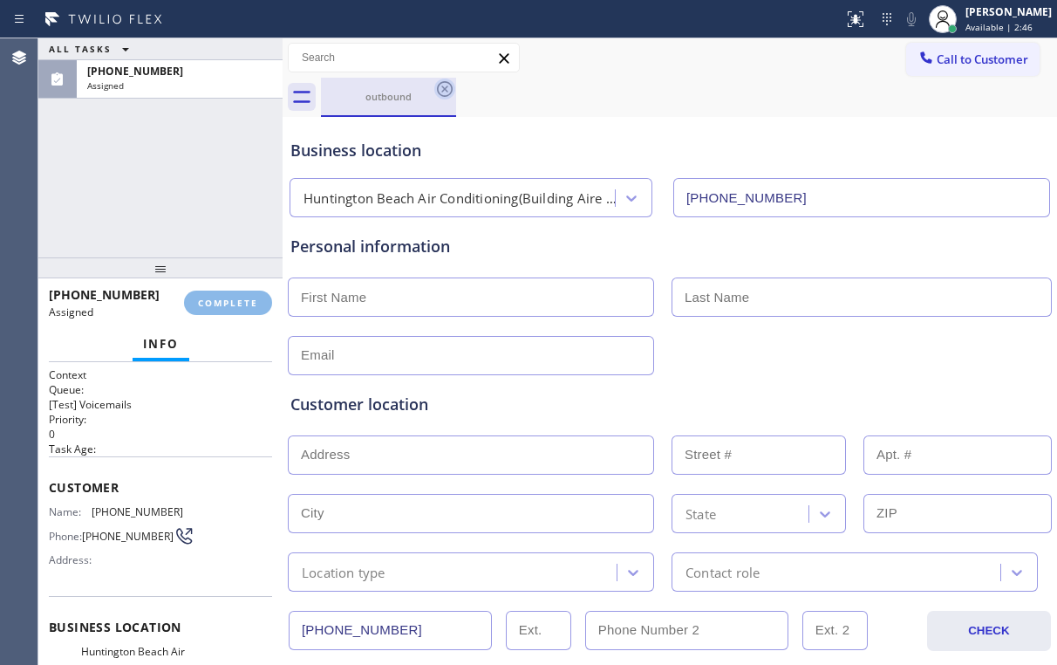
drag, startPoint x: 389, startPoint y: 101, endPoint x: 447, endPoint y: 93, distance: 58.1
click at [392, 100] on div "outbound" at bounding box center [389, 96] width 132 height 13
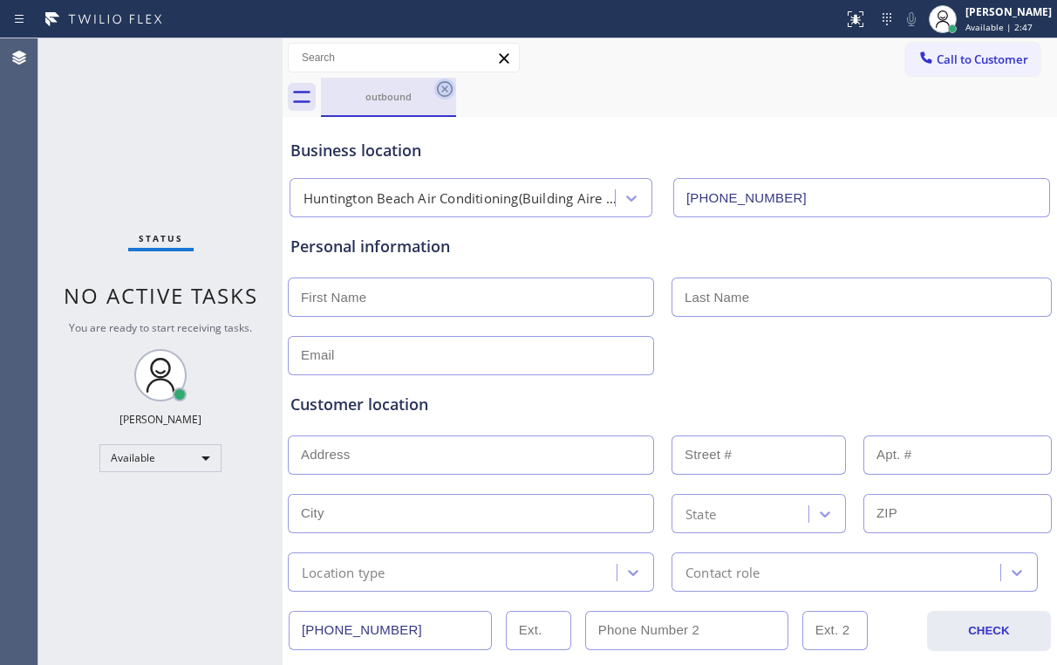
click at [447, 93] on icon at bounding box center [444, 88] width 21 height 21
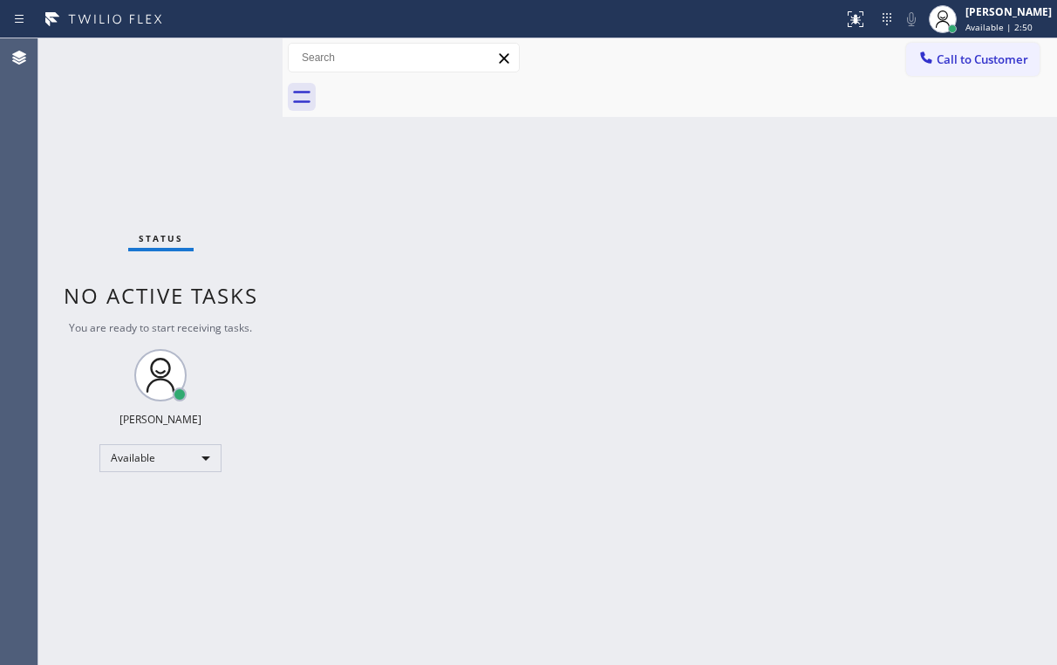
drag, startPoint x: 950, startPoint y: 202, endPoint x: 959, endPoint y: 132, distance: 71.3
click at [952, 192] on div "Back to Dashboard Change Sender ID Customers Technicians Select a contact Outbo…" at bounding box center [670, 351] width 775 height 626
drag, startPoint x: 954, startPoint y: 70, endPoint x: 879, endPoint y: 91, distance: 77.9
click at [952, 70] on button "Call to Customer" at bounding box center [972, 59] width 133 height 33
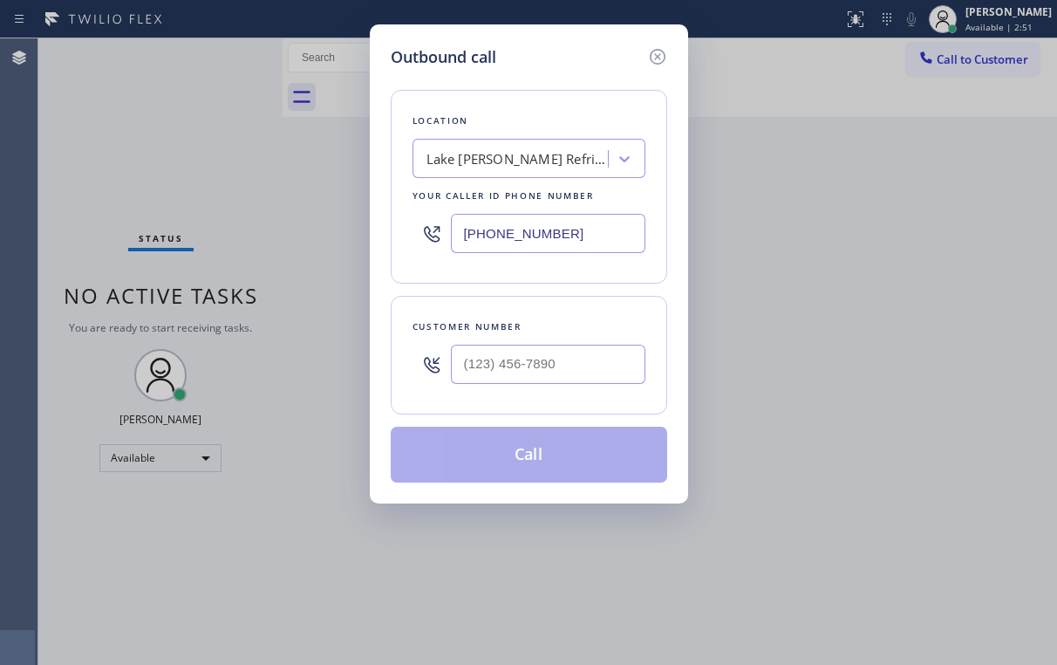
drag, startPoint x: 597, startPoint y: 227, endPoint x: 344, endPoint y: 248, distance: 254.7
click at [344, 248] on div "Outbound call Location [GEOGRAPHIC_DATA][PERSON_NAME] Refrigerator Repair Your …" at bounding box center [528, 332] width 1057 height 665
paste input "657) 275-8596"
type input "[PHONE_NUMBER]"
drag, startPoint x: 943, startPoint y: 129, endPoint x: 913, endPoint y: 143, distance: 32.8
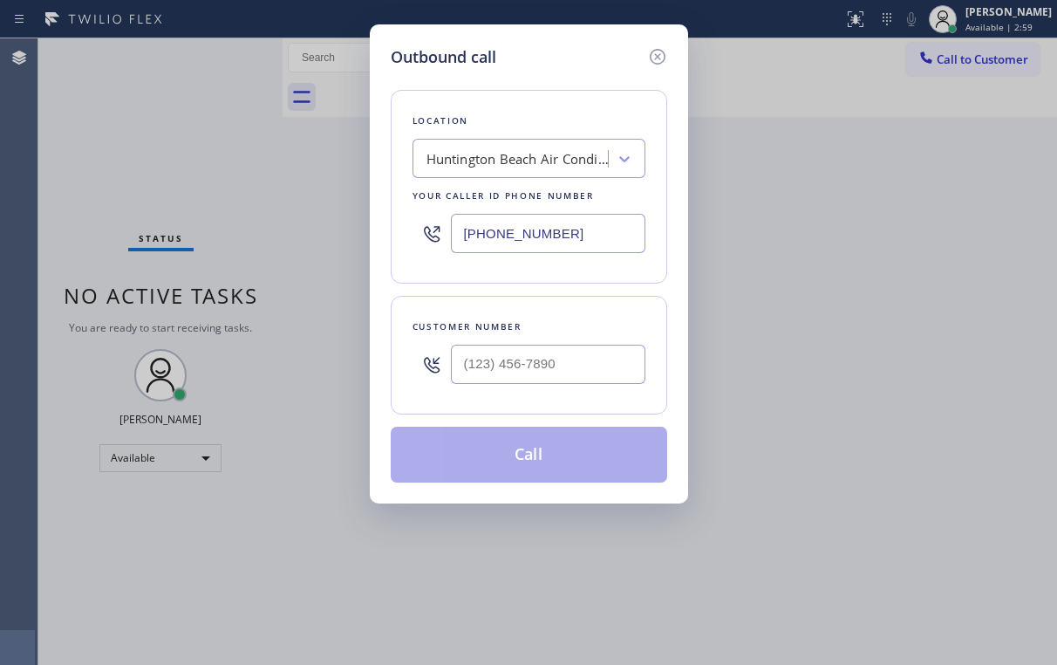
click at [943, 129] on div "Outbound call Location [GEOGRAPHIC_DATA] Air Conditioning(Building Aire Inc.) Y…" at bounding box center [528, 332] width 1057 height 665
drag, startPoint x: 566, startPoint y: 364, endPoint x: 577, endPoint y: 359, distance: 12.1
click at [566, 365] on input "(___) ___-____" at bounding box center [548, 364] width 195 height 39
paste input "646) 250-9288"
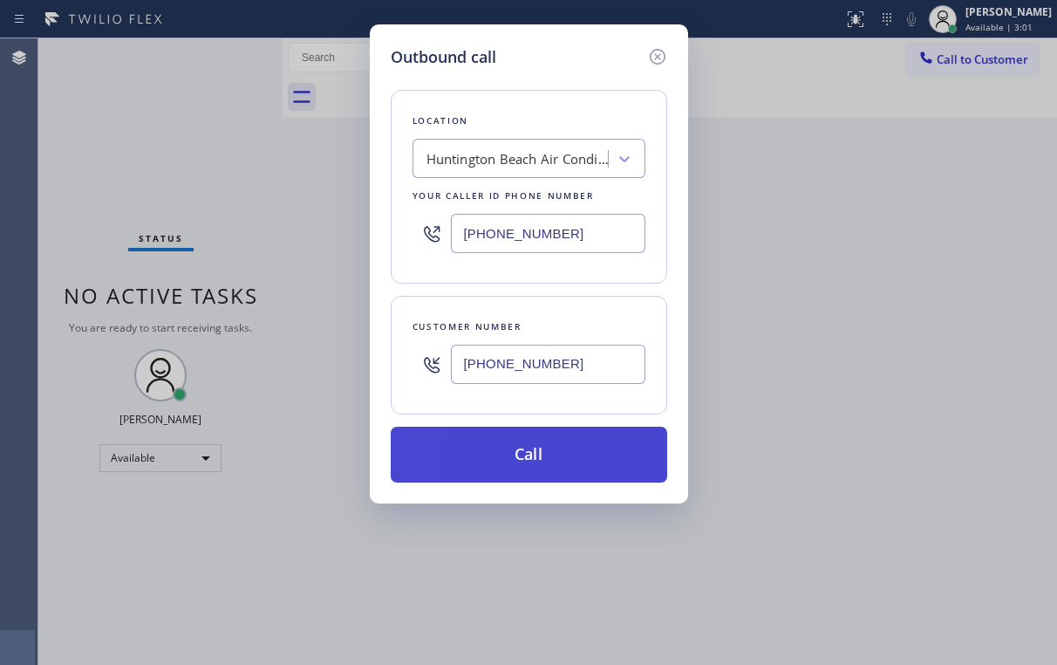
type input "[PHONE_NUMBER]"
click at [529, 443] on button "Call" at bounding box center [529, 455] width 276 height 56
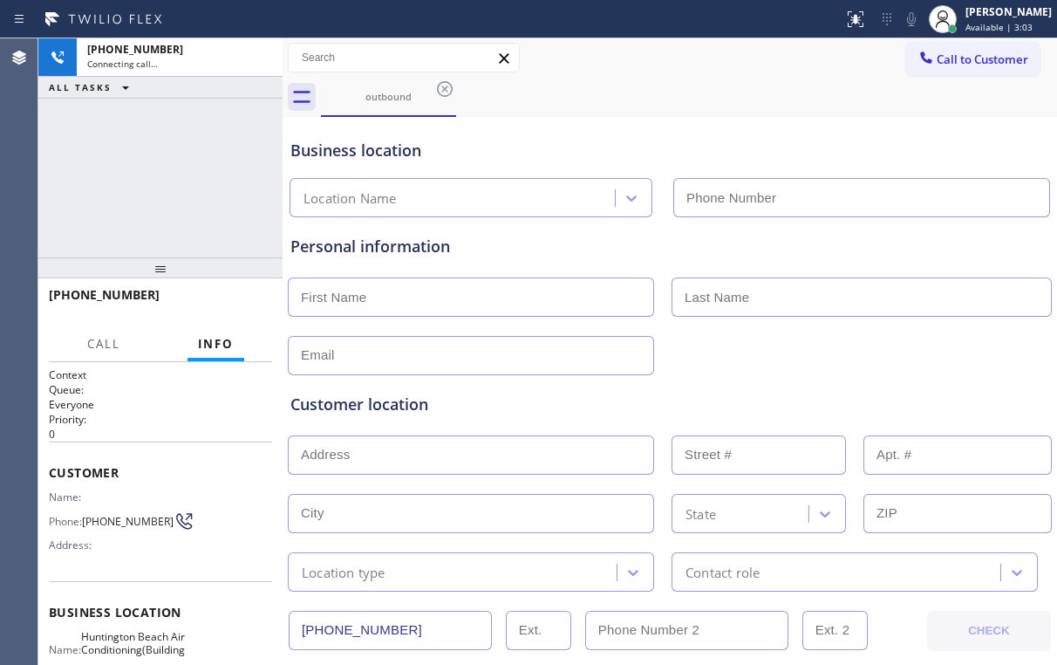
type input "[PHONE_NUMBER]"
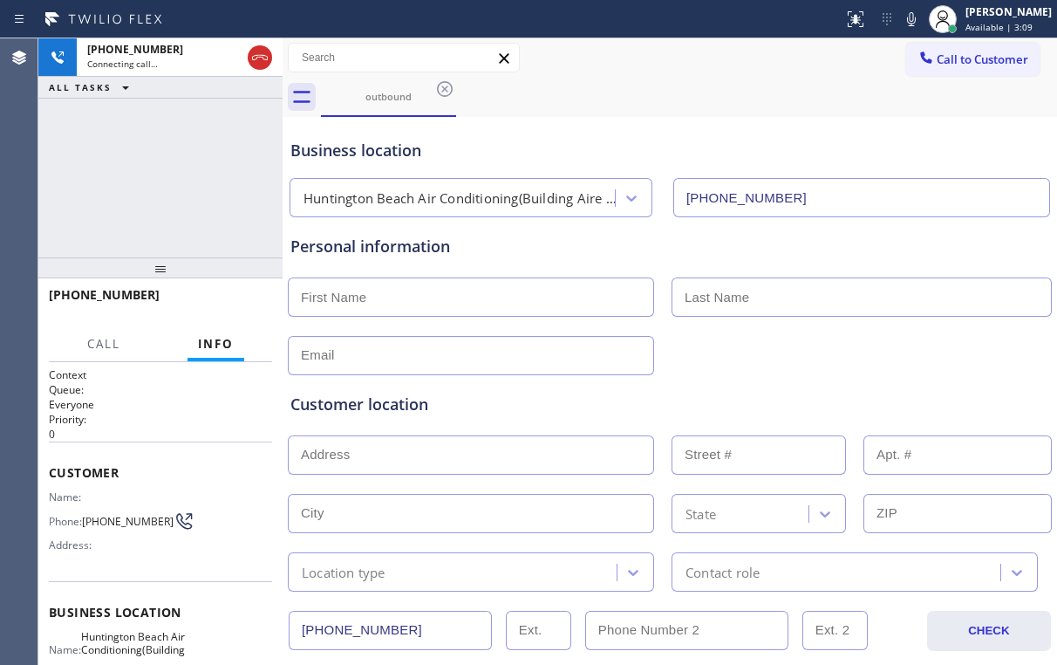
click at [654, 119] on div "Business location [GEOGRAPHIC_DATA] Air Conditioning(Building Aire Inc.) [PHONE…" at bounding box center [670, 165] width 766 height 103
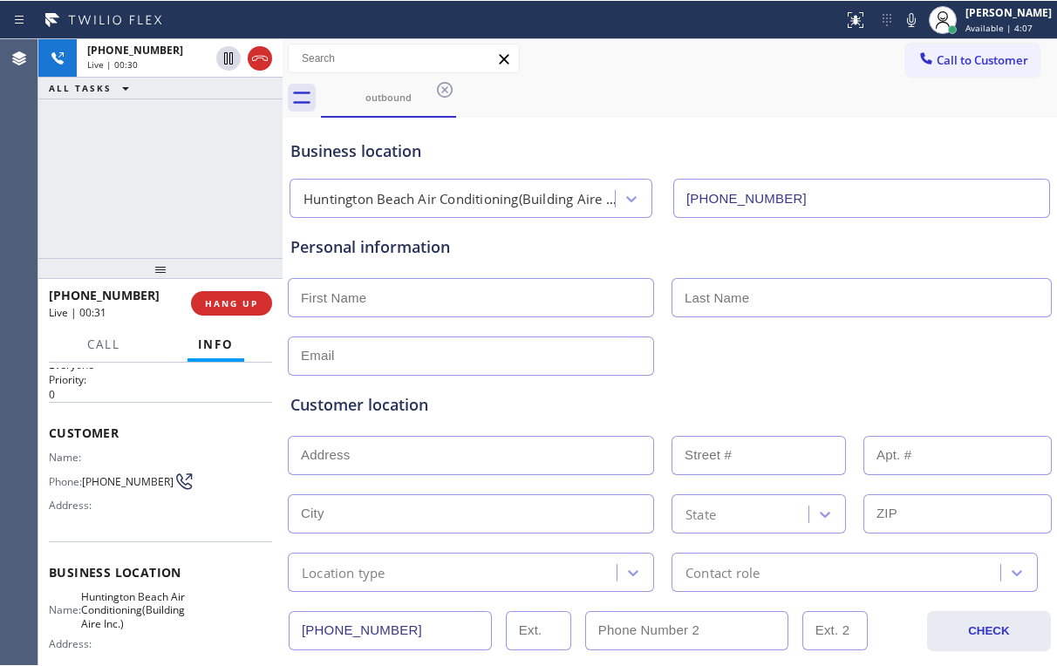
scroll to position [140, 0]
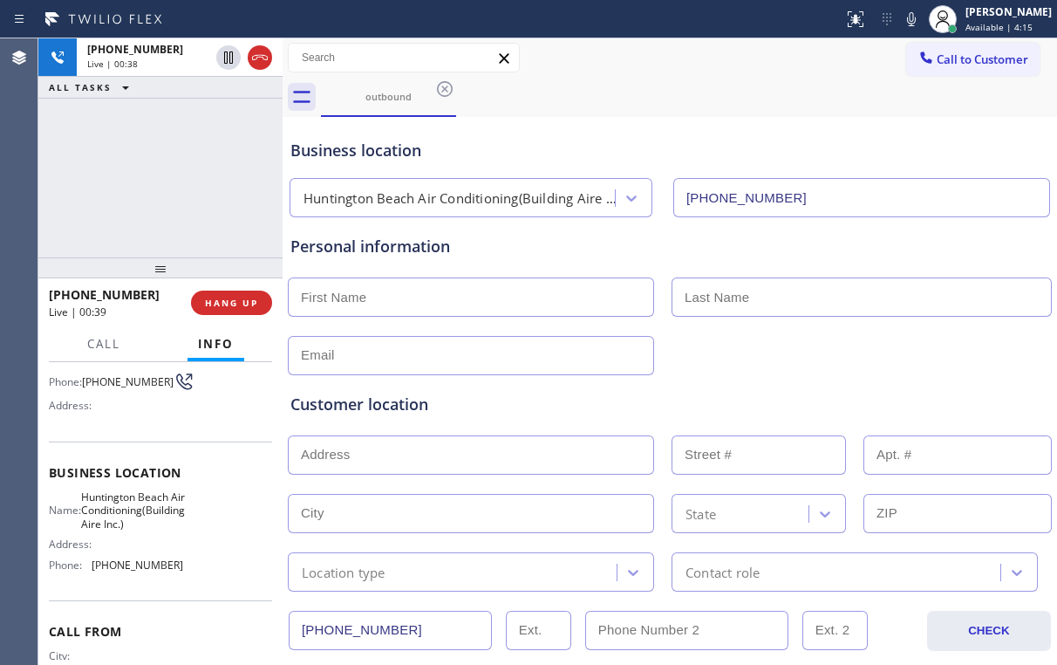
drag, startPoint x: 203, startPoint y: 224, endPoint x: 238, endPoint y: 262, distance: 51.2
click at [203, 224] on div "[PHONE_NUMBER] Live | 00:38 ALL TASKS ALL TASKS ACTIVE TASKS TASKS IN WRAP UP" at bounding box center [160, 147] width 244 height 219
click at [245, 298] on span "HANG UP" at bounding box center [231, 303] width 53 height 12
click at [244, 298] on span "HANG UP" at bounding box center [231, 303] width 53 height 12
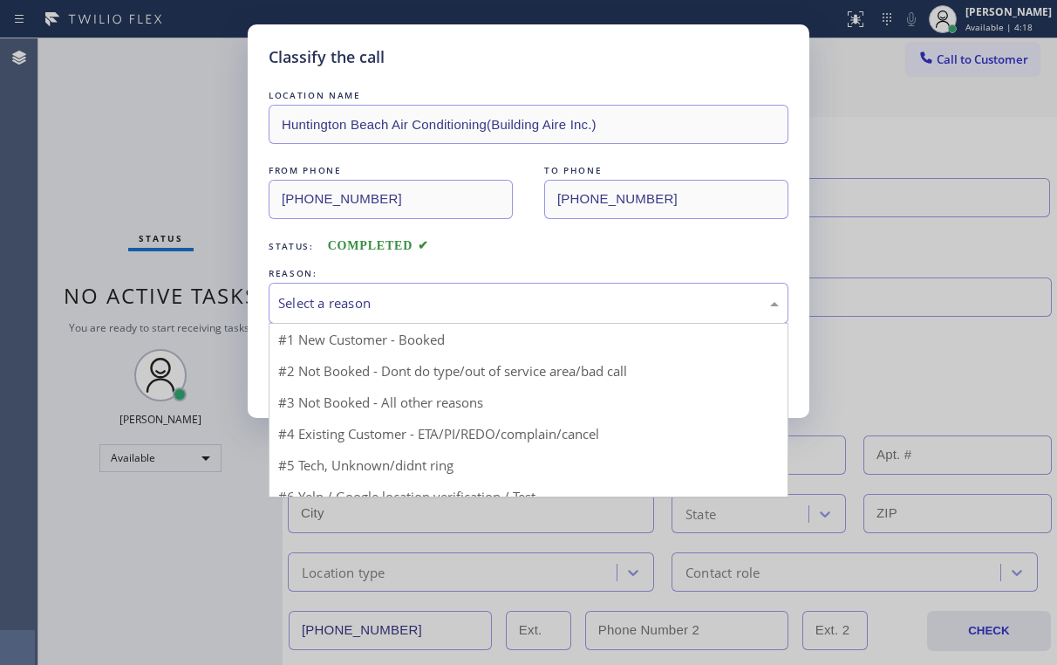
click at [330, 304] on div "Select a reason" at bounding box center [528, 303] width 501 height 20
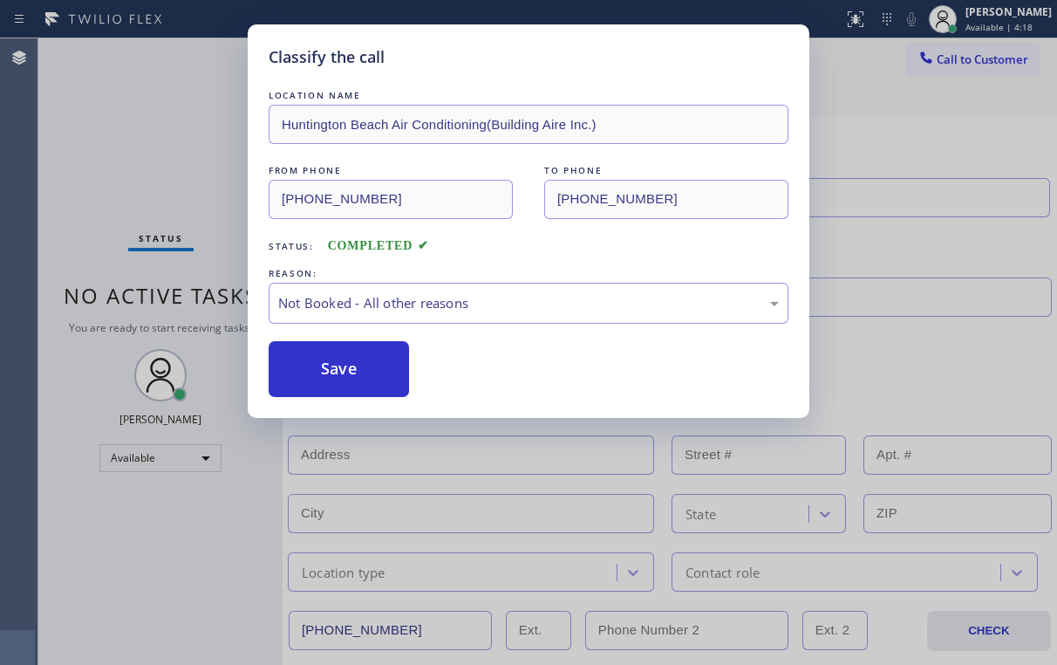
click at [355, 367] on button "Save" at bounding box center [339, 369] width 140 height 56
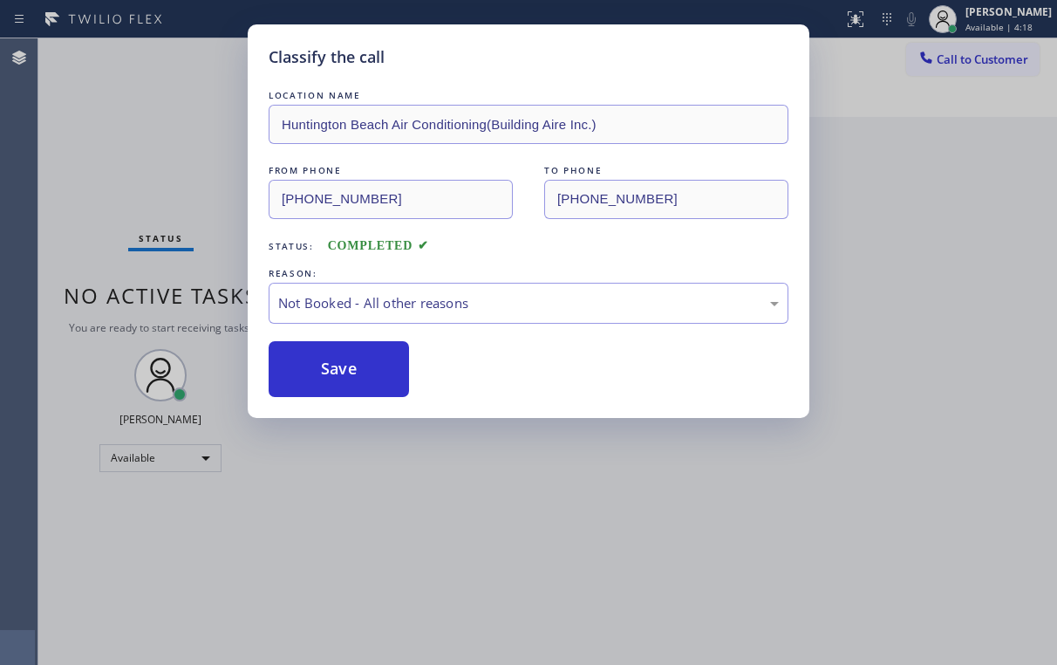
click at [122, 165] on div "Classify the call LOCATION NAME [GEOGRAPHIC_DATA] Air Conditioning(Building Air…" at bounding box center [528, 332] width 1057 height 665
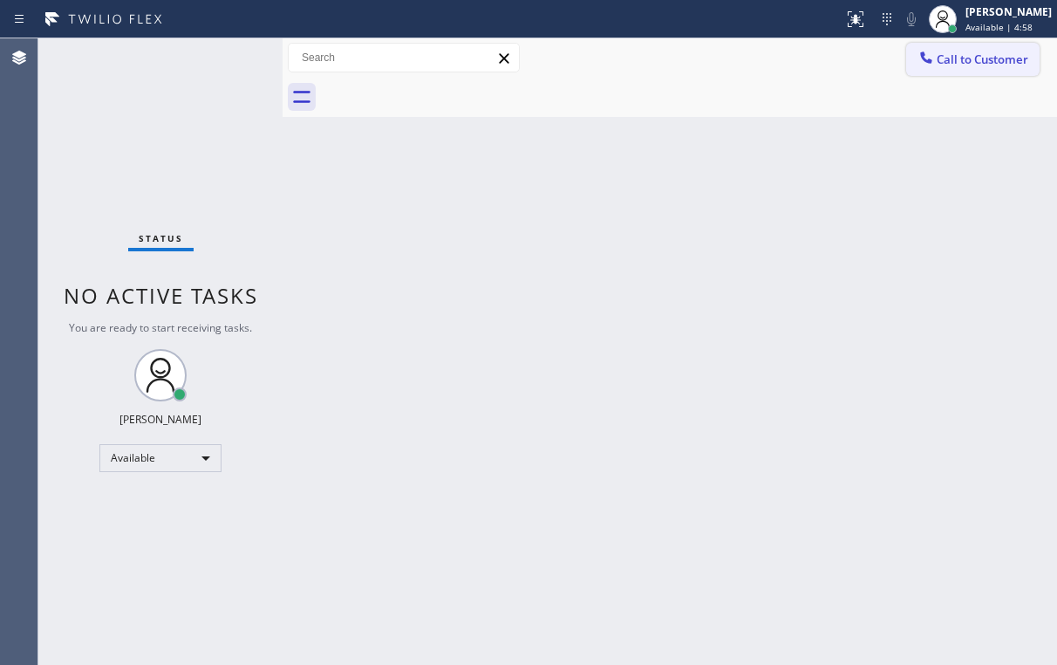
click at [956, 58] on span "Call to Customer" at bounding box center [983, 59] width 92 height 16
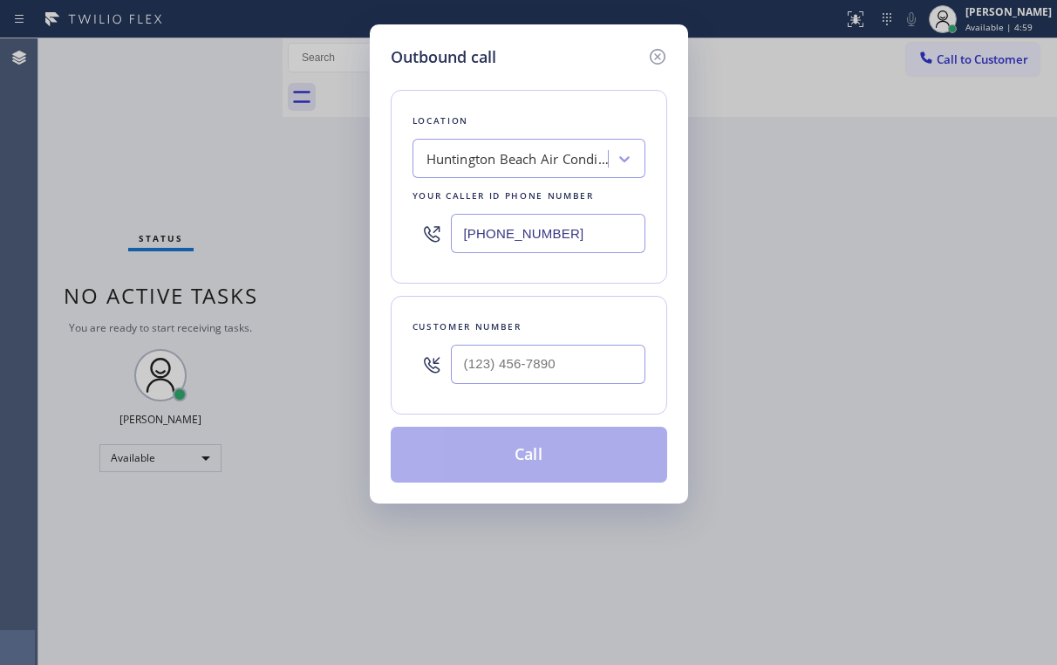
click at [462, 247] on input "[PHONE_NUMBER]" at bounding box center [548, 233] width 195 height 39
paste input "510) 756-4242"
type input "[PHONE_NUMBER]"
click at [209, 129] on div "Outbound call Location [GEOGRAPHIC_DATA] Air Conditioning(Building Aire Inc.) Y…" at bounding box center [528, 332] width 1057 height 665
click at [572, 378] on input "(___) ___-____" at bounding box center [548, 364] width 195 height 39
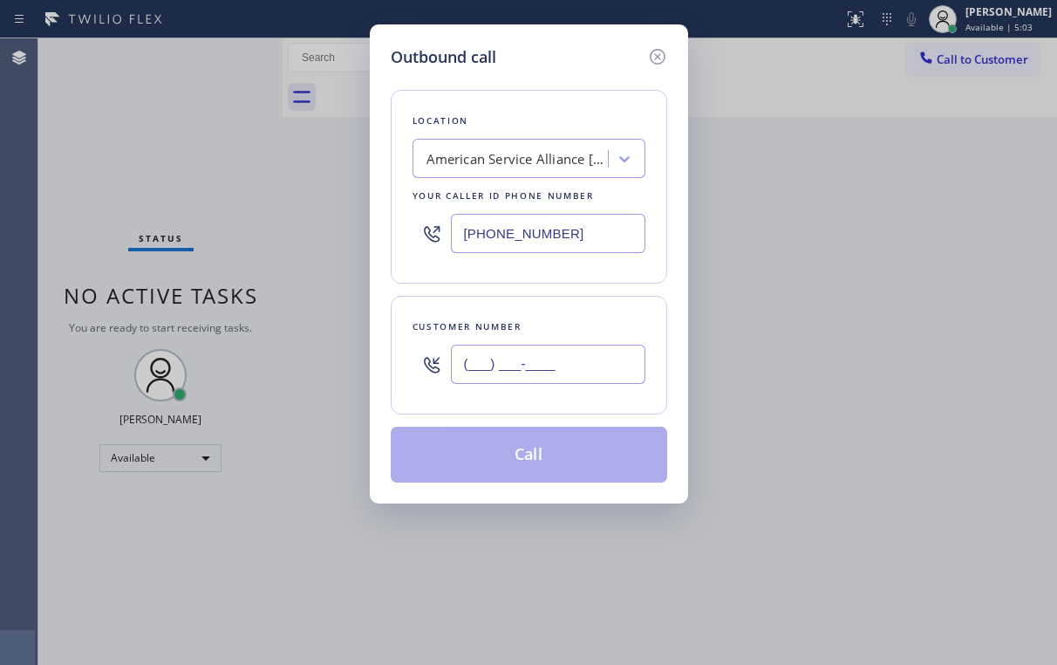
paste input "432) 239-4946"
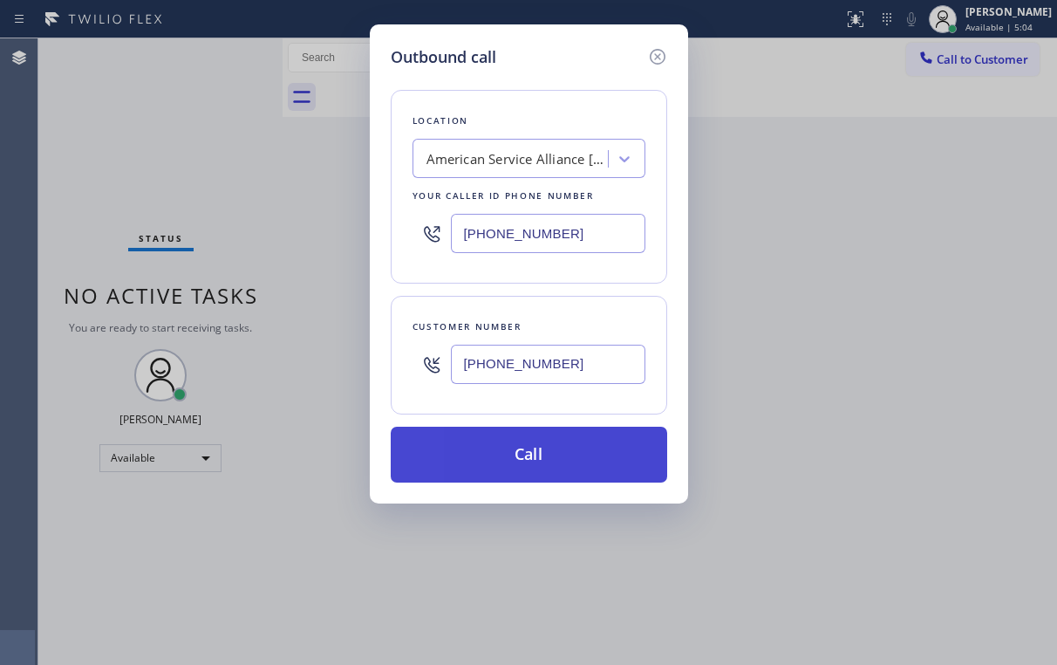
type input "[PHONE_NUMBER]"
click at [486, 455] on button "Call" at bounding box center [529, 455] width 276 height 56
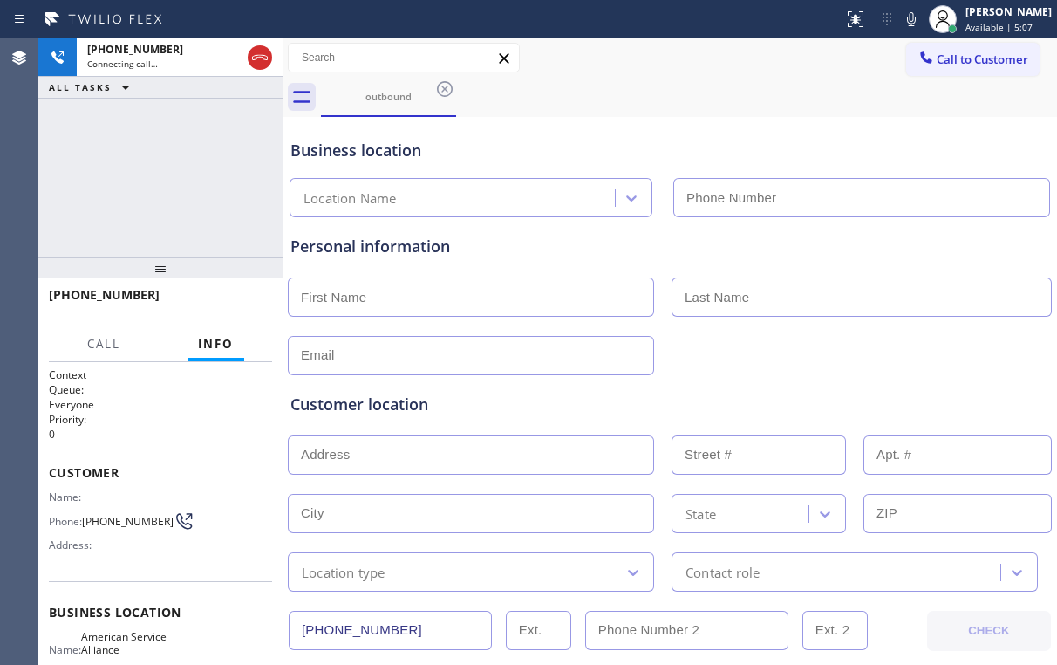
type input "[PHONE_NUMBER]"
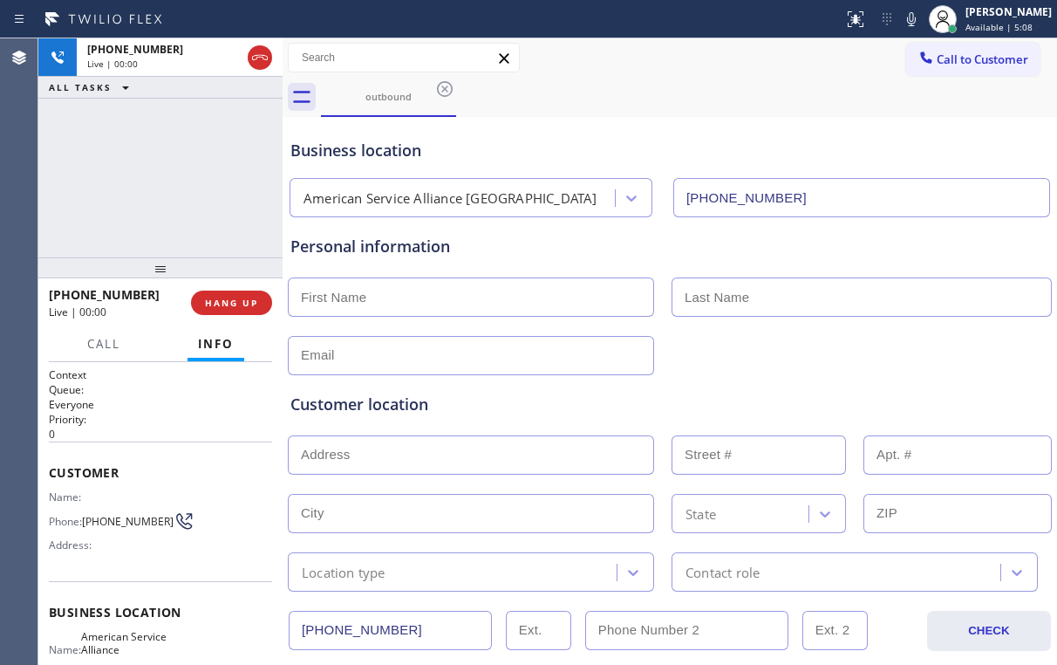
click at [127, 147] on div "[PHONE_NUMBER] Live | 00:00 ALL TASKS ALL TASKS ACTIVE TASKS TASKS IN WRAP UP" at bounding box center [160, 147] width 244 height 219
click at [174, 174] on div "[PHONE_NUMBER] Live | 00:02 ALL TASKS ALL TASKS ACTIVE TASKS TASKS IN WRAP UP" at bounding box center [160, 147] width 244 height 219
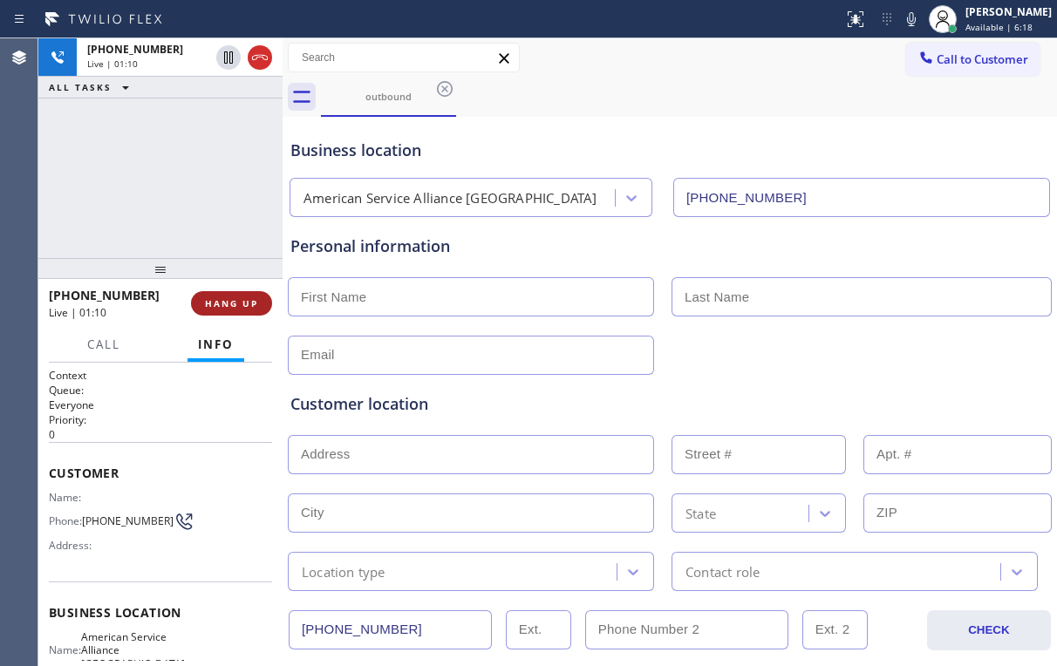
click at [218, 311] on button "HANG UP" at bounding box center [231, 303] width 81 height 24
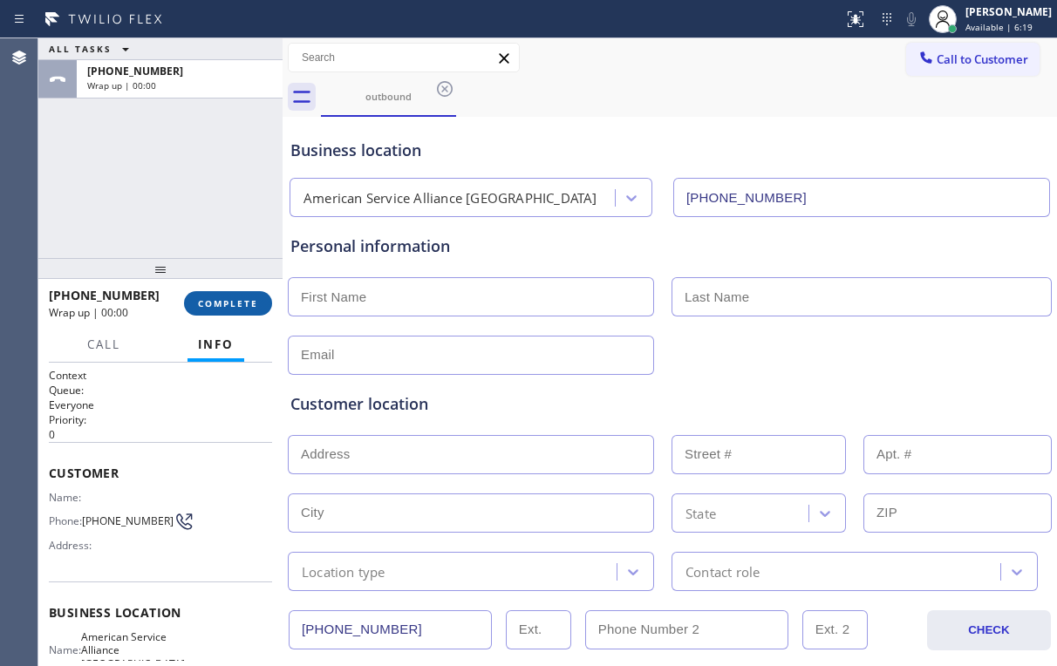
click at [230, 306] on span "COMPLETE" at bounding box center [228, 303] width 60 height 12
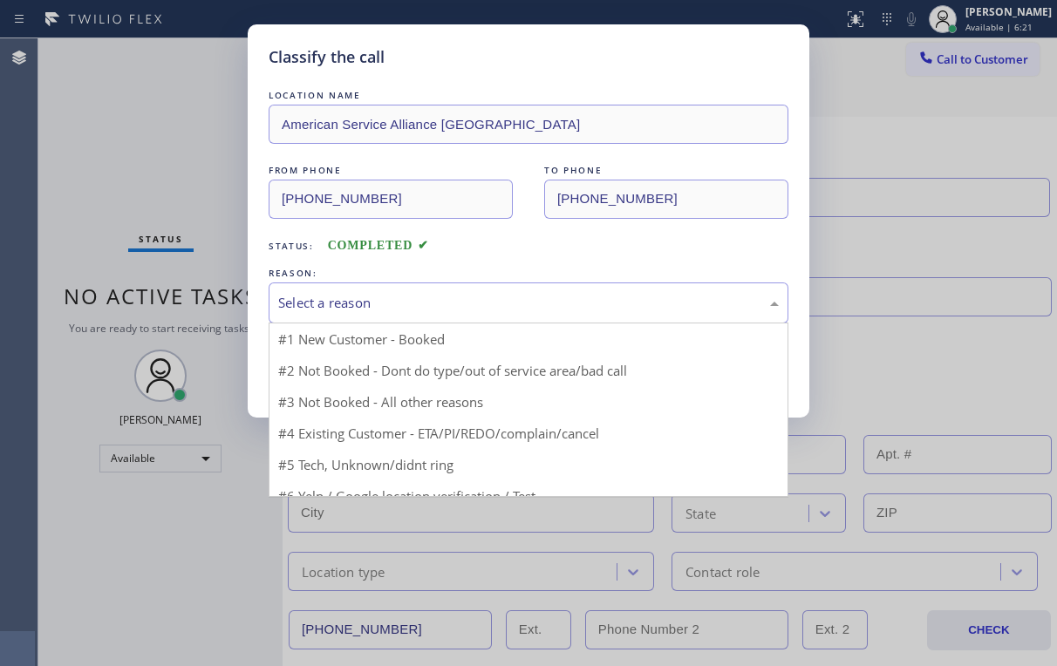
click at [331, 295] on div "Select a reason" at bounding box center [528, 303] width 501 height 20
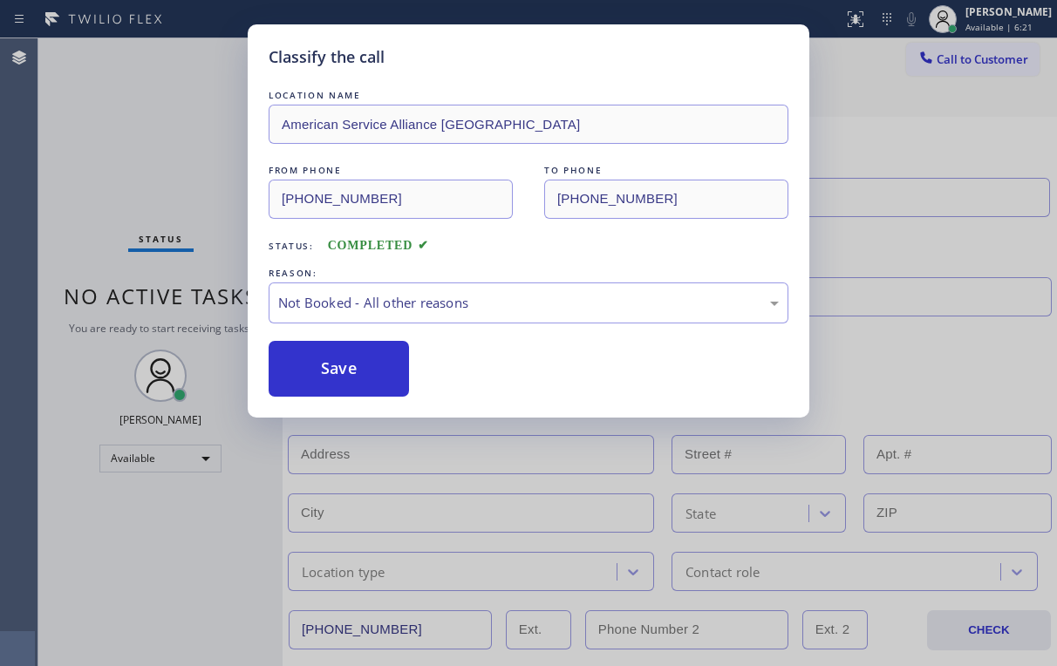
click at [334, 365] on button "Save" at bounding box center [339, 369] width 140 height 56
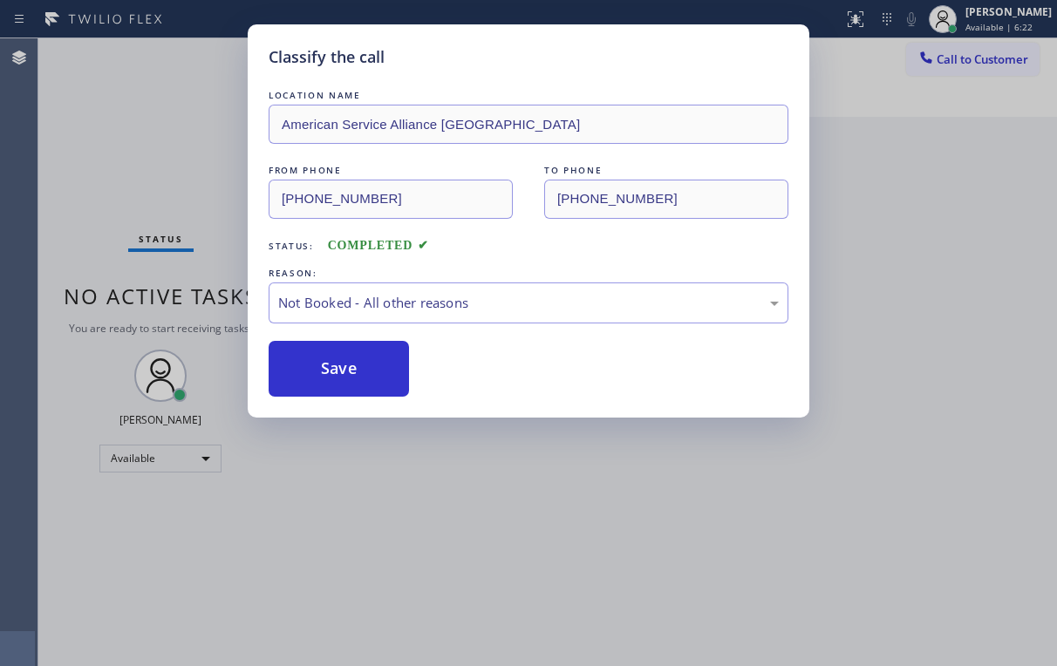
click at [130, 133] on div "Classify the call LOCATION NAME American Service Alliance Oakland FROM PHONE [P…" at bounding box center [528, 333] width 1057 height 666
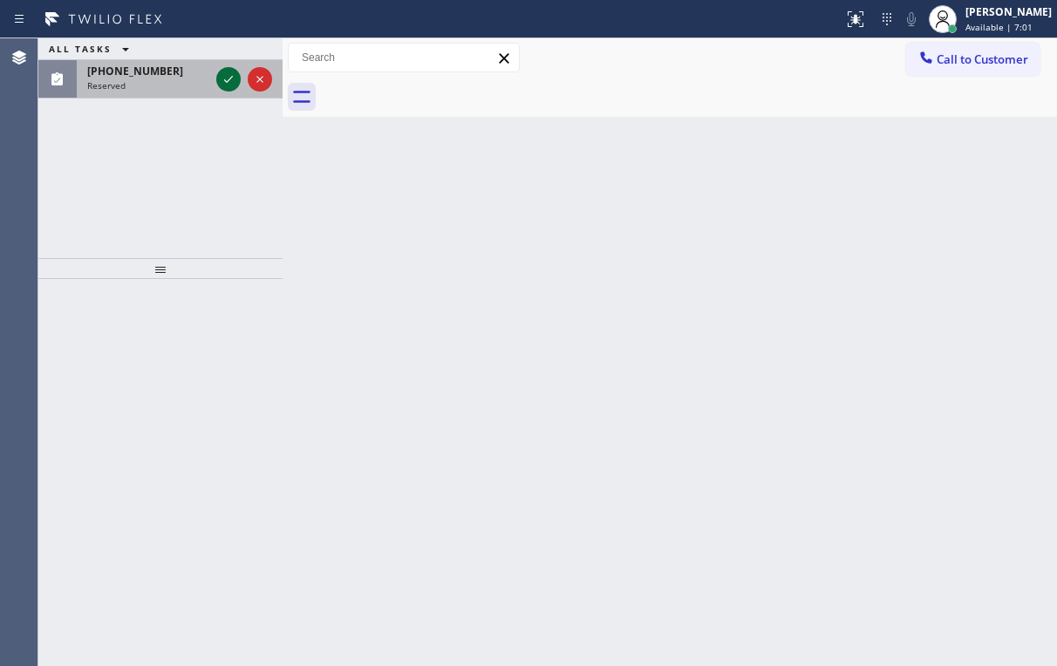
click at [233, 88] on icon at bounding box center [228, 79] width 21 height 21
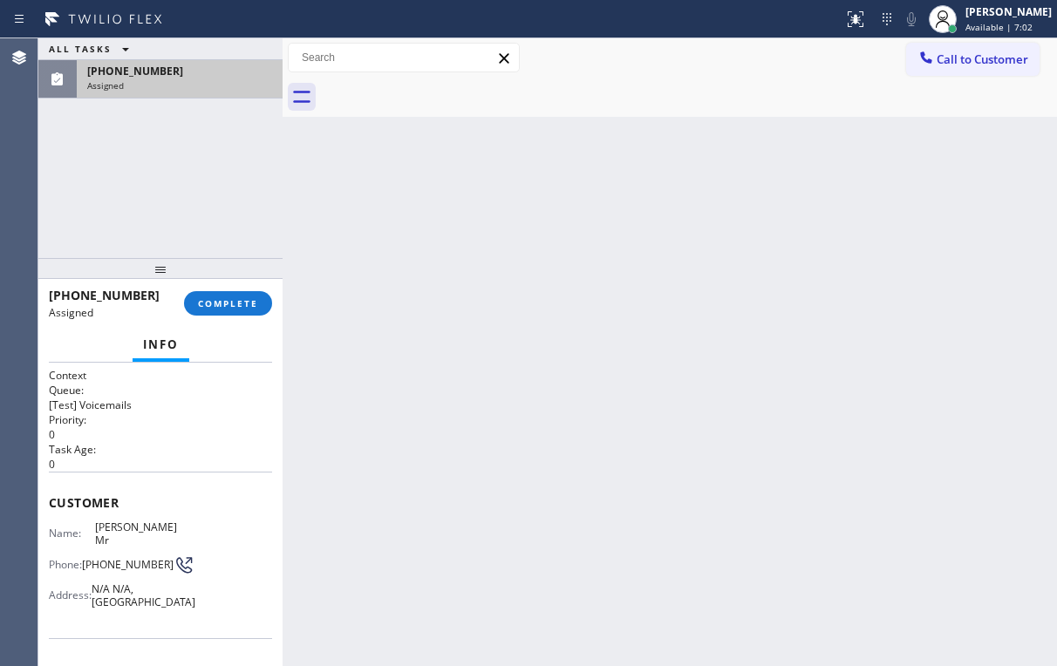
click at [229, 85] on div "Assigned" at bounding box center [179, 85] width 185 height 12
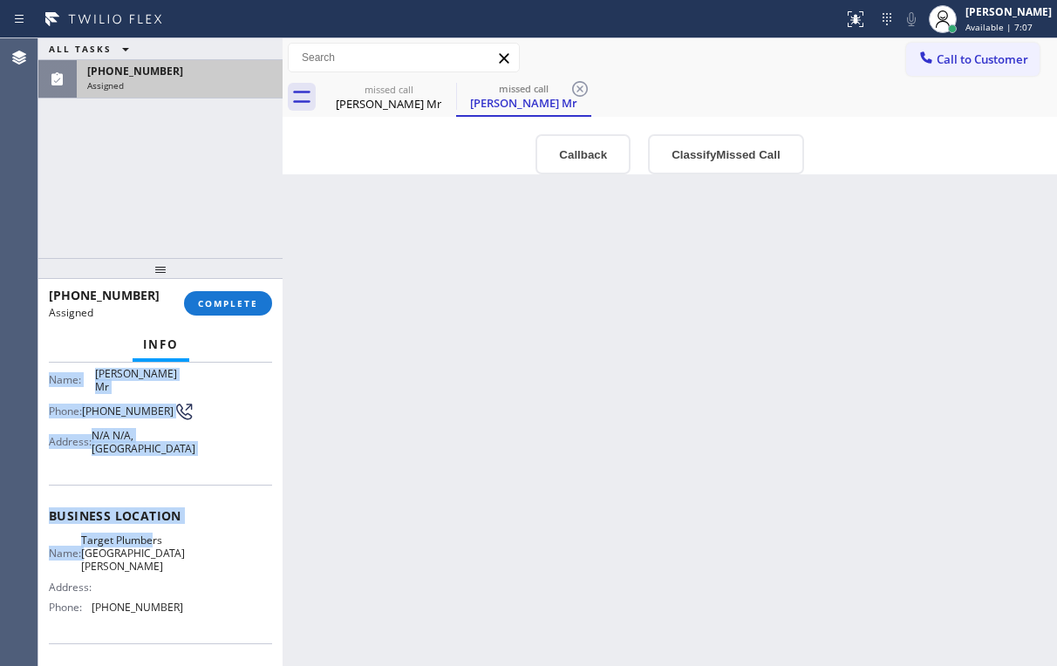
scroll to position [140, 0]
drag, startPoint x: 49, startPoint y: 438, endPoint x: 182, endPoint y: 595, distance: 206.1
click at [182, 595] on div "Context Queue: [Test] Voicemails Priority: 0 Task Age: Customer Name: [PERSON_N…" at bounding box center [160, 502] width 223 height 547
copy div "Name: [PERSON_NAME] Mr [PERSON_NAME]: [PHONE_NUMBER] Address: [STREET_ADDRESS] …"
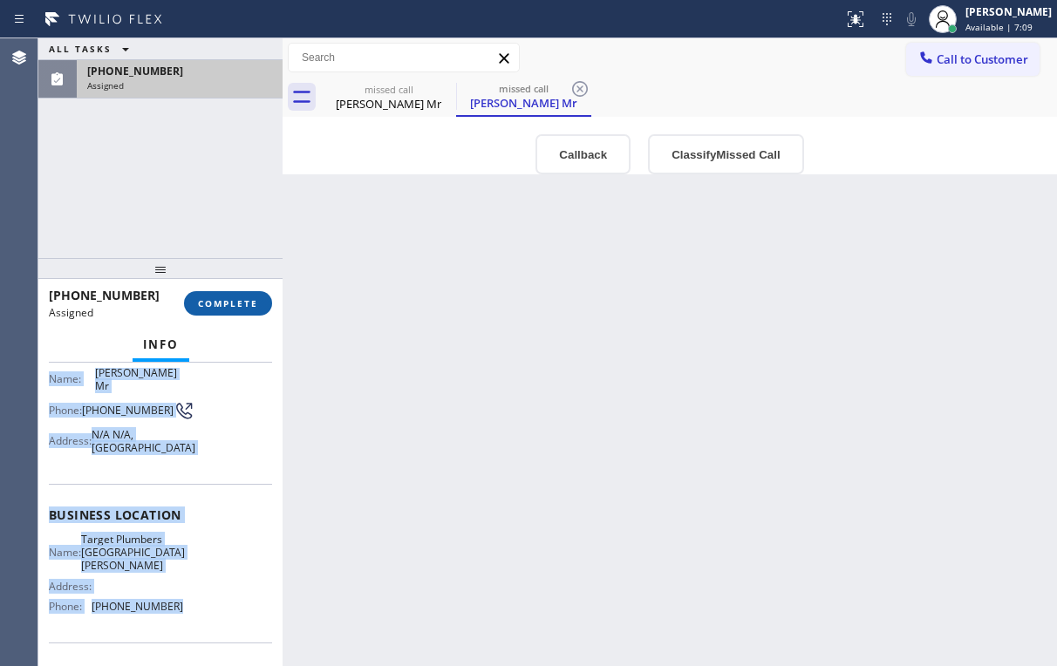
click at [267, 296] on button "COMPLETE" at bounding box center [228, 303] width 88 height 24
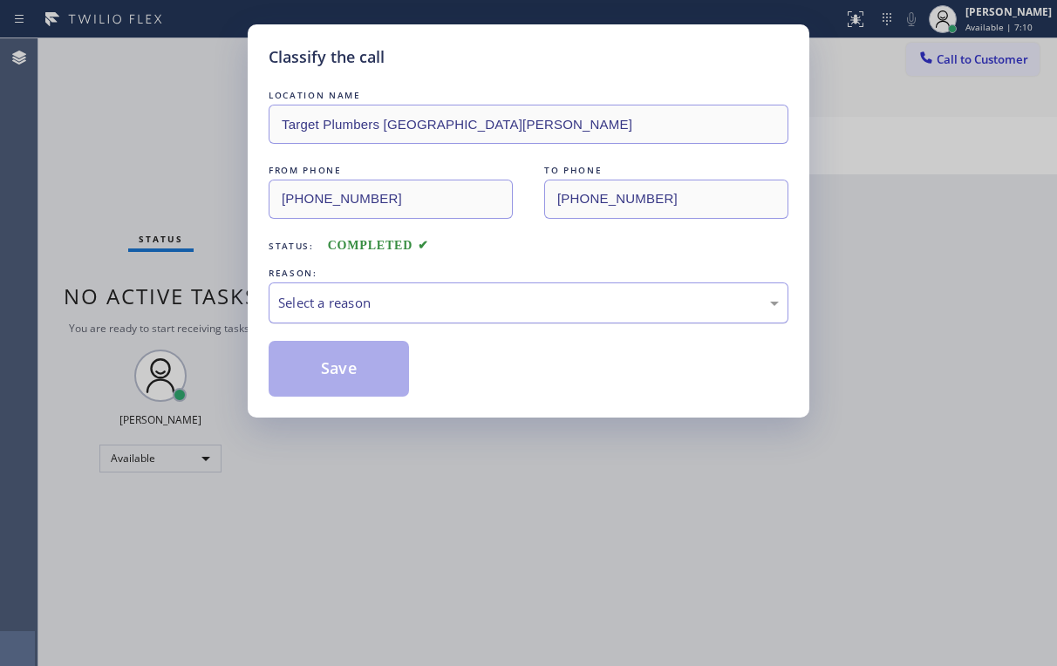
click at [356, 307] on div "Select a reason" at bounding box center [528, 303] width 501 height 20
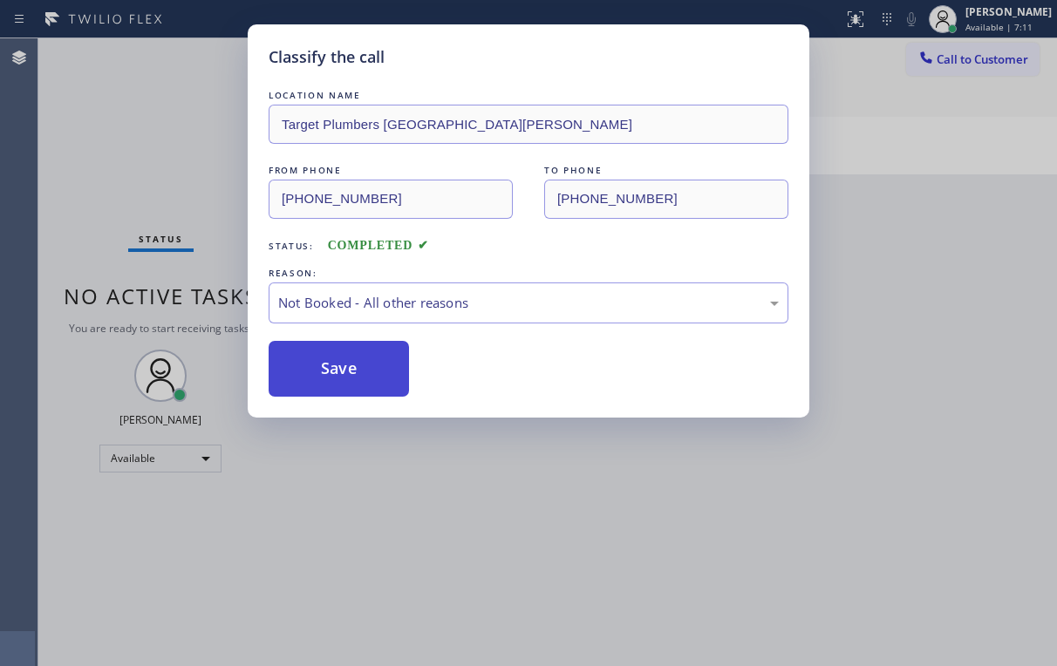
click at [345, 372] on button "Save" at bounding box center [339, 369] width 140 height 56
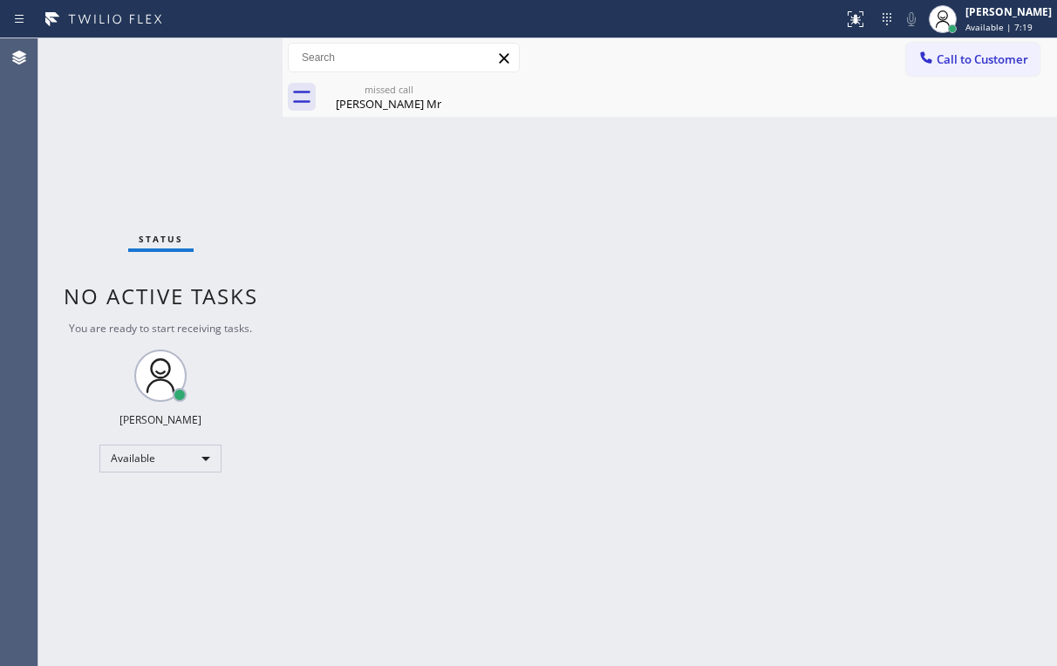
click at [952, 178] on div "Back to Dashboard Change Sender ID Customers Technicians Select a contact Outbo…" at bounding box center [670, 352] width 775 height 628
click at [954, 63] on span "Call to Customer" at bounding box center [983, 59] width 92 height 16
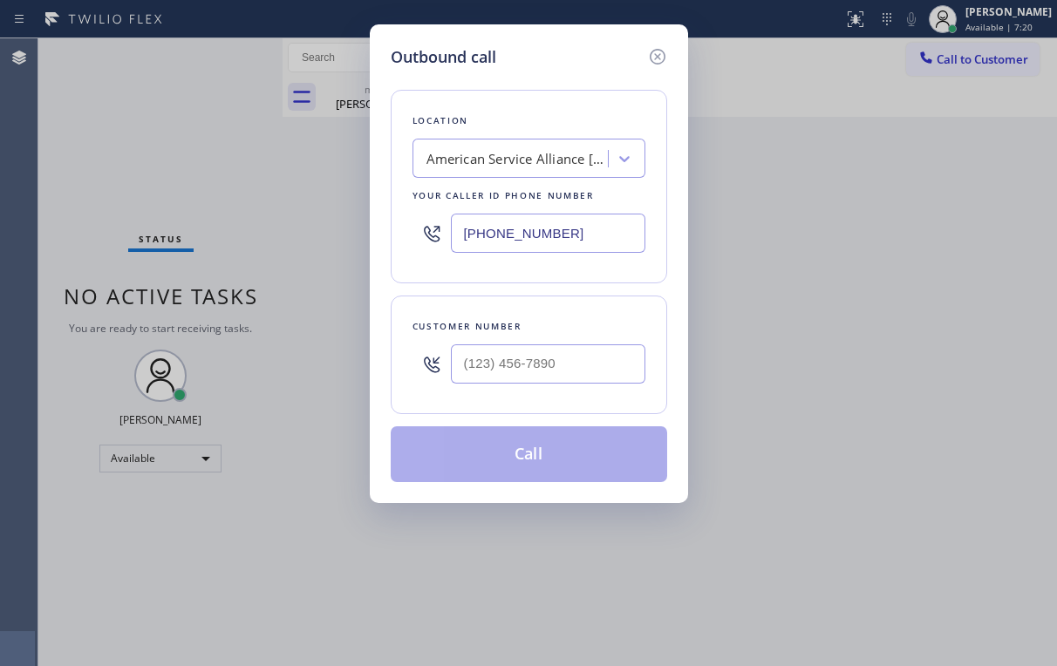
drag, startPoint x: 593, startPoint y: 230, endPoint x: 362, endPoint y: 258, distance: 232.8
click at [417, 246] on div "[PHONE_NUMBER]" at bounding box center [529, 233] width 233 height 57
paste input "310) 388-3824"
type input "[PHONE_NUMBER]"
click at [932, 305] on div "Outbound call Location Target Plumbers [GEOGRAPHIC_DATA][PERSON_NAME] Your call…" at bounding box center [528, 333] width 1057 height 666
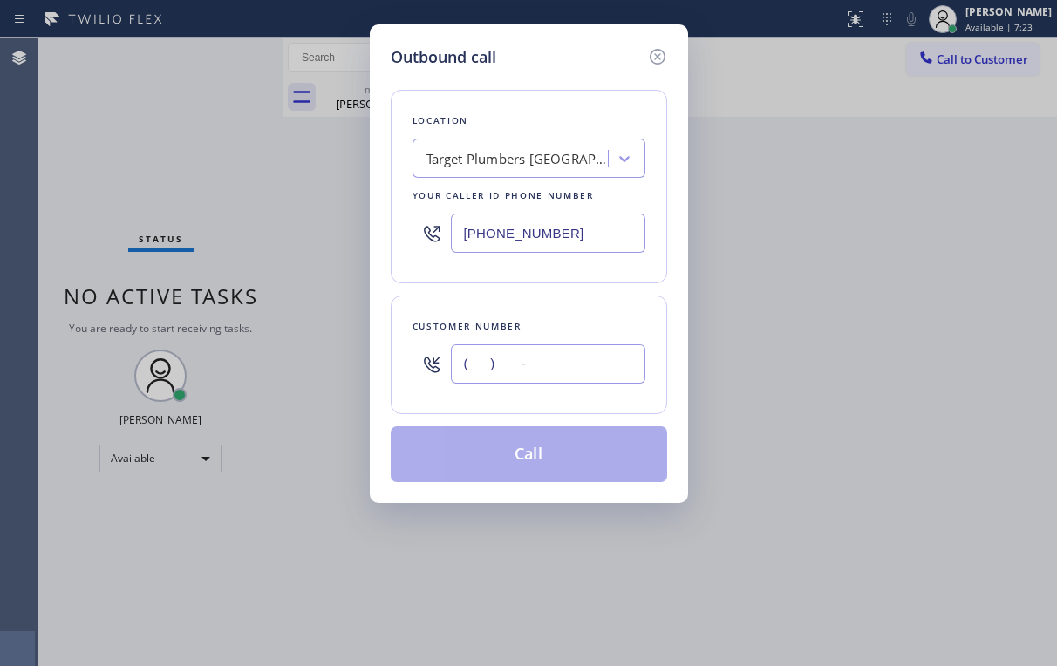
click at [533, 372] on input "(___) ___-____" at bounding box center [548, 364] width 195 height 39
paste input "805) 490-1269"
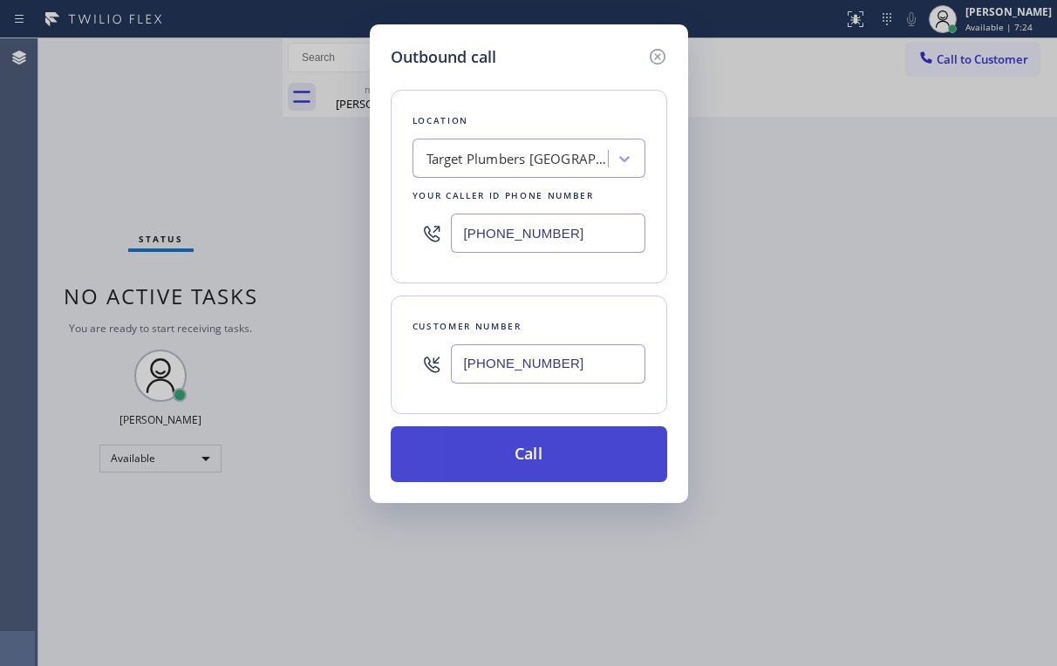
type input "[PHONE_NUMBER]"
click at [499, 445] on button "Call" at bounding box center [529, 455] width 276 height 56
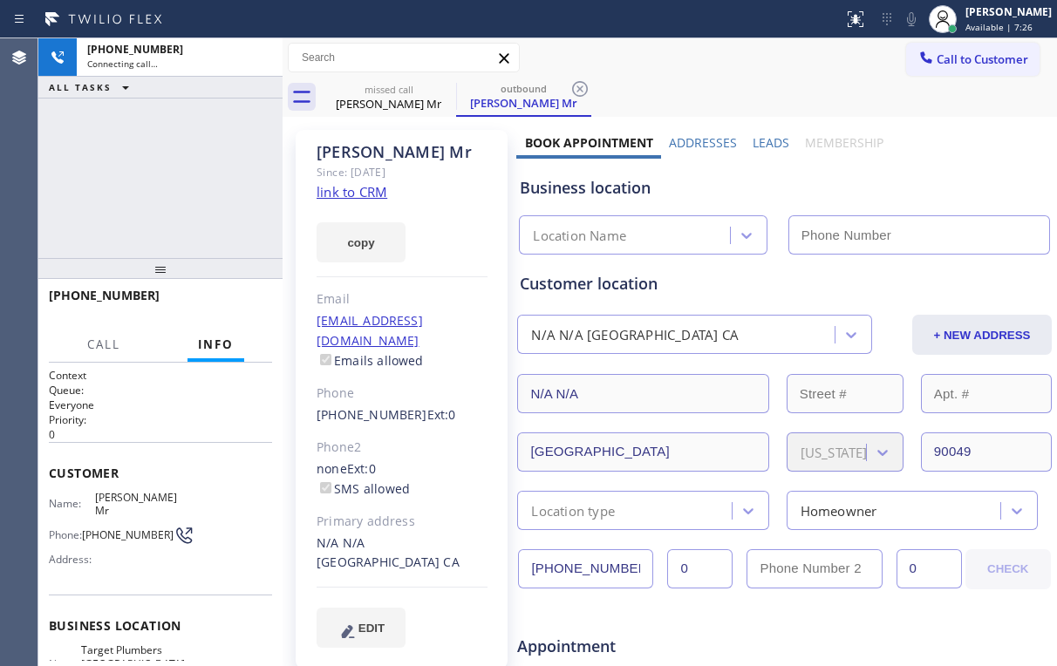
drag, startPoint x: 177, startPoint y: 171, endPoint x: 253, endPoint y: 92, distance: 109.2
click at [180, 170] on div "[PHONE_NUMBER] Connecting call… ALL TASKS ALL TASKS ACTIVE TASKS TASKS IN WRAP …" at bounding box center [160, 148] width 244 height 220
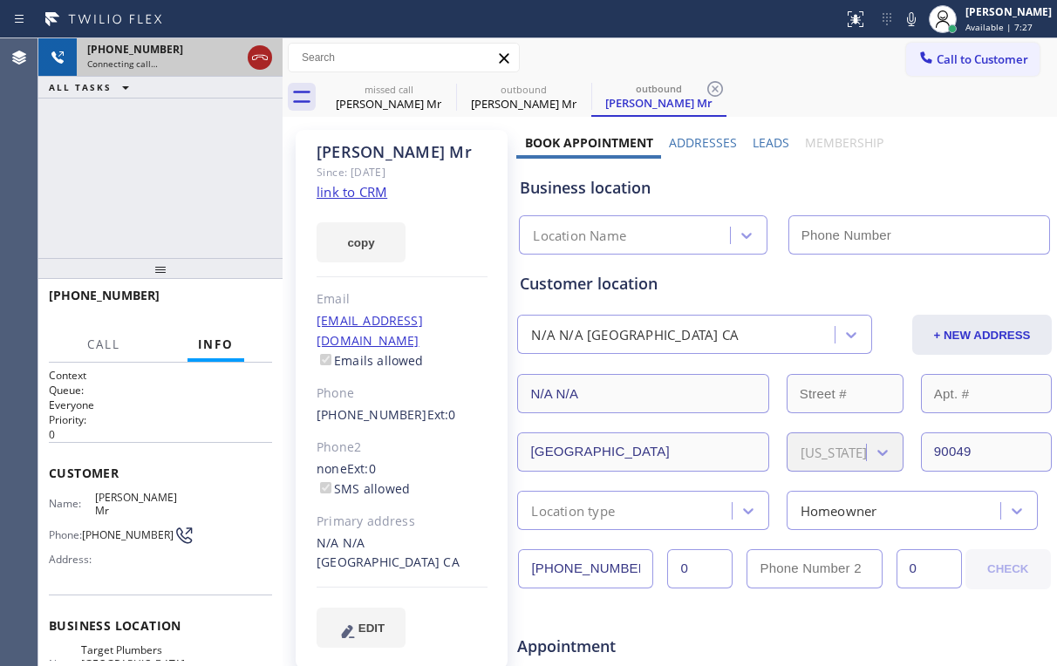
click at [259, 62] on icon at bounding box center [259, 57] width 21 height 21
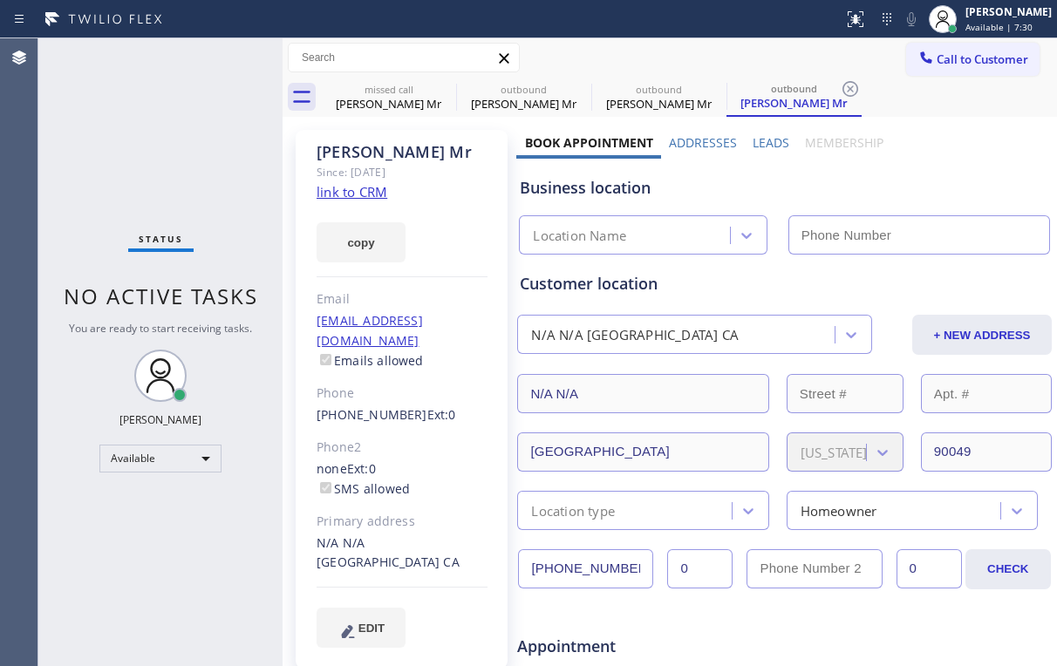
drag, startPoint x: 216, startPoint y: 185, endPoint x: 349, endPoint y: 206, distance: 134.2
click at [216, 185] on div "Status No active tasks You are ready to start receiving tasks. [PERSON_NAME] Av…" at bounding box center [160, 352] width 244 height 628
click at [356, 195] on link "link to CRM" at bounding box center [352, 191] width 71 height 17
type input "[PHONE_NUMBER]"
drag, startPoint x: 393, startPoint y: 87, endPoint x: 440, endPoint y: 85, distance: 46.3
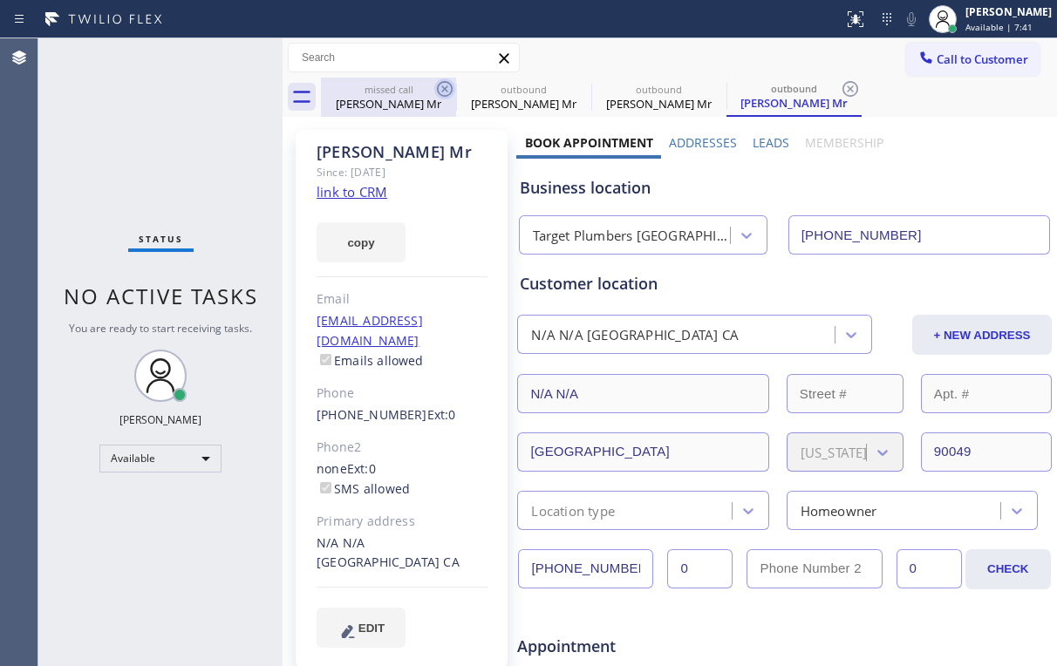
click at [394, 87] on div "missed call" at bounding box center [389, 89] width 132 height 13
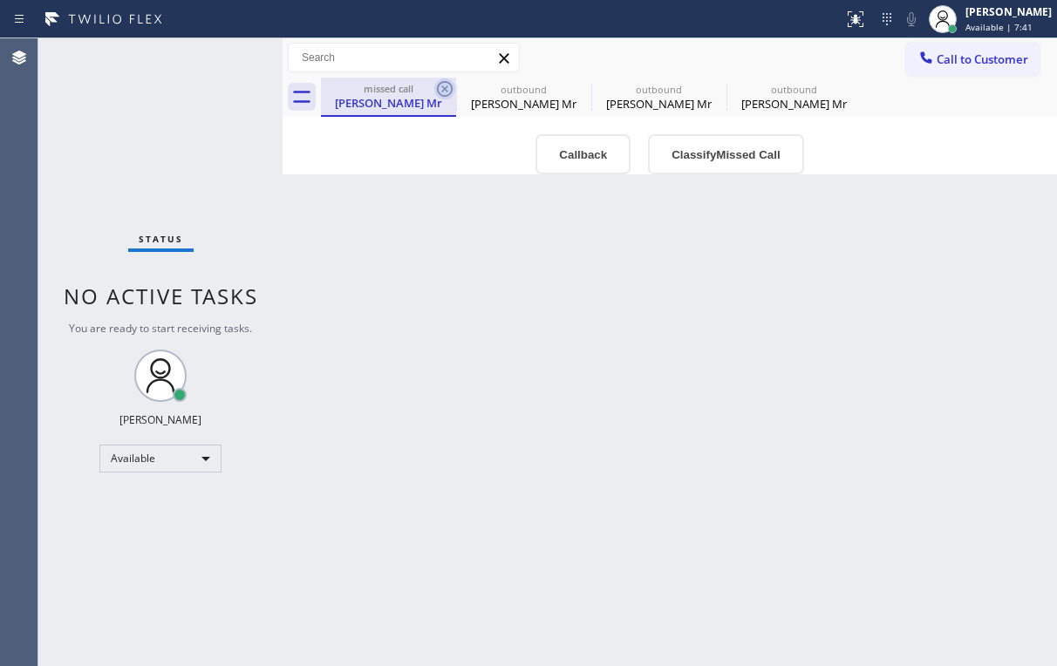
click at [444, 83] on icon at bounding box center [444, 88] width 21 height 21
click at [0, 0] on icon at bounding box center [0, 0] width 0 height 0
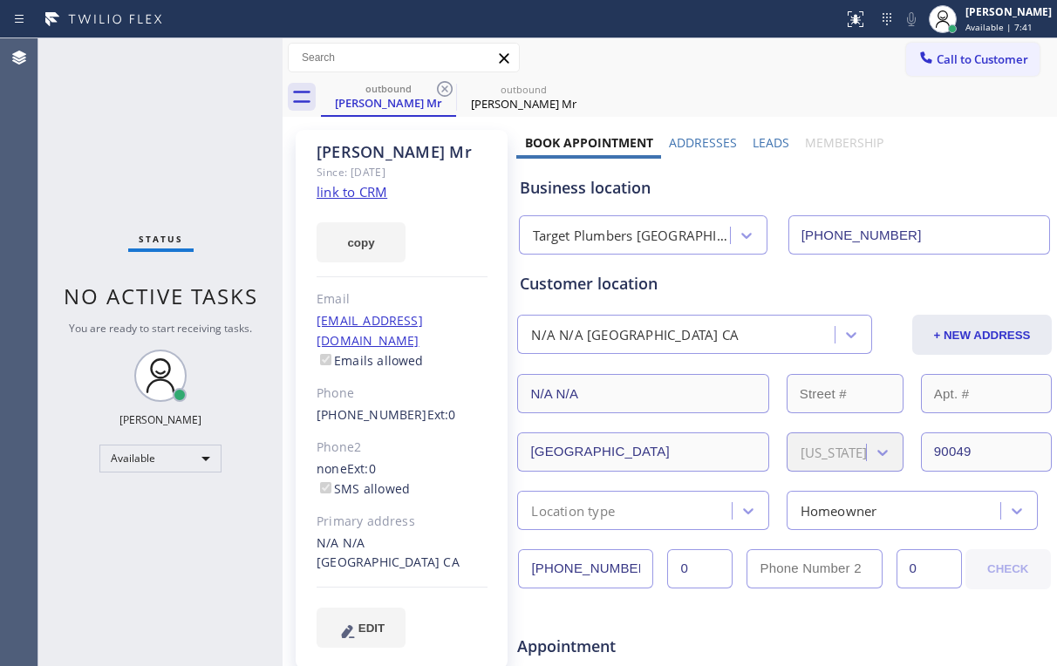
click at [444, 83] on icon at bounding box center [444, 88] width 21 height 21
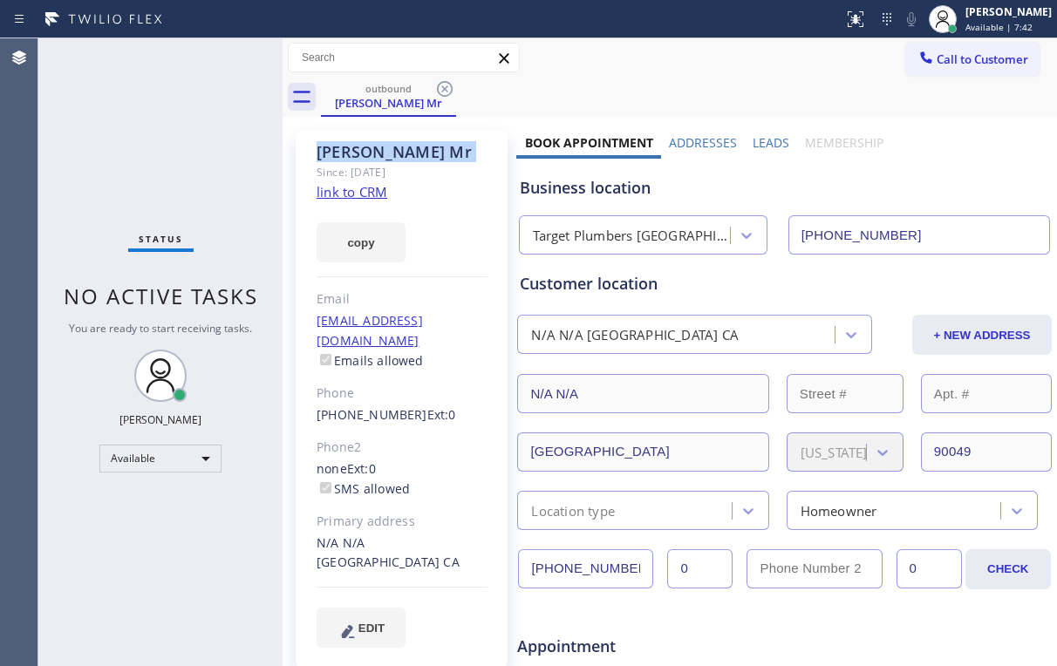
click at [444, 83] on icon at bounding box center [444, 88] width 21 height 21
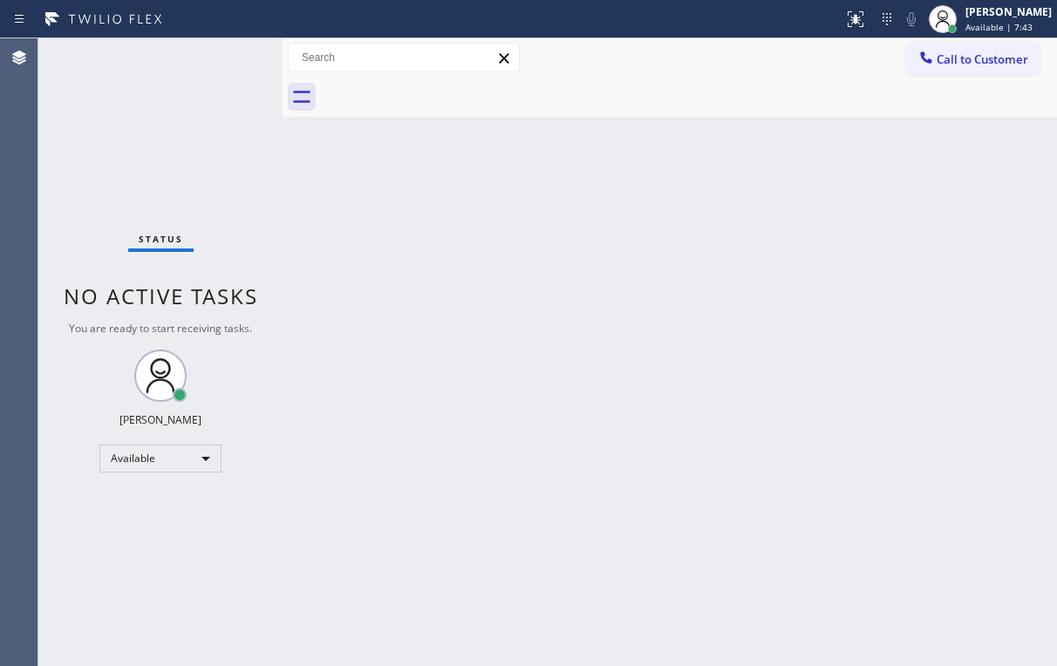
drag, startPoint x: 115, startPoint y: 126, endPoint x: 88, endPoint y: 0, distance: 128.5
click at [115, 119] on div "Status No active tasks You are ready to start receiving tasks. [PERSON_NAME] Av…" at bounding box center [160, 352] width 244 height 628
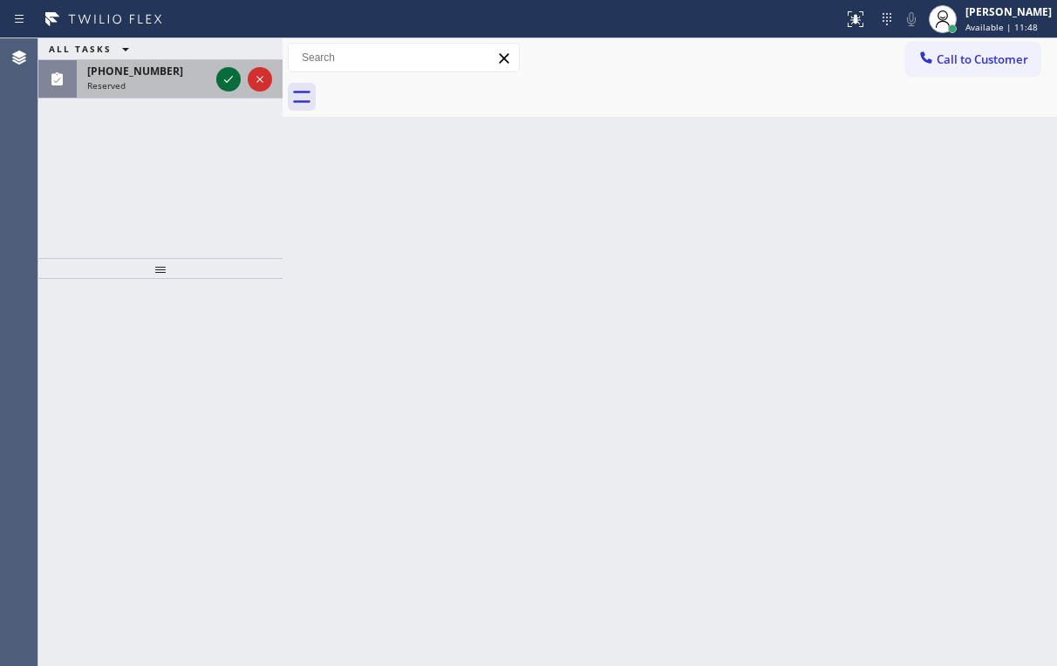
click at [235, 82] on icon at bounding box center [228, 79] width 21 height 21
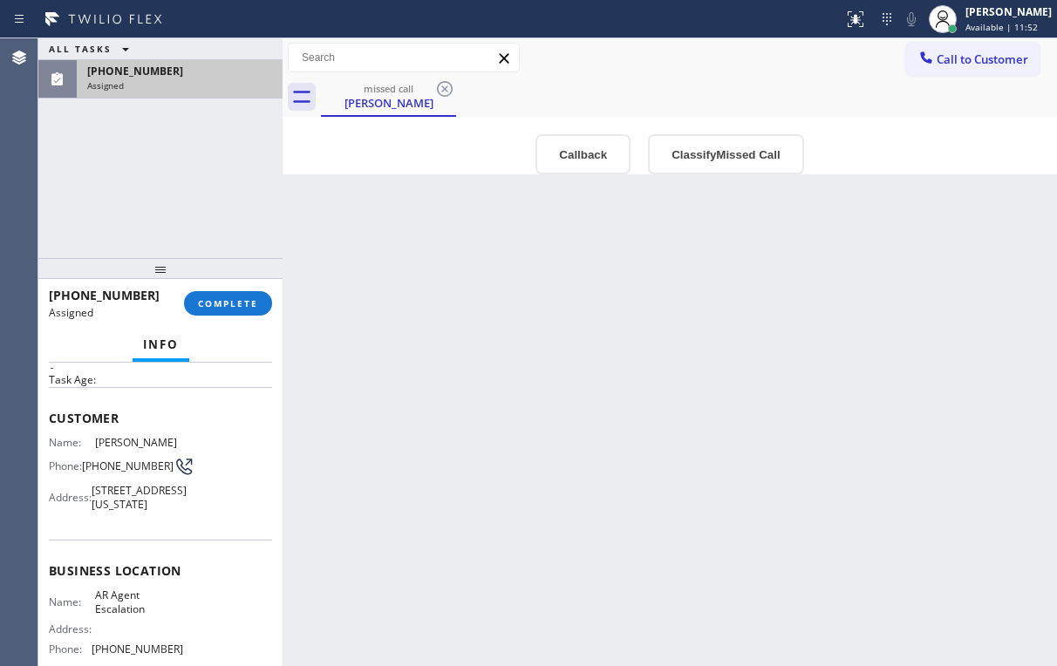
scroll to position [140, 0]
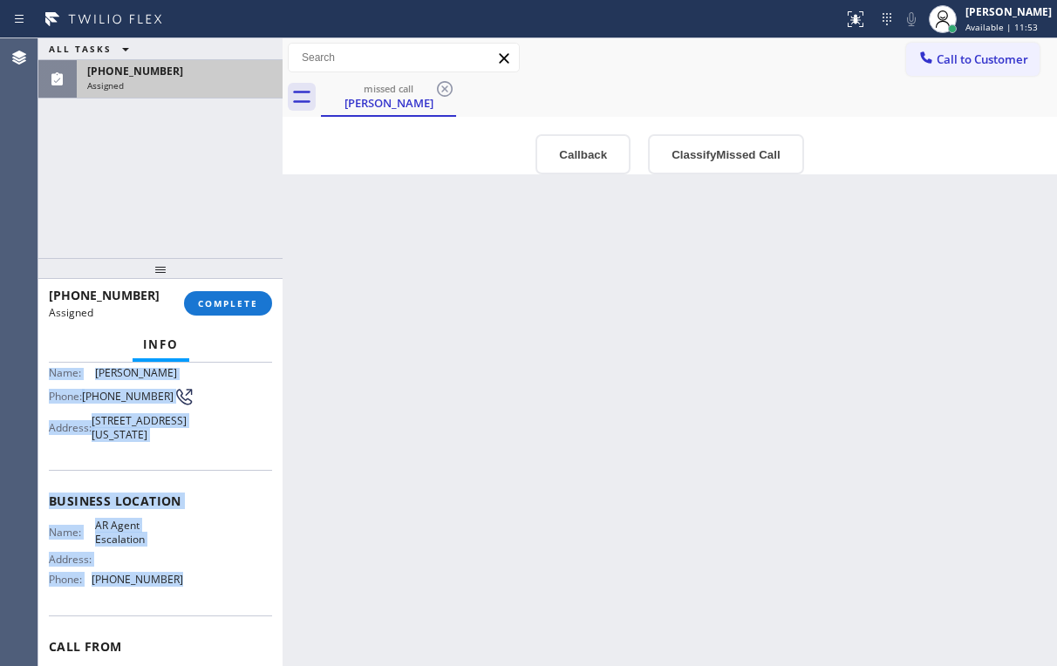
drag, startPoint x: 51, startPoint y: 443, endPoint x: 176, endPoint y: 607, distance: 206.6
click at [176, 607] on div "Context Queue: [Test] Voicemails Priority: 0 Task Age: Customer Name: [PERSON_N…" at bounding box center [160, 489] width 223 height 520
copy div "Name: [PERSON_NAME] Phone: [PHONE_NUMBER] Address: [STREET_ADDRESS][US_STATE] B…"
click at [210, 470] on div "Customer Name: [PERSON_NAME] Phone: [PHONE_NUMBER] Address: [STREET_ADDRESS][US…" at bounding box center [160, 393] width 223 height 153
click at [99, 422] on div "Name: [PERSON_NAME] Phone: [PHONE_NUMBER] Address: [STREET_ADDRESS][US_STATE]" at bounding box center [116, 407] width 134 height 82
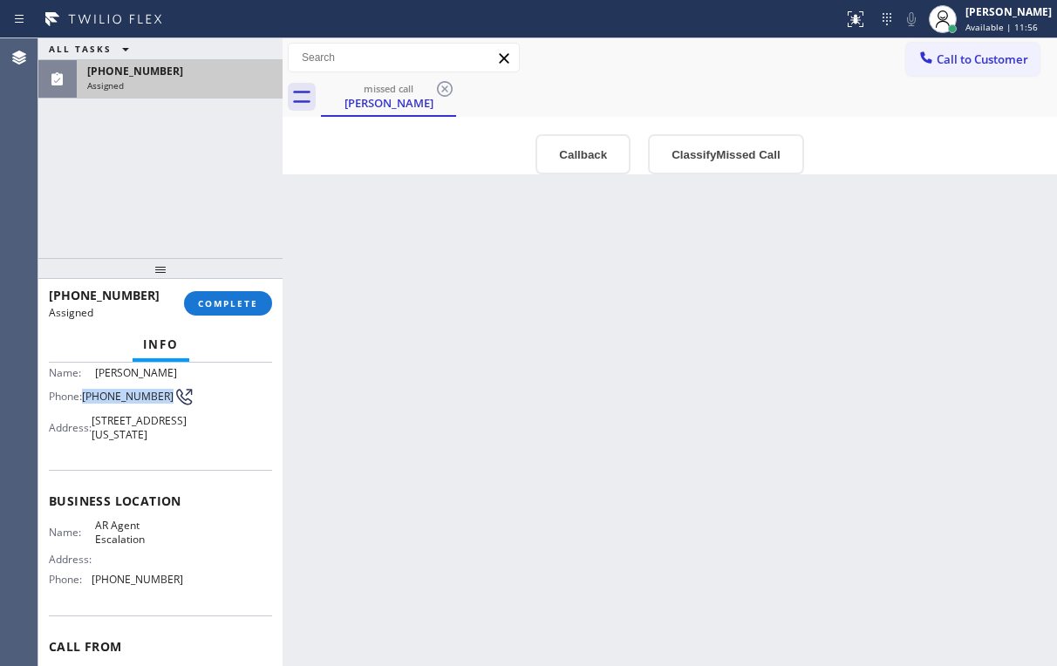
drag, startPoint x: 87, startPoint y: 398, endPoint x: 115, endPoint y: 414, distance: 32.5
click at [115, 403] on span "[PHONE_NUMBER]" at bounding box center [128, 396] width 92 height 13
copy span "[PHONE_NUMBER]"
click at [63, 396] on div "Phone: [PHONE_NUMBER]" at bounding box center [116, 396] width 134 height 21
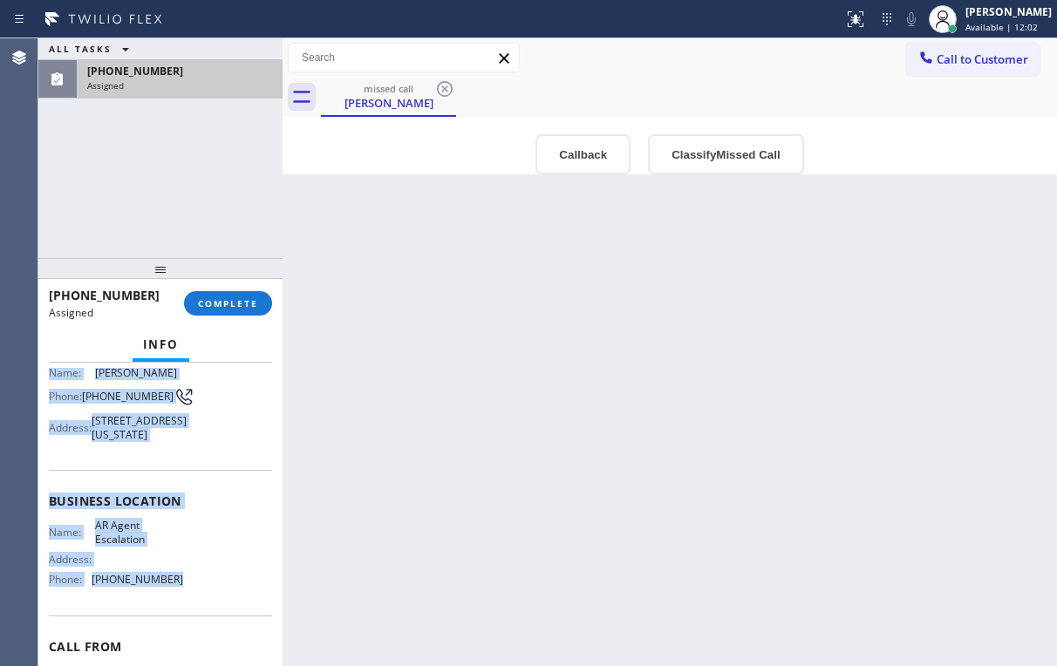
drag, startPoint x: 50, startPoint y: 444, endPoint x: 181, endPoint y: 604, distance: 206.9
click at [181, 604] on div "Context Queue: [Test] Voicemails Priority: 0 Task Age: Customer Name: [PERSON_N…" at bounding box center [160, 489] width 223 height 520
copy div "Name: [PERSON_NAME] Phone: [PHONE_NUMBER] Address: [STREET_ADDRESS][US_STATE] B…"
click at [227, 310] on button "COMPLETE" at bounding box center [228, 303] width 88 height 24
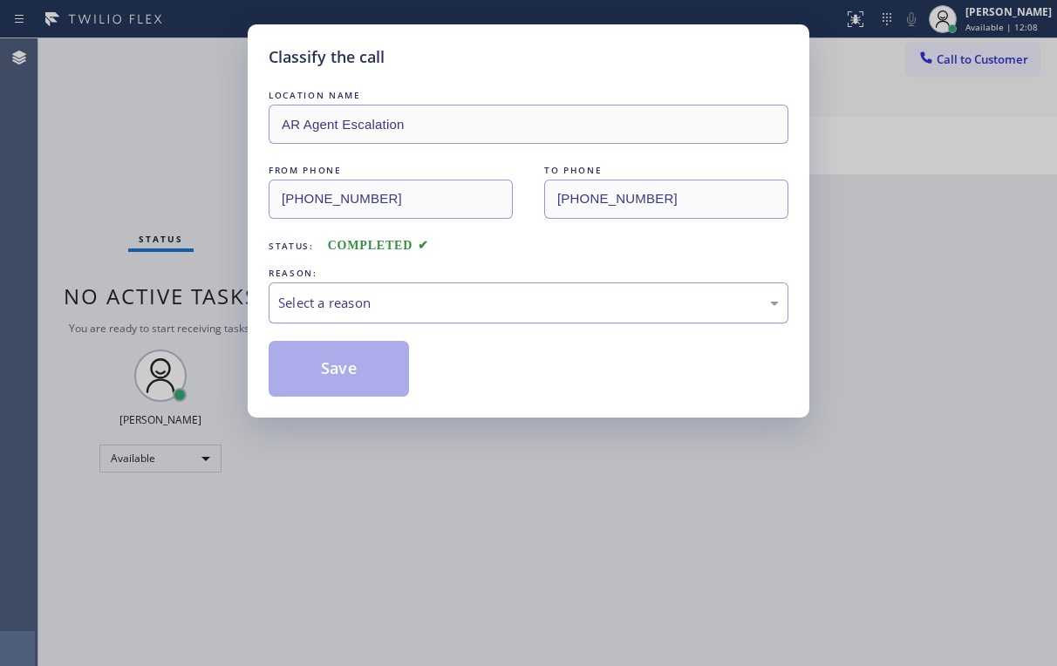
click at [355, 290] on div "Select a reason" at bounding box center [529, 303] width 520 height 41
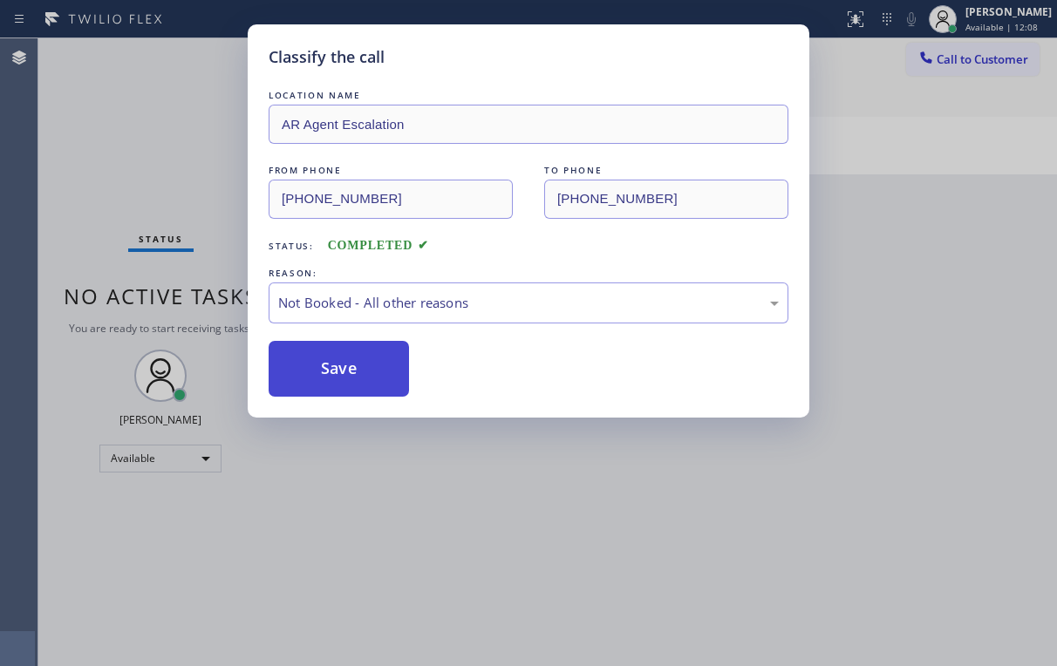
click at [324, 366] on button "Save" at bounding box center [339, 369] width 140 height 56
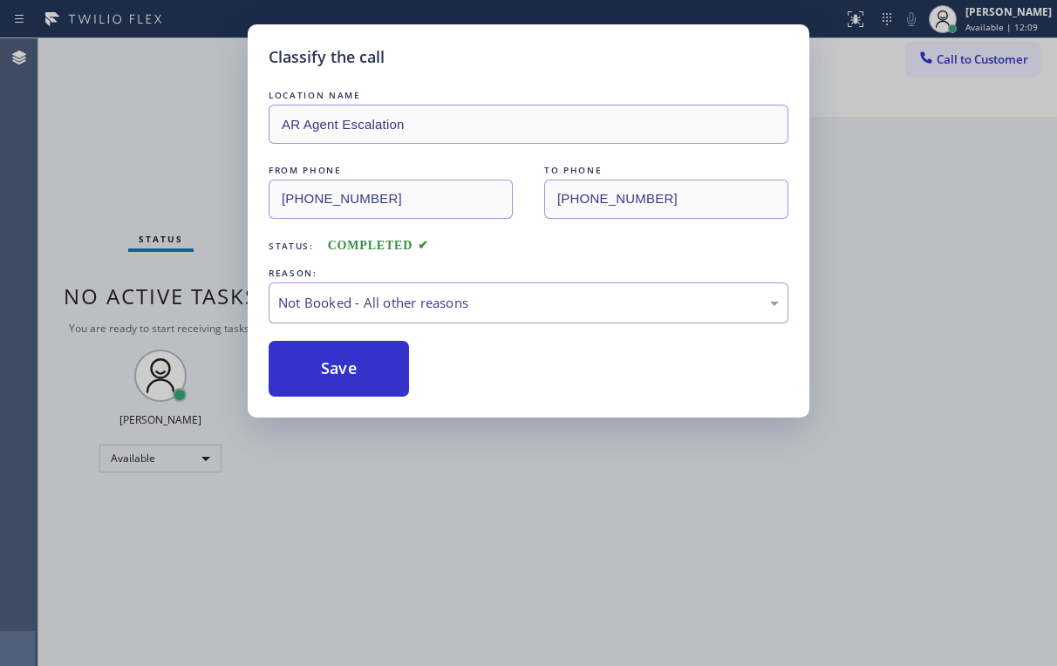
click at [160, 152] on div "Classify the call LOCATION NAME AR Agent Escalation FROM PHONE [PHONE_NUMBER] T…" at bounding box center [528, 333] width 1057 height 666
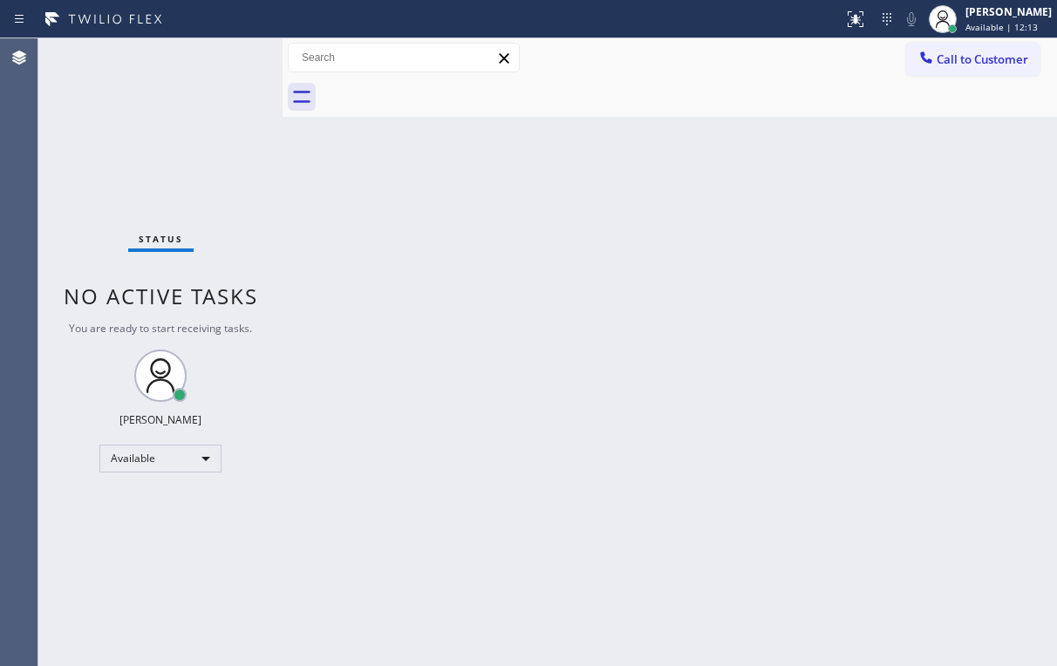
drag, startPoint x: 912, startPoint y: 146, endPoint x: 930, endPoint y: 114, distance: 35.9
click at [913, 144] on div "Back to Dashboard Change Sender ID Customers Technicians Select a contact Outbo…" at bounding box center [670, 352] width 775 height 628
click at [941, 70] on button "Call to Customer" at bounding box center [972, 59] width 133 height 33
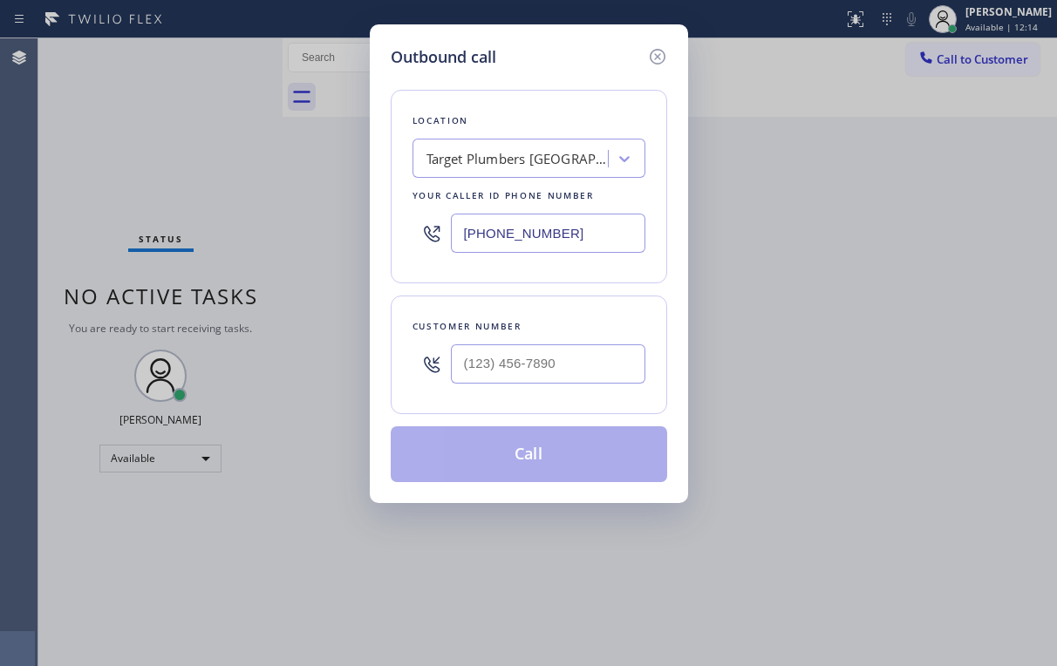
drag, startPoint x: 464, startPoint y: 235, endPoint x: 394, endPoint y: 287, distance: 87.2
click at [419, 242] on div "[PHONE_NUMBER]" at bounding box center [529, 233] width 233 height 57
paste input "877) 944-333"
type input "[PHONE_NUMBER]"
drag, startPoint x: 959, startPoint y: 220, endPoint x: 897, endPoint y: 217, distance: 62.0
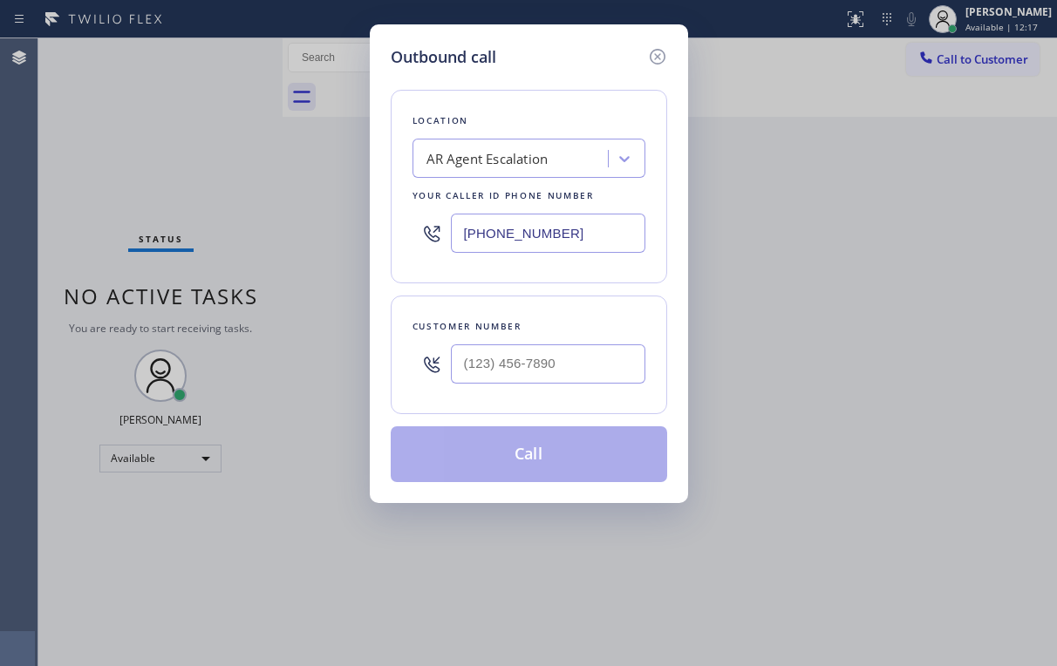
click at [950, 219] on div "Outbound call Location AR Agent Escalation Your caller id phone number [PHONE_N…" at bounding box center [528, 333] width 1057 height 666
click at [528, 358] on input "(___) ___-____" at bounding box center [548, 364] width 195 height 39
paste input "646) 874-3010"
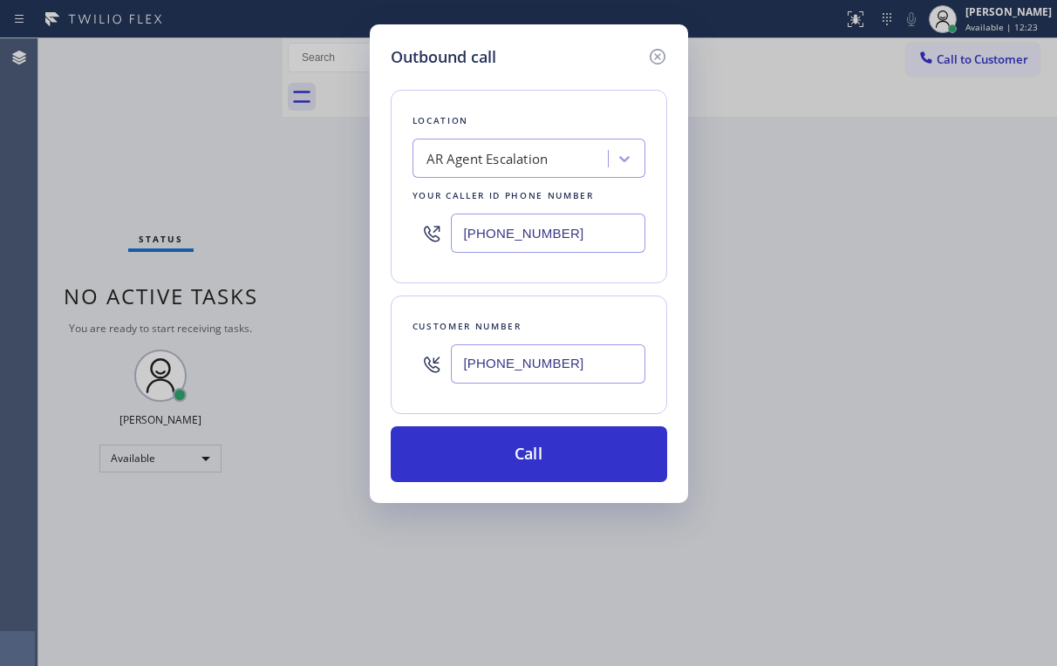
type input "[PHONE_NUMBER]"
click at [247, 215] on div "Outbound call Location AR Agent Escalation Your caller id phone number [PHONE_N…" at bounding box center [528, 333] width 1057 height 666
click at [547, 61] on div "Outbound call" at bounding box center [529, 57] width 276 height 24
click at [660, 53] on icon at bounding box center [657, 56] width 21 height 21
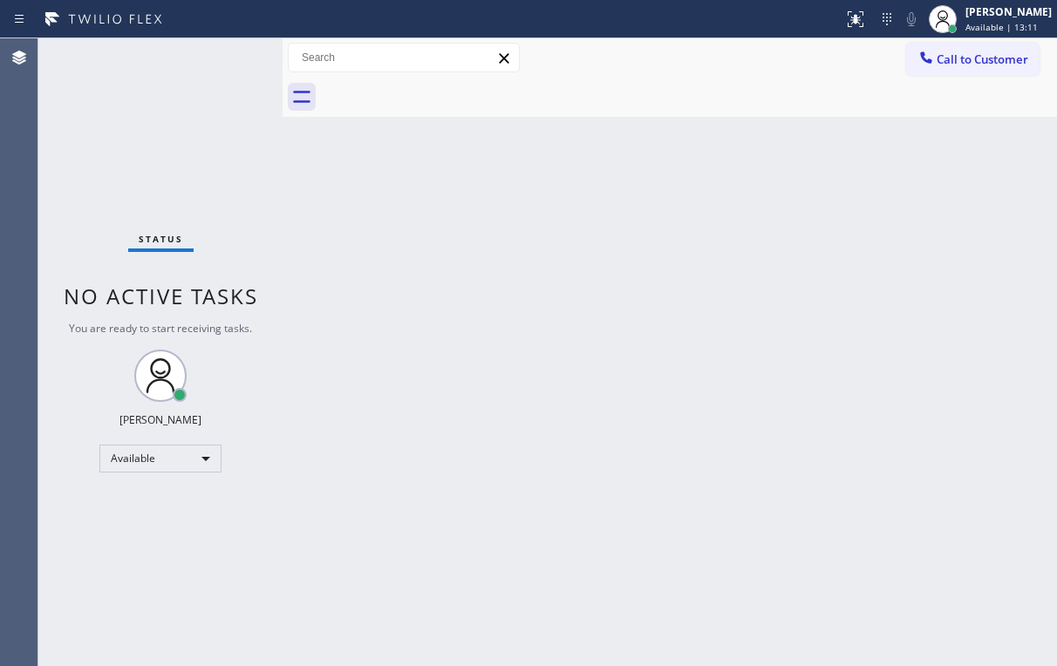
drag, startPoint x: 281, startPoint y: 211, endPoint x: 310, endPoint y: 258, distance: 55.2
click at [283, 213] on div at bounding box center [283, 352] width 0 height 628
click at [145, 137] on div "Status No active tasks You are ready to start receiving tasks. [PERSON_NAME] Av…" at bounding box center [160, 352] width 244 height 628
click at [115, 118] on div "Status No active tasks You are ready to start receiving tasks. [PERSON_NAME] Av…" at bounding box center [160, 352] width 244 height 628
drag, startPoint x: 670, startPoint y: 97, endPoint x: 843, endPoint y: 67, distance: 176.1
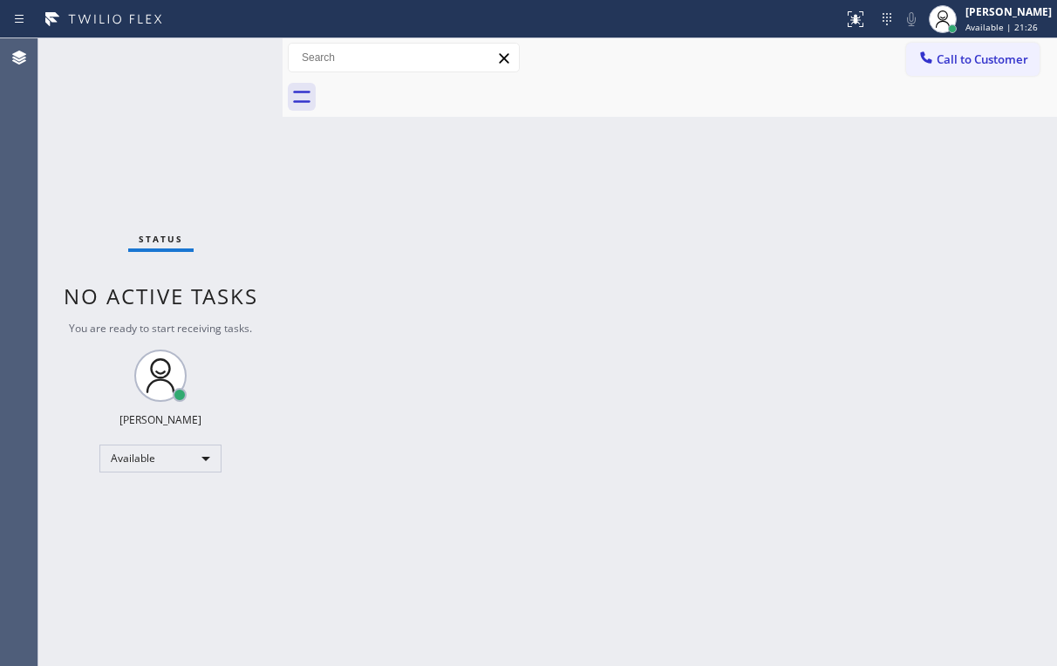
click at [672, 97] on div at bounding box center [689, 97] width 736 height 39
click at [945, 54] on span "Call to Customer" at bounding box center [983, 59] width 92 height 16
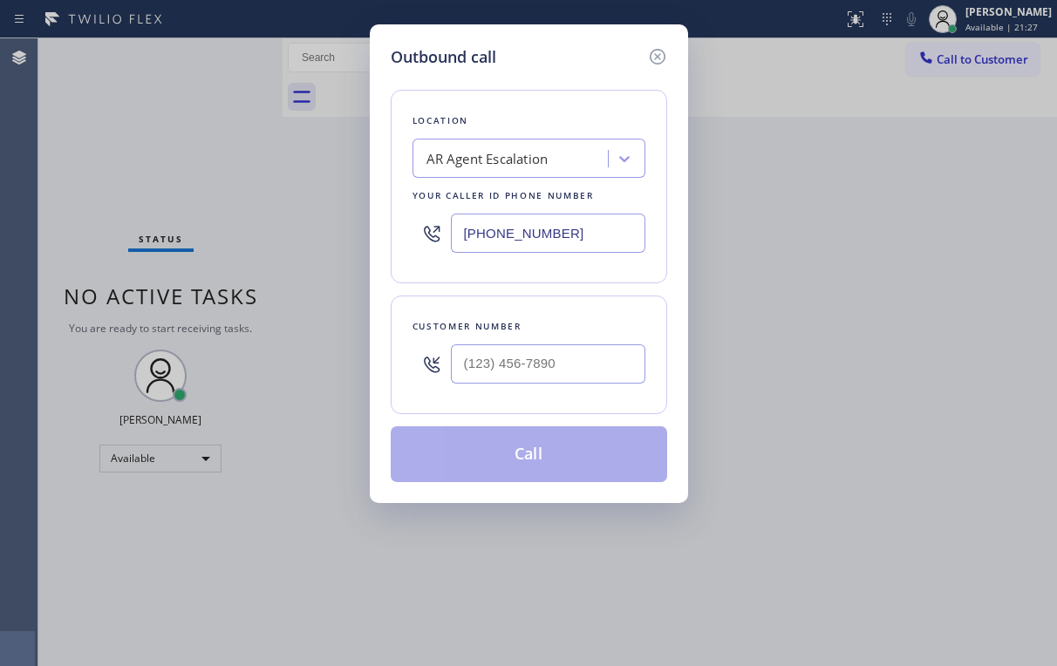
drag, startPoint x: 568, startPoint y: 227, endPoint x: 320, endPoint y: 242, distance: 248.2
click at [426, 236] on div "[PHONE_NUMBER]" at bounding box center [529, 233] width 233 height 57
paste input "561) 469-0936"
type input "[PHONE_NUMBER]"
drag, startPoint x: 508, startPoint y: 85, endPoint x: 516, endPoint y: 106, distance: 22.7
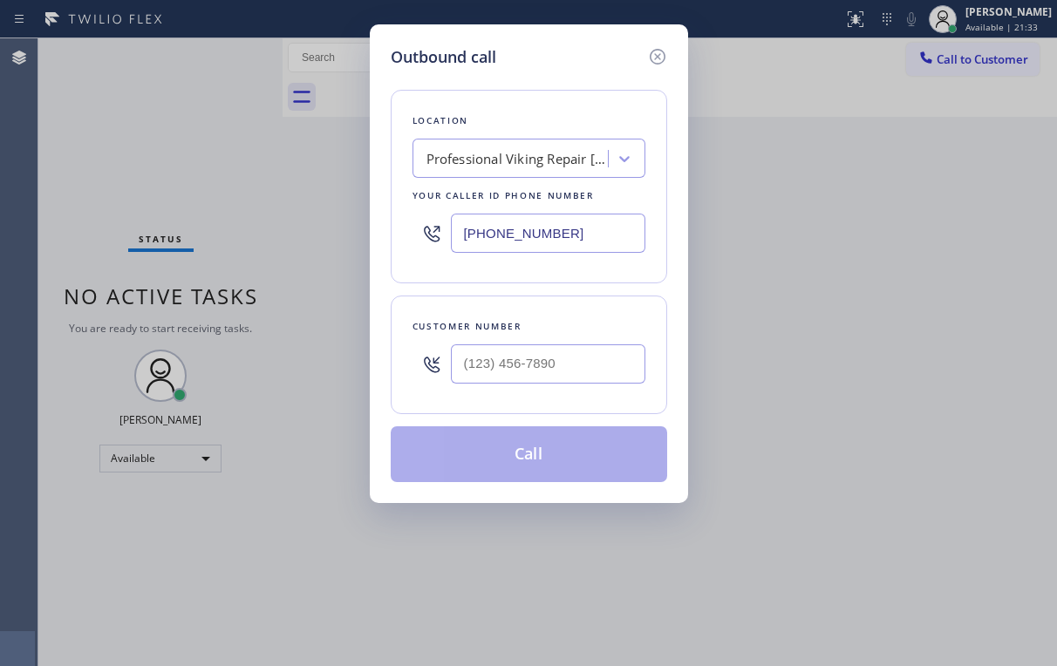
click at [510, 91] on div "Location Professional Viking Repair [GEOGRAPHIC_DATA] Your caller id phone numb…" at bounding box center [529, 275] width 276 height 413
click at [542, 364] on input "(___) ___-____" at bounding box center [548, 364] width 195 height 39
paste input "732) 688-4739"
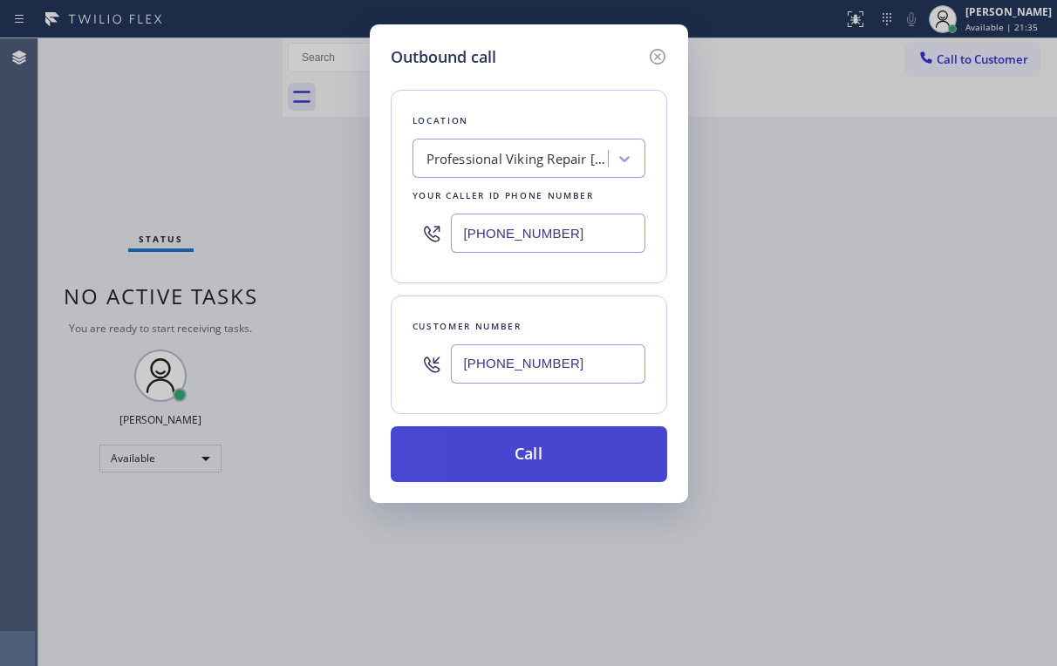
type input "[PHONE_NUMBER]"
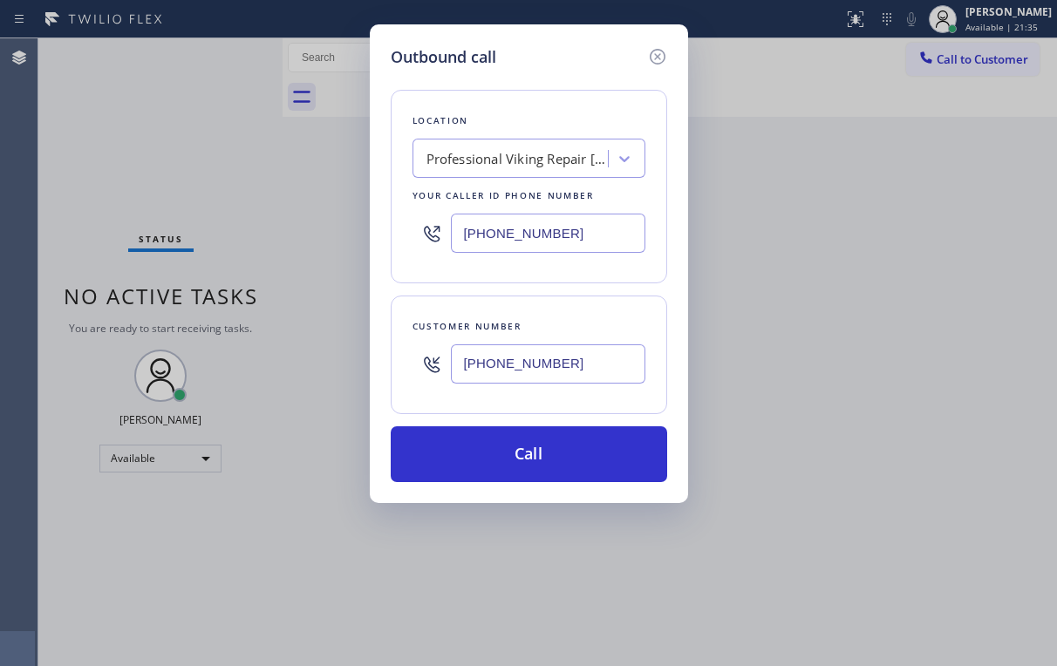
drag, startPoint x: 491, startPoint y: 449, endPoint x: 425, endPoint y: 600, distance: 164.8
click at [490, 449] on button "Call" at bounding box center [529, 455] width 276 height 56
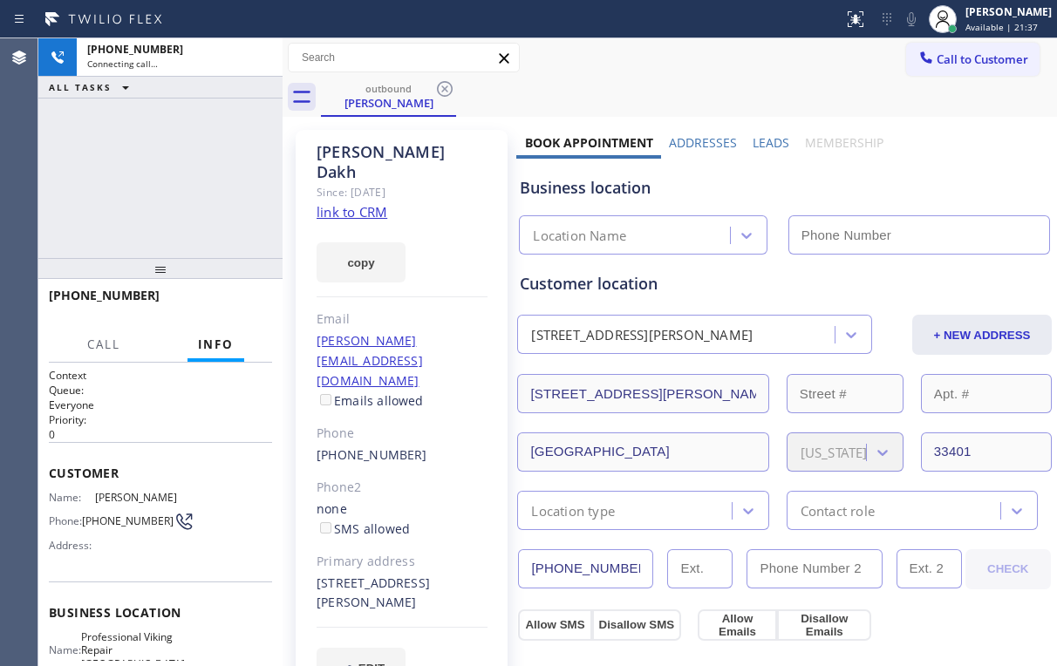
click at [159, 160] on div "[PHONE_NUMBER] Connecting call… ALL TASKS ALL TASKS ACTIVE TASKS TASKS IN WRAP …" at bounding box center [160, 148] width 244 height 220
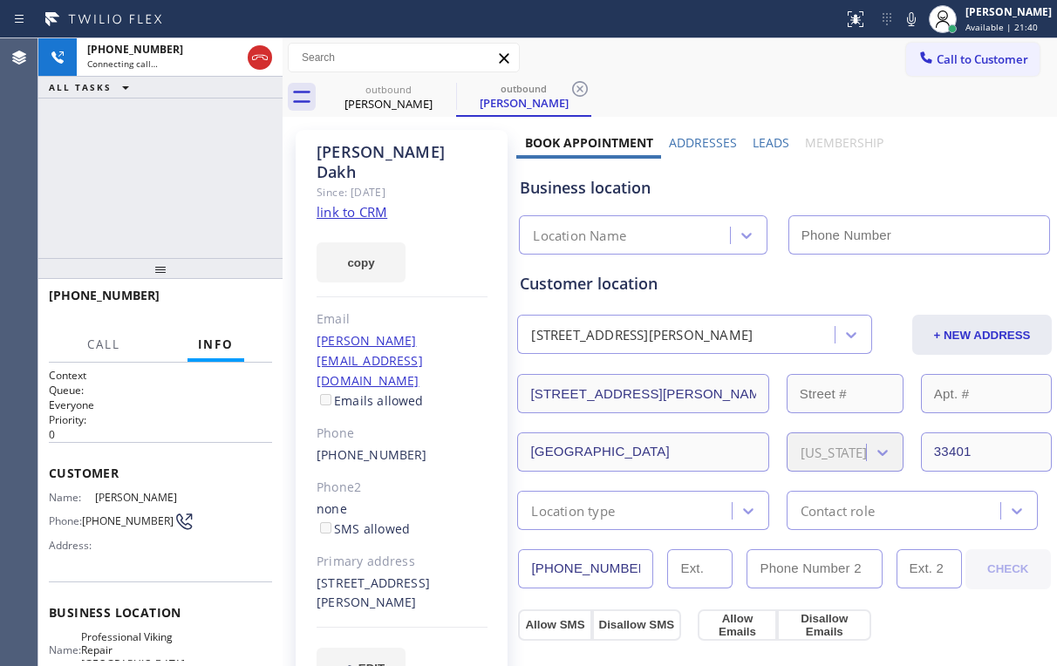
type input "[PHONE_NUMBER]"
click at [193, 142] on div "[PHONE_NUMBER] Connecting call… ALL TASKS ALL TASKS ACTIVE TASKS TASKS IN WRAP …" at bounding box center [160, 148] width 244 height 220
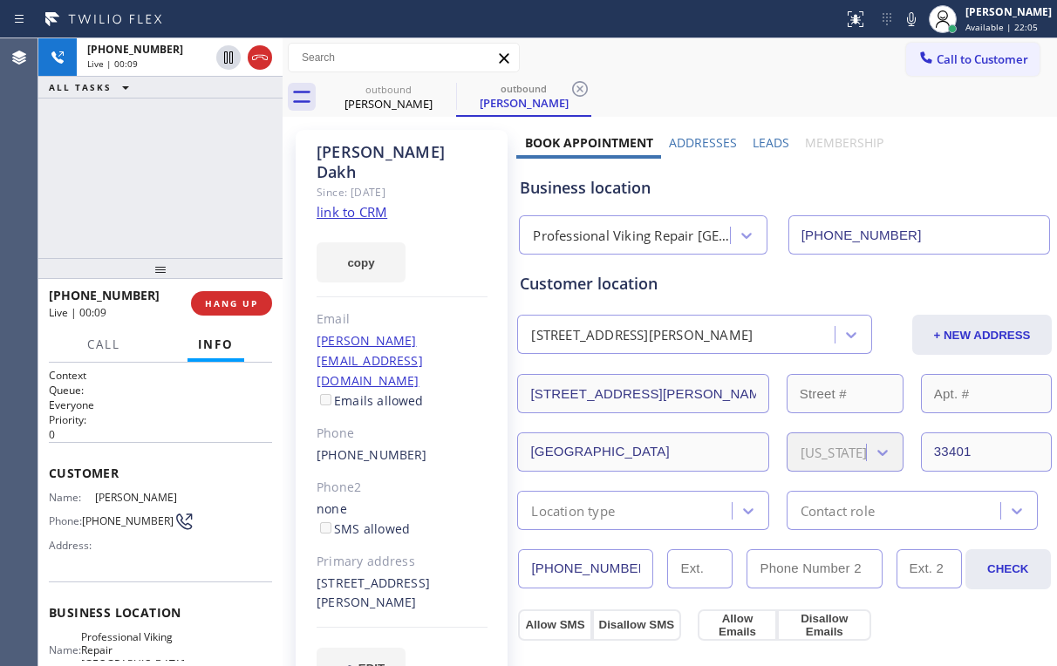
click at [600, 235] on div "Professional Viking Repair [GEOGRAPHIC_DATA]" at bounding box center [632, 236] width 198 height 20
drag, startPoint x: 618, startPoint y: 190, endPoint x: 549, endPoint y: 189, distance: 68.0
click at [549, 189] on div "Business location" at bounding box center [784, 188] width 529 height 24
click at [175, 176] on div "[PHONE_NUMBER] Live | 00:31 ALL TASKS ALL TASKS ACTIVE TASKS TASKS IN WRAP UP" at bounding box center [160, 148] width 244 height 220
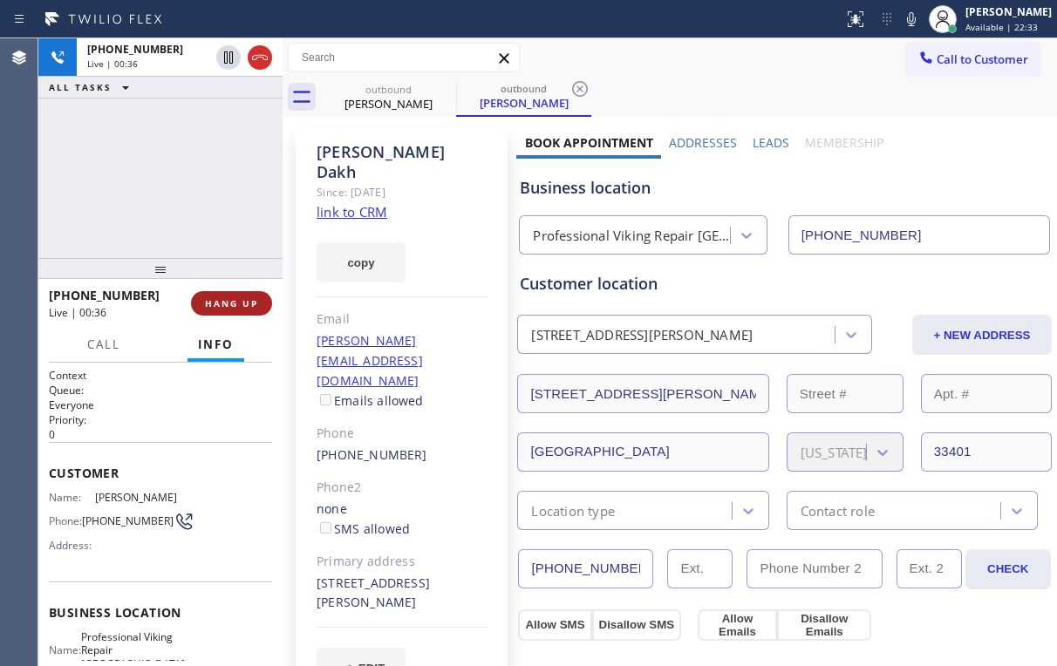
click at [225, 302] on span "HANG UP" at bounding box center [231, 303] width 53 height 12
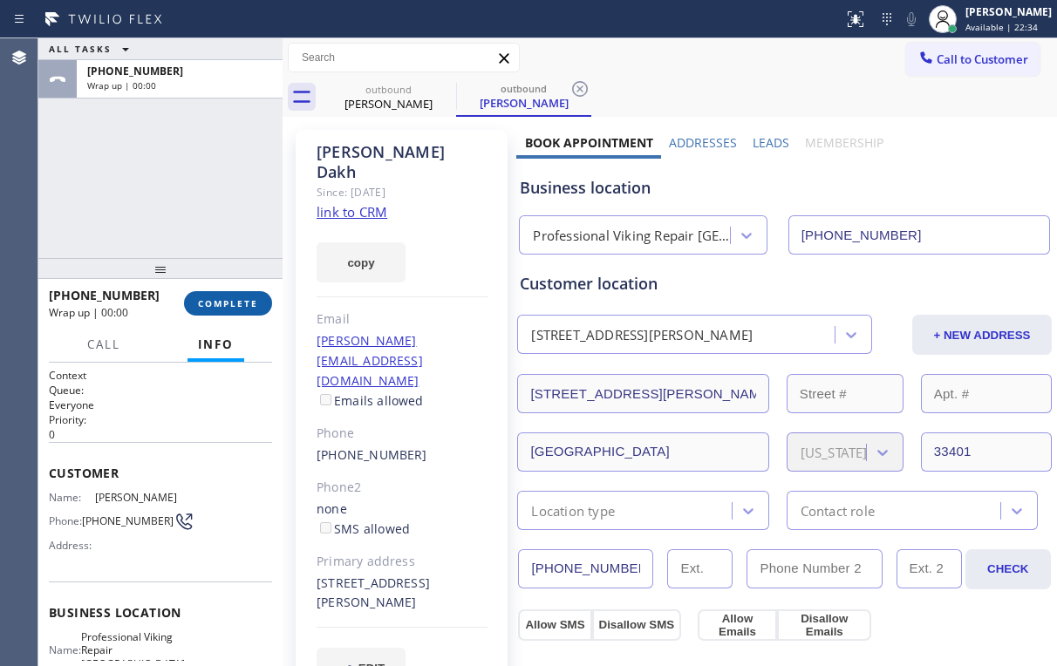
click at [225, 302] on span "COMPLETE" at bounding box center [228, 303] width 60 height 12
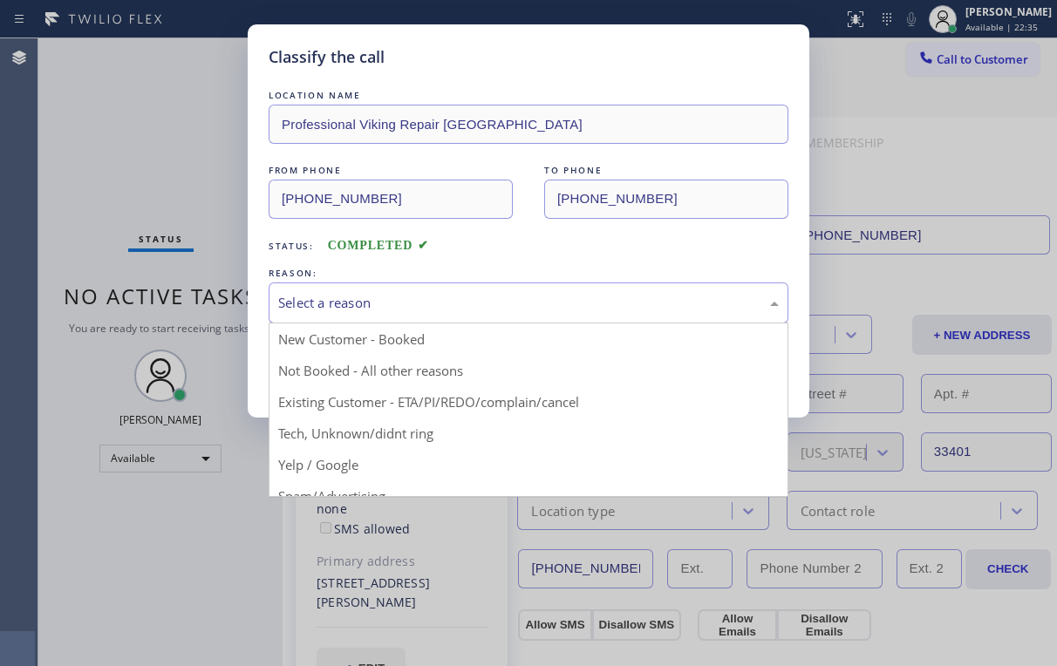
click at [332, 304] on div "Select a reason" at bounding box center [528, 303] width 501 height 20
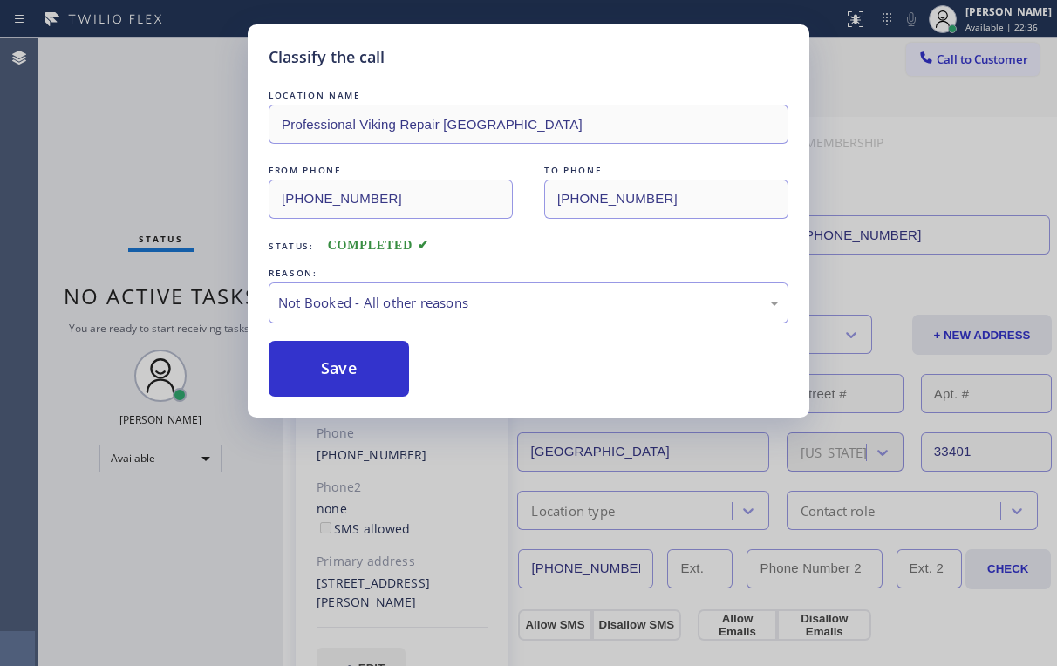
click at [332, 360] on button "Save" at bounding box center [339, 369] width 140 height 56
click at [130, 185] on div "Classify the call LOCATION NAME Professional Viking Repair [GEOGRAPHIC_DATA] FR…" at bounding box center [528, 333] width 1057 height 666
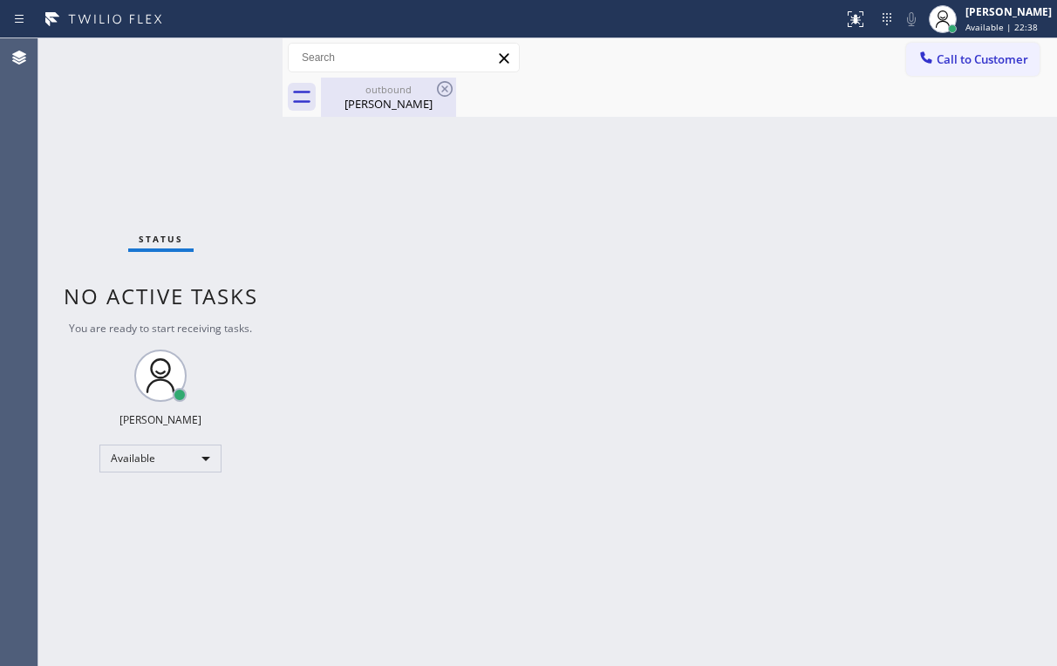
drag, startPoint x: 370, startPoint y: 94, endPoint x: 408, endPoint y: 95, distance: 38.4
click at [372, 93] on div "outbound" at bounding box center [389, 89] width 132 height 13
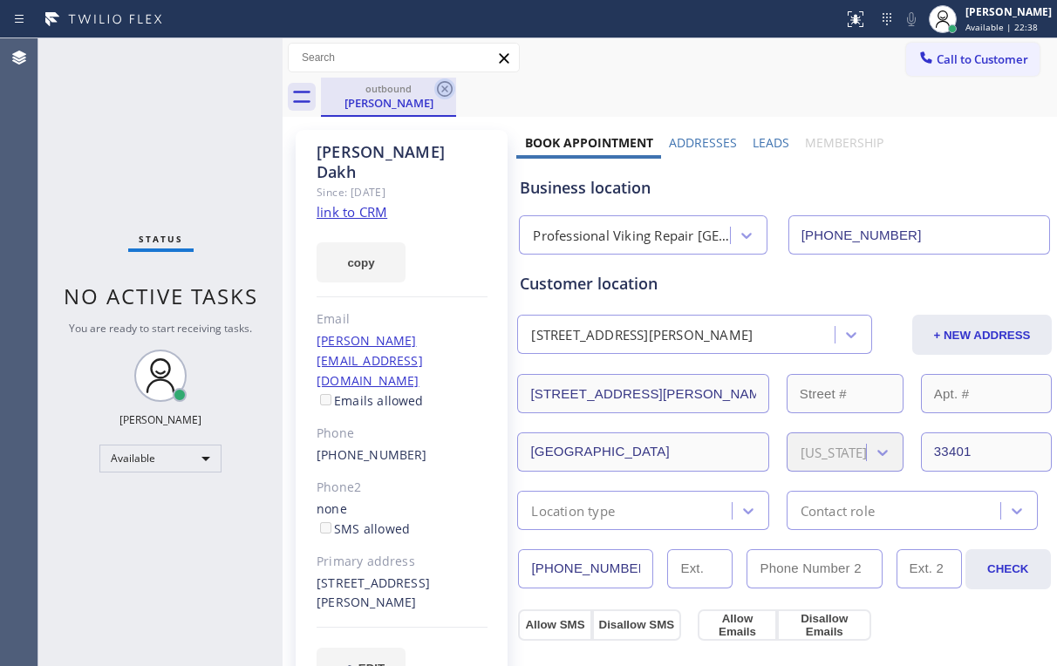
click at [444, 92] on icon at bounding box center [444, 88] width 21 height 21
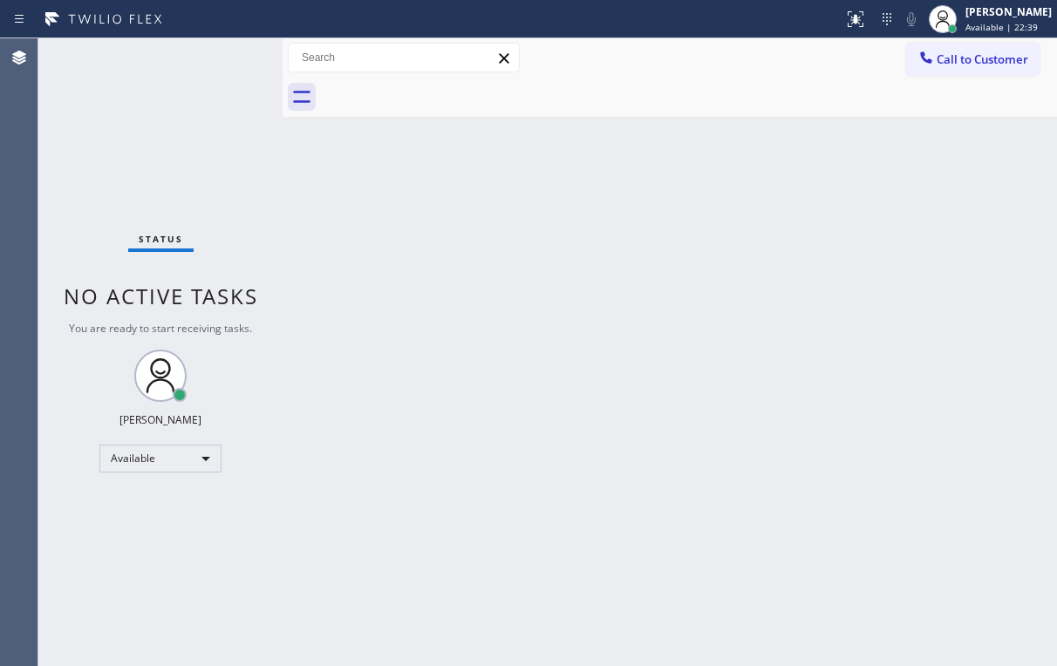
drag, startPoint x: 161, startPoint y: 143, endPoint x: 379, endPoint y: 571, distance: 480.6
click at [178, 162] on div "Status No active tasks You are ready to start receiving tasks. [PERSON_NAME] Av…" at bounding box center [160, 352] width 244 height 628
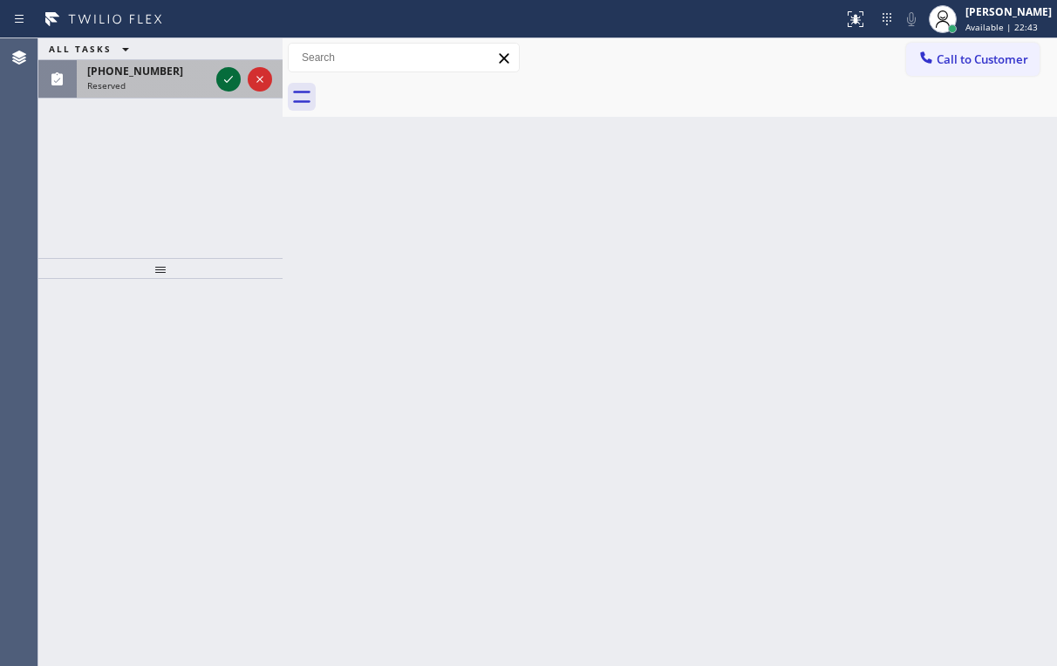
click at [228, 78] on icon at bounding box center [228, 79] width 21 height 21
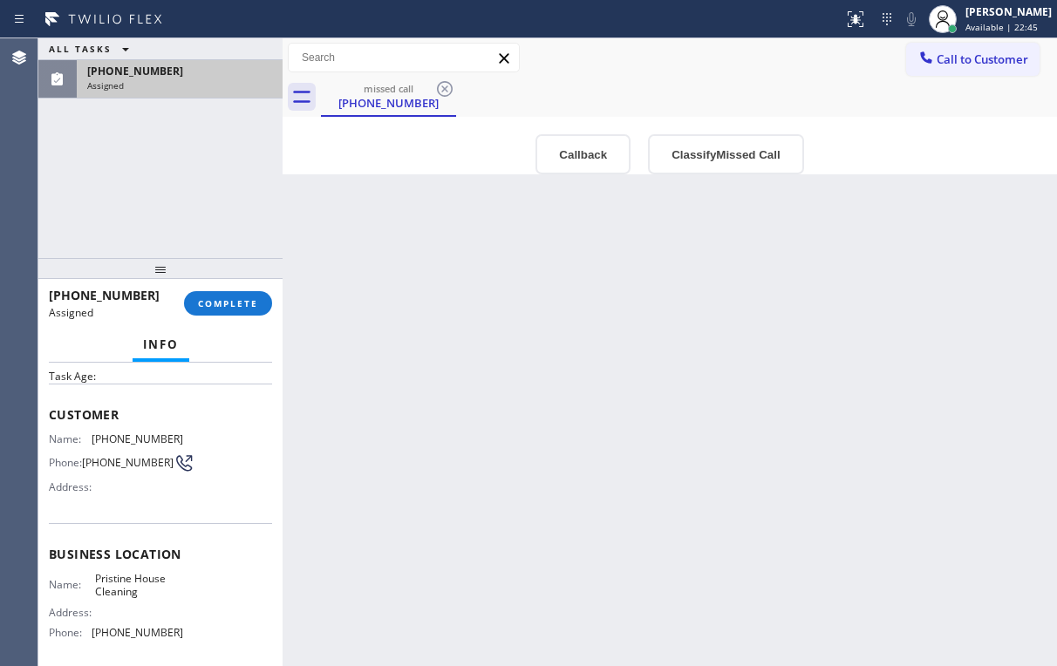
scroll to position [70, 0]
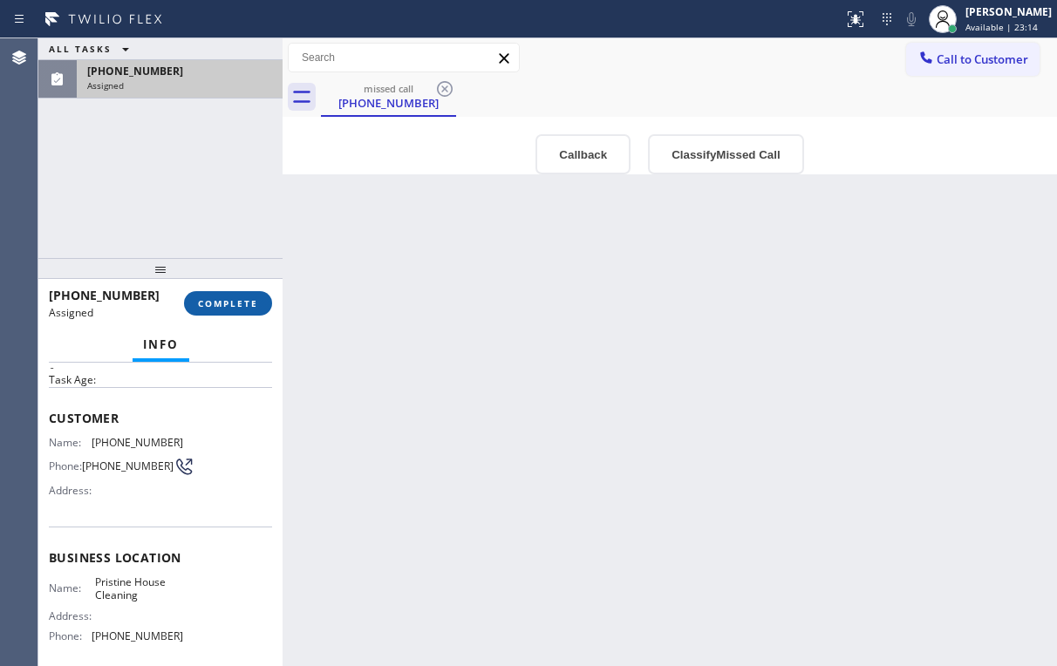
click at [195, 306] on button "COMPLETE" at bounding box center [228, 303] width 88 height 24
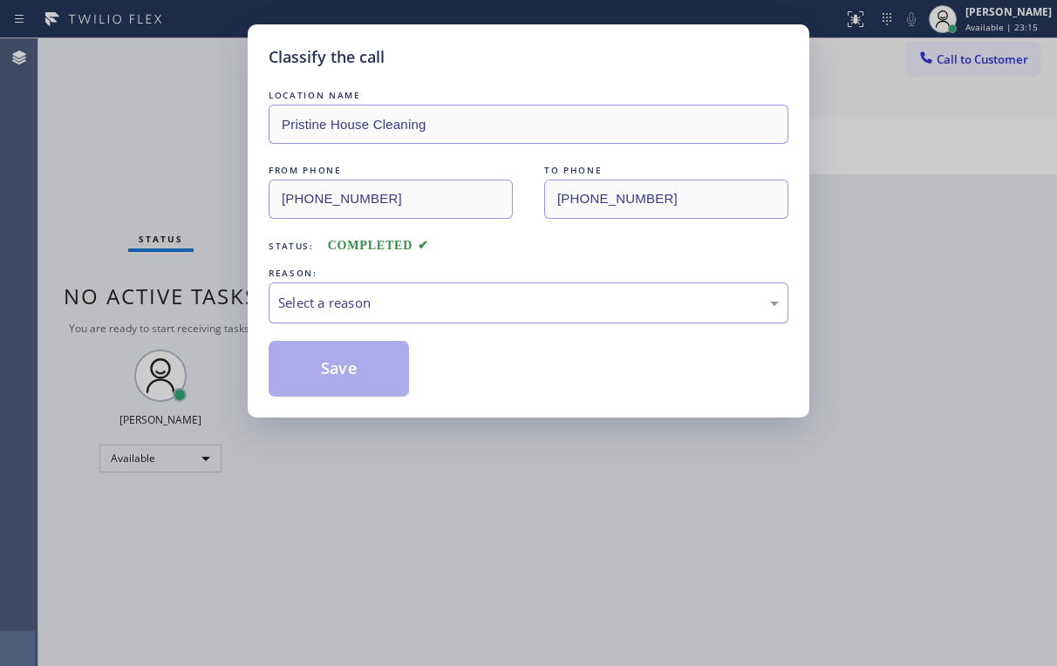
click at [289, 321] on div "Select a reason" at bounding box center [529, 303] width 520 height 41
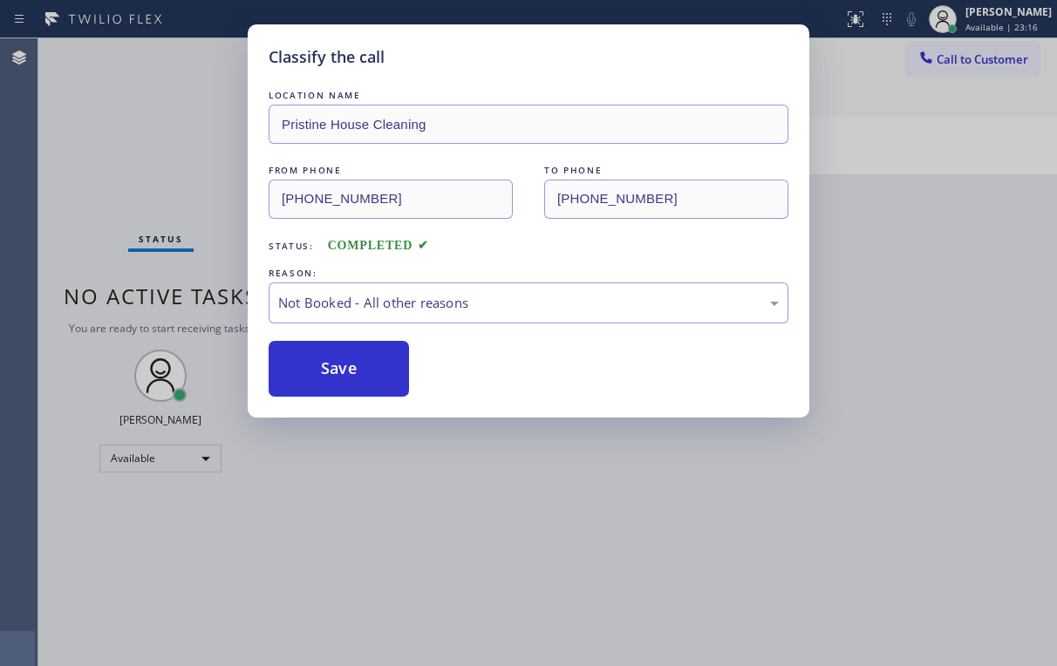
drag, startPoint x: 345, startPoint y: 367, endPoint x: 143, endPoint y: 176, distance: 278.3
click at [345, 366] on button "Save" at bounding box center [339, 369] width 140 height 56
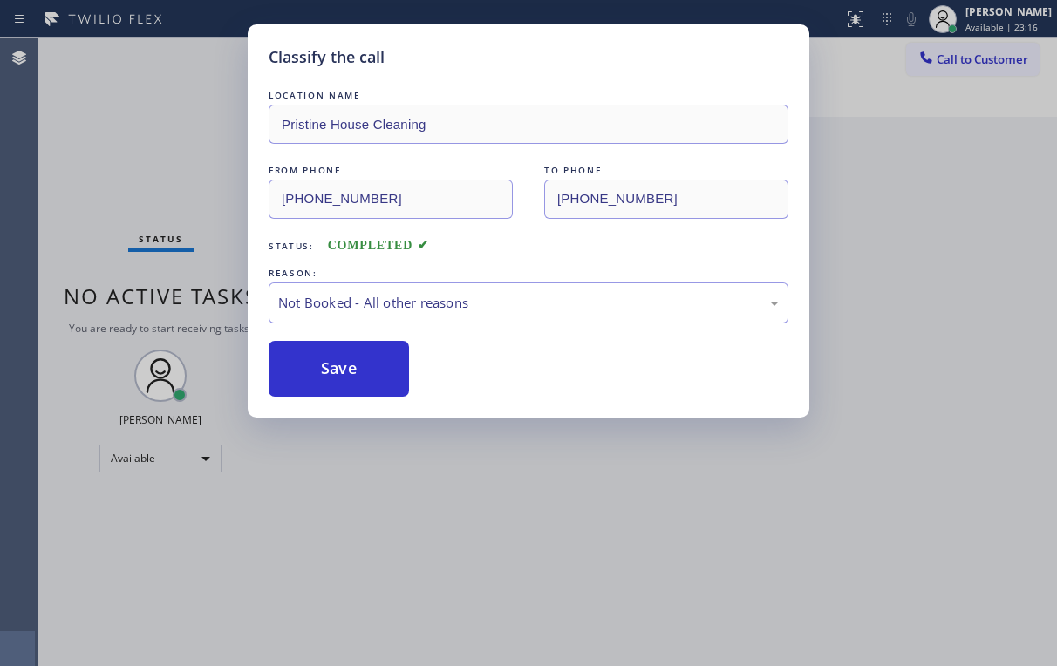
click at [140, 172] on div "Classify the call LOCATION NAME Pristine House Cleaning FROM PHONE [PHONE_NUMBE…" at bounding box center [528, 333] width 1057 height 666
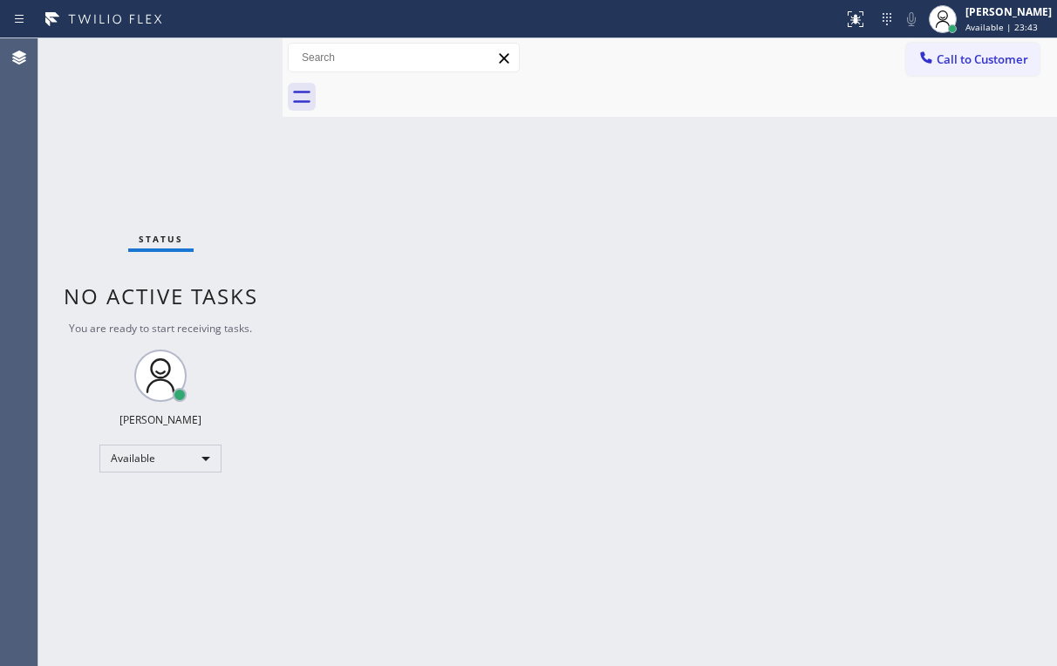
click at [152, 136] on div "Status No active tasks You are ready to start receiving tasks. [PERSON_NAME] Av…" at bounding box center [160, 352] width 244 height 628
drag, startPoint x: 141, startPoint y: 147, endPoint x: 154, endPoint y: 147, distance: 13.1
click at [143, 146] on div "Status No active tasks You are ready to start receiving tasks. [PERSON_NAME] Av…" at bounding box center [160, 352] width 244 height 628
drag, startPoint x: 148, startPoint y: 157, endPoint x: 115, endPoint y: 12, distance: 148.5
click at [147, 154] on div "Status No active tasks You are ready to start receiving tasks. [PERSON_NAME] Av…" at bounding box center [160, 352] width 244 height 628
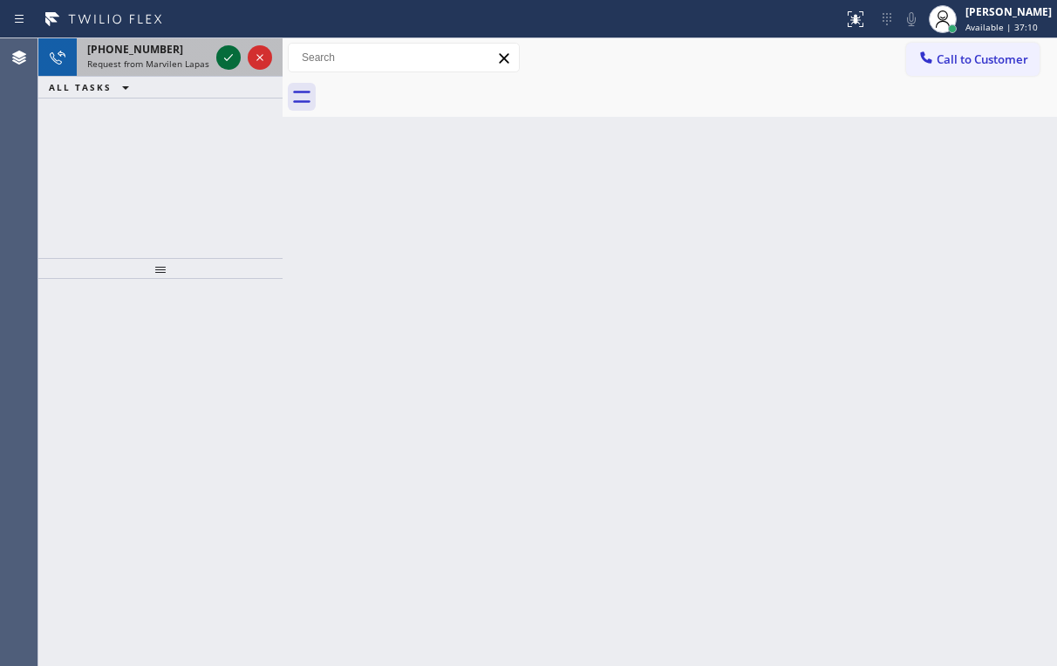
click at [227, 58] on icon at bounding box center [228, 57] width 21 height 21
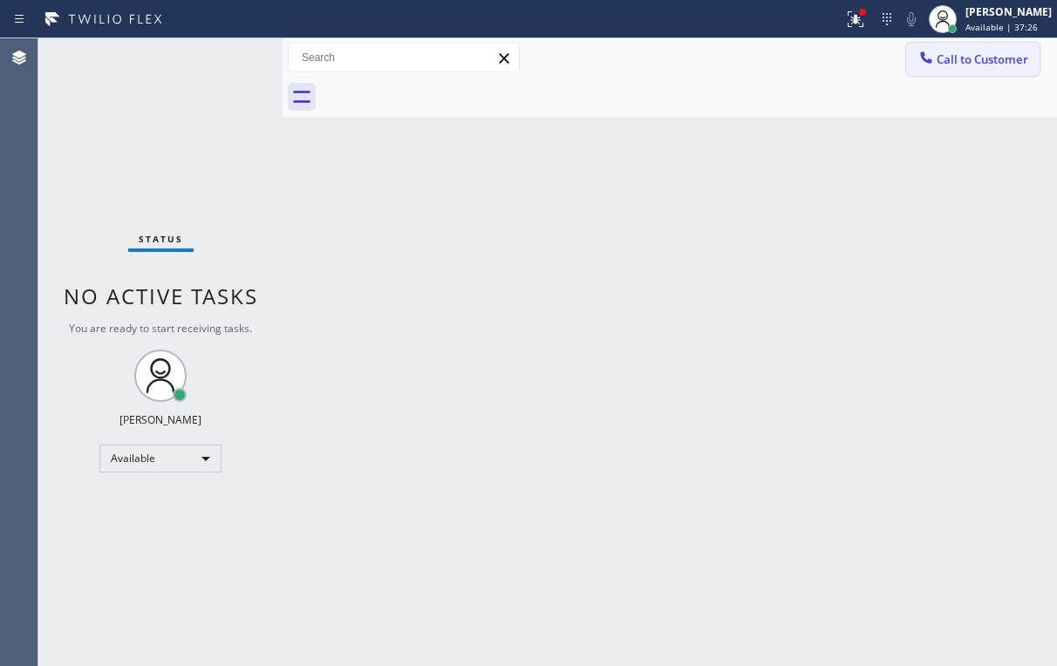
click at [945, 62] on span "Call to Customer" at bounding box center [983, 59] width 92 height 16
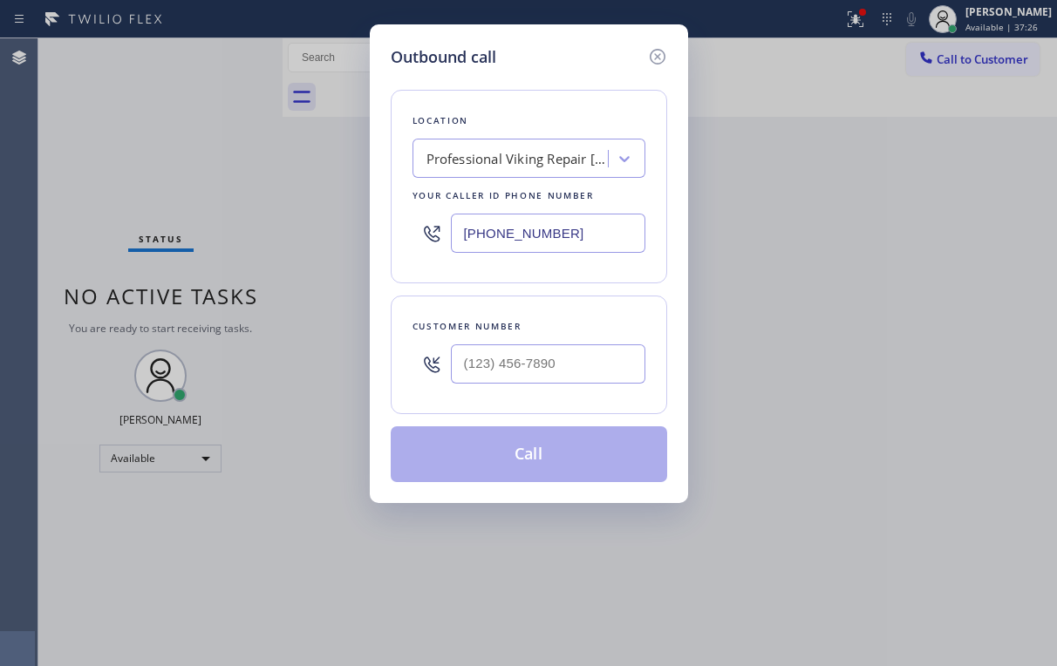
drag, startPoint x: 580, startPoint y: 235, endPoint x: 344, endPoint y: 241, distance: 236.4
click at [344, 241] on div "Outbound call Location Professional Viking Repair [GEOGRAPHIC_DATA] Your caller…" at bounding box center [528, 333] width 1057 height 666
paste input "909) 895-0954"
click at [658, 52] on icon at bounding box center [657, 56] width 21 height 21
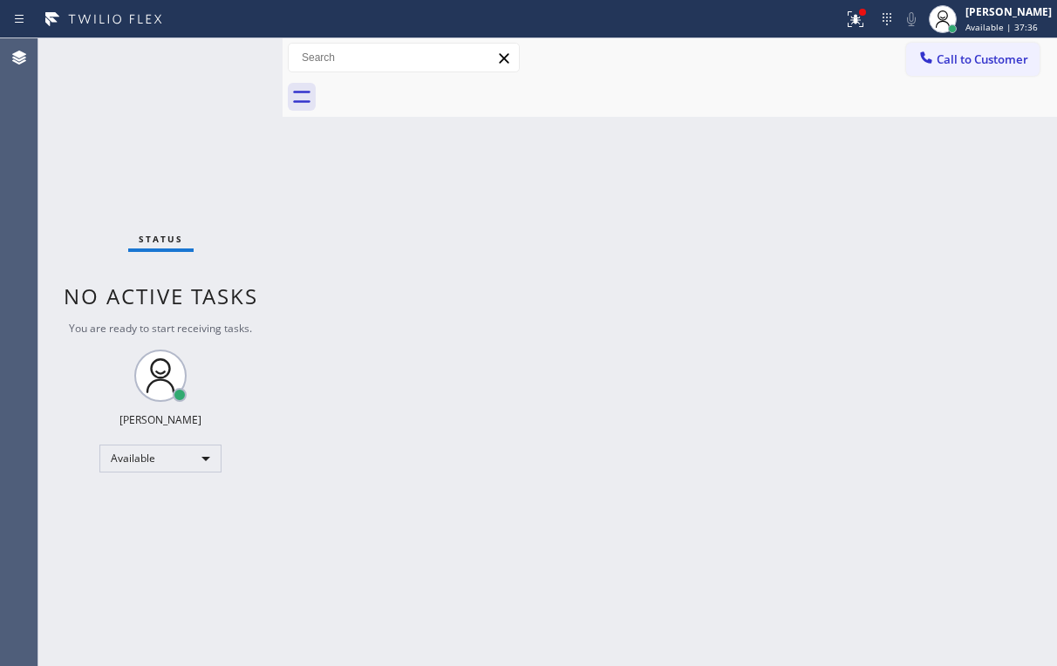
click at [616, 299] on div "Back to Dashboard Change Sender ID Customers Technicians Select a contact Outbo…" at bounding box center [670, 352] width 775 height 628
click at [954, 71] on button "Call to Customer" at bounding box center [972, 59] width 133 height 33
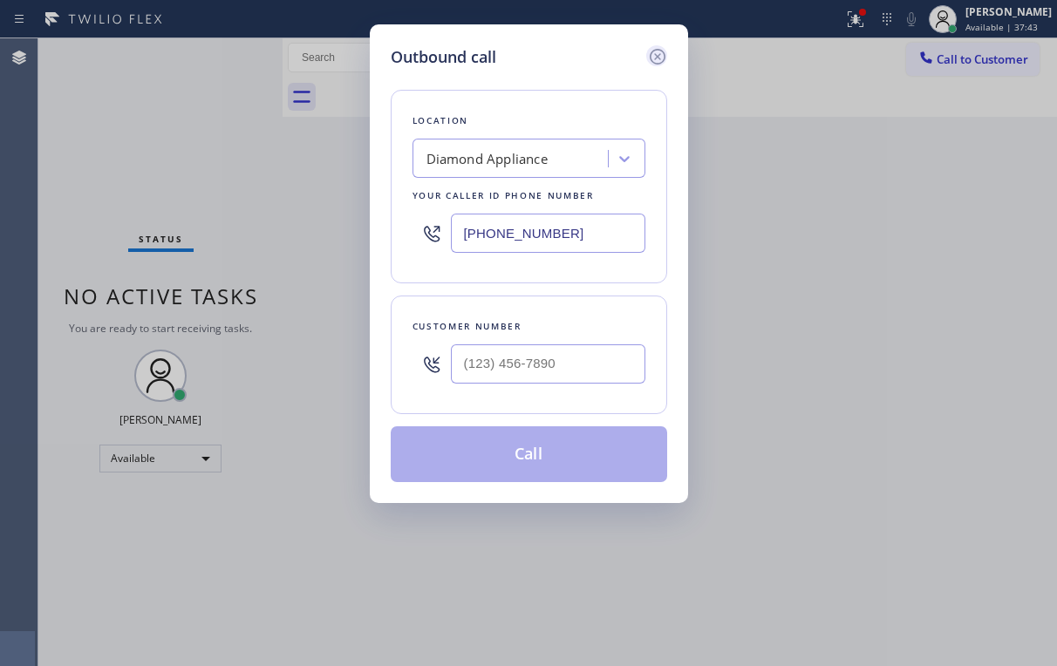
click at [654, 59] on icon at bounding box center [657, 57] width 16 height 16
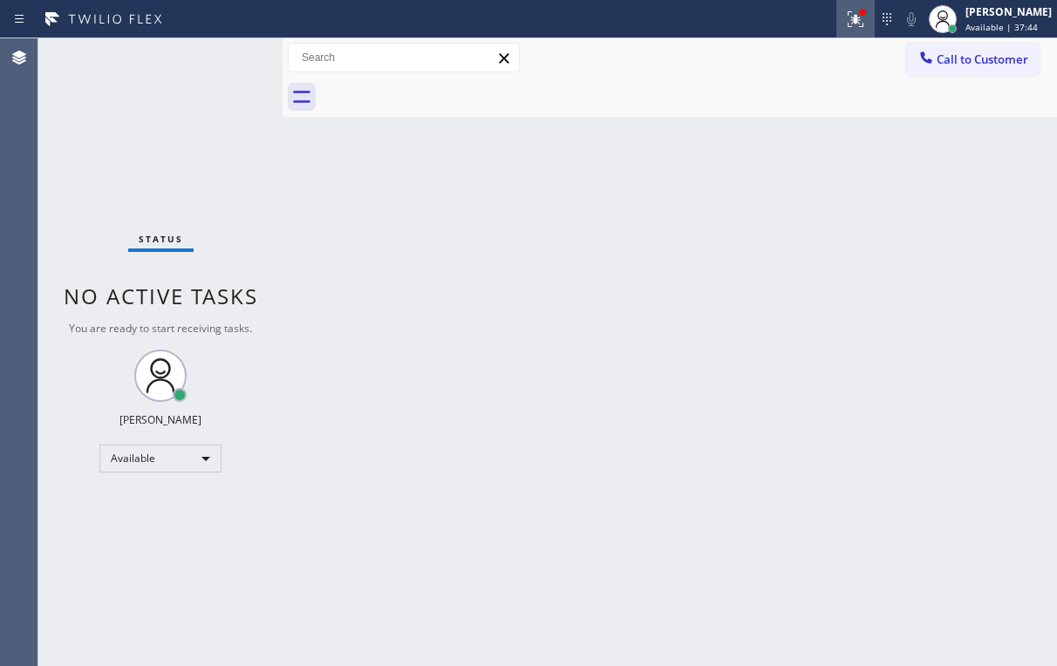
click at [858, 22] on icon at bounding box center [853, 17] width 10 height 12
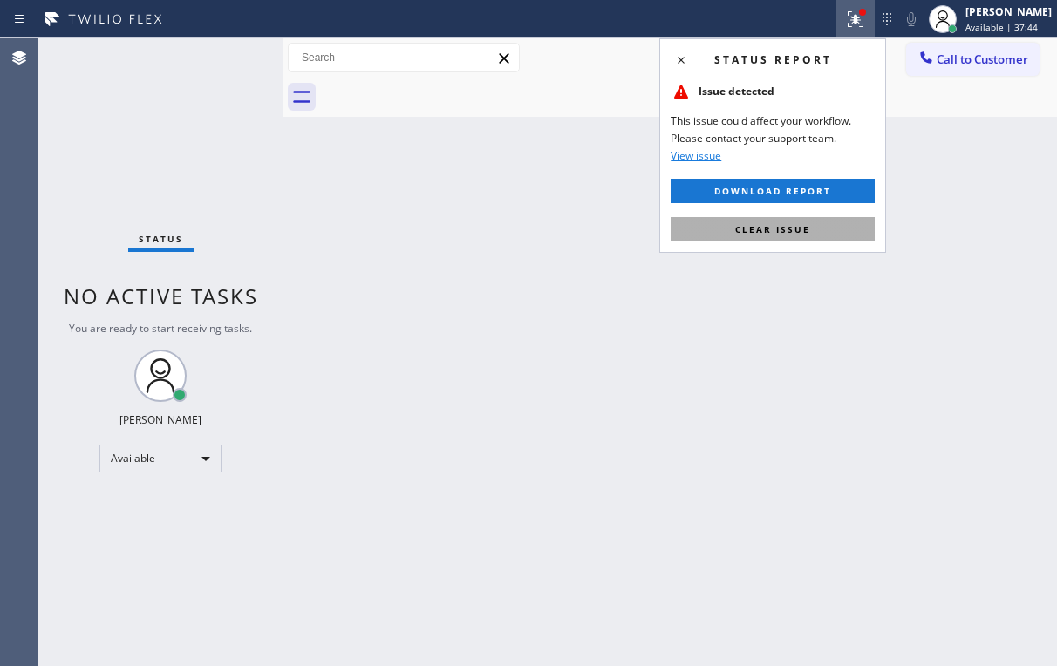
click at [811, 223] on button "Clear issue" at bounding box center [773, 229] width 204 height 24
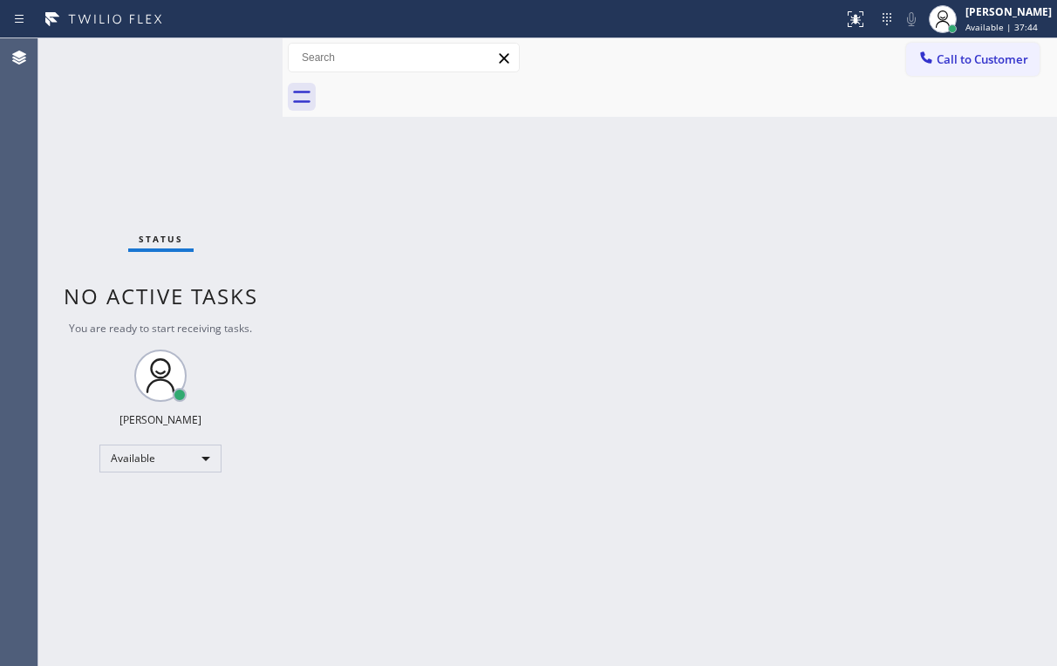
drag, startPoint x: 935, startPoint y: 171, endPoint x: 942, endPoint y: 125, distance: 46.8
click at [935, 168] on div "Back to Dashboard Change Sender ID Customers Technicians Select a contact Outbo…" at bounding box center [670, 352] width 775 height 628
click at [952, 61] on span "Call to Customer" at bounding box center [983, 59] width 92 height 16
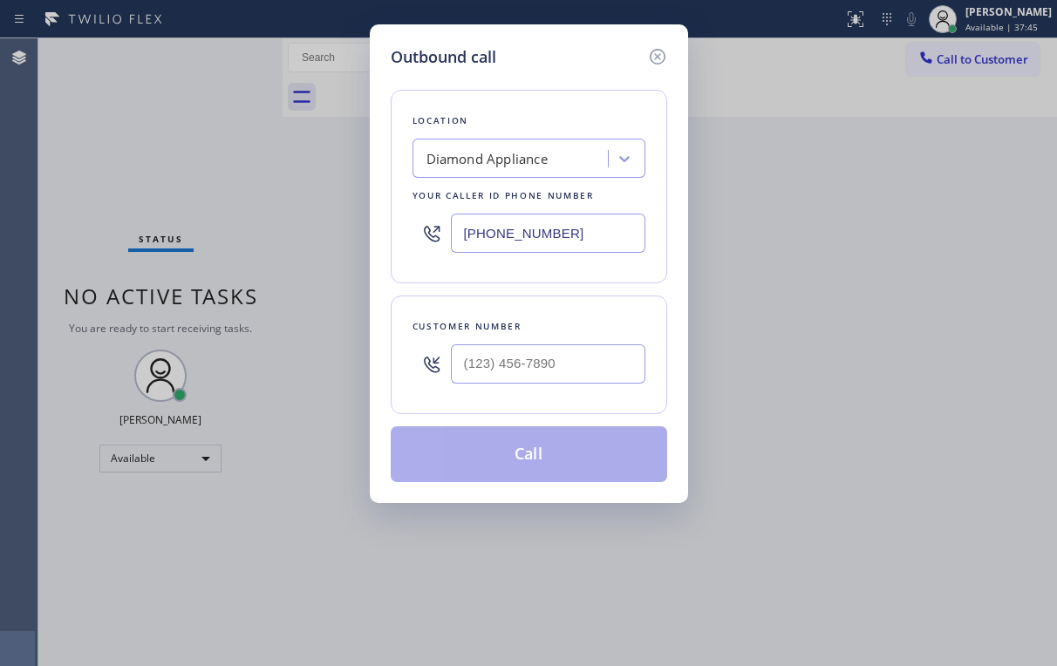
drag, startPoint x: 588, startPoint y: 226, endPoint x: 342, endPoint y: 251, distance: 247.3
click at [413, 230] on div "[PHONE_NUMBER]" at bounding box center [529, 233] width 233 height 57
paste input "text"
type input "[PHONE_NUMBER]"
click at [577, 360] on input "(___) ___-____" at bounding box center [548, 364] width 195 height 39
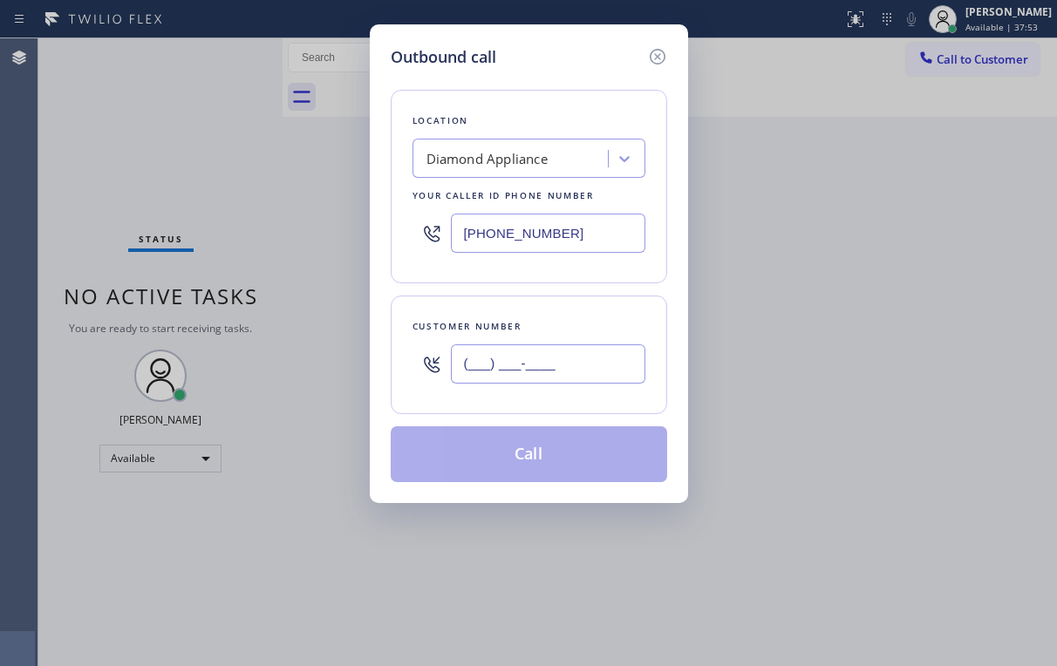
paste input "469) 499-6804"
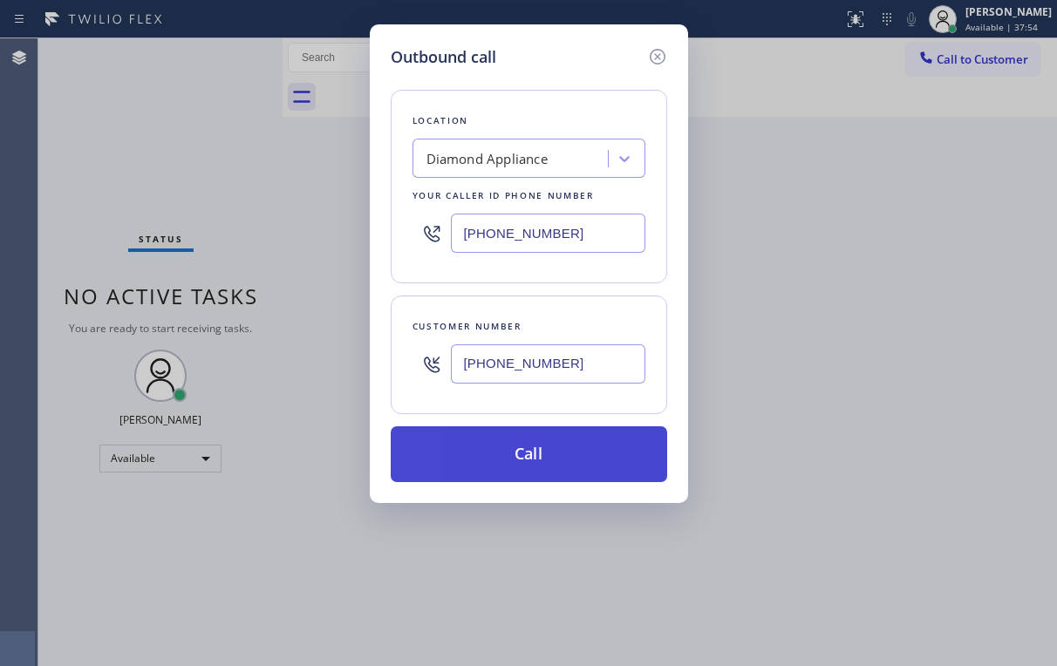
type input "[PHONE_NUMBER]"
click at [490, 447] on button "Call" at bounding box center [529, 455] width 276 height 56
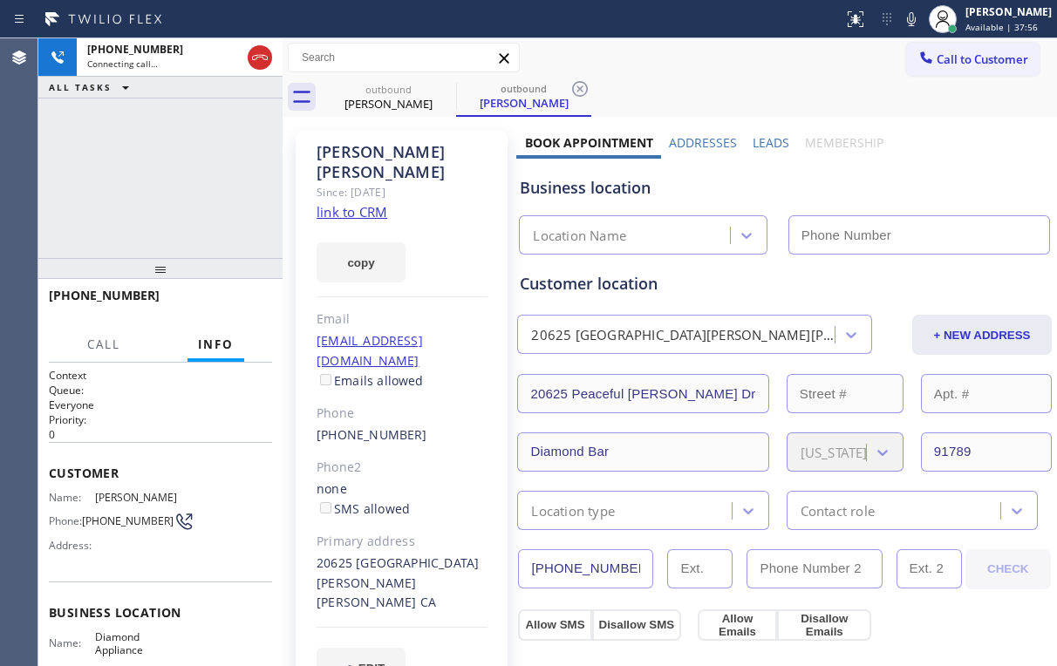
click at [174, 167] on div "[PHONE_NUMBER] Connecting call… ALL TASKS ALL TASKS ACTIVE TASKS TASKS IN WRAP …" at bounding box center [160, 148] width 244 height 220
type input "[PHONE_NUMBER]"
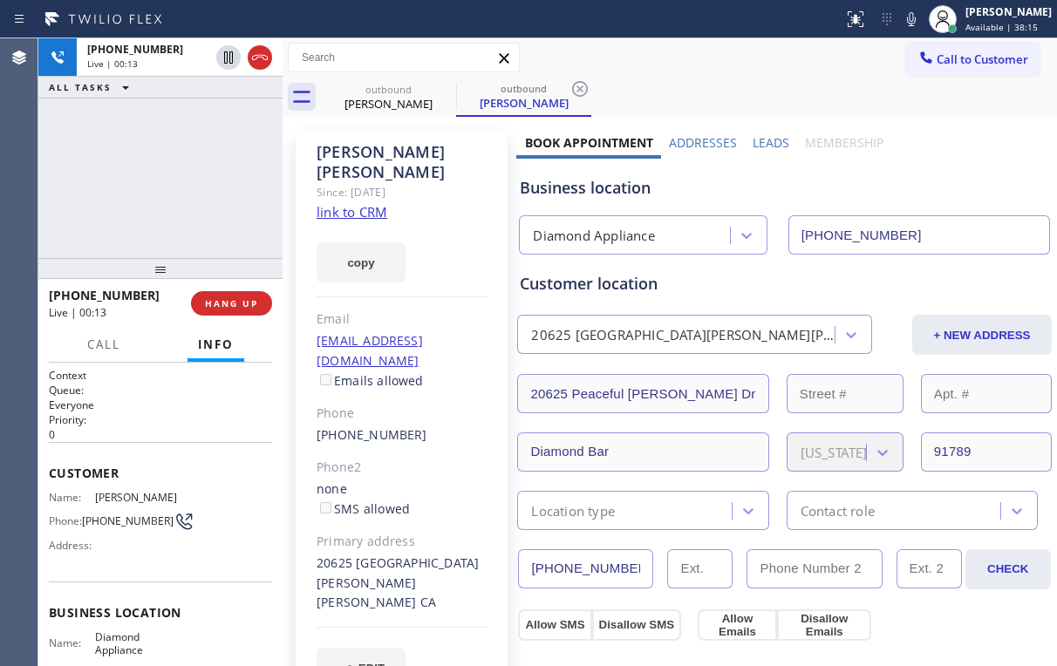
click at [640, 239] on div "Diamond Appliance" at bounding box center [593, 236] width 121 height 20
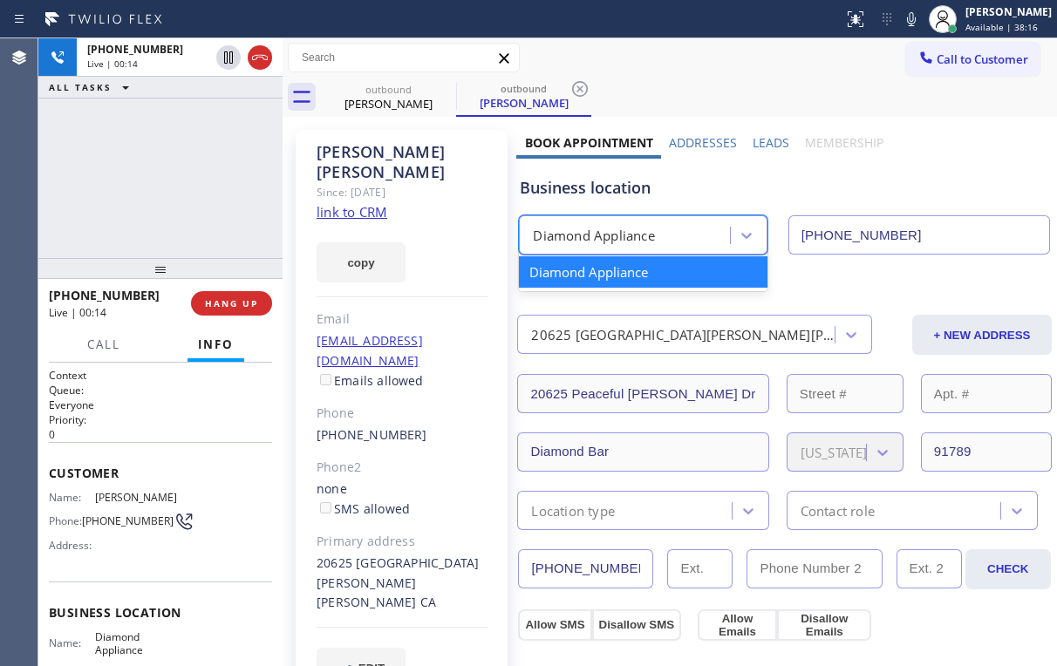
click at [181, 185] on div "[PHONE_NUMBER] Live | 00:14 ALL TASKS ALL TASKS ACTIVE TASKS TASKS IN WRAP UP" at bounding box center [160, 148] width 244 height 220
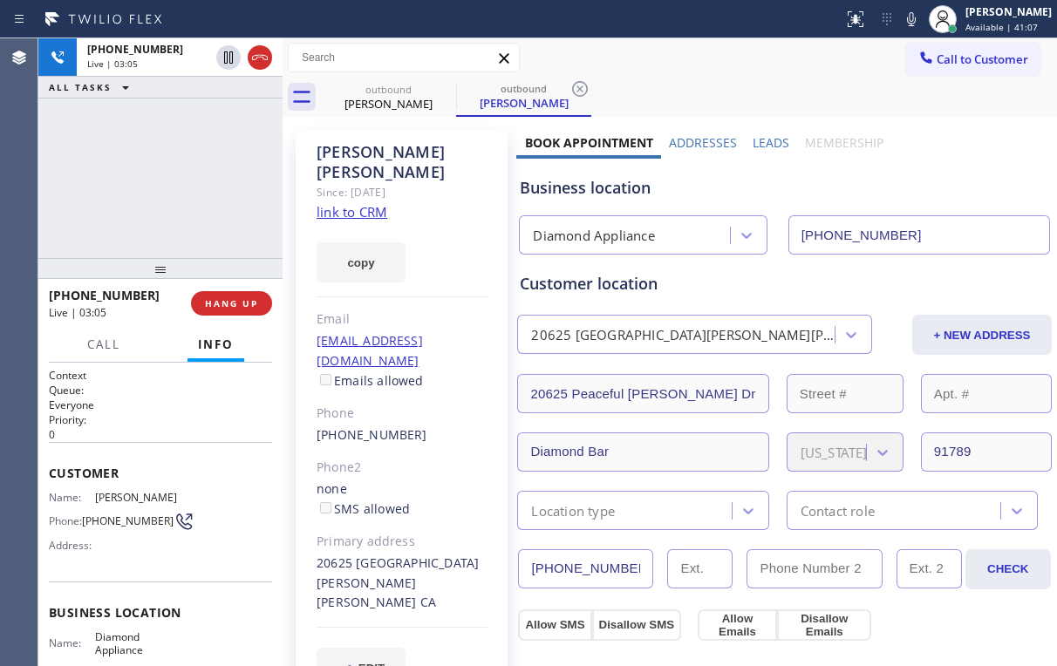
drag, startPoint x: 198, startPoint y: 133, endPoint x: 216, endPoint y: 35, distance: 100.2
click at [198, 133] on div "[PHONE_NUMBER] Live | 03:05 ALL TASKS ALL TASKS ACTIVE TASKS TASKS IN WRAP UP" at bounding box center [160, 148] width 244 height 220
drag, startPoint x: 243, startPoint y: 301, endPoint x: 244, endPoint y: 290, distance: 10.5
click at [244, 291] on button "HANG UP" at bounding box center [231, 303] width 81 height 24
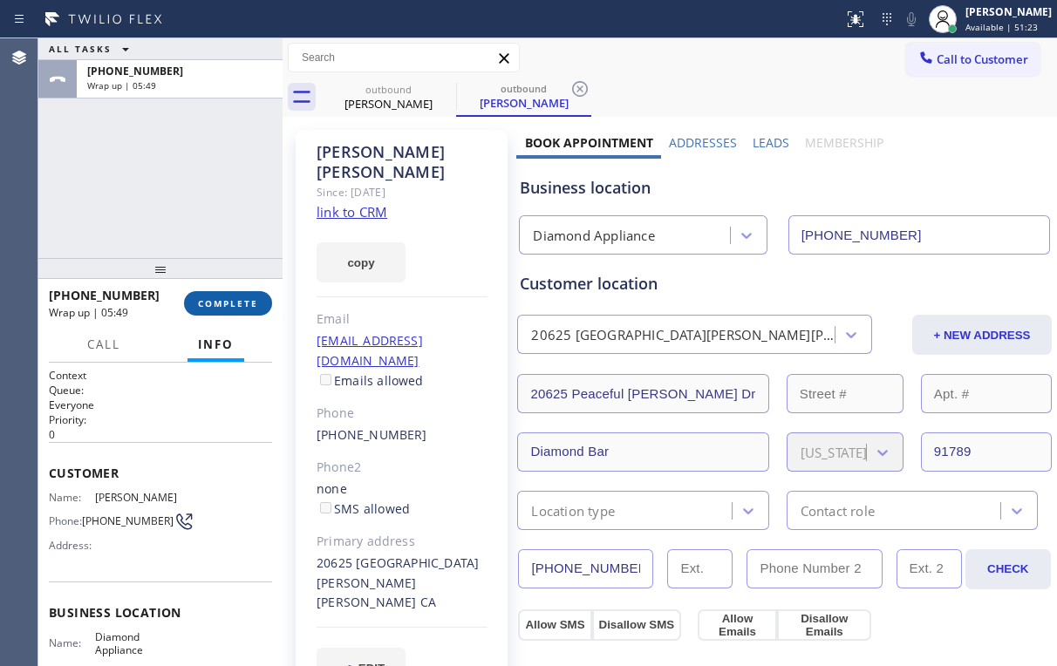
click at [242, 300] on span "COMPLETE" at bounding box center [228, 303] width 60 height 12
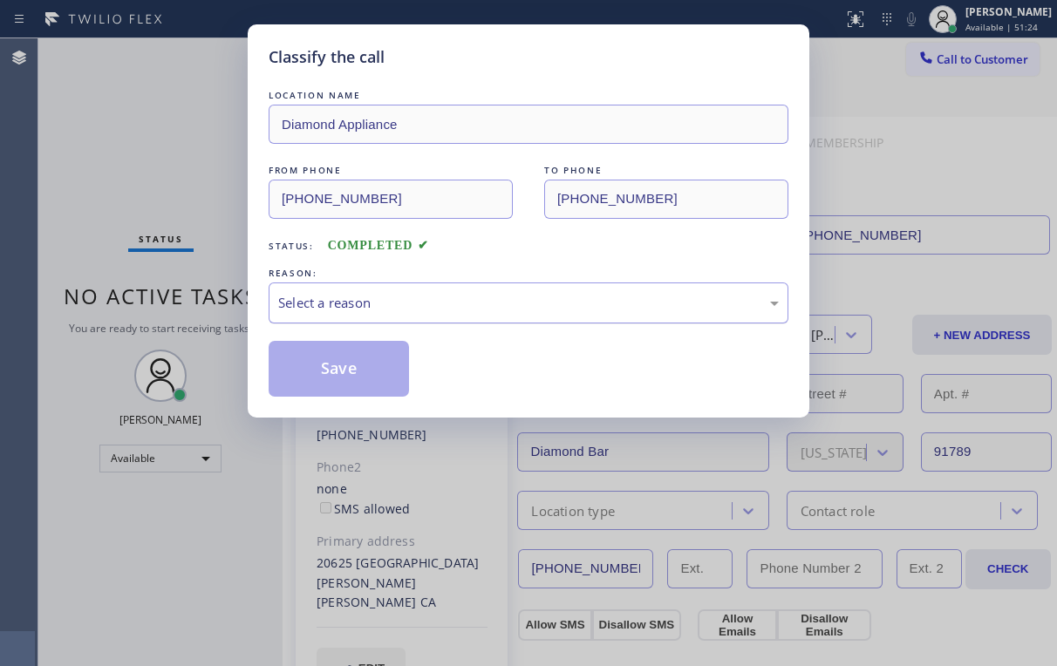
click at [338, 303] on div "Select a reason" at bounding box center [528, 303] width 501 height 20
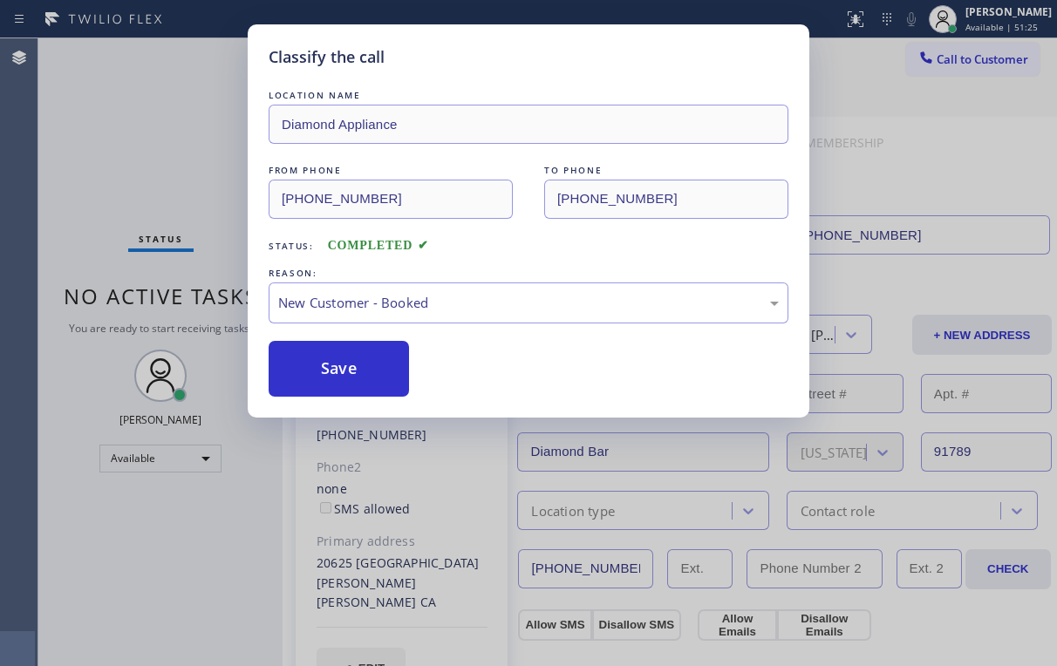
drag, startPoint x: 367, startPoint y: 358, endPoint x: 176, endPoint y: 188, distance: 255.2
click at [368, 358] on button "Save" at bounding box center [339, 369] width 140 height 56
click at [171, 163] on div "Classify the call LOCATION NAME Diamond Appliance FROM PHONE [PHONE_NUMBER] TO …" at bounding box center [528, 333] width 1057 height 666
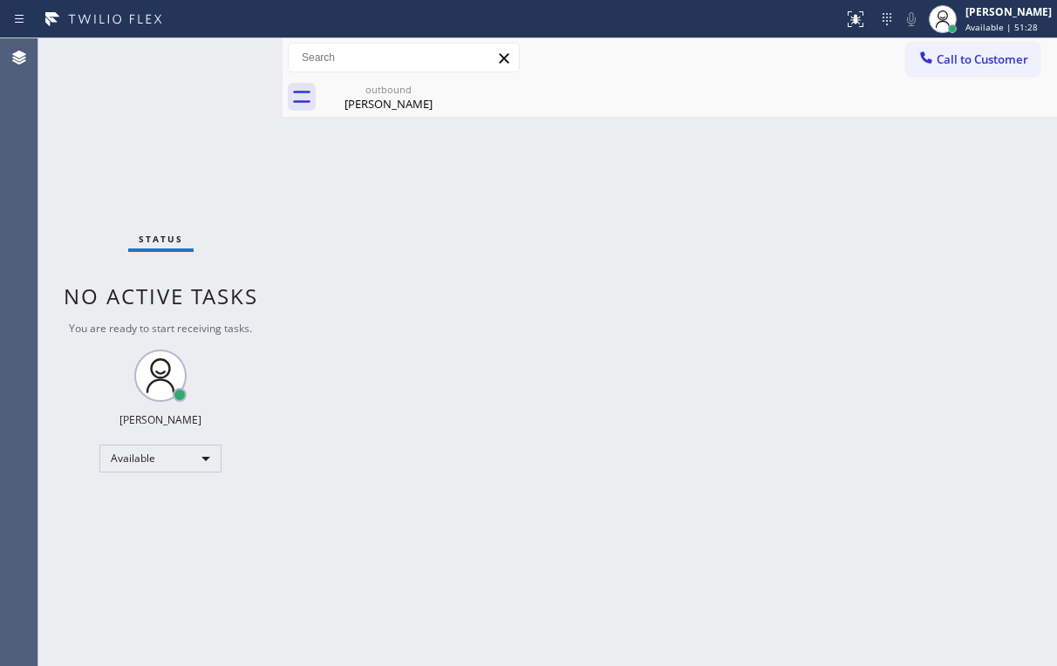
click at [177, 145] on div "Status No active tasks You are ready to start receiving tasks. [PERSON_NAME] Av…" at bounding box center [160, 352] width 244 height 628
drag, startPoint x: 402, startPoint y: 90, endPoint x: 412, endPoint y: 91, distance: 9.6
click at [403, 89] on div "outbound" at bounding box center [389, 89] width 132 height 13
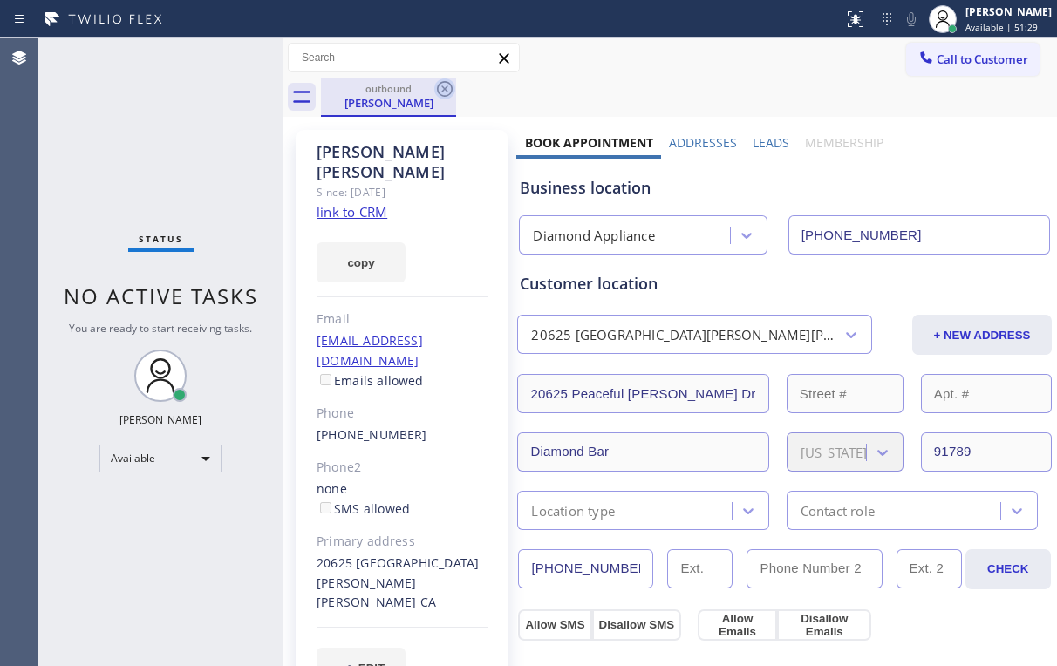
click at [444, 90] on icon at bounding box center [445, 89] width 16 height 16
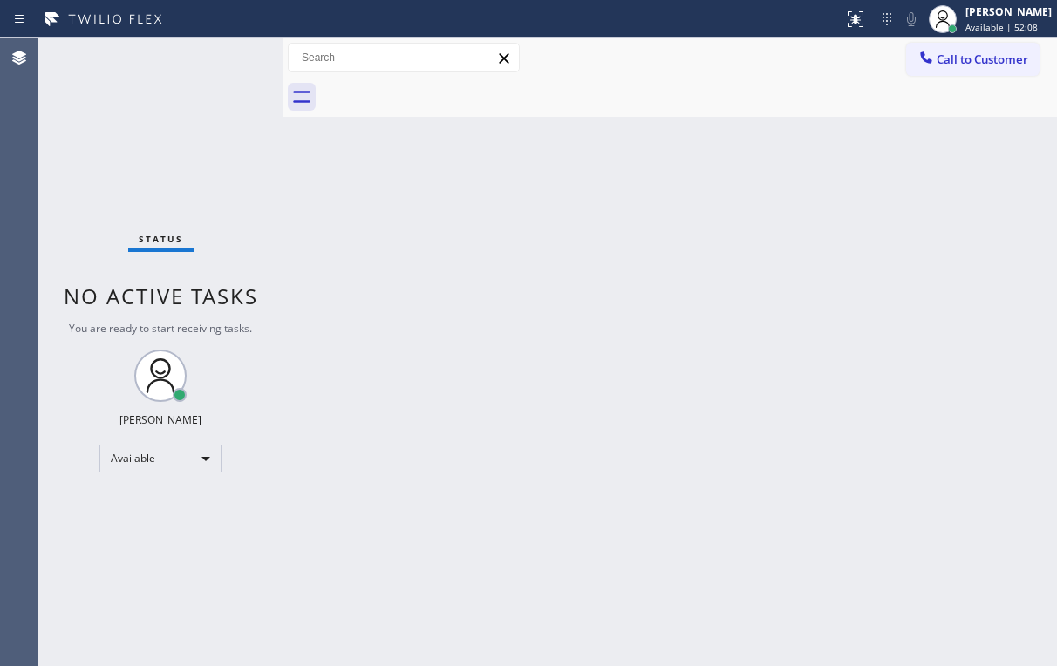
click at [173, 140] on div "Status No active tasks You are ready to start receiving tasks. [PERSON_NAME] Av…" at bounding box center [160, 352] width 244 height 628
click at [169, 133] on div "Status No active tasks You are ready to start receiving tasks. [PERSON_NAME] Av…" at bounding box center [160, 352] width 244 height 628
click at [426, 244] on div "Back to Dashboard Change Sender ID Customers Technicians Select a contact Outbo…" at bounding box center [670, 352] width 775 height 628
drag, startPoint x: 185, startPoint y: 133, endPoint x: 173, endPoint y: 129, distance: 12.7
click at [172, 129] on div "Status No active tasks You are ready to start receiving tasks. [PERSON_NAME] Av…" at bounding box center [160, 352] width 244 height 628
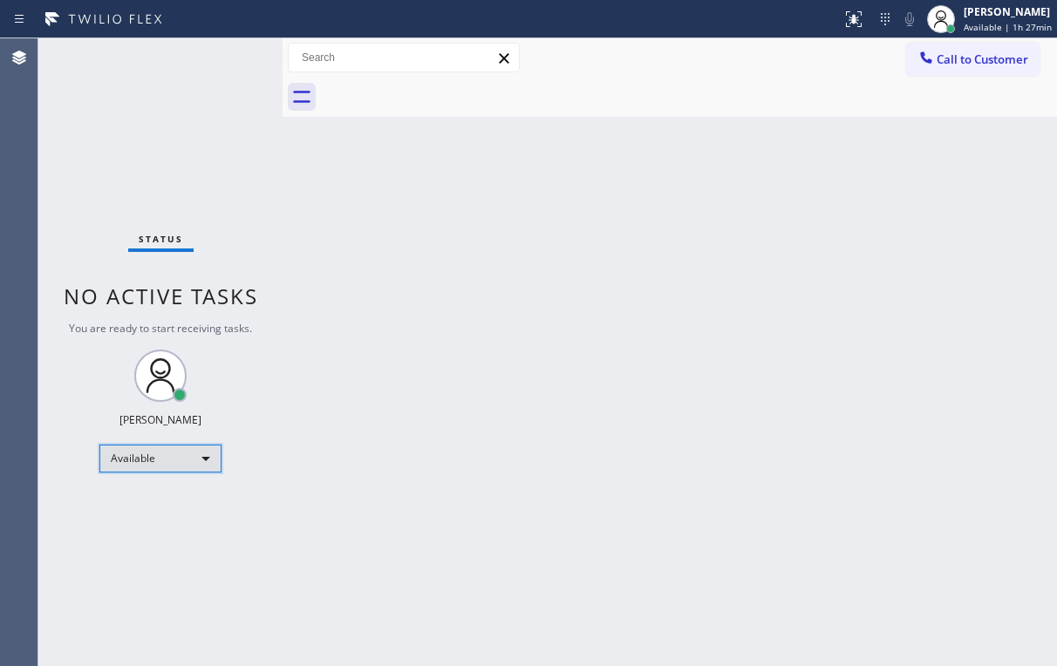
click at [192, 464] on div "Available" at bounding box center [160, 459] width 122 height 28
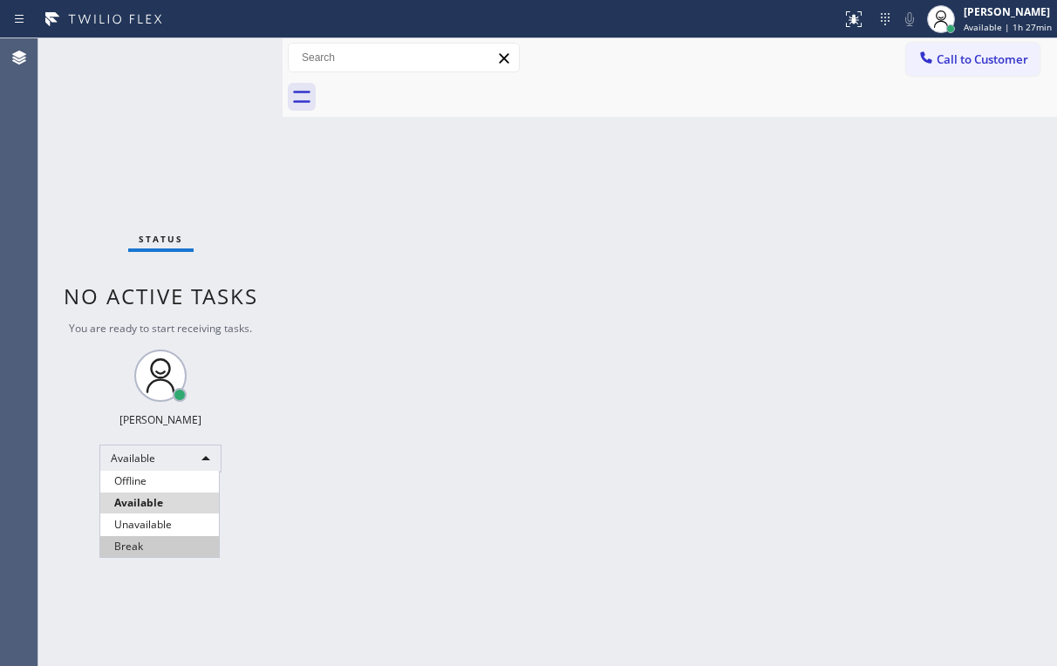
click at [141, 549] on li "Break" at bounding box center [159, 546] width 119 height 21
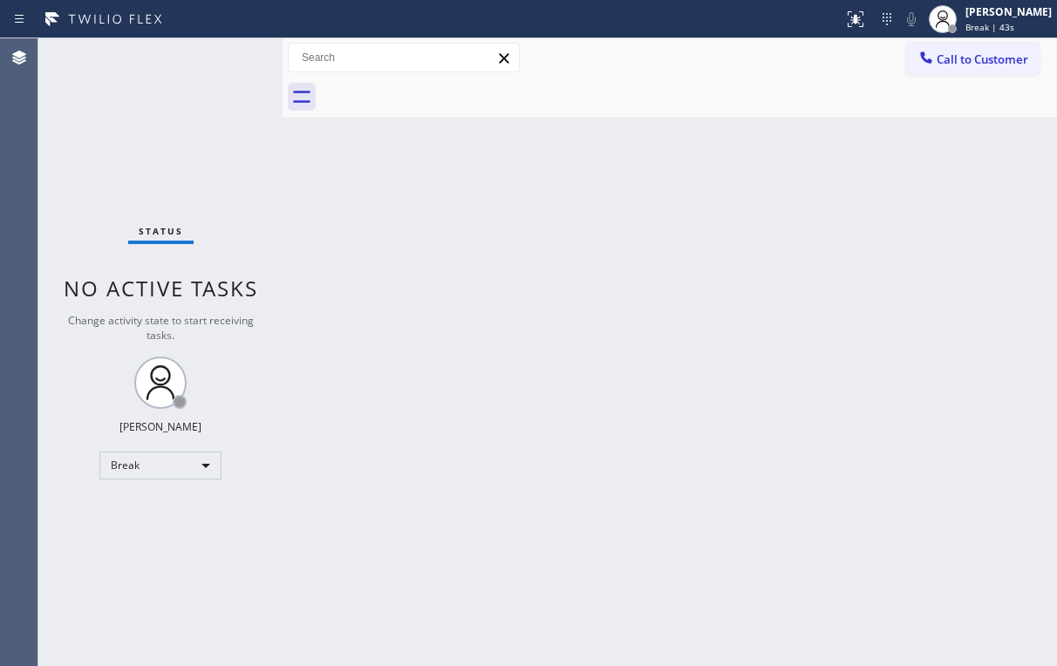
click at [489, 362] on div "Back to Dashboard Change Sender ID Customers Technicians Select a contact Outbo…" at bounding box center [670, 352] width 775 height 628
